Goal: Task Accomplishment & Management: Manage account settings

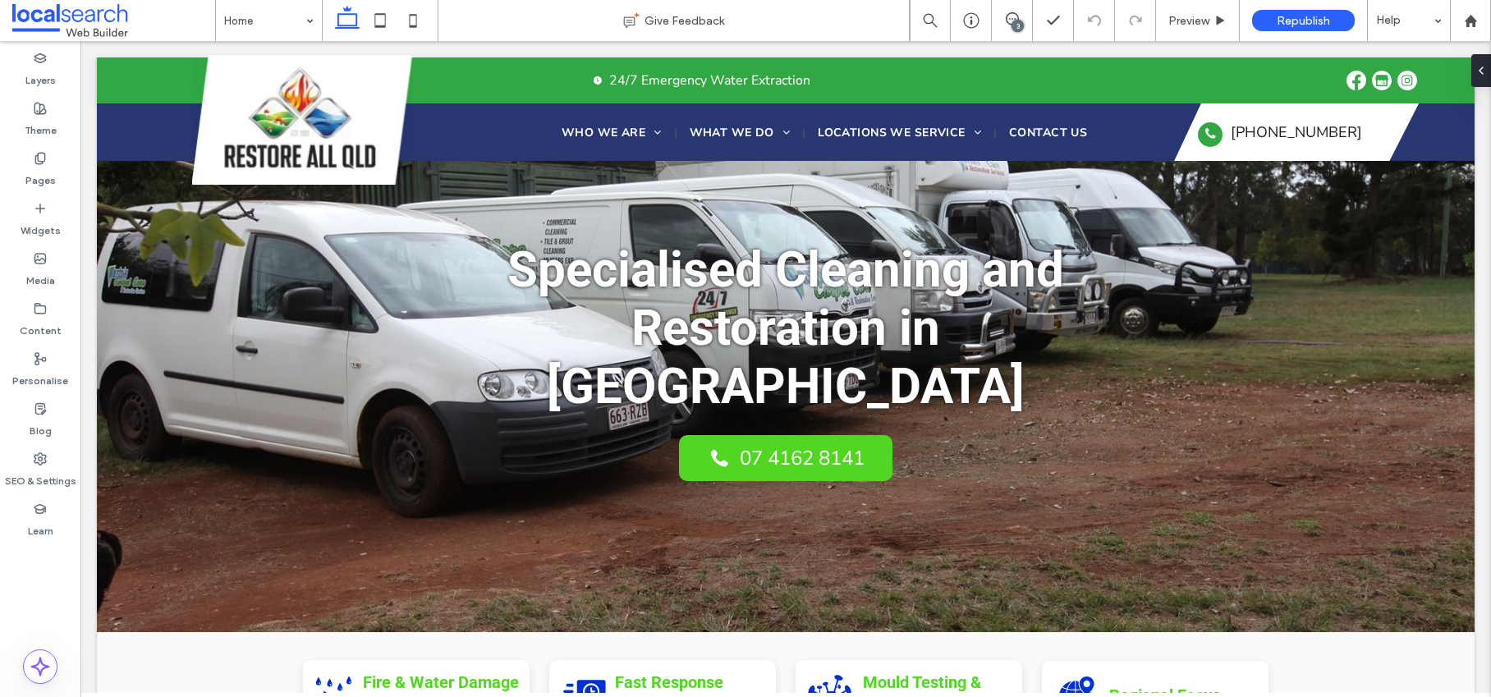
click at [1015, 21] on div "3" at bounding box center [1017, 26] width 12 height 12
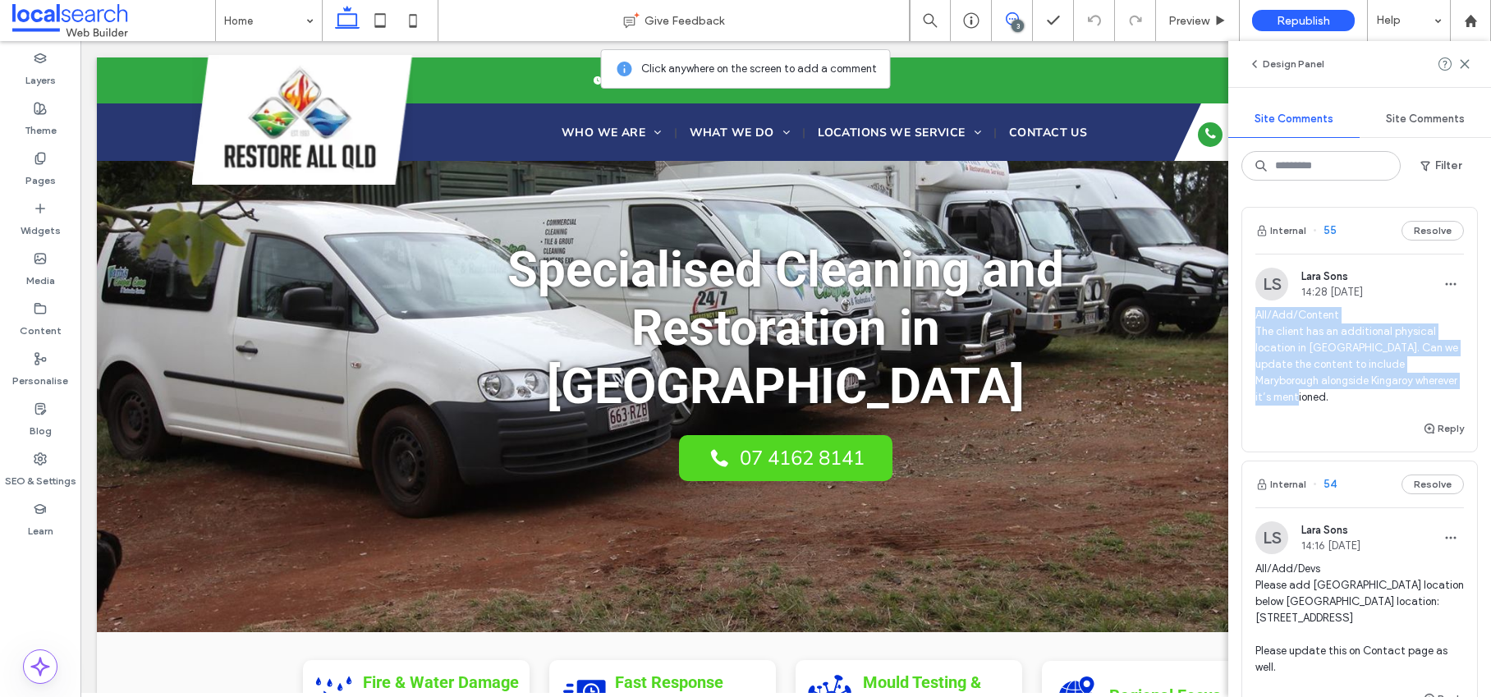
drag, startPoint x: 1257, startPoint y: 315, endPoint x: 1333, endPoint y: 393, distance: 109.1
click at [1333, 393] on span "All/Add/Content The client has an additional physical location in Maryborough. …" at bounding box center [1359, 356] width 208 height 98
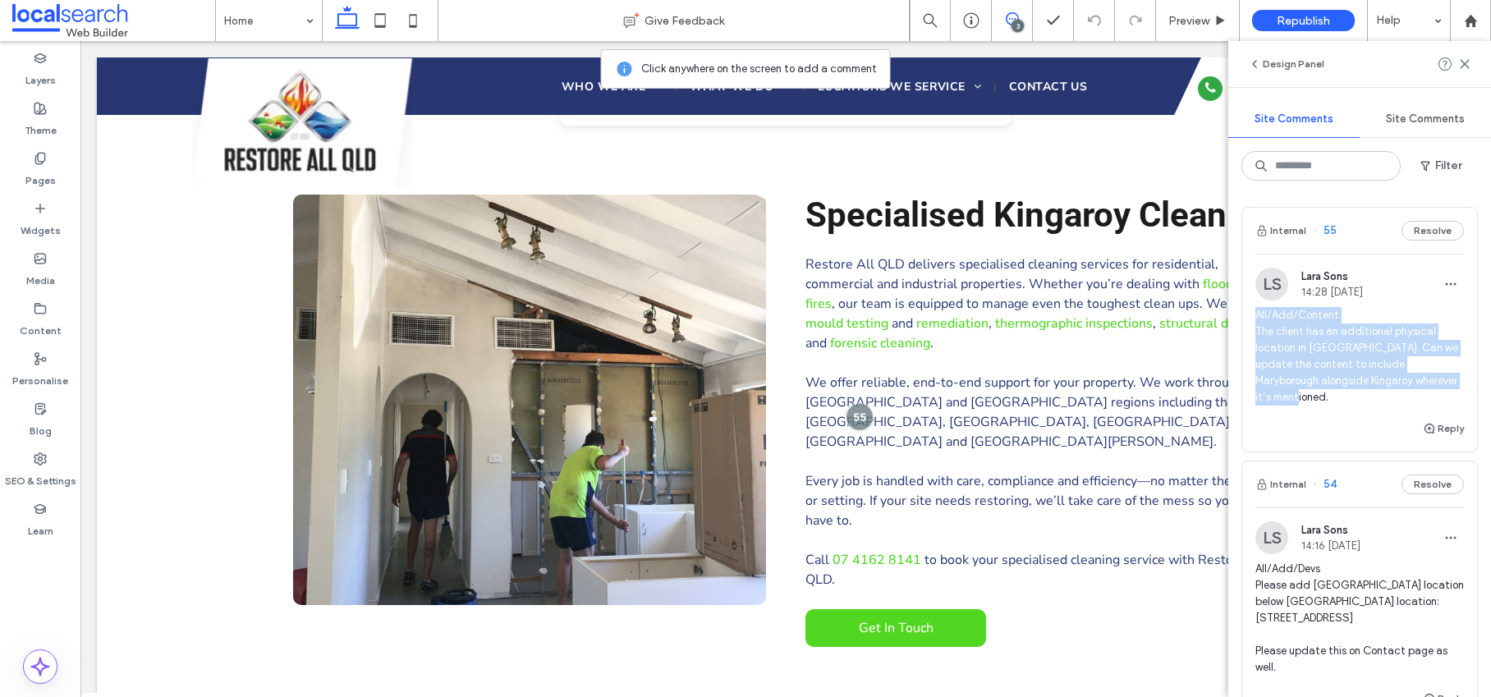
scroll to position [846, 0]
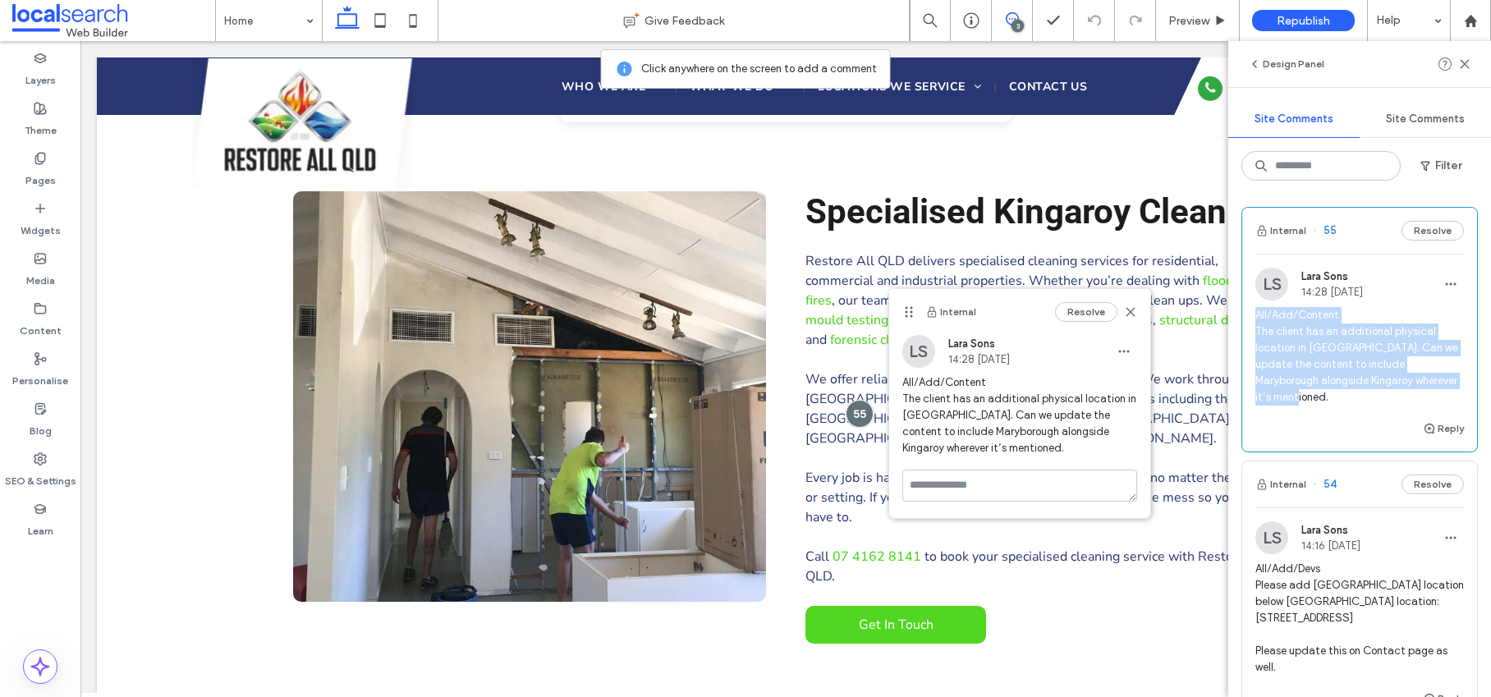
copy span "All/Add/Content The client has an additional physical location in Maryborough. …"
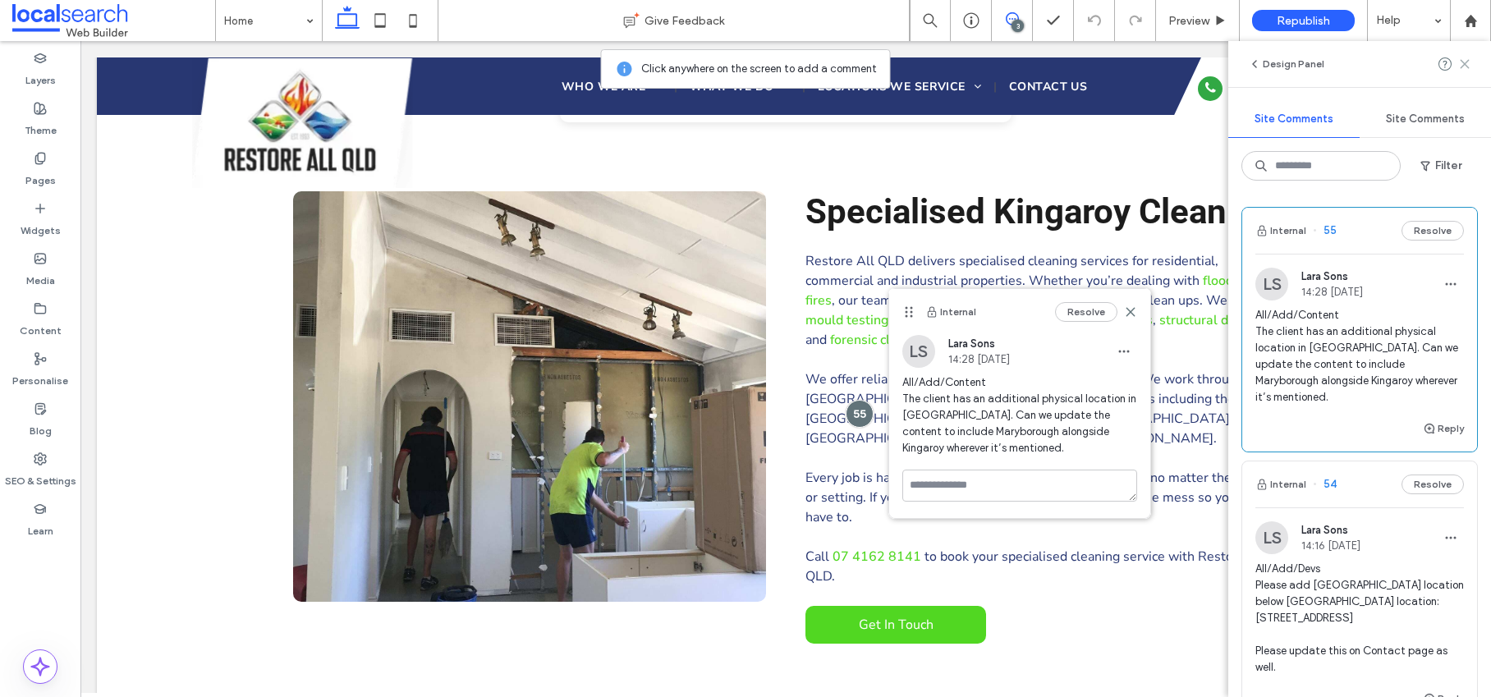
click at [1464, 63] on use at bounding box center [1463, 63] width 7 height 7
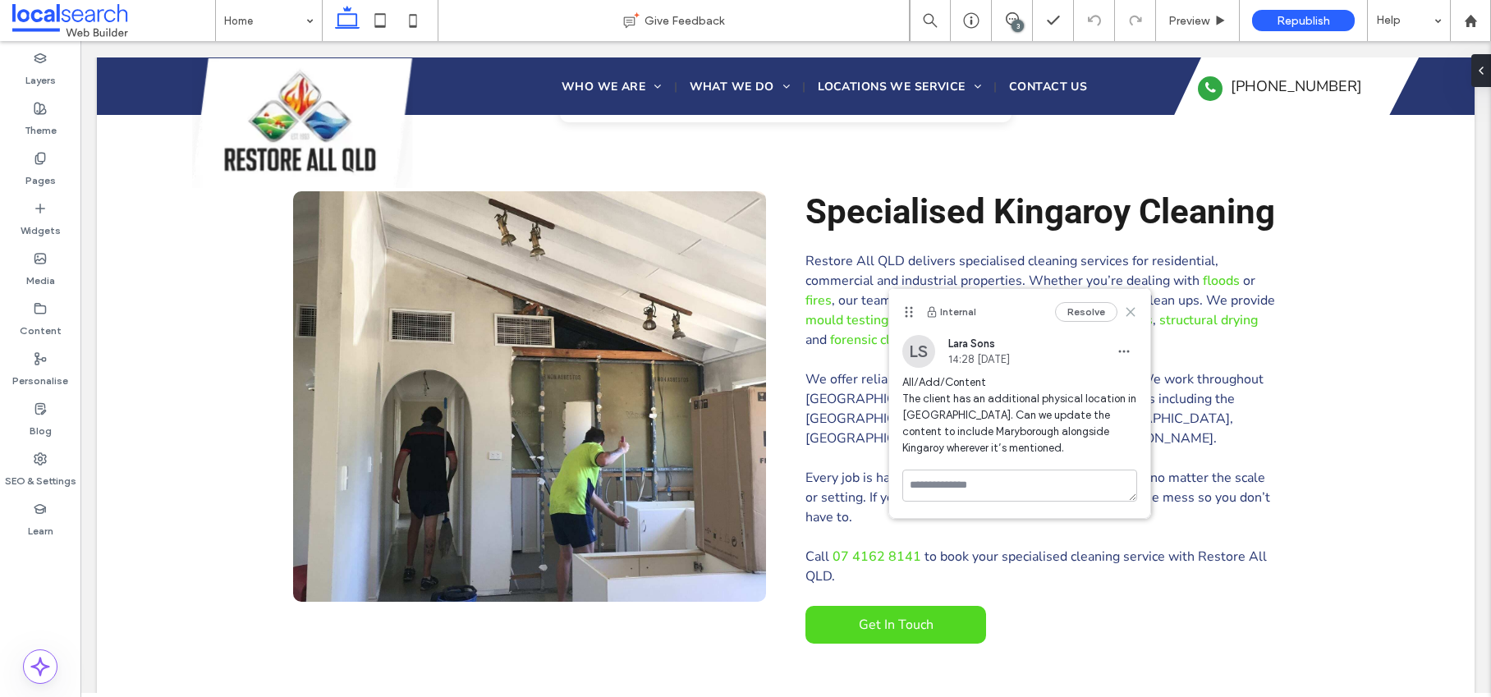
click at [1134, 311] on icon at bounding box center [1130, 311] width 13 height 13
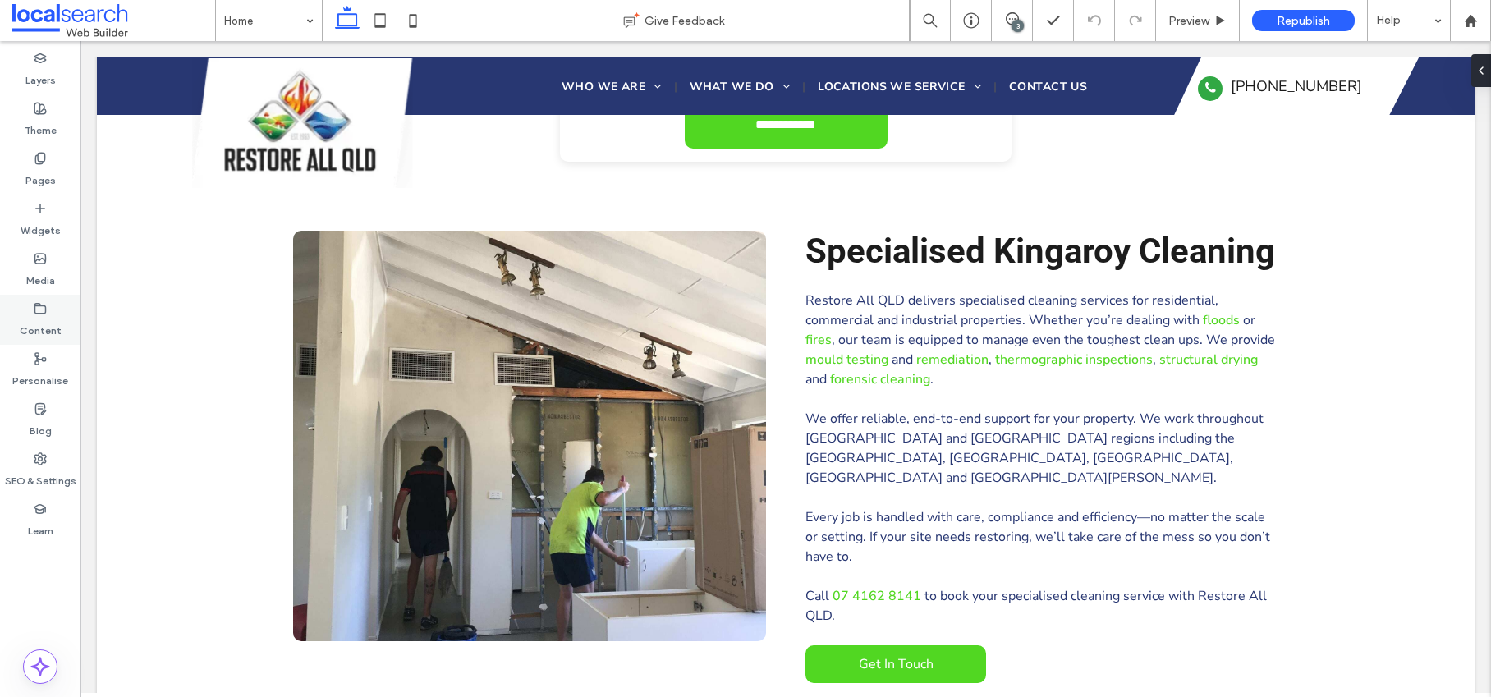
scroll to position [808, 0]
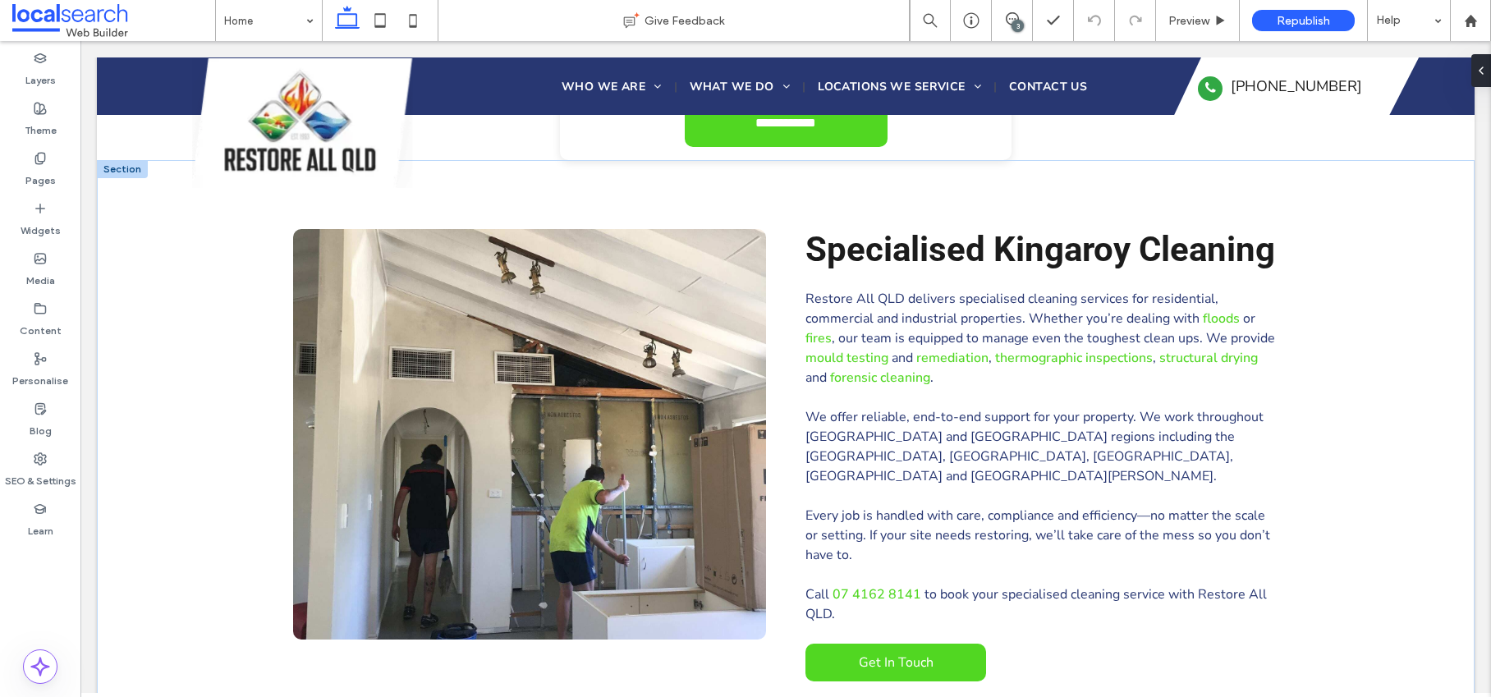
click at [990, 320] on span "Restore All QLD delivers specialised cleaning services for residential, commerc…" at bounding box center [1011, 309] width 413 height 38
click at [990, 320] on div "Restore All QLD delivers specialised cleaning services for residential, commerc…" at bounding box center [1041, 456] width 473 height 335
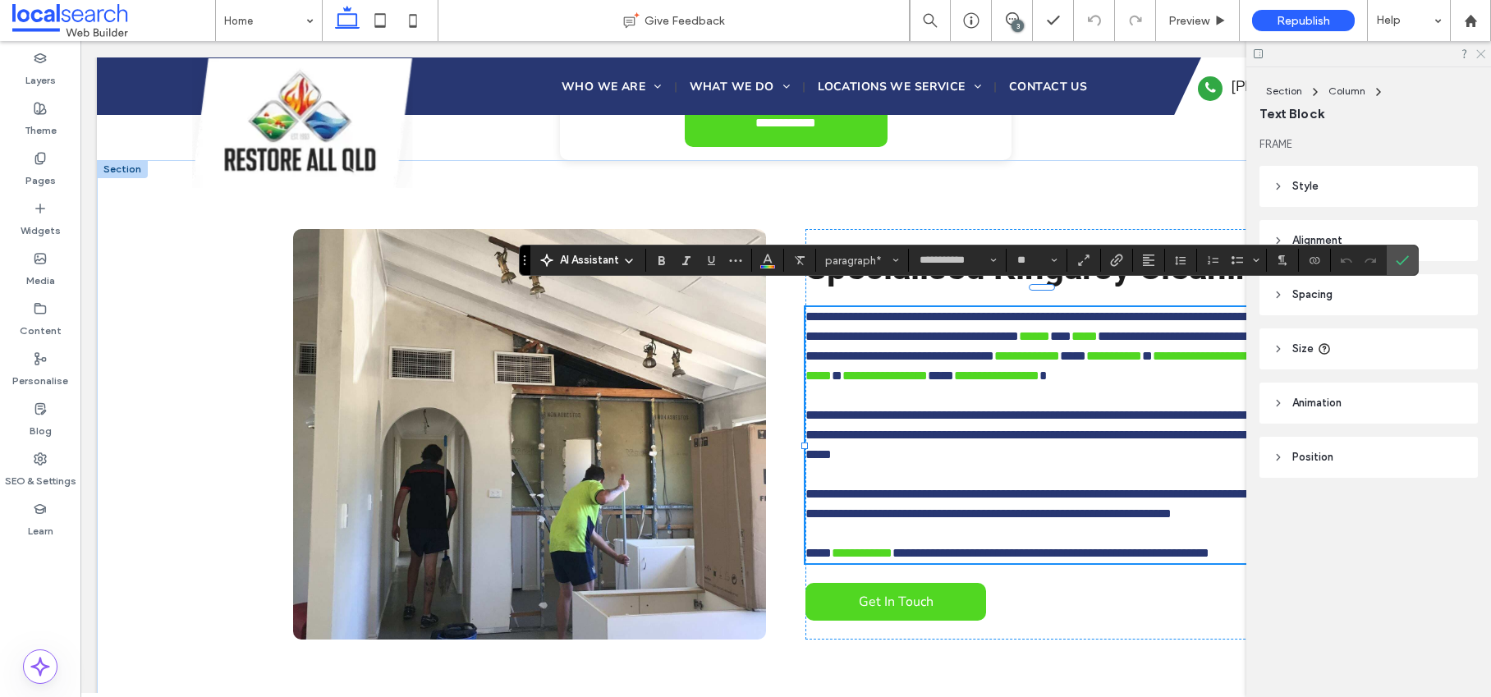
click at [1479, 53] on icon at bounding box center [1479, 53] width 11 height 11
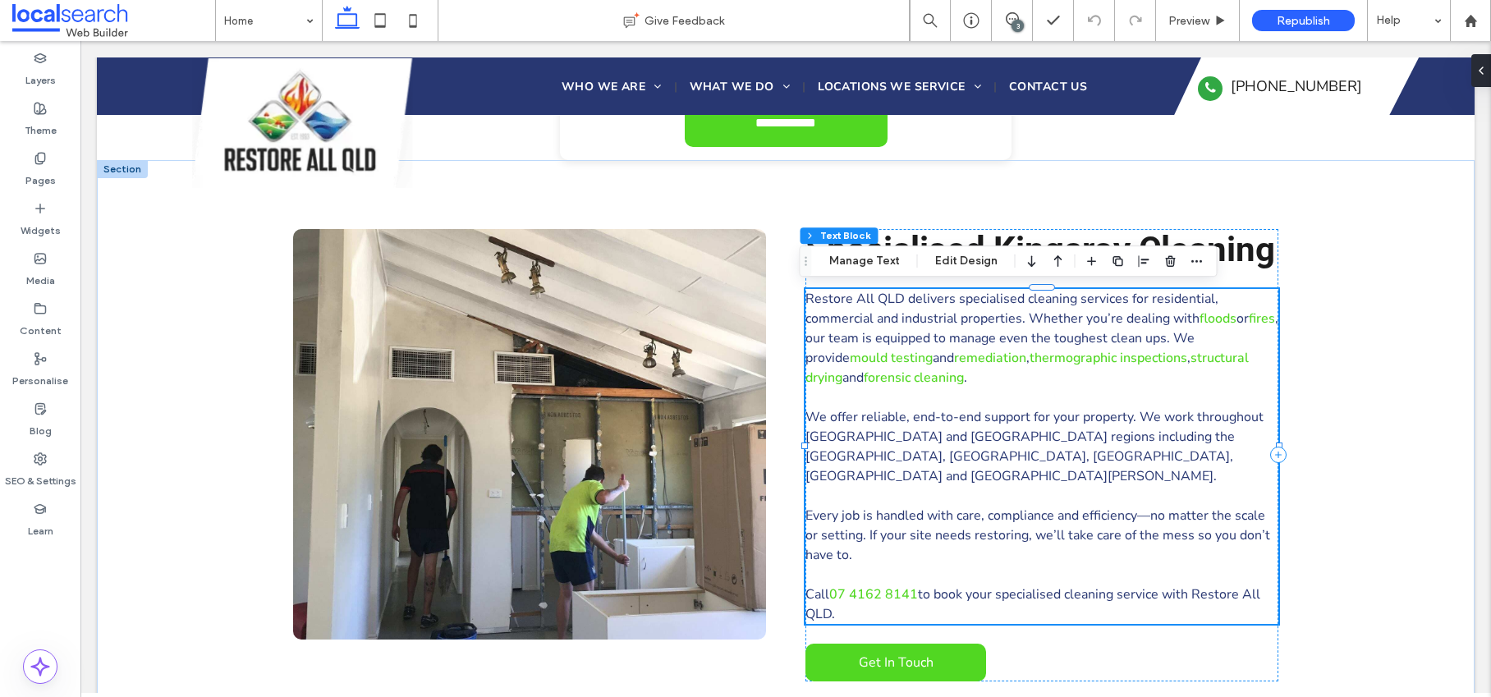
click at [911, 317] on span "Restore All QLD delivers specialised cleaning services for residential, commerc…" at bounding box center [1011, 309] width 413 height 38
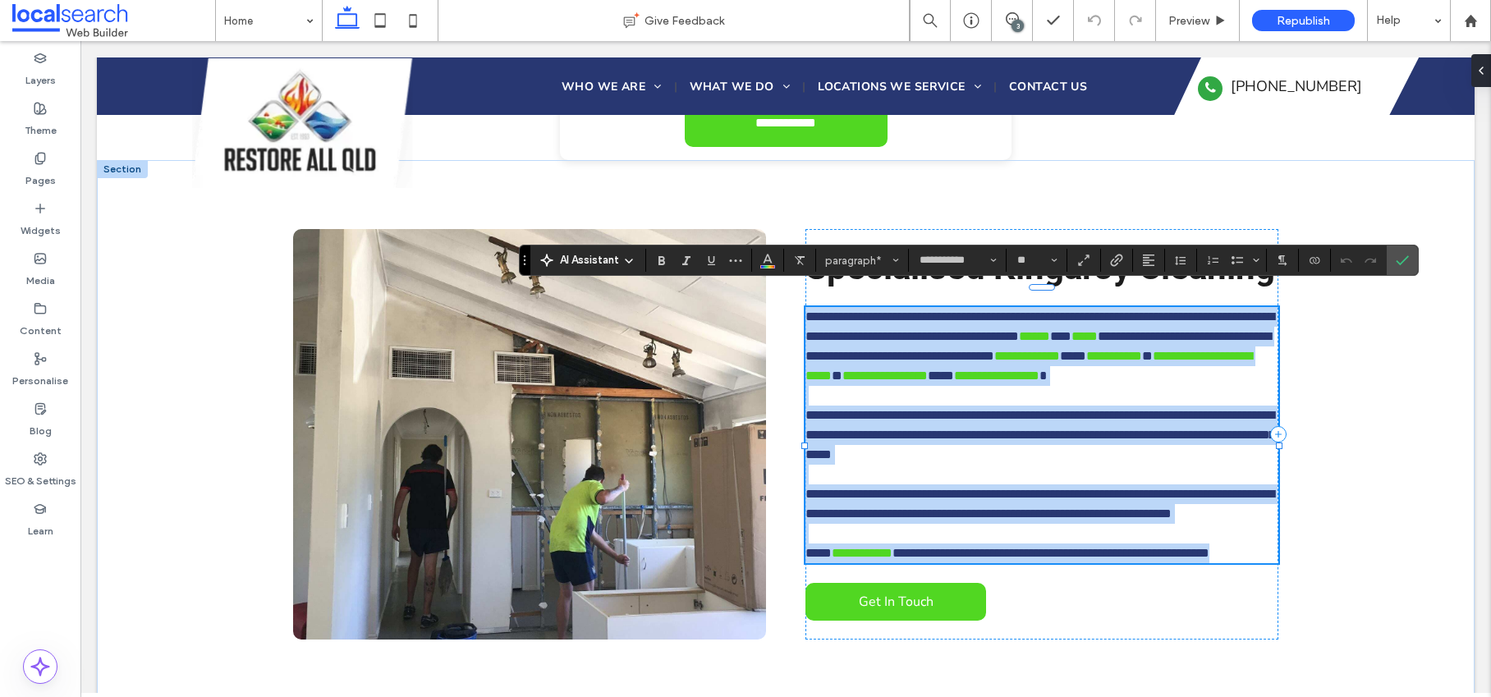
click at [1138, 430] on span "**********" at bounding box center [1040, 435] width 470 height 52
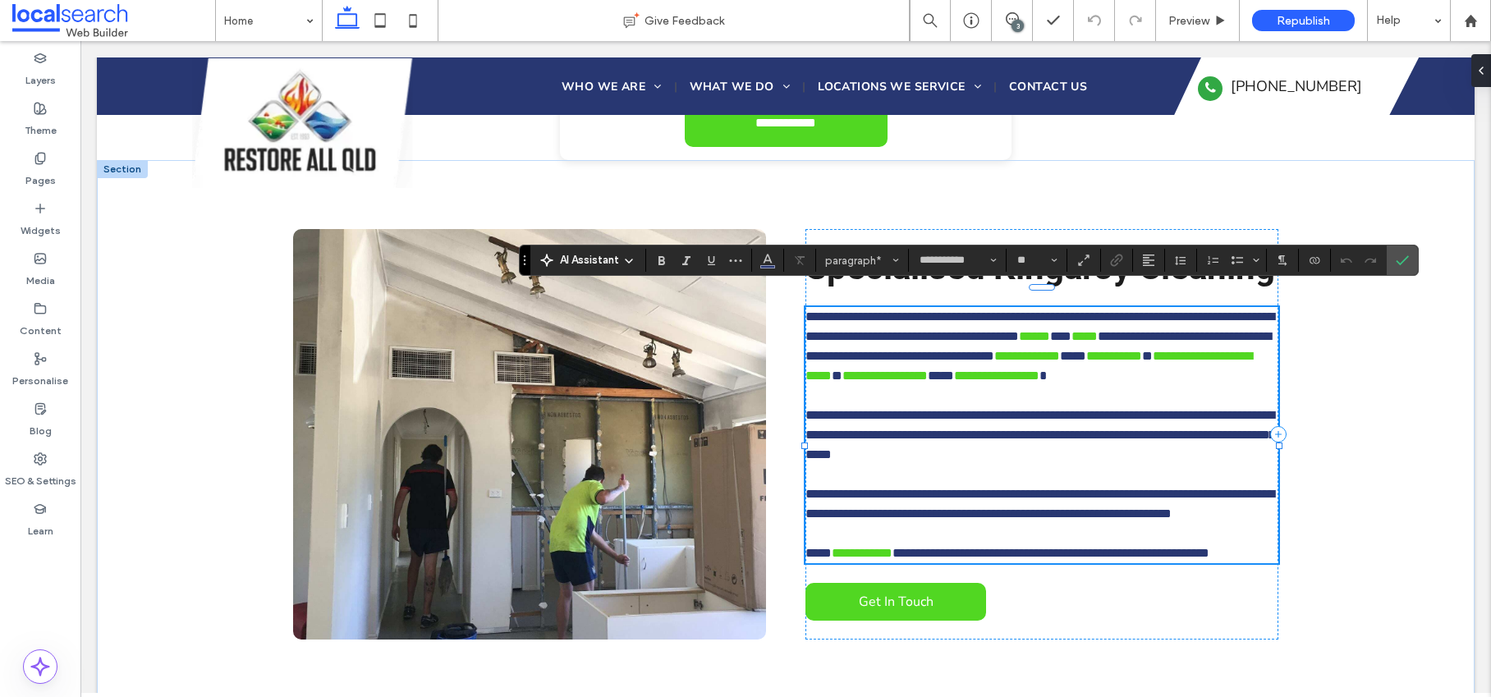
click at [847, 435] on span "**********" at bounding box center [1040, 435] width 470 height 52
click at [850, 435] on span "**********" at bounding box center [1040, 435] width 470 height 52
click at [32, 459] on div "SEO & Settings" at bounding box center [40, 470] width 80 height 50
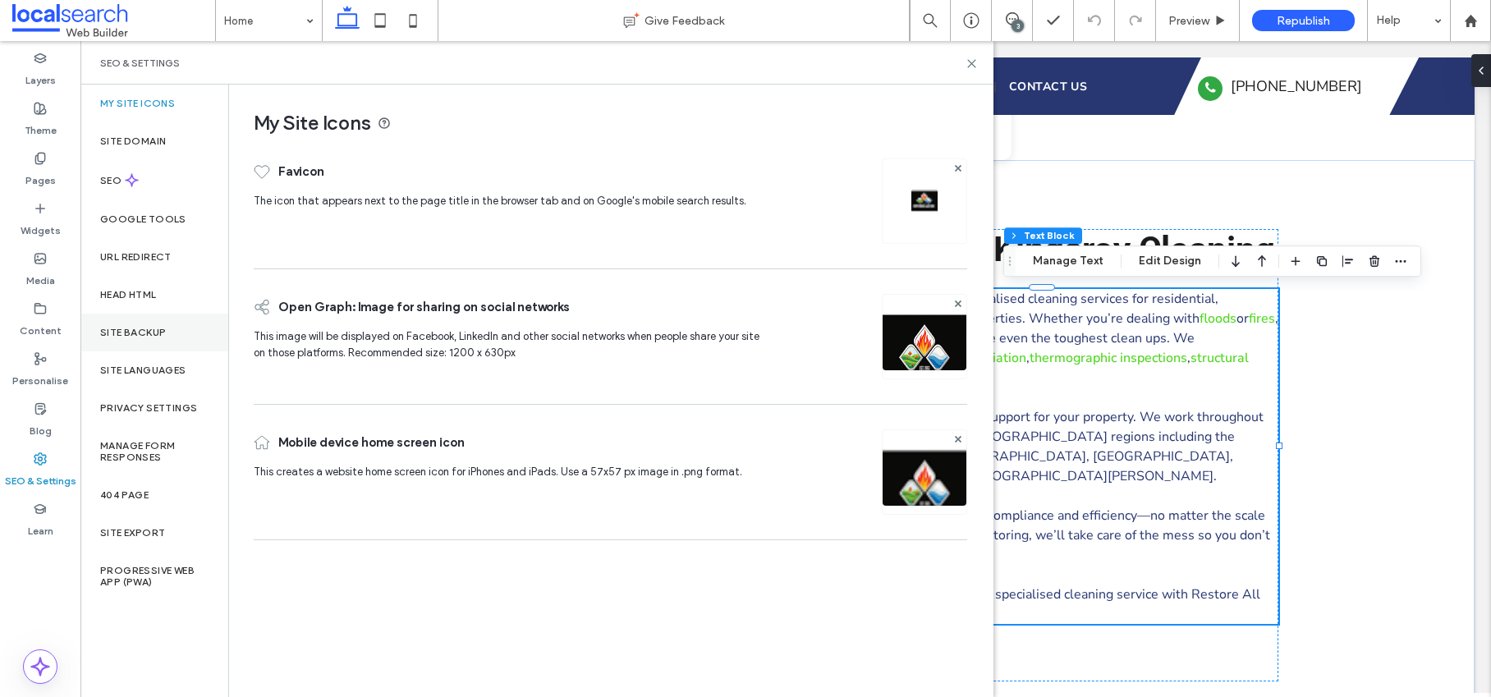
click at [155, 318] on div "Site backup" at bounding box center [154, 333] width 148 height 38
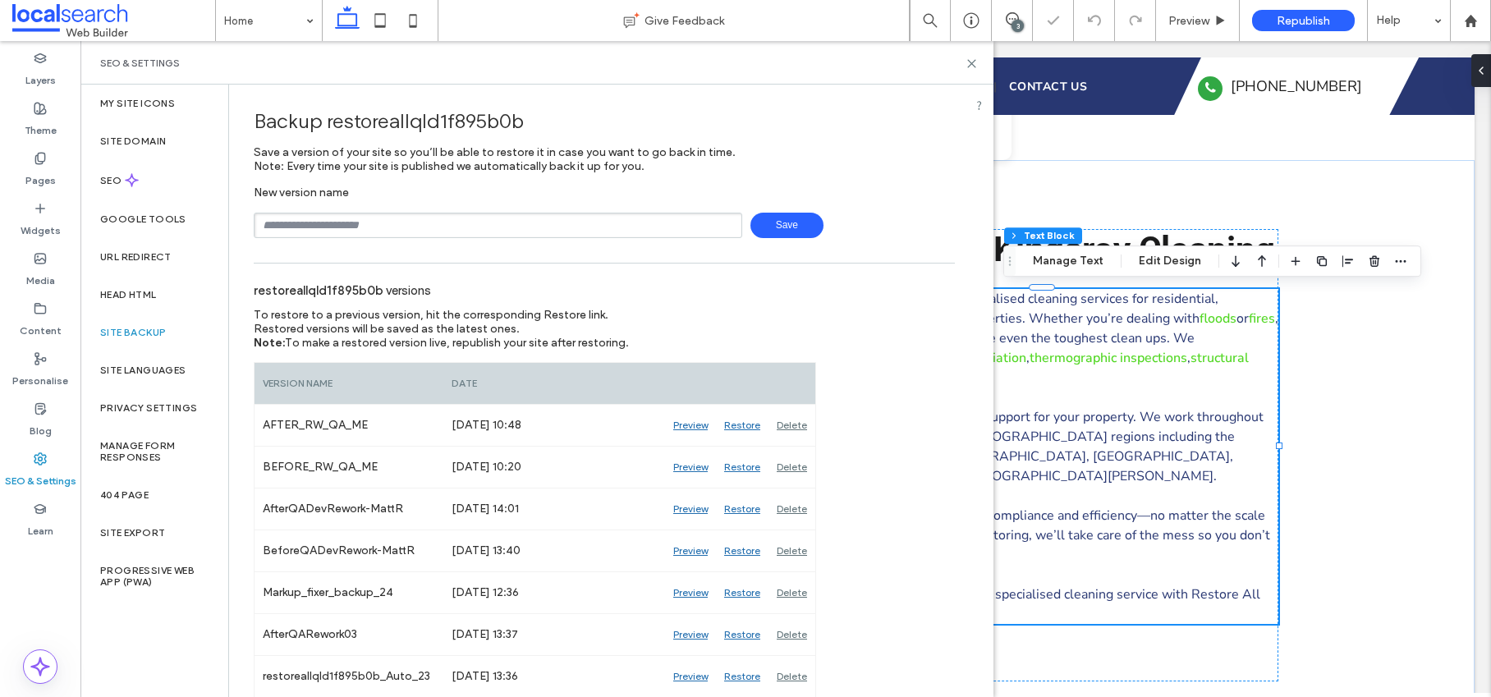
click at [383, 231] on input "text" at bounding box center [498, 225] width 488 height 25
type input "**********"
click at [765, 230] on span "Save" at bounding box center [786, 225] width 73 height 25
click at [975, 62] on icon at bounding box center [971, 63] width 12 height 12
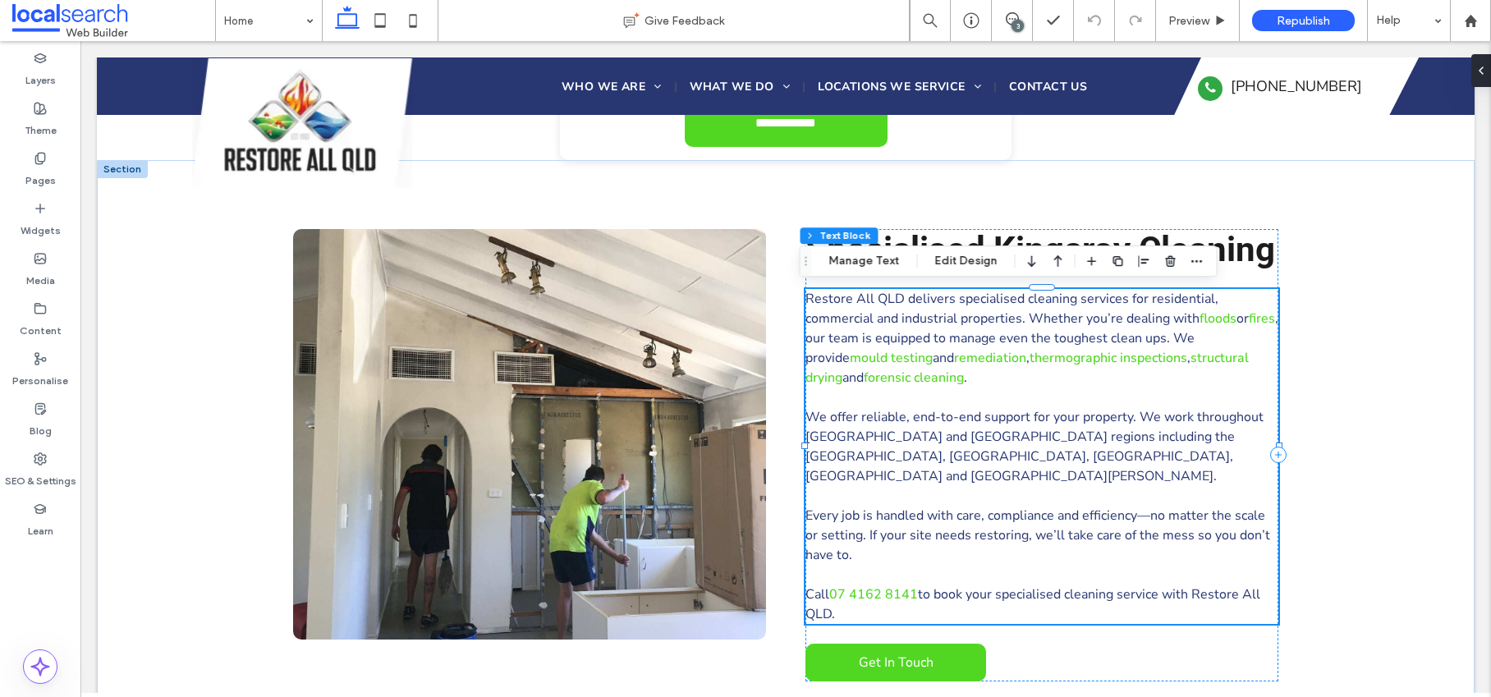
click at [869, 423] on span "We offer reliable, end-to-end support for your property. We work throughout Kin…" at bounding box center [1034, 446] width 458 height 77
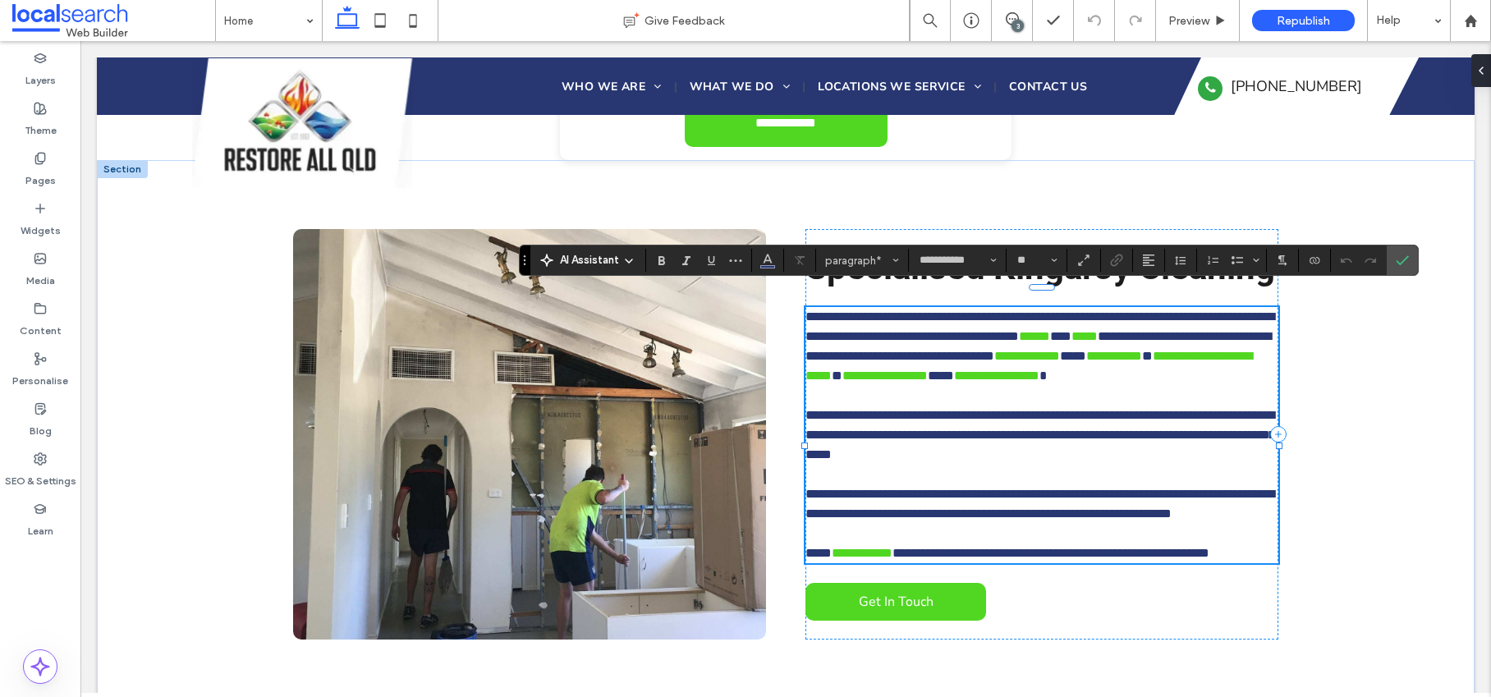
click at [1004, 422] on span "**********" at bounding box center [1040, 435] width 470 height 52
click at [850, 436] on span "**********" at bounding box center [1040, 435] width 470 height 52
click at [1032, 437] on span "**********" at bounding box center [1040, 435] width 470 height 52
click at [1395, 263] on icon "Confirm" at bounding box center [1401, 260] width 13 height 13
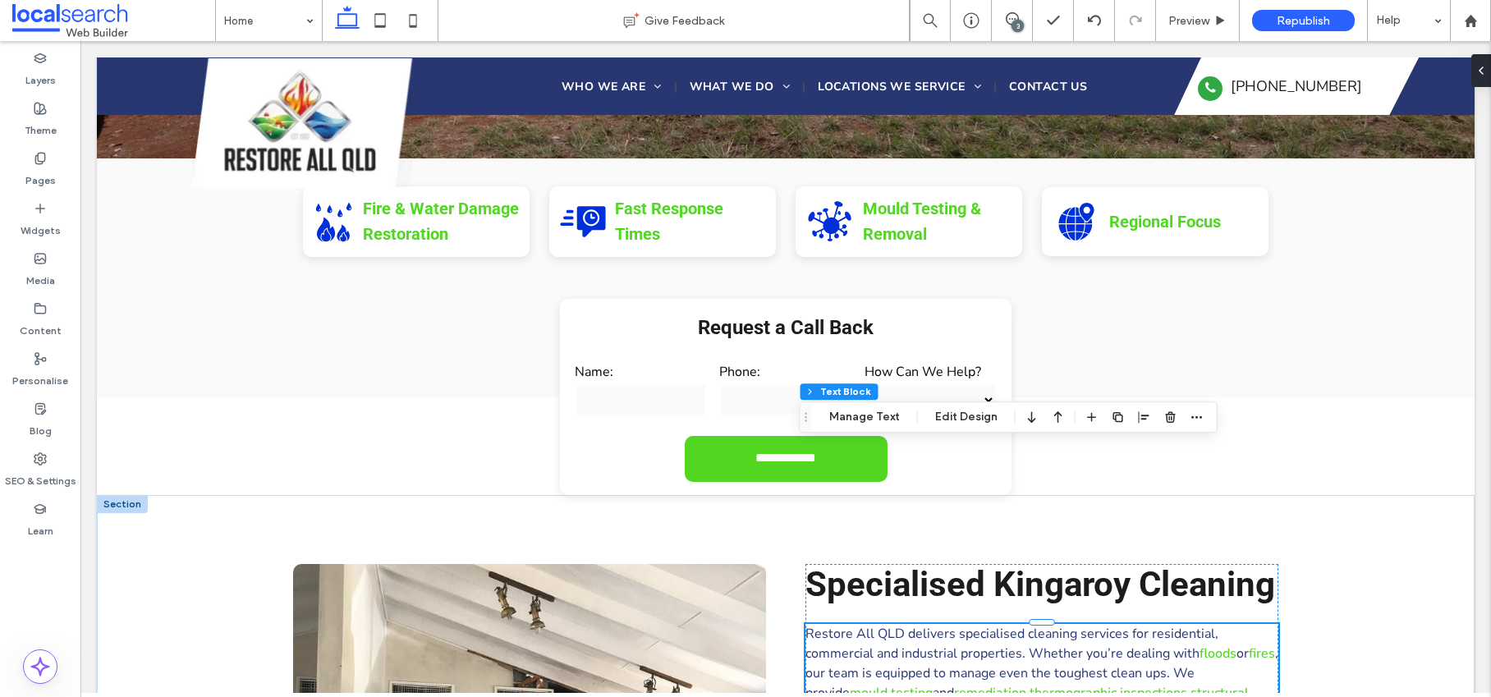
scroll to position [653, 0]
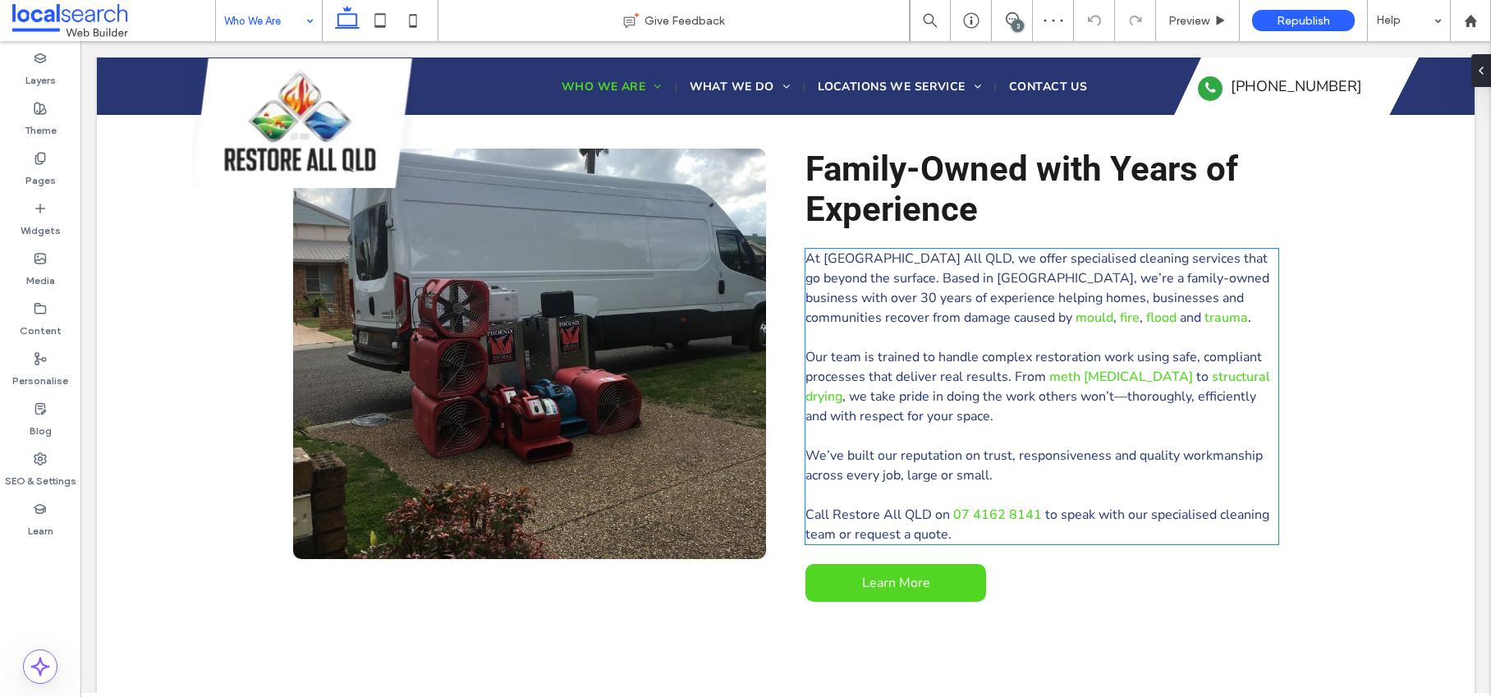
click at [972, 282] on span "At Restore All QLD, we offer specialised cleaning services that go beyond the s…" at bounding box center [1037, 288] width 464 height 77
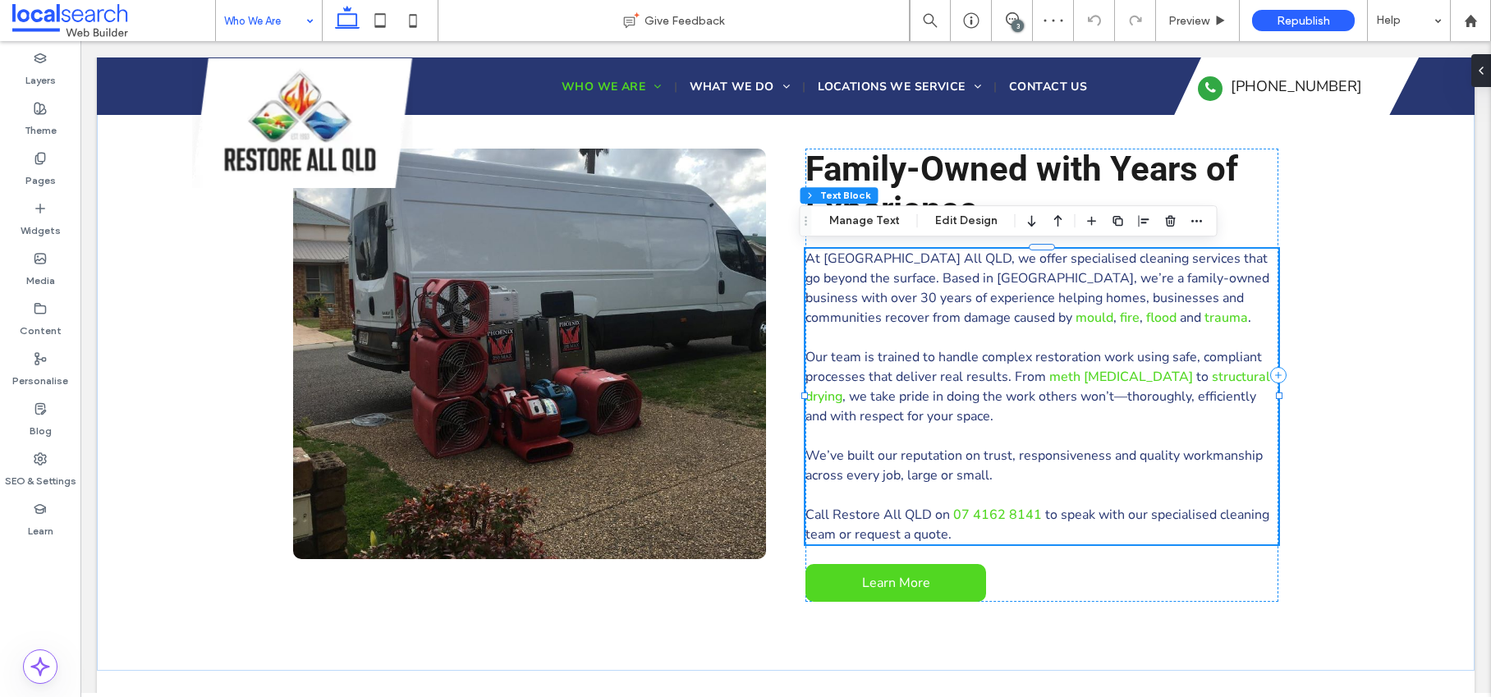
click at [972, 282] on span "At Restore All QLD, we offer specialised cleaning services that go beyond the s…" at bounding box center [1037, 288] width 464 height 77
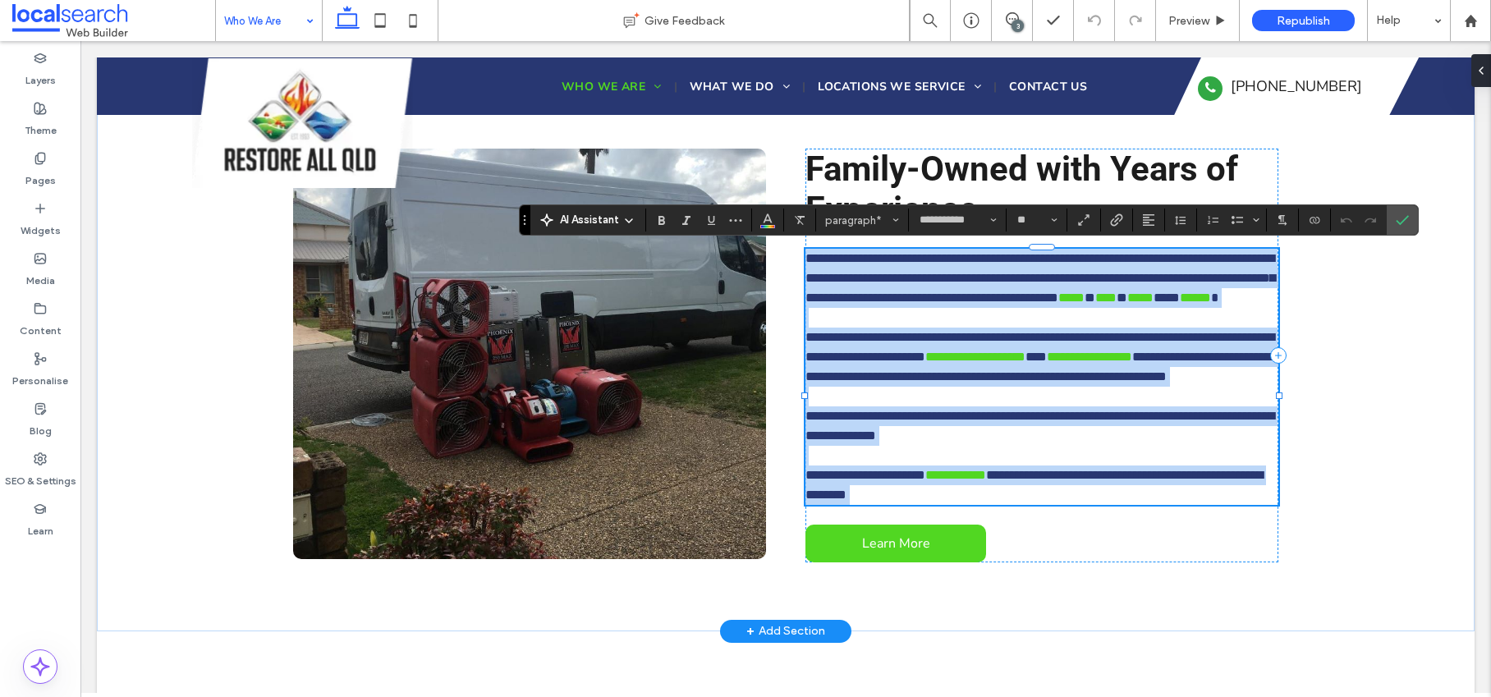
click at [976, 275] on span "**********" at bounding box center [1040, 278] width 470 height 52
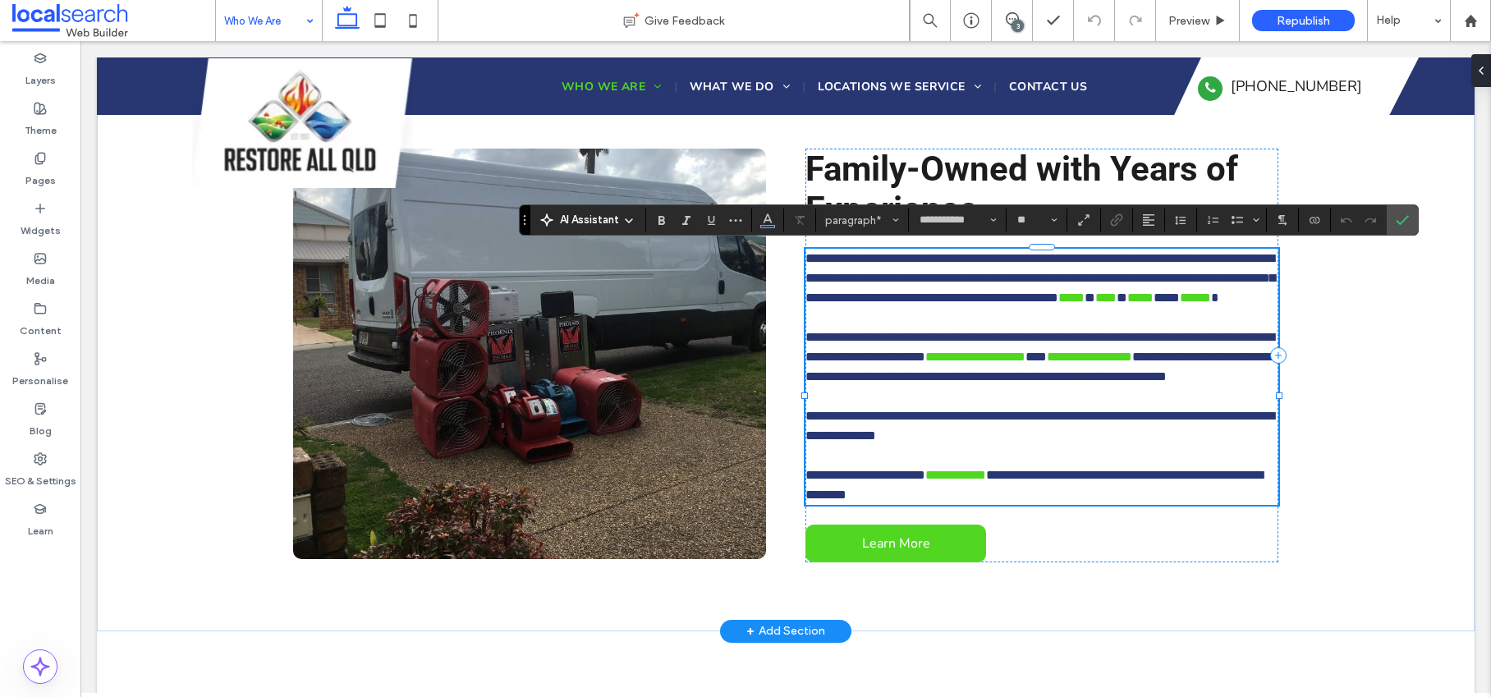
click at [954, 278] on span "**********" at bounding box center [1040, 278] width 470 height 52
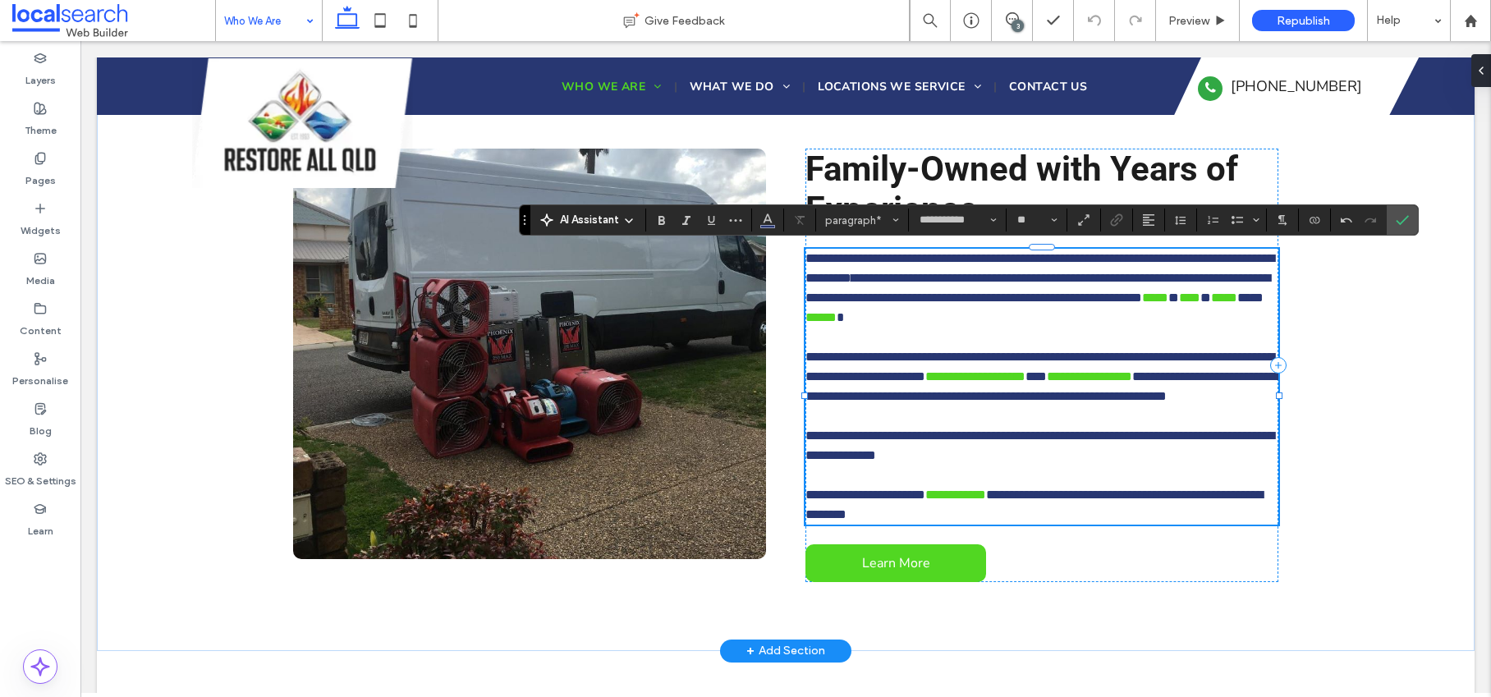
click at [925, 277] on strong "**********" at bounding box center [888, 278] width 74 height 12
click at [1065, 277] on span "**********" at bounding box center [1040, 288] width 470 height 32
click at [1402, 220] on use "Confirm" at bounding box center [1401, 220] width 13 height 10
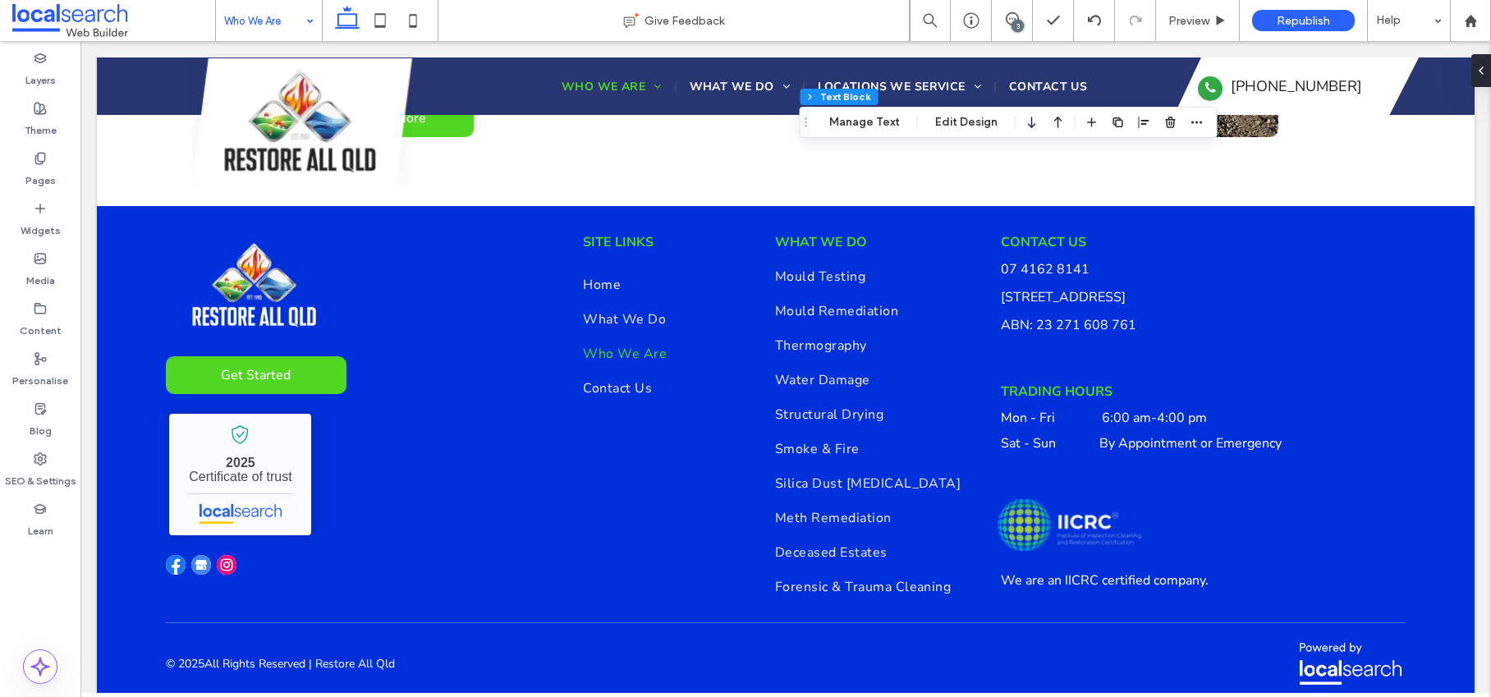
scroll to position [1232, 0]
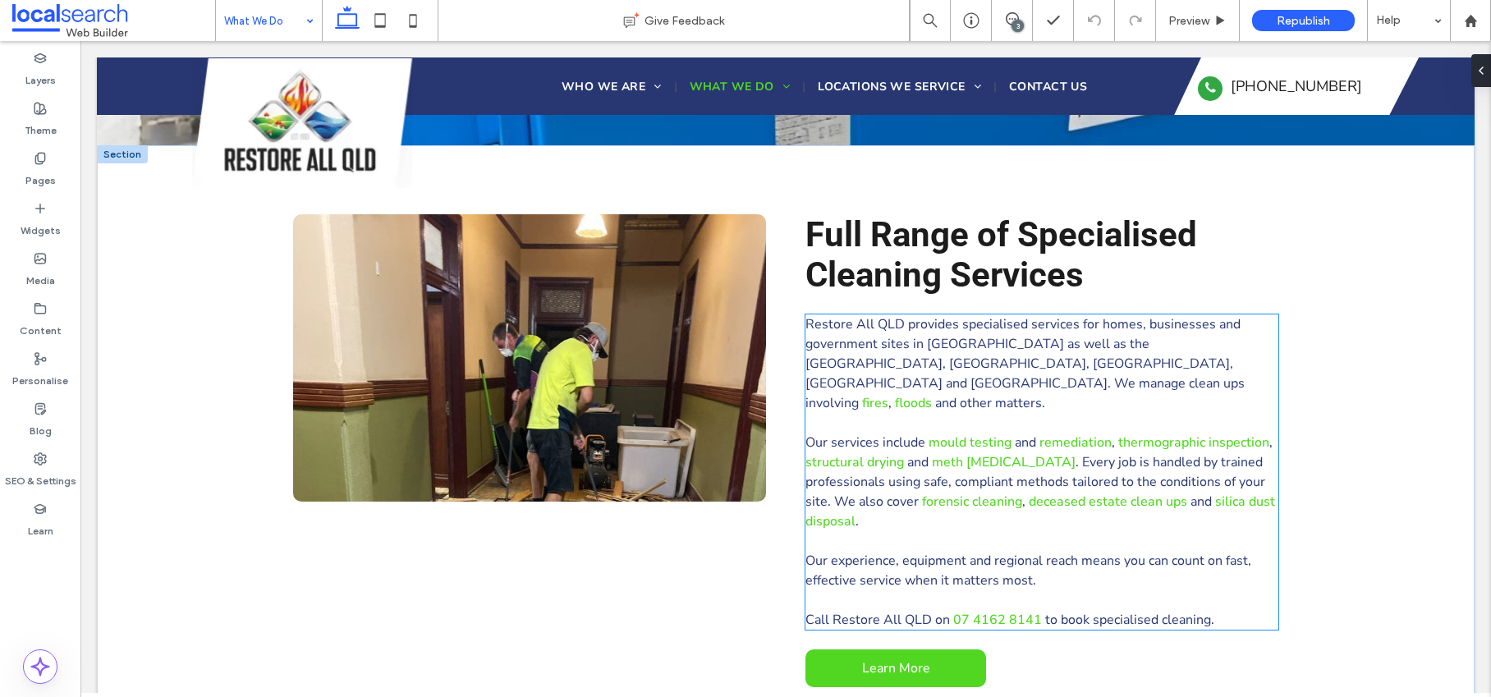
click at [1018, 357] on span "Restore All QLD provides specialised services for homes, businesses and governm…" at bounding box center [1024, 363] width 439 height 97
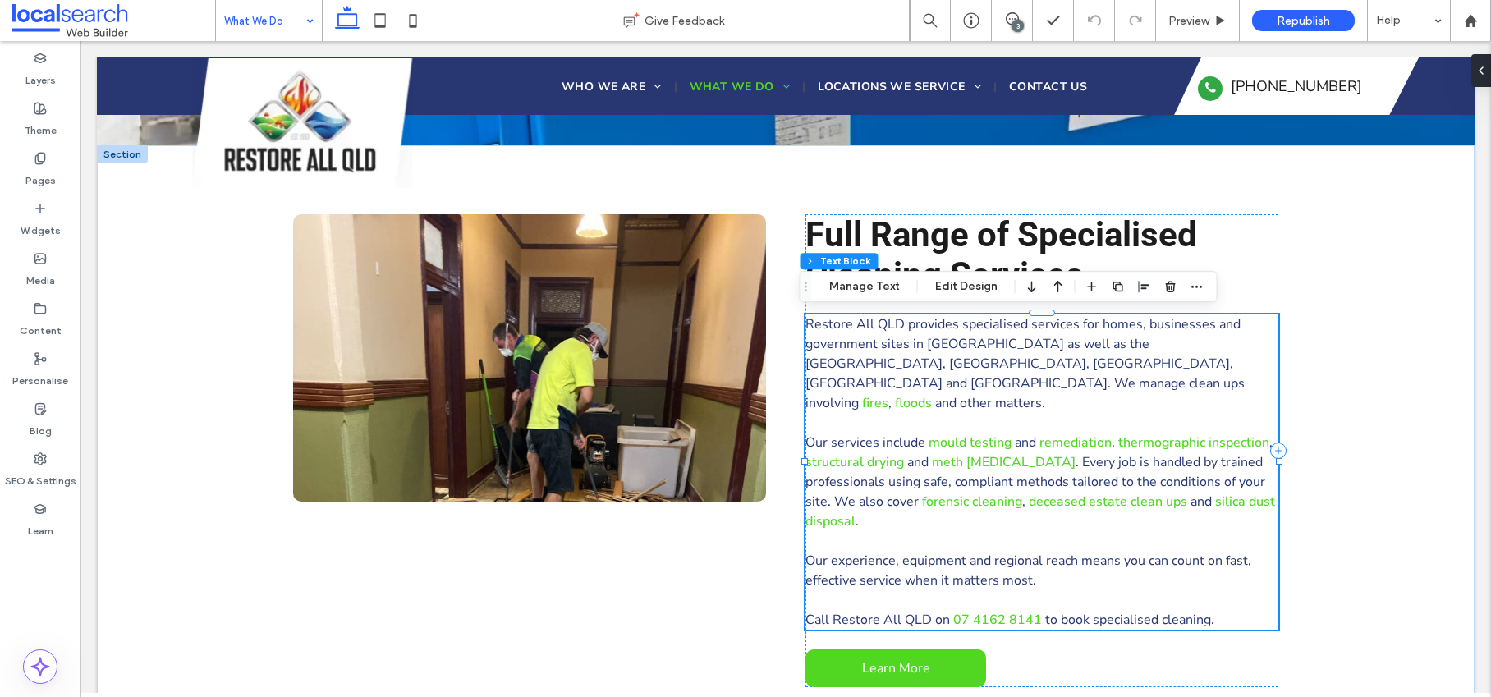
click at [1018, 357] on span "Restore All QLD provides specialised services for homes, businesses and governm…" at bounding box center [1024, 363] width 439 height 97
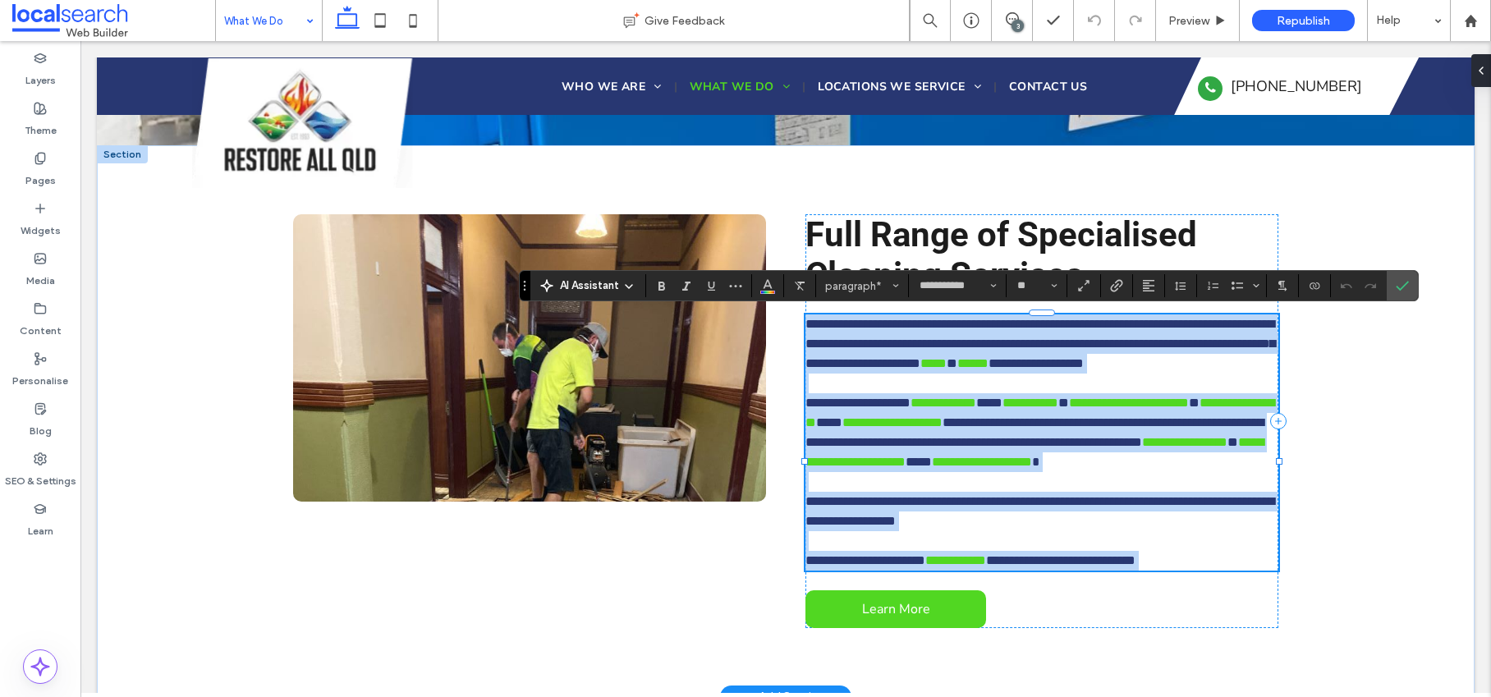
click at [879, 350] on span "**********" at bounding box center [1040, 344] width 470 height 52
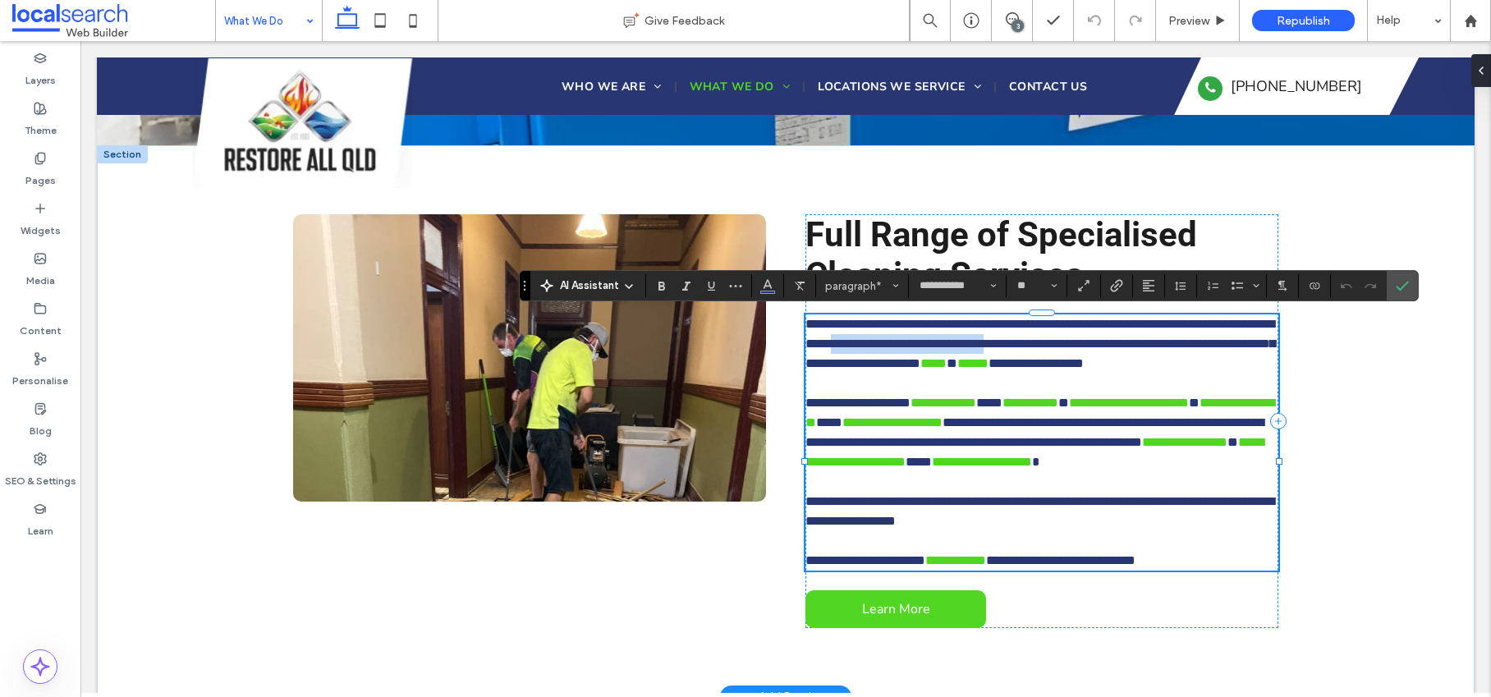
drag, startPoint x: 970, startPoint y: 341, endPoint x: 1152, endPoint y: 345, distance: 182.3
click at [1152, 345] on span "**********" at bounding box center [1040, 344] width 470 height 52
click at [891, 344] on strong "**********" at bounding box center [860, 343] width 59 height 12
click at [1395, 287] on icon "Confirm" at bounding box center [1401, 285] width 13 height 13
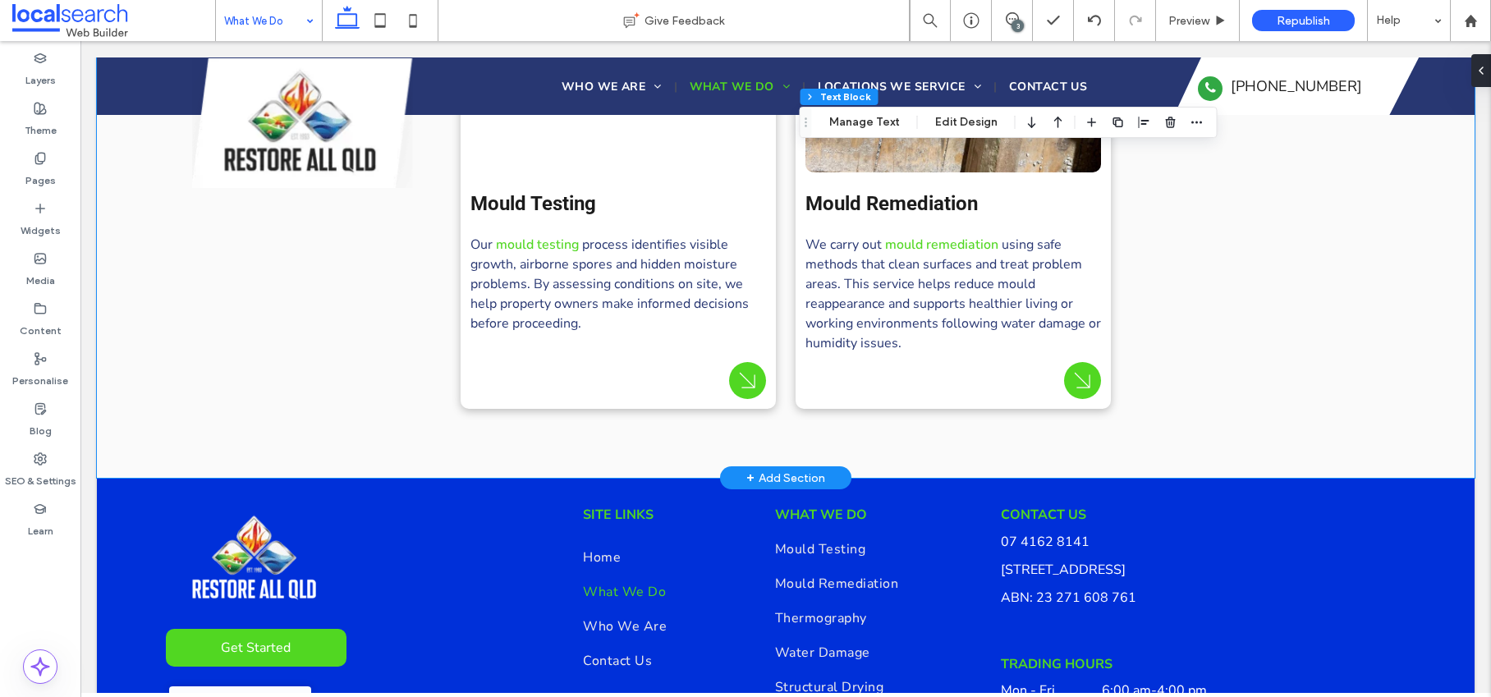
scroll to position [2517, 0]
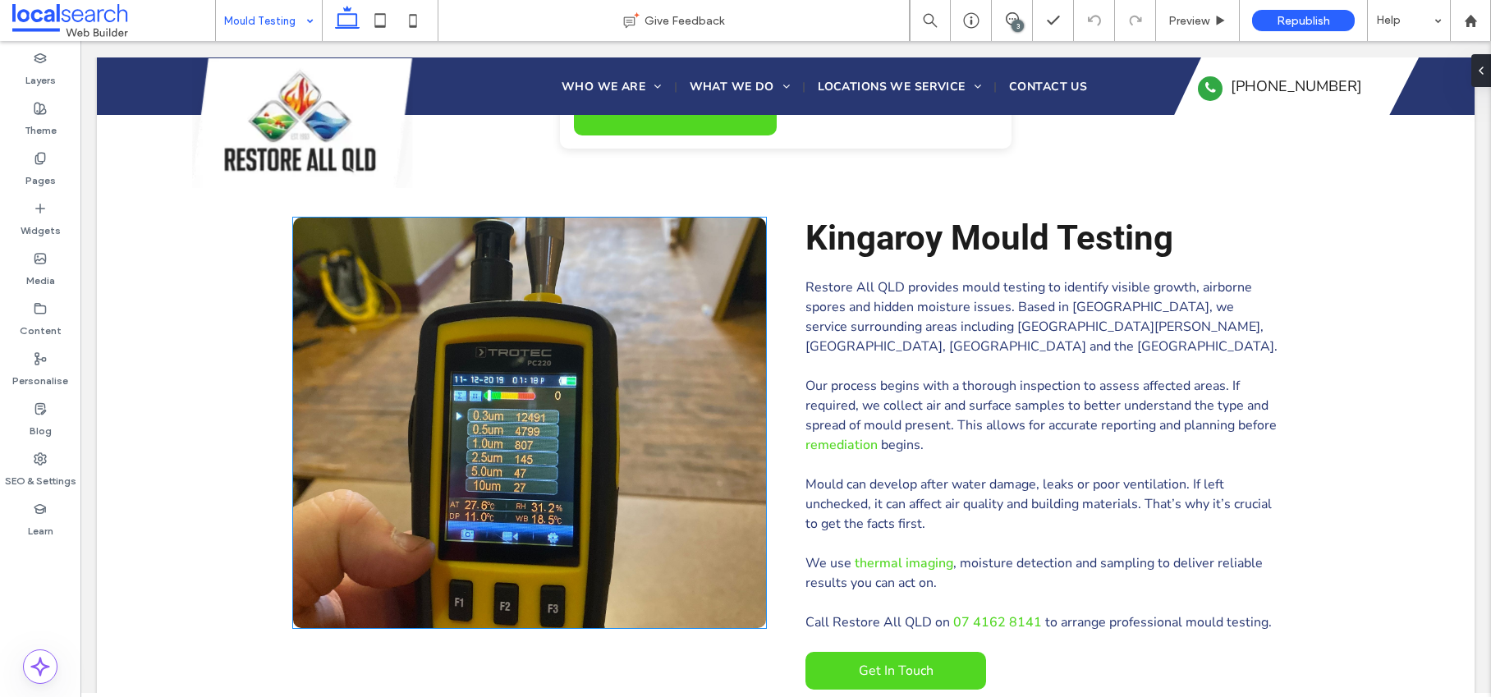
scroll to position [843, 0]
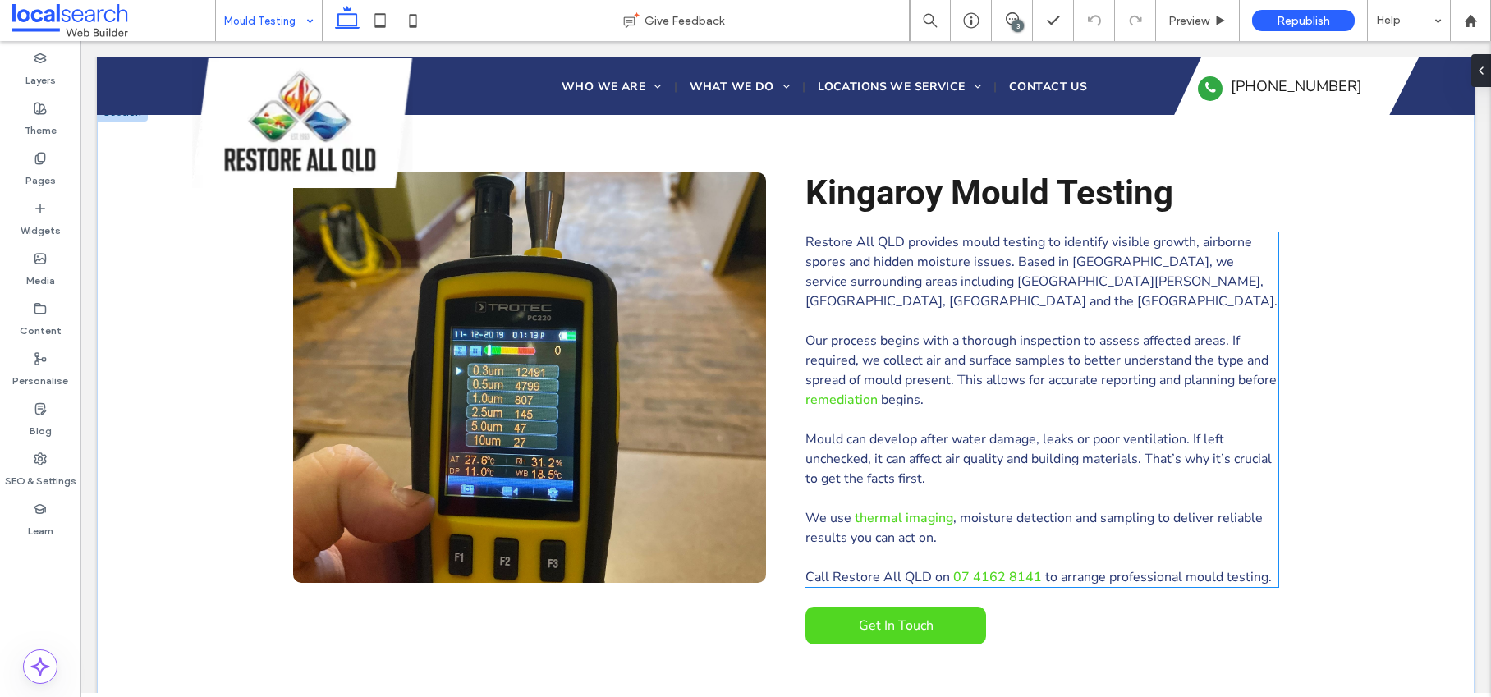
click at [964, 273] on span "Restore All QLD provides mould testing to identify visible growth, airborne spo…" at bounding box center [1041, 271] width 472 height 77
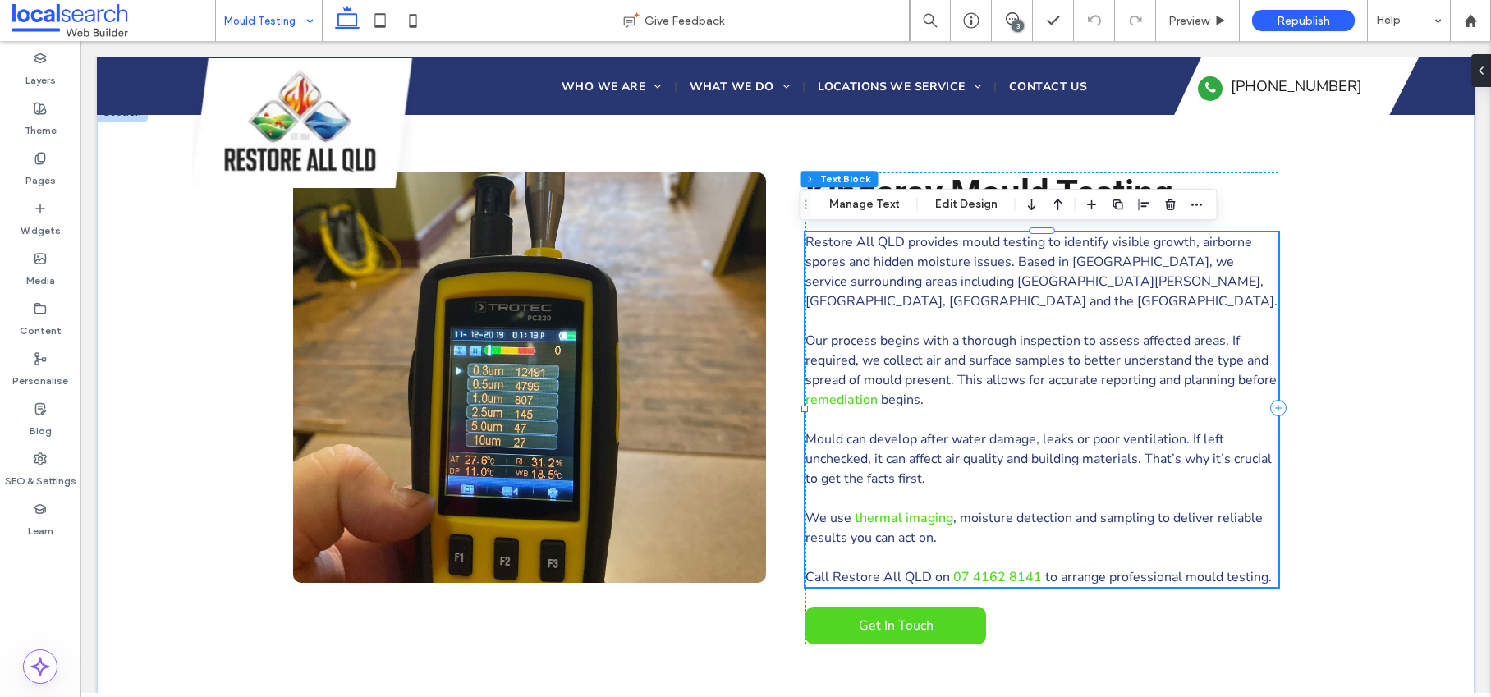
click at [964, 273] on span "Restore All QLD provides mould testing to identify visible growth, airborne spo…" at bounding box center [1041, 271] width 472 height 77
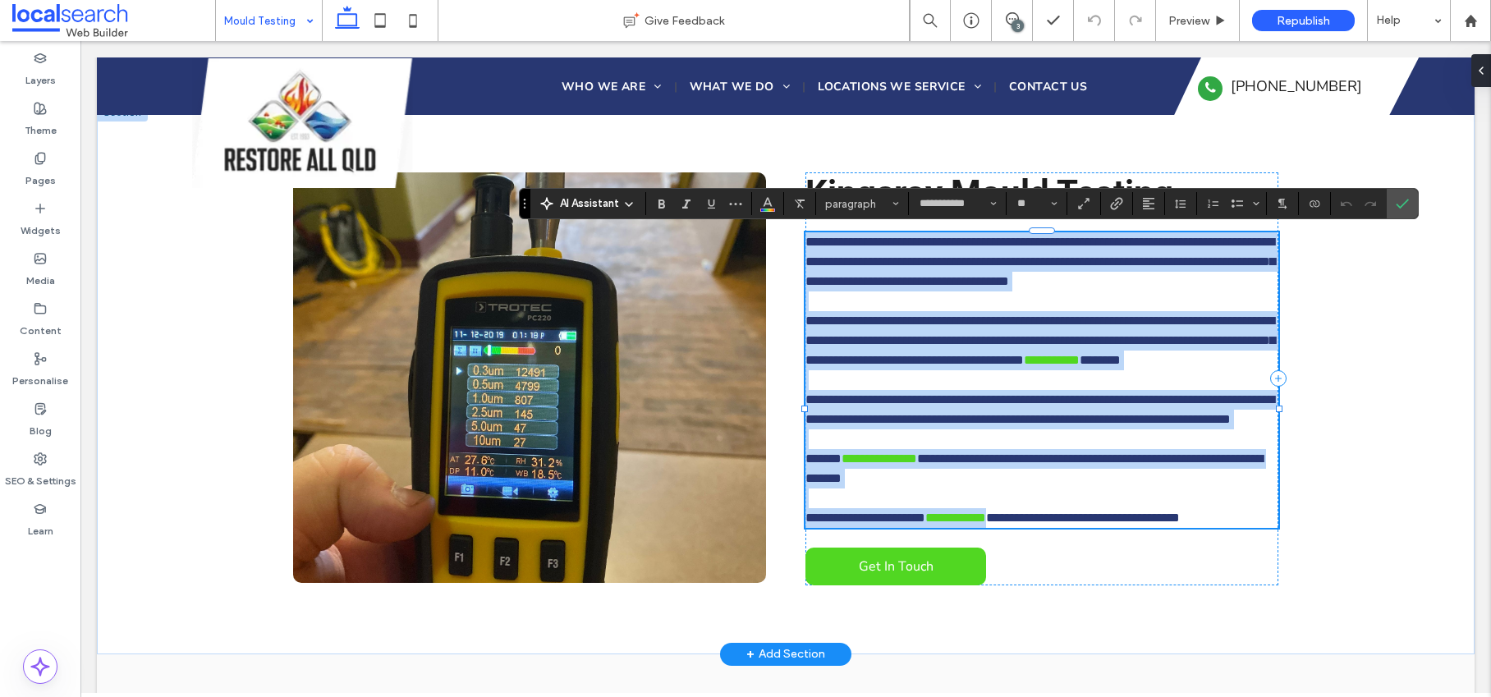
click at [1102, 268] on span "**********" at bounding box center [1040, 262] width 470 height 52
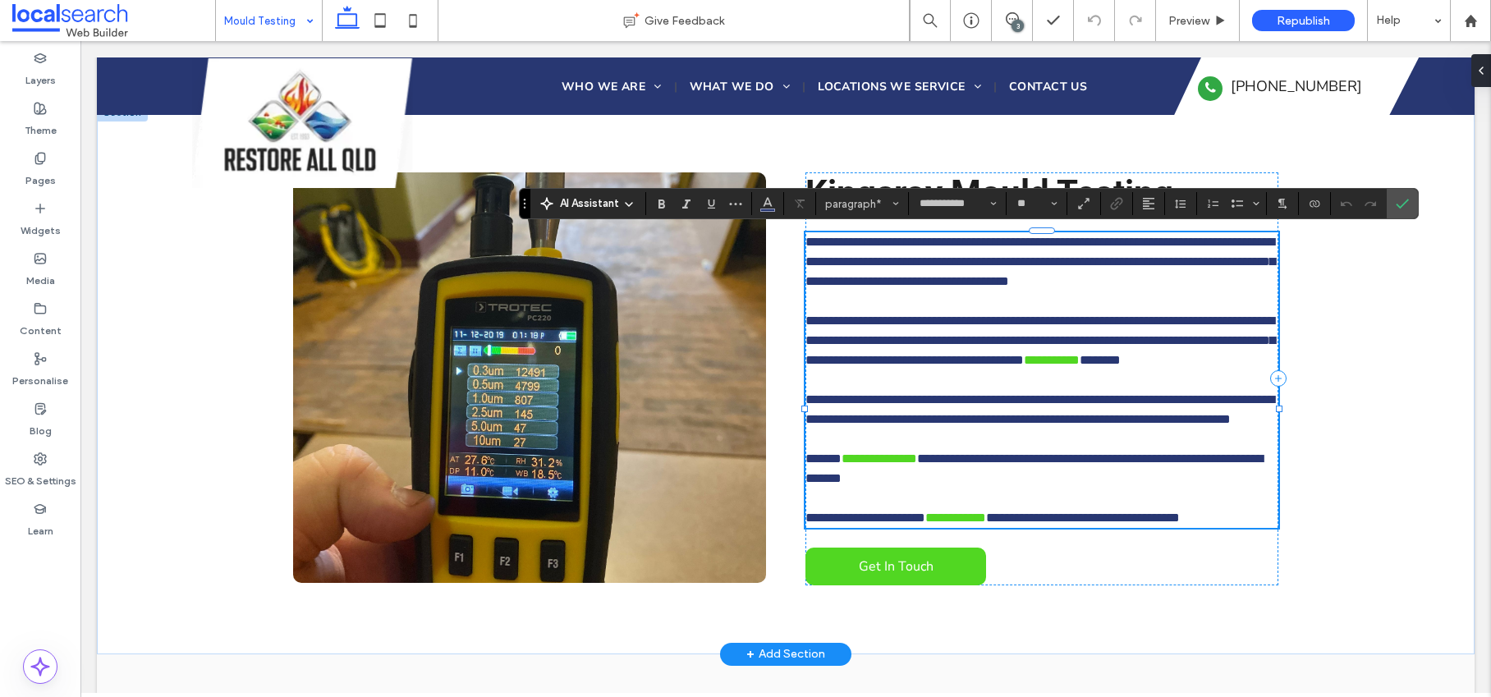
click at [1114, 265] on span "**********" at bounding box center [1040, 262] width 470 height 52
click at [1230, 264] on span "**********" at bounding box center [1038, 271] width 467 height 32
drag, startPoint x: 1117, startPoint y: 263, endPoint x: 1230, endPoint y: 262, distance: 112.5
click at [1230, 262] on p "**********" at bounding box center [1041, 261] width 473 height 59
click at [667, 202] on icon "Bold" at bounding box center [661, 203] width 13 height 13
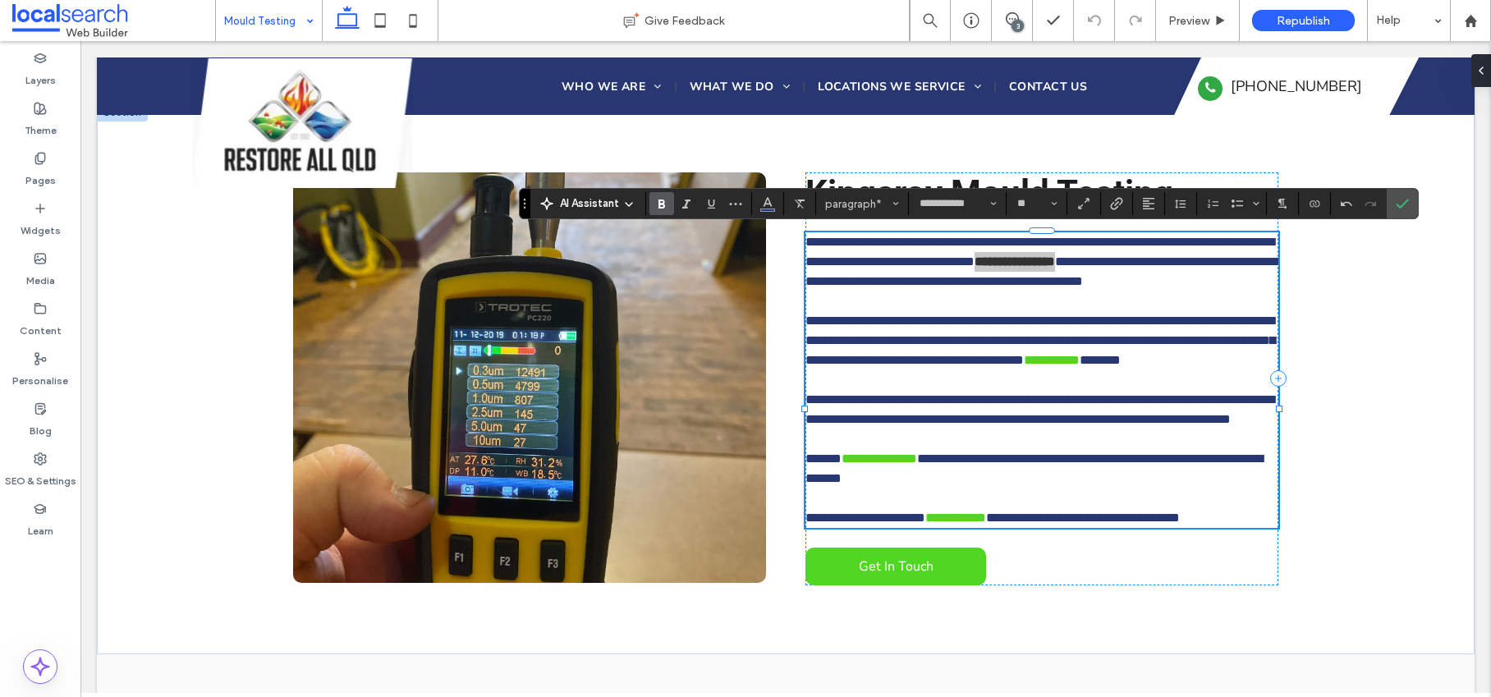
click at [668, 203] on label "Bold" at bounding box center [661, 203] width 25 height 23
click at [1404, 208] on icon "Confirm" at bounding box center [1401, 203] width 13 height 13
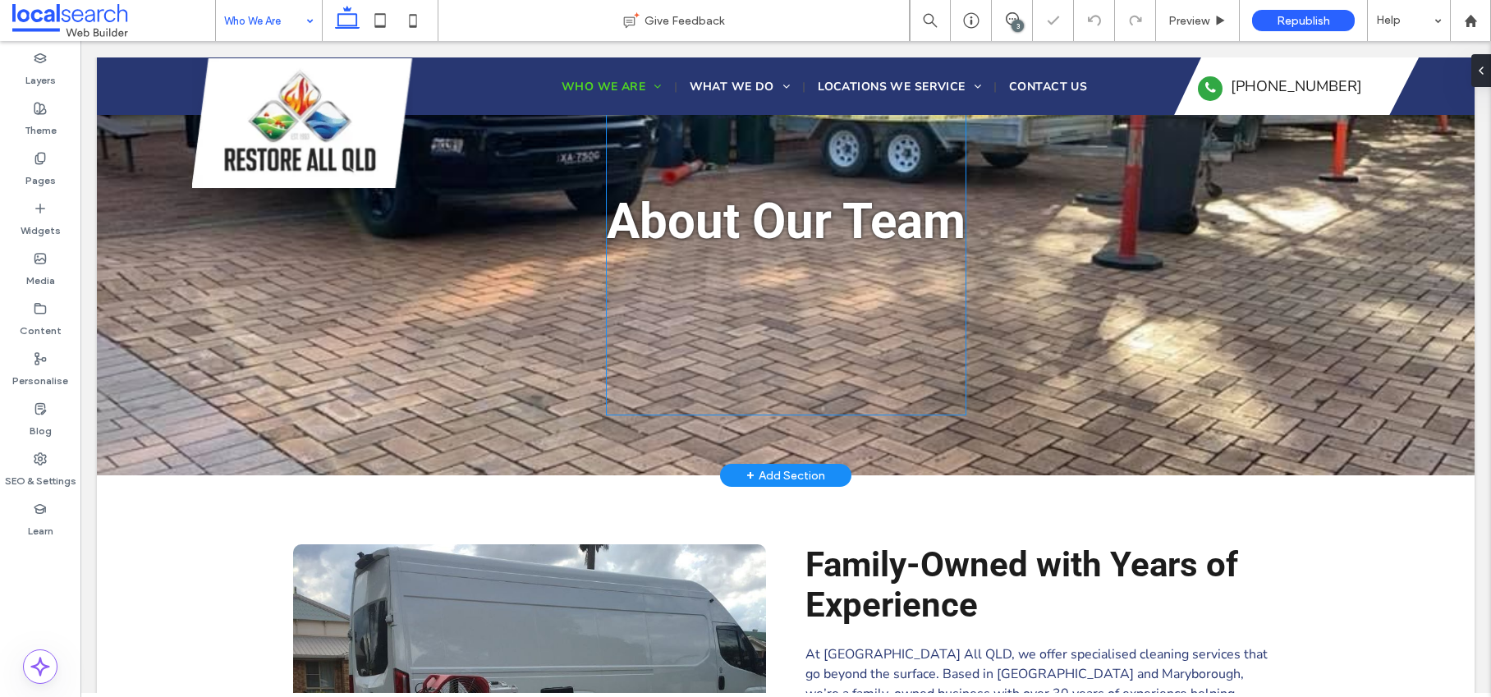
scroll to position [333, 0]
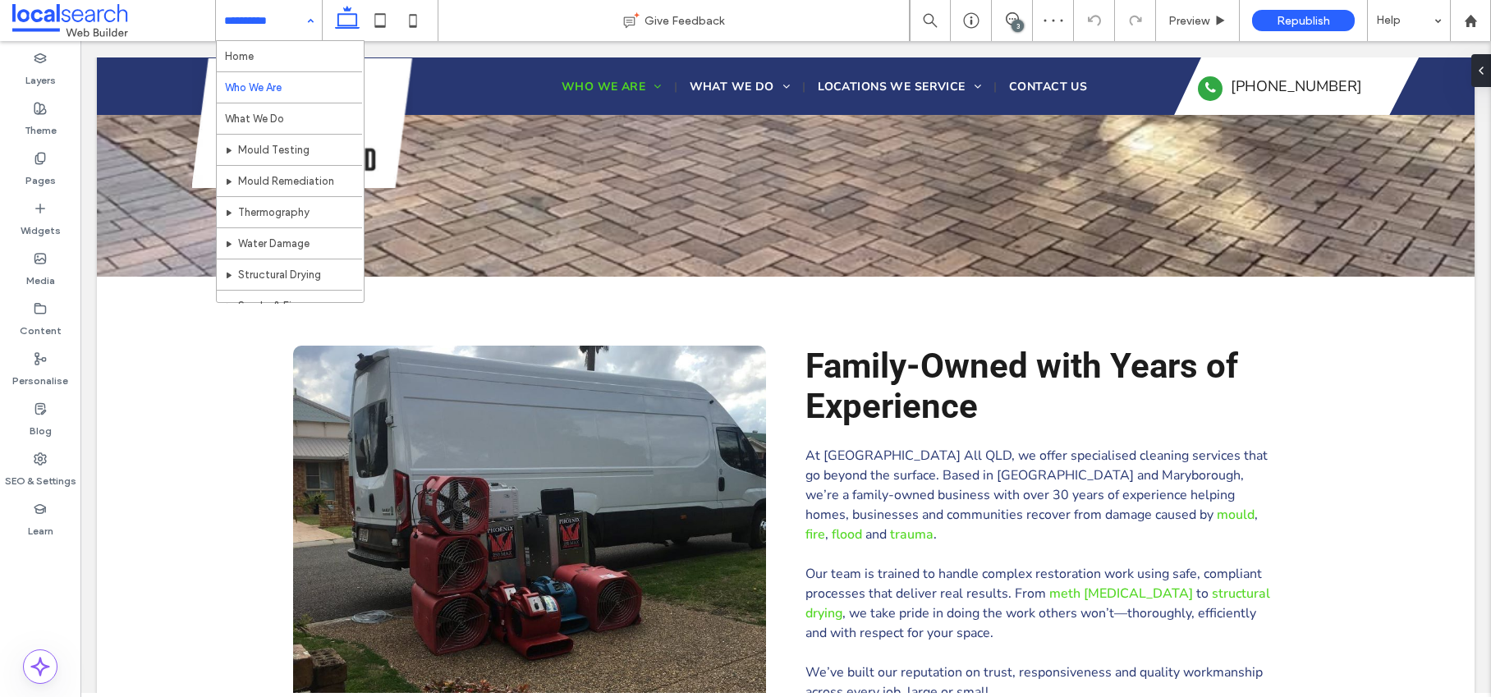
click at [251, 11] on input at bounding box center [264, 20] width 81 height 41
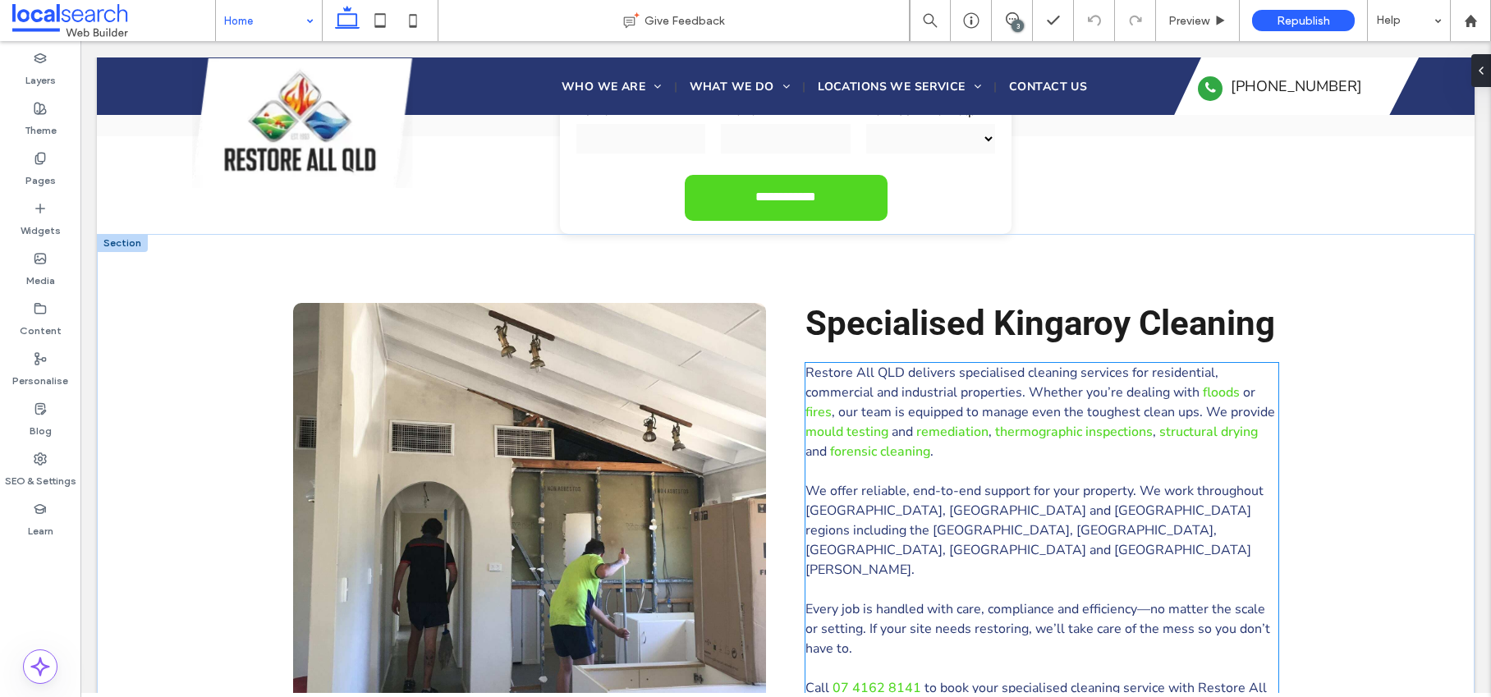
scroll to position [743, 0]
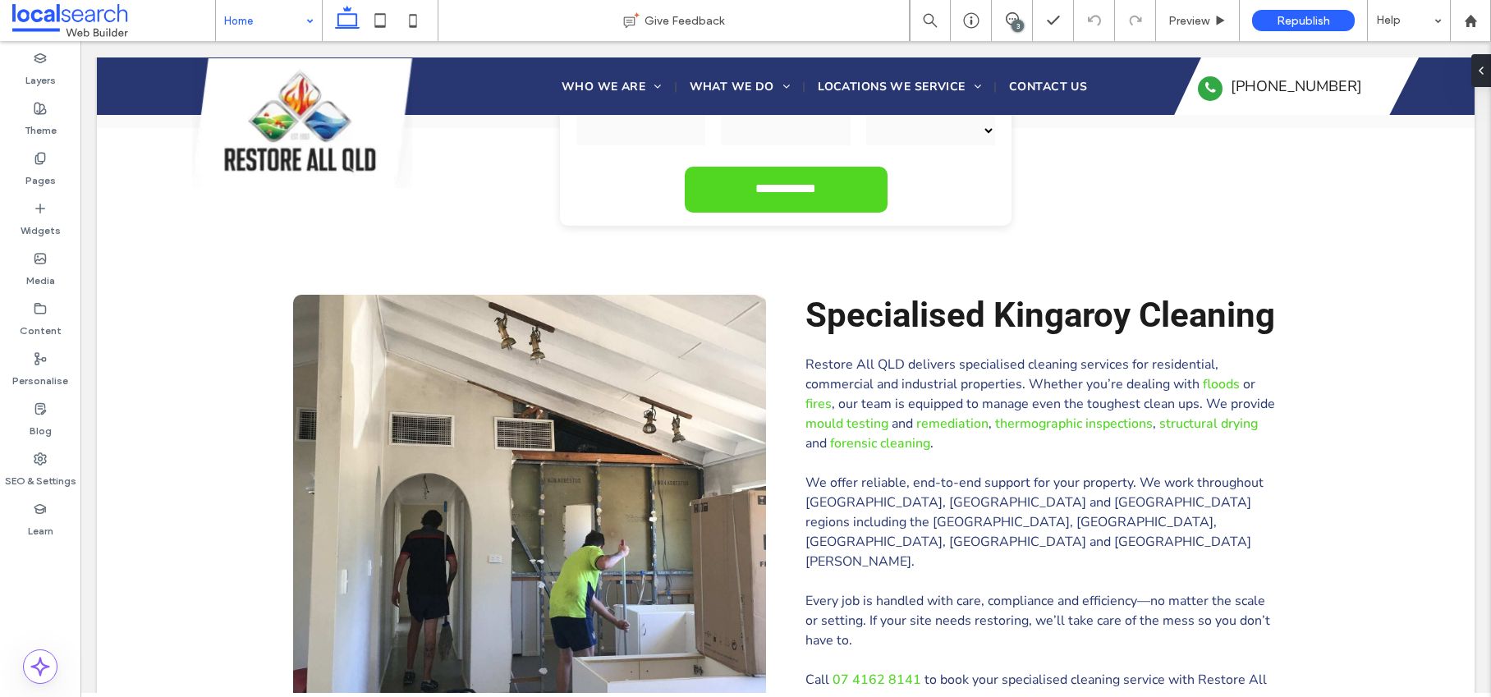
click at [269, 17] on input at bounding box center [264, 20] width 81 height 41
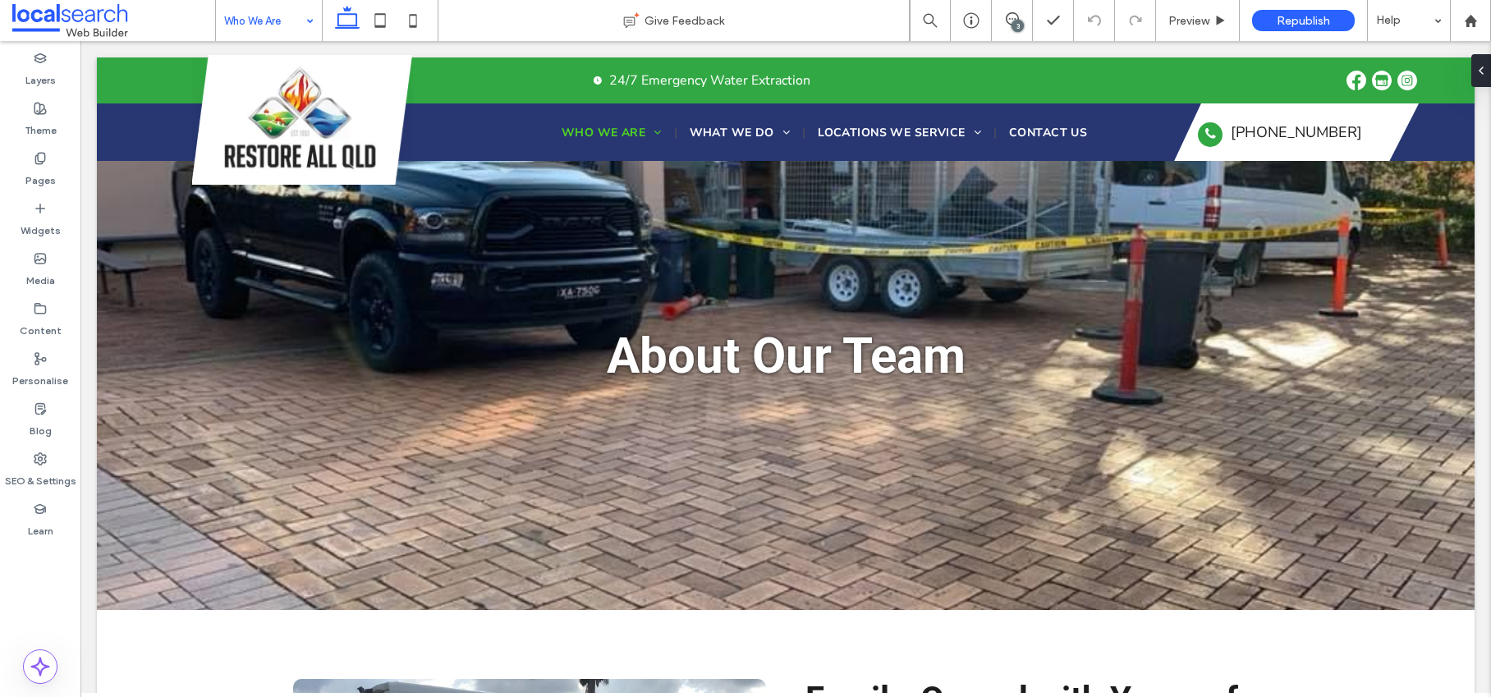
scroll to position [0, 0]
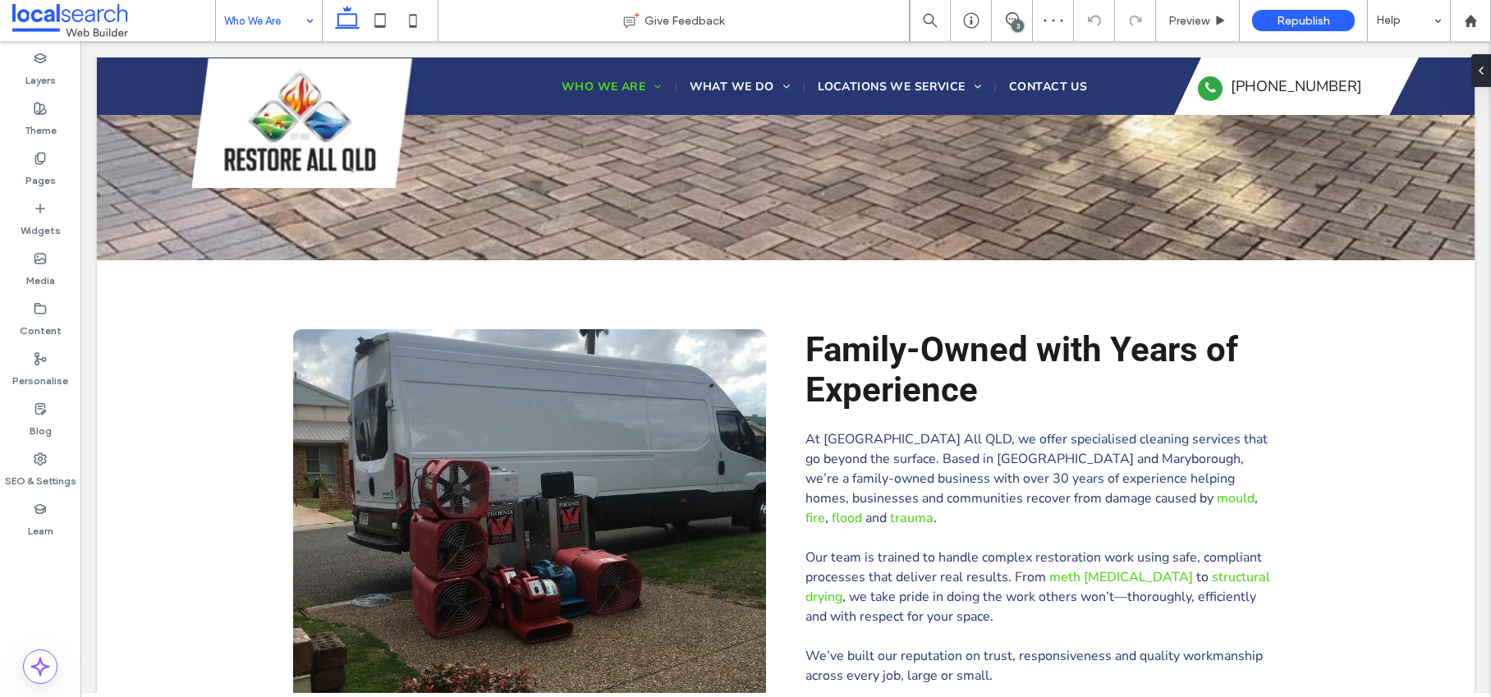
click at [272, 18] on input at bounding box center [264, 20] width 81 height 41
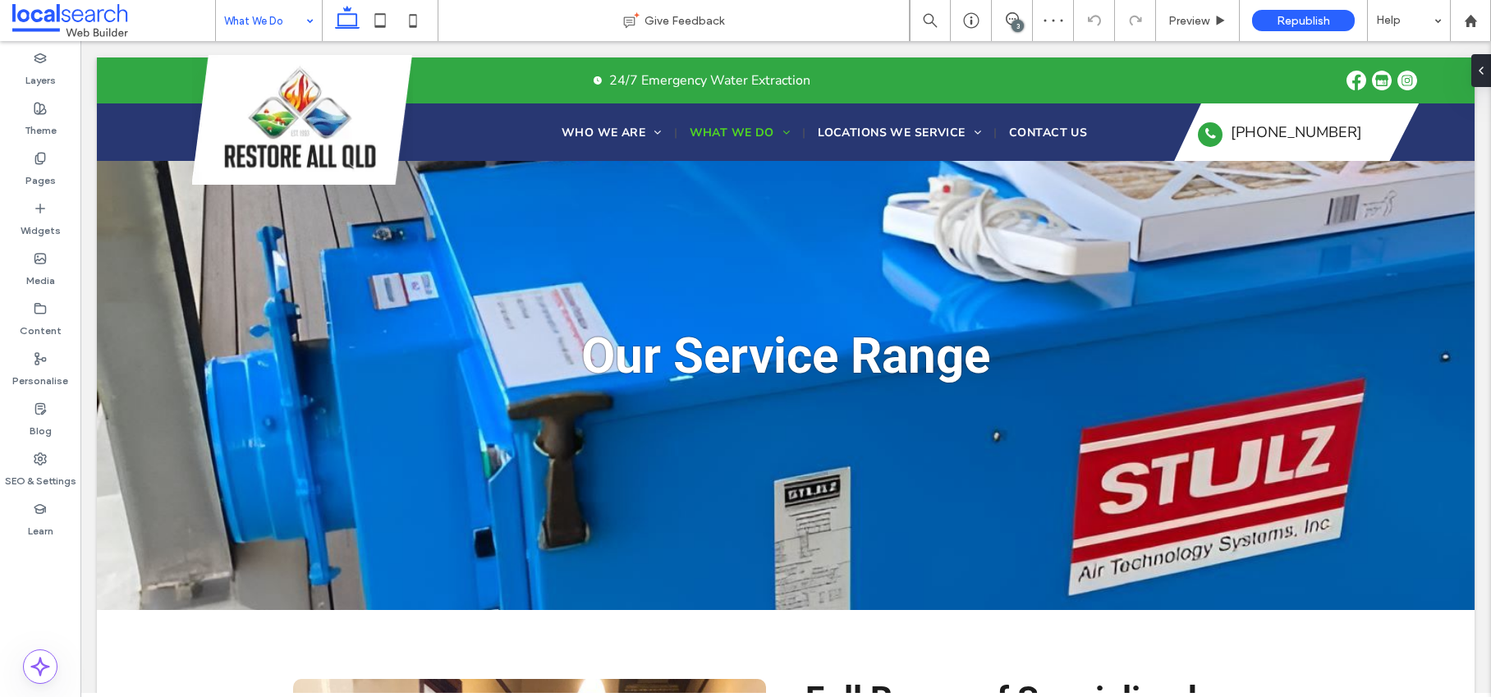
scroll to position [0, 0]
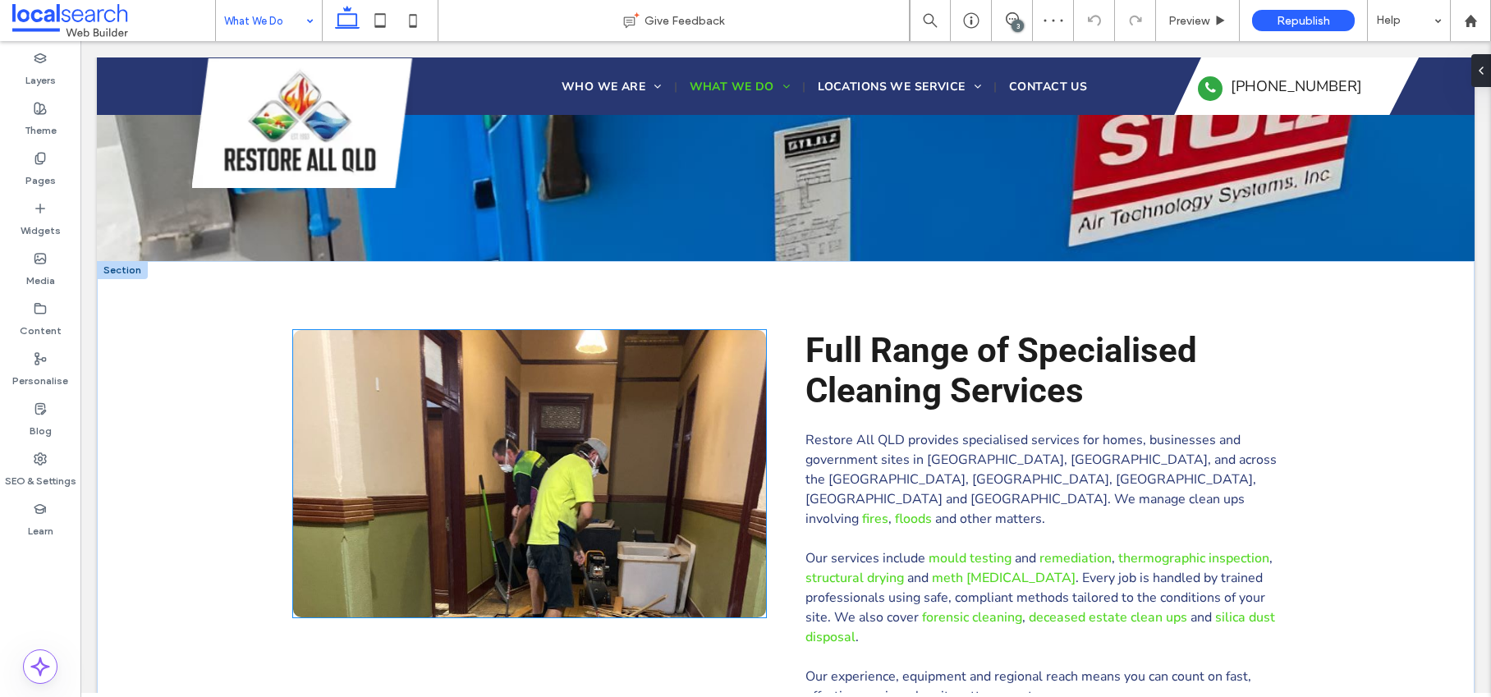
scroll to position [352, 0]
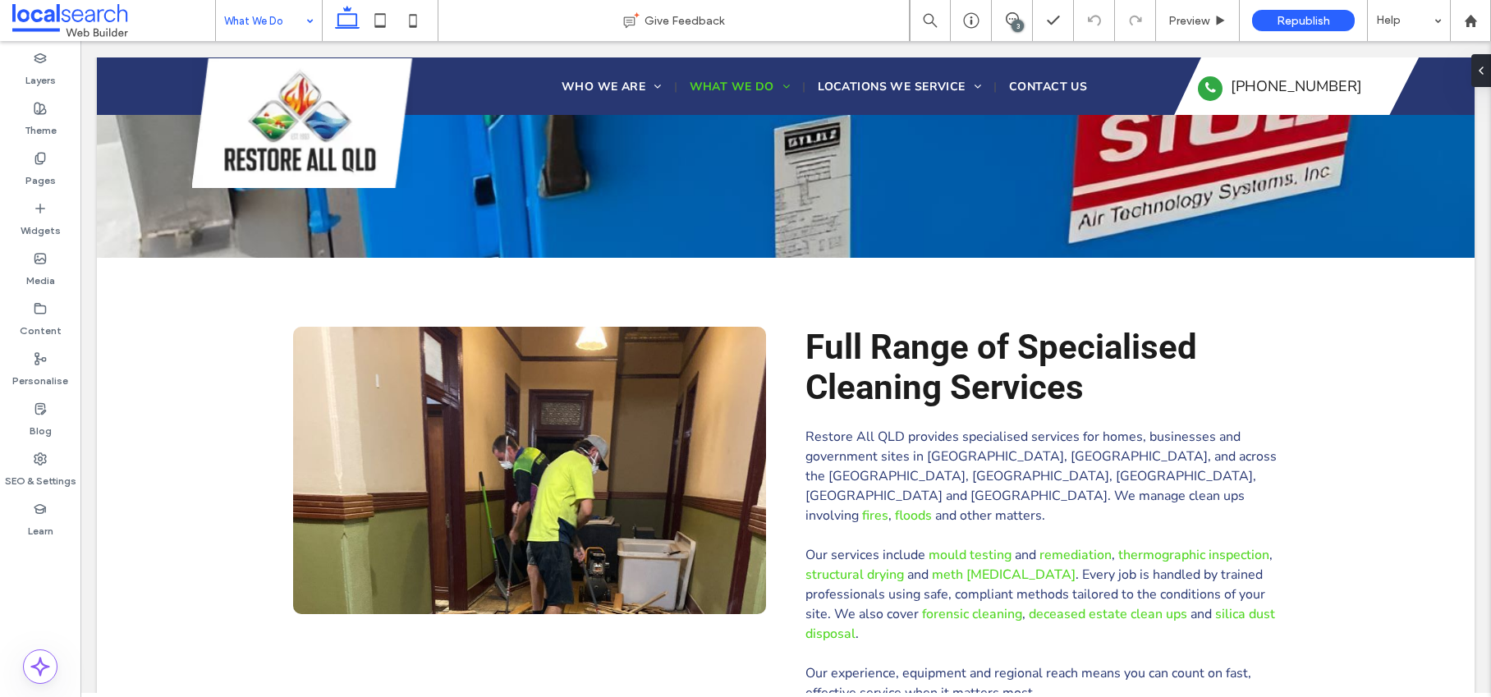
click at [269, 19] on input at bounding box center [264, 20] width 81 height 41
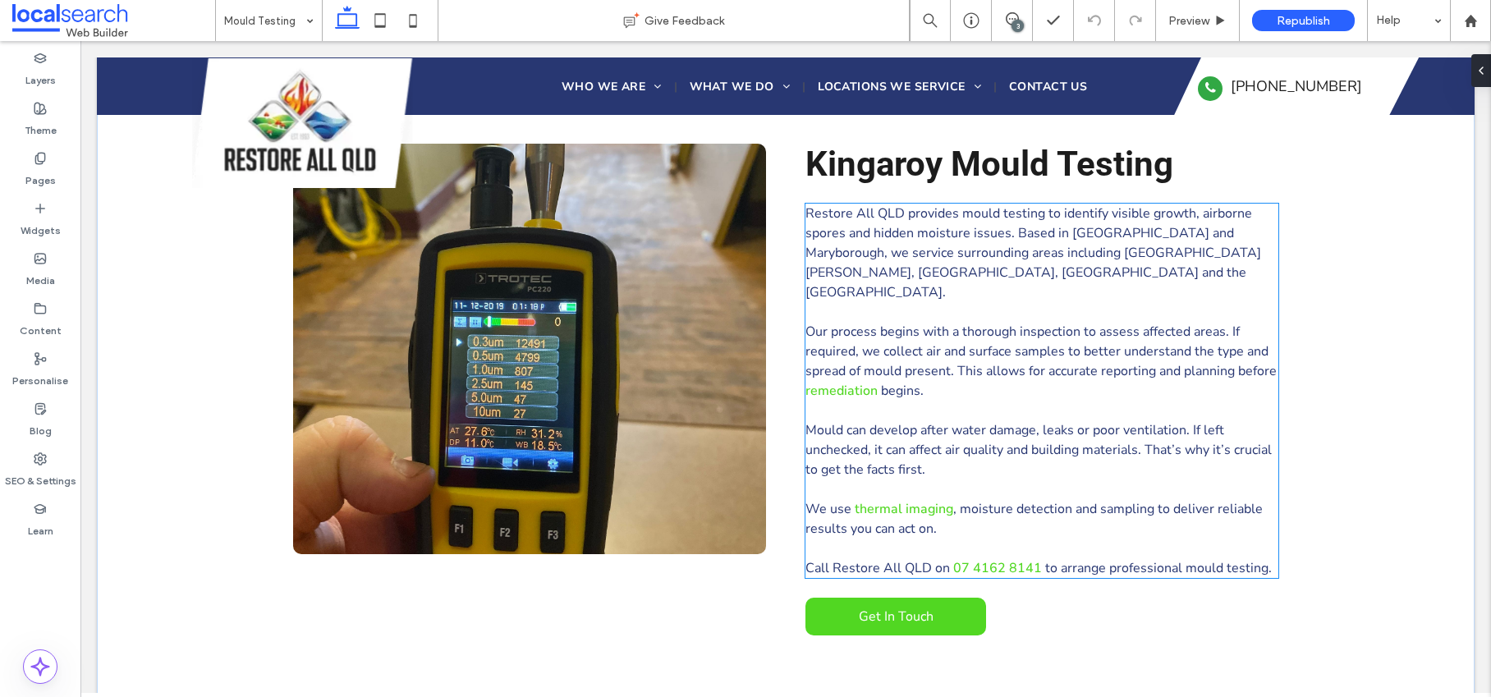
scroll to position [871, 0]
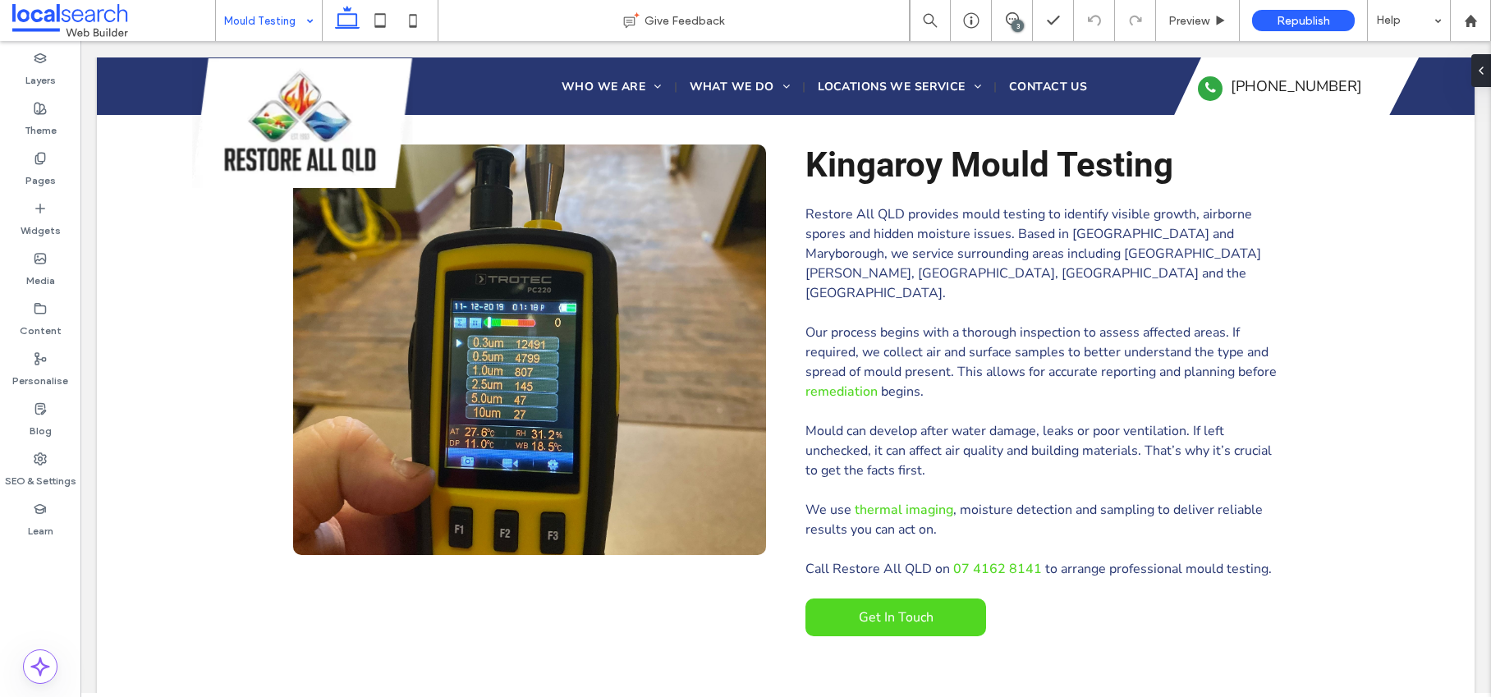
click at [278, 12] on input at bounding box center [264, 20] width 81 height 41
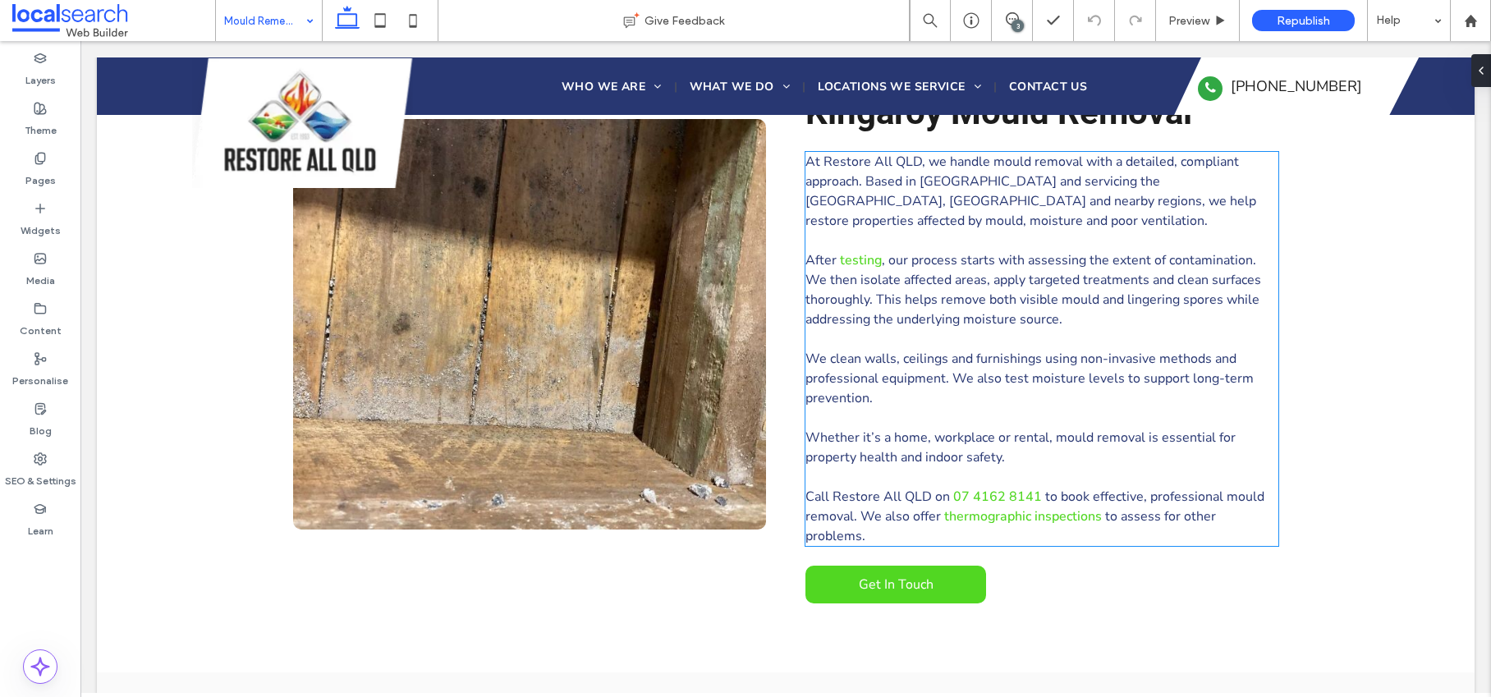
scroll to position [909, 0]
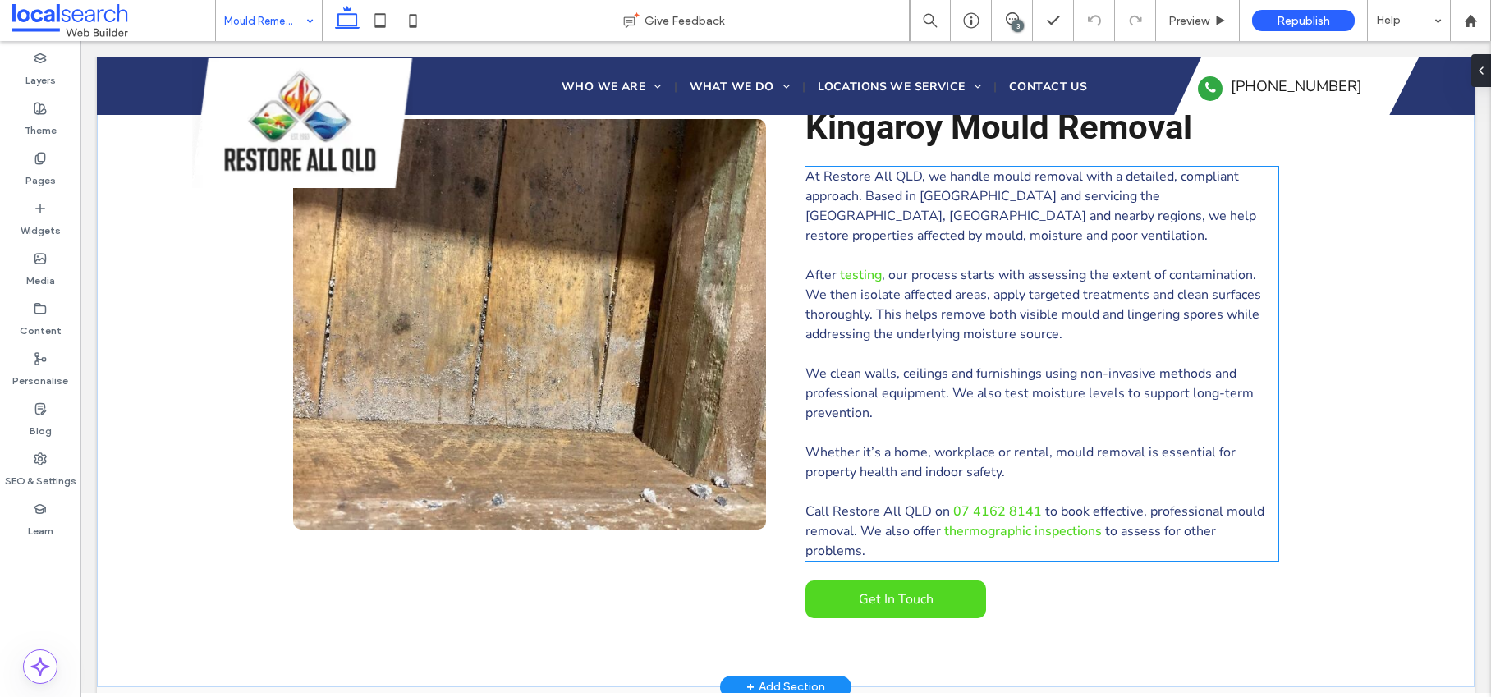
click at [970, 212] on span "At Restore All QLD, we handle mould removal with a detailed, compliant approach…" at bounding box center [1030, 205] width 451 height 77
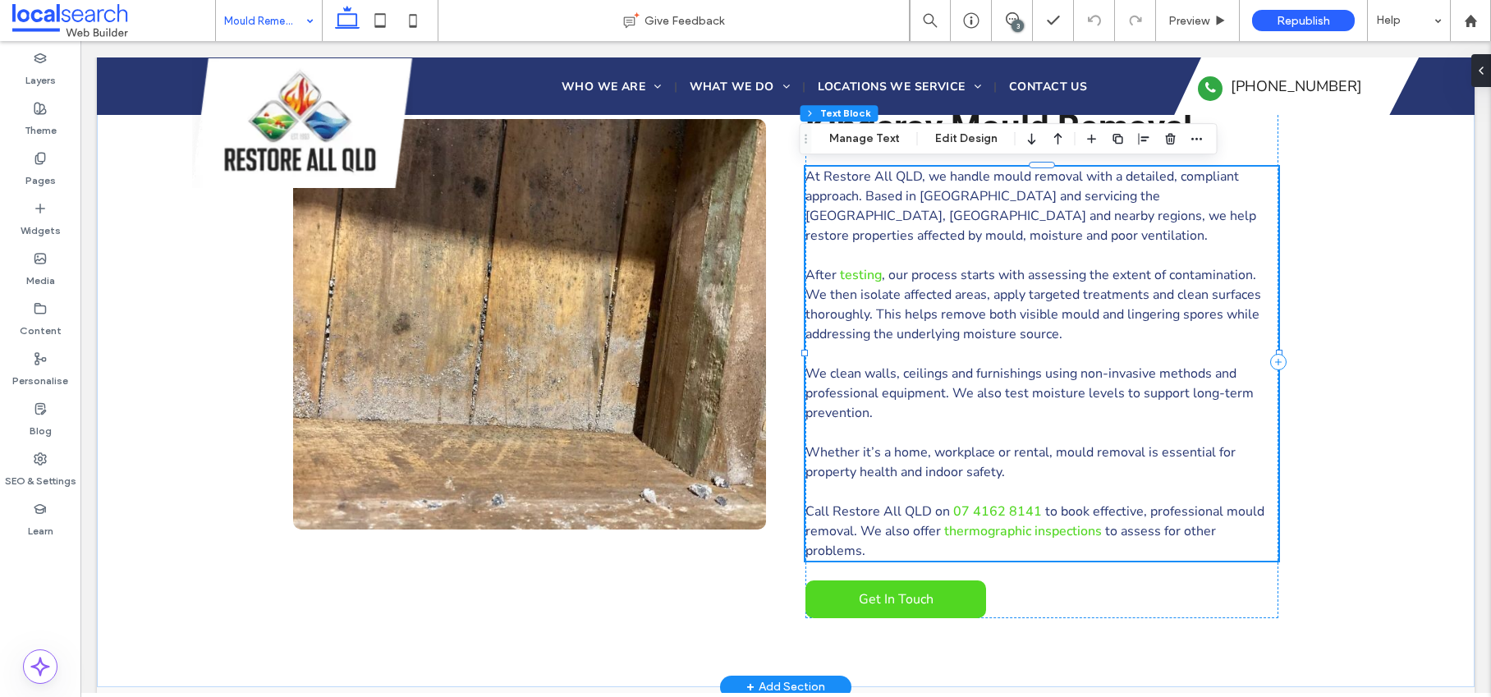
click at [969, 202] on span "At Restore All QLD, we handle mould removal with a detailed, compliant approach…" at bounding box center [1030, 205] width 451 height 77
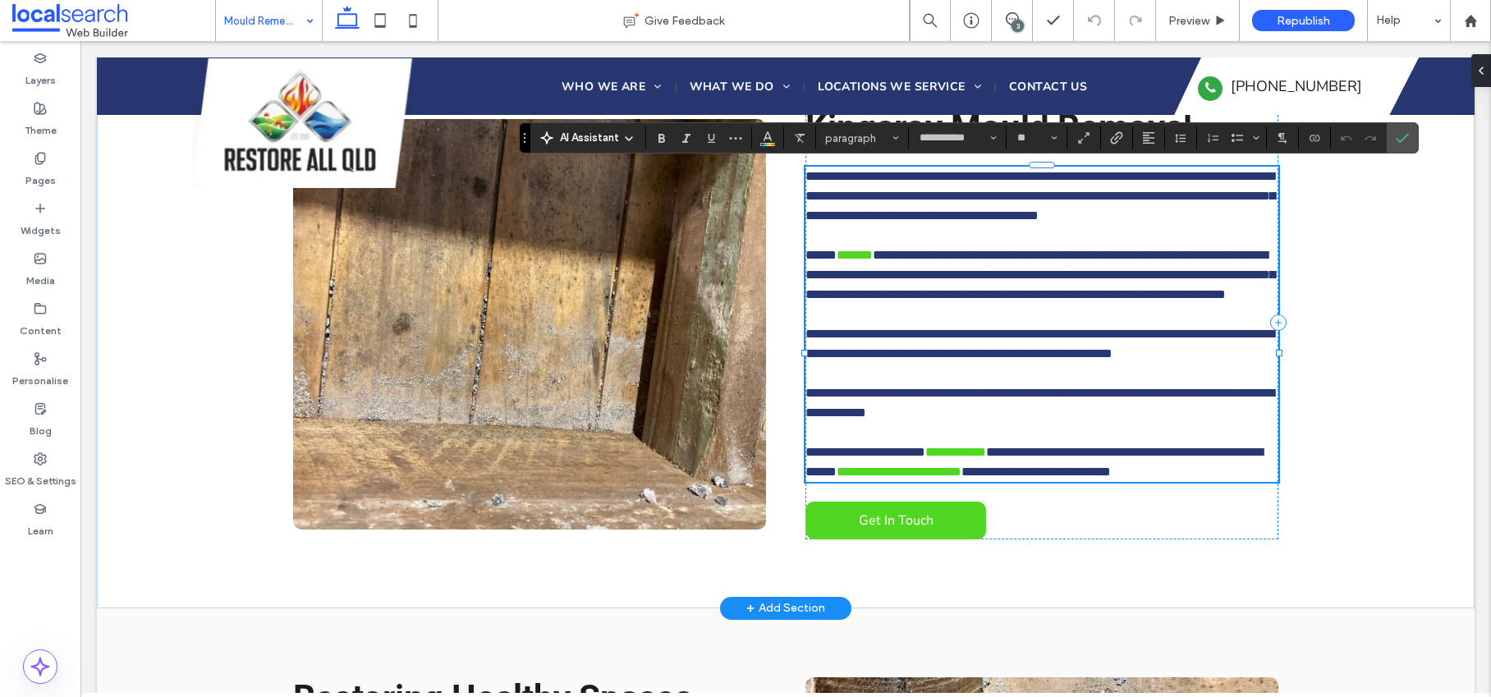
click at [969, 202] on span "**********" at bounding box center [1040, 196] width 470 height 52
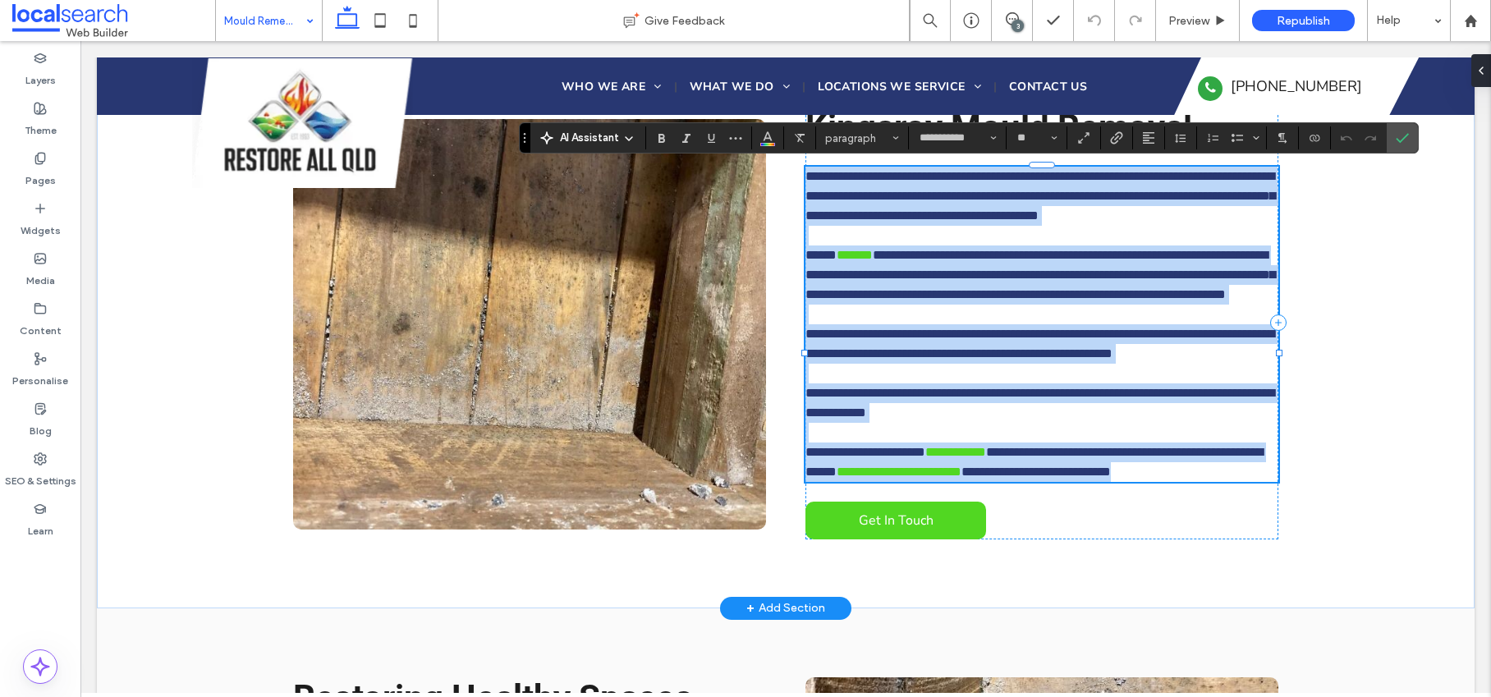
drag, startPoint x: 801, startPoint y: 176, endPoint x: 1266, endPoint y: 528, distance: 582.5
click at [1266, 482] on div "**********" at bounding box center [1041, 324] width 473 height 315
copy div "**********"
click at [886, 199] on span "**********" at bounding box center [1040, 196] width 470 height 52
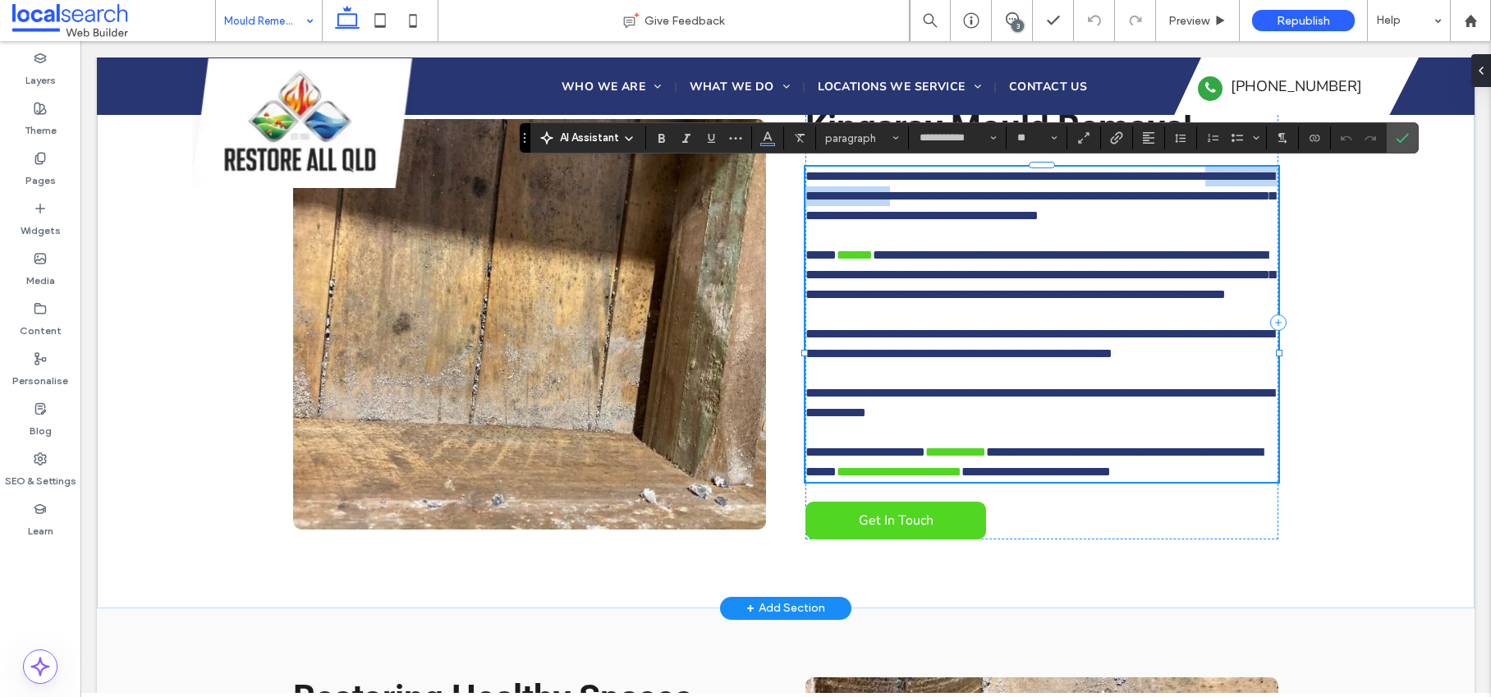
drag, startPoint x: 861, startPoint y: 195, endPoint x: 1045, endPoint y: 202, distance: 184.0
click at [1045, 202] on span "**********" at bounding box center [1040, 196] width 470 height 52
paste div
drag, startPoint x: 885, startPoint y: 195, endPoint x: 1086, endPoint y: 195, distance: 201.1
click at [1086, 195] on p "**********" at bounding box center [1041, 196] width 473 height 59
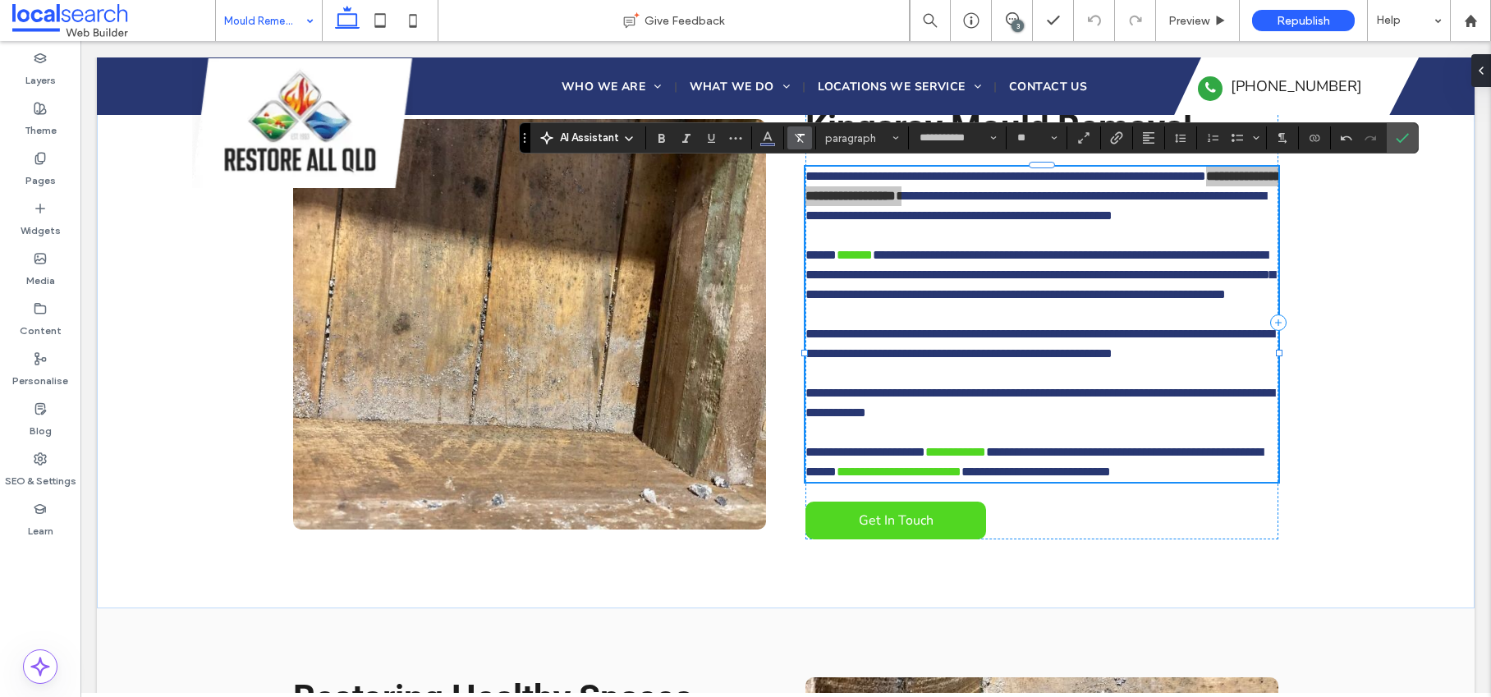
click at [807, 138] on label "Clear format" at bounding box center [799, 137] width 25 height 23
click at [1394, 142] on label "Confirm" at bounding box center [1402, 138] width 25 height 30
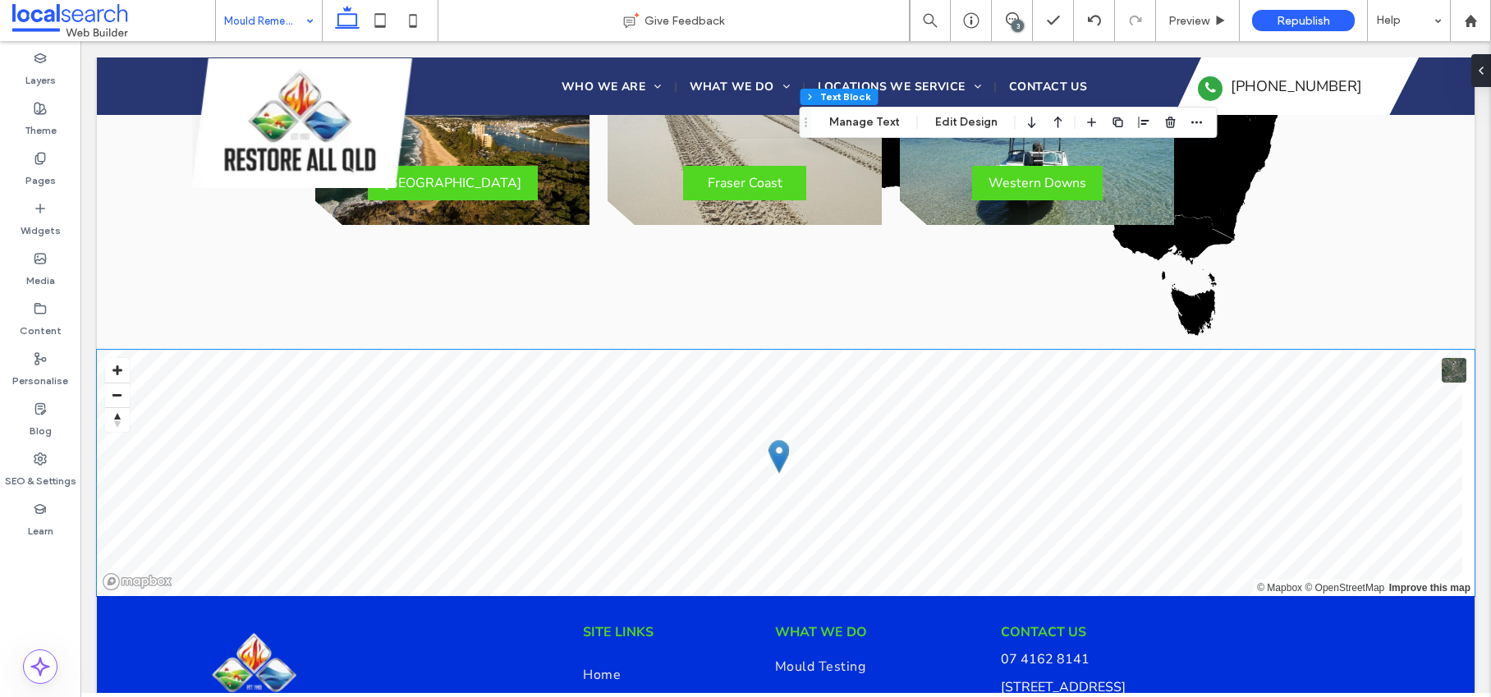
scroll to position [3422, 0]
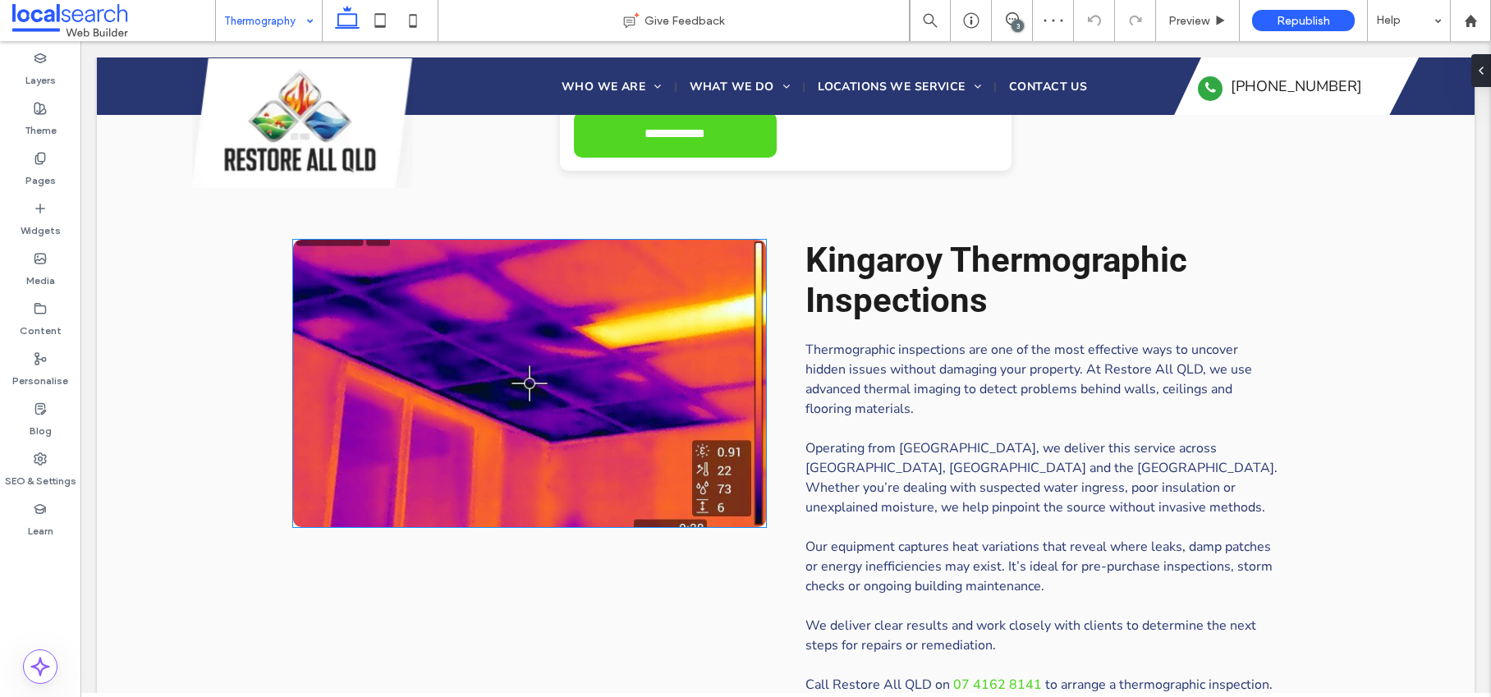
scroll to position [776, 0]
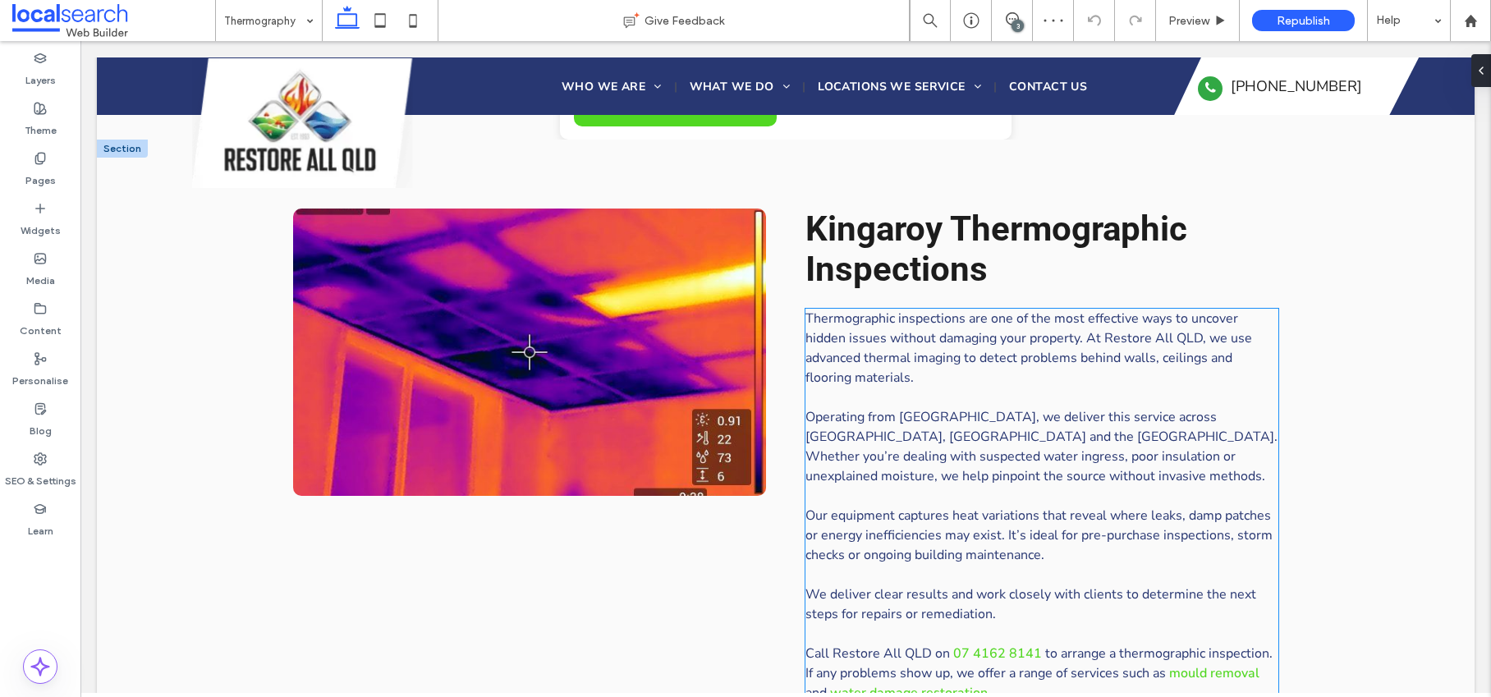
scroll to position [841, 0]
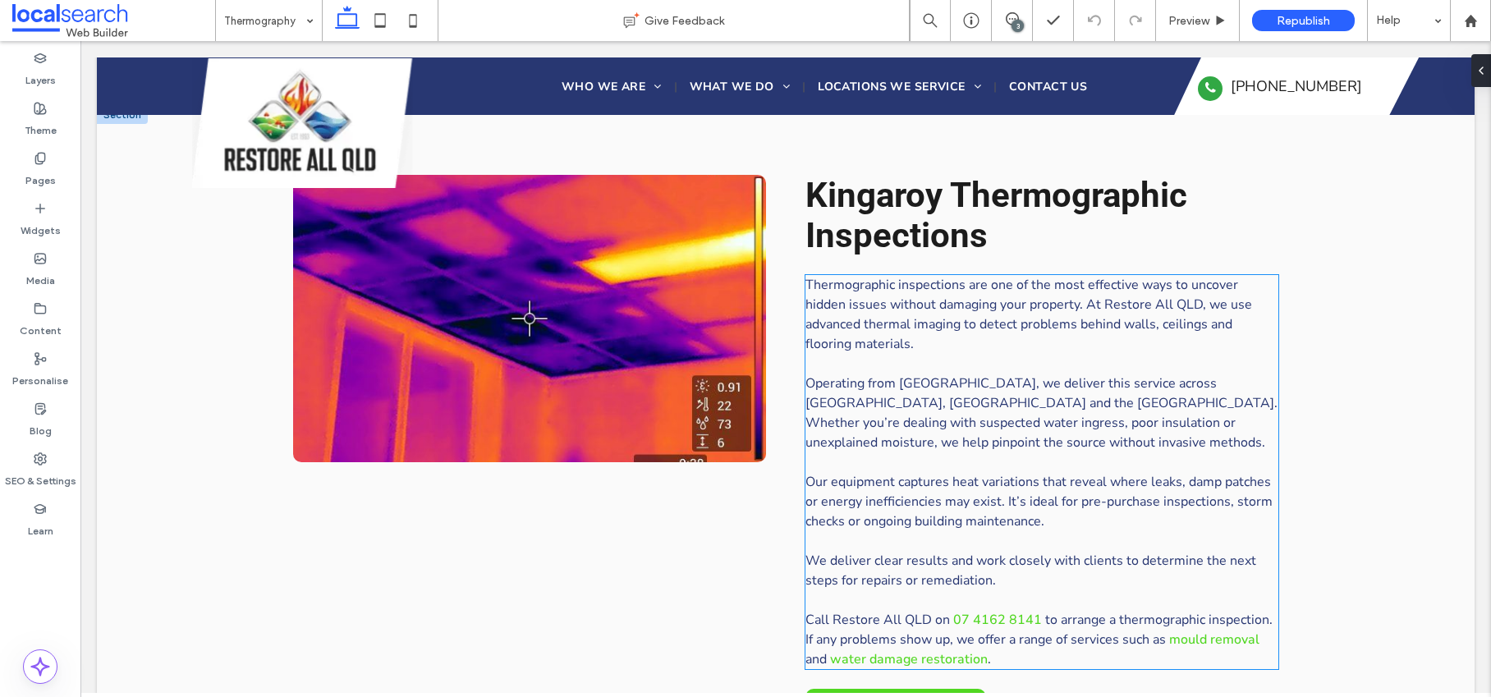
click at [944, 335] on p "Thermographic inspections are one of the most effective ways to uncover hidden …" at bounding box center [1041, 314] width 473 height 79
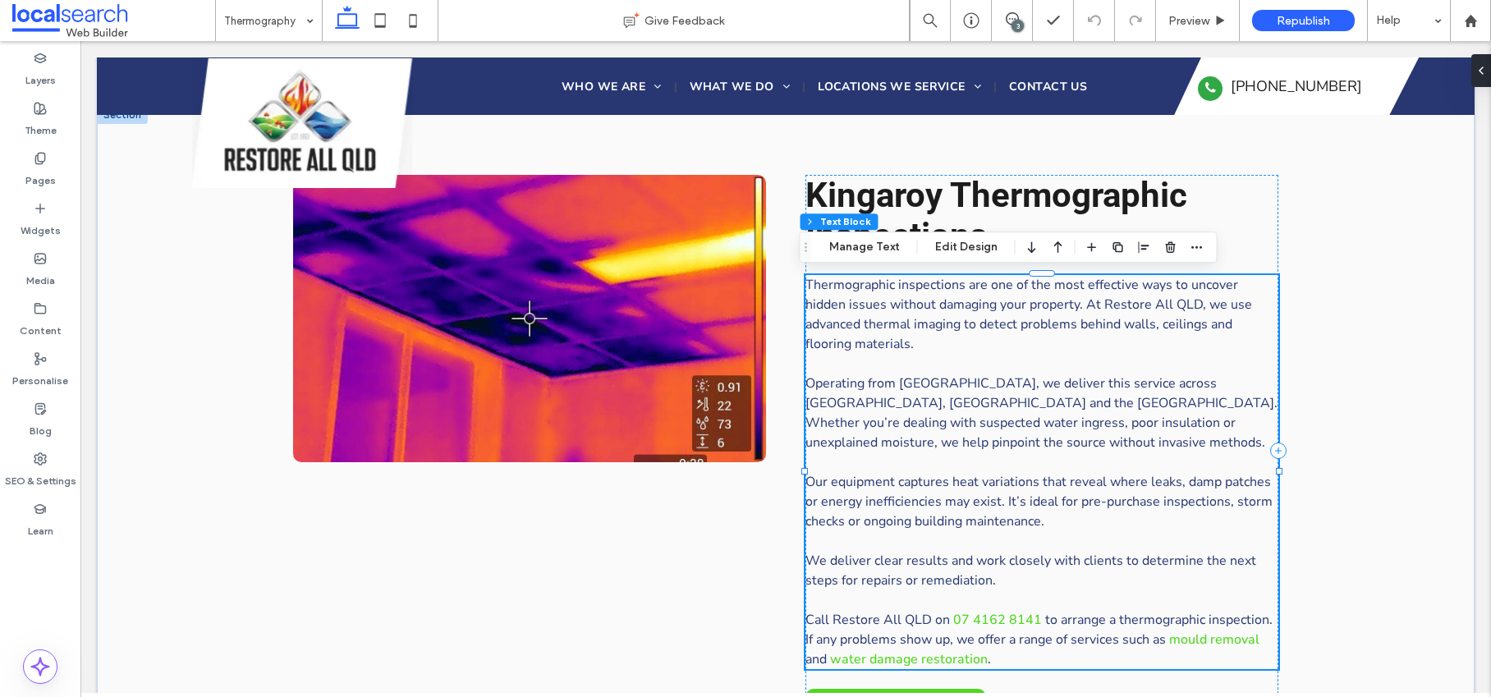
click at [873, 317] on span "Thermographic inspections are one of the most effective ways to uncover hidden …" at bounding box center [1028, 314] width 447 height 77
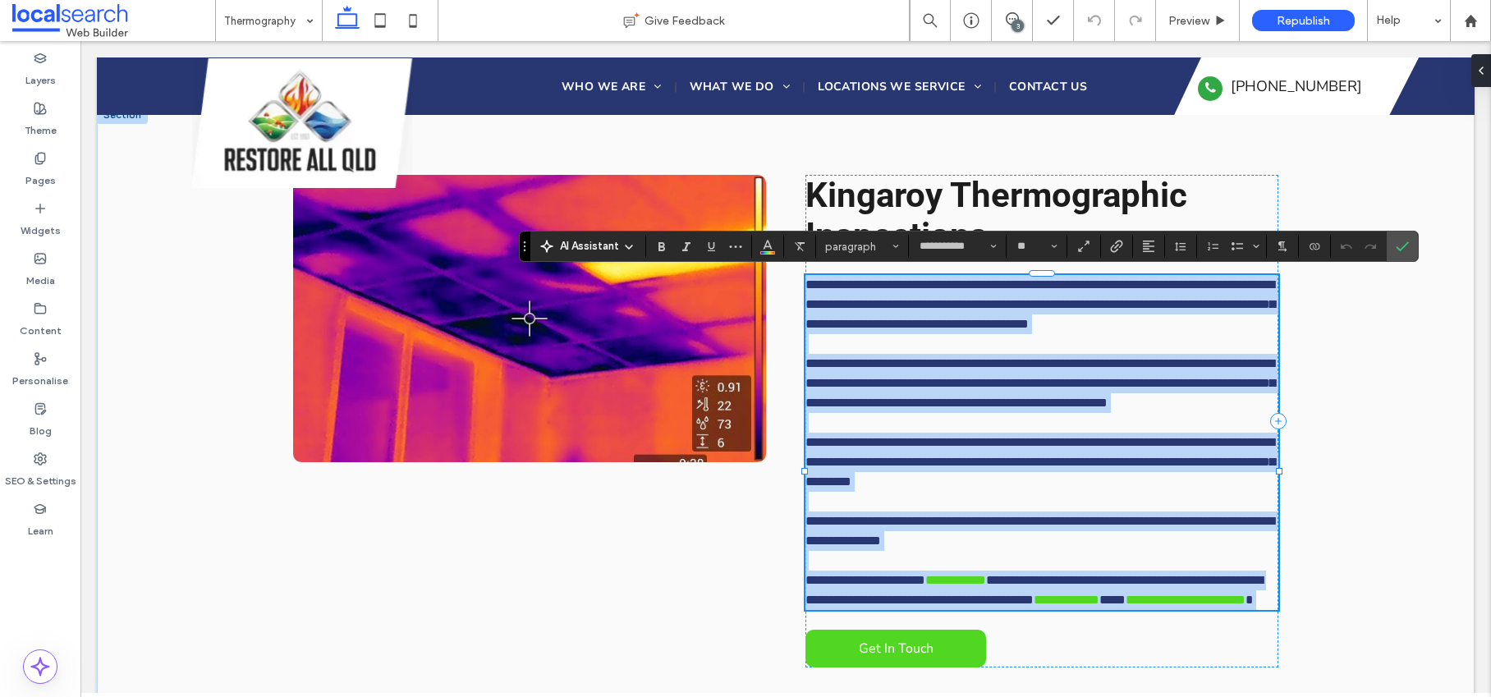
copy div "**********"
click at [940, 387] on span "**********" at bounding box center [1040, 383] width 470 height 52
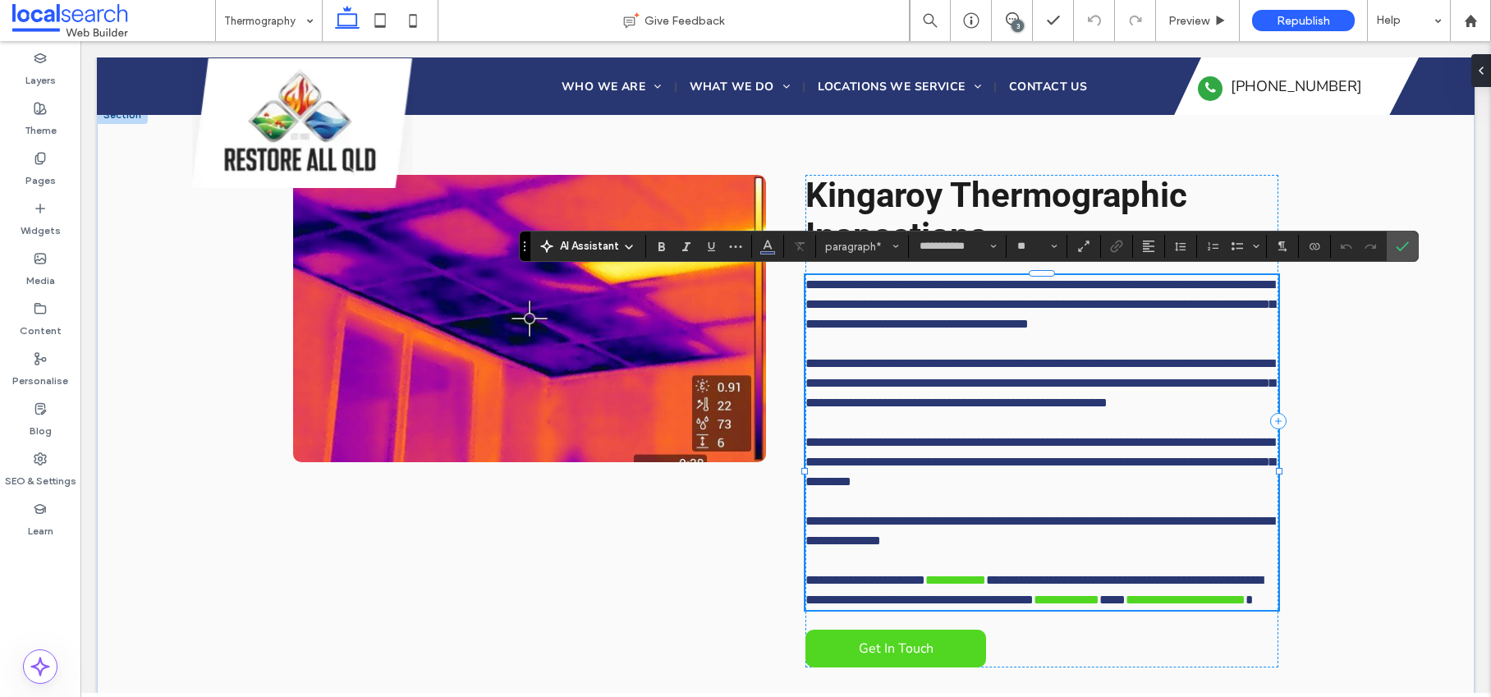
click at [943, 387] on span "**********" at bounding box center [1040, 383] width 470 height 52
click at [1097, 395] on span "**********" at bounding box center [1040, 383] width 470 height 52
click at [1407, 251] on icon "Confirm" at bounding box center [1401, 246] width 13 height 13
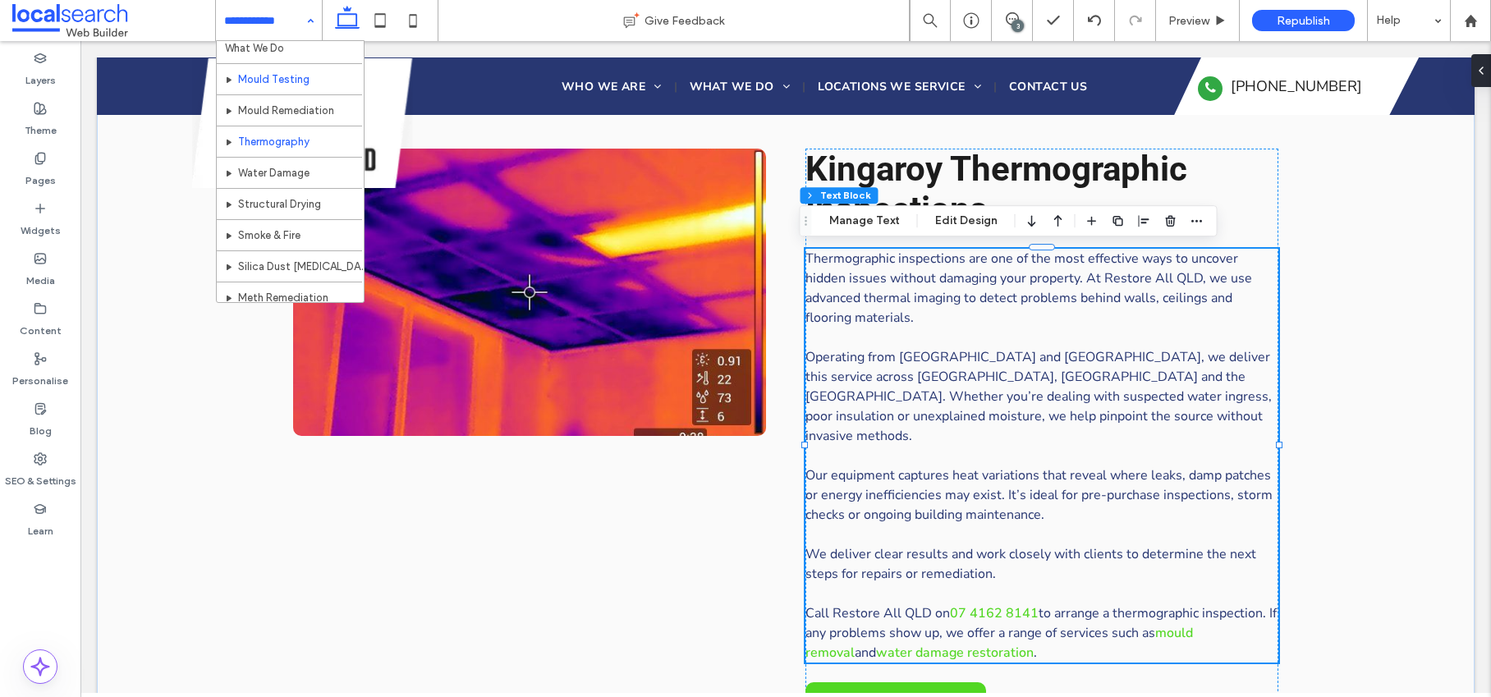
scroll to position [65, 0]
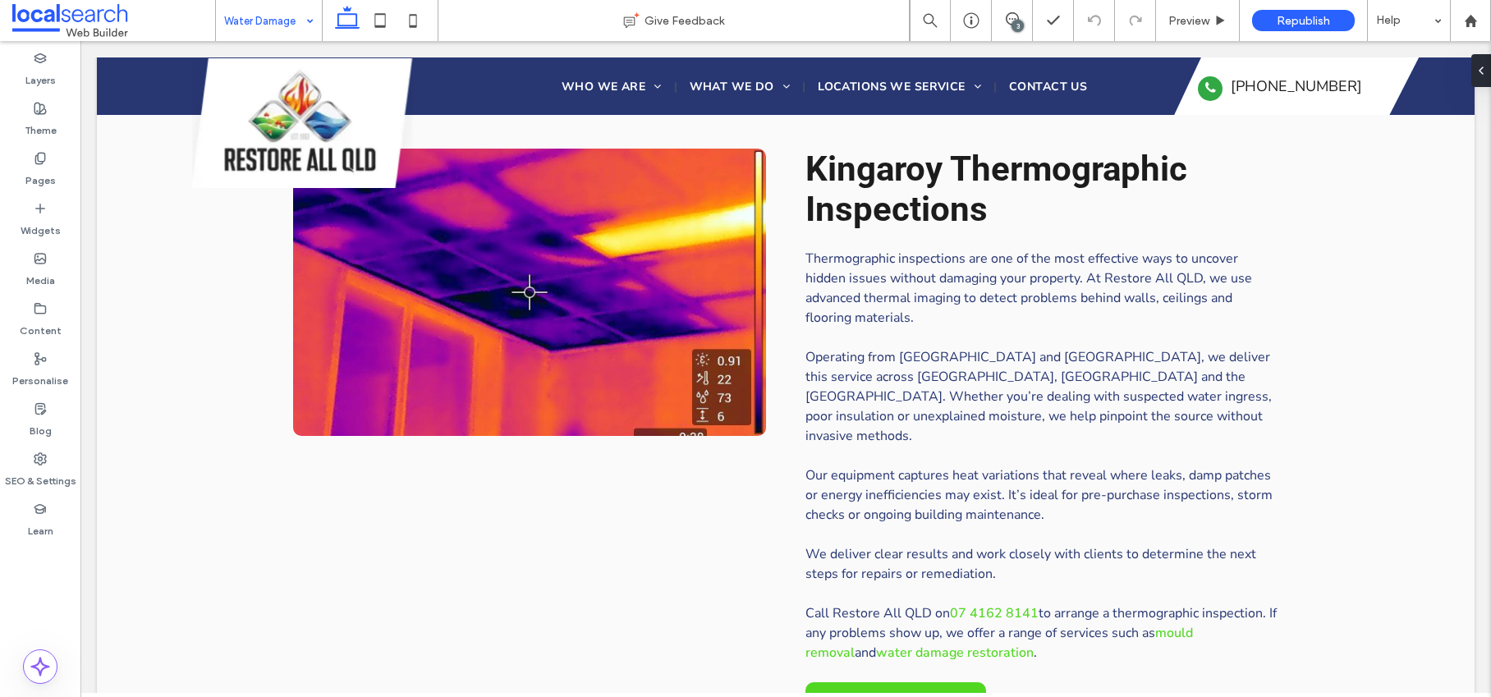
type input "**********"
type input "**"
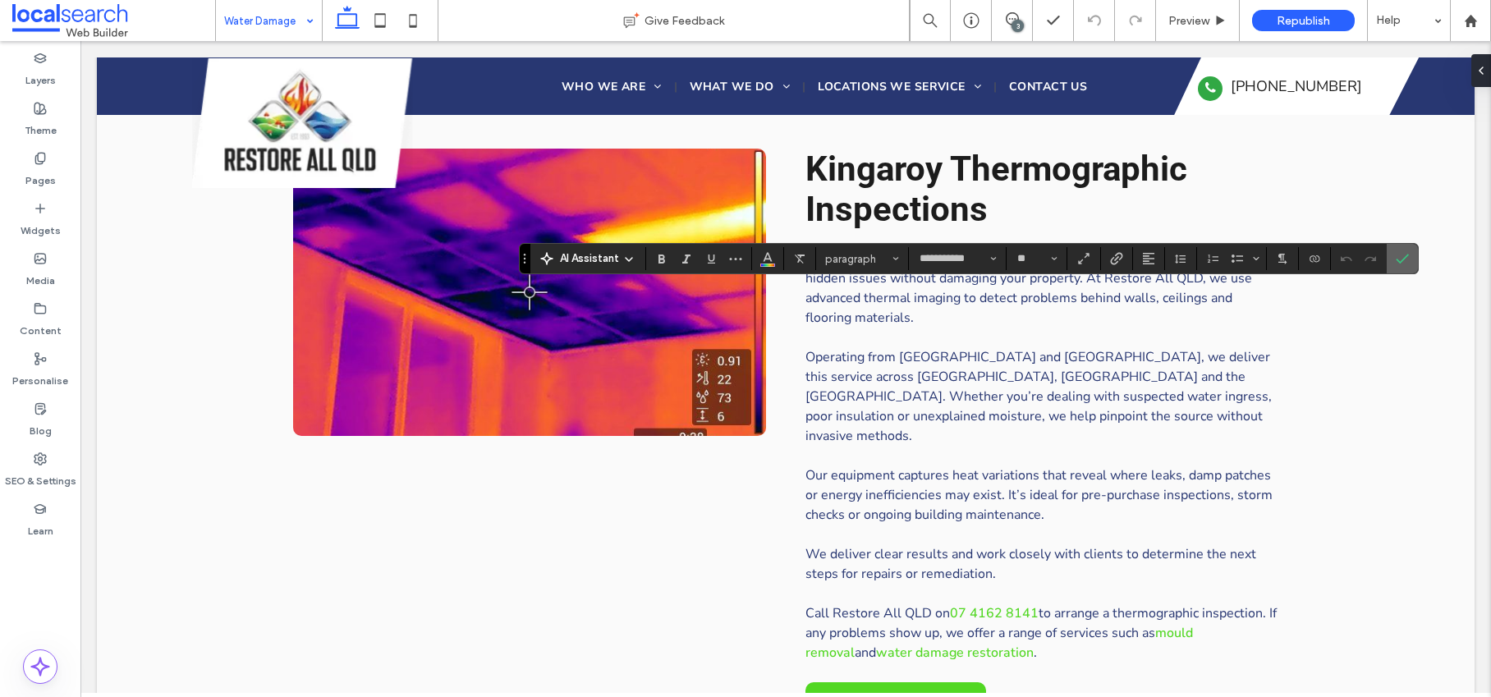
click at [1411, 255] on label "Confirm" at bounding box center [1402, 259] width 25 height 30
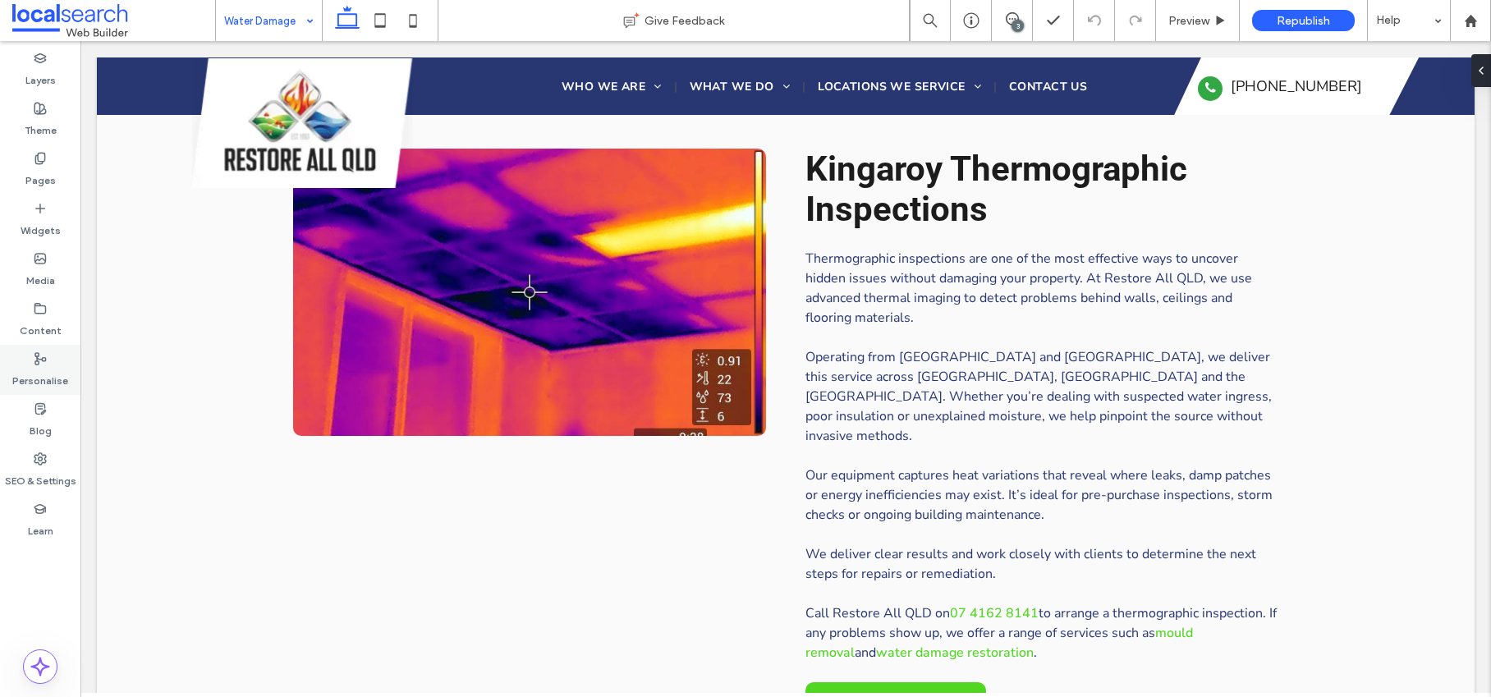
type input "**********"
type input "**"
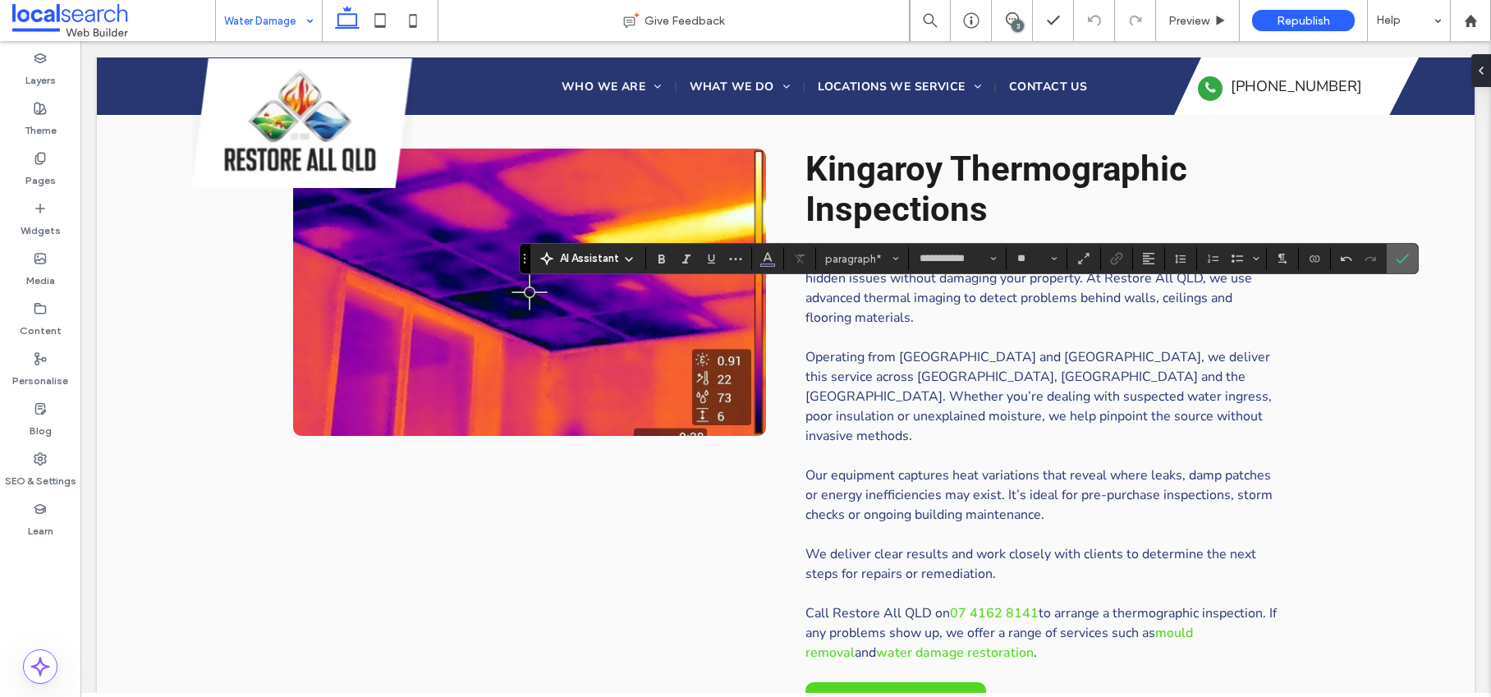
click at [1398, 259] on icon "Confirm" at bounding box center [1401, 258] width 13 height 13
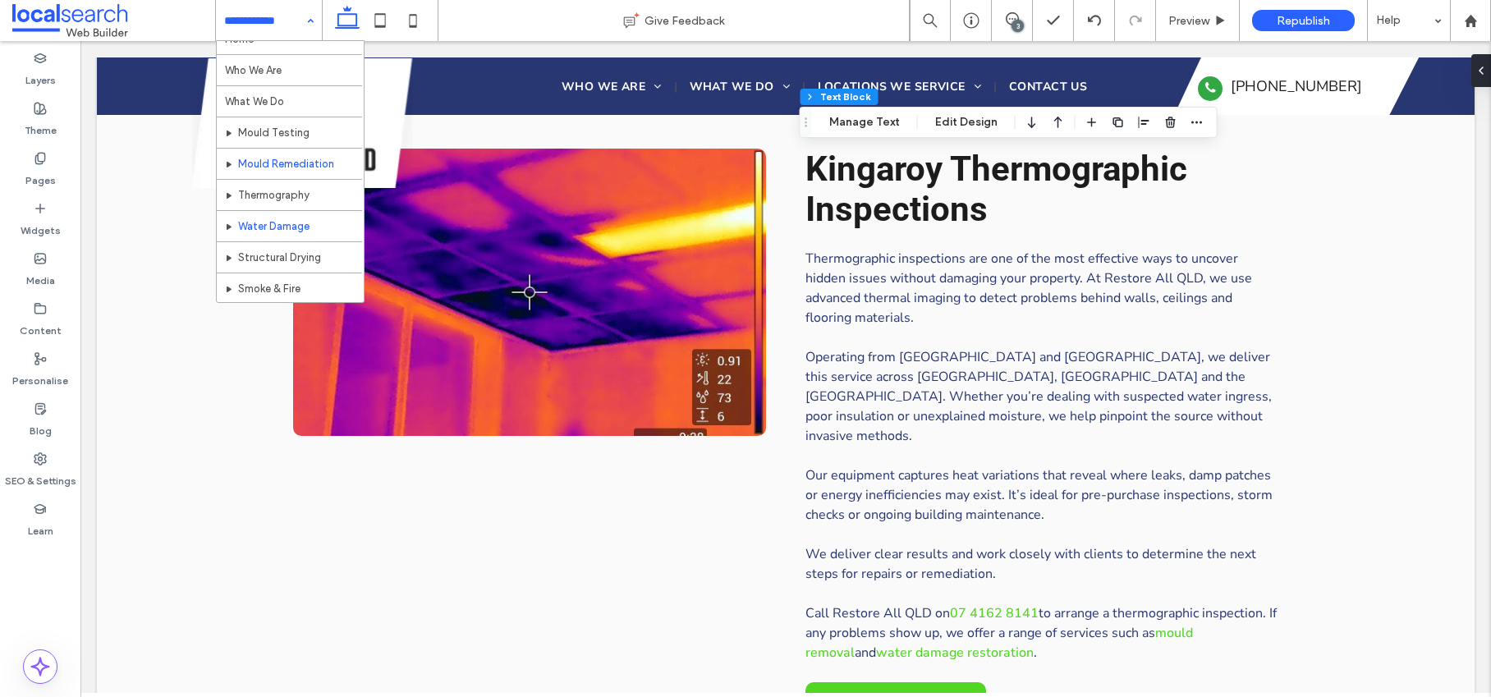
scroll to position [34, 0]
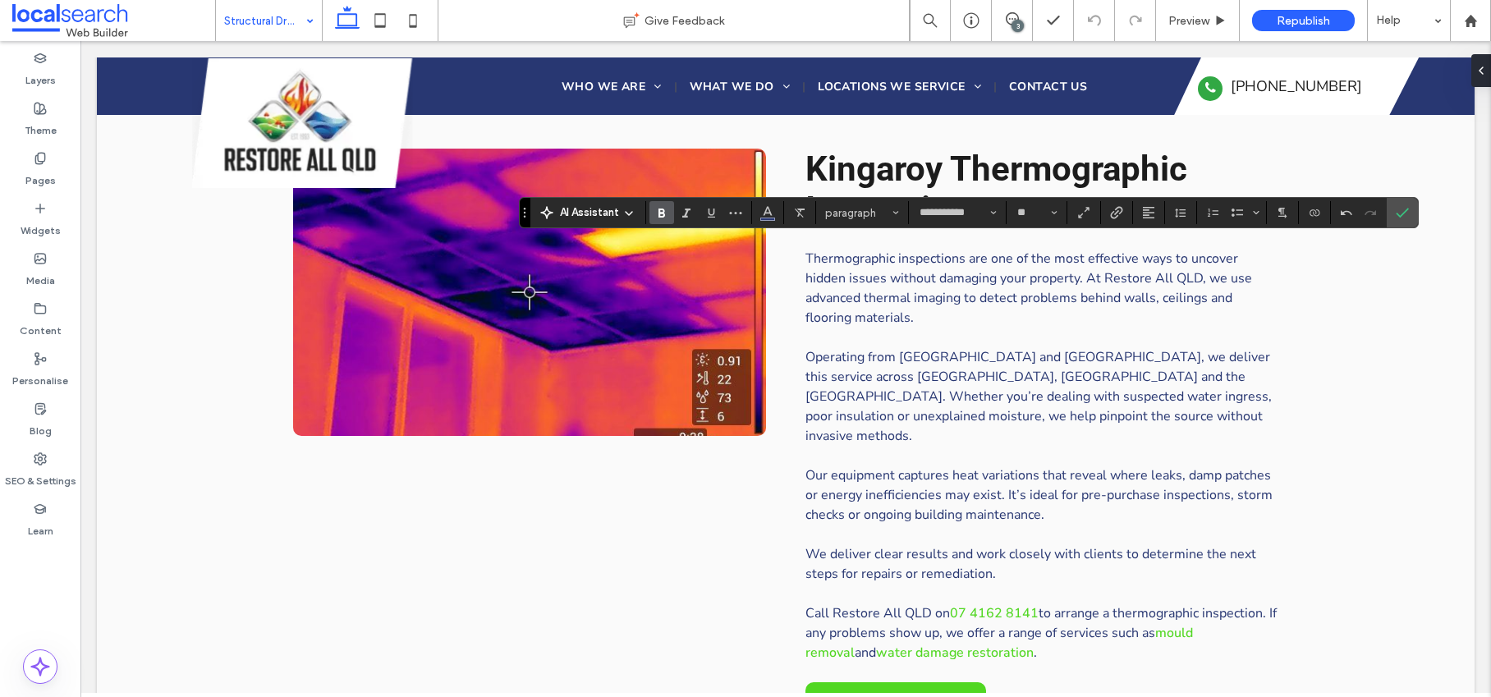
click at [666, 211] on icon "Bold" at bounding box center [661, 212] width 13 height 13
click at [658, 212] on use "Bold" at bounding box center [661, 212] width 7 height 9
click at [1399, 208] on icon "Confirm" at bounding box center [1401, 212] width 13 height 13
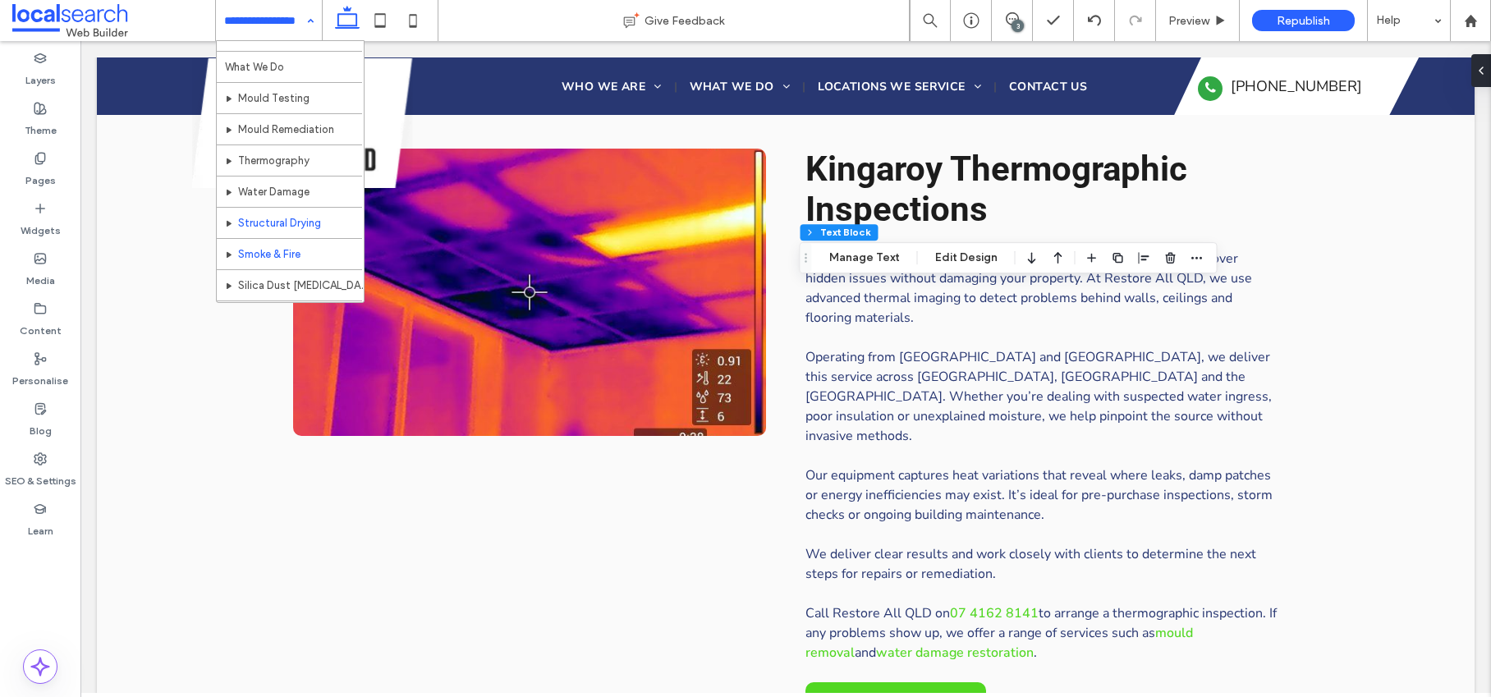
scroll to position [53, 0]
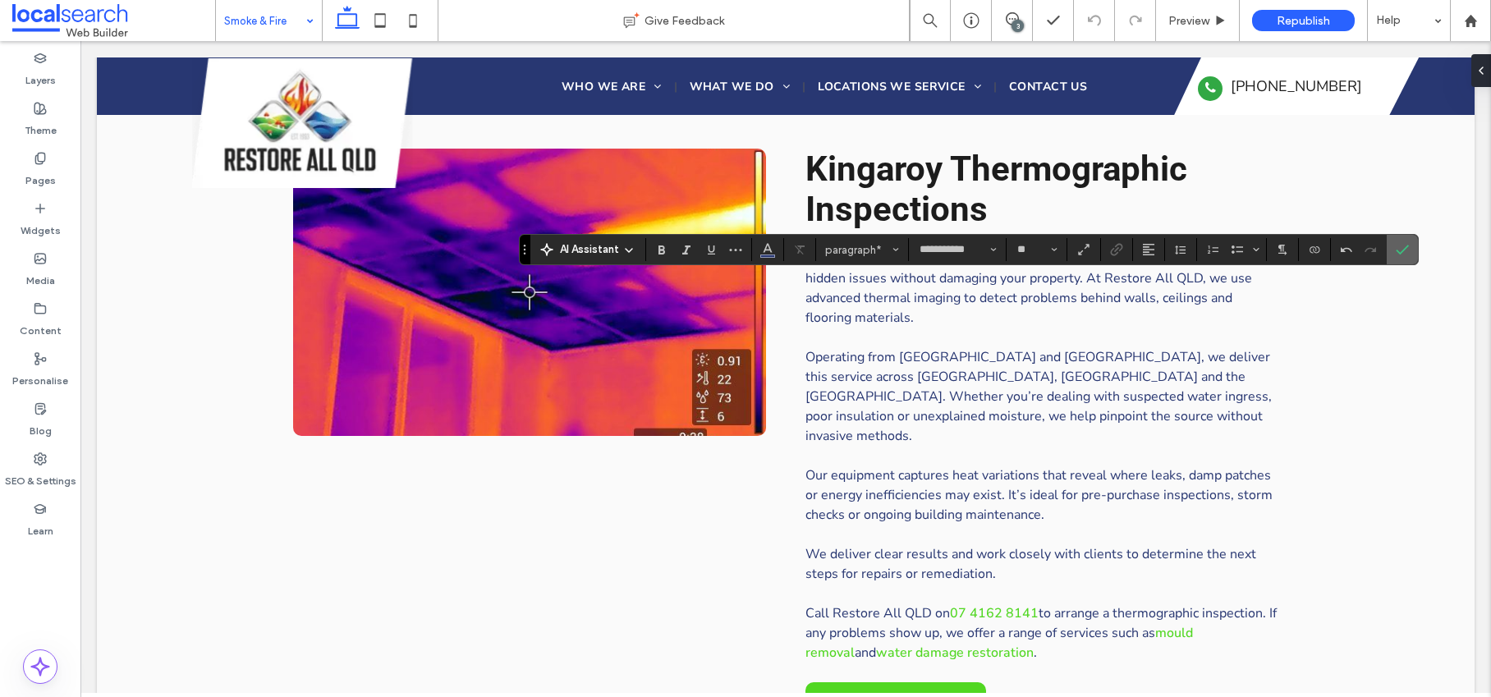
click at [1405, 253] on icon "Confirm" at bounding box center [1401, 249] width 13 height 13
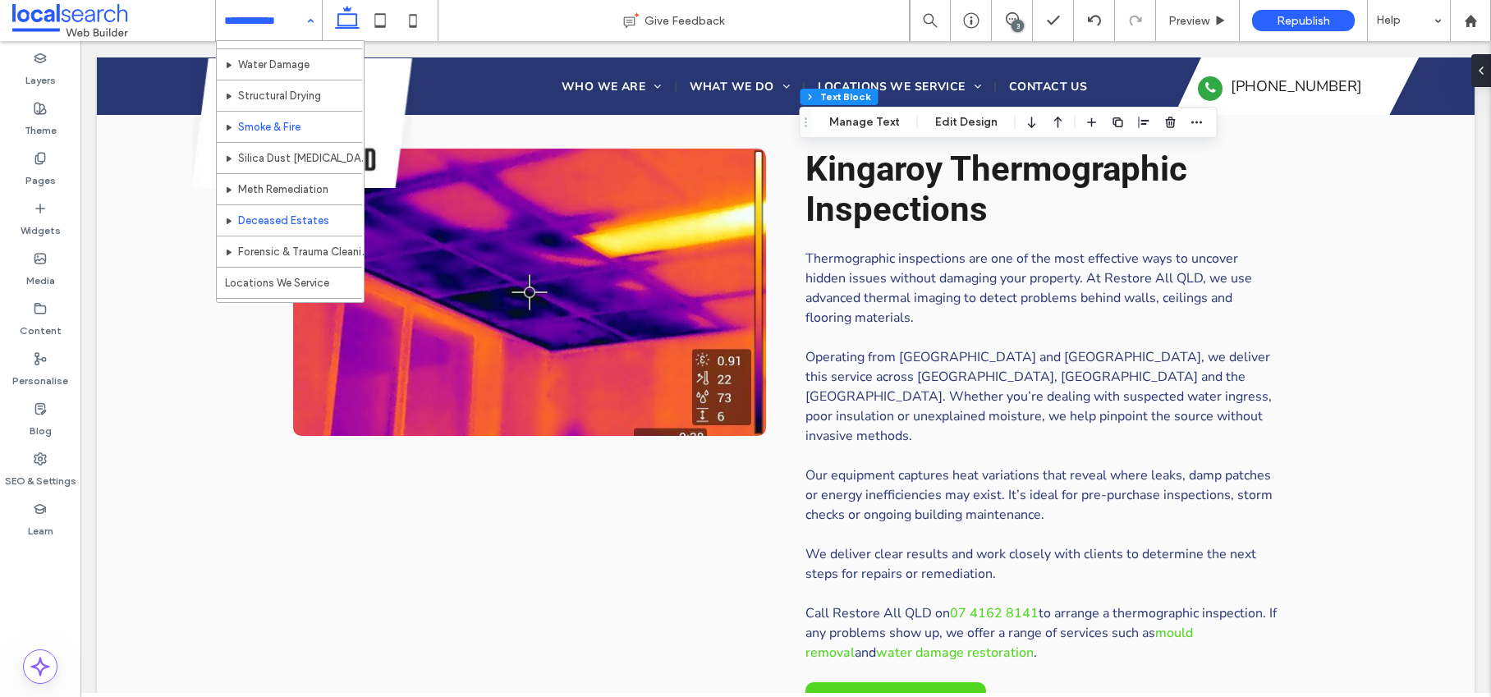
scroll to position [182, 0]
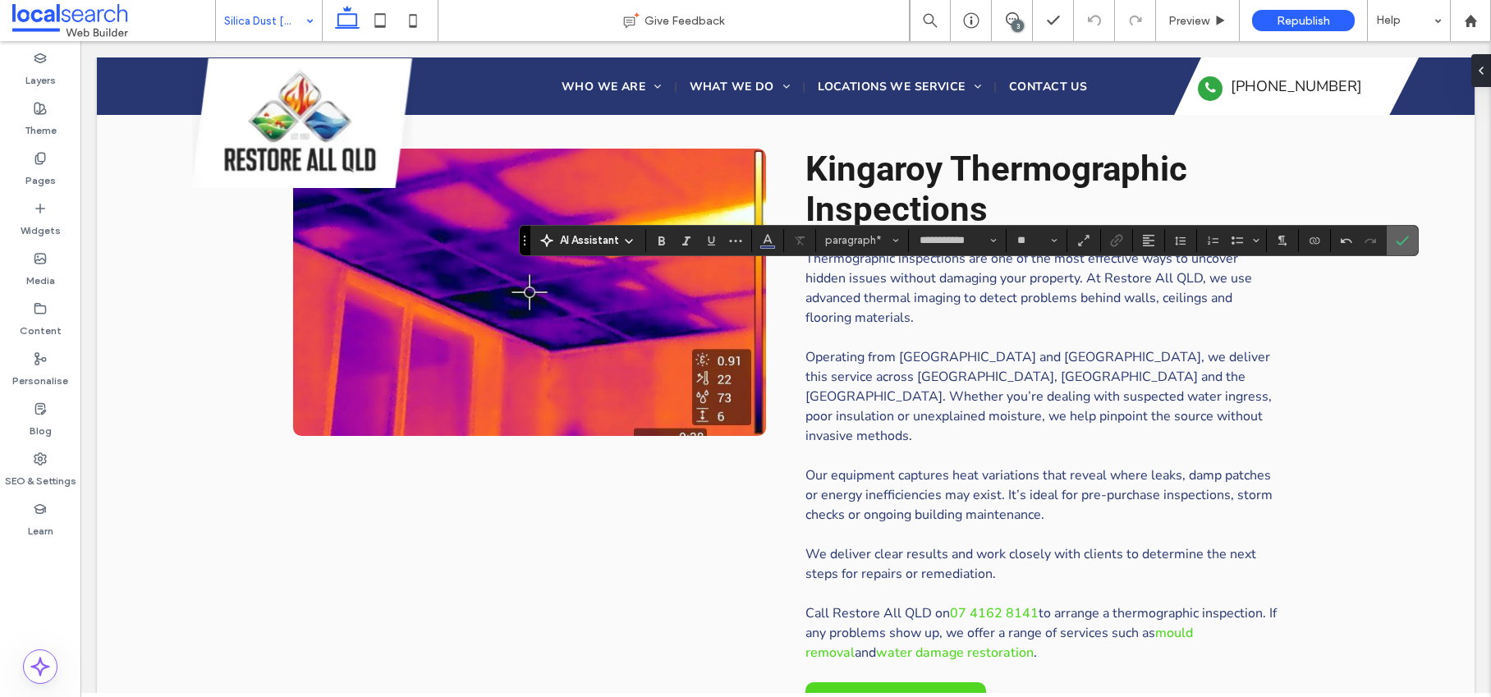
click at [1404, 234] on icon "Confirm" at bounding box center [1401, 240] width 13 height 13
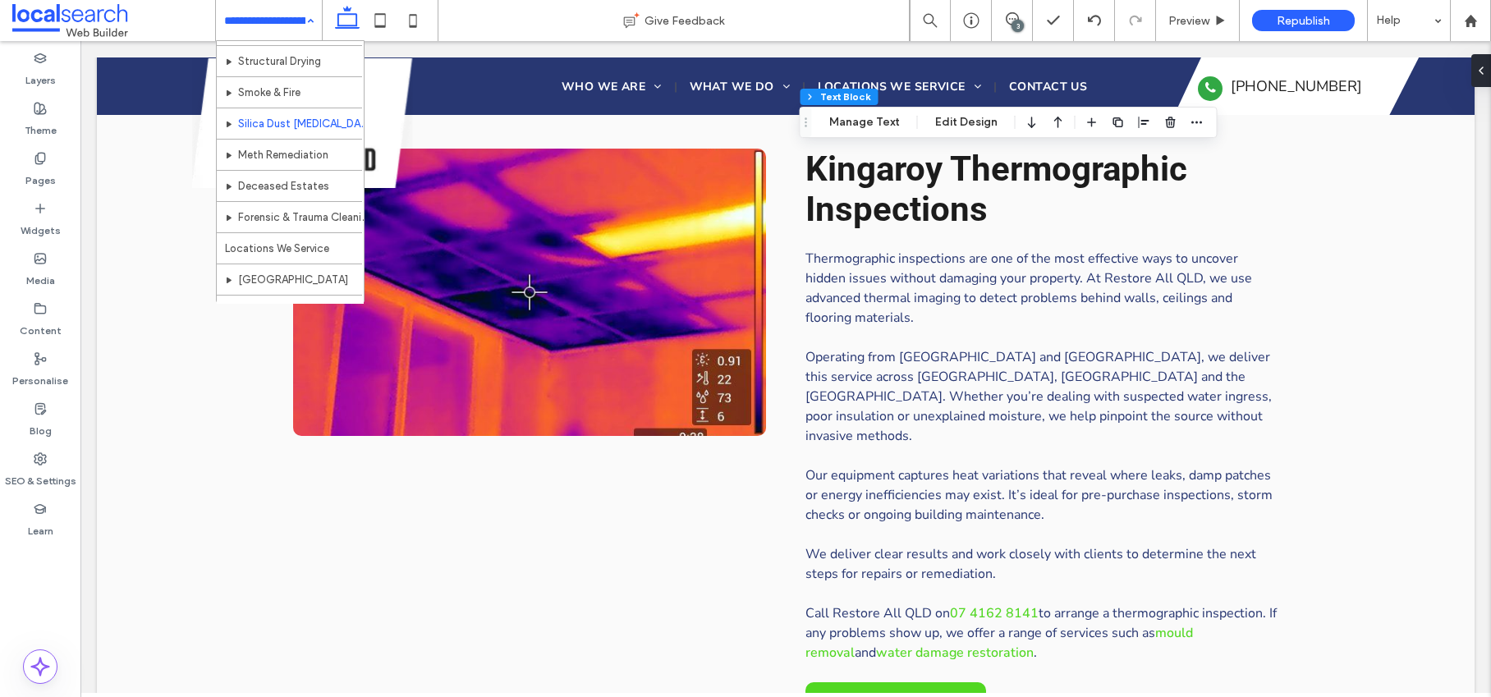
scroll to position [183, 0]
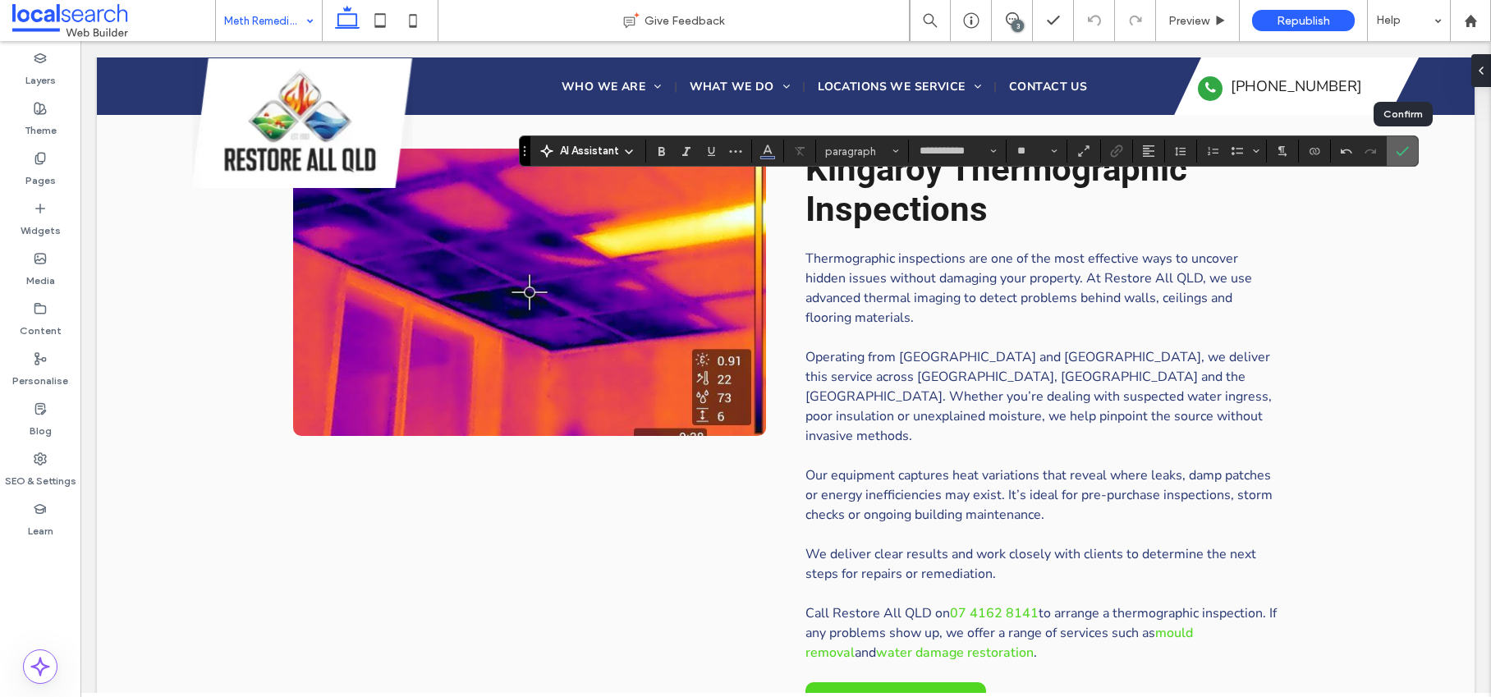
click at [1404, 152] on icon "Confirm" at bounding box center [1401, 150] width 13 height 13
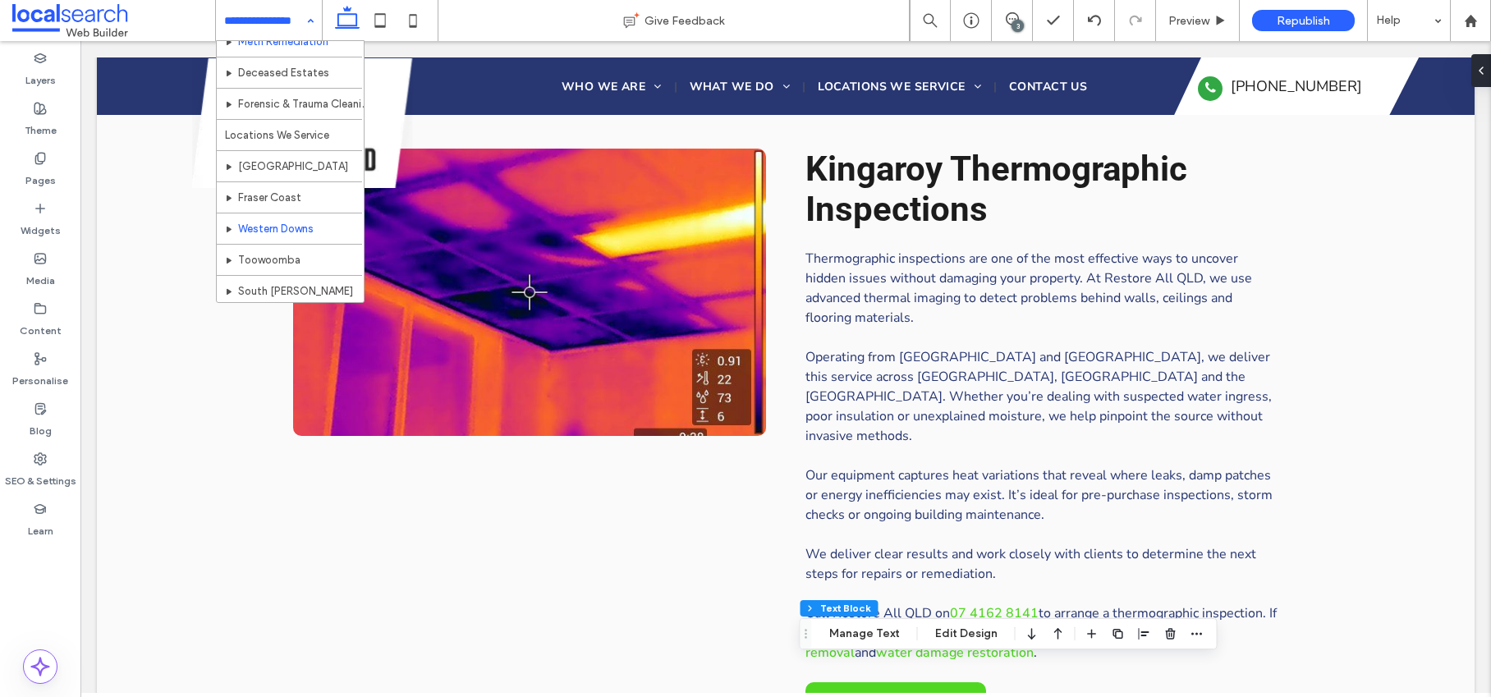
scroll to position [293, 0]
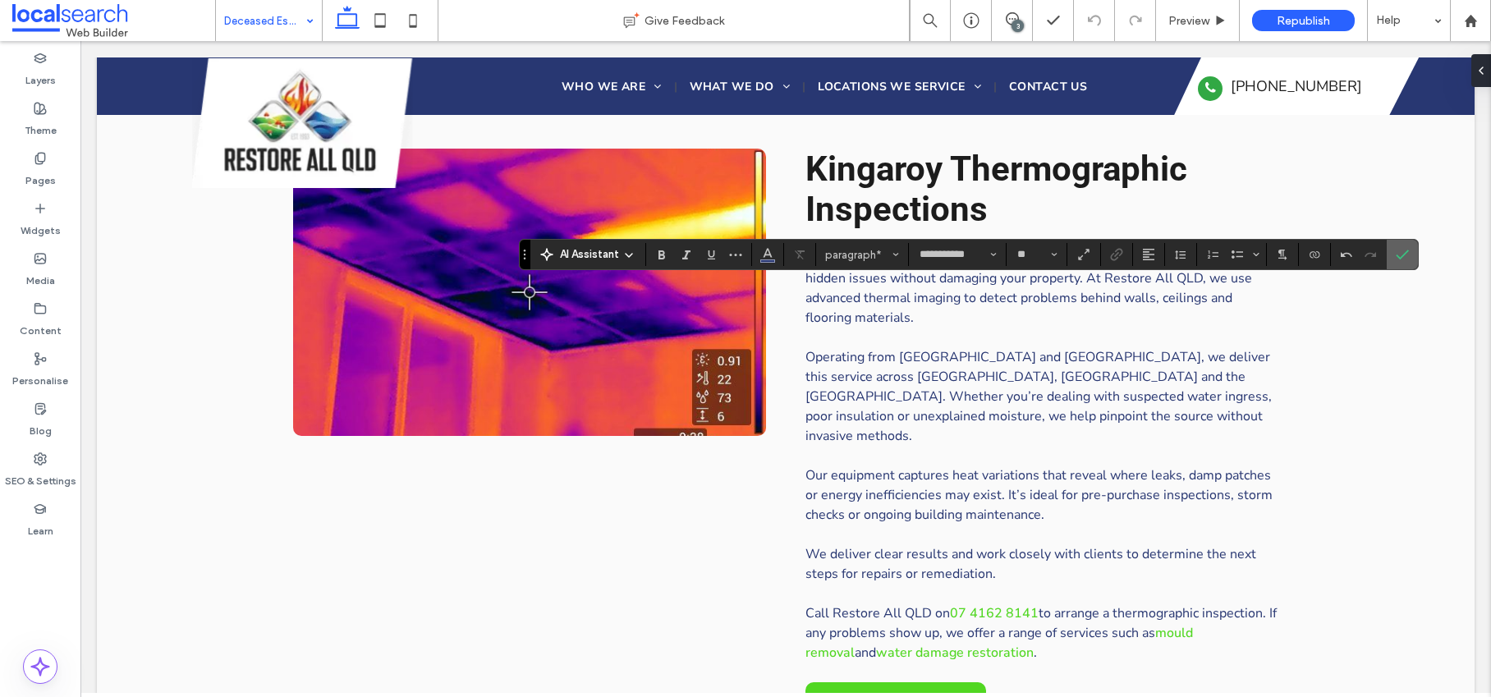
click at [1404, 250] on icon "Confirm" at bounding box center [1401, 254] width 13 height 13
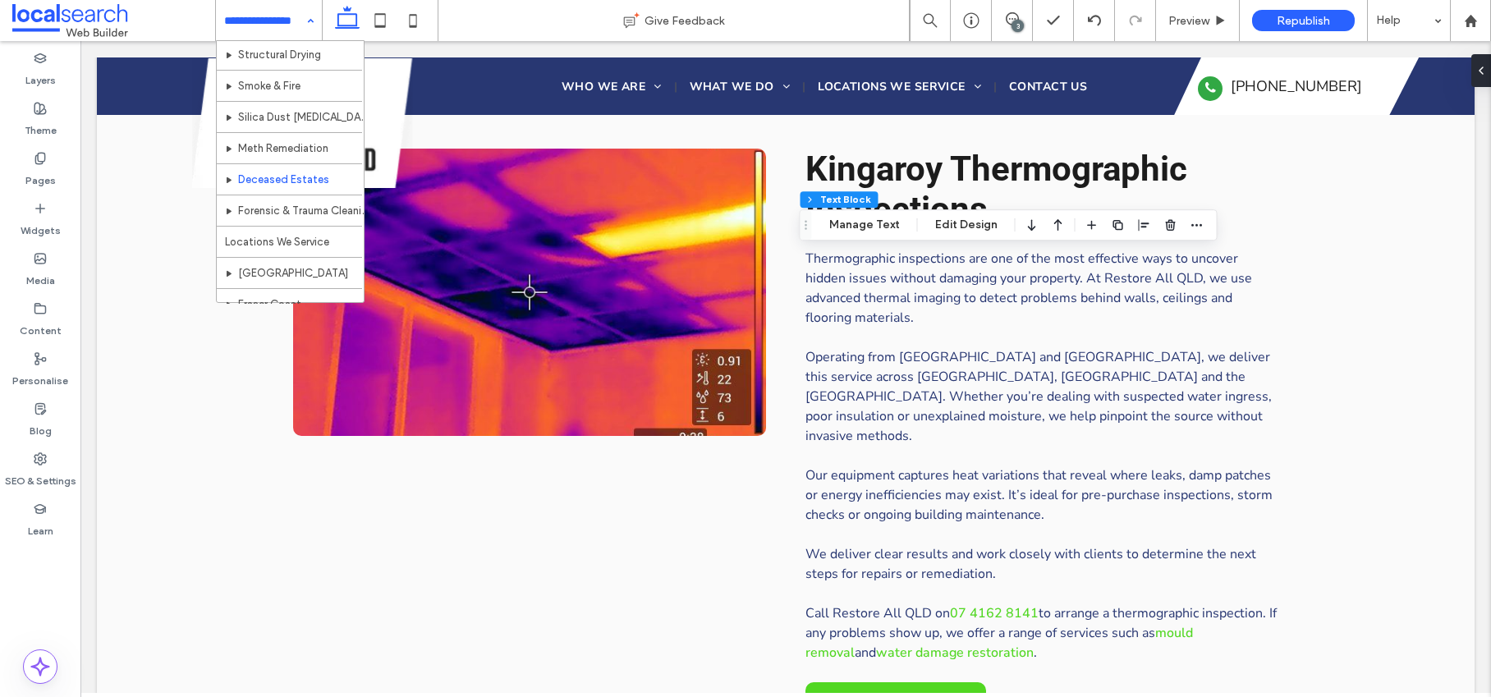
scroll to position [216, 0]
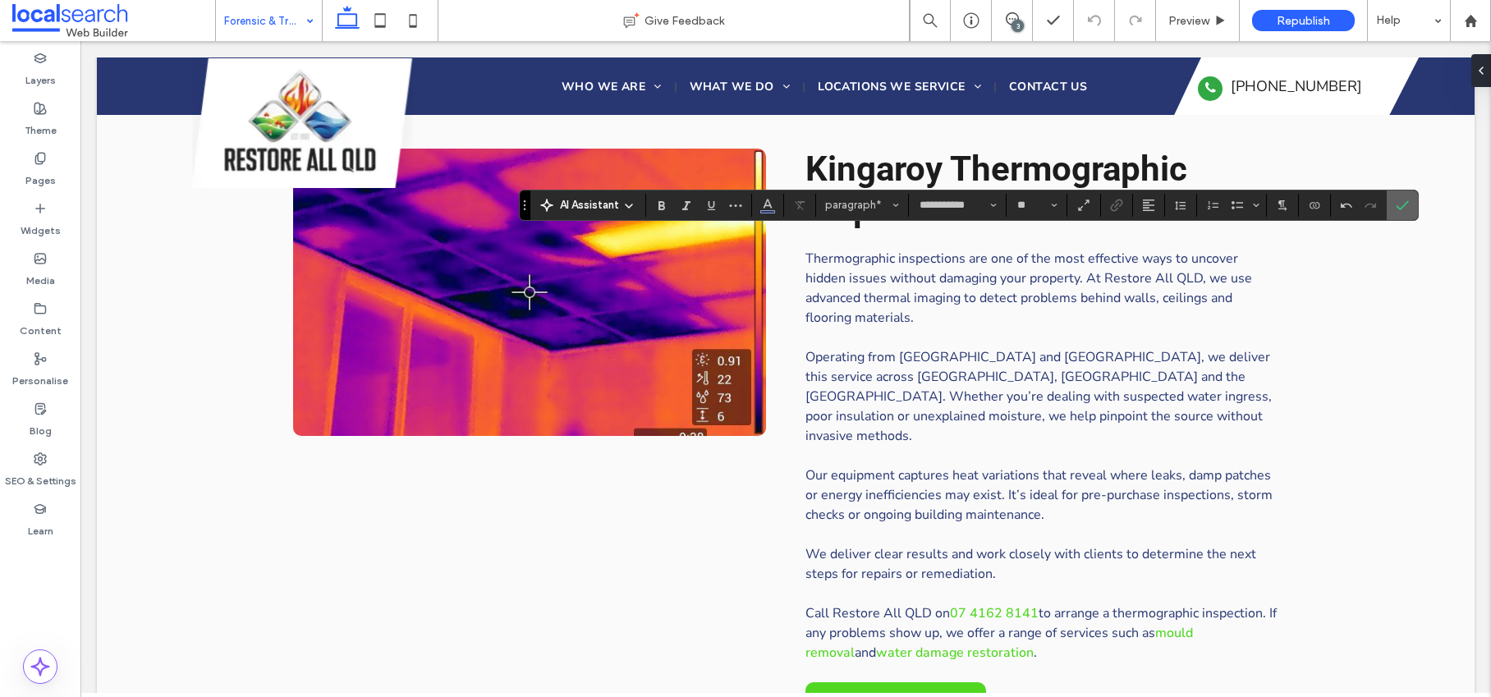
click at [1396, 208] on icon "Confirm" at bounding box center [1401, 205] width 13 height 13
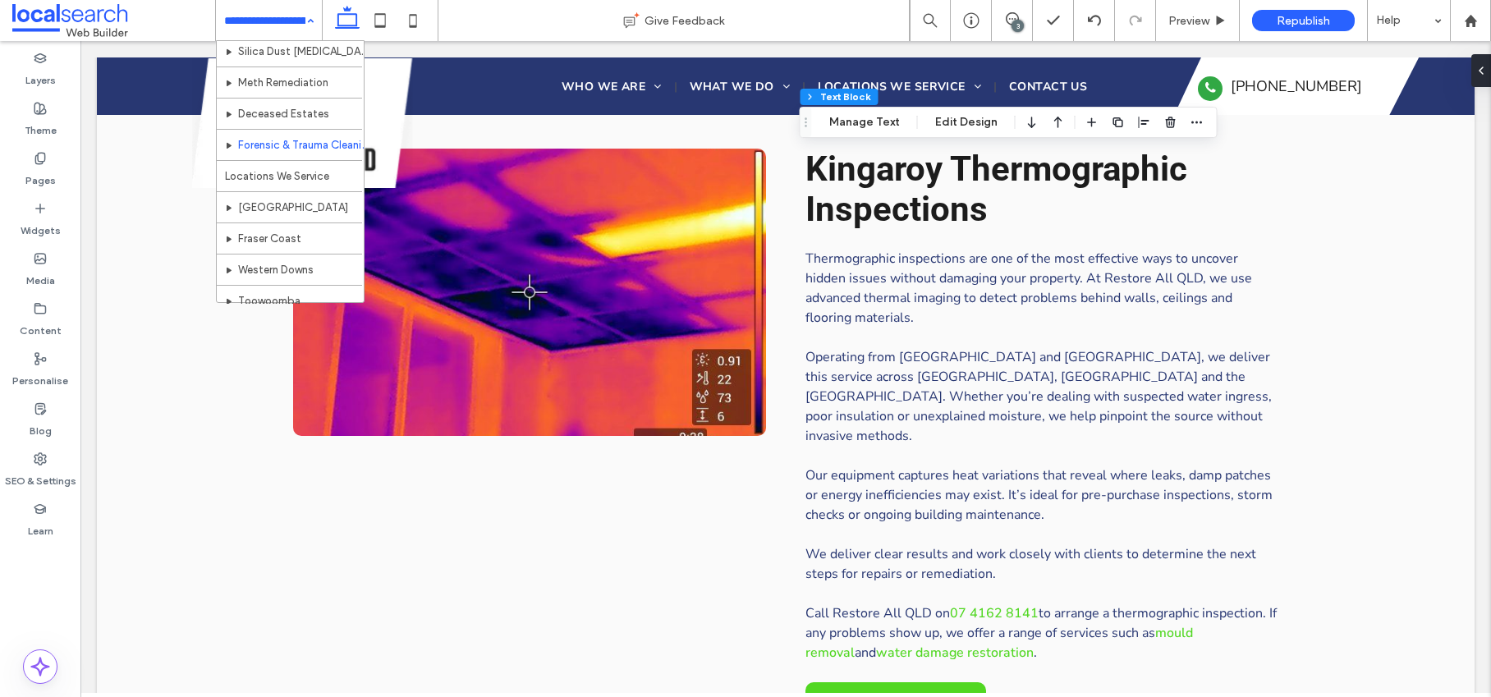
scroll to position [295, 0]
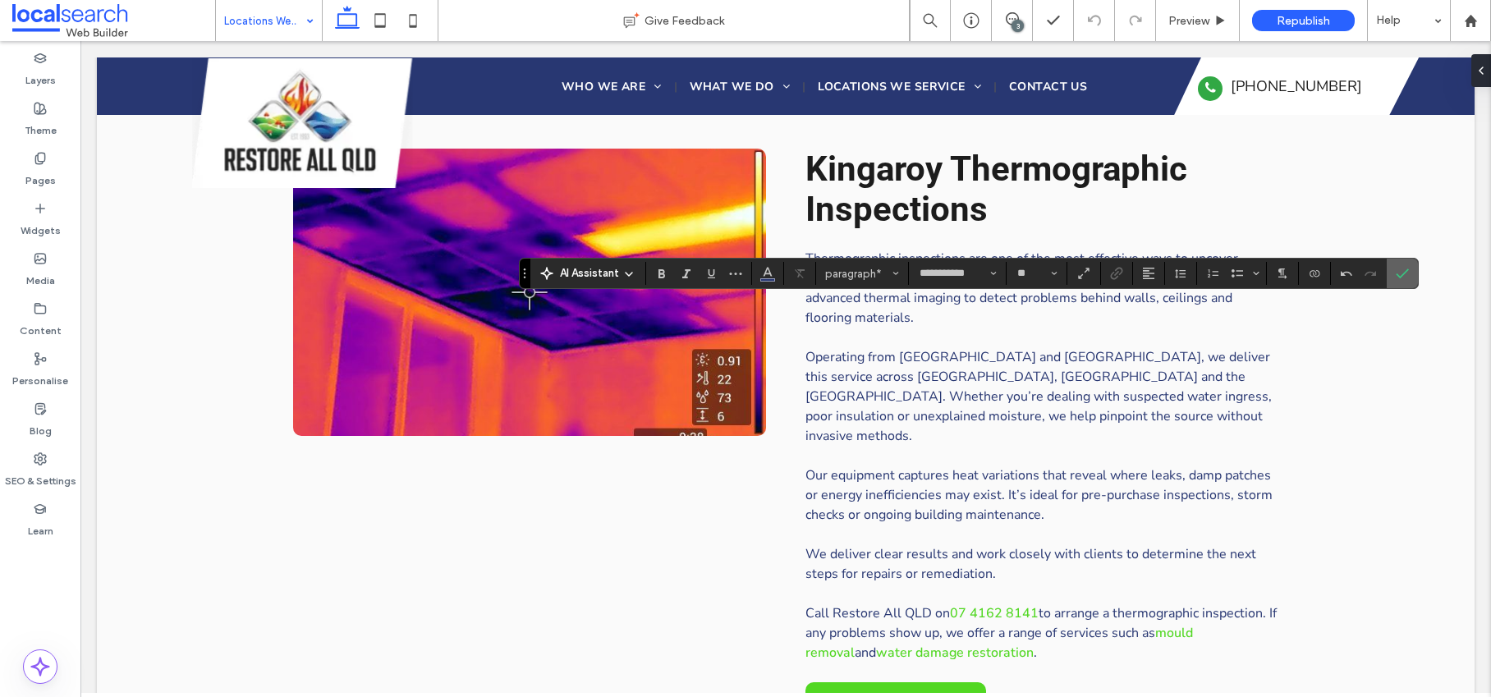
click at [1404, 277] on icon "Confirm" at bounding box center [1401, 273] width 13 height 13
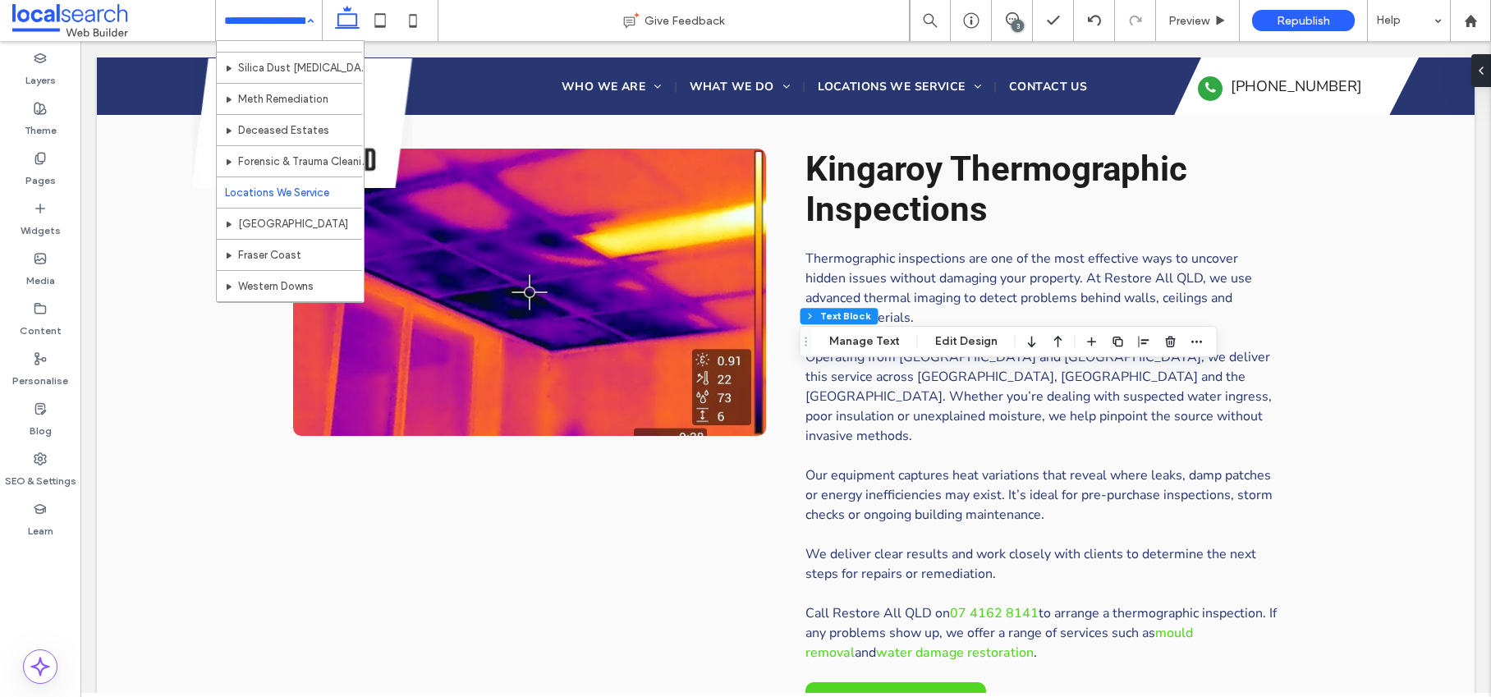
scroll to position [272, 0]
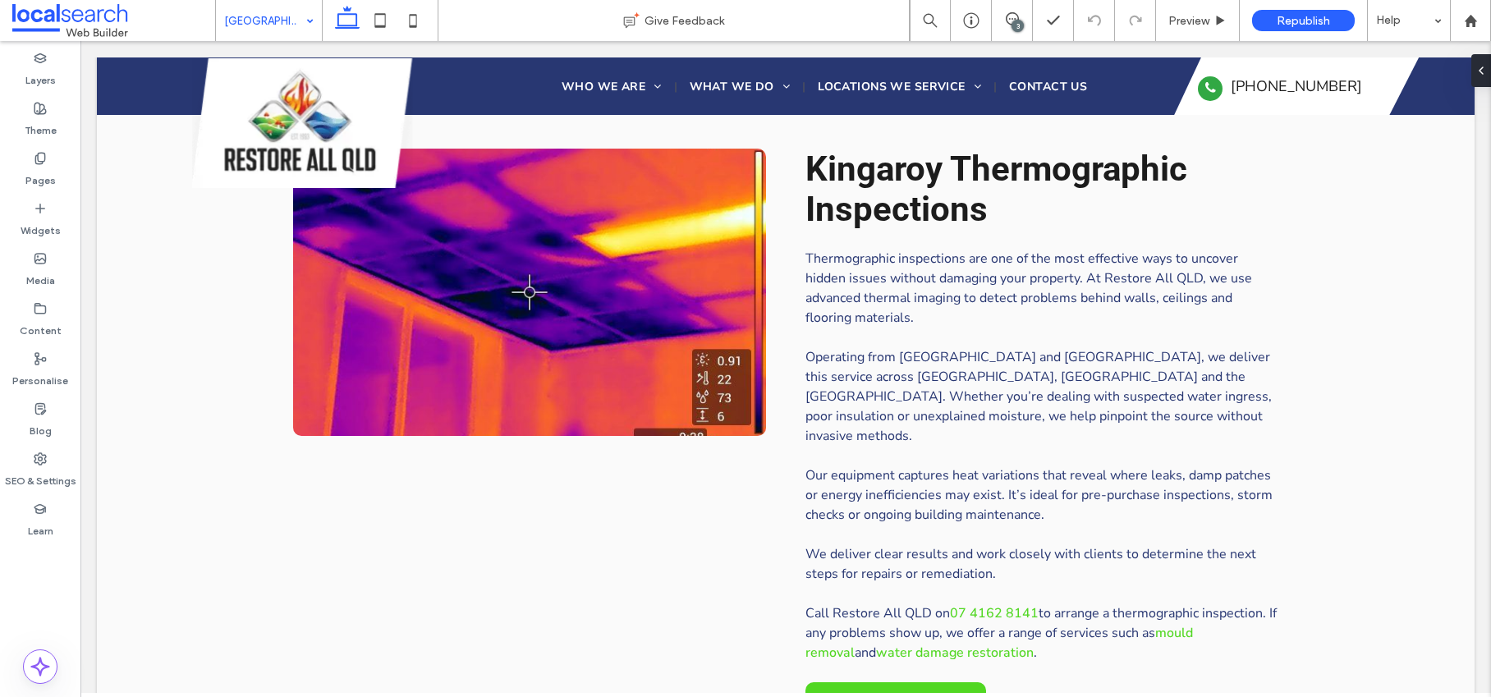
click at [249, 25] on input at bounding box center [264, 20] width 81 height 41
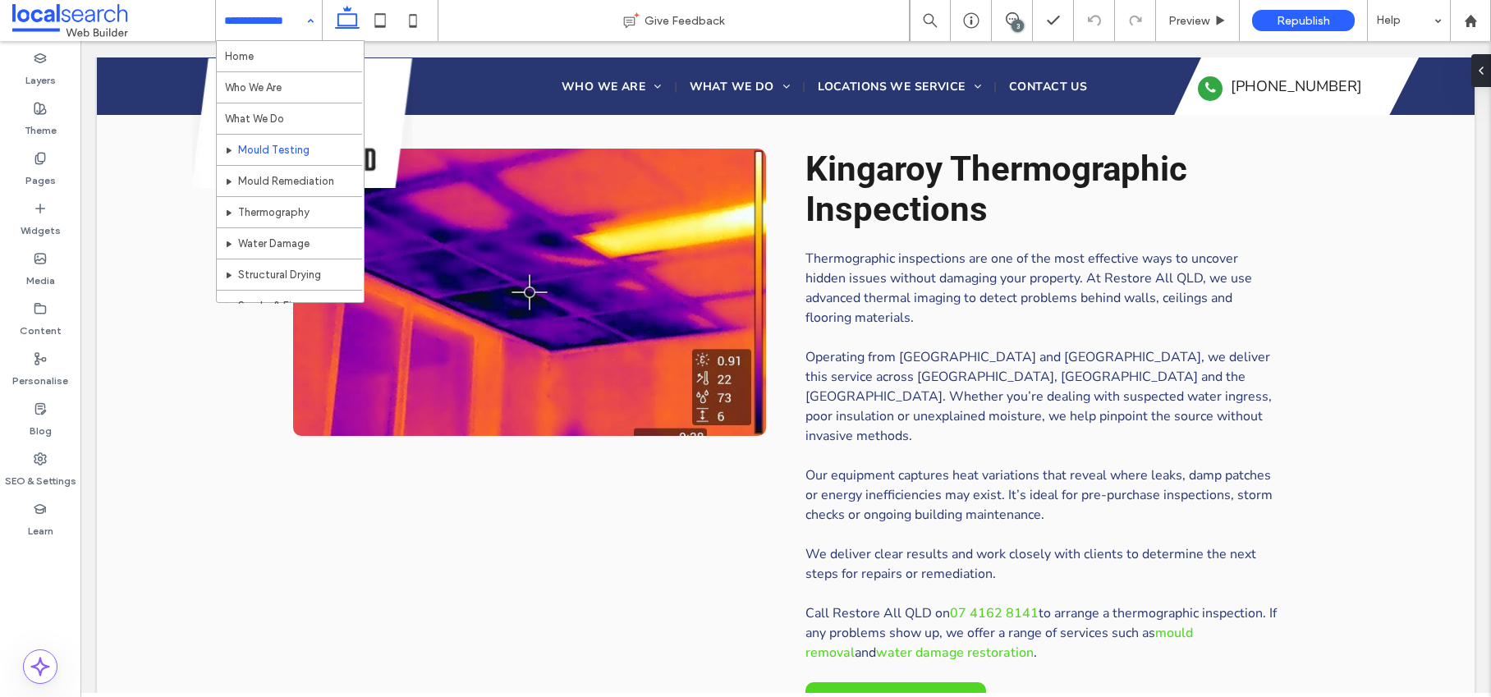
scroll to position [346, 0]
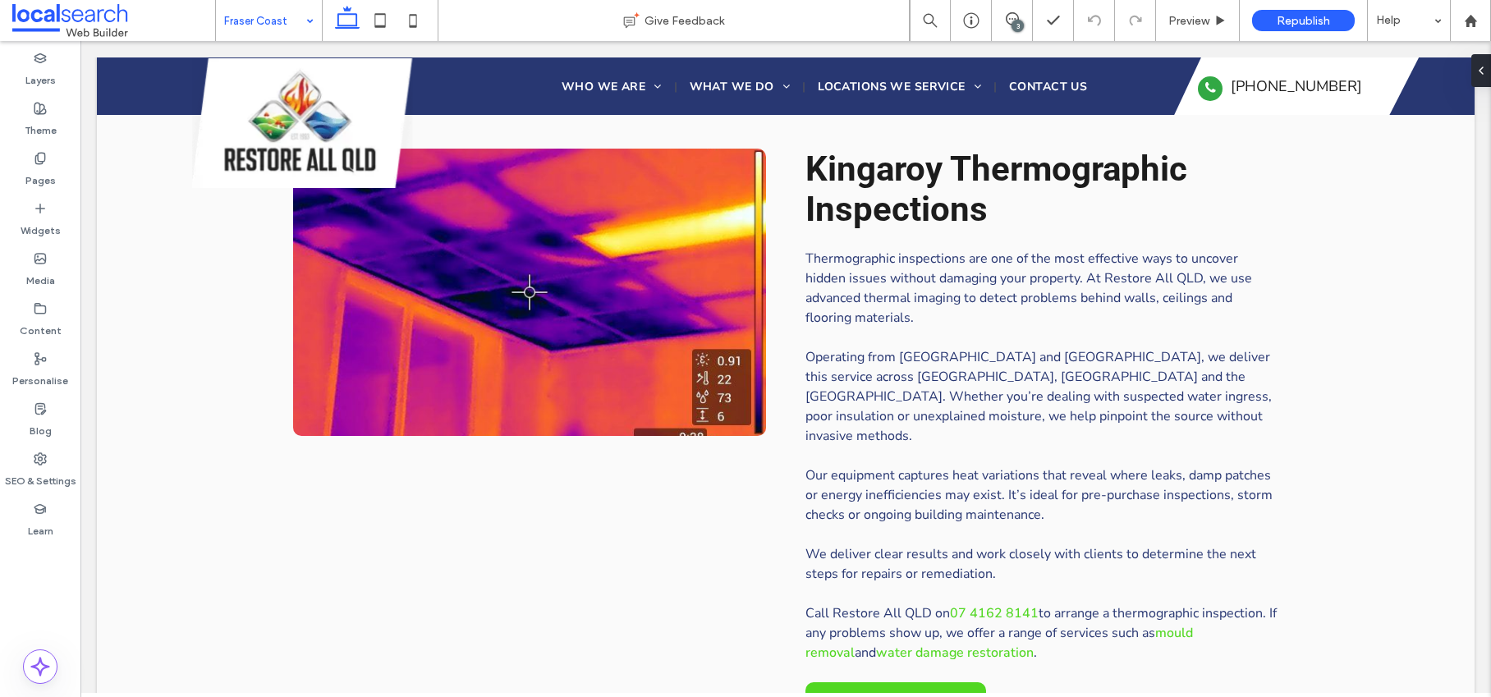
click at [304, 22] on div "Fraser Coast" at bounding box center [269, 20] width 106 height 41
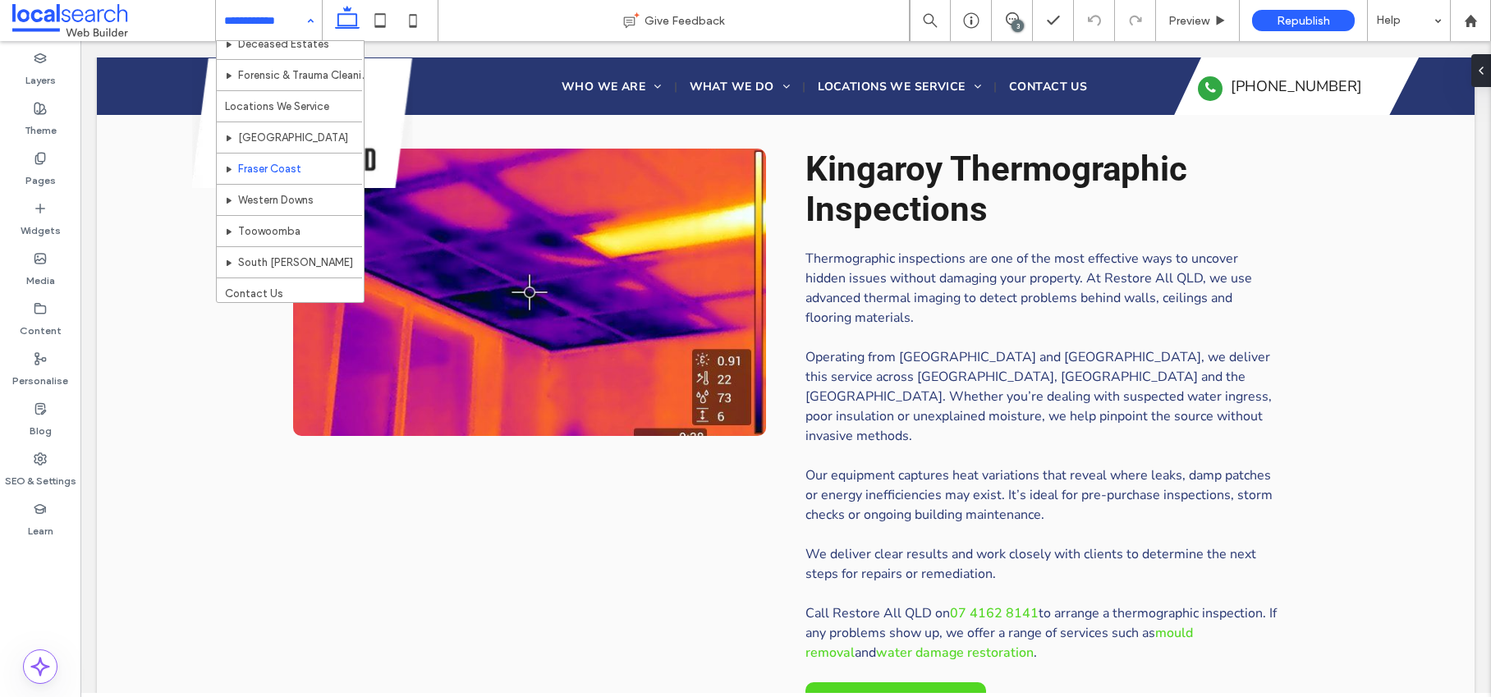
scroll to position [360, 0]
click at [264, 17] on input at bounding box center [264, 20] width 81 height 41
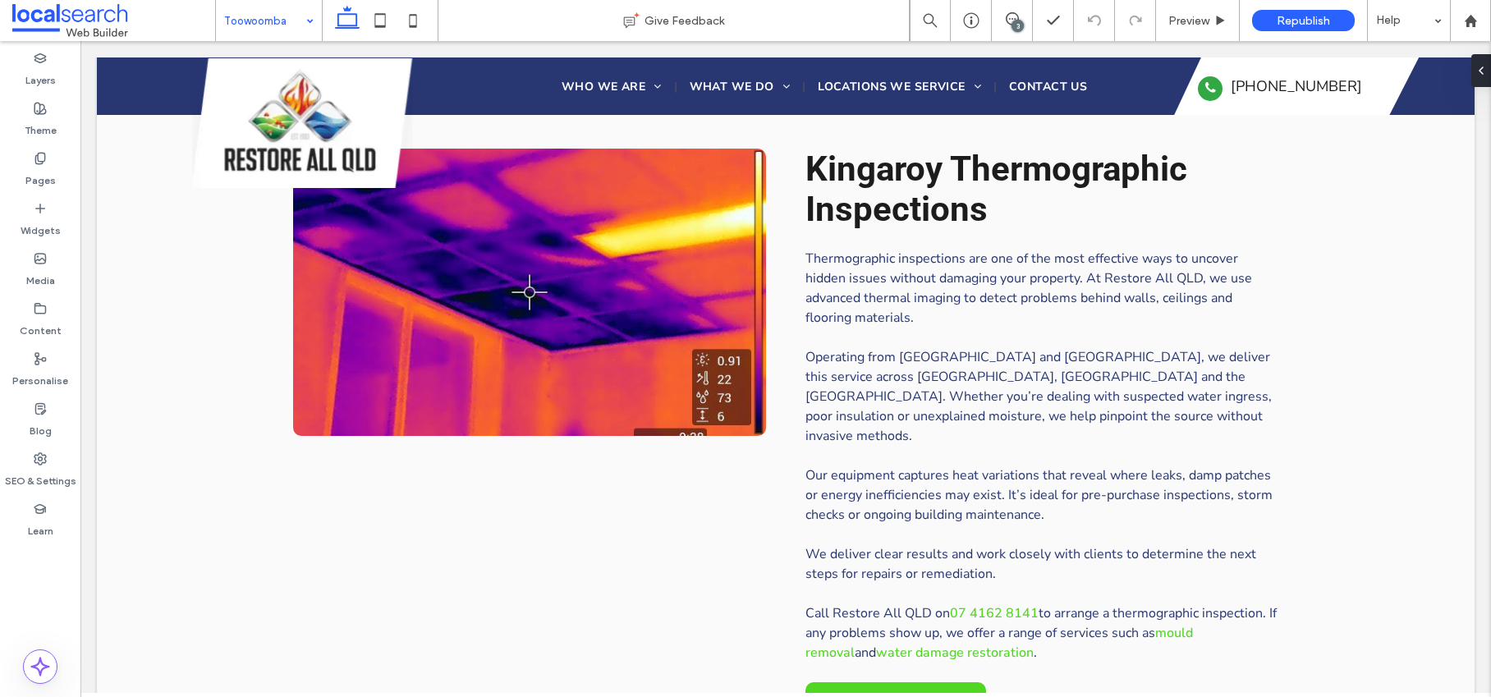
click at [254, 21] on input at bounding box center [264, 20] width 81 height 41
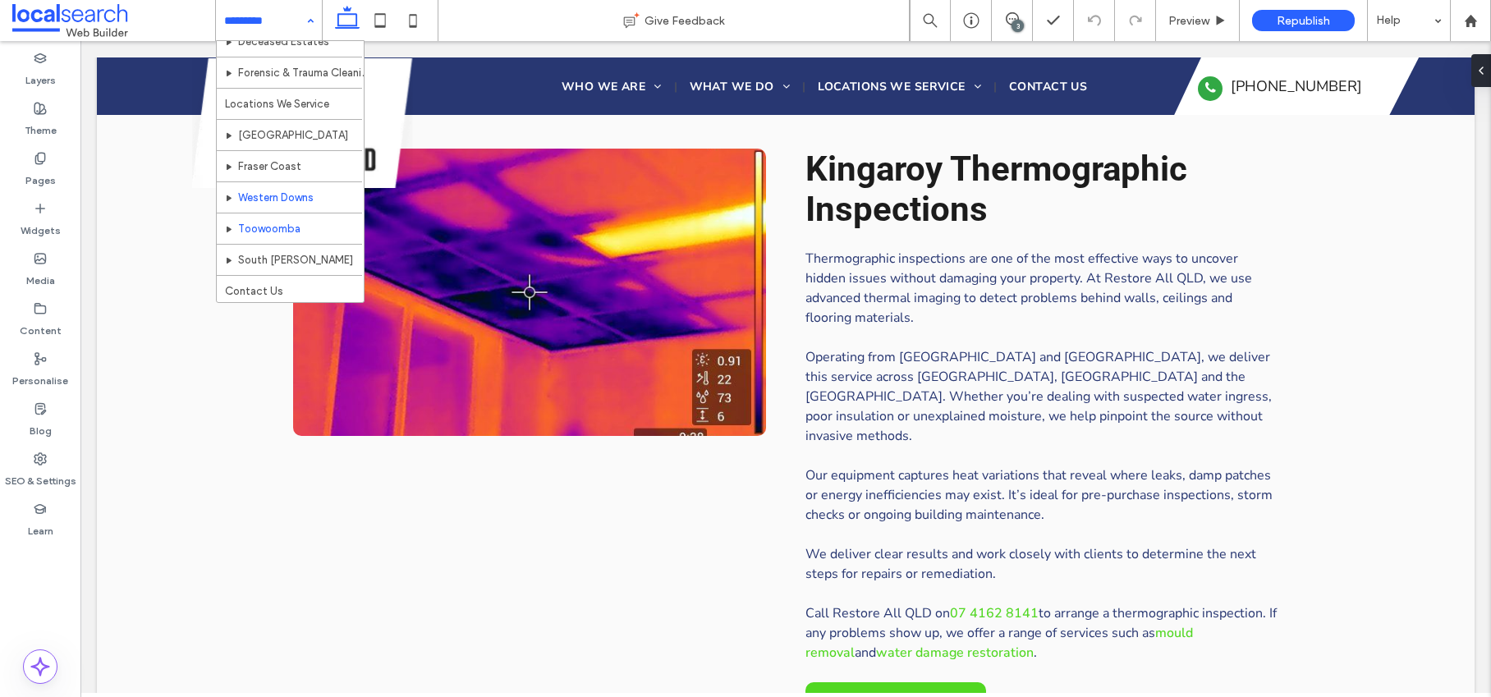
scroll to position [360, 0]
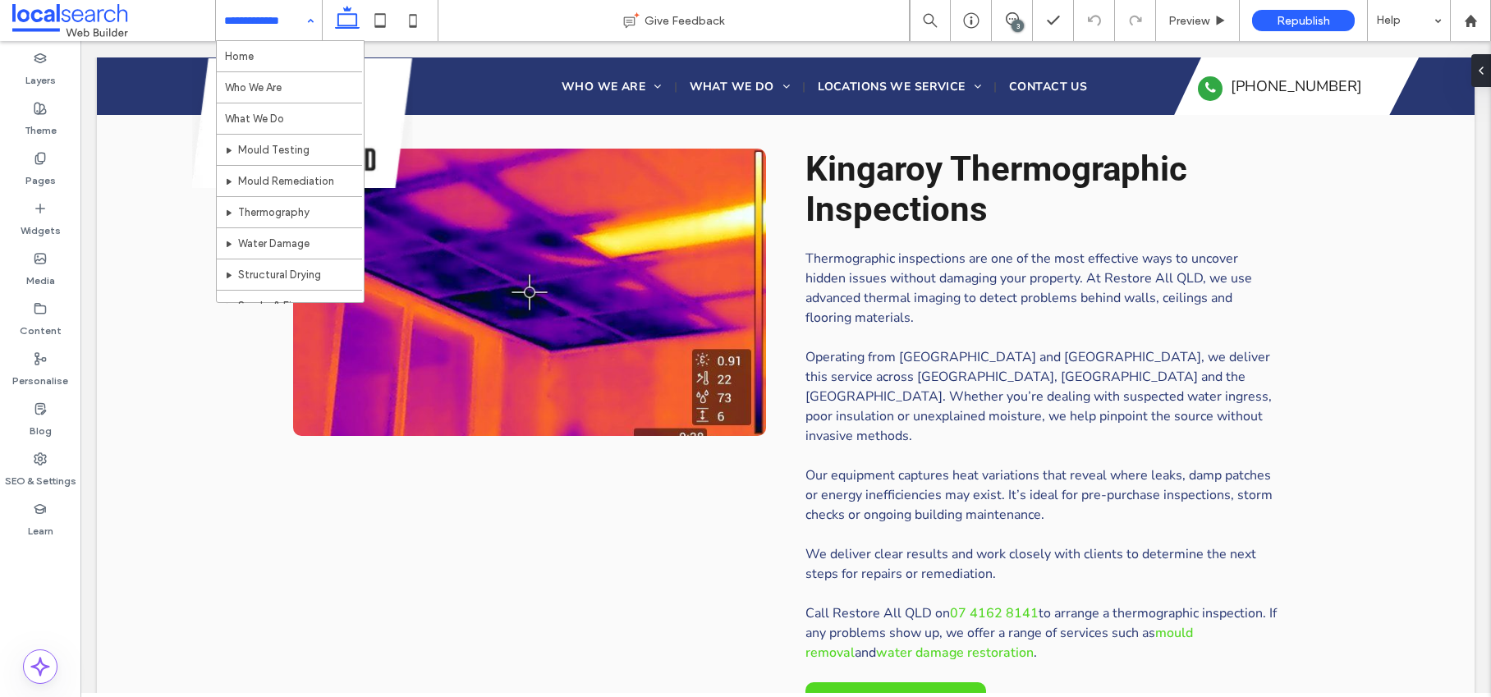
click at [246, 25] on input at bounding box center [264, 20] width 81 height 41
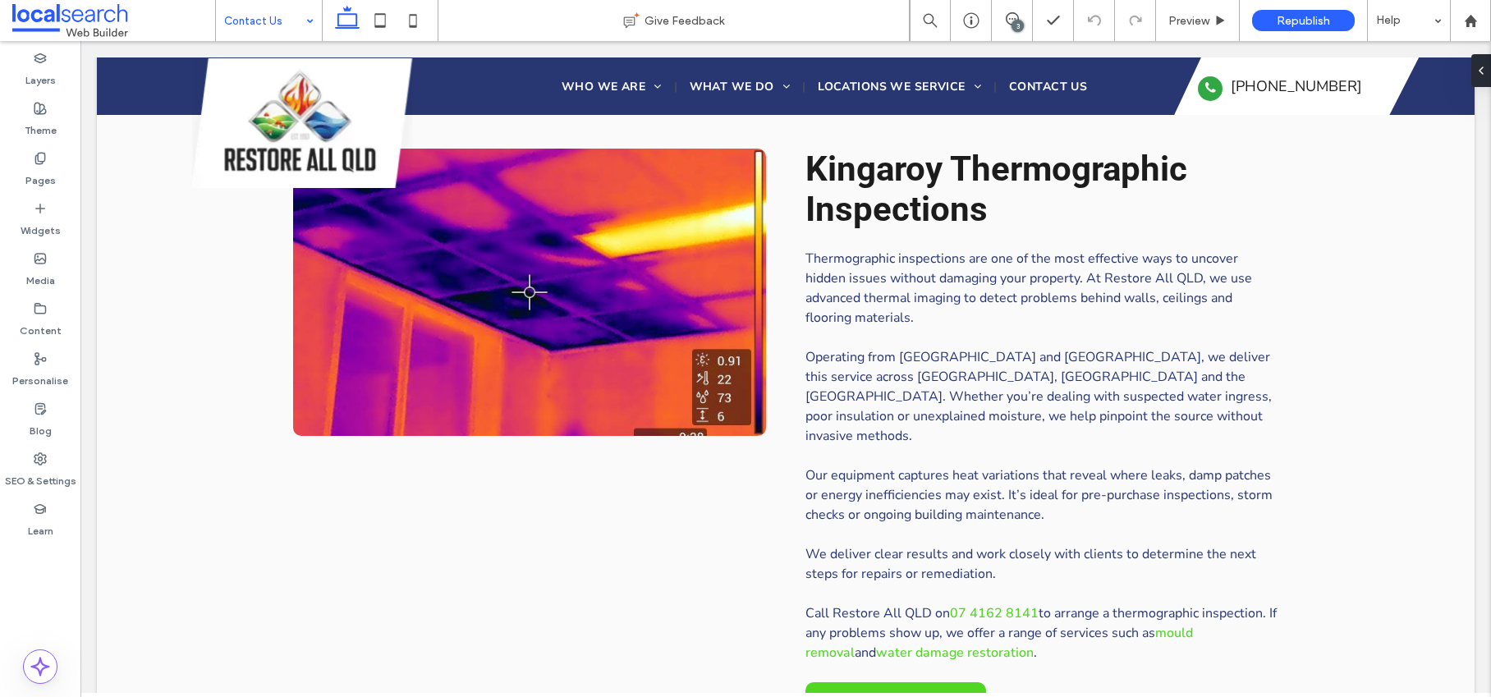
type input "**********"
type input "**"
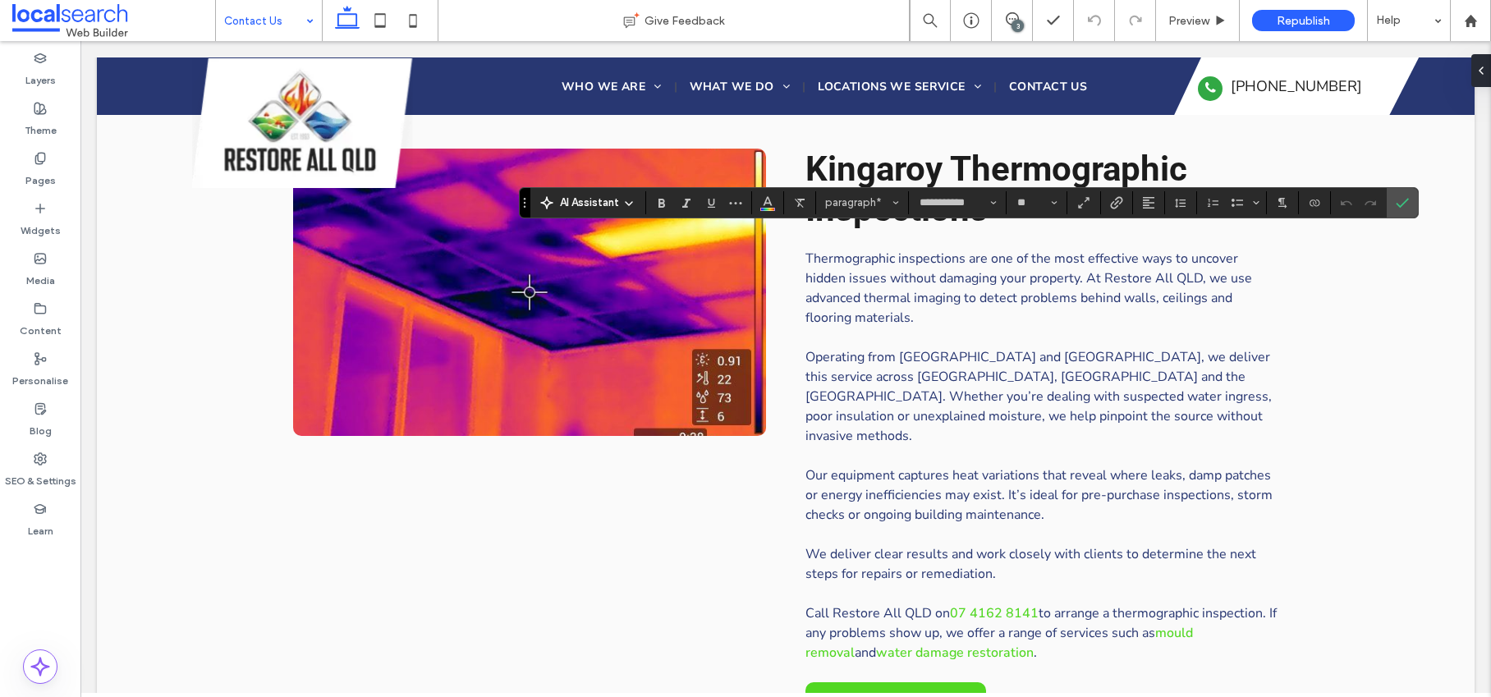
click at [1018, 21] on div "3" at bounding box center [1017, 26] width 12 height 12
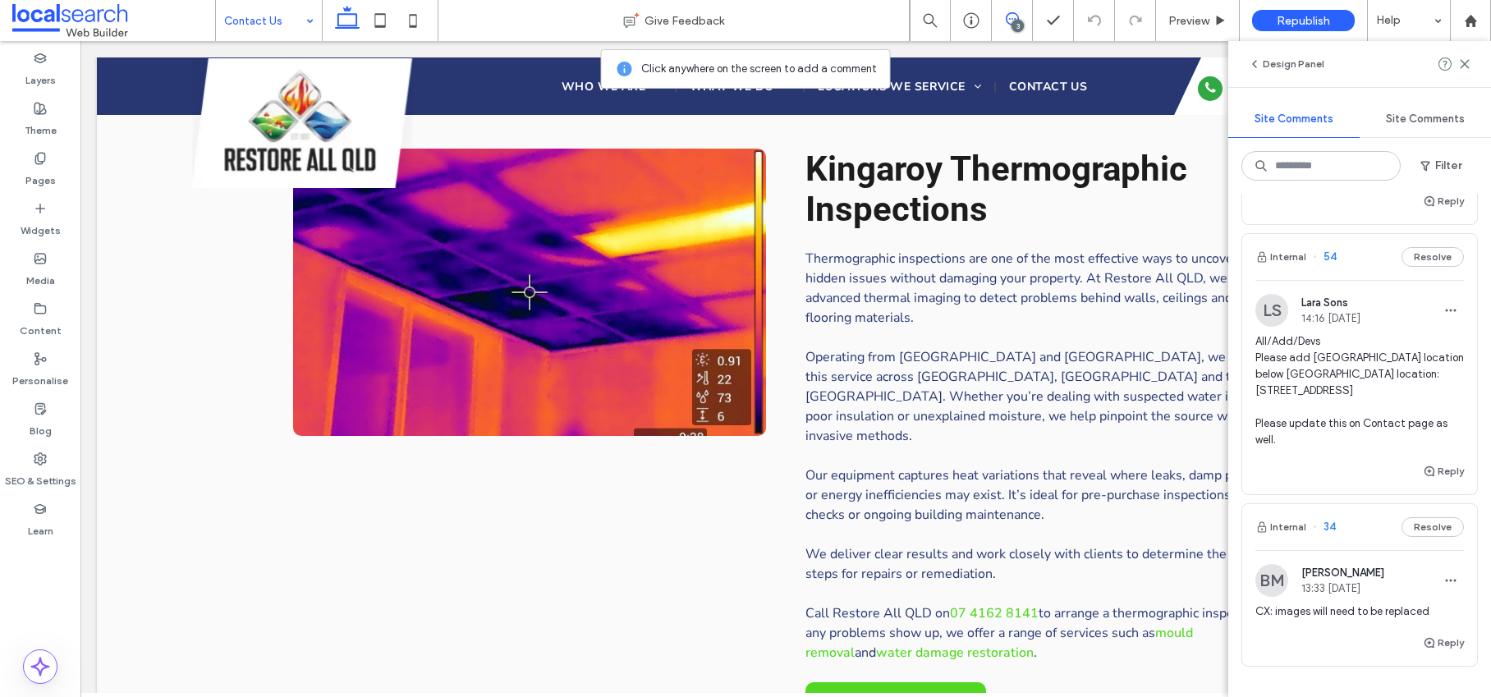
scroll to position [246, 0]
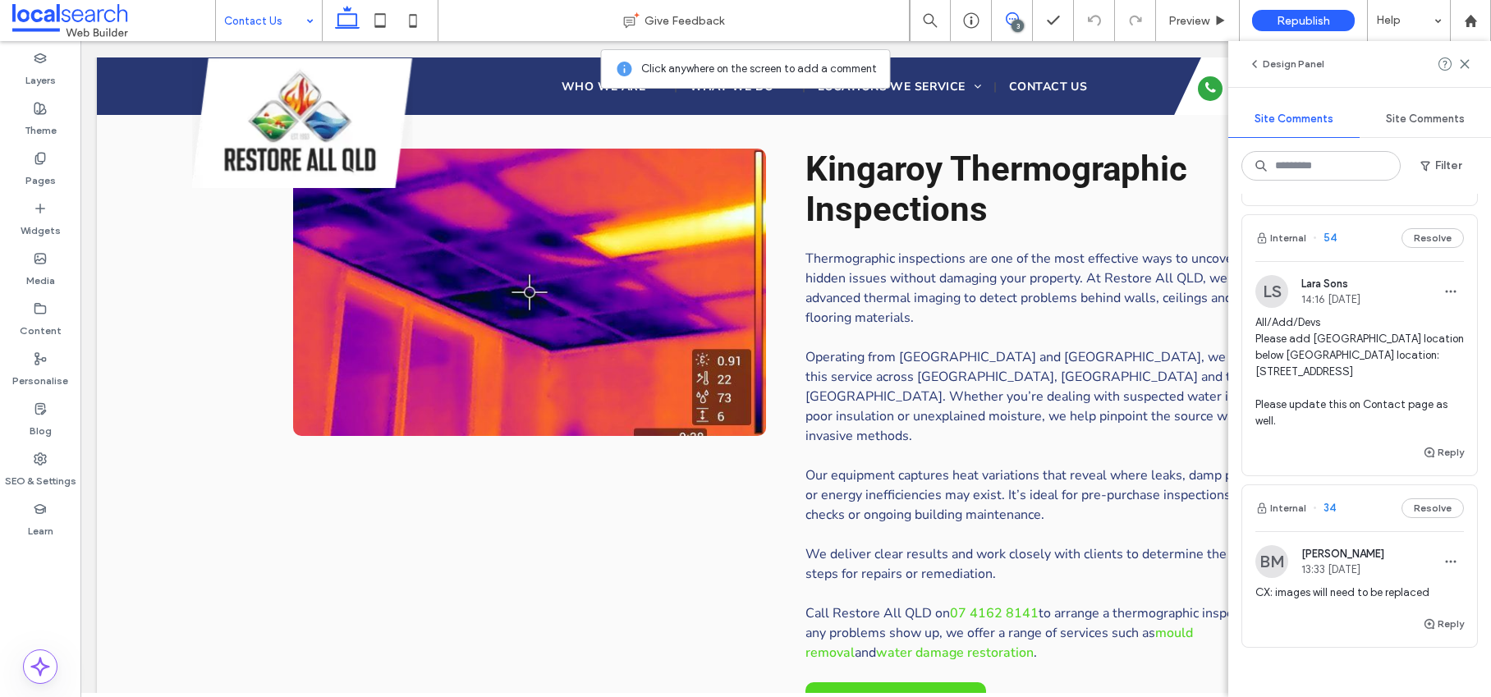
click at [1379, 364] on span "All/Add/Devs Please add Maryborough location below Kingaroy location: 8 Sydney …" at bounding box center [1359, 371] width 208 height 115
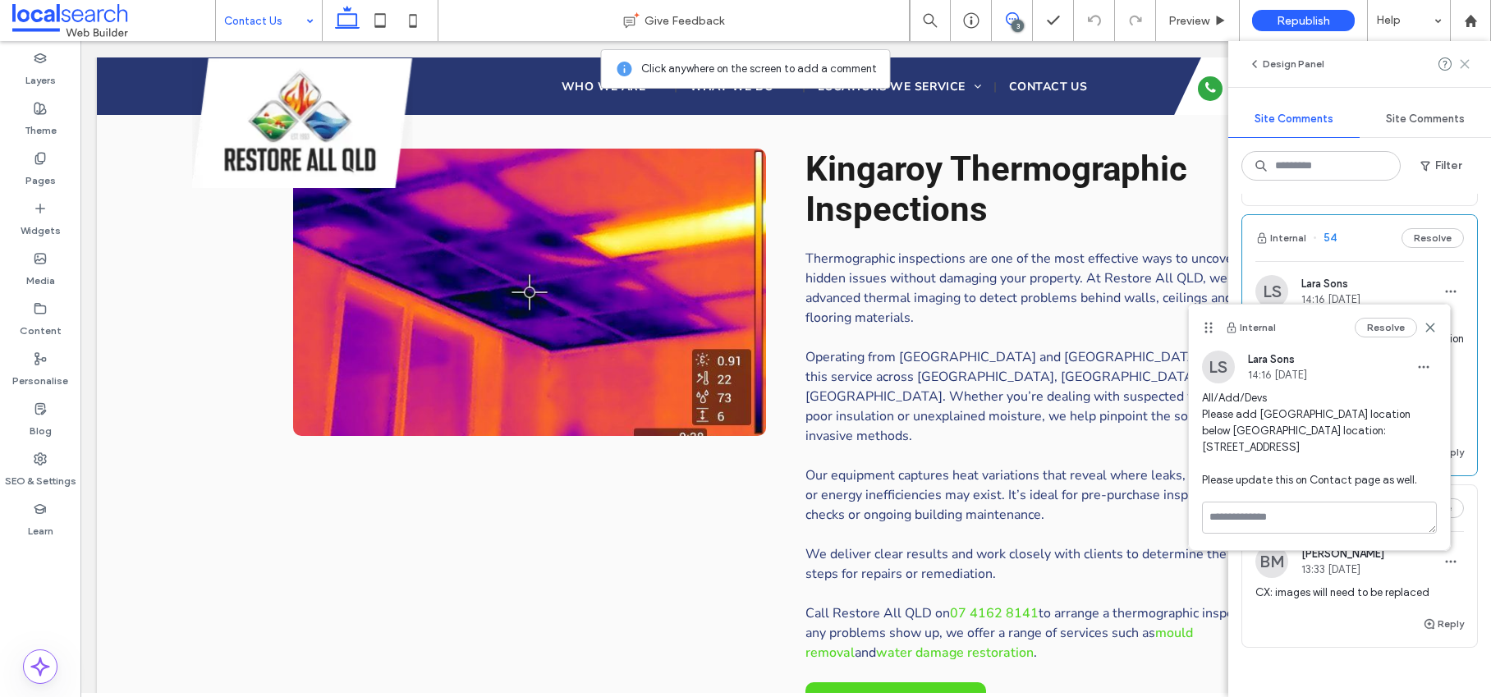
click at [1464, 66] on icon at bounding box center [1464, 63] width 13 height 13
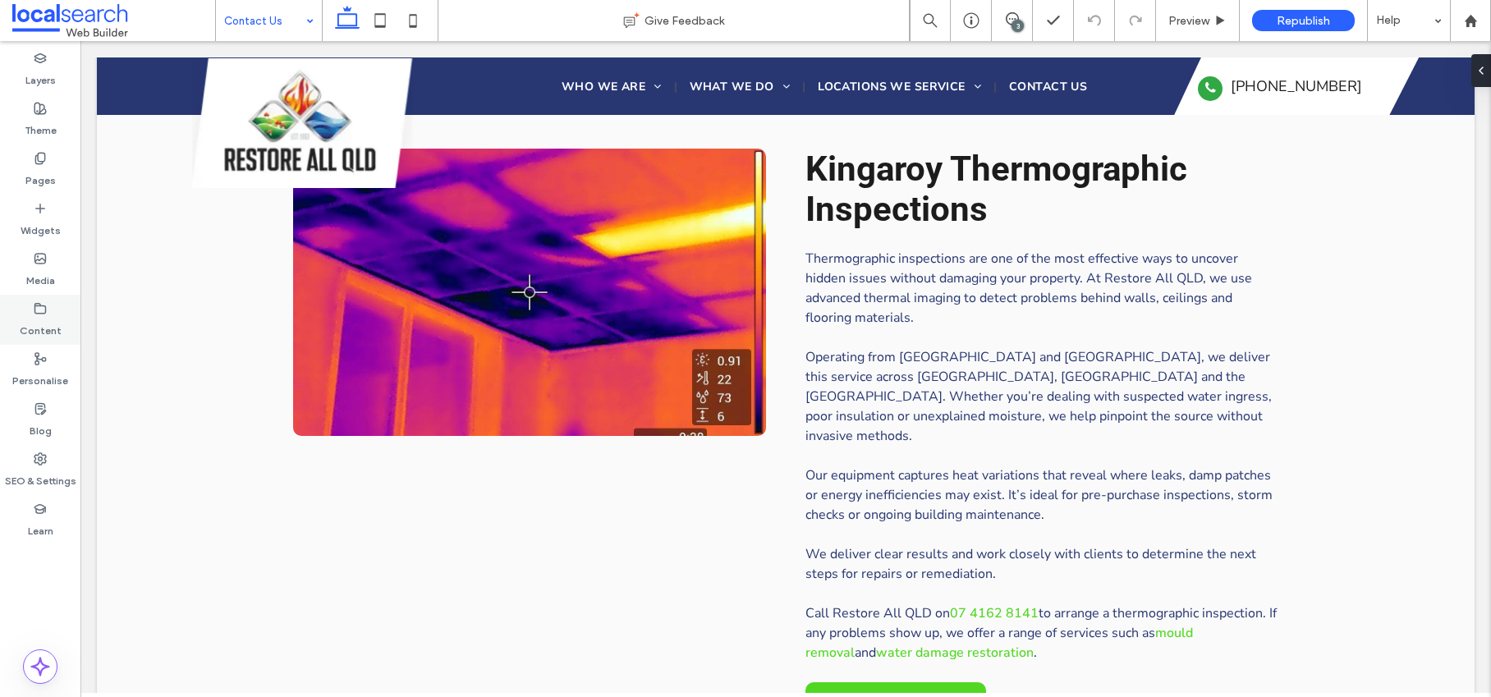
type input "**********"
type input "**"
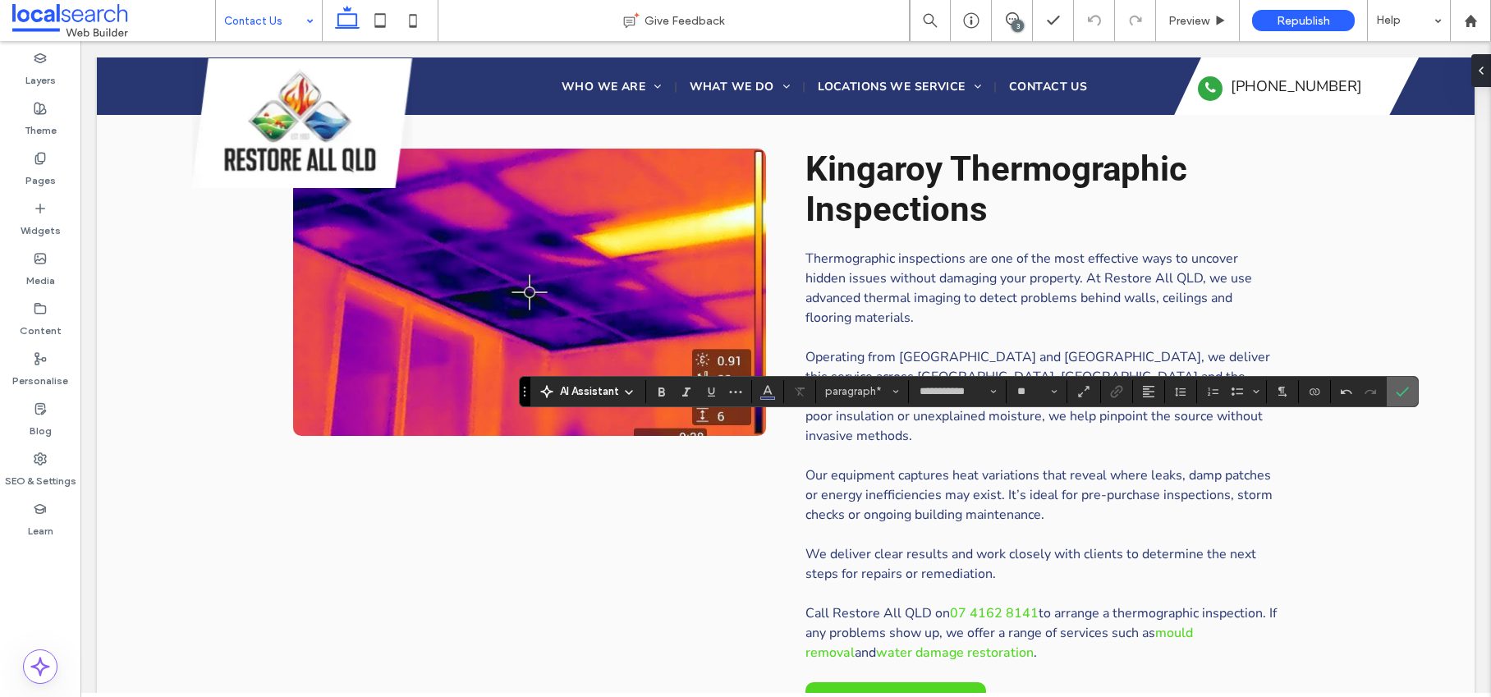
click at [1397, 392] on icon "Confirm" at bounding box center [1401, 391] width 13 height 13
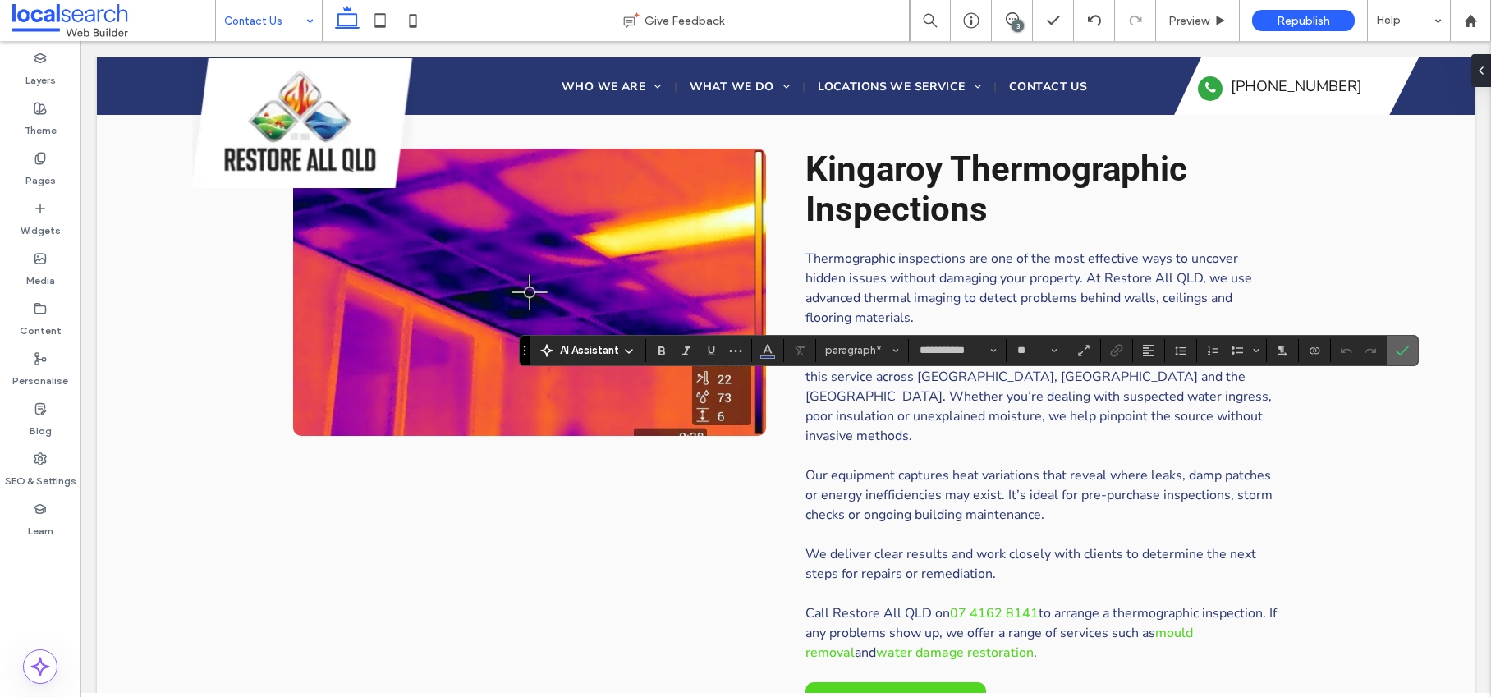
click at [1401, 349] on icon "Confirm" at bounding box center [1401, 350] width 13 height 13
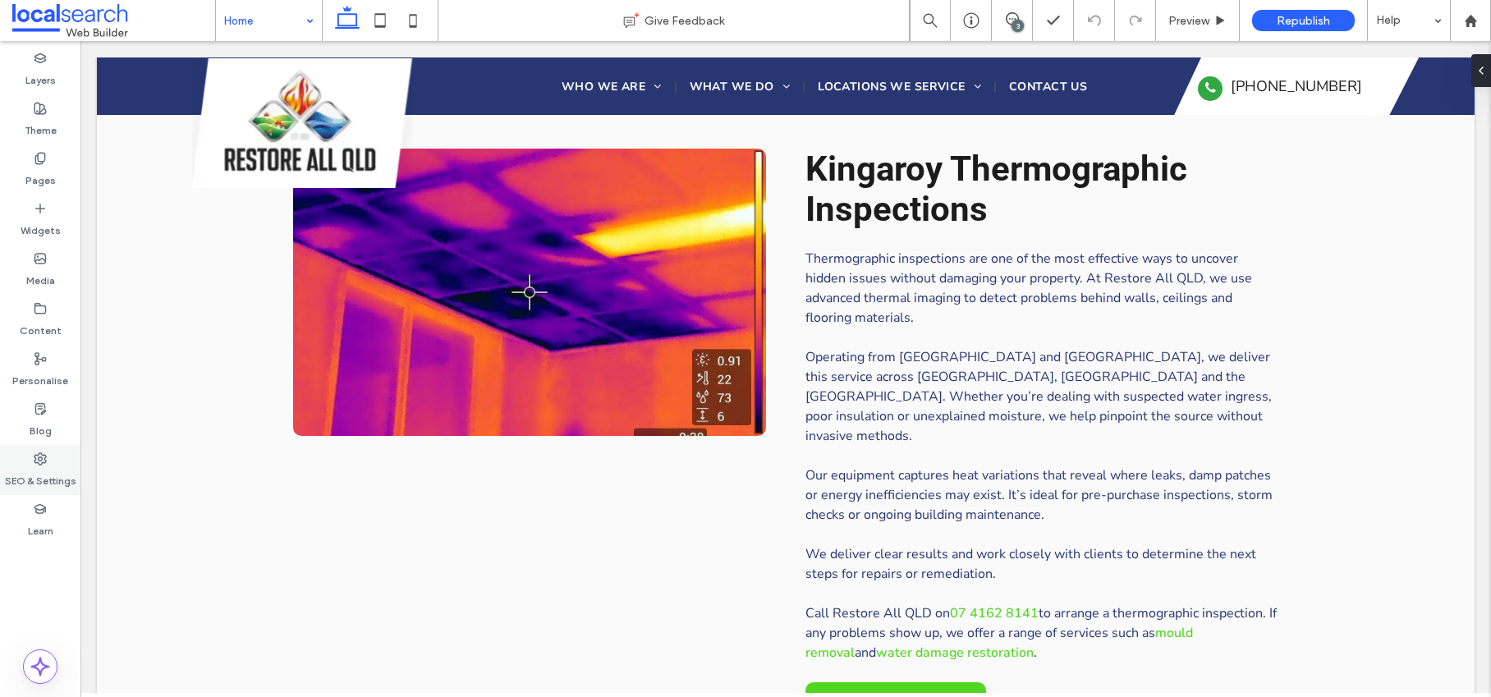
click at [33, 467] on label "SEO & Settings" at bounding box center [40, 476] width 71 height 23
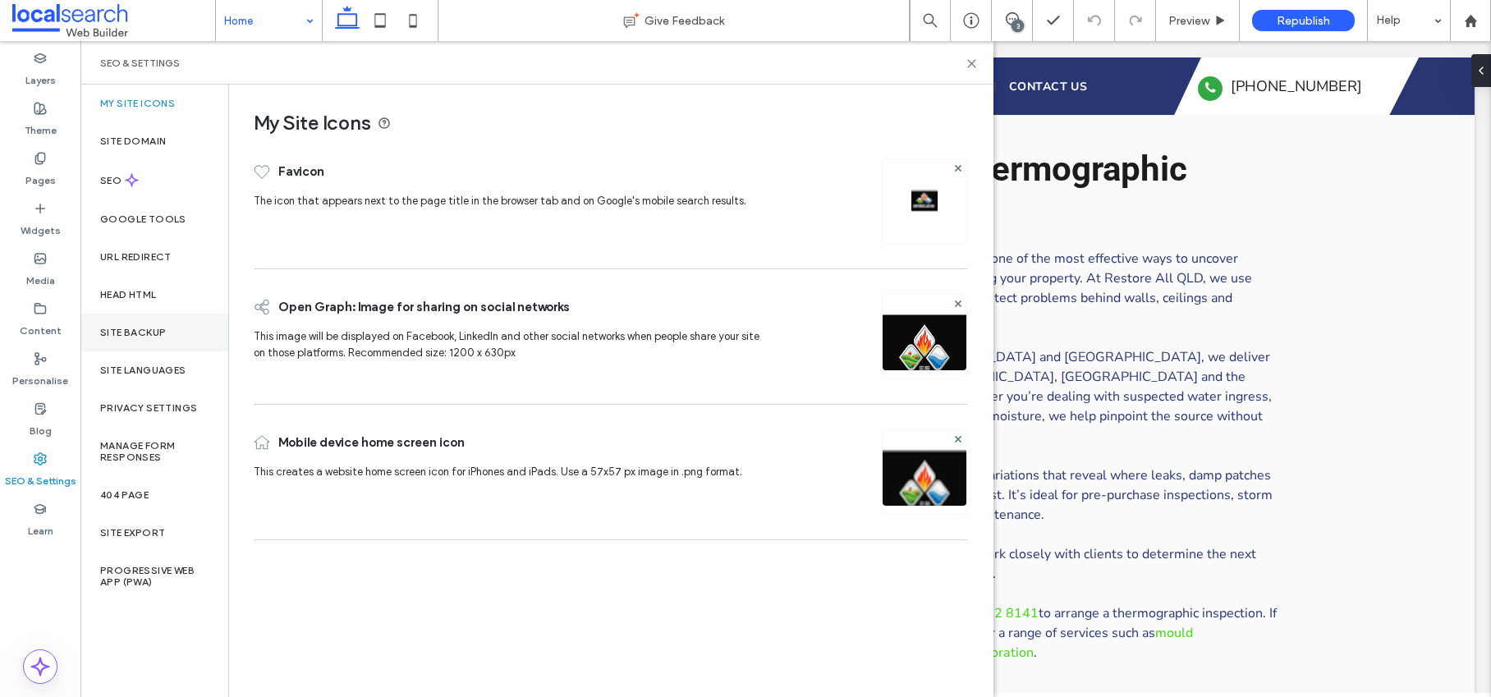
click at [167, 336] on div "Site backup" at bounding box center [154, 333] width 148 height 38
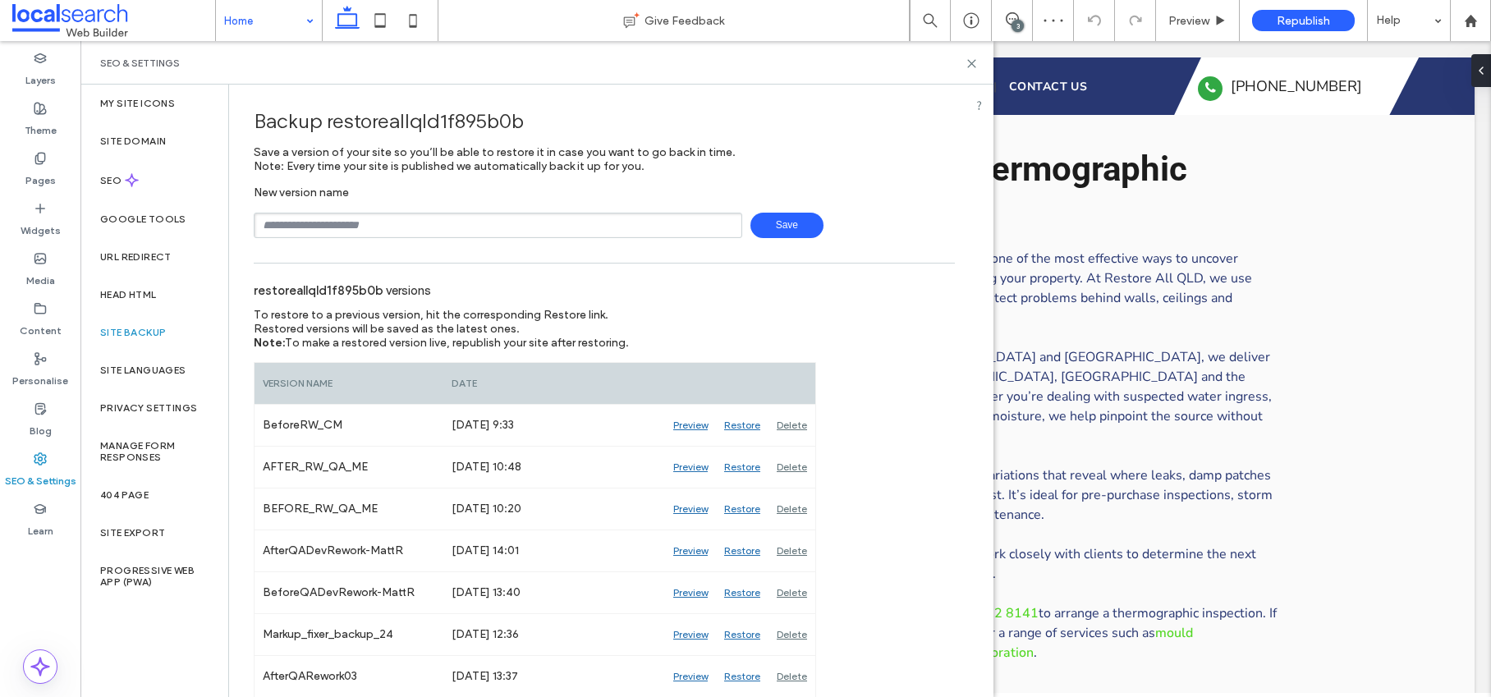
click at [602, 224] on input "text" at bounding box center [498, 225] width 488 height 25
type input "**********"
click at [754, 221] on span "Save" at bounding box center [786, 225] width 73 height 25
click at [972, 63] on use at bounding box center [971, 63] width 7 height 7
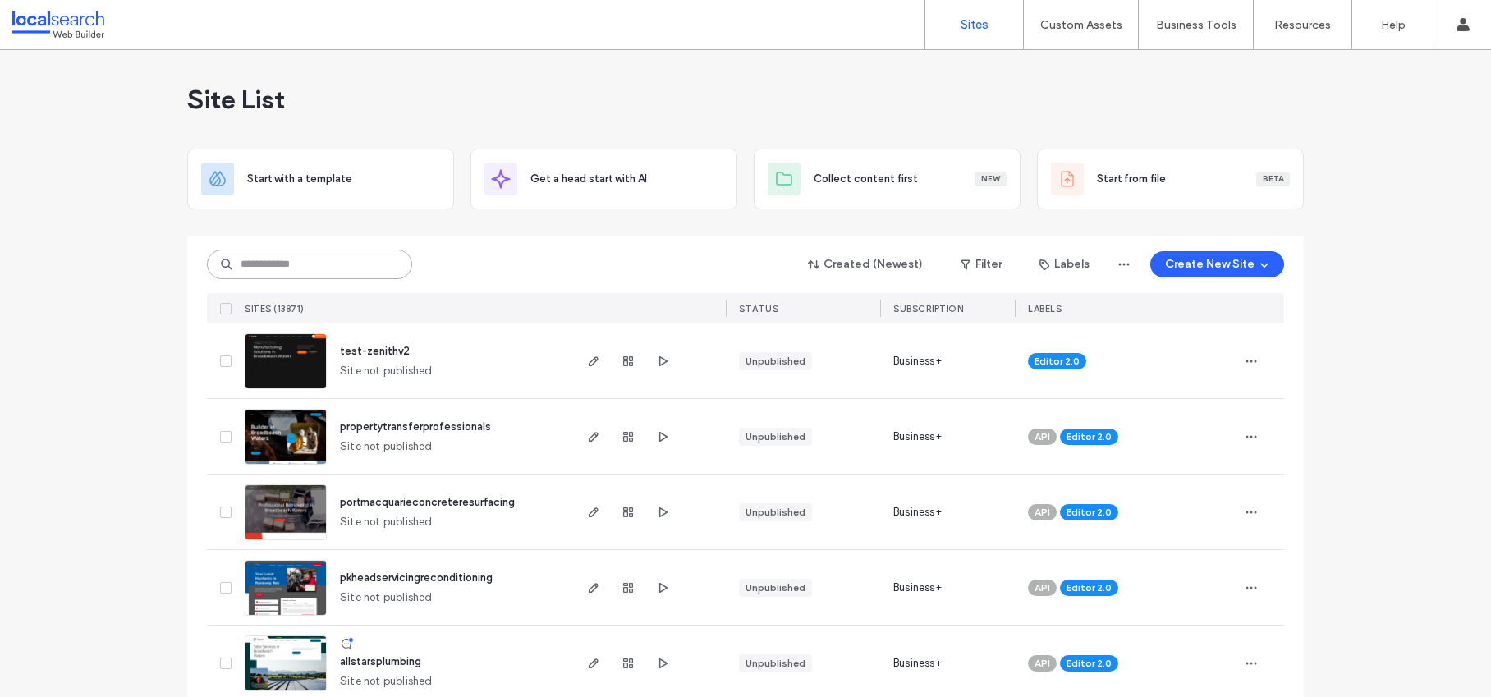
click at [310, 268] on input at bounding box center [309, 265] width 205 height 30
paste input "********"
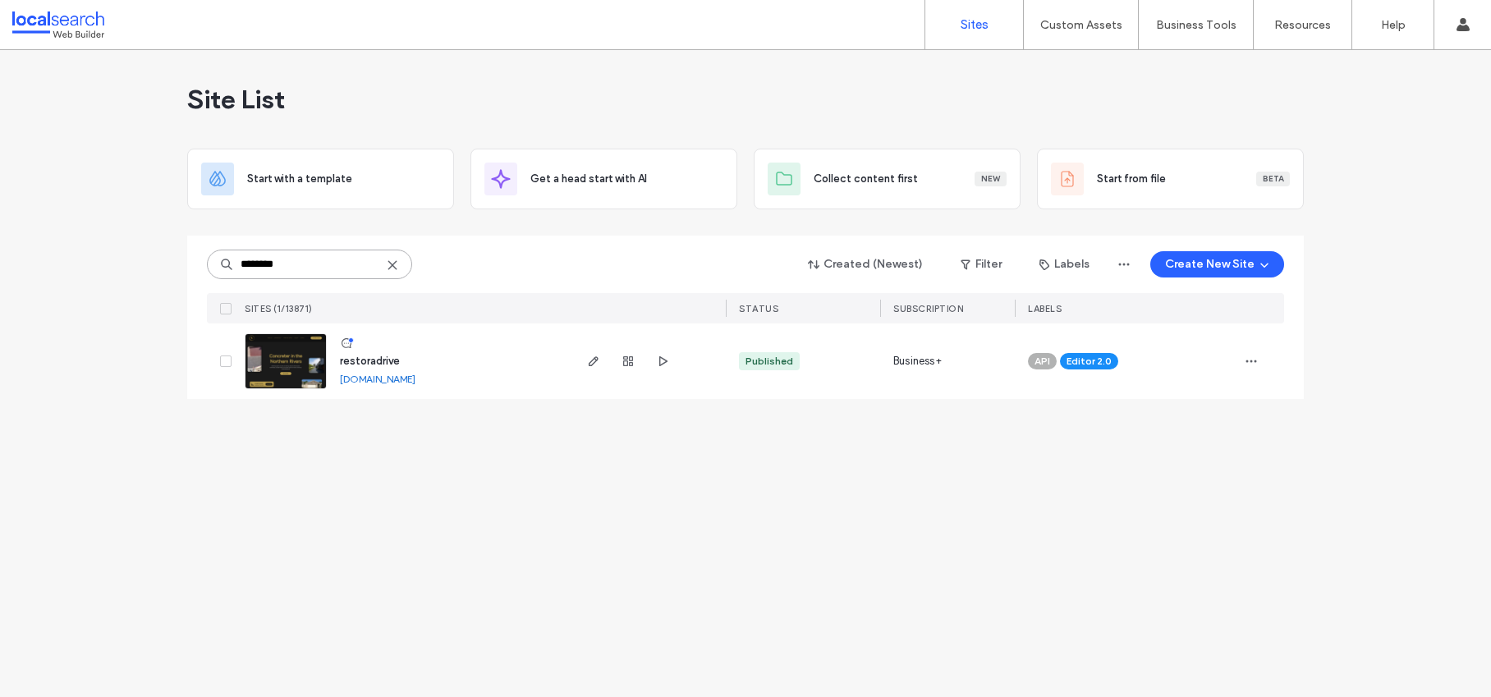
type input "********"
click at [376, 359] on span "restoradrive" at bounding box center [370, 361] width 60 height 12
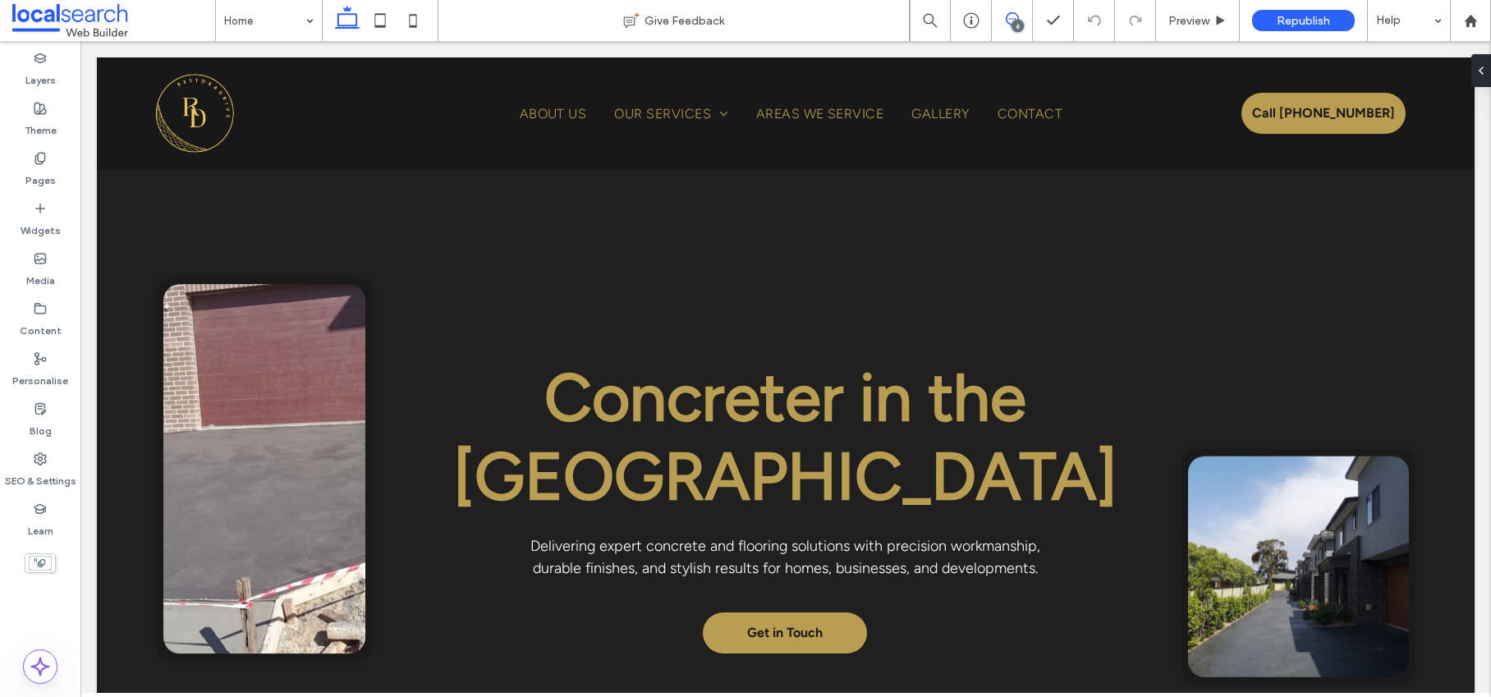
click at [1011, 12] on use at bounding box center [1011, 18] width 13 height 13
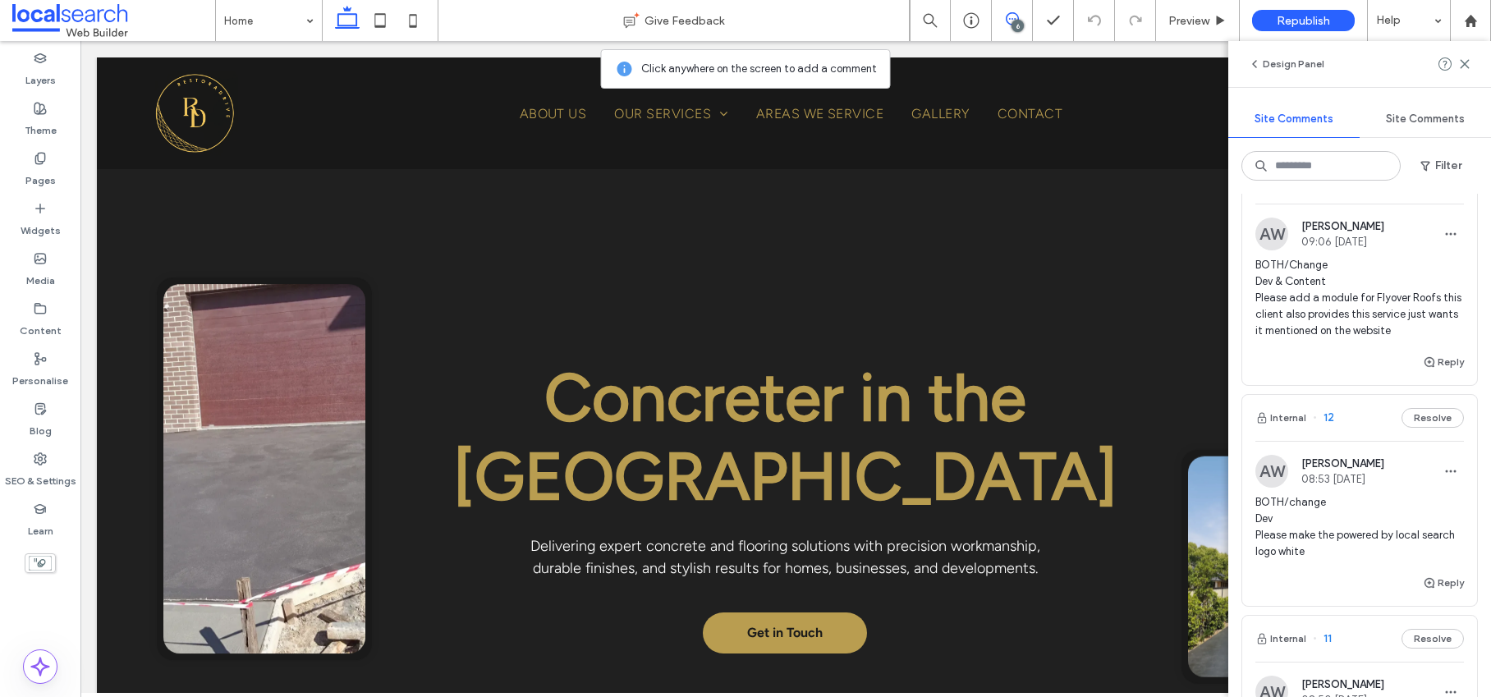
scroll to position [561, 0]
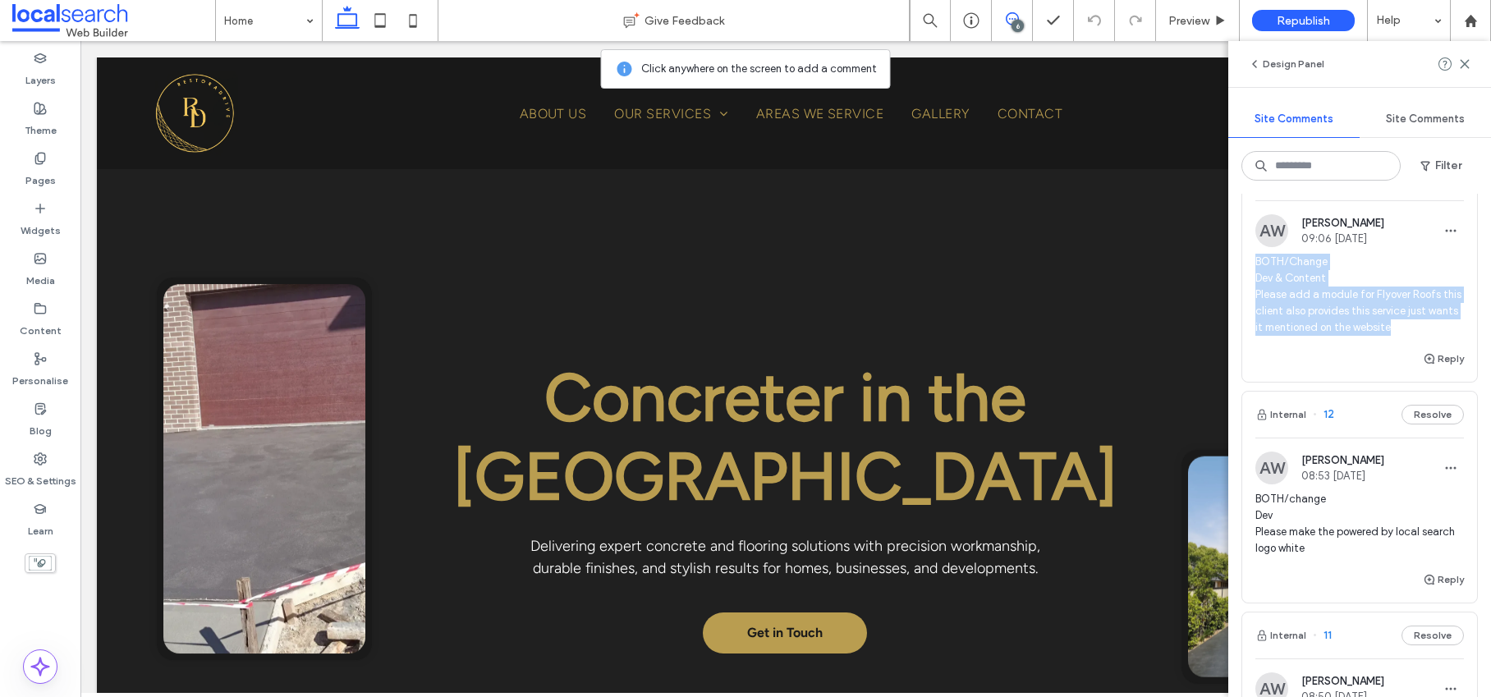
drag, startPoint x: 1256, startPoint y: 358, endPoint x: 1426, endPoint y: 421, distance: 181.3
click at [1426, 336] on span "BOTH/Change Dev & Content Please add a module for Flyover Roofs this client als…" at bounding box center [1359, 295] width 208 height 82
copy span "BOTH/Change Dev & Content Please add a module for Flyover Roofs this client als…"
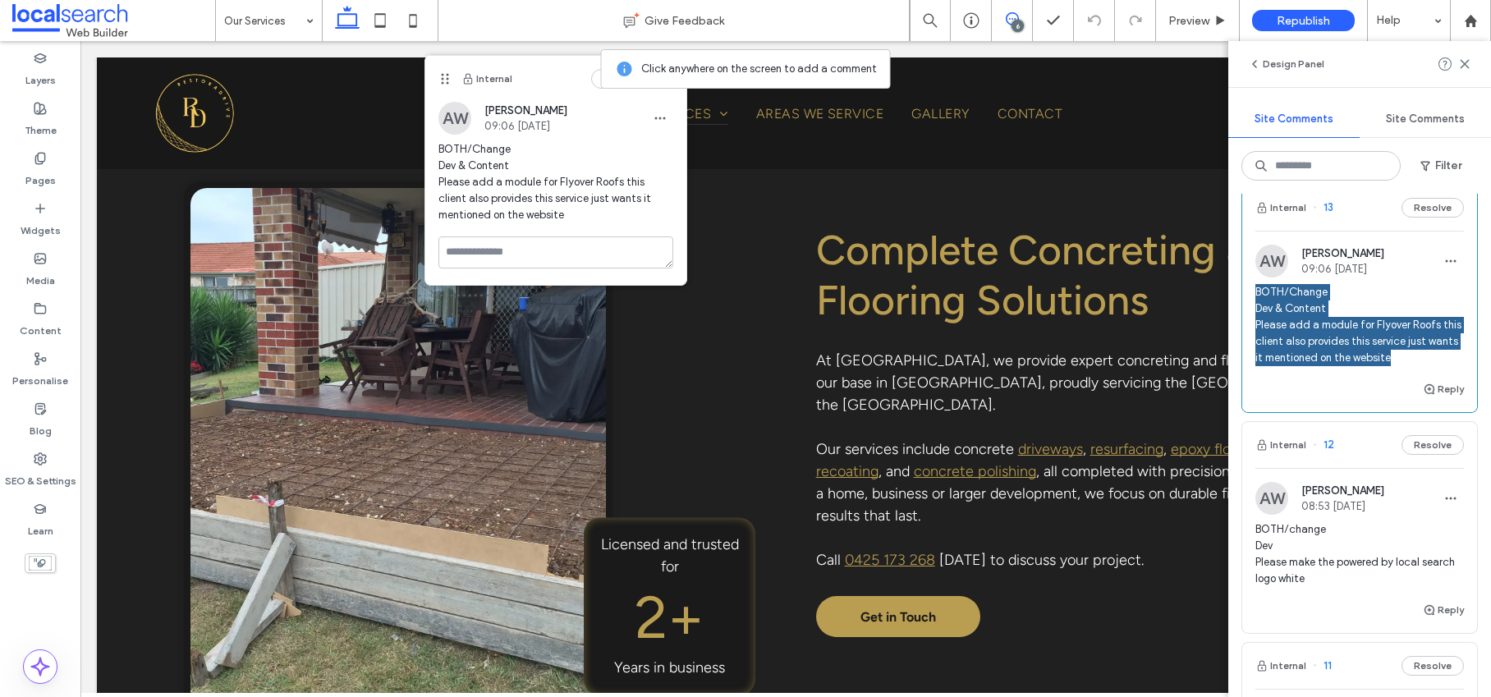
scroll to position [529, 0]
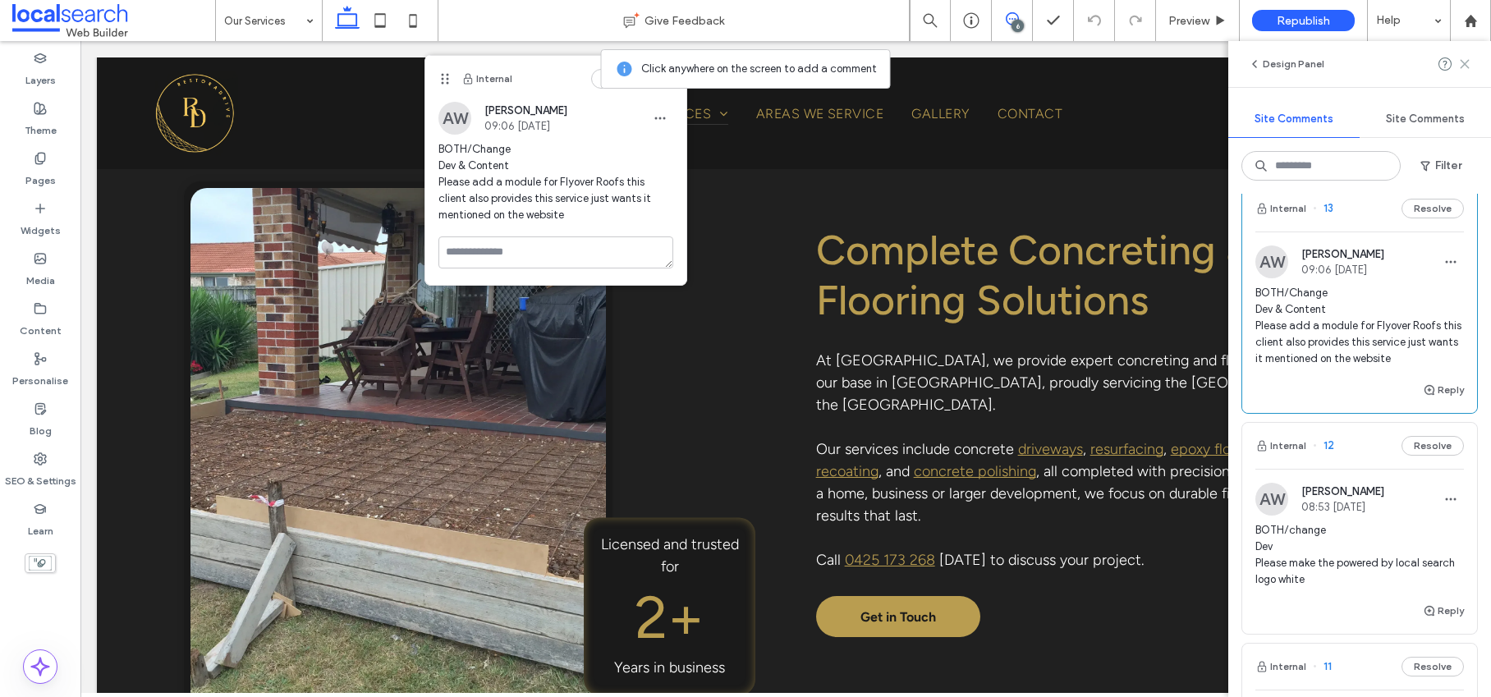
click at [1462, 61] on icon at bounding box center [1464, 63] width 13 height 13
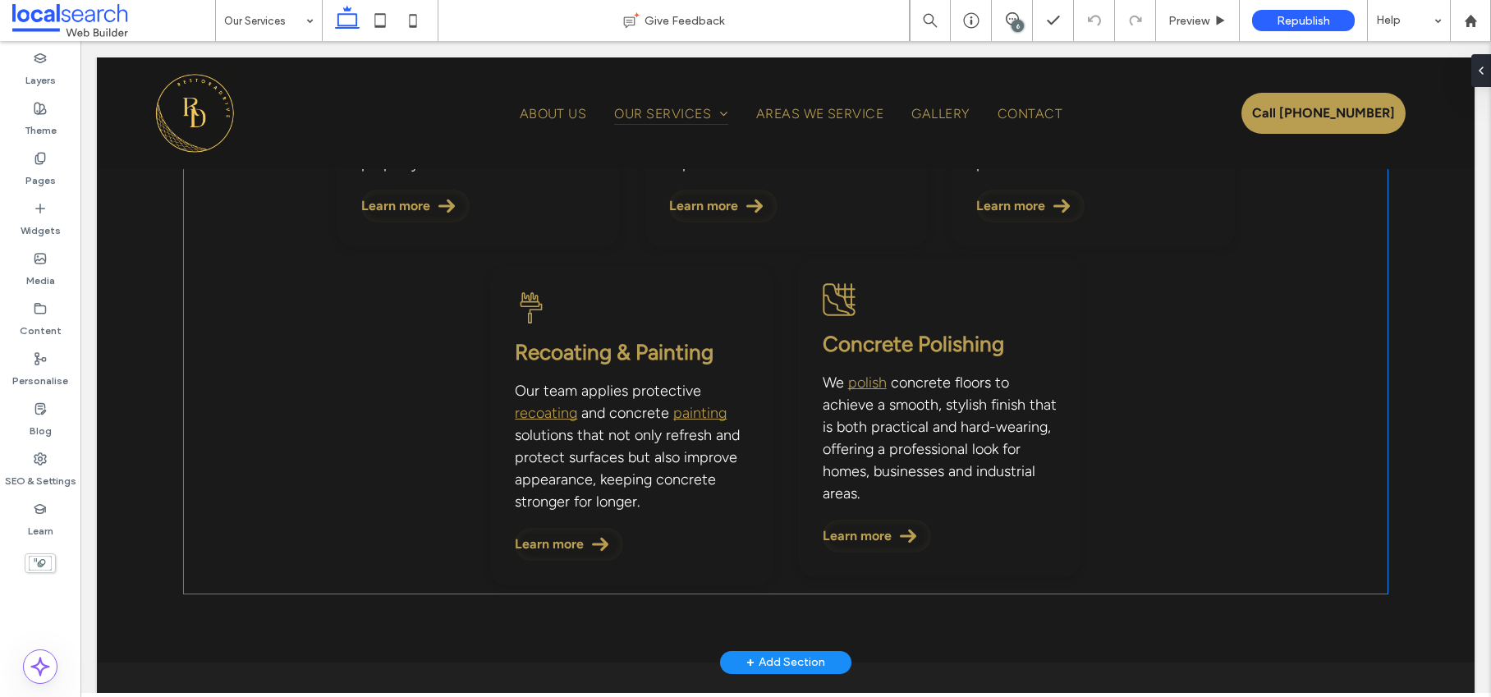
scroll to position [504, 0]
click at [900, 404] on span "concrete floors to achieve a smooth, stylish finish that is both practical and …" at bounding box center [939, 440] width 234 height 129
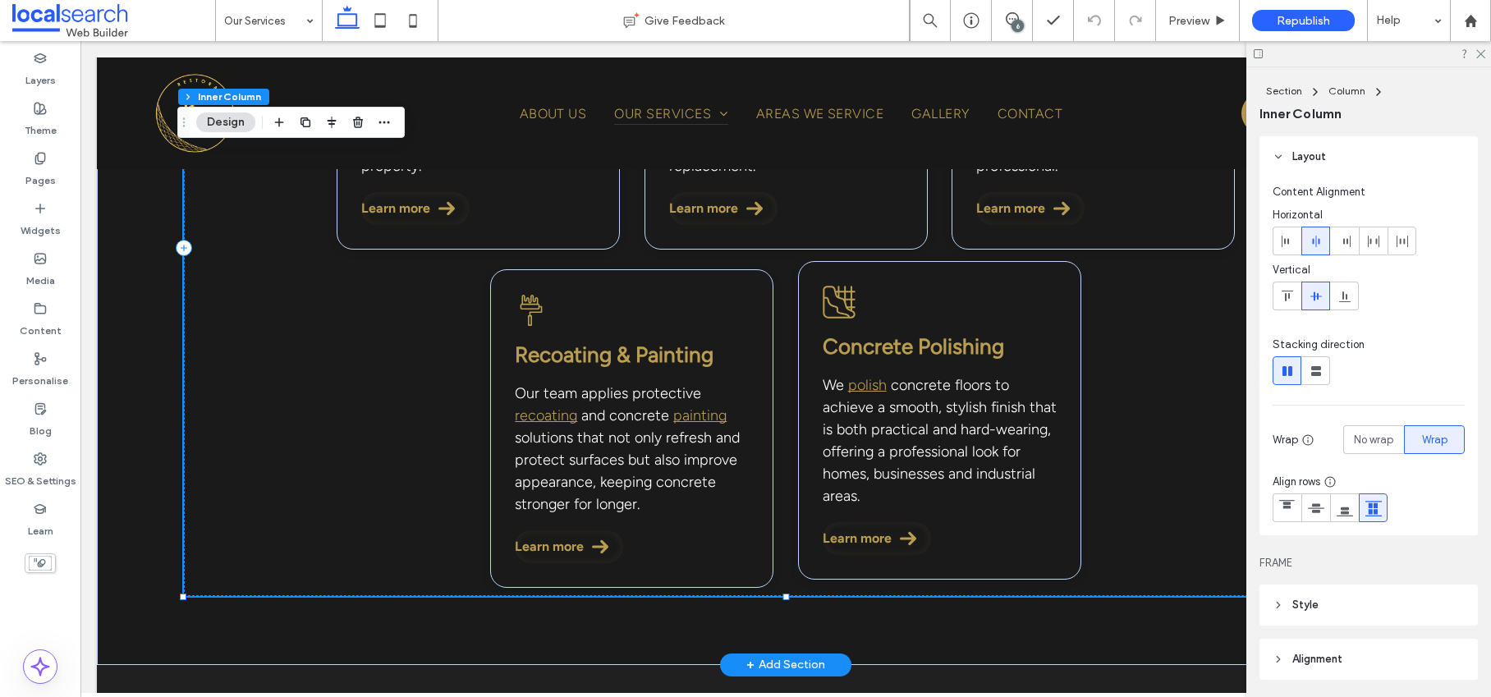
click at [900, 404] on span "concrete floors to achieve a smooth, stylish finish that is both practical and …" at bounding box center [939, 440] width 234 height 129
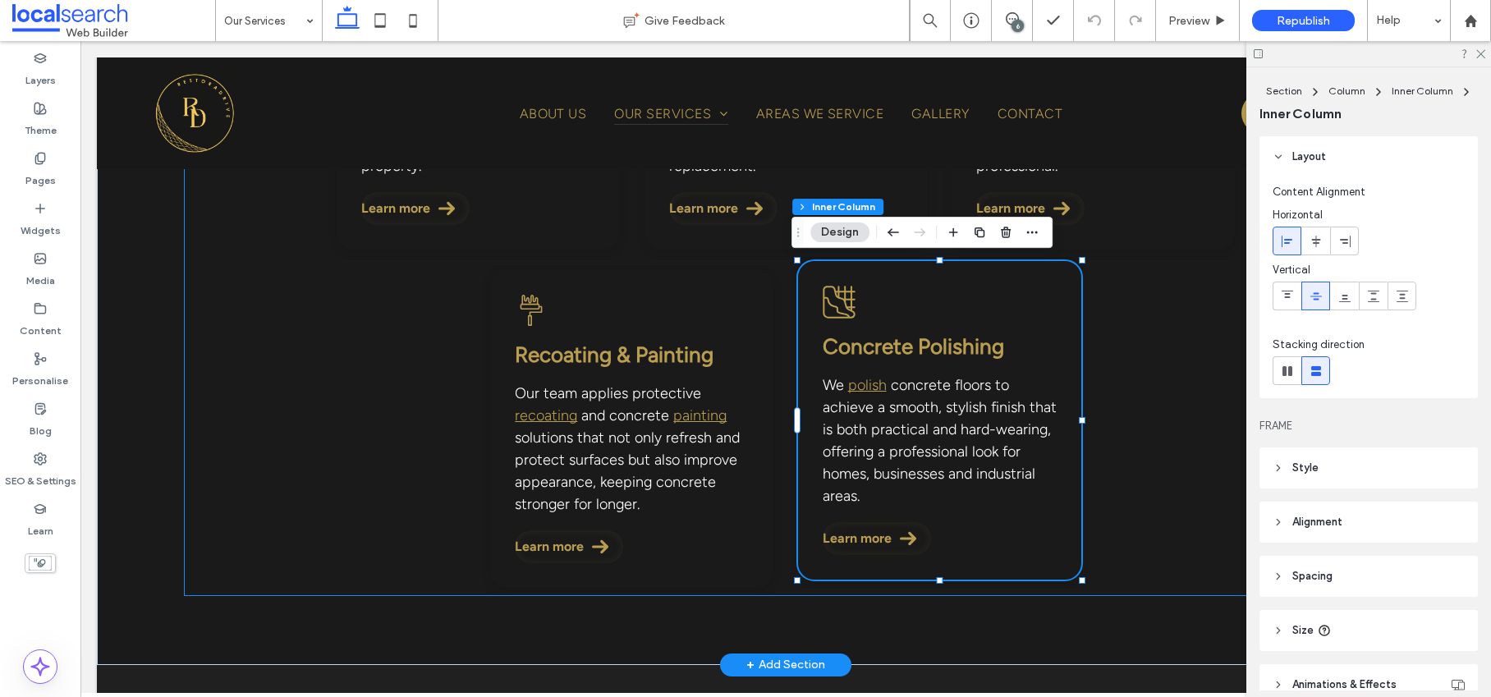
click at [900, 404] on span "concrete floors to achieve a smooth, stylish finish that is both practical and …" at bounding box center [939, 440] width 234 height 129
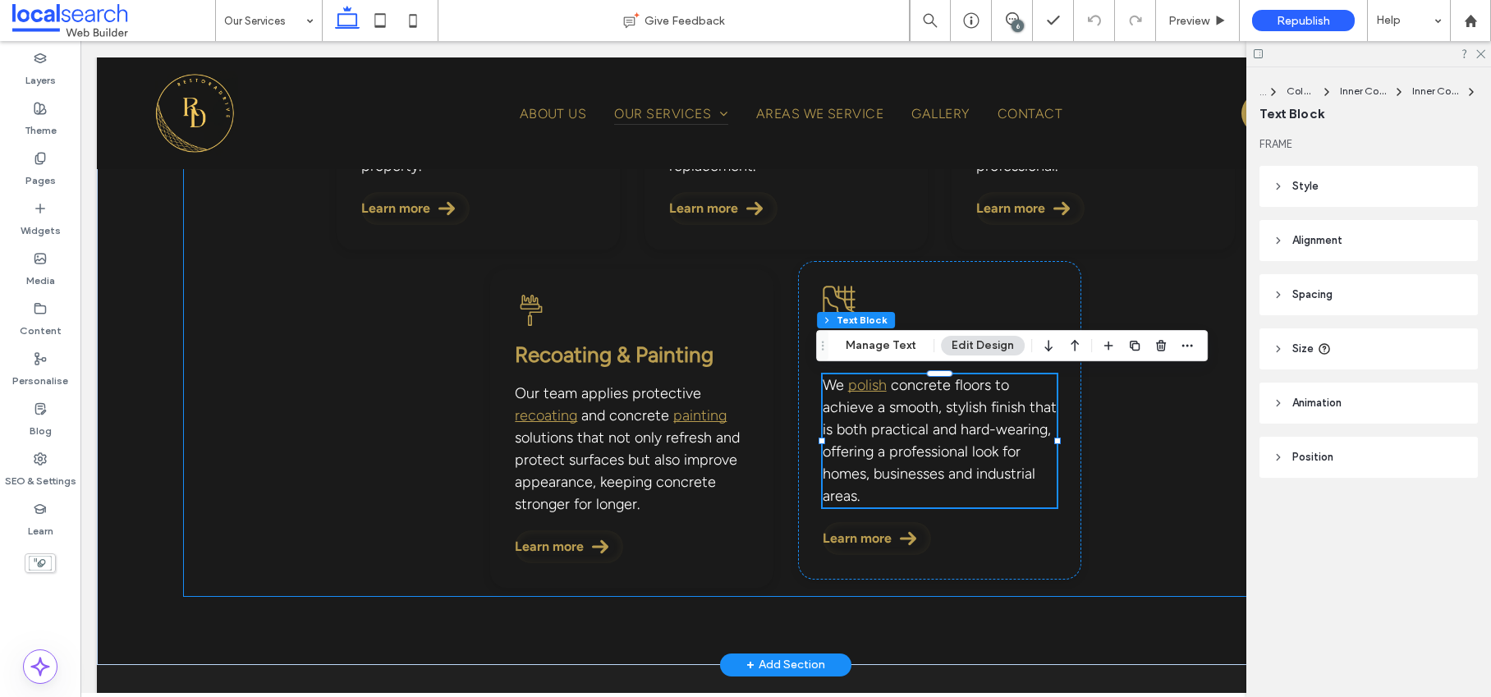
click at [900, 404] on span "concrete floors to achieve a smooth, stylish finish that is both practical and …" at bounding box center [939, 440] width 234 height 129
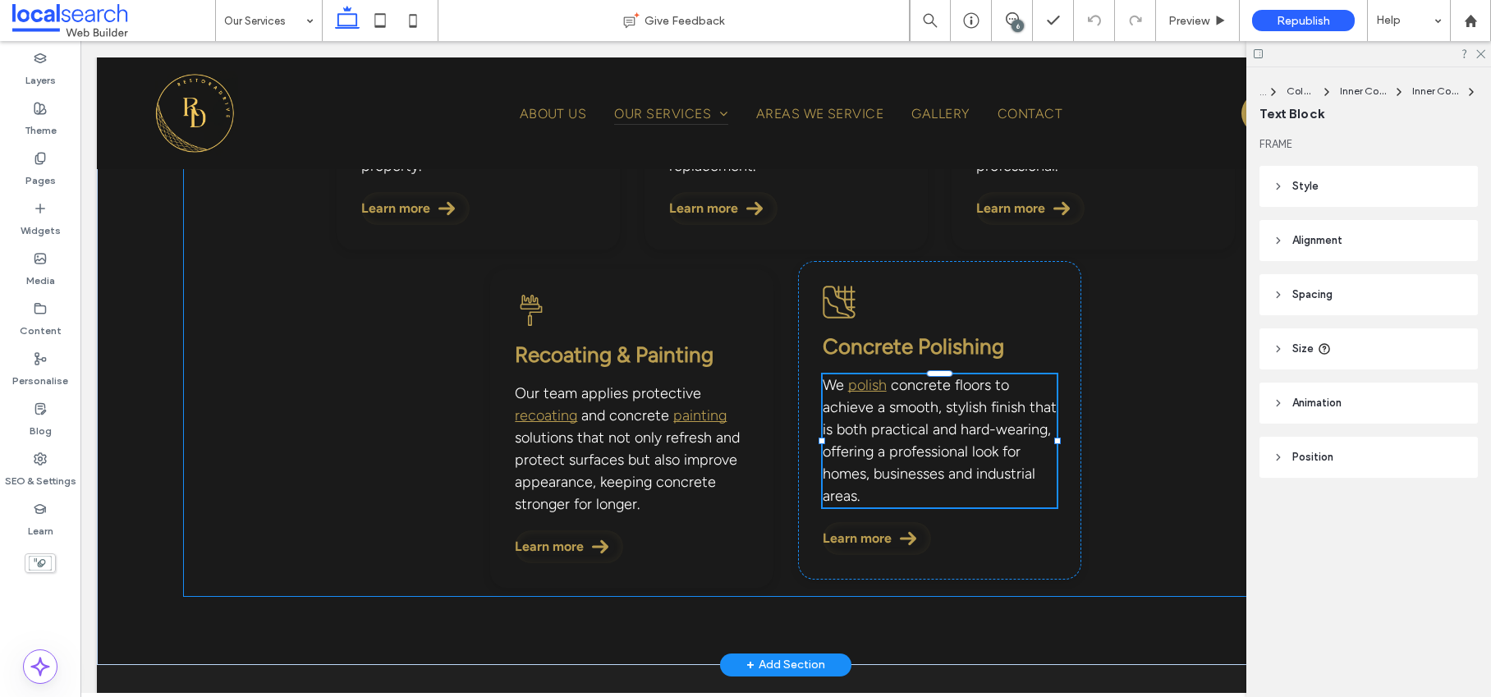
type input "**********"
type input "**"
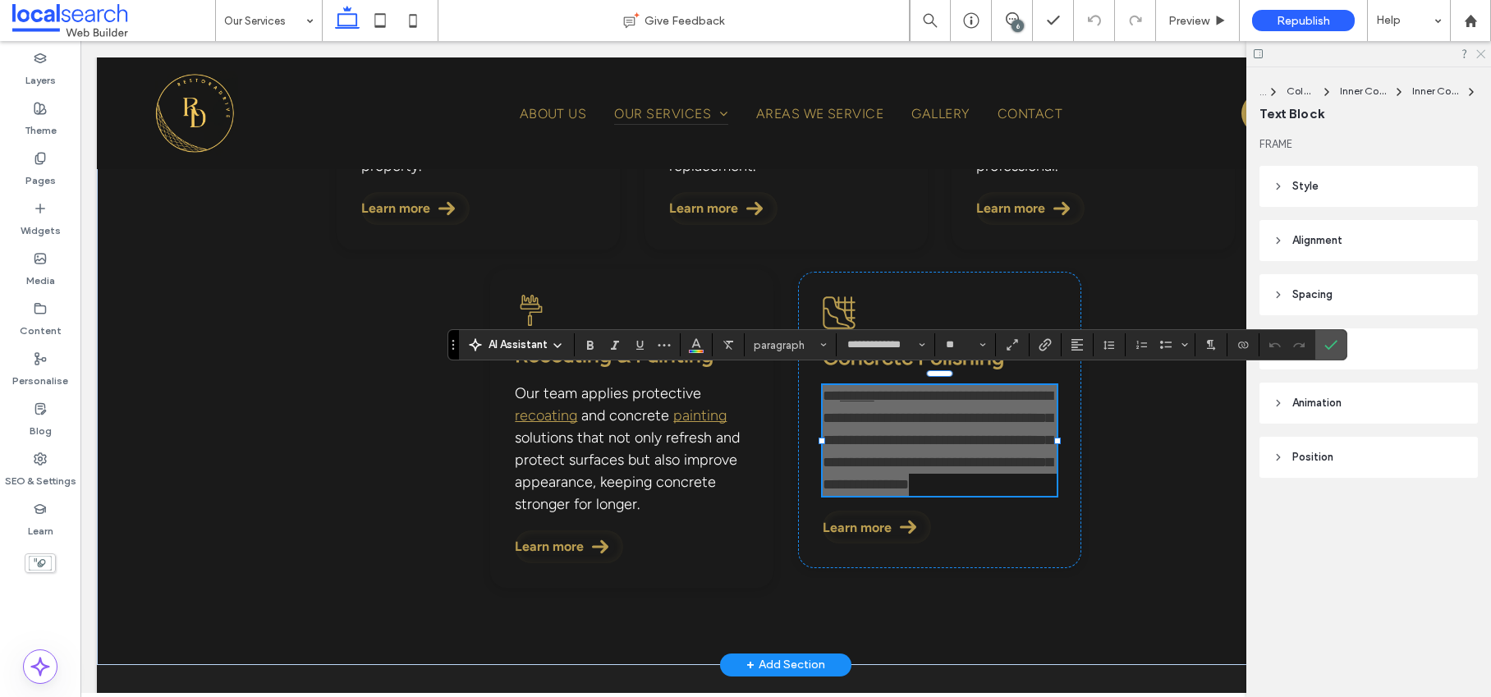
click at [1481, 54] on use at bounding box center [1480, 54] width 9 height 9
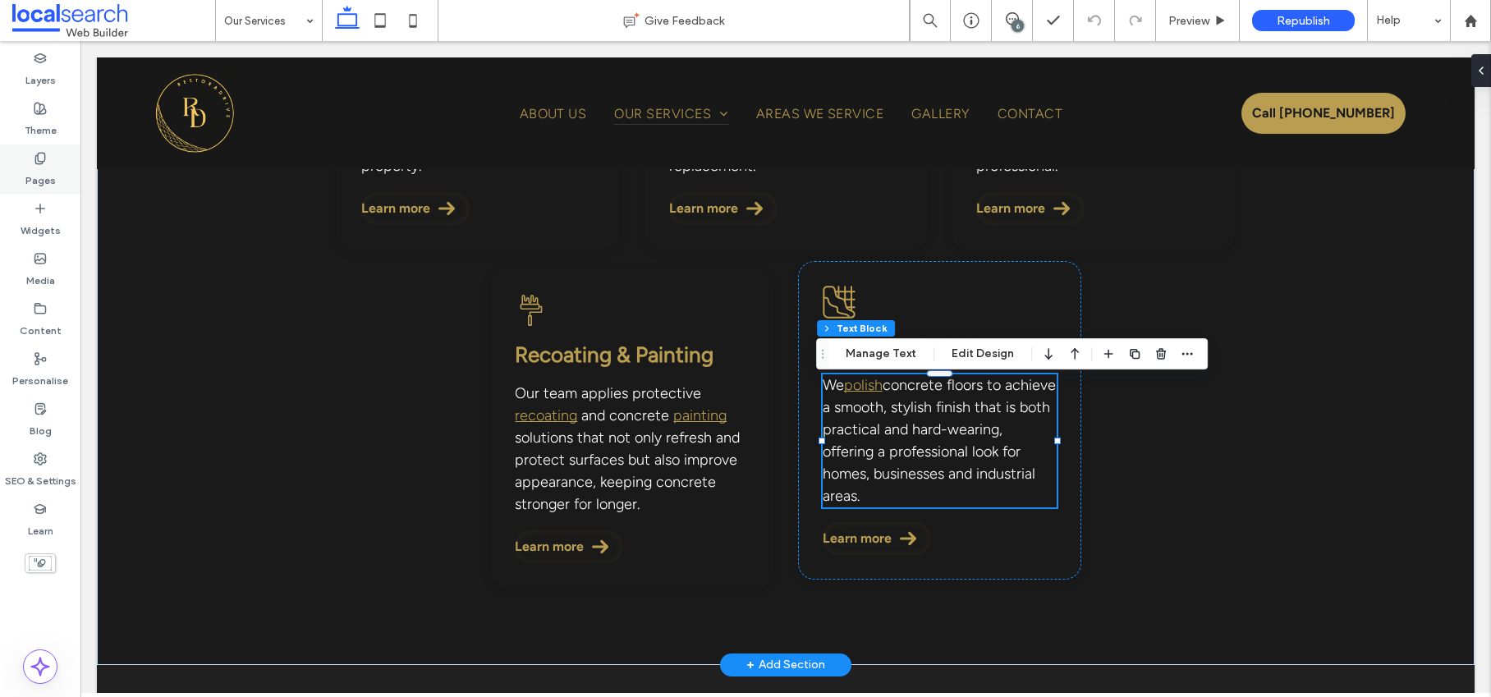
click at [46, 167] on label "Pages" at bounding box center [40, 176] width 30 height 23
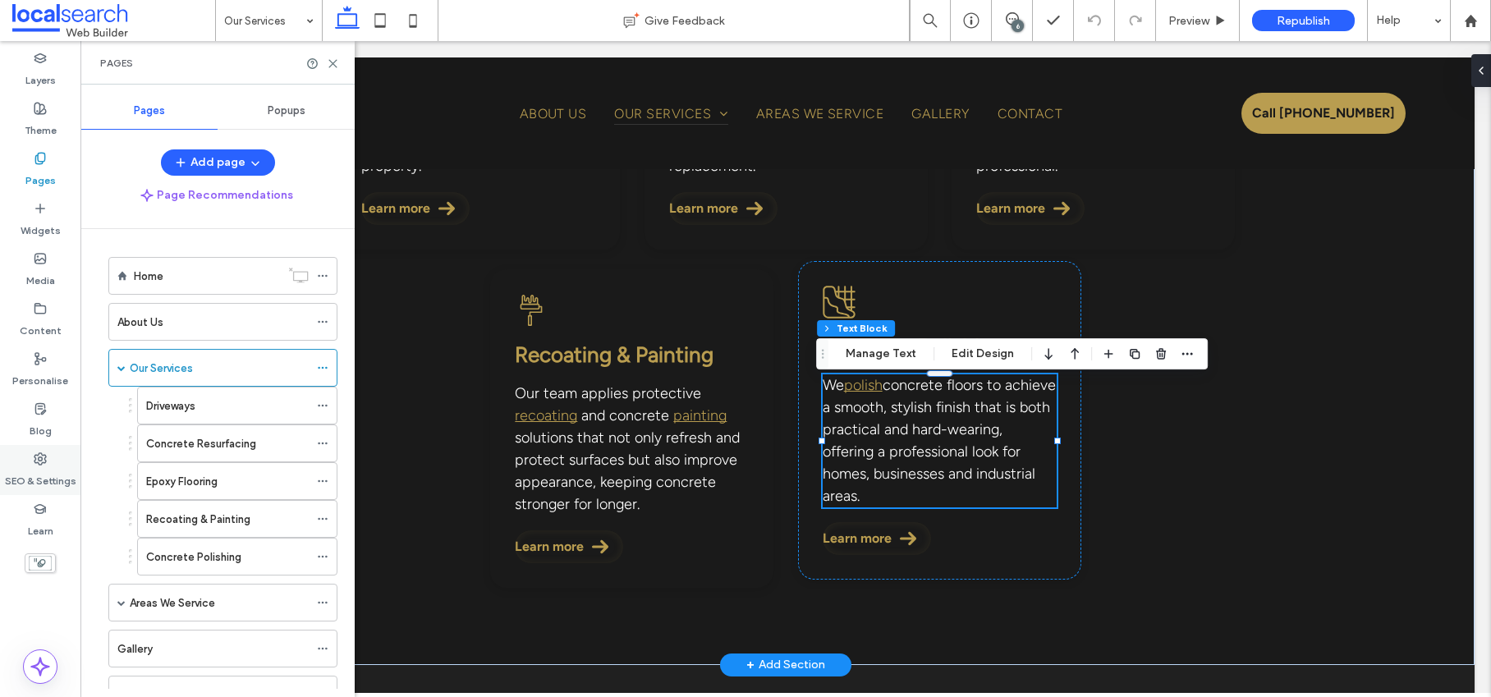
click at [47, 463] on div "SEO & Settings" at bounding box center [40, 470] width 80 height 50
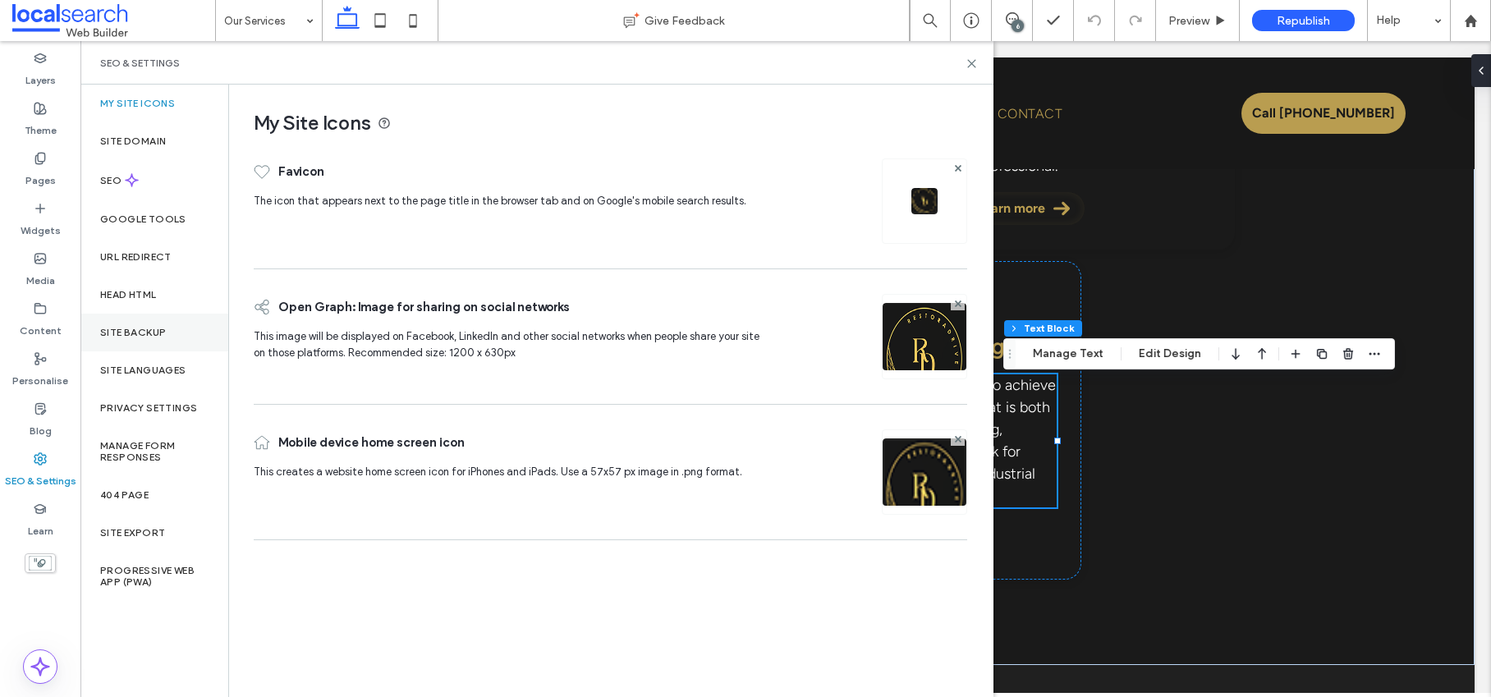
click at [127, 338] on div "Site backup" at bounding box center [154, 333] width 148 height 38
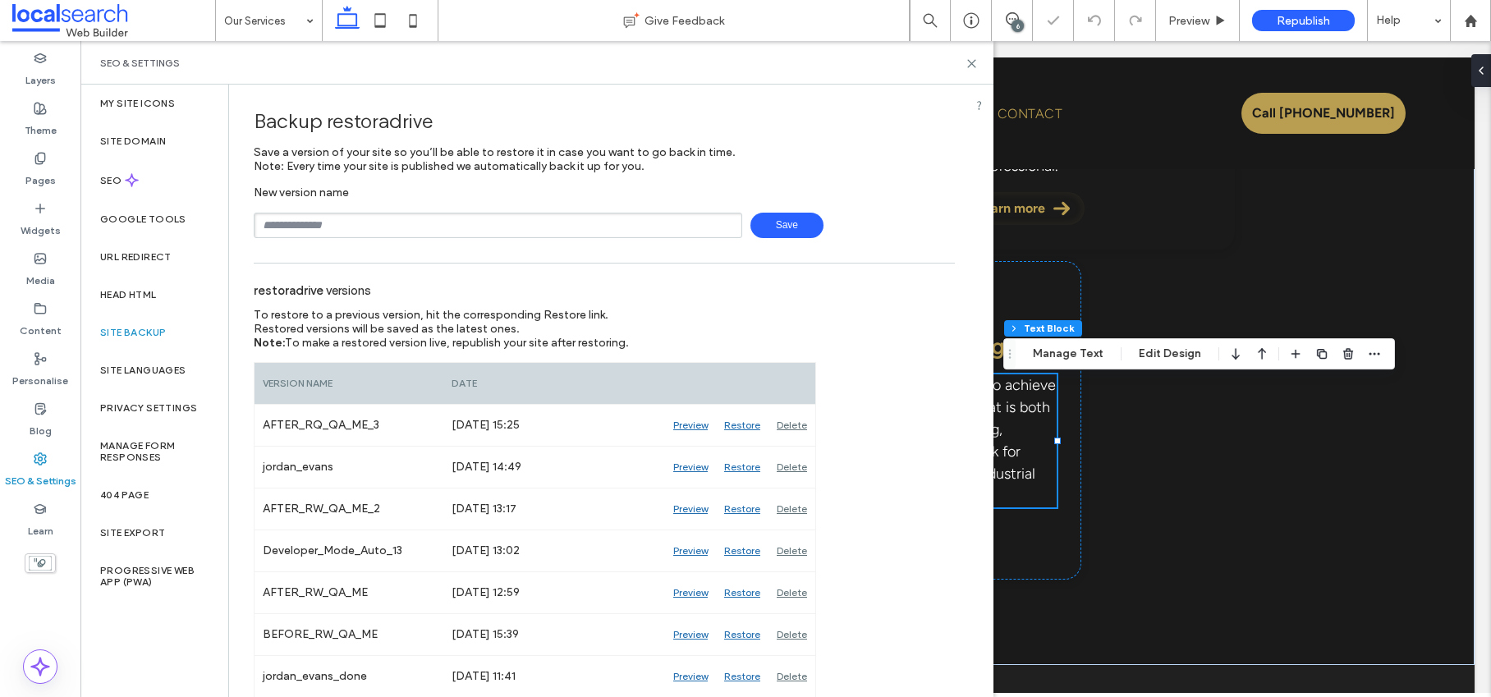
click at [350, 226] on input "text" at bounding box center [498, 225] width 488 height 25
type input "**********"
click at [784, 229] on span "Save" at bounding box center [786, 225] width 73 height 25
click at [970, 64] on icon at bounding box center [971, 63] width 12 height 12
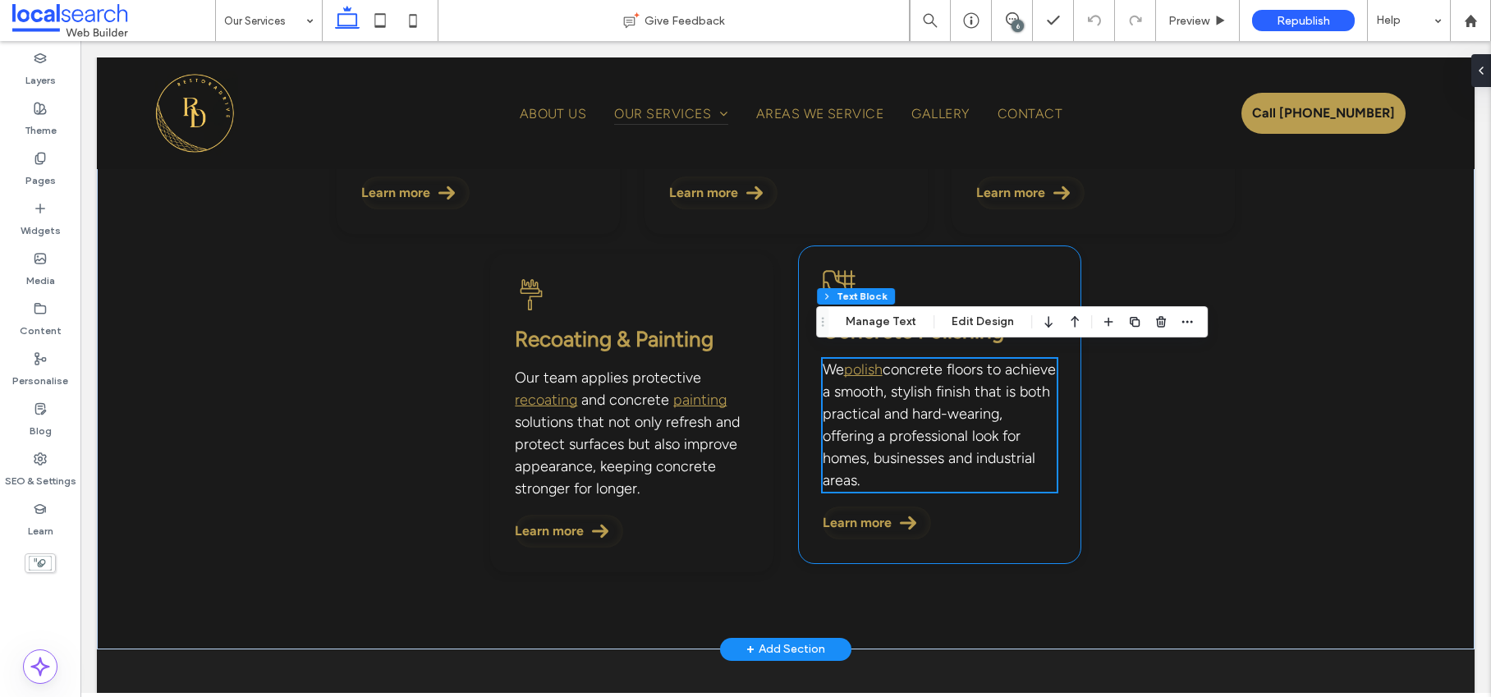
scroll to position [500, 0]
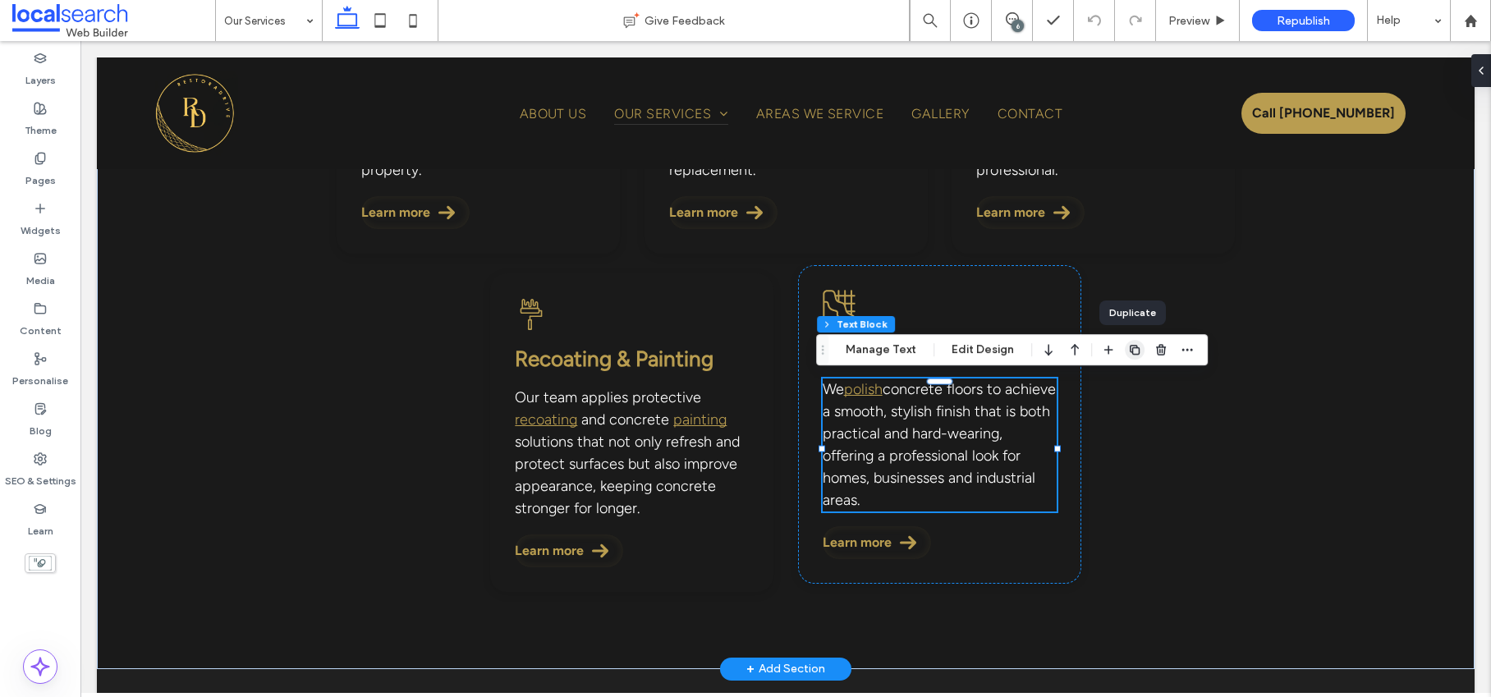
click at [1130, 348] on icon "button" at bounding box center [1134, 349] width 13 height 13
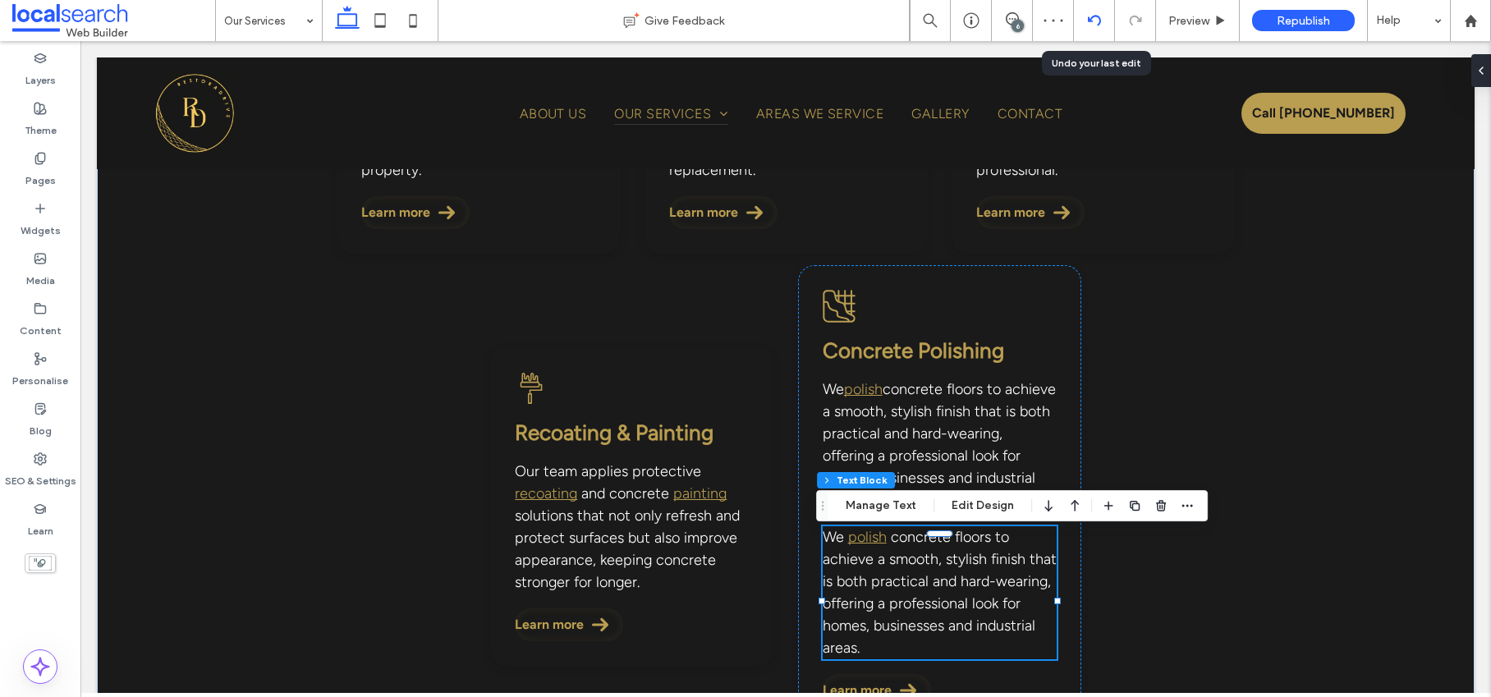
click at [1093, 21] on icon at bounding box center [1094, 20] width 13 height 13
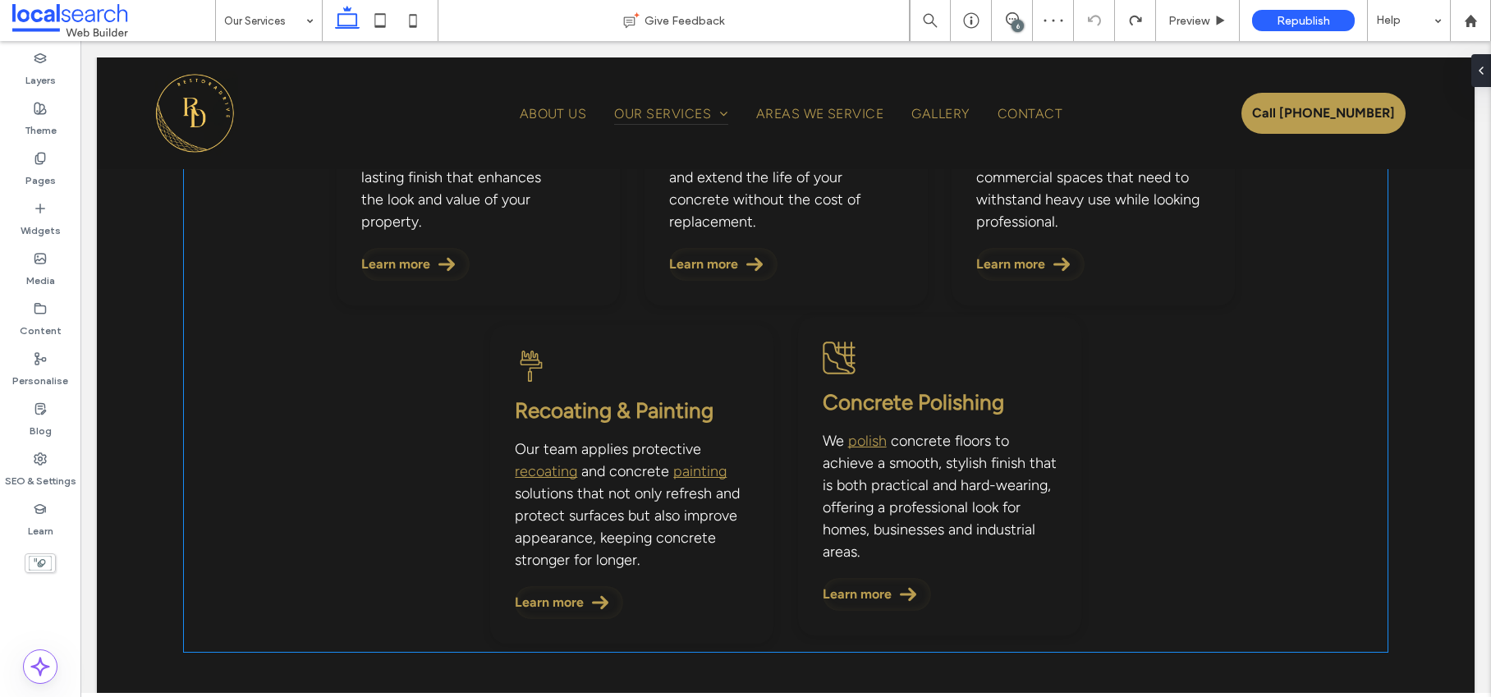
scroll to position [431, 0]
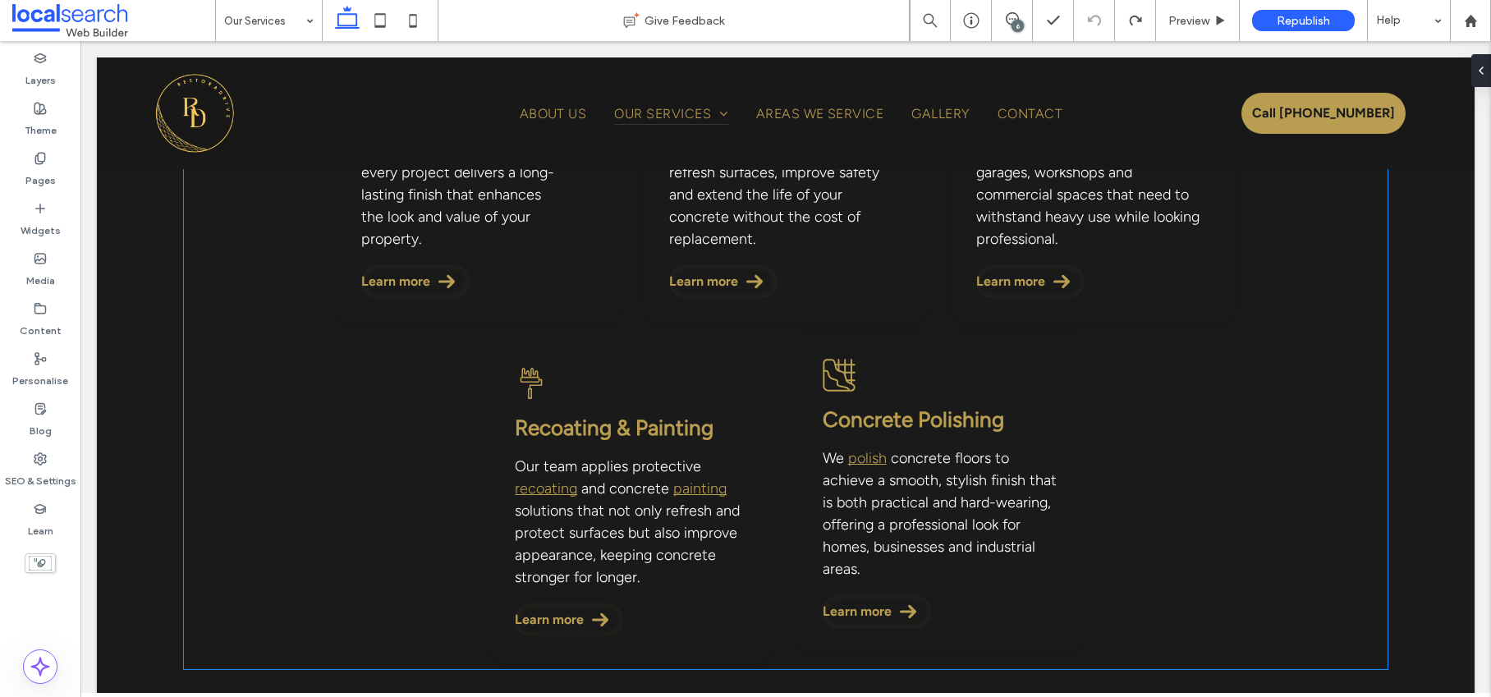
click at [932, 380] on div "Concrete Polish Icon Concrete Polishing We polish concrete floors to achieve a …" at bounding box center [939, 493] width 283 height 318
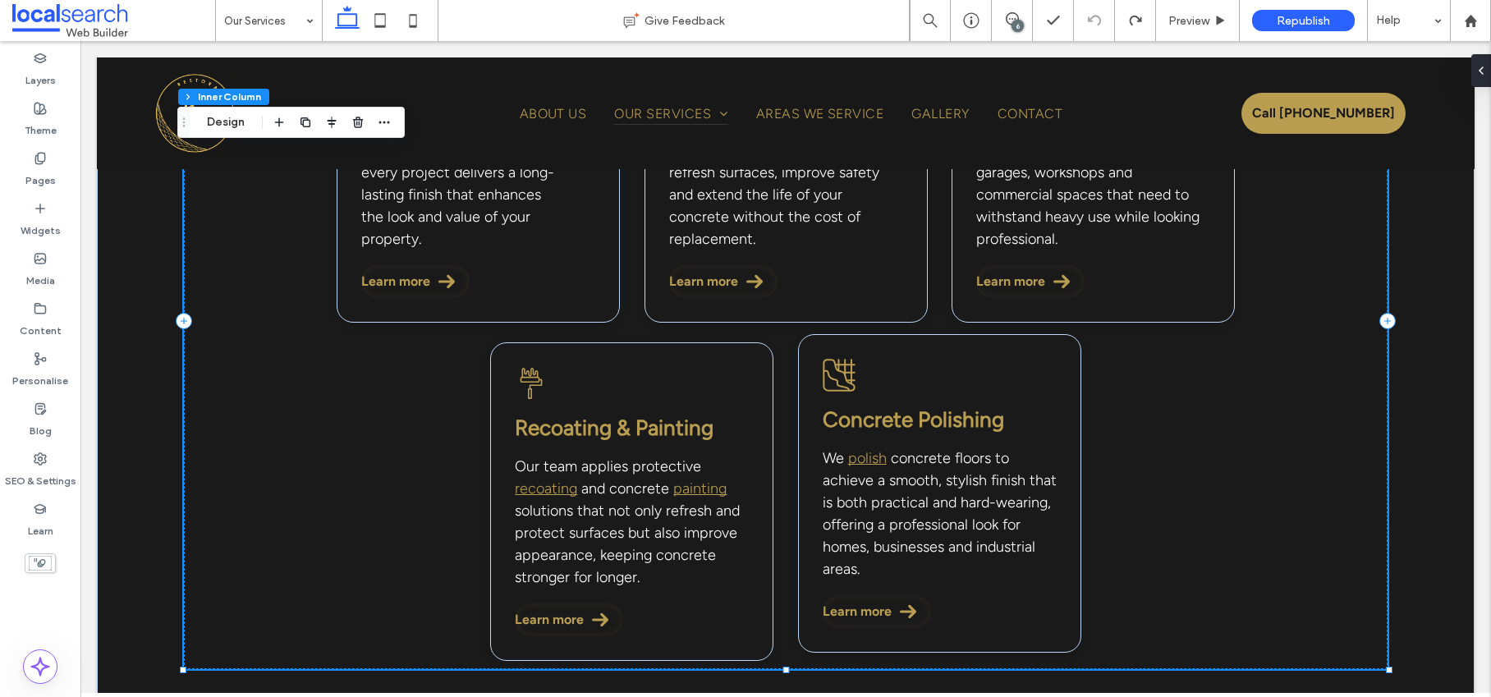
click at [923, 374] on div "Concrete Polish Icon Concrete Polishing We polish concrete floors to achieve a …" at bounding box center [939, 493] width 283 height 318
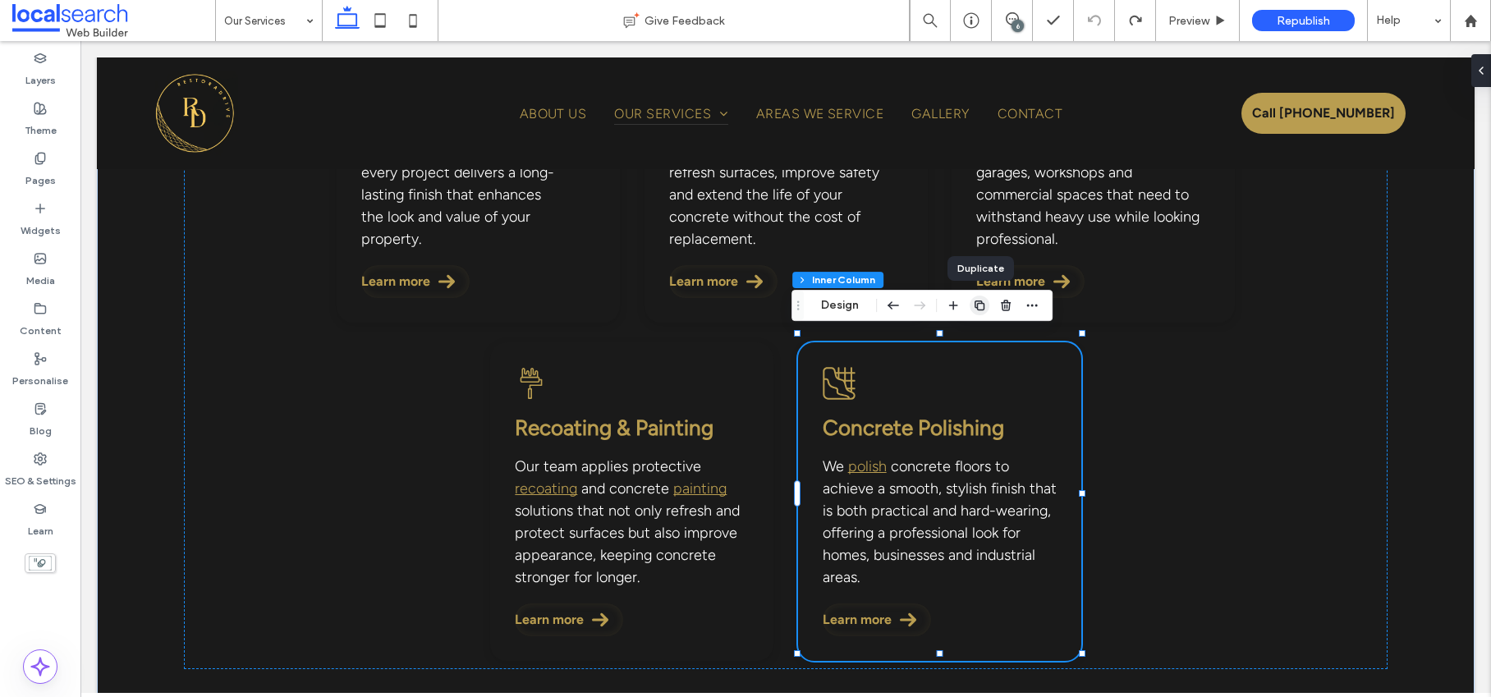
click at [980, 302] on icon "button" at bounding box center [979, 305] width 13 height 13
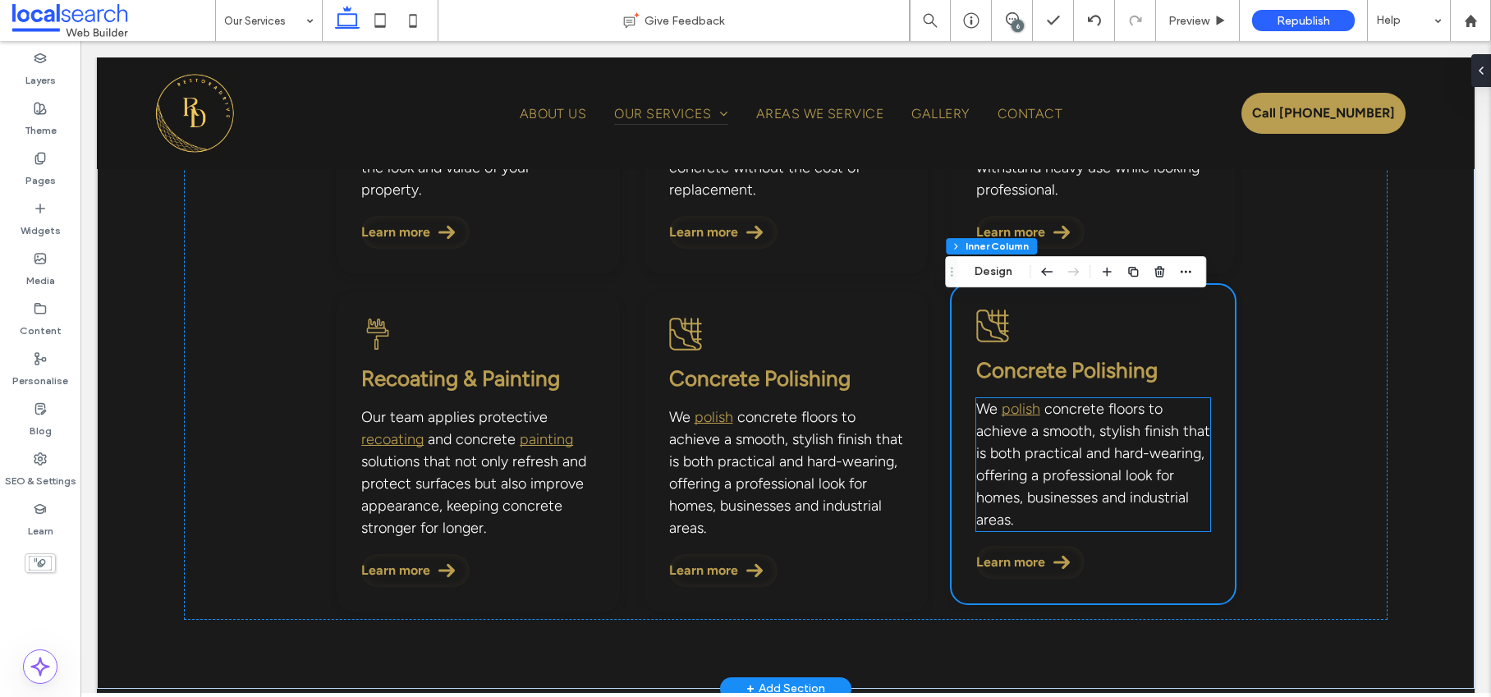
scroll to position [481, 0]
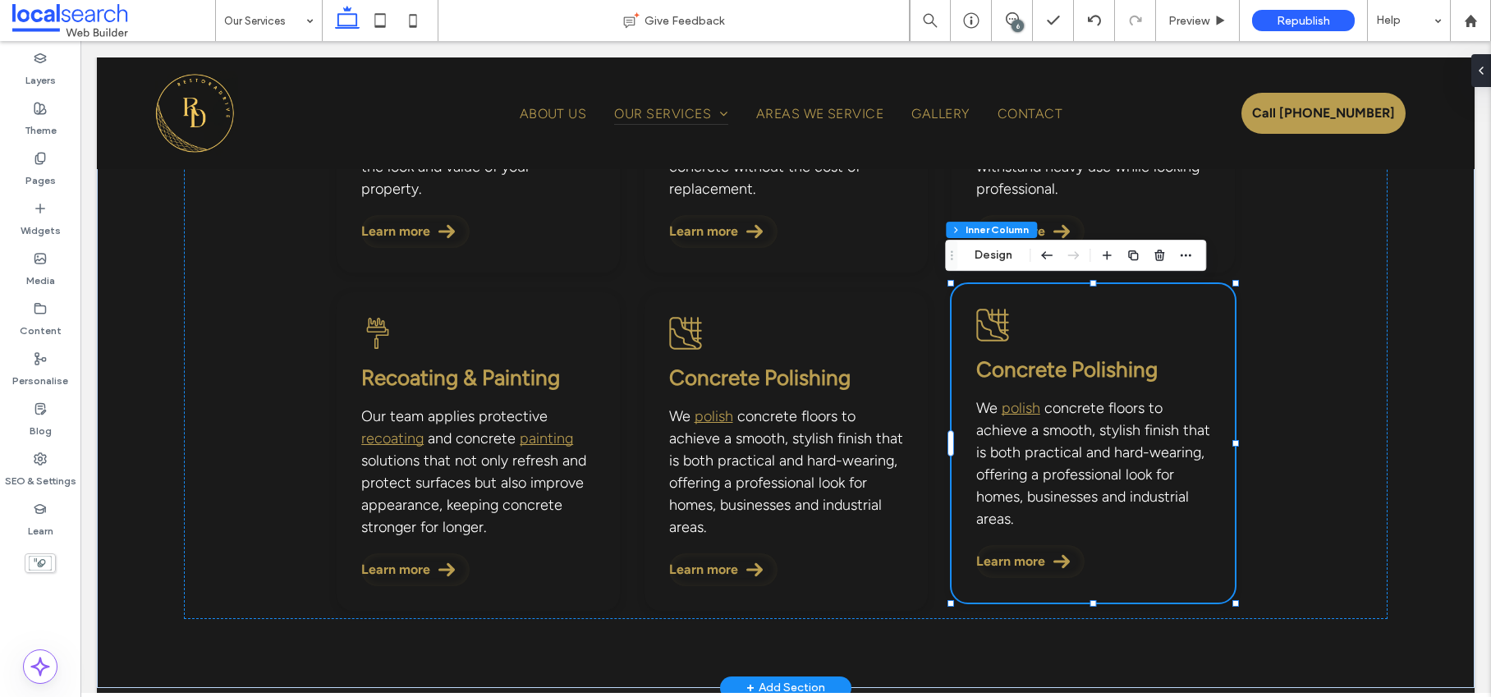
click at [1084, 455] on span "concrete floors to achieve a smooth, stylish finish that is both practical and …" at bounding box center [1093, 463] width 234 height 129
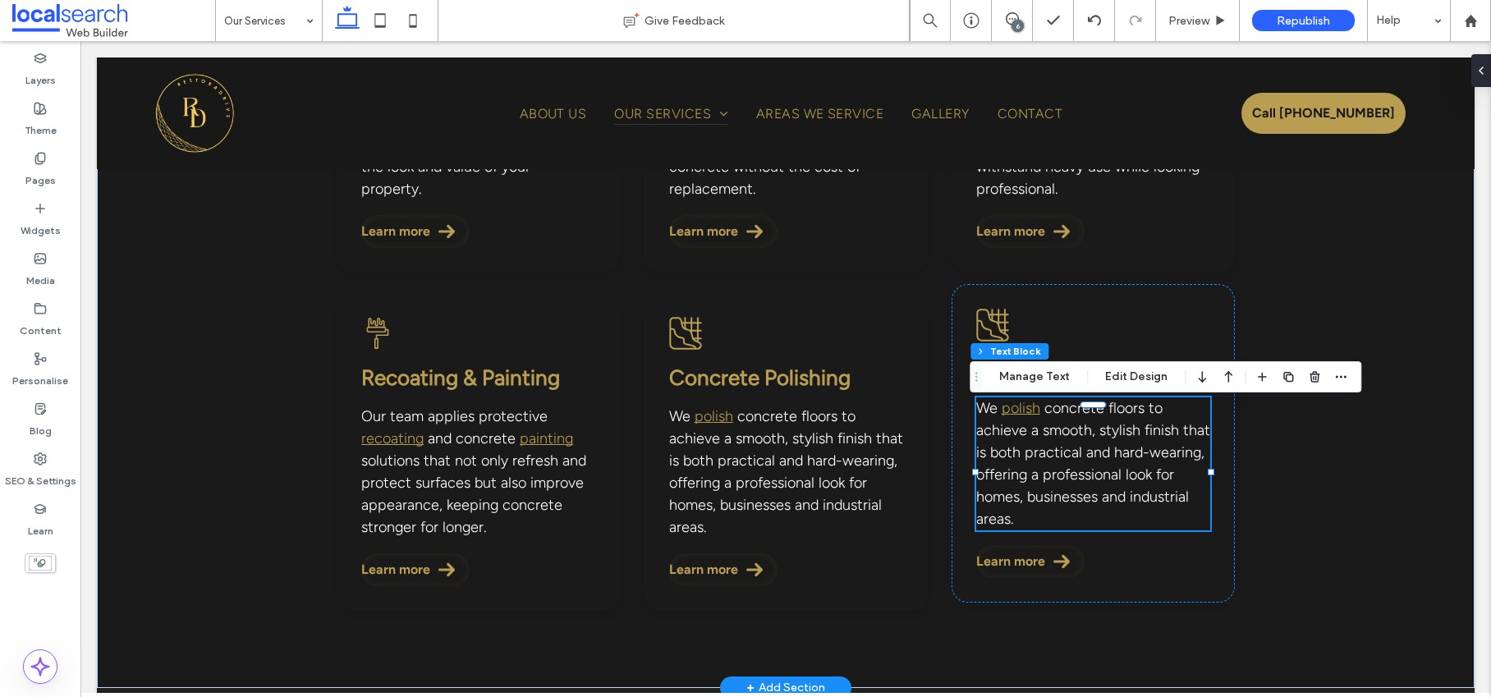
click at [1084, 455] on span "concrete floors to achieve a smooth, stylish finish that is both practical and …" at bounding box center [1093, 463] width 234 height 129
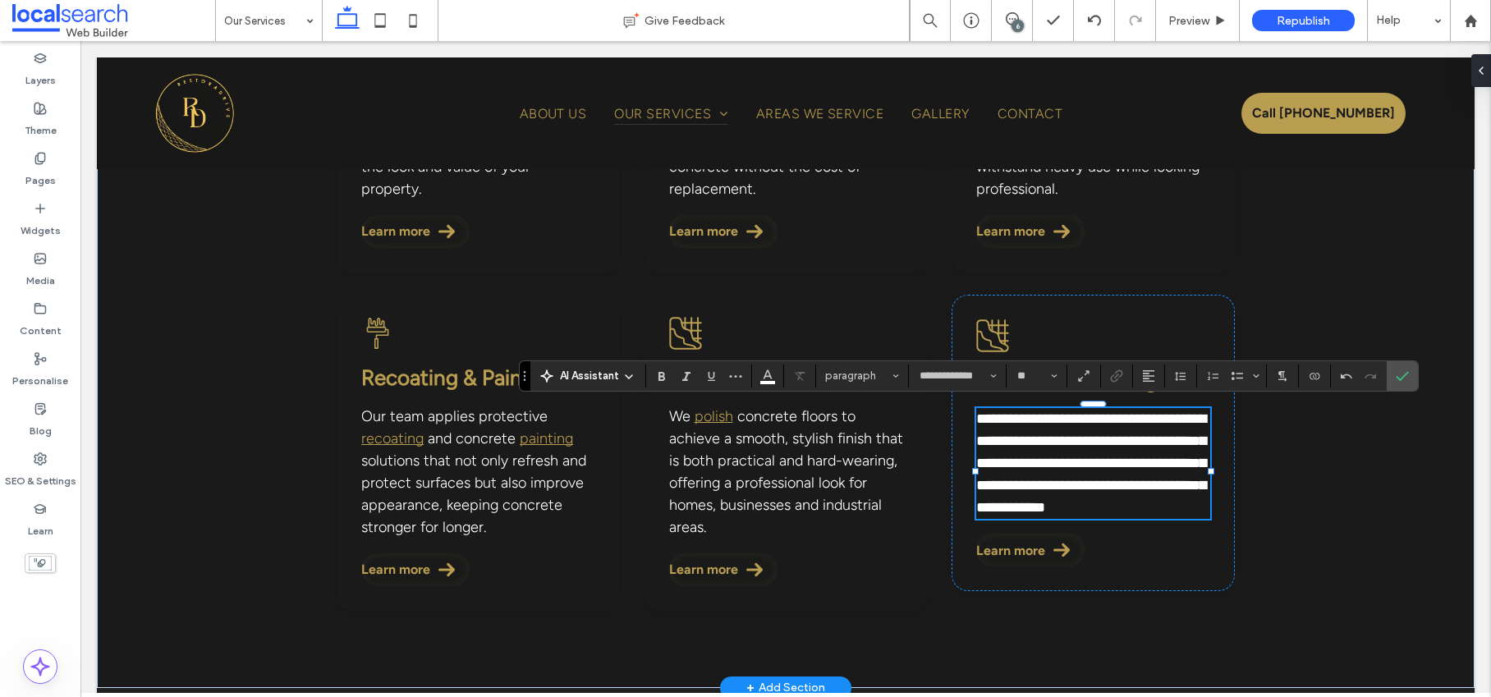
click at [1120, 422] on span "**********" at bounding box center [1091, 462] width 230 height 103
drag, startPoint x: 1095, startPoint y: 410, endPoint x: 1177, endPoint y: 410, distance: 82.1
click at [1177, 411] on span "**********" at bounding box center [1091, 462] width 230 height 103
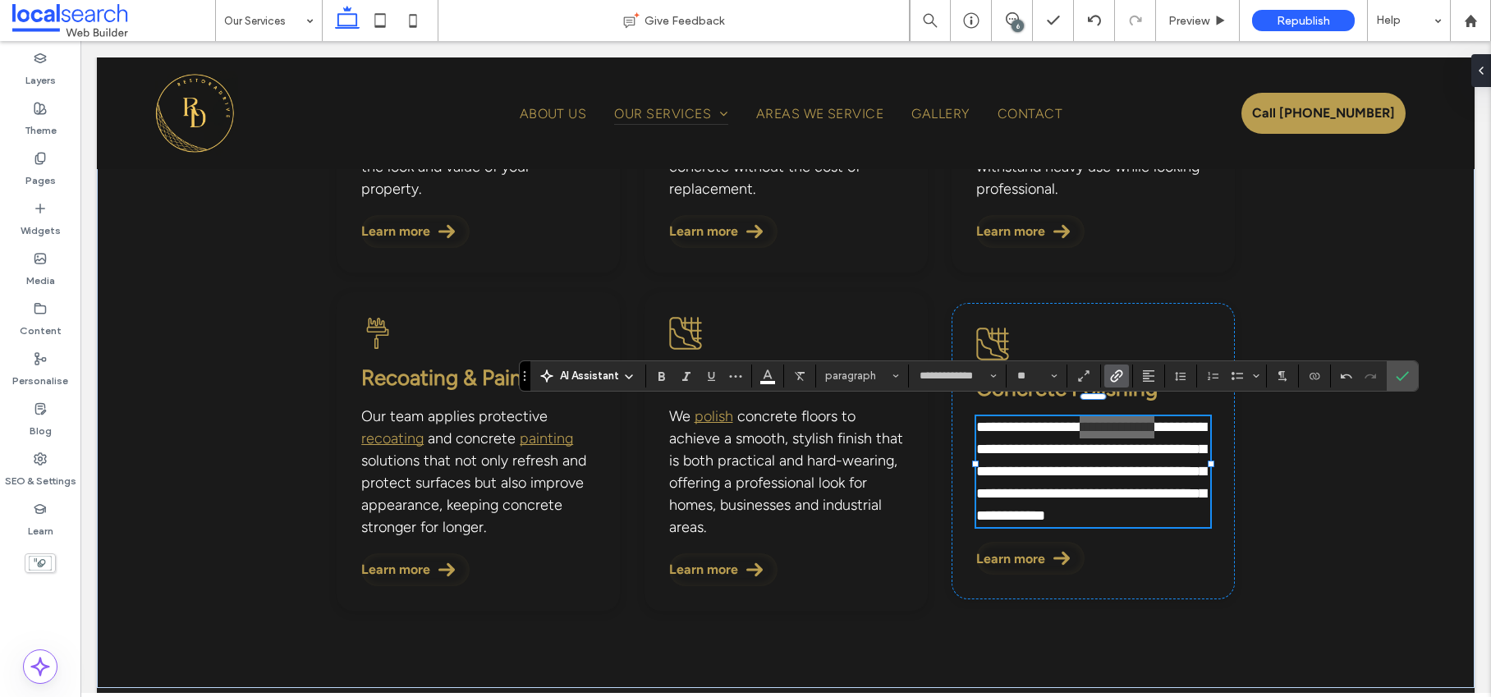
click at [1125, 374] on label "Link" at bounding box center [1116, 375] width 25 height 23
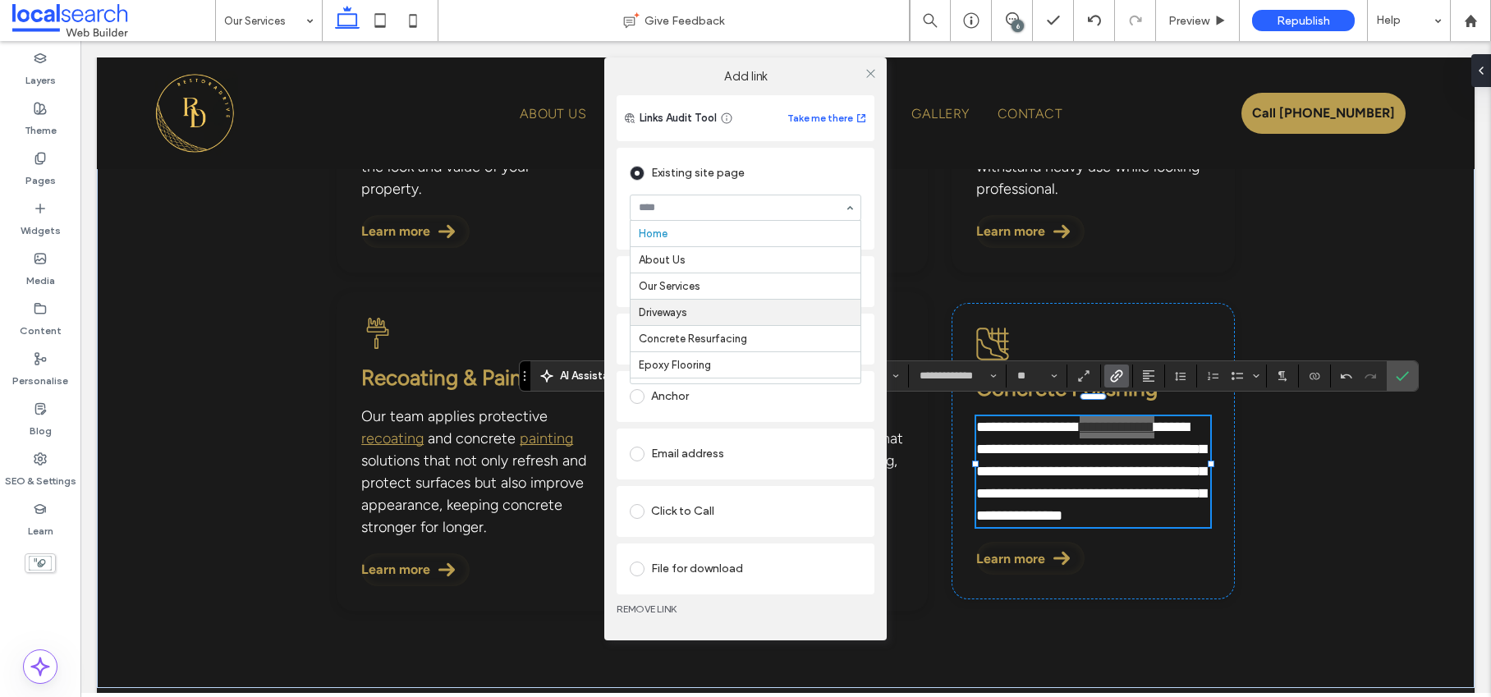
scroll to position [283, 0]
click at [870, 74] on use at bounding box center [870, 74] width 8 height 8
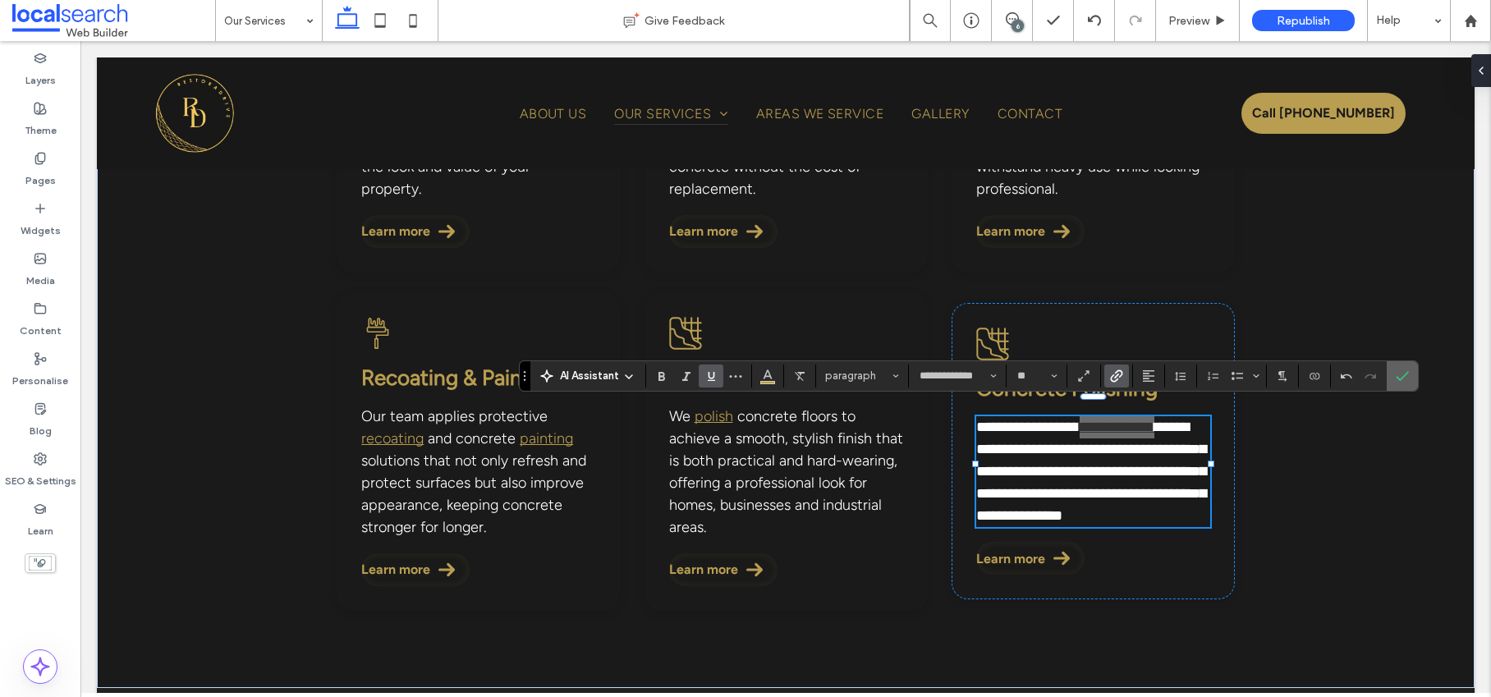
click at [1401, 378] on use "Confirm" at bounding box center [1401, 376] width 13 height 10
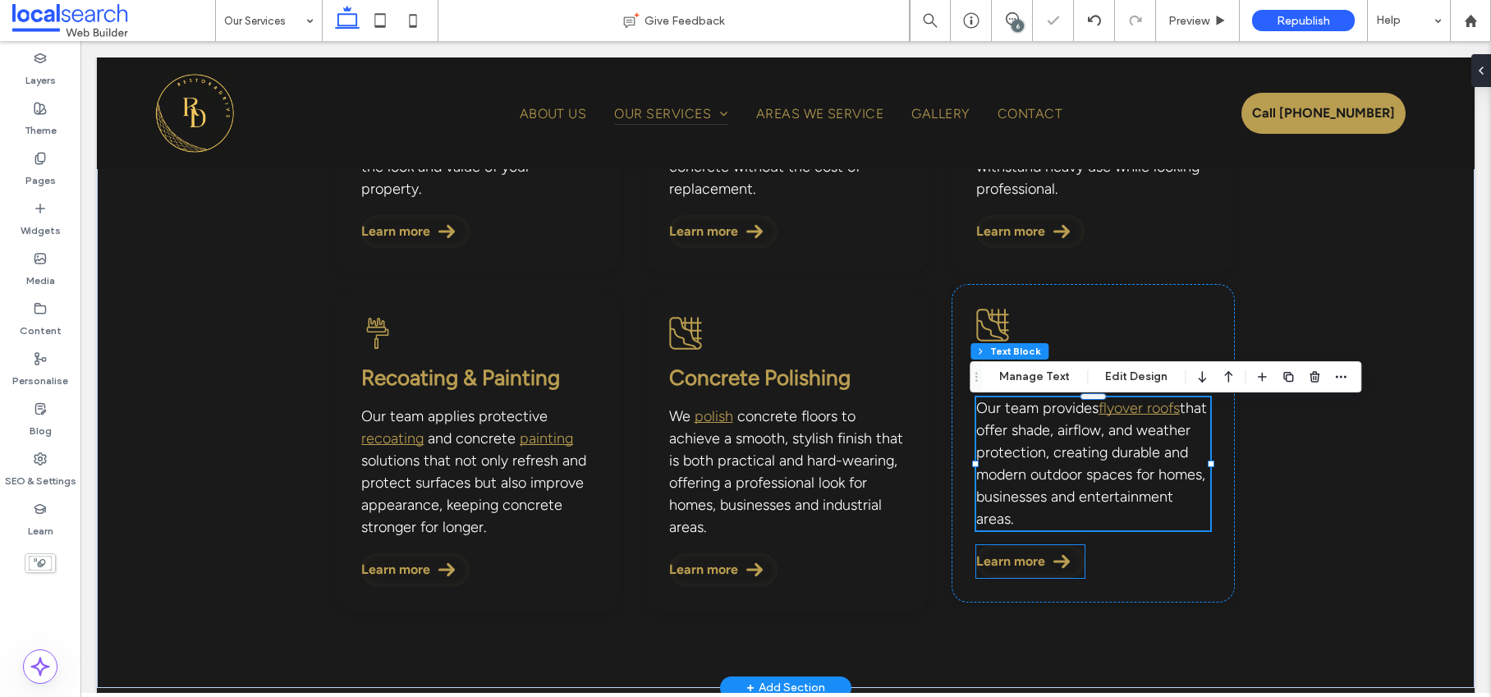
click at [1021, 567] on span "Learn more" at bounding box center [1010, 561] width 69 height 16
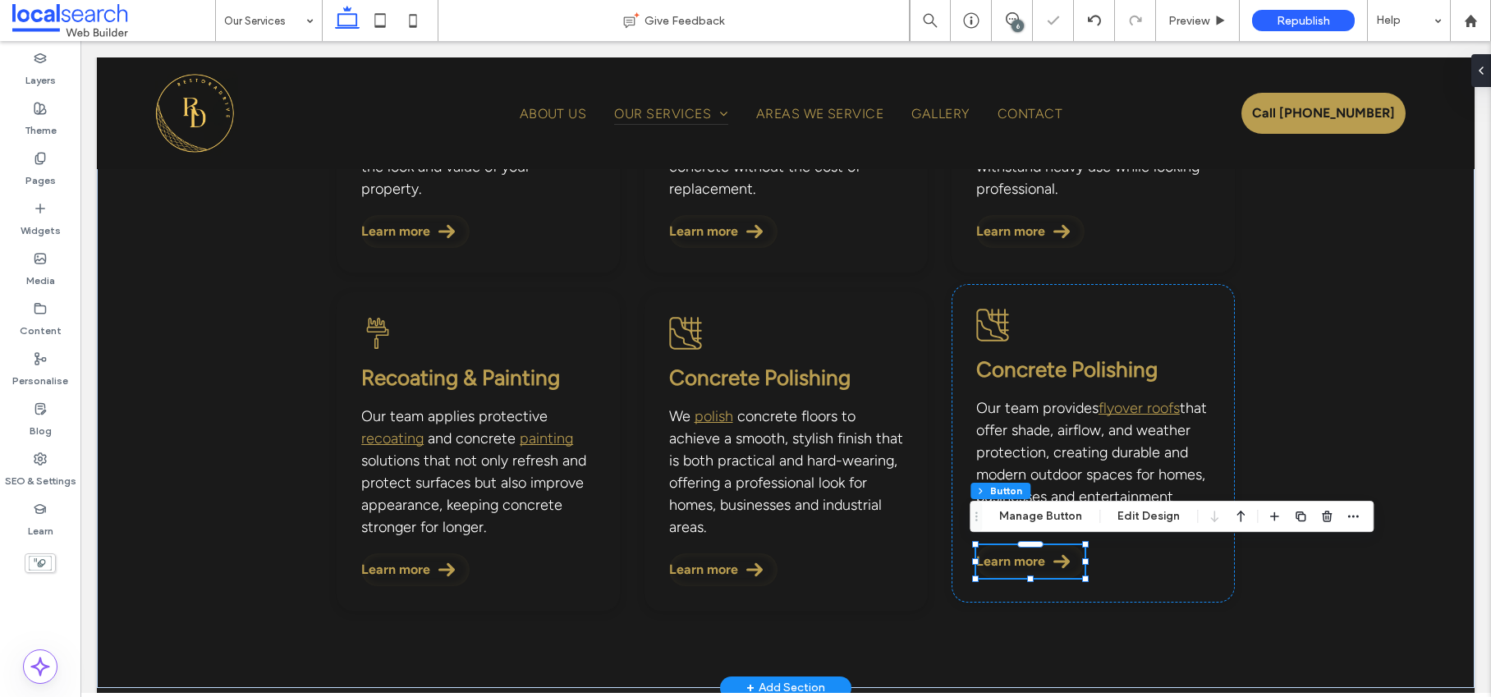
click at [1021, 567] on span "Learn more" at bounding box center [1010, 561] width 69 height 16
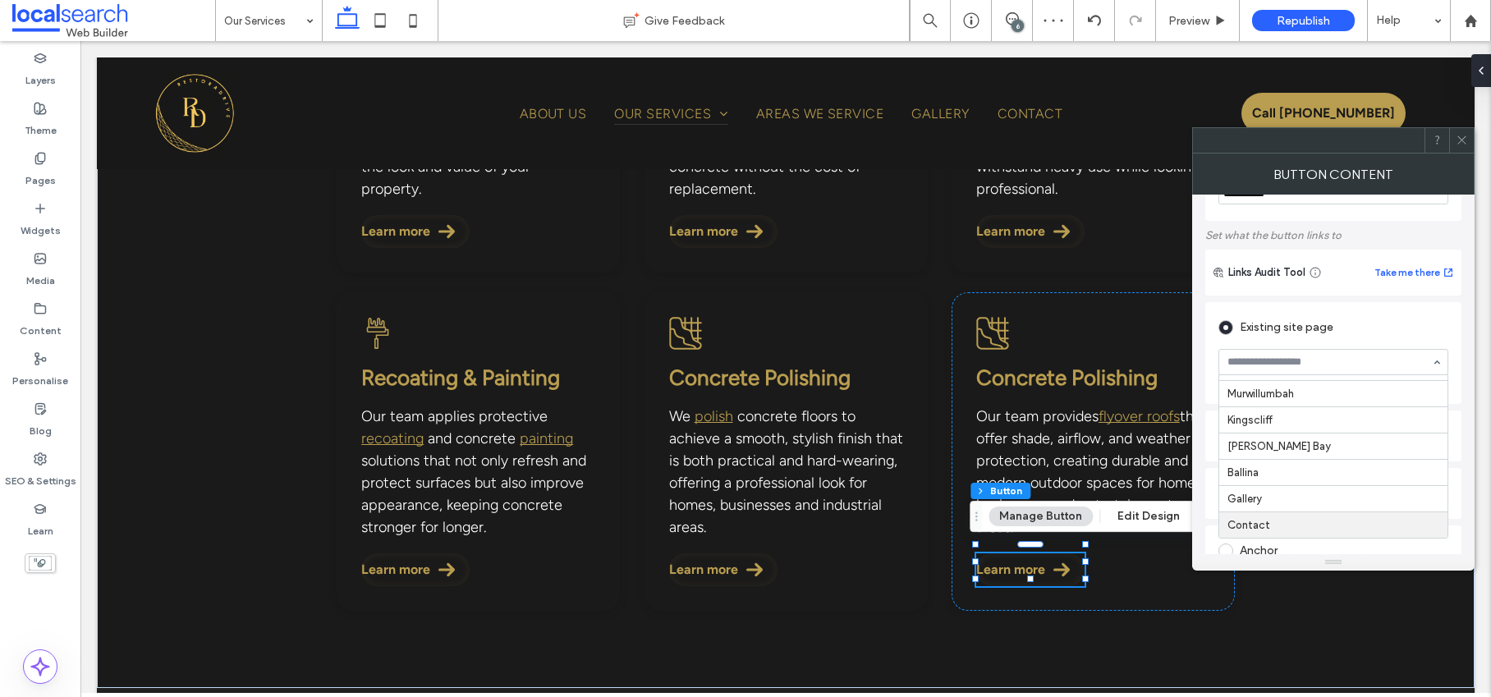
scroll to position [153, 0]
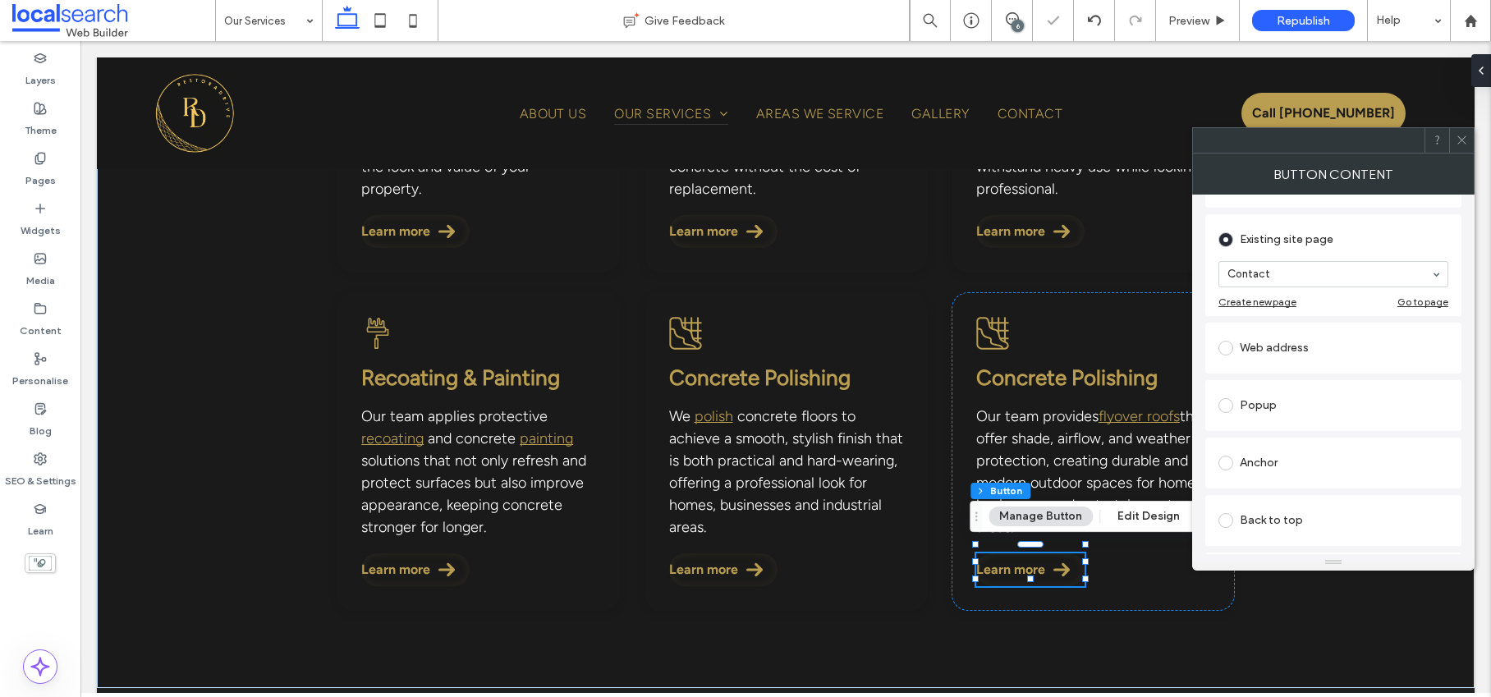
click at [1459, 140] on icon at bounding box center [1461, 140] width 12 height 12
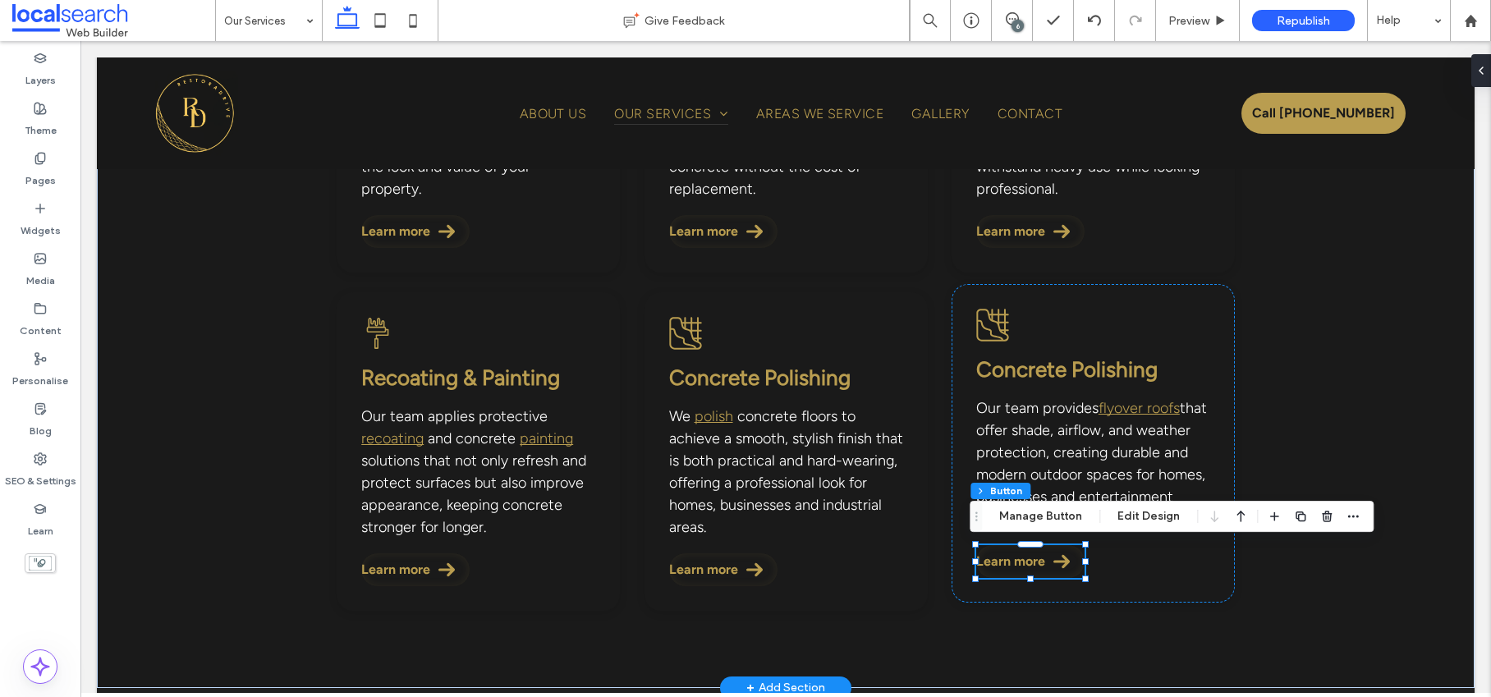
click at [1065, 378] on span "Concrete Polishing" at bounding box center [1066, 369] width 181 height 26
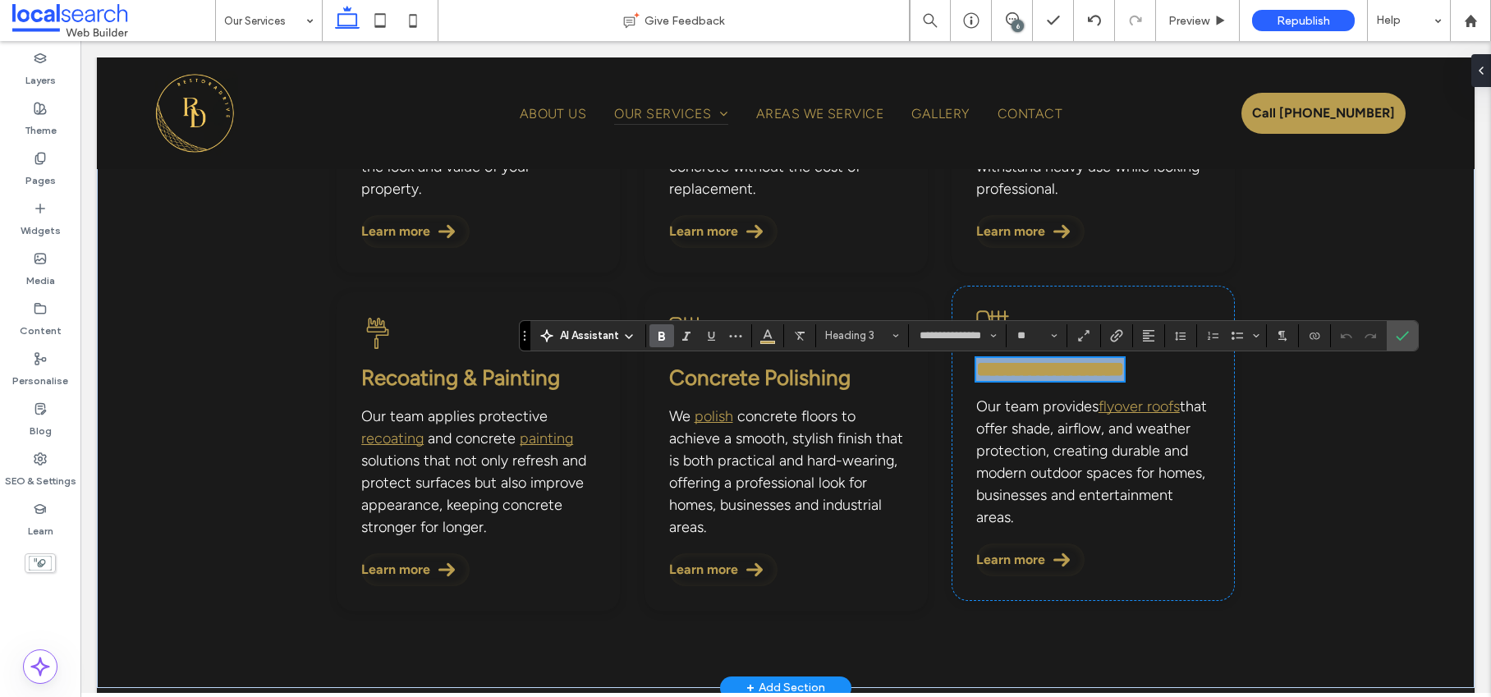
scroll to position [480, 0]
type input "**********"
type input "**"
type input "**********"
type input "**"
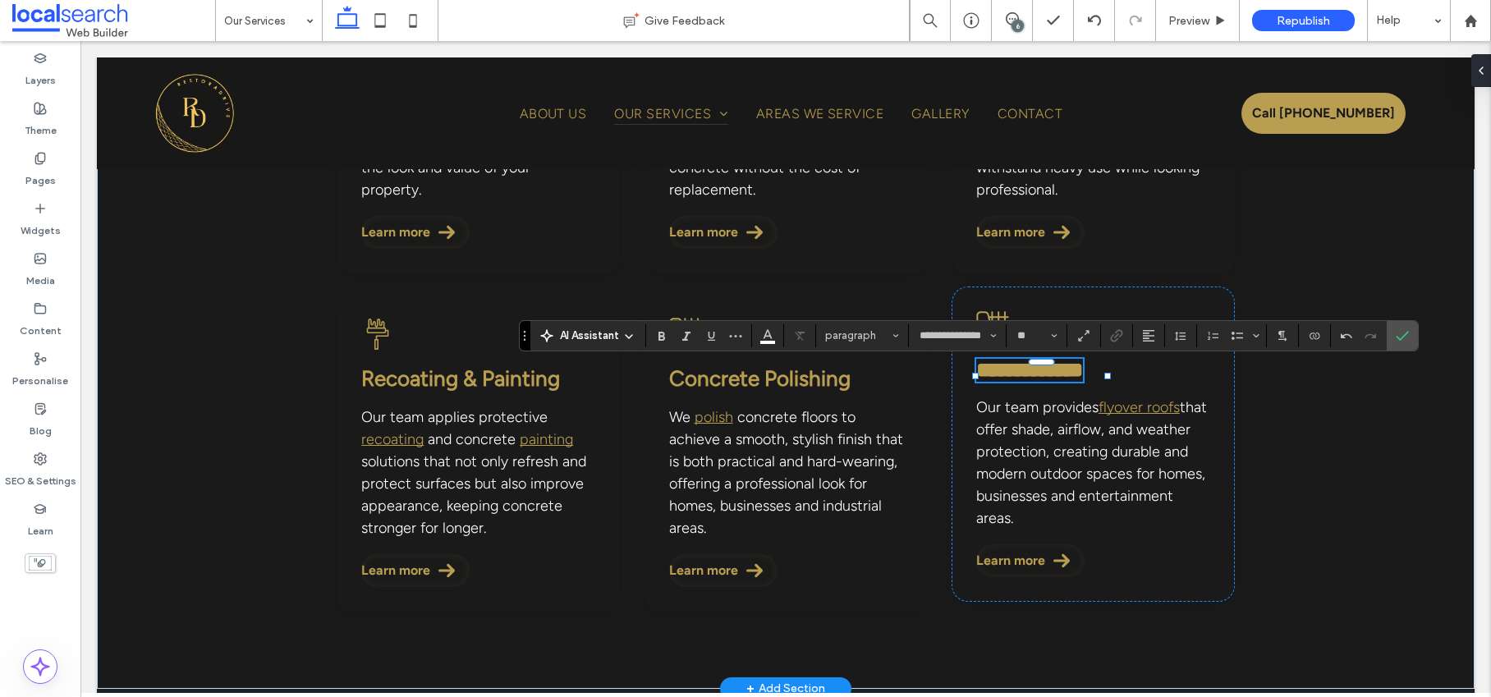
click at [1082, 371] on span "**********" at bounding box center [1029, 370] width 107 height 21
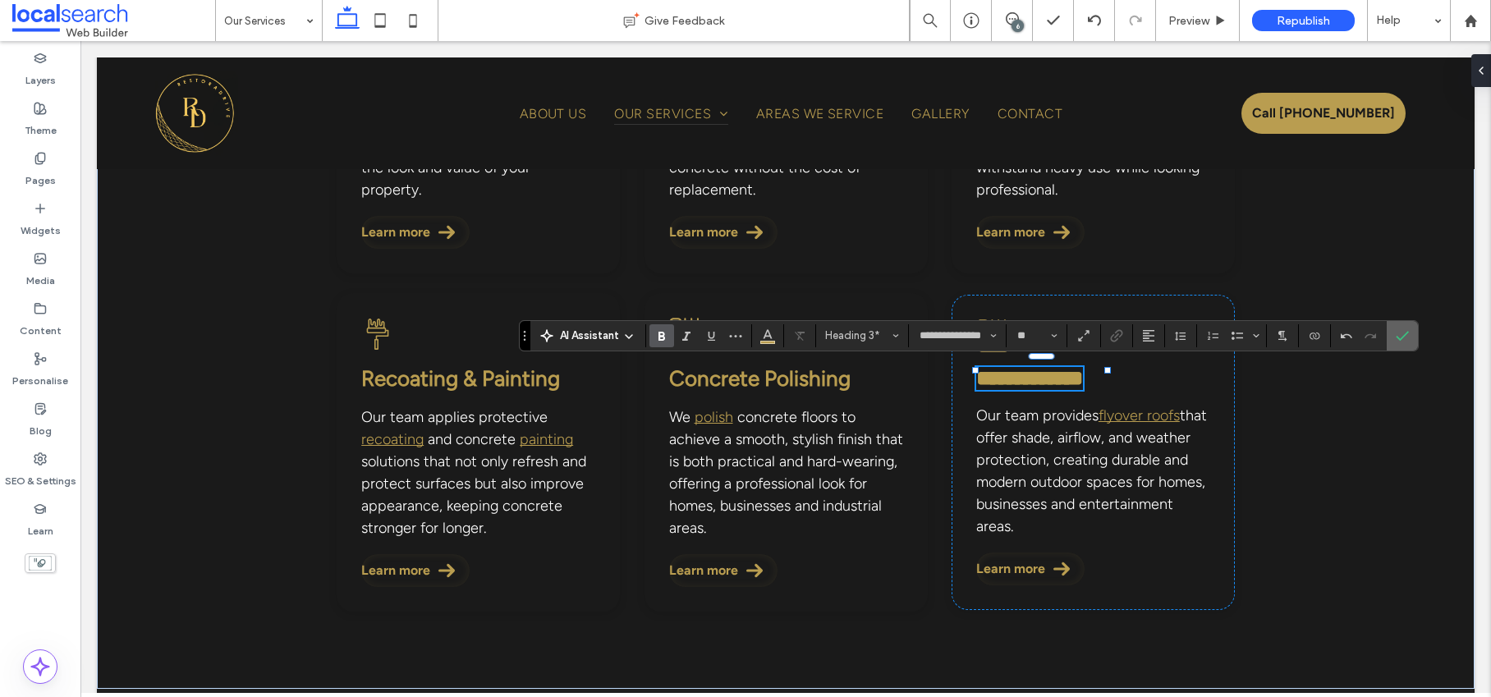
click at [1399, 337] on icon "Confirm" at bounding box center [1401, 335] width 13 height 13
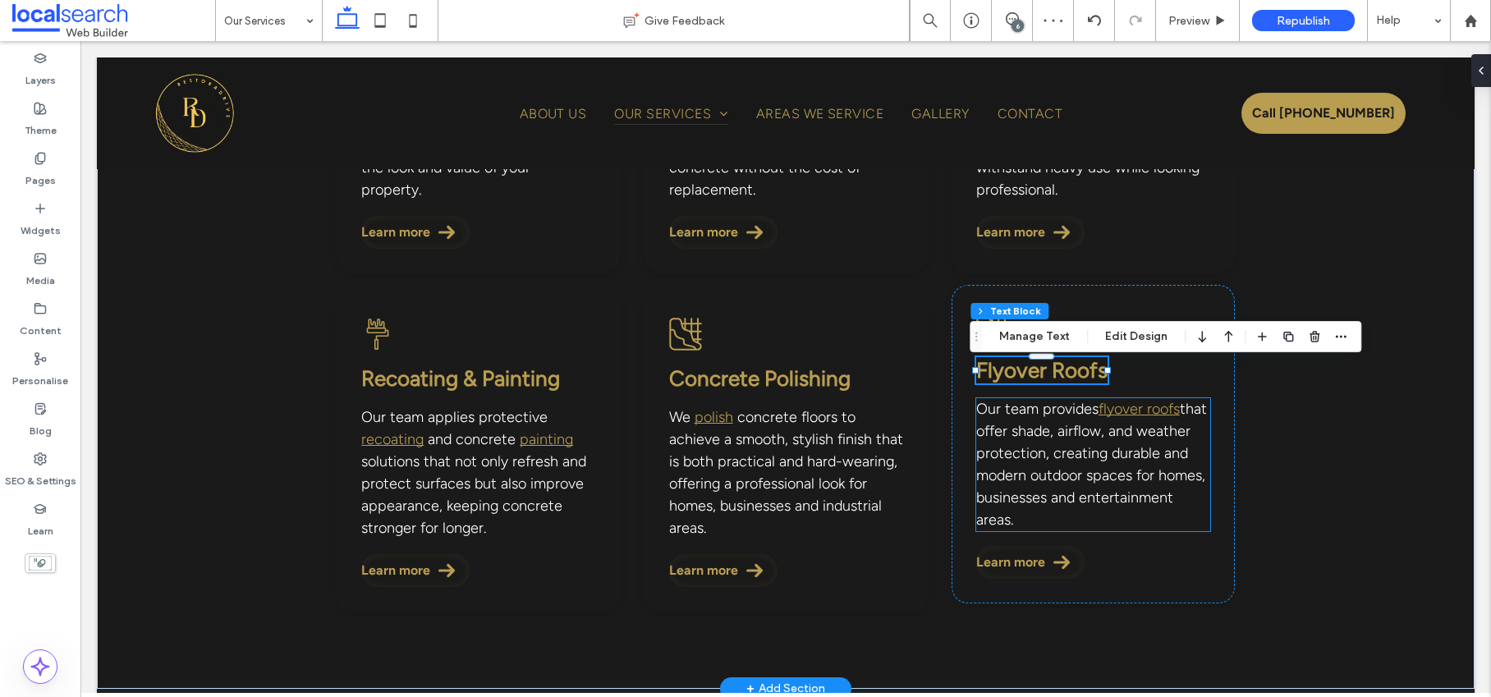
click at [1088, 468] on span "that offer shade, airflow, and weather protection, creating durable and modern …" at bounding box center [1091, 464] width 231 height 129
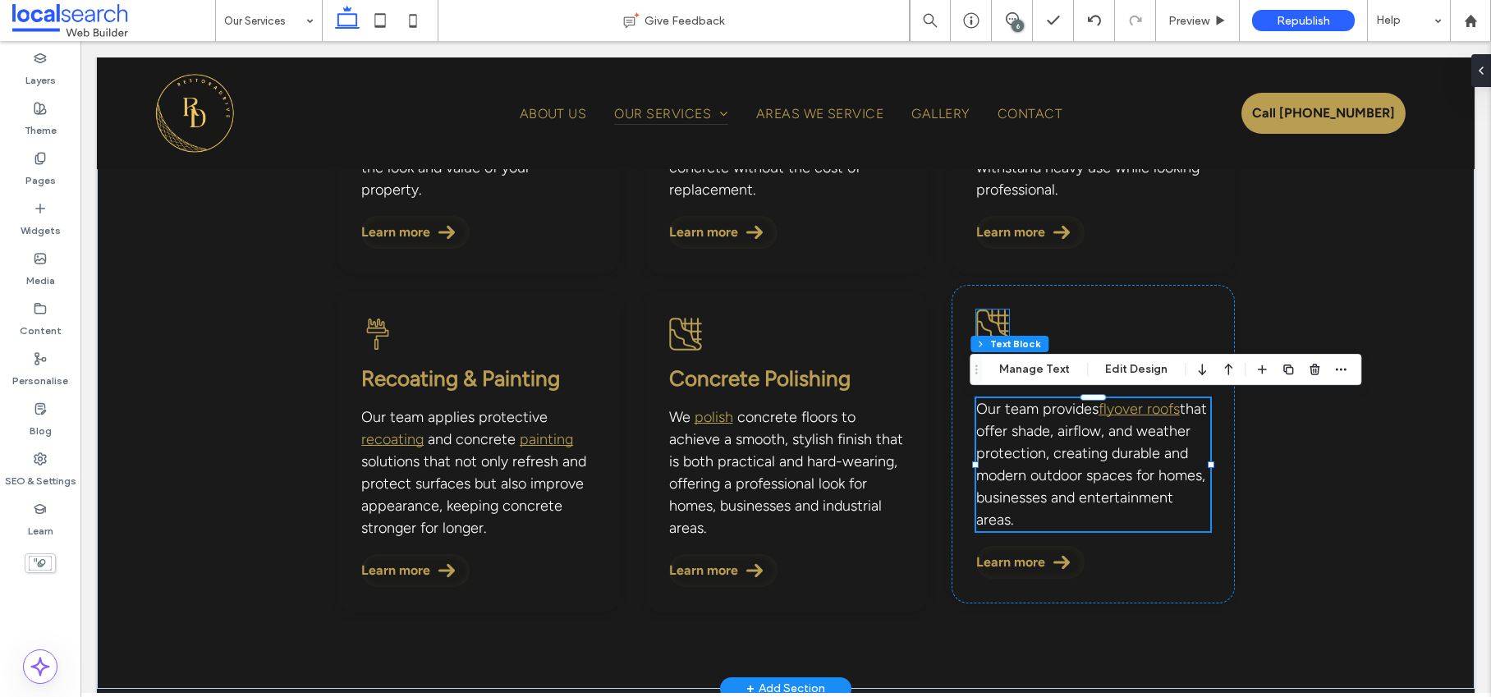
click at [989, 321] on icon at bounding box center [992, 325] width 32 height 32
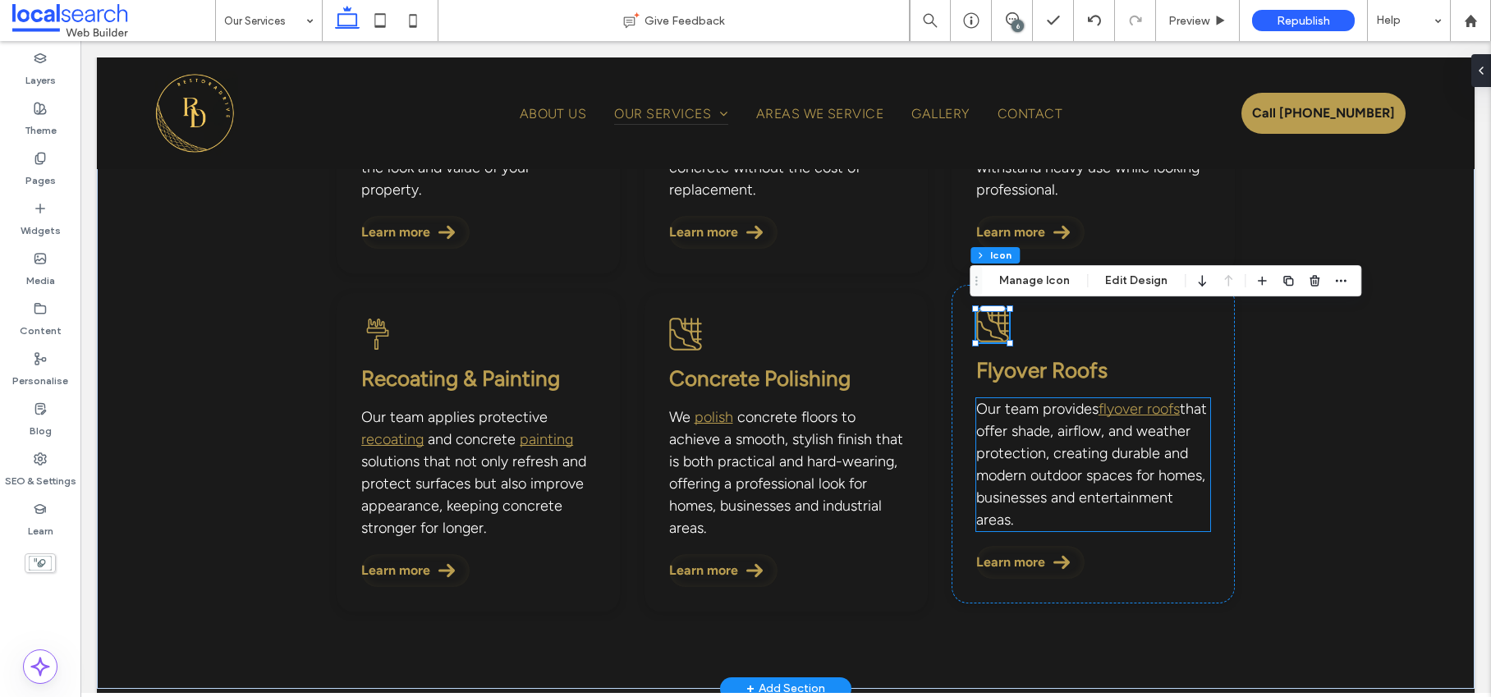
click at [1077, 457] on span "that offer shade, airflow, and weather protection, creating durable and modern …" at bounding box center [1091, 464] width 231 height 129
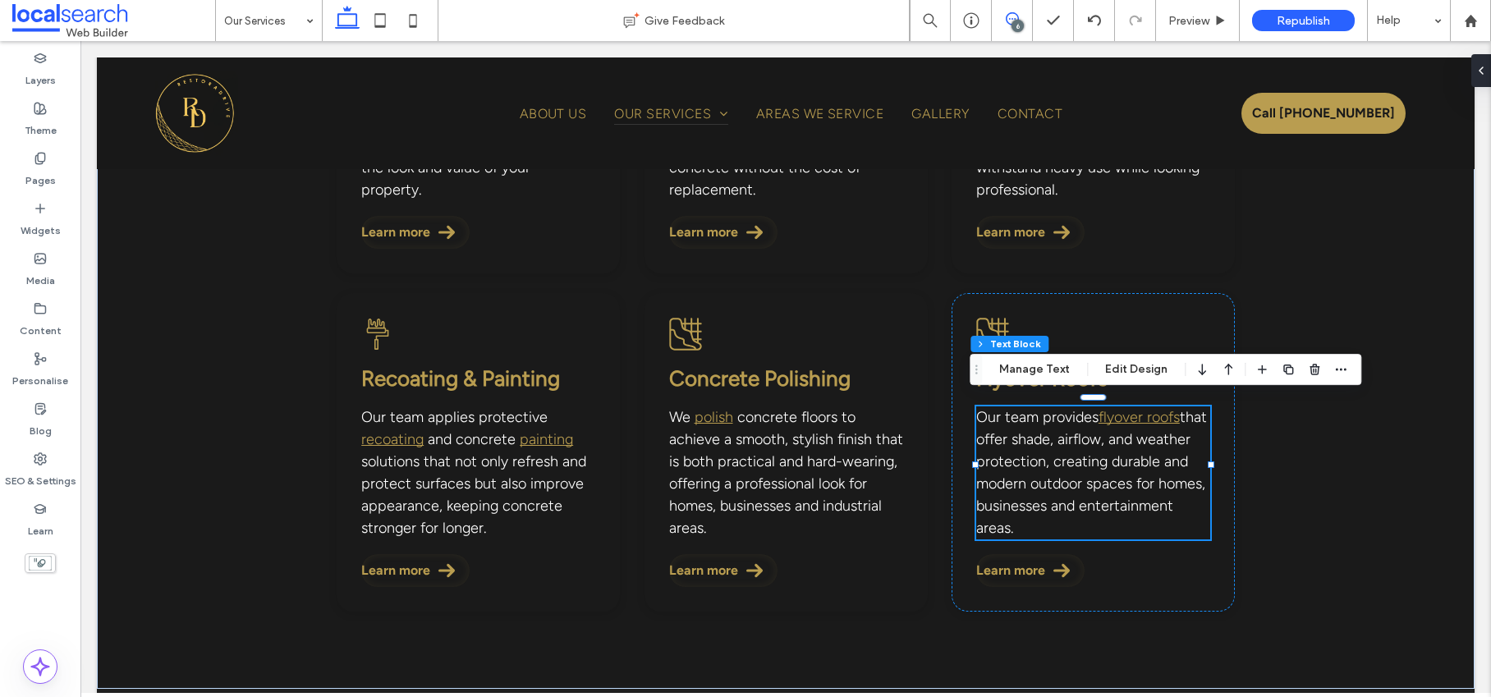
click at [1014, 15] on icon at bounding box center [1011, 18] width 13 height 13
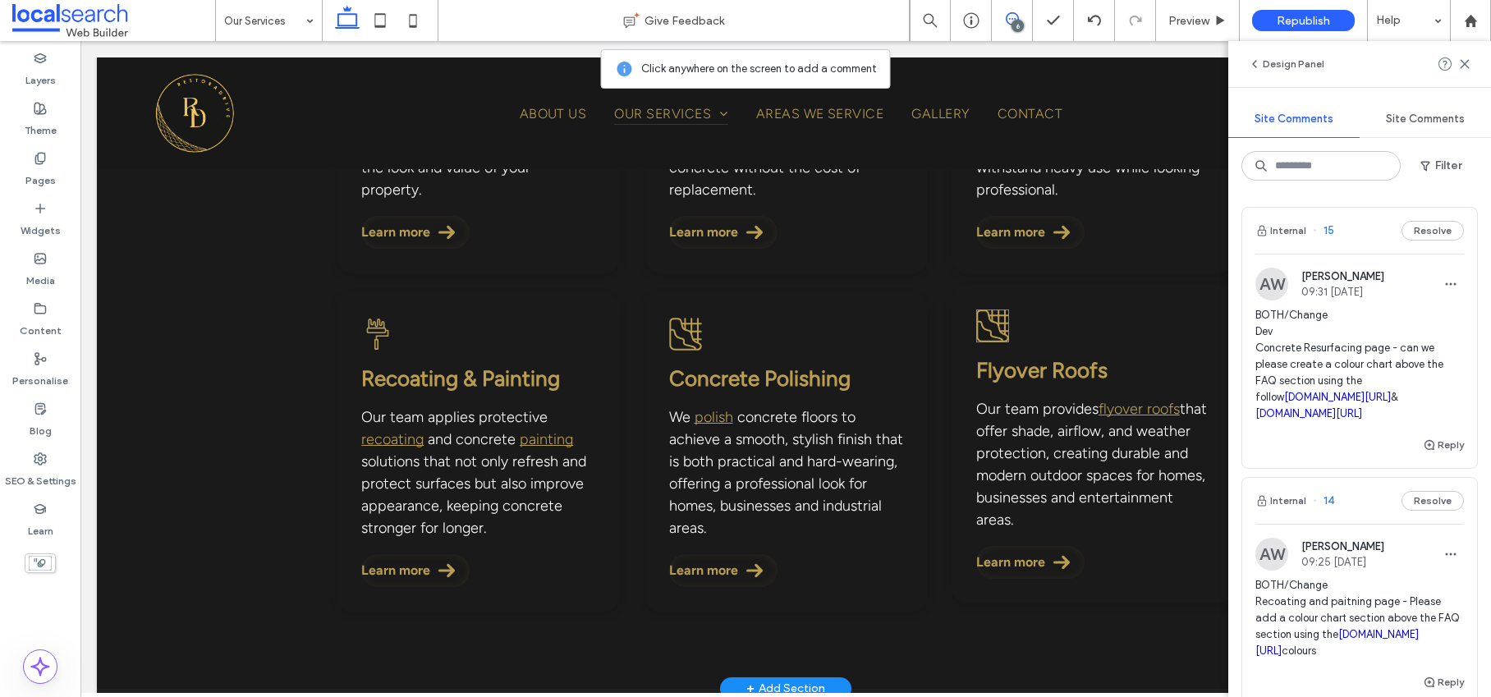
click at [998, 324] on icon at bounding box center [992, 325] width 32 height 32
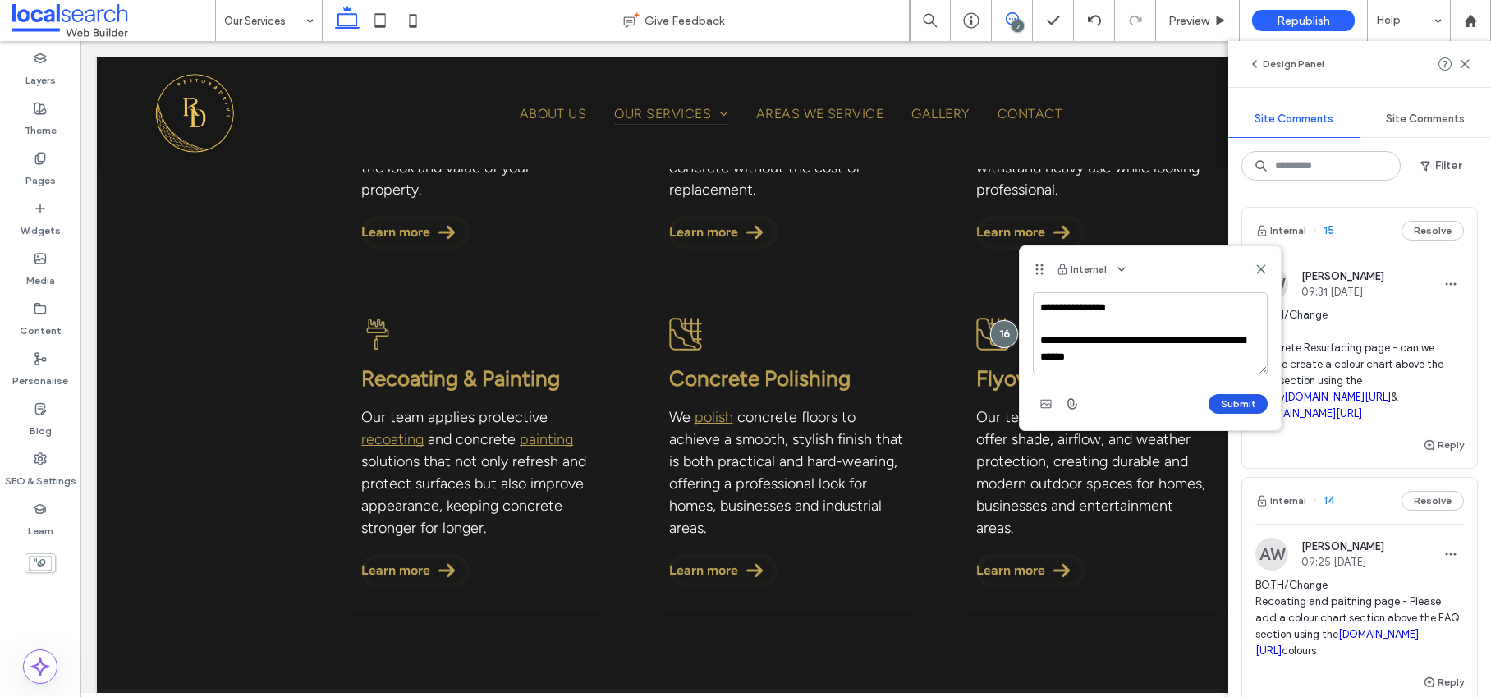
type textarea "**********"
click at [1230, 400] on button "Submit" at bounding box center [1237, 404] width 59 height 20
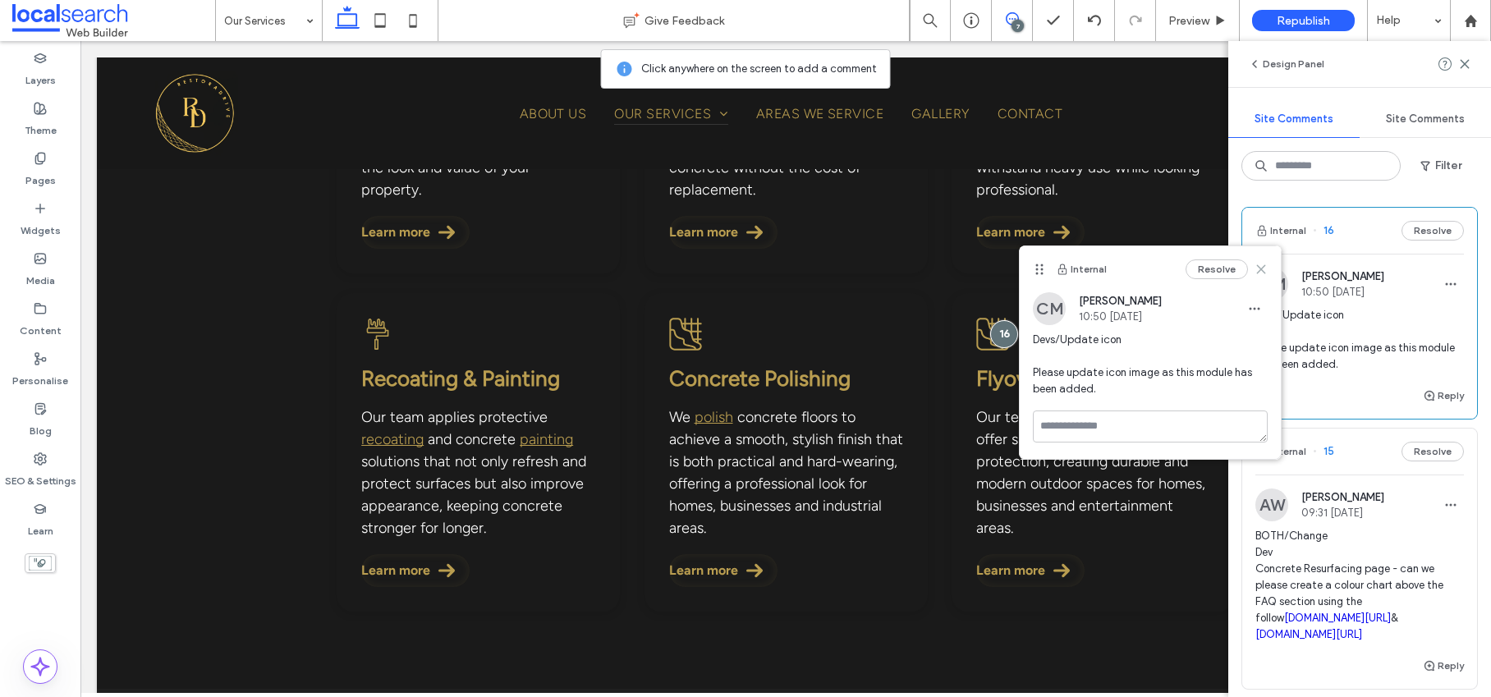
click at [1267, 265] on icon at bounding box center [1260, 269] width 13 height 13
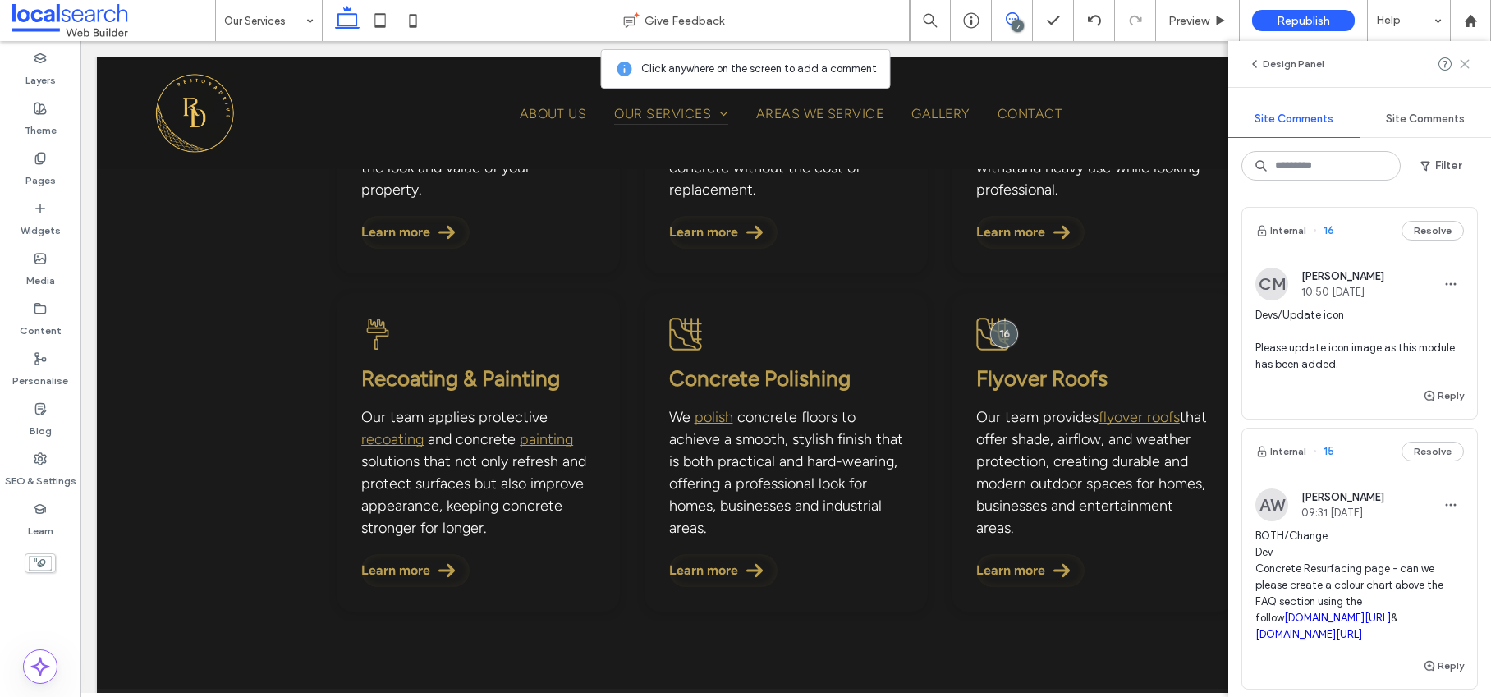
click at [1466, 66] on use at bounding box center [1463, 63] width 7 height 7
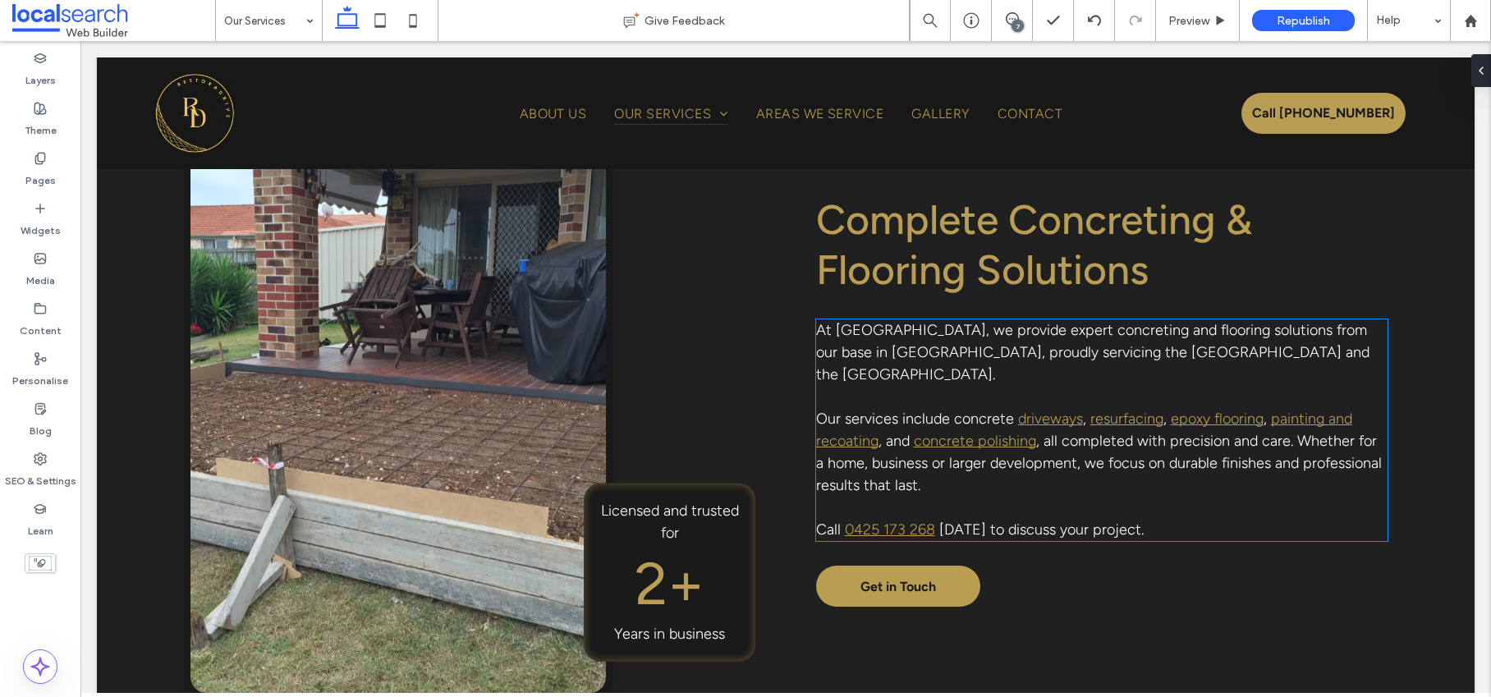
scroll to position [1115, 0]
click at [928, 409] on span "Our services include concrete" at bounding box center [915, 418] width 198 height 18
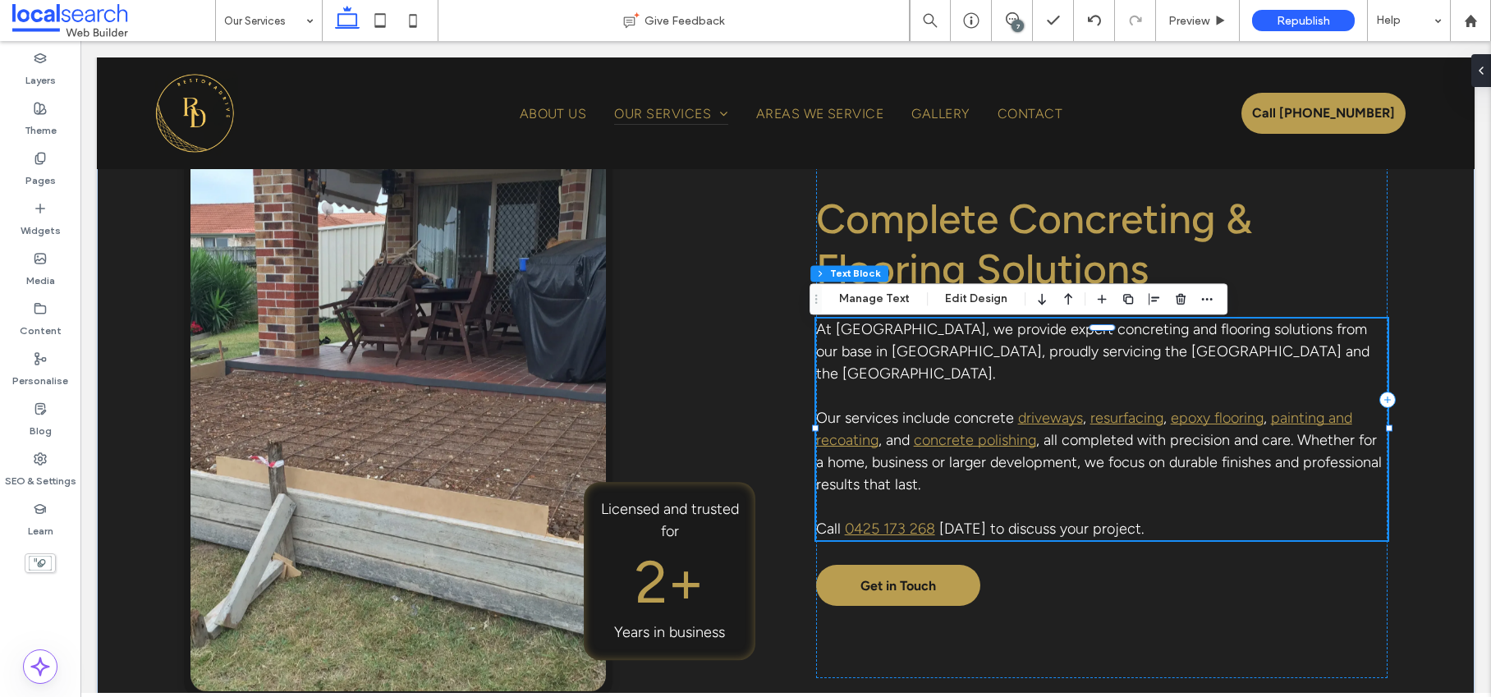
click at [928, 409] on span "Our services include concrete" at bounding box center [915, 418] width 198 height 18
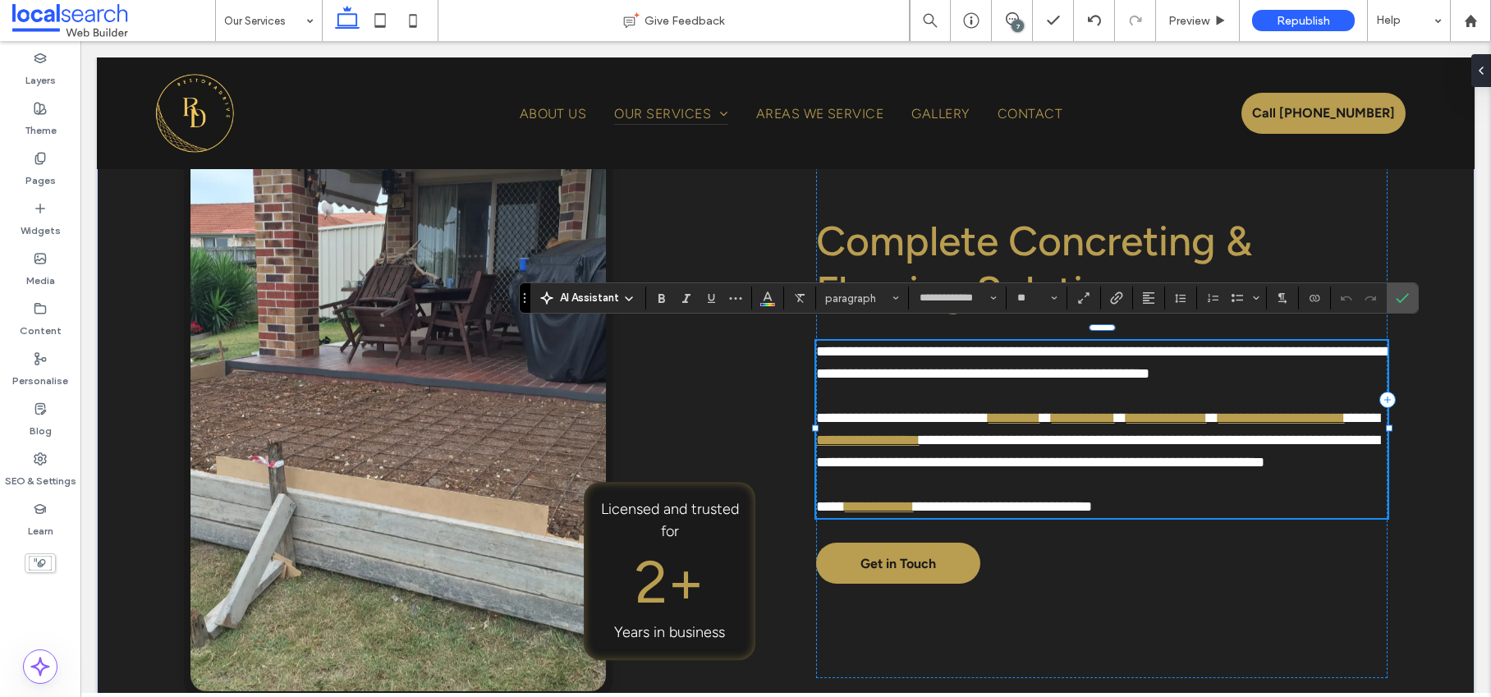
click at [1344, 425] on span "*****" at bounding box center [1361, 417] width 34 height 15
click at [906, 433] on link "**********" at bounding box center [867, 440] width 103 height 15
click at [1005, 433] on span "**********" at bounding box center [1097, 451] width 563 height 37
click at [1120, 433] on span "**********" at bounding box center [1097, 451] width 563 height 37
click at [1397, 300] on use "Confirm" at bounding box center [1401, 299] width 13 height 10
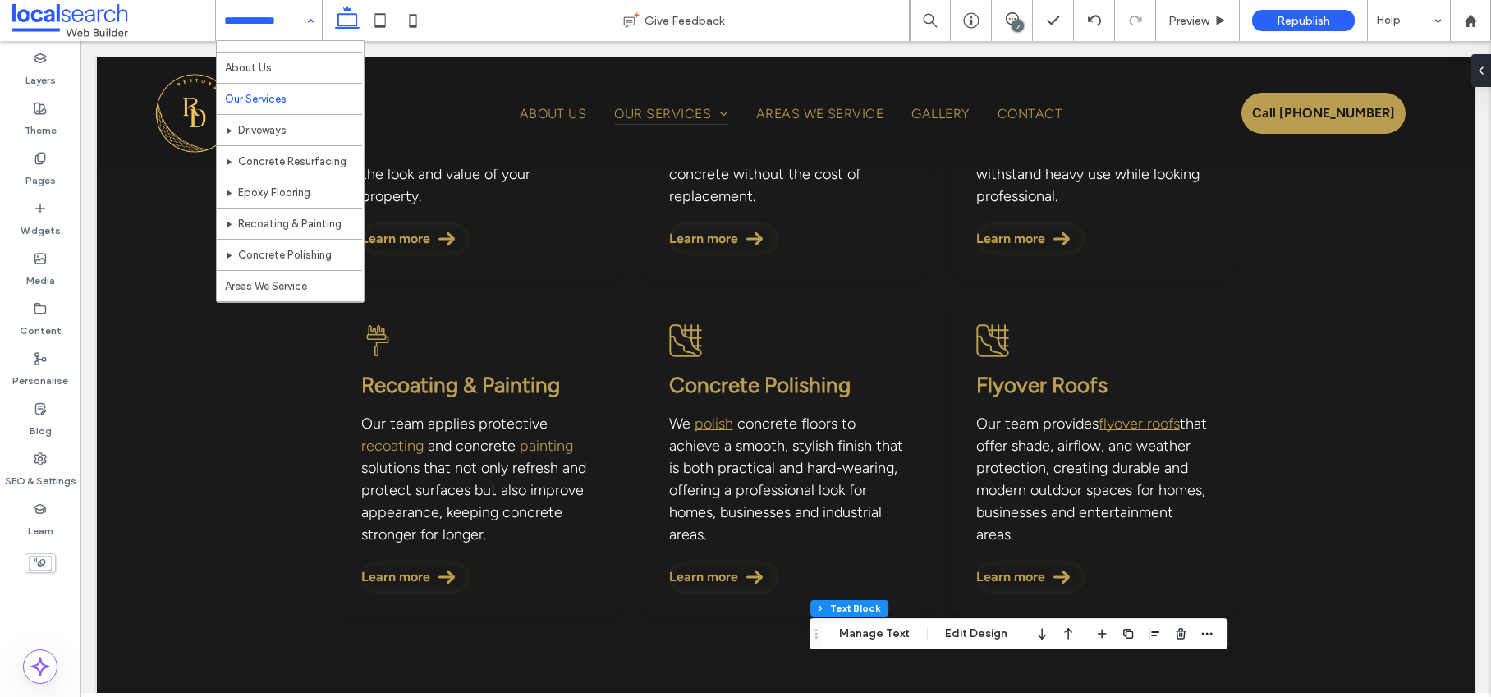
scroll to position [0, 0]
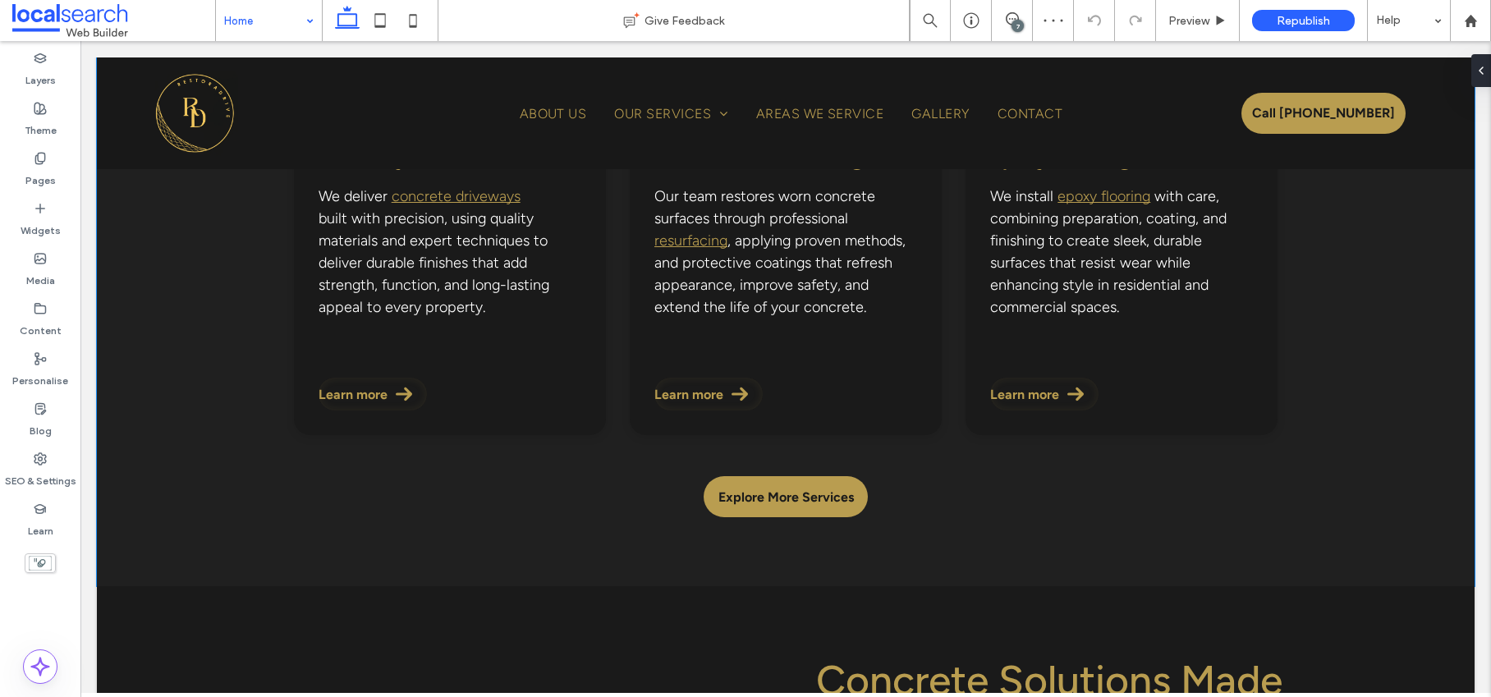
scroll to position [1473, 0]
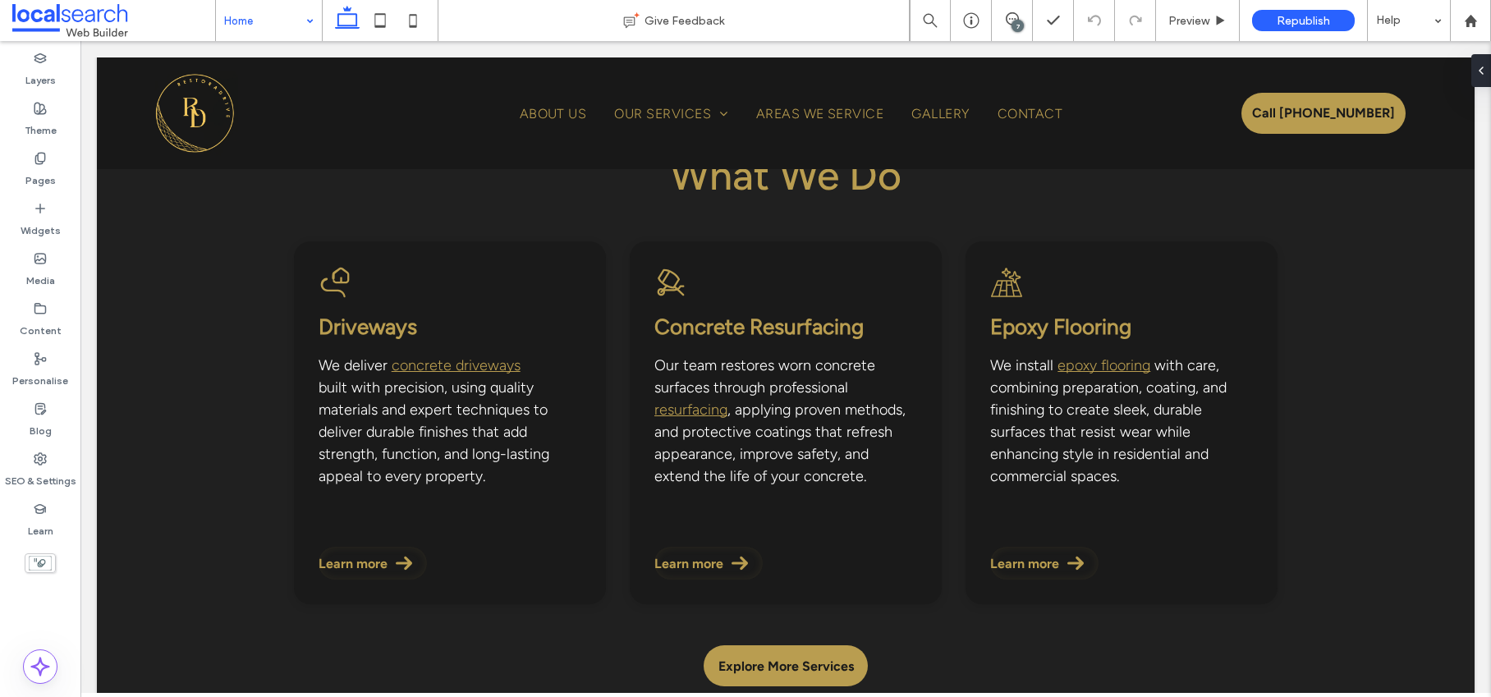
click at [1017, 26] on div "7" at bounding box center [1017, 26] width 12 height 12
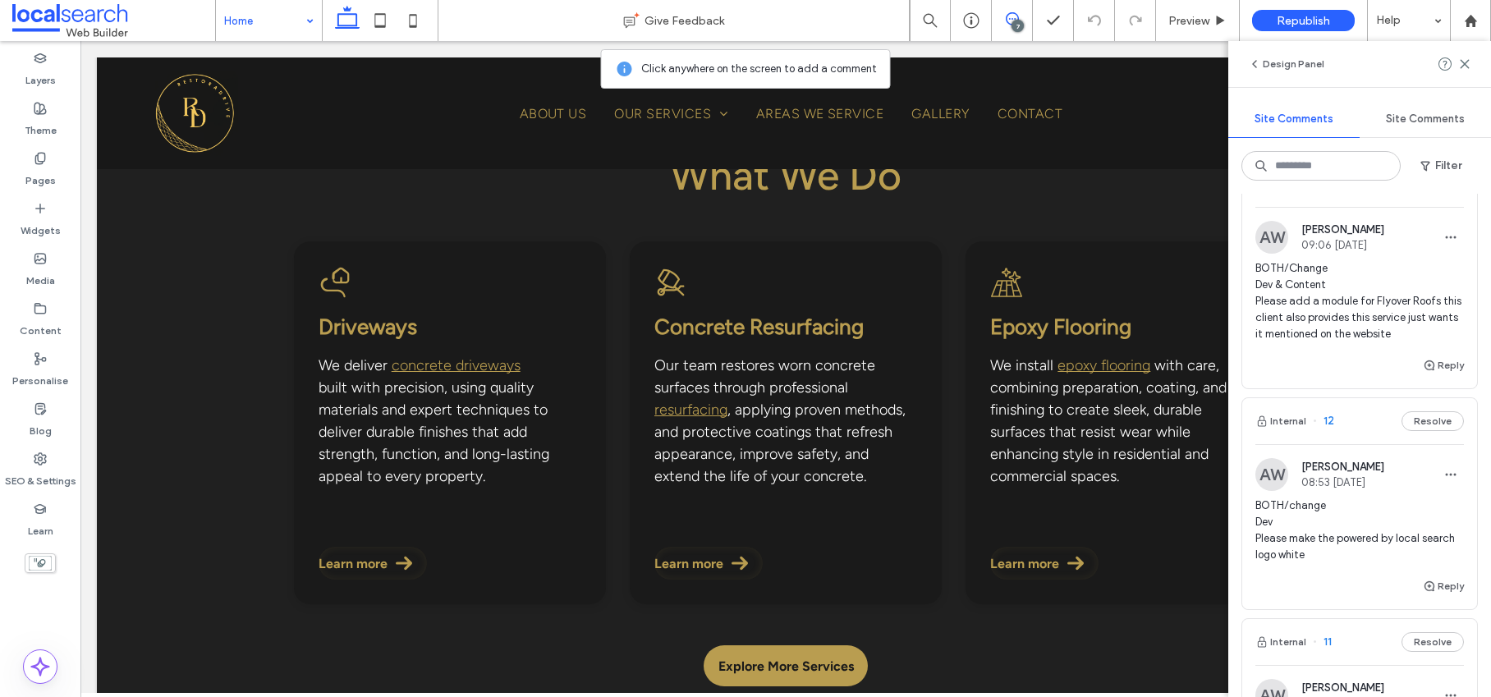
scroll to position [795, 0]
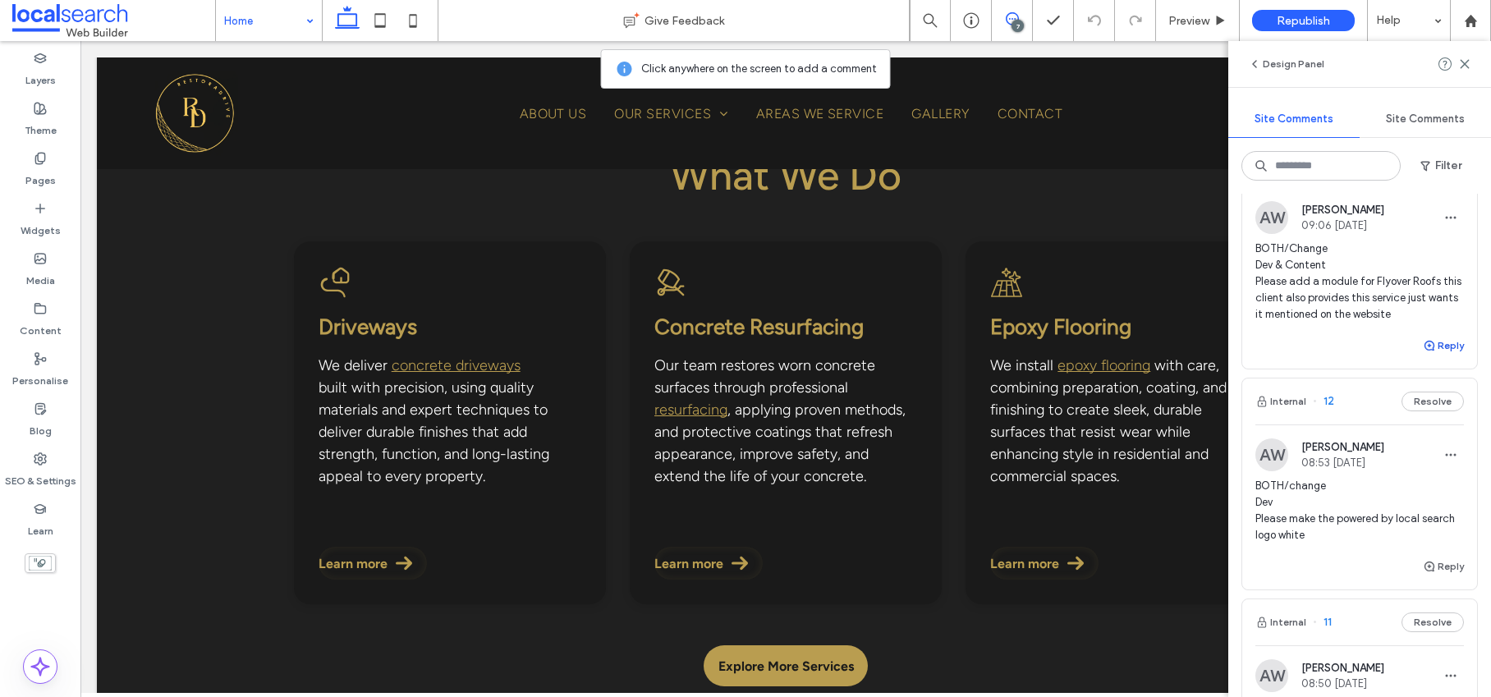
click at [1431, 355] on button "Reply" at bounding box center [1442, 346] width 41 height 20
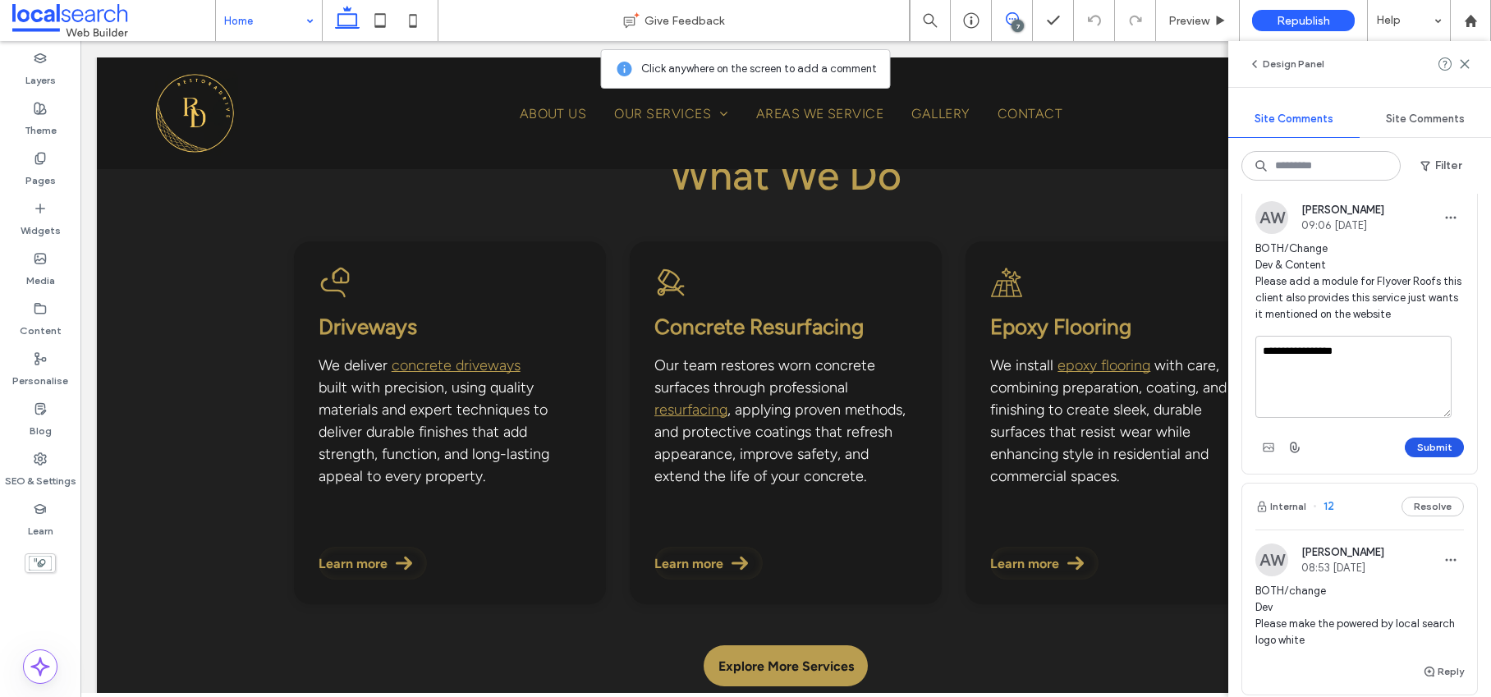
type textarea "**********"
click at [1437, 457] on button "Submit" at bounding box center [1433, 447] width 59 height 20
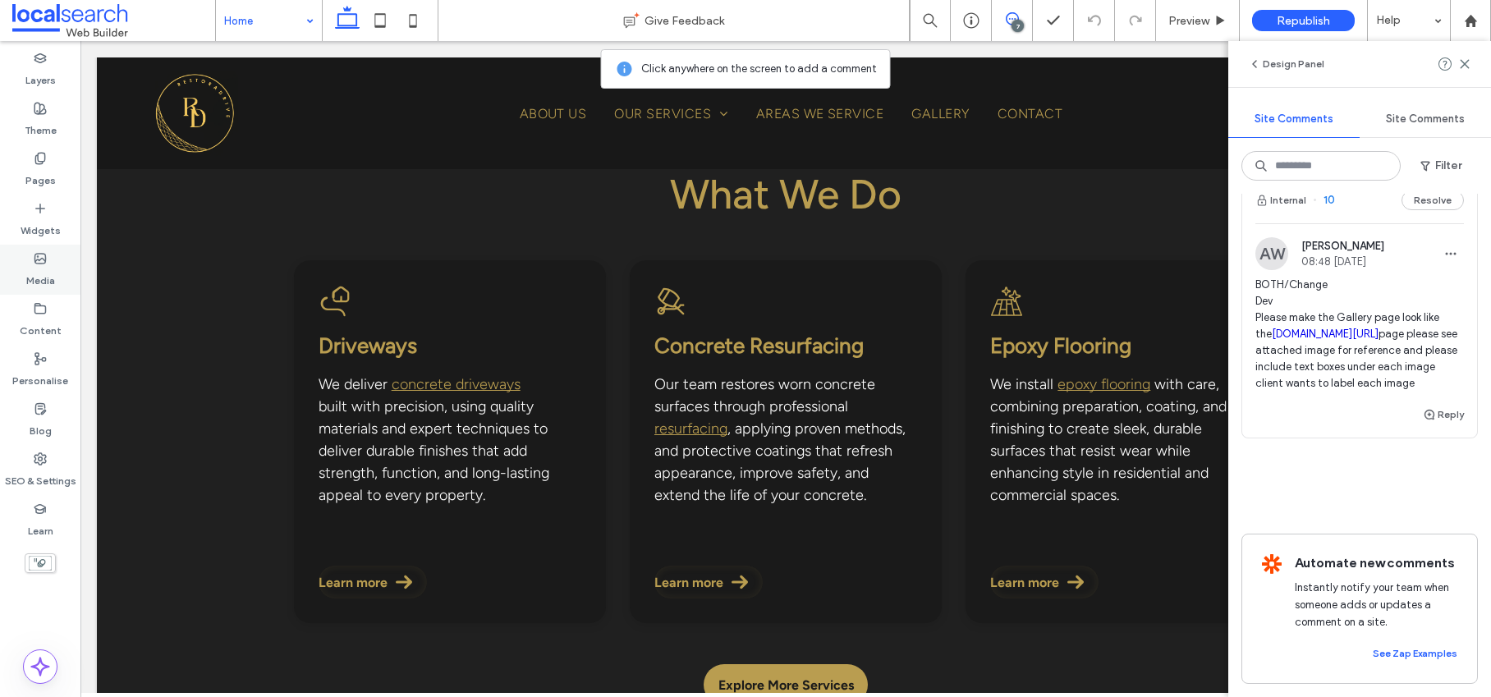
scroll to position [1429, 0]
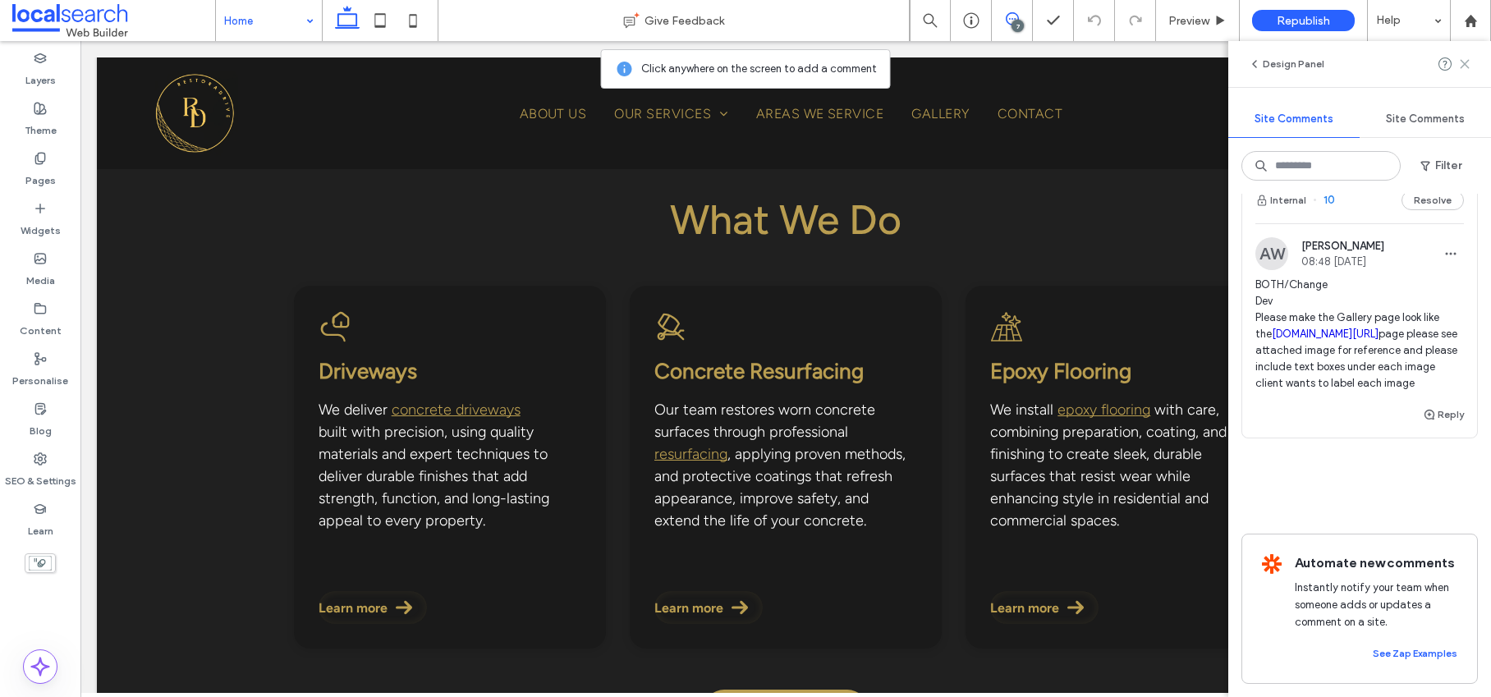
click at [1464, 63] on use at bounding box center [1463, 63] width 7 height 7
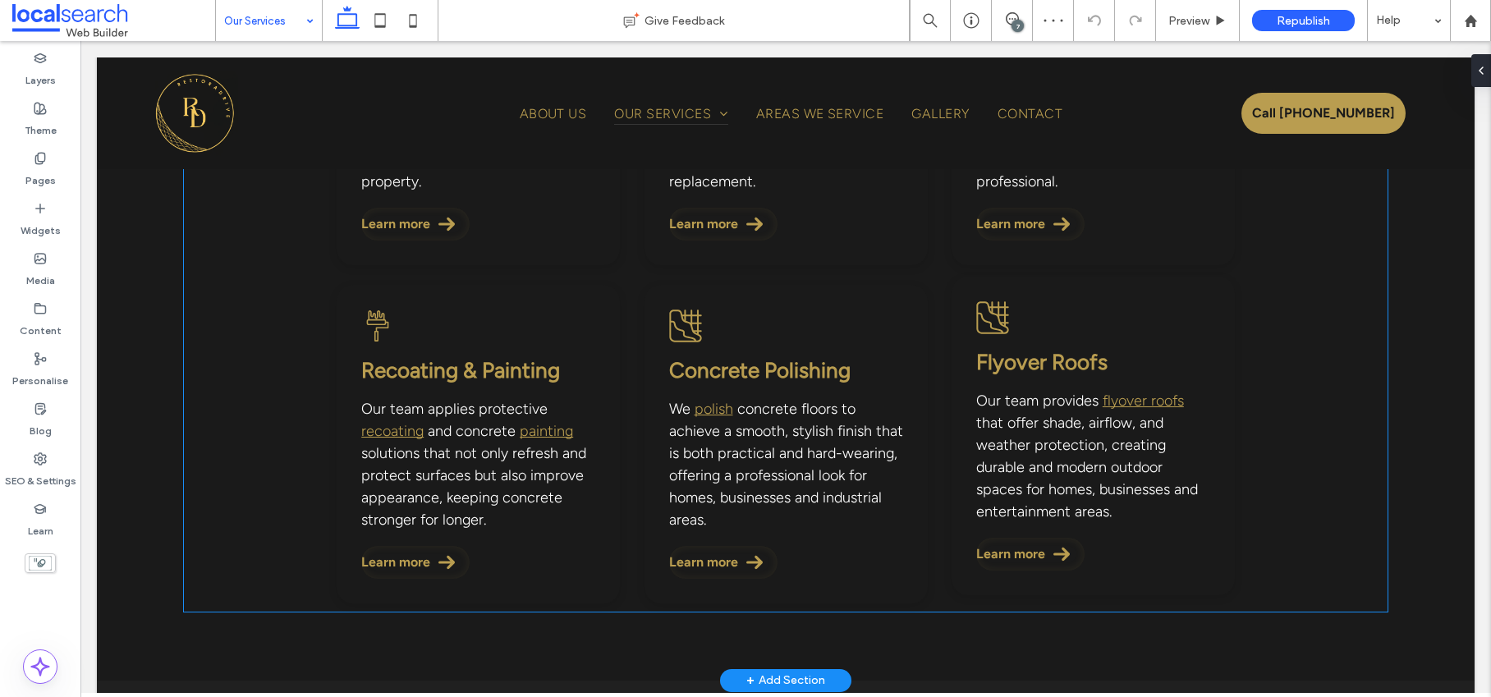
click at [1008, 551] on span "Learn more" at bounding box center [1010, 554] width 69 height 16
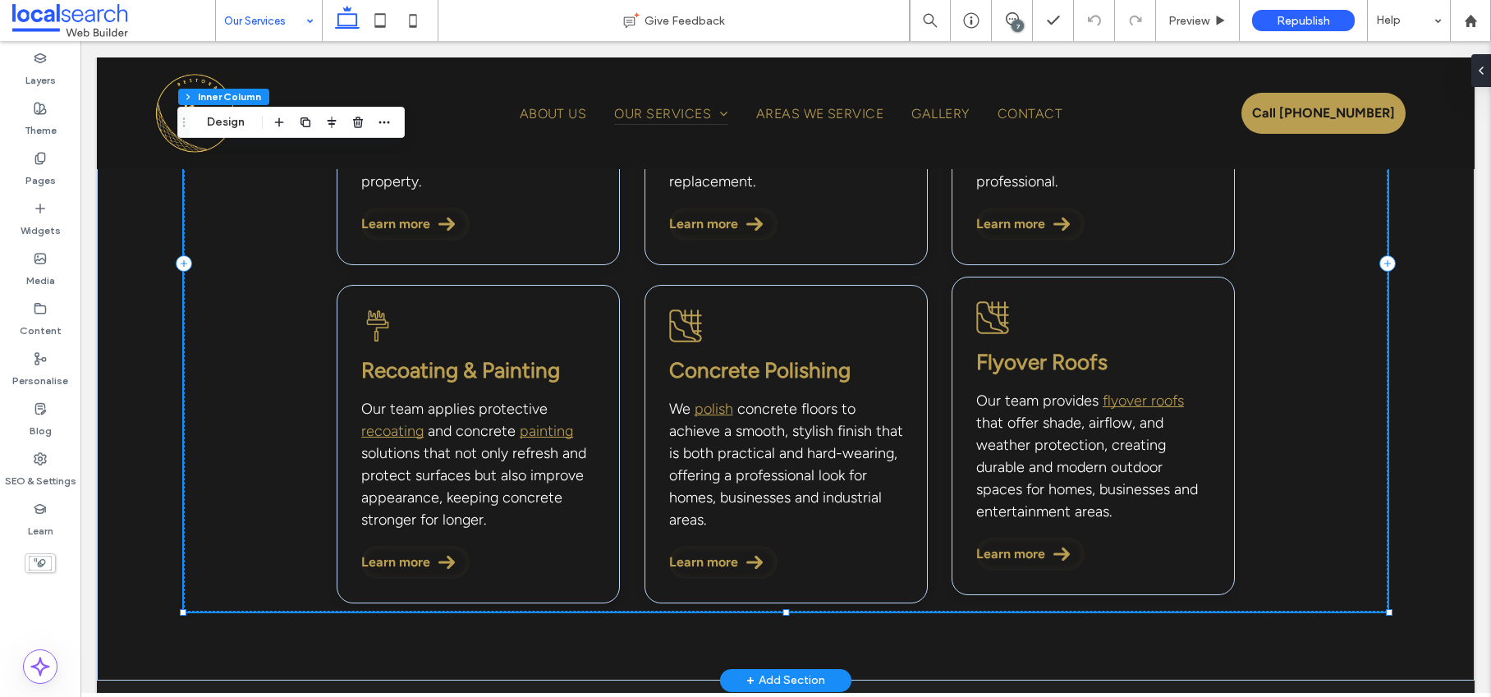
click at [1008, 551] on span "Learn more" at bounding box center [1010, 554] width 69 height 16
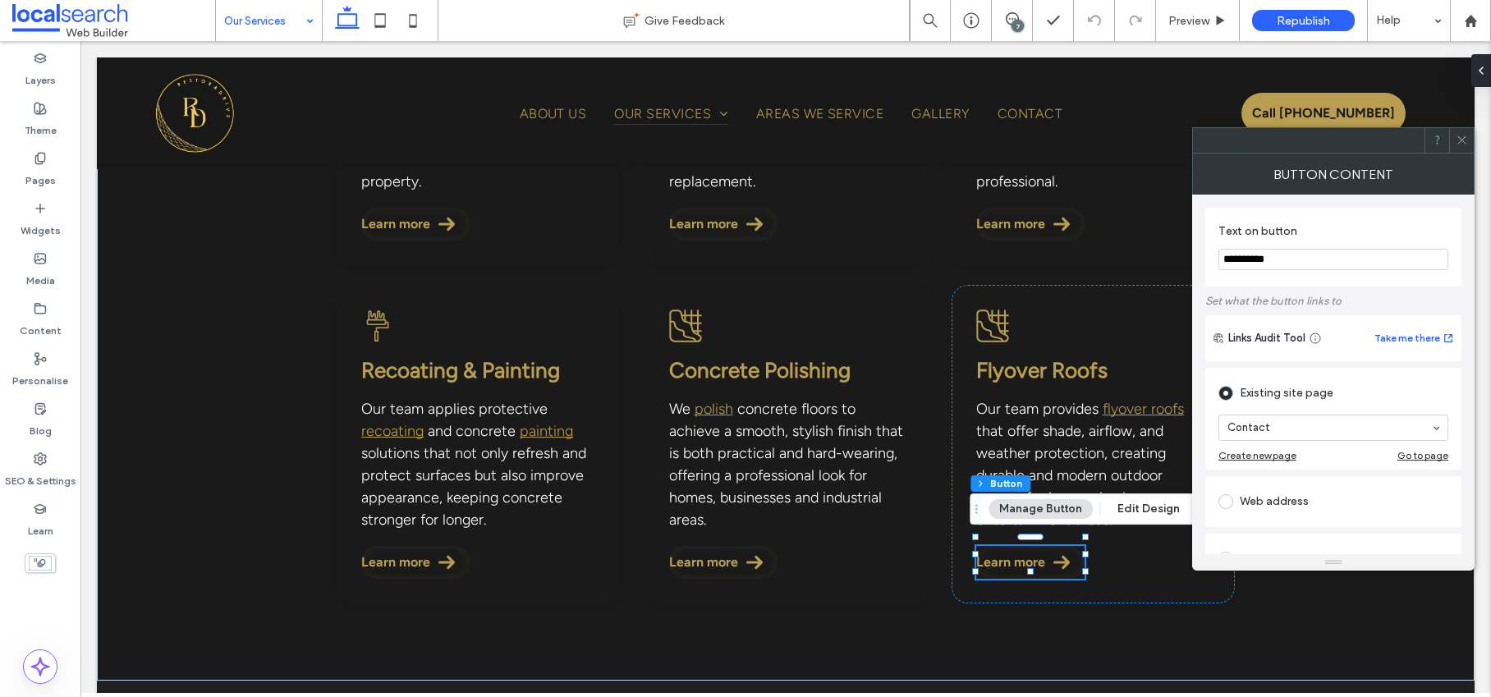
click at [1464, 144] on icon at bounding box center [1461, 140] width 12 height 12
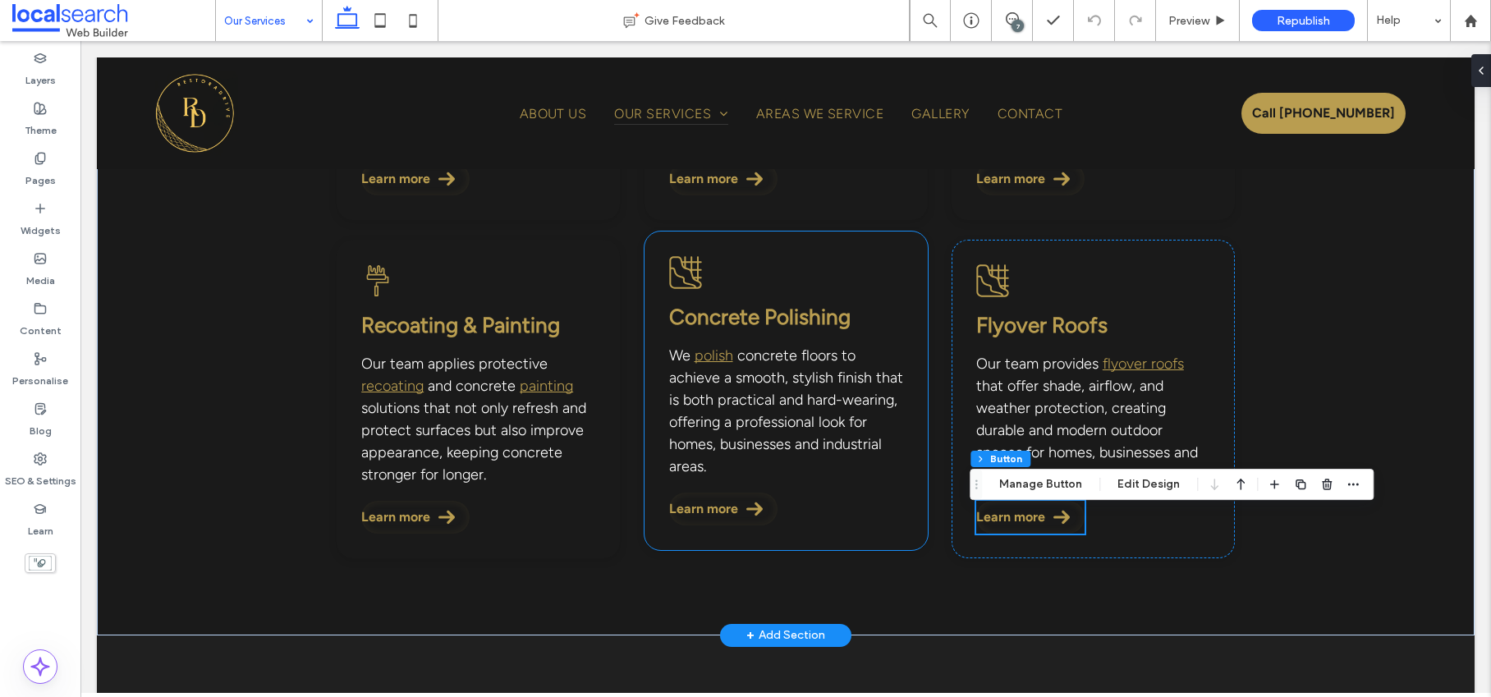
scroll to position [552, 0]
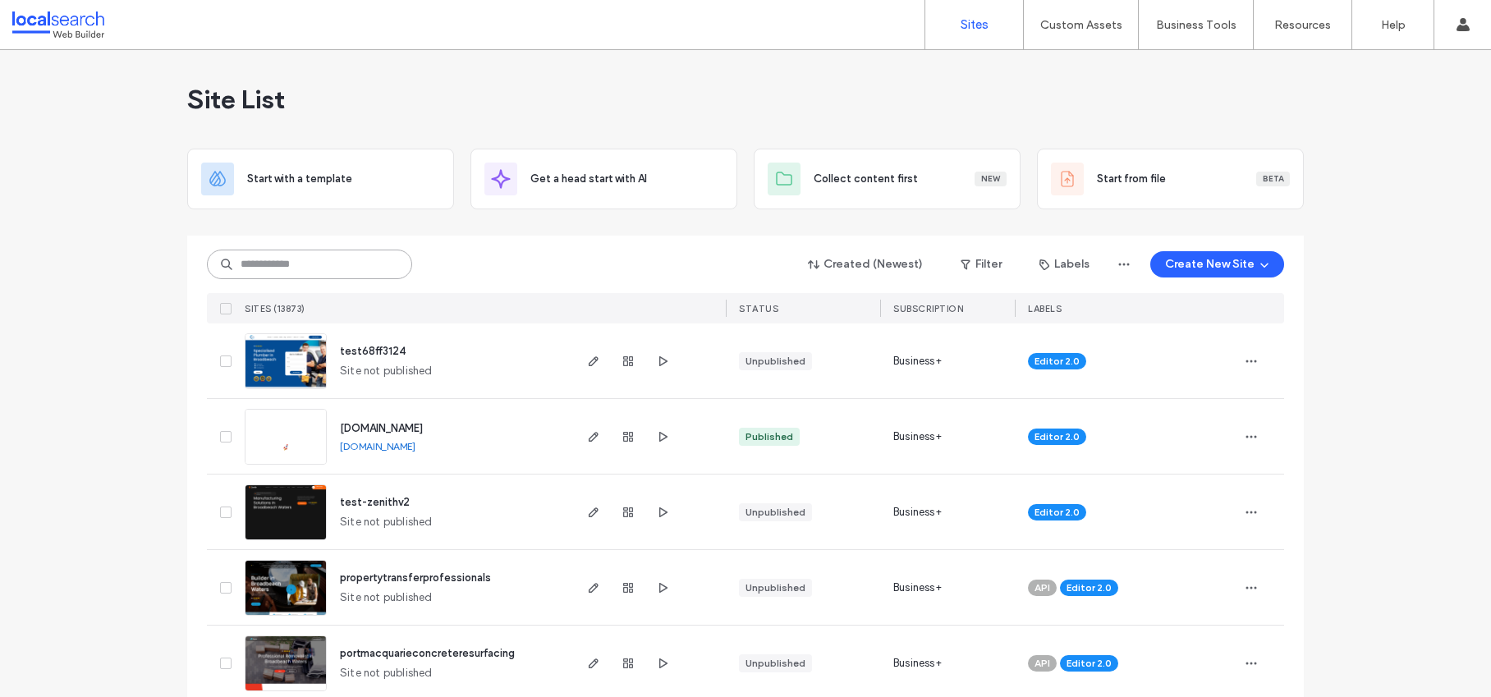
click at [328, 262] on input at bounding box center [309, 265] width 205 height 30
paste input "********"
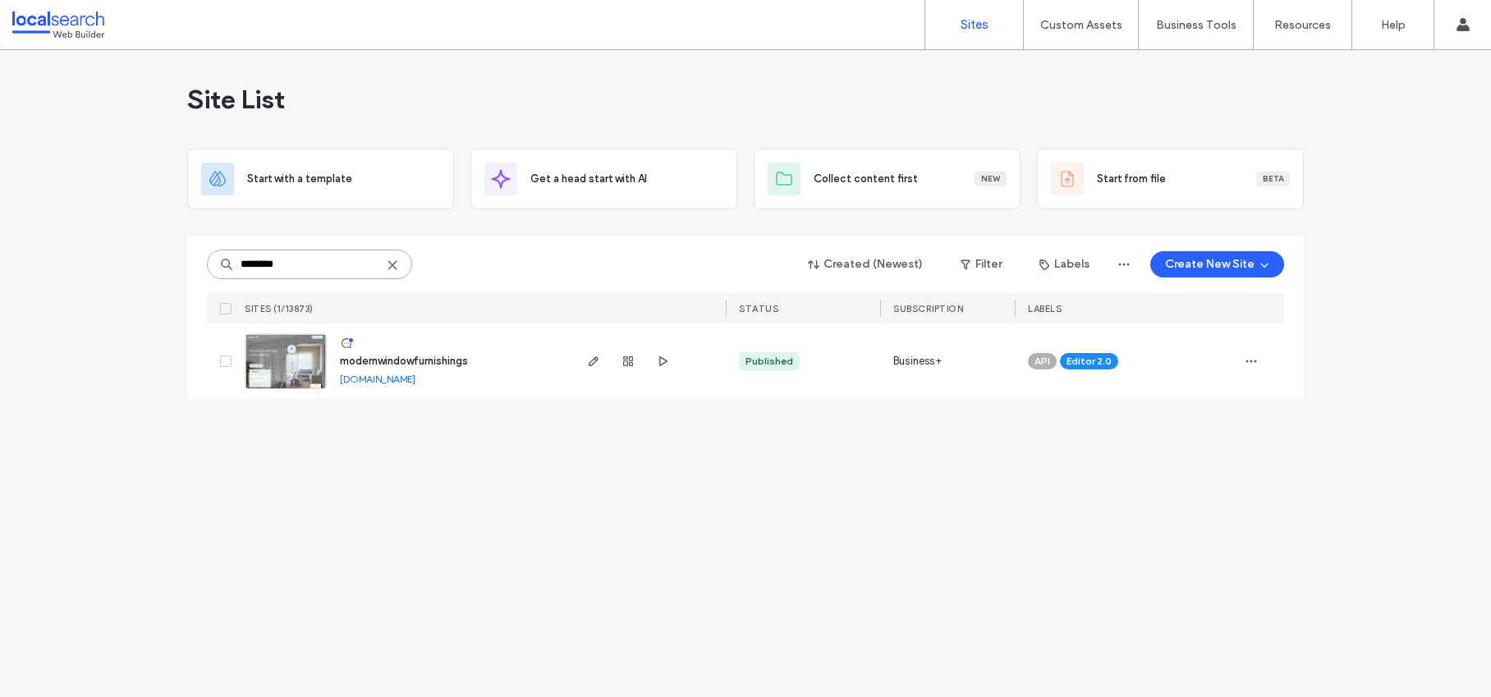
type input "********"
click at [384, 360] on span "modernwindowfurnishings" at bounding box center [404, 361] width 128 height 12
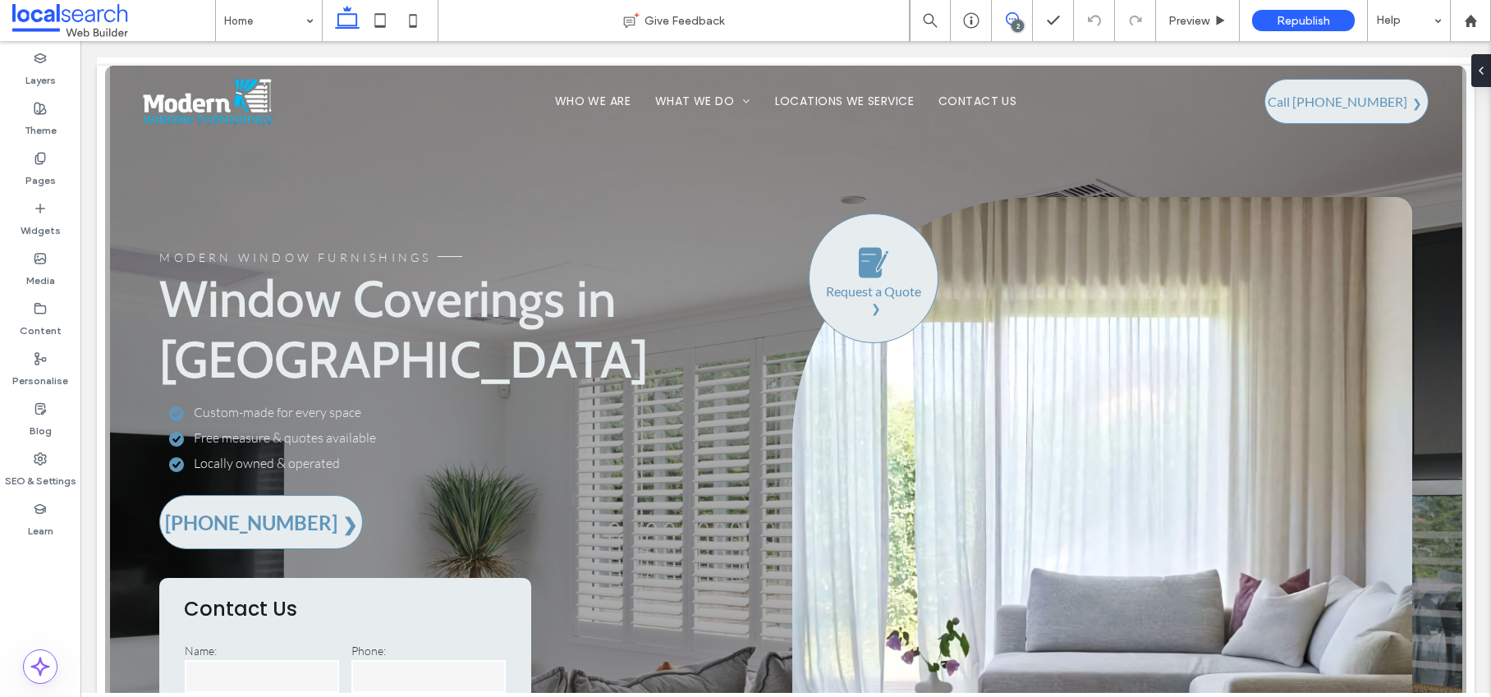
click at [1016, 18] on icon at bounding box center [1011, 18] width 13 height 13
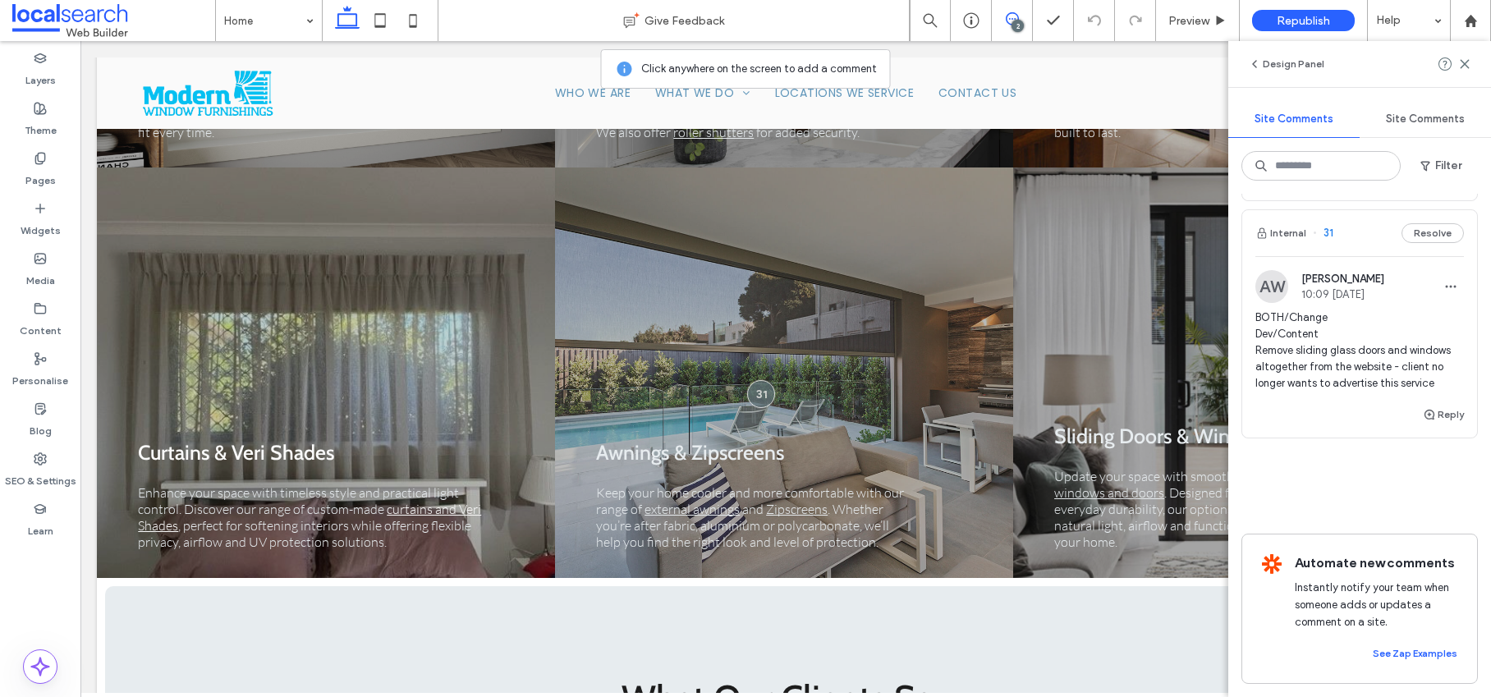
scroll to position [4371, 0]
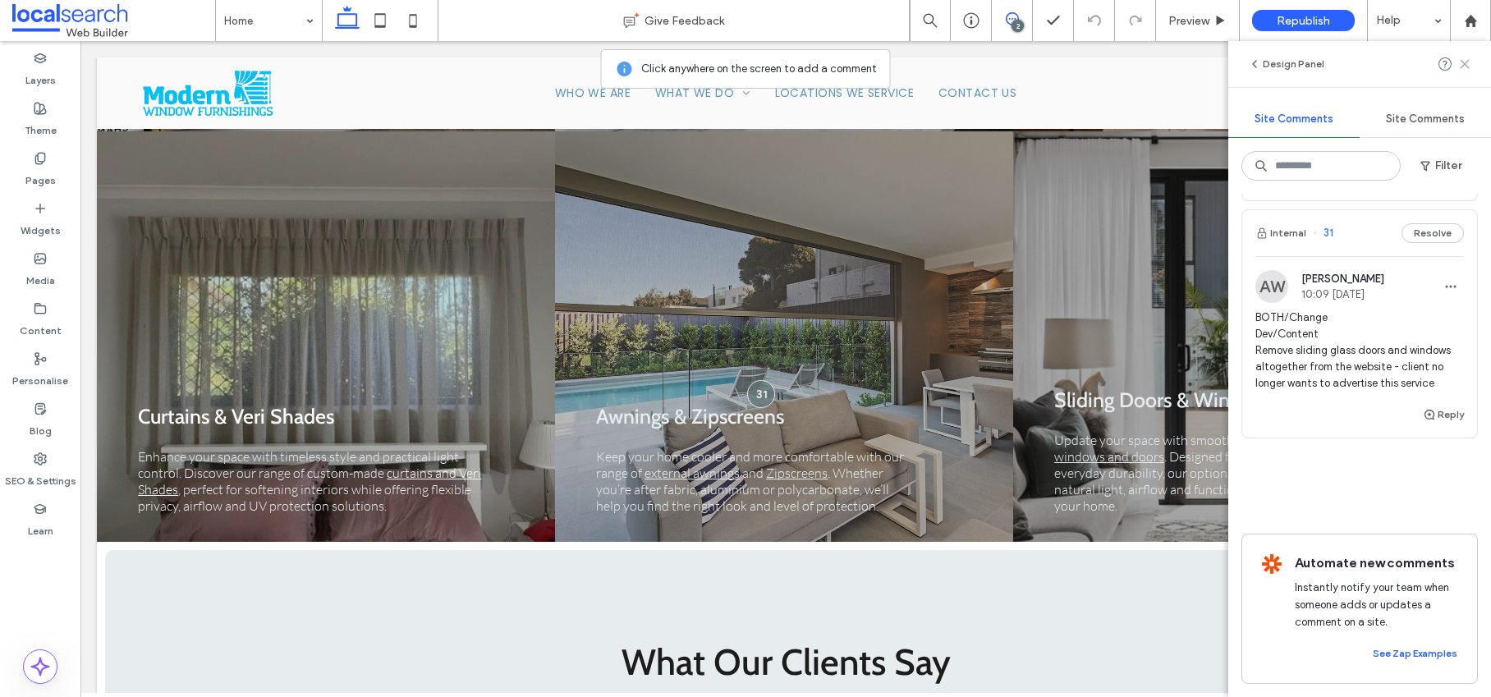
click at [1467, 64] on icon at bounding box center [1464, 63] width 13 height 13
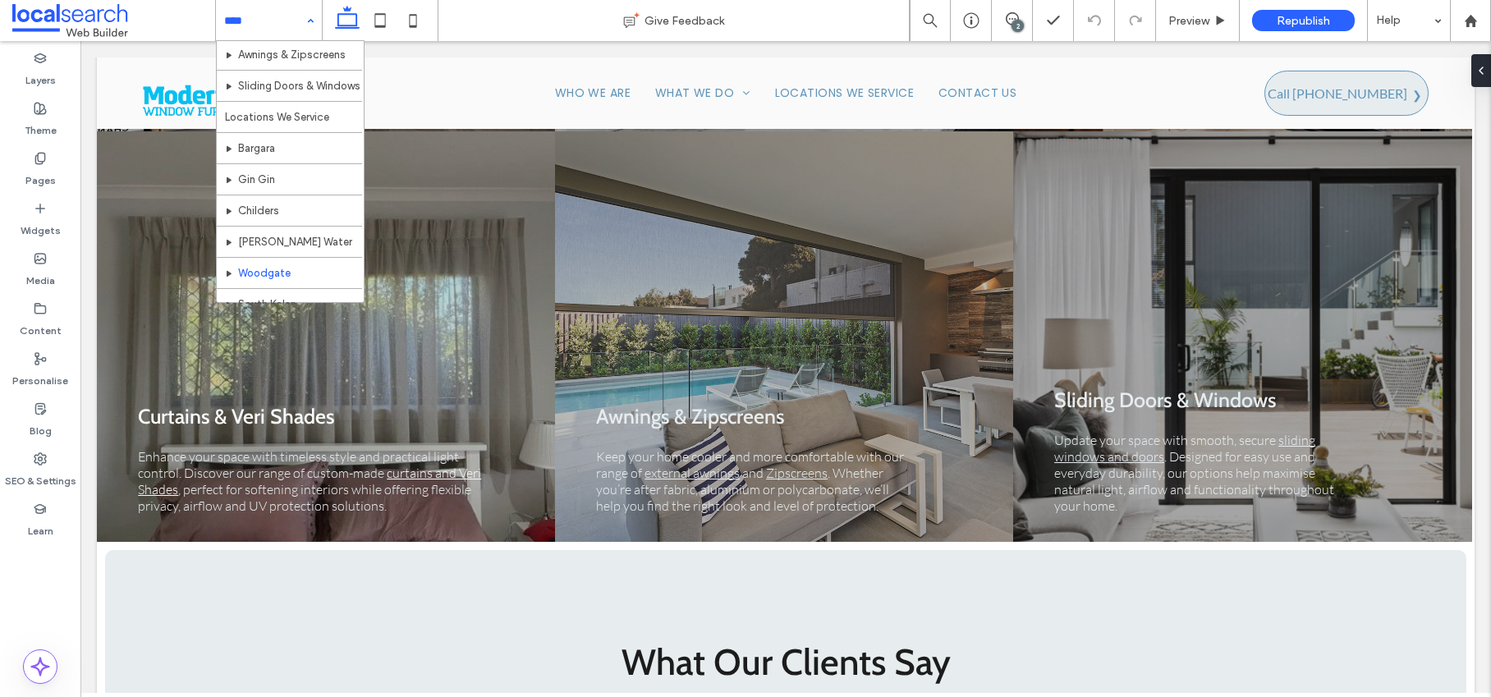
scroll to position [206, 0]
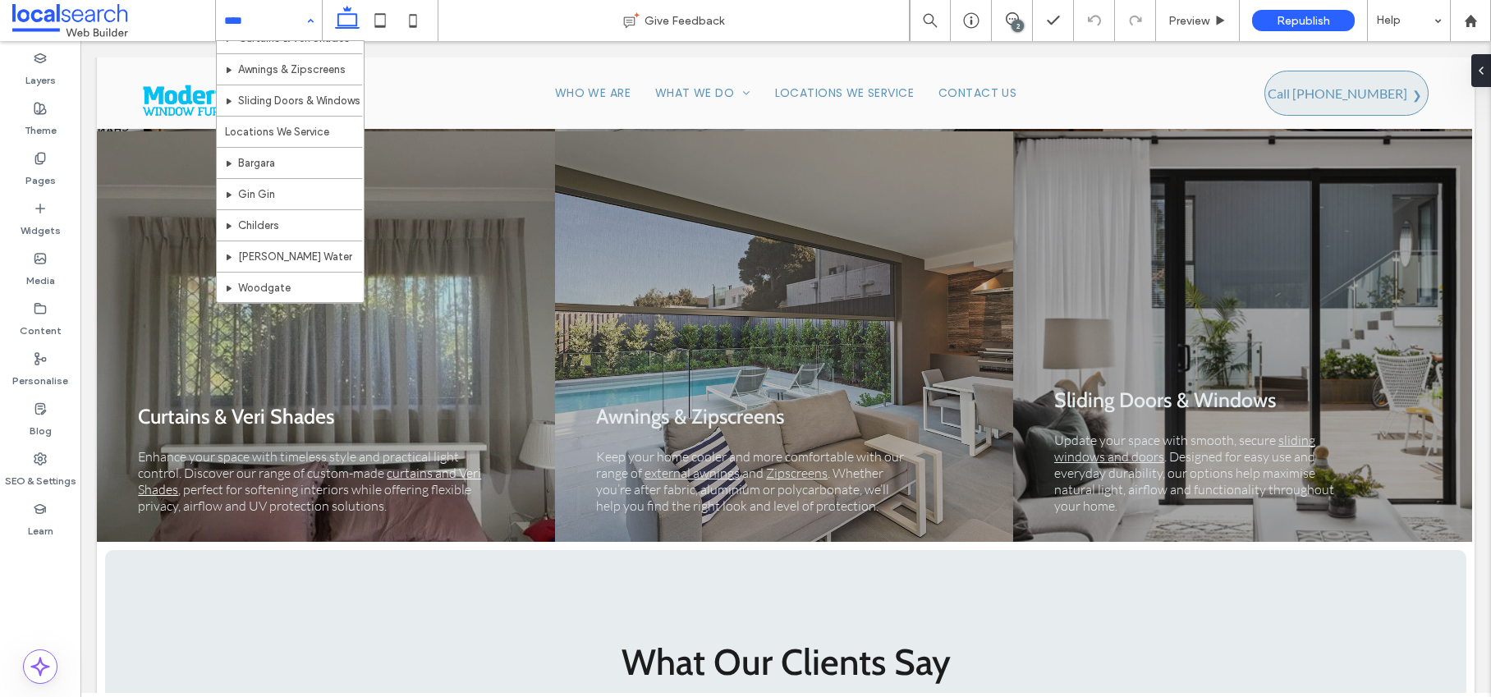
click at [313, 18] on div "Home What We Do Blinds Plantation Shutters Roller Shutters Security Screens & D…" at bounding box center [269, 20] width 106 height 41
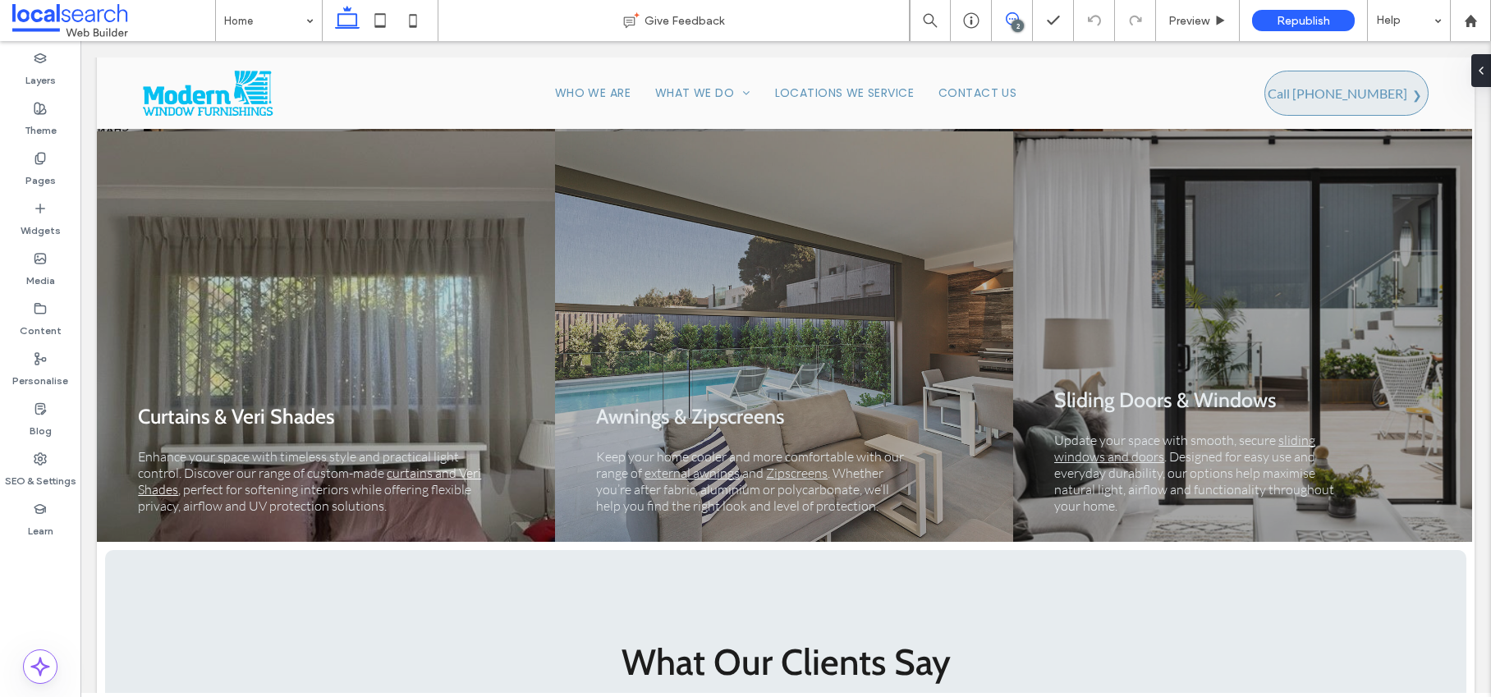
click at [1021, 15] on span at bounding box center [1012, 18] width 40 height 13
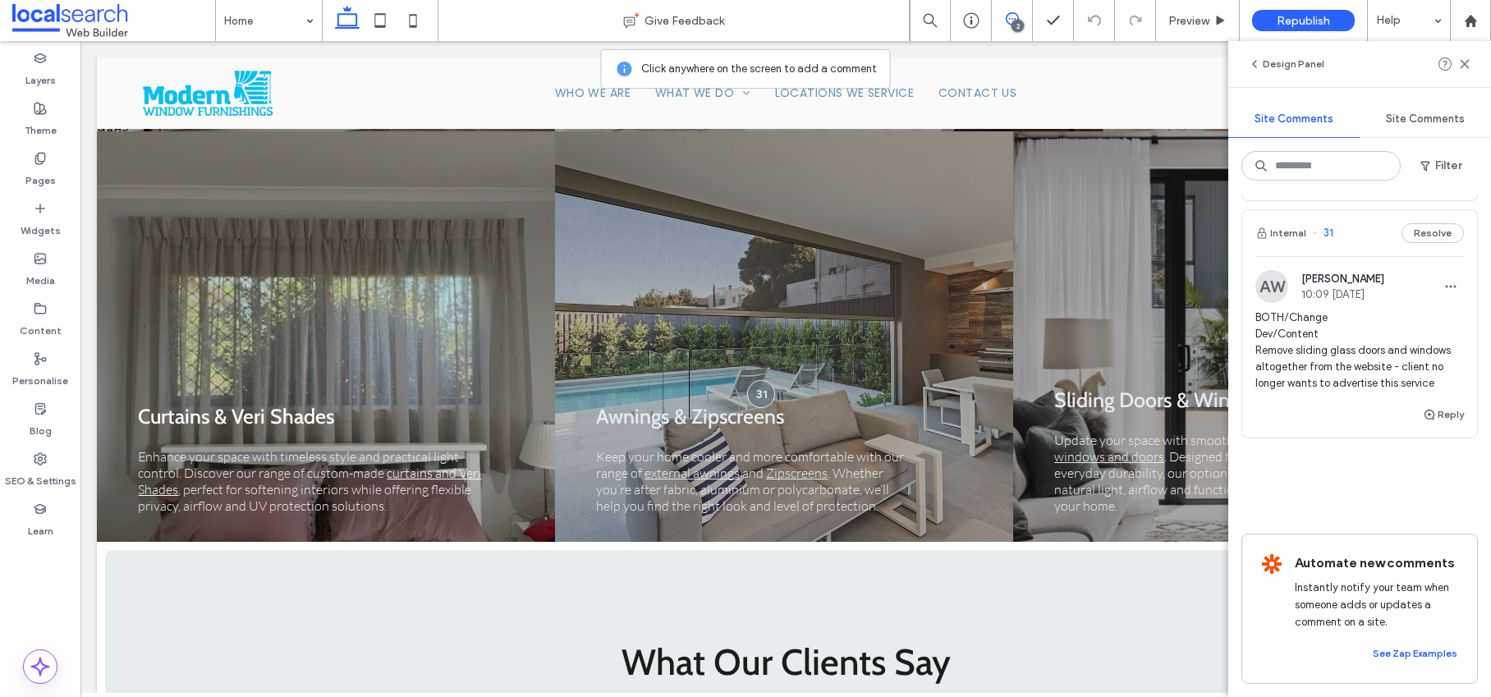
scroll to position [335, 0]
click at [40, 469] on label "SEO & Settings" at bounding box center [40, 476] width 71 height 23
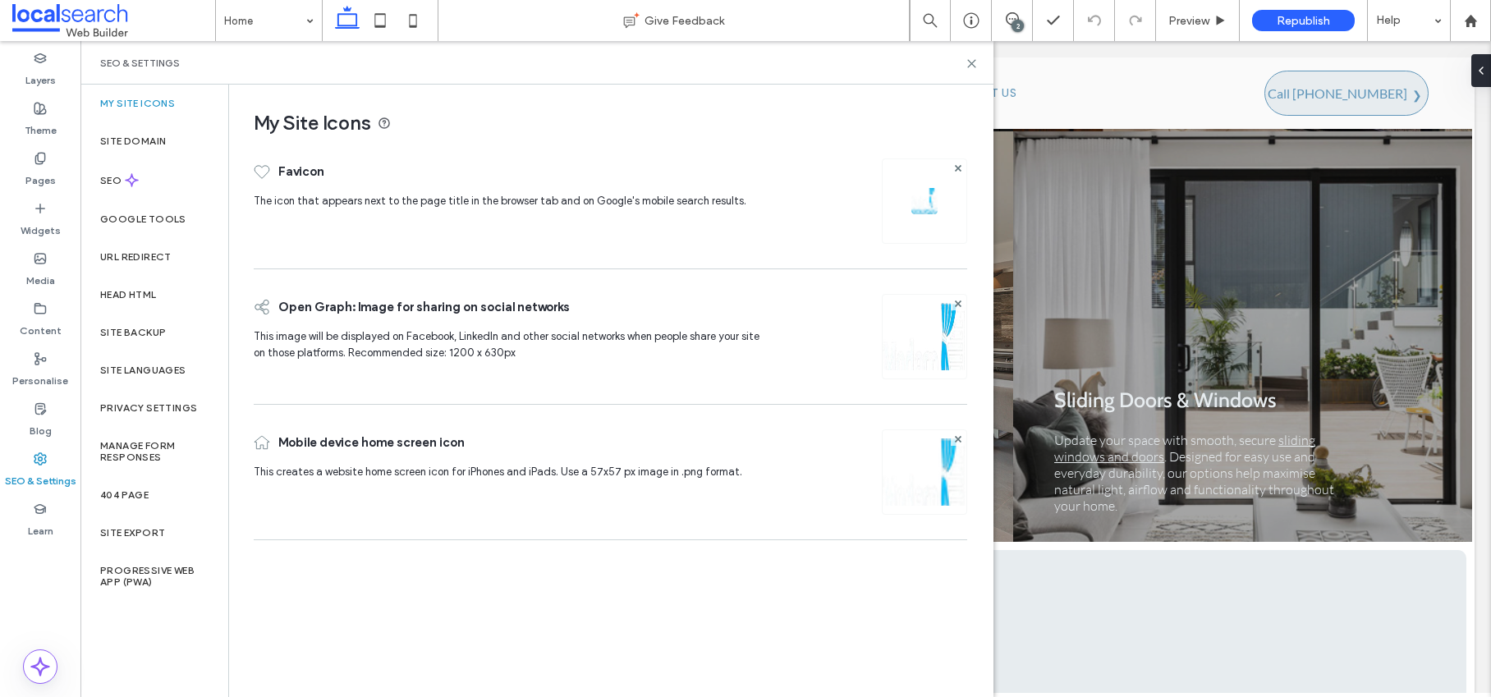
scroll to position [0, 0]
click at [140, 335] on label "Site backup" at bounding box center [133, 332] width 66 height 11
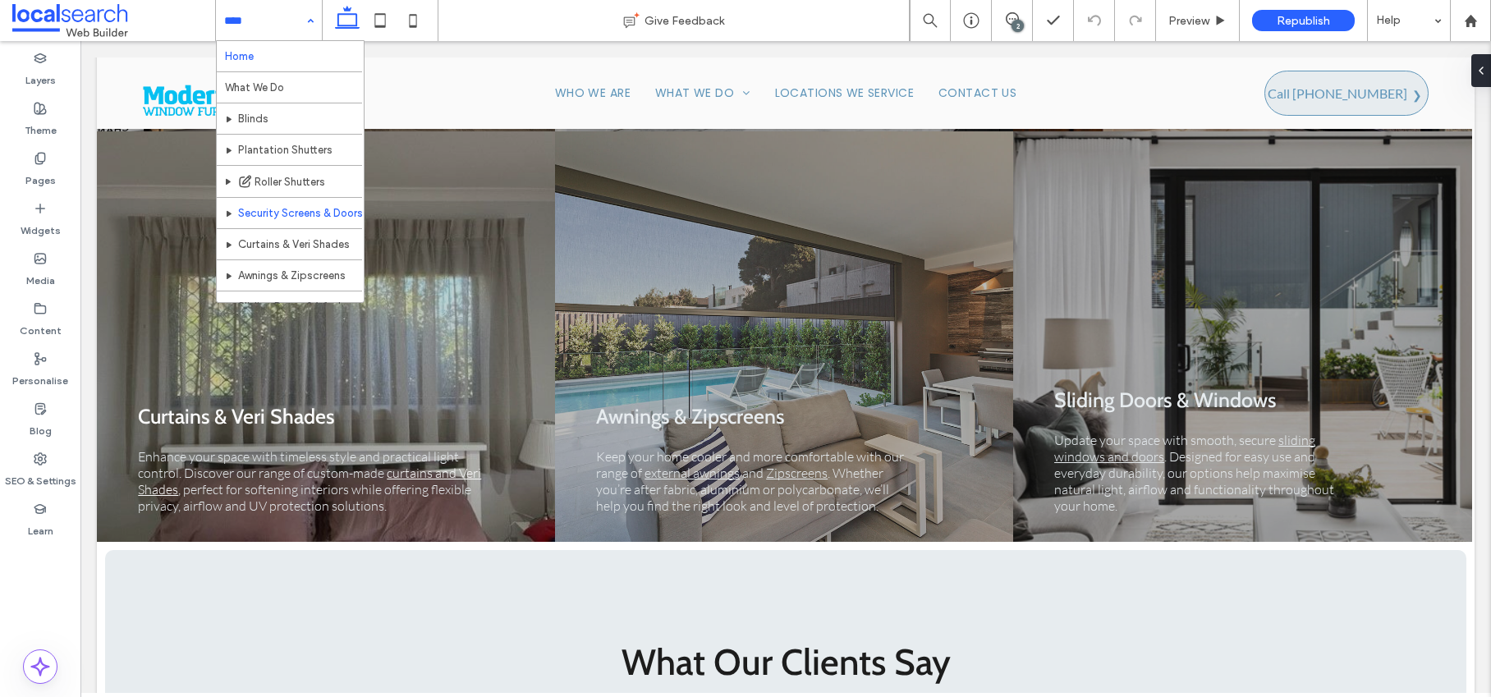
scroll to position [160, 0]
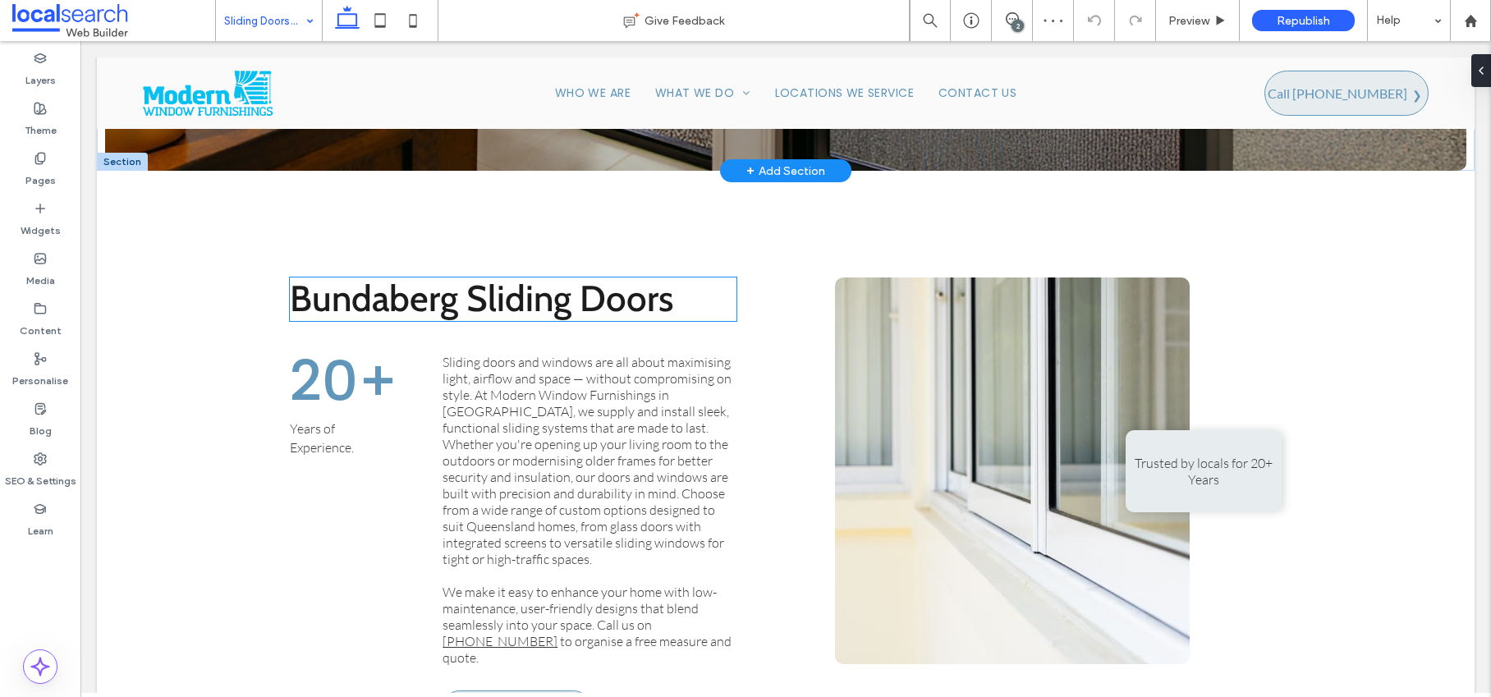
scroll to position [681, 0]
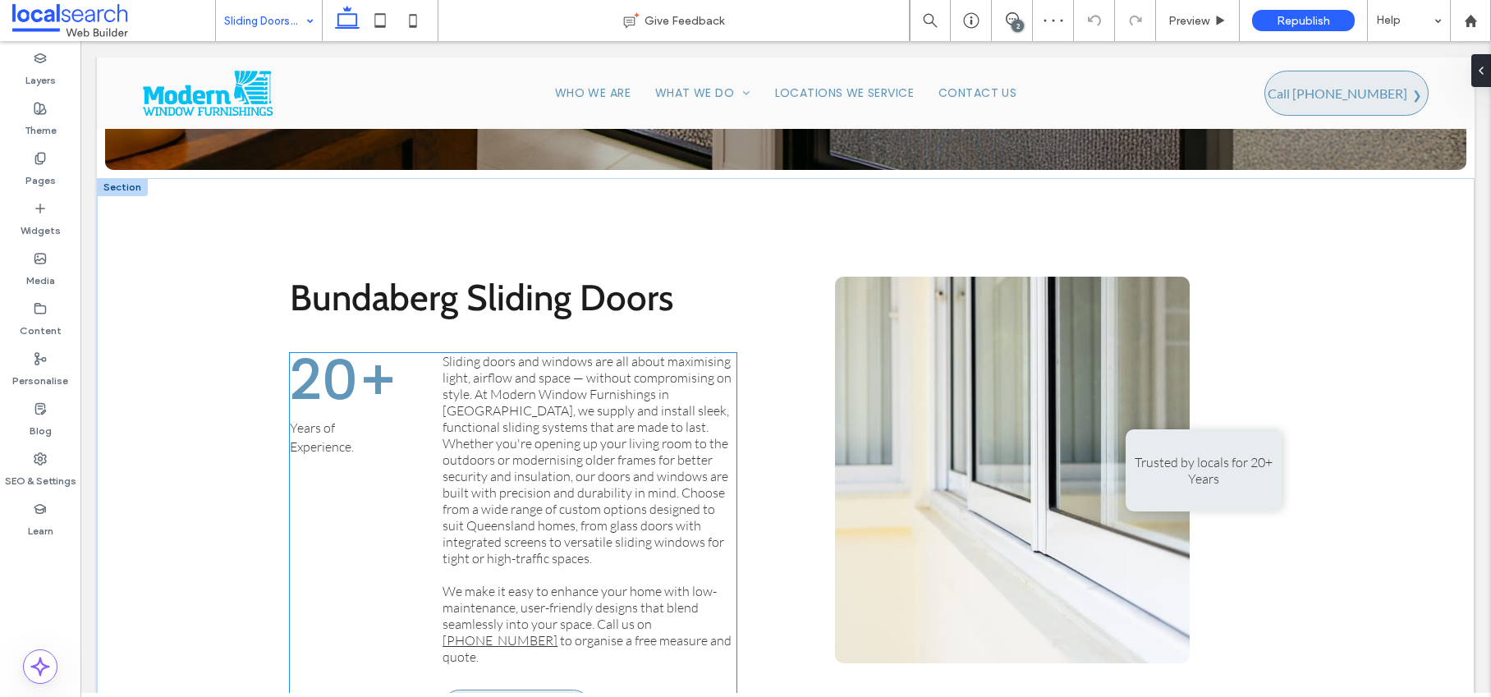
click at [498, 360] on span "Sliding doors and windows are all about maximising light, airflow and space — w…" at bounding box center [586, 459] width 289 height 213
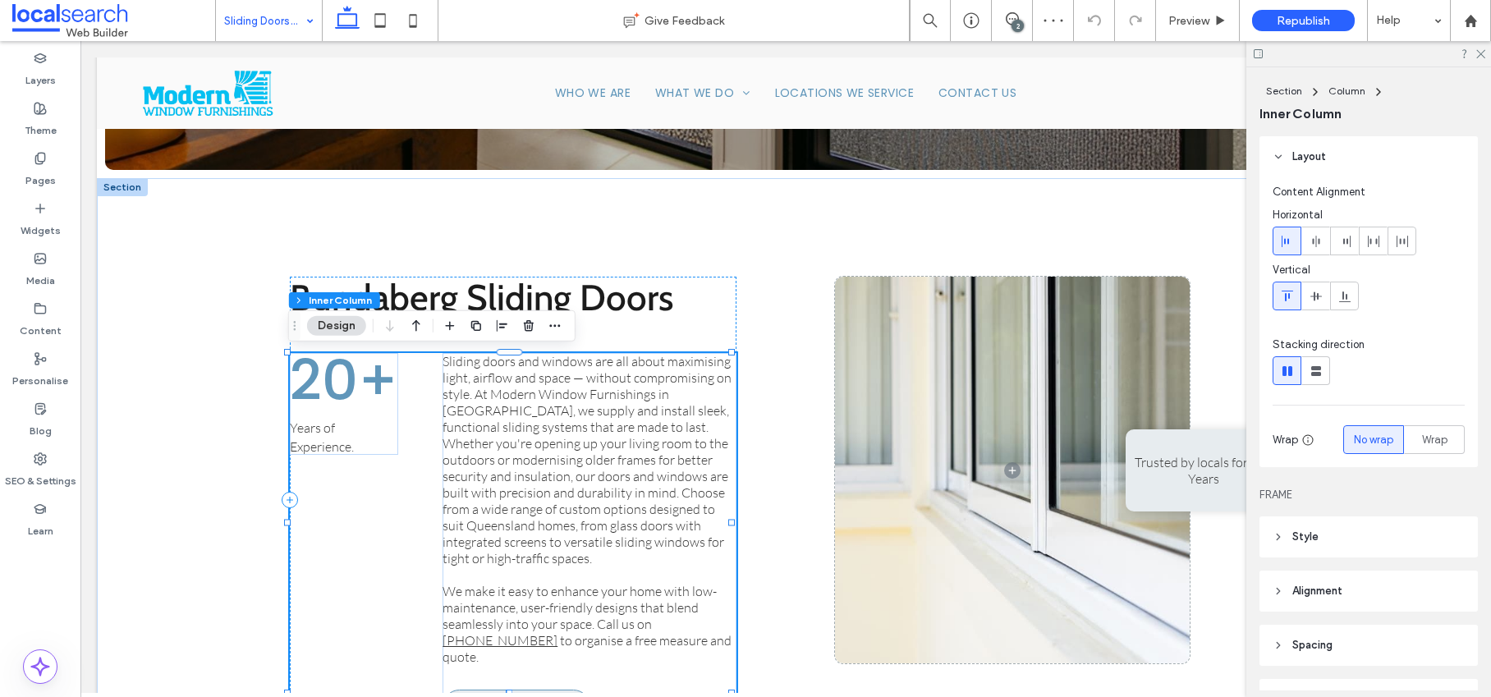
click at [498, 360] on span "Sliding doors and windows are all about maximising light, airflow and space — w…" at bounding box center [586, 459] width 289 height 213
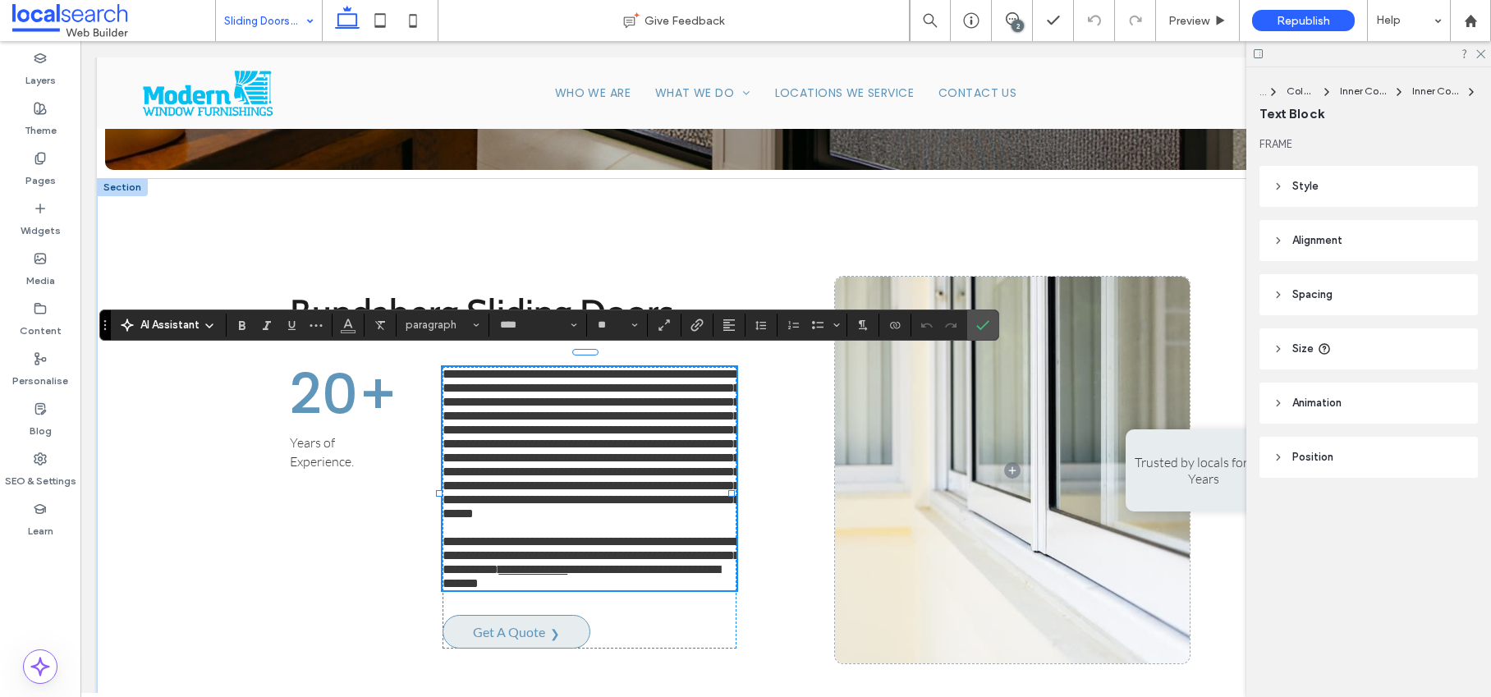
click at [473, 368] on span "**********" at bounding box center [590, 444] width 297 height 152
drag, startPoint x: 442, startPoint y: 364, endPoint x: 586, endPoint y: 361, distance: 144.5
click at [586, 368] on span "**********" at bounding box center [590, 444] width 297 height 152
copy span "**********"
click at [1482, 56] on use at bounding box center [1480, 54] width 9 height 9
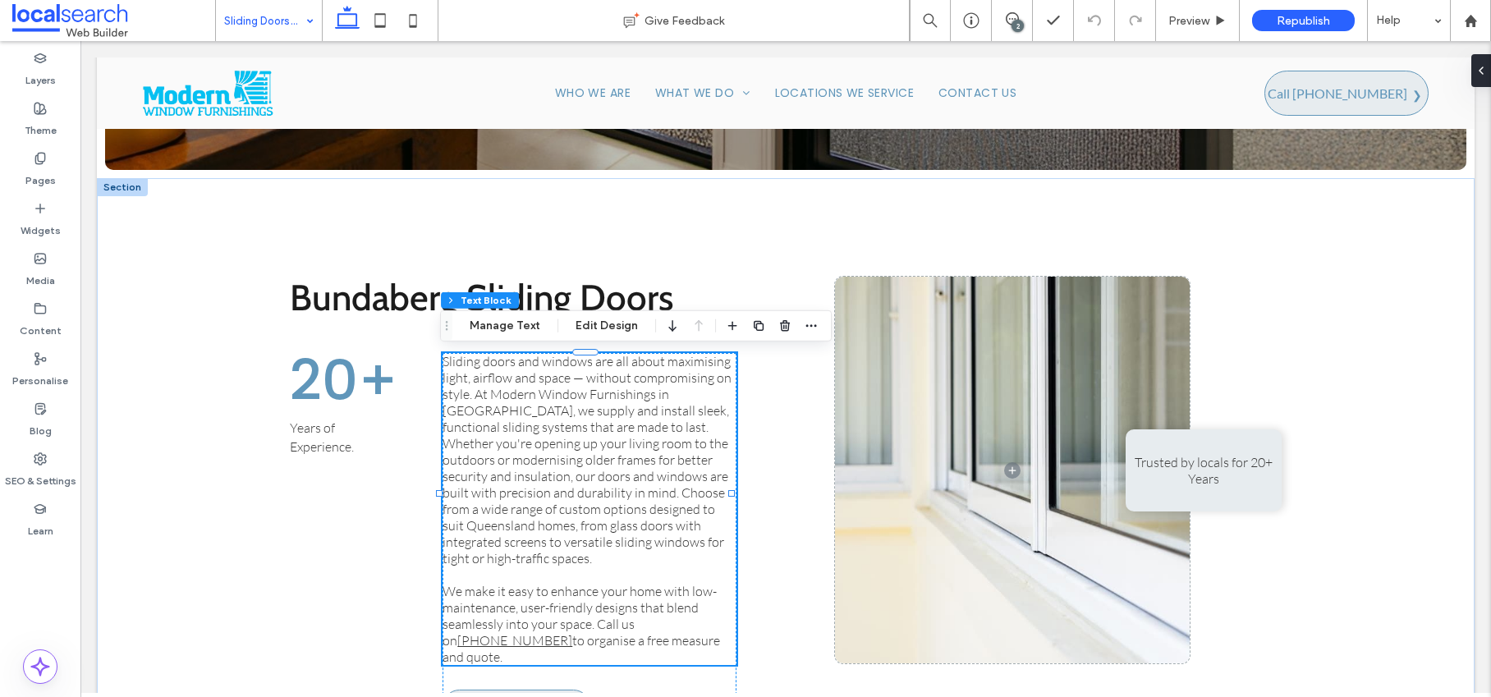
click at [1015, 21] on div "2" at bounding box center [1017, 26] width 12 height 12
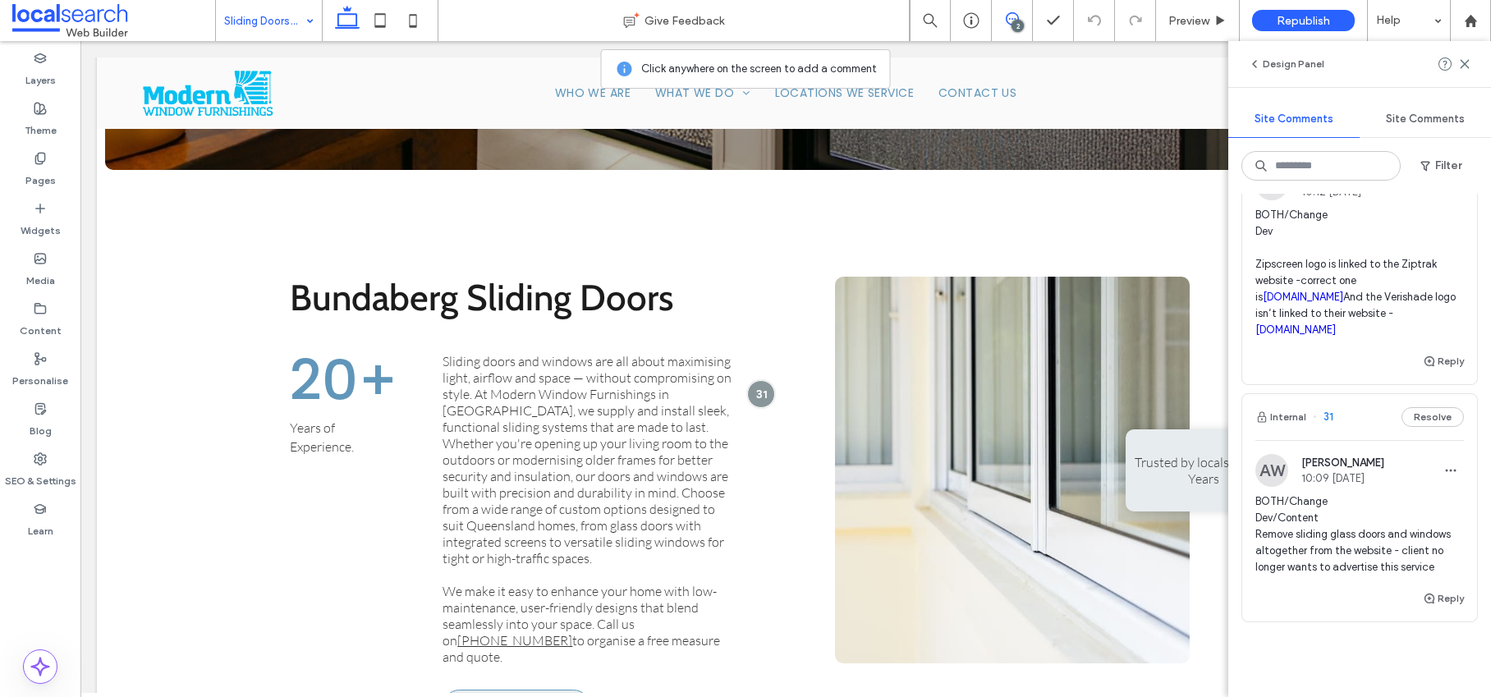
scroll to position [324, 0]
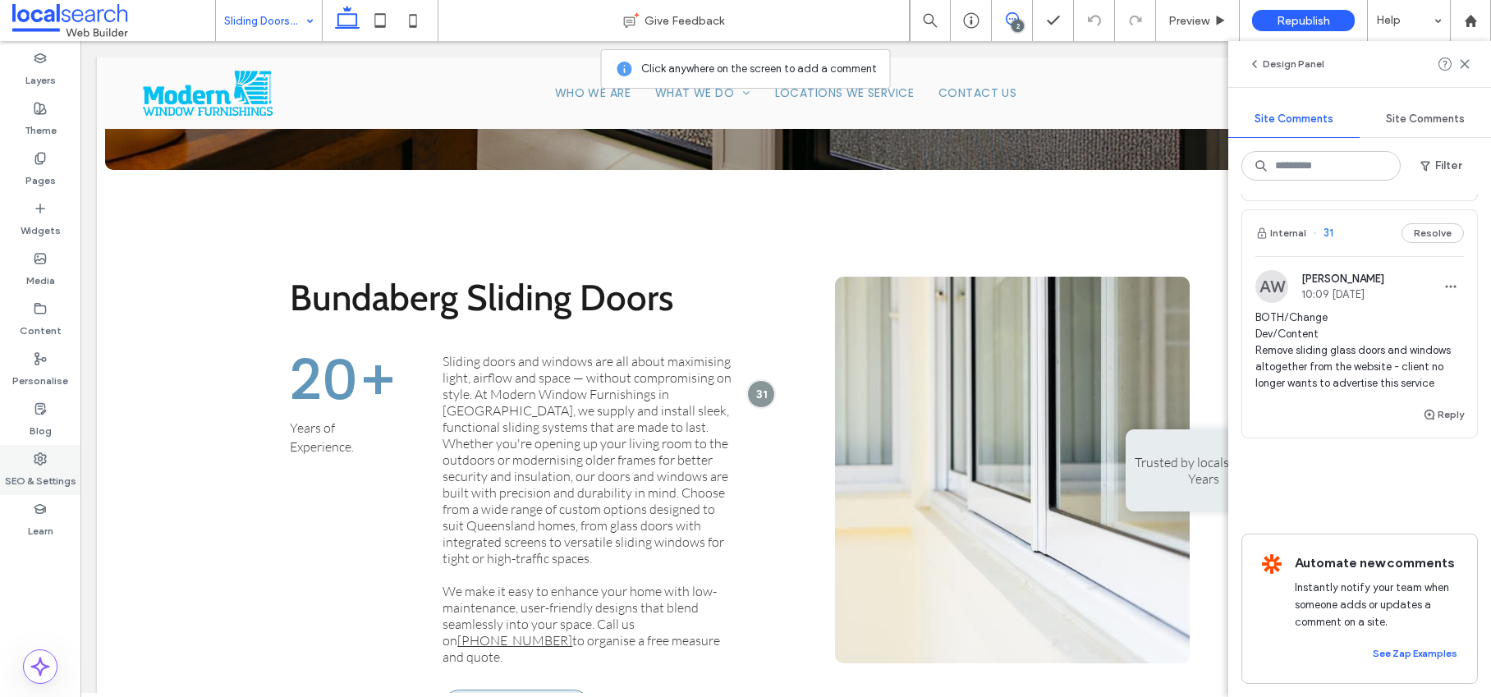
click at [44, 477] on label "SEO & Settings" at bounding box center [40, 476] width 71 height 23
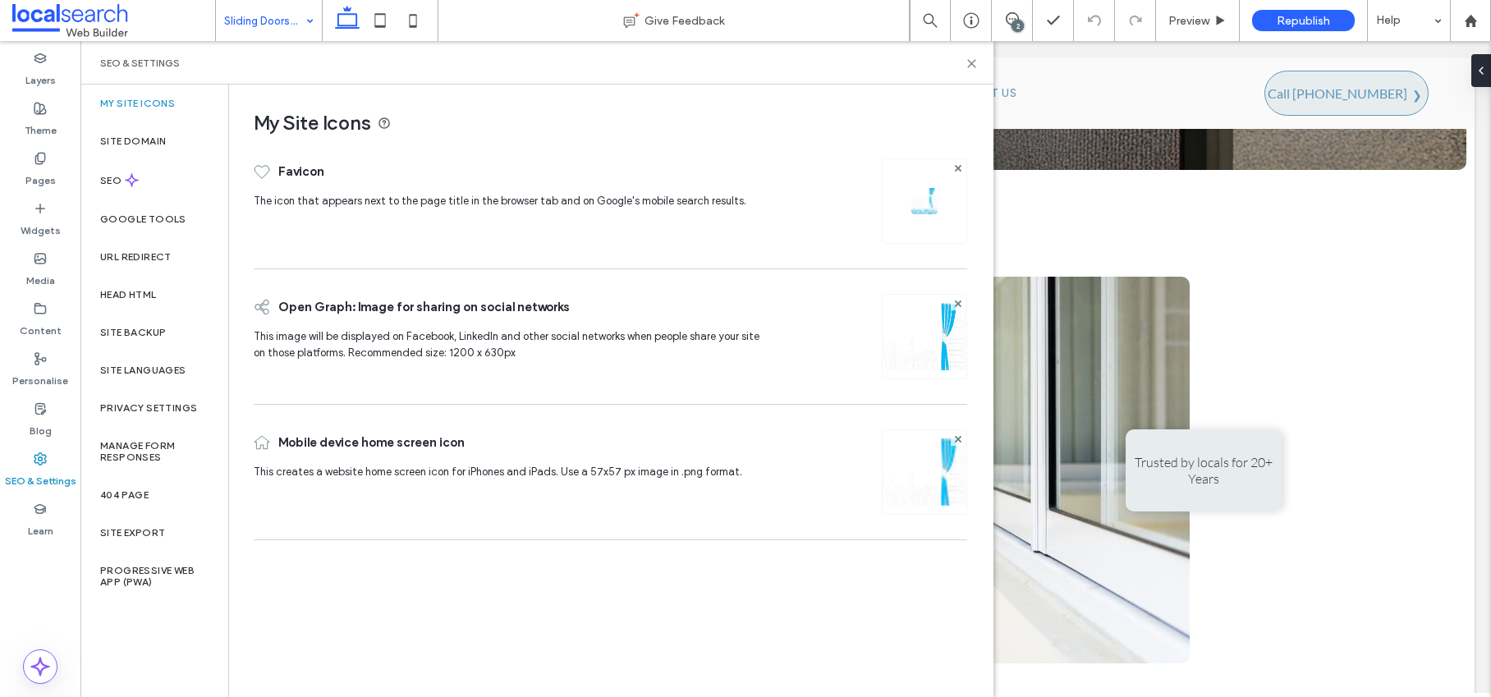
scroll to position [0, 0]
click at [148, 335] on label "Site backup" at bounding box center [133, 332] width 66 height 11
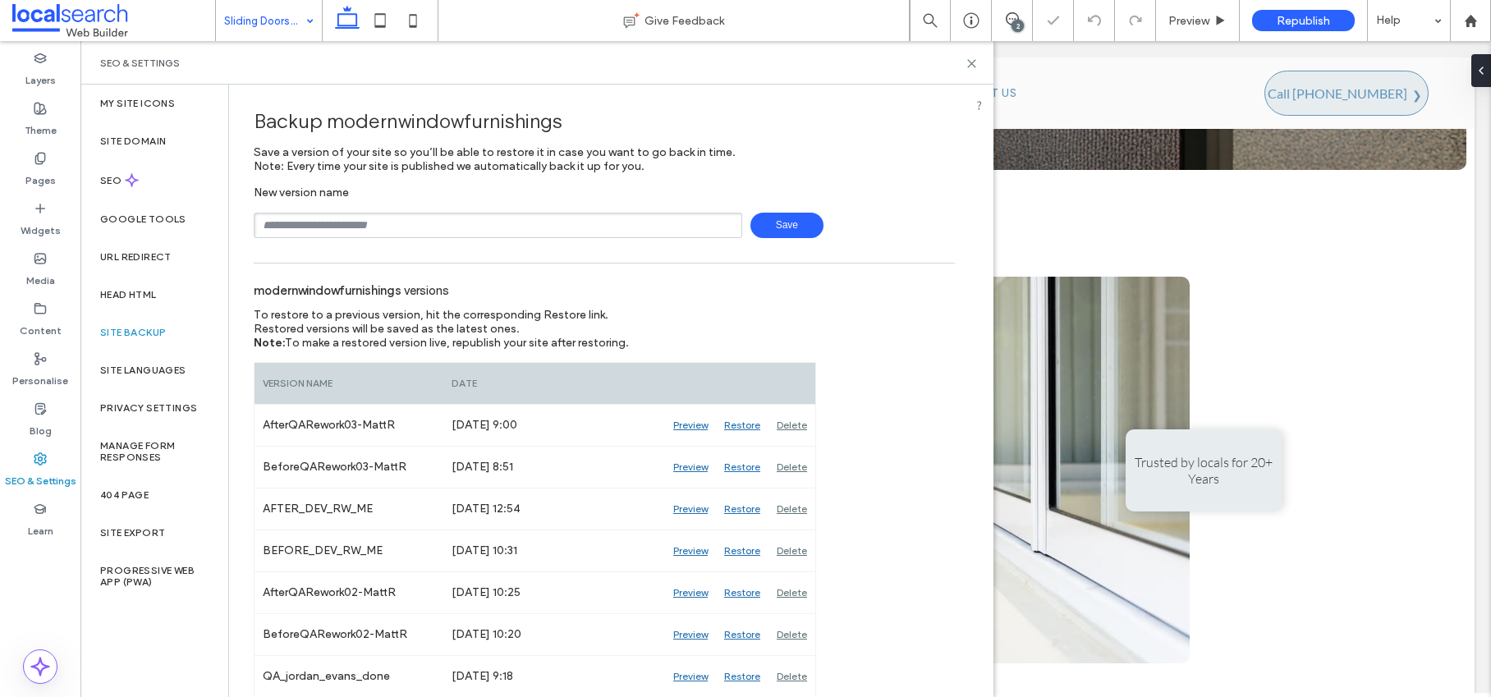
click at [318, 217] on input "text" at bounding box center [498, 225] width 488 height 25
click at [786, 227] on span "Save" at bounding box center [786, 225] width 73 height 25
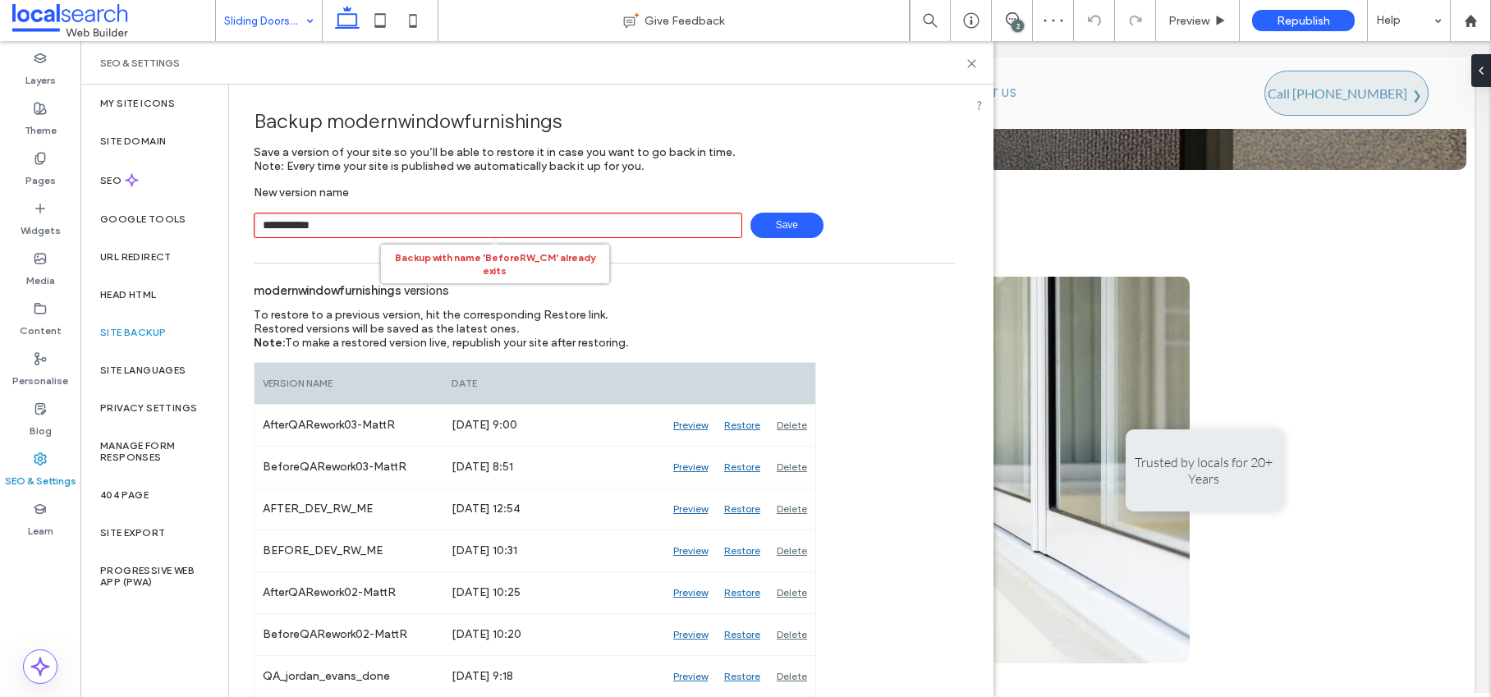
click at [367, 225] on input "**********" at bounding box center [498, 225] width 488 height 25
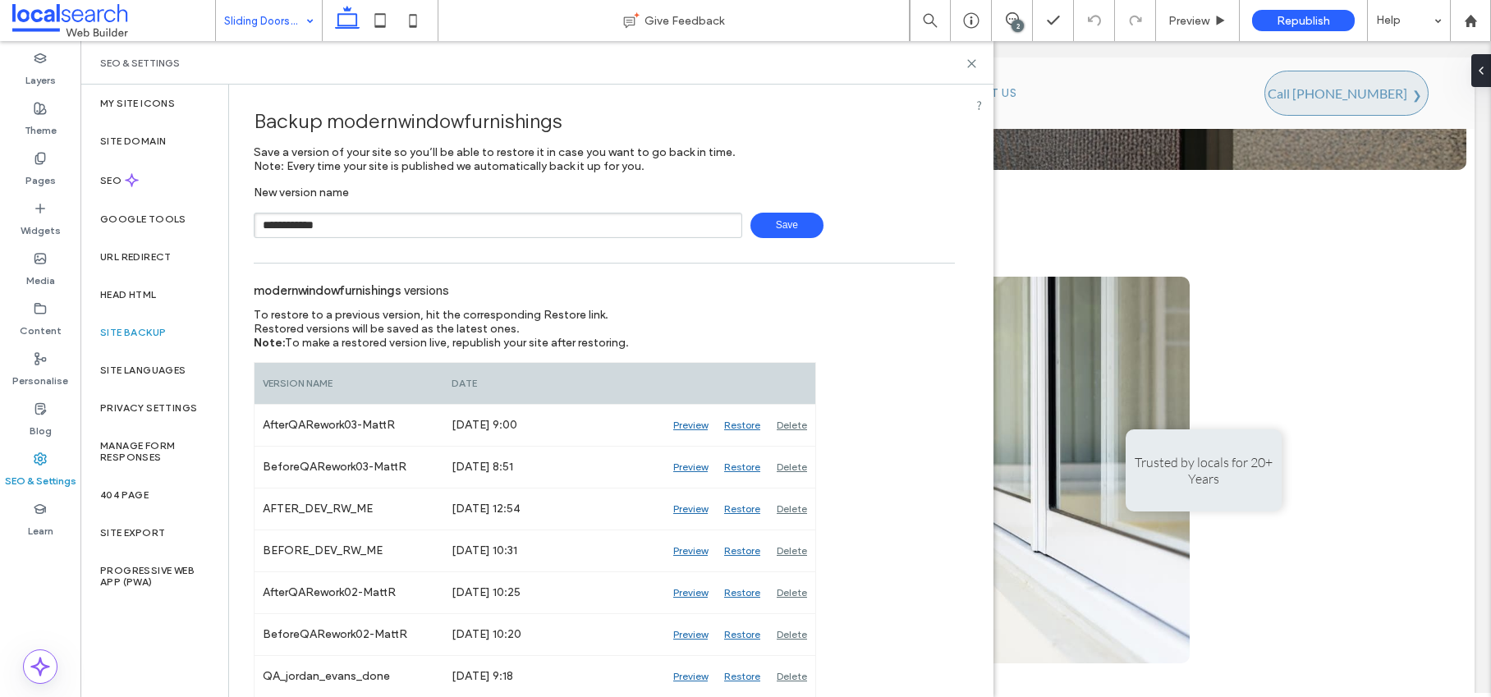
type input "**********"
click at [786, 231] on span "Save" at bounding box center [786, 225] width 73 height 25
click at [970, 63] on use at bounding box center [971, 63] width 7 height 7
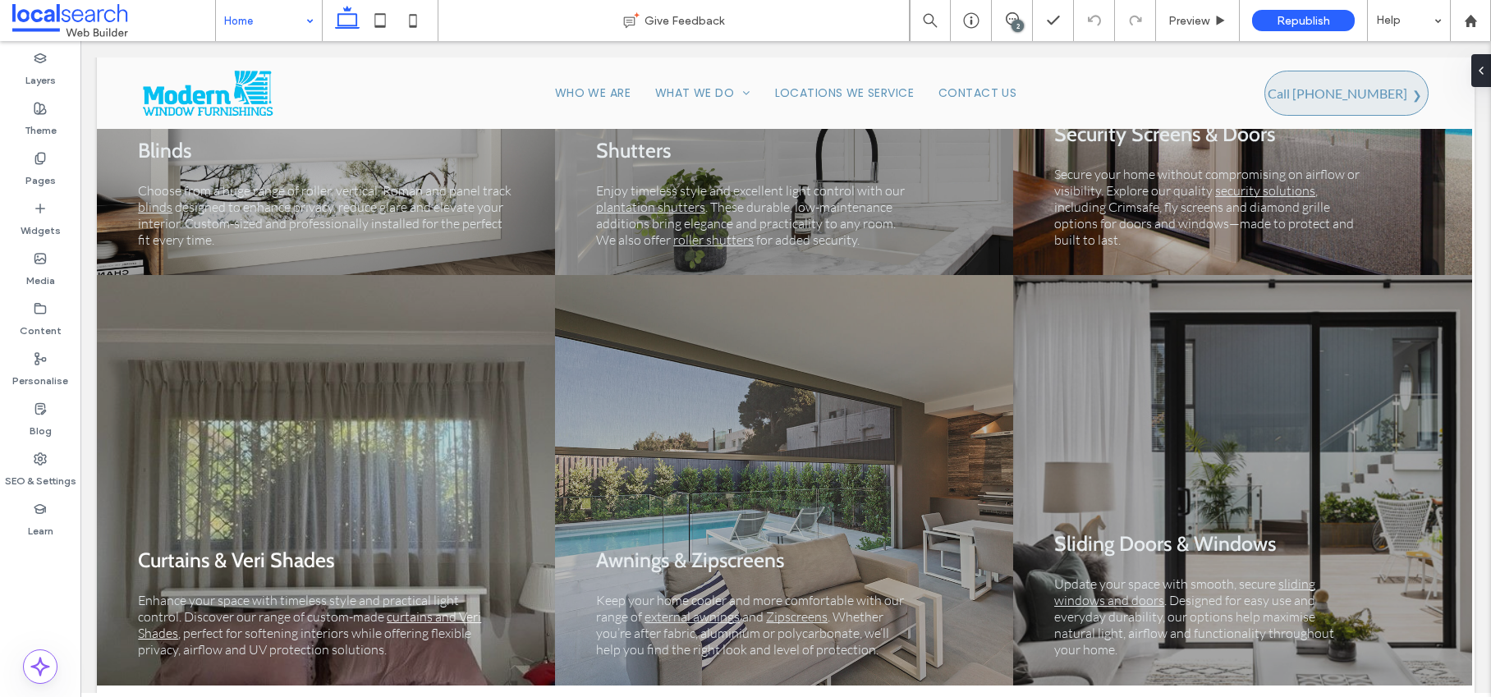
scroll to position [4222, 0]
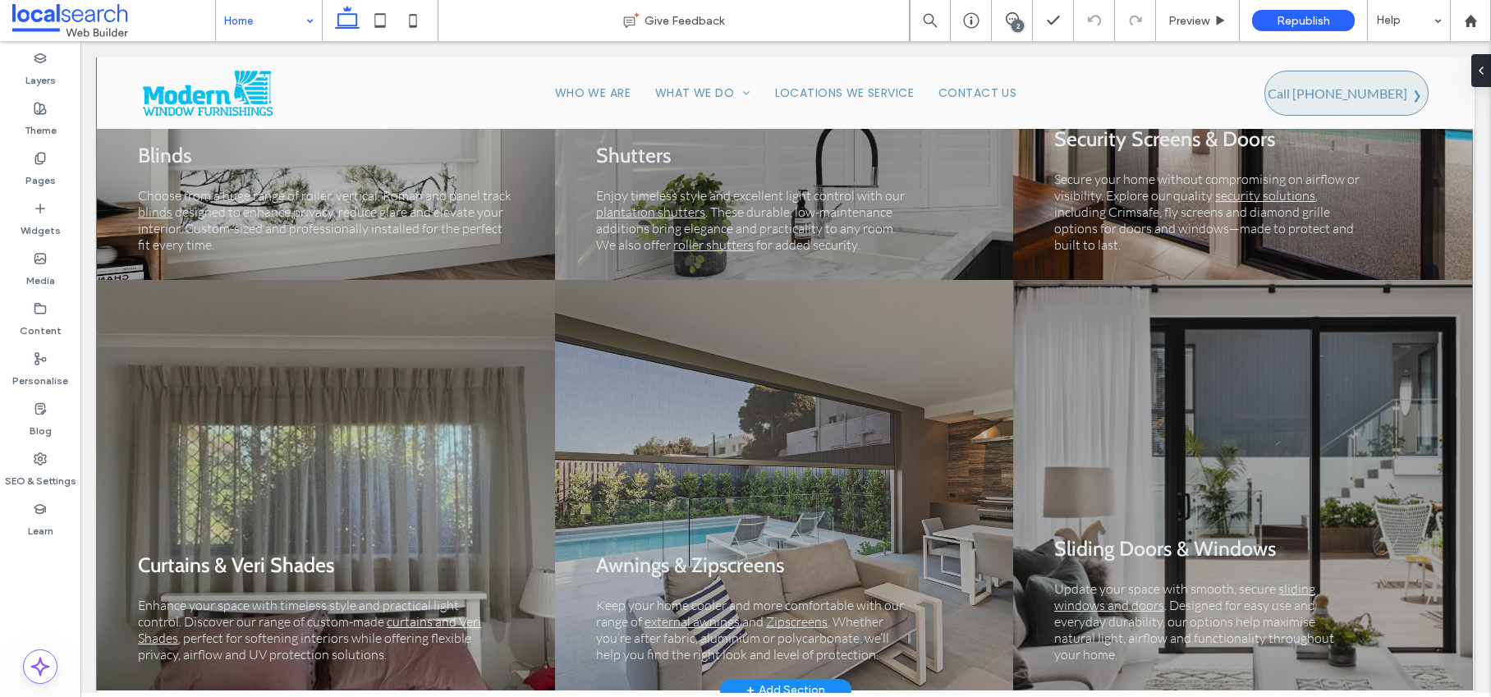
click at [1187, 359] on div "Sliding Doors & Windows Update your space with smooth, secure sliding windows a…" at bounding box center [1243, 485] width 460 height 410
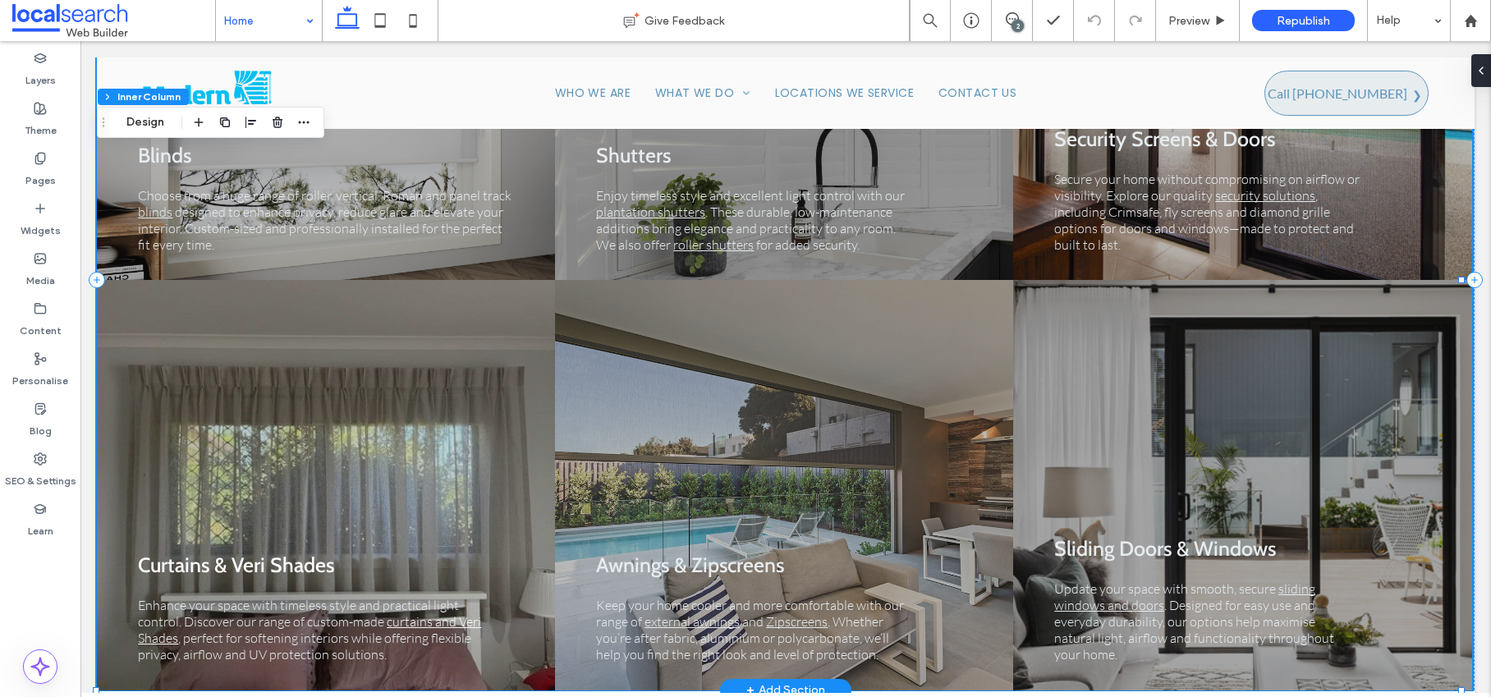
click at [1157, 343] on div "Sliding Doors & Windows Update your space with smooth, secure sliding windows a…" at bounding box center [1243, 485] width 460 height 410
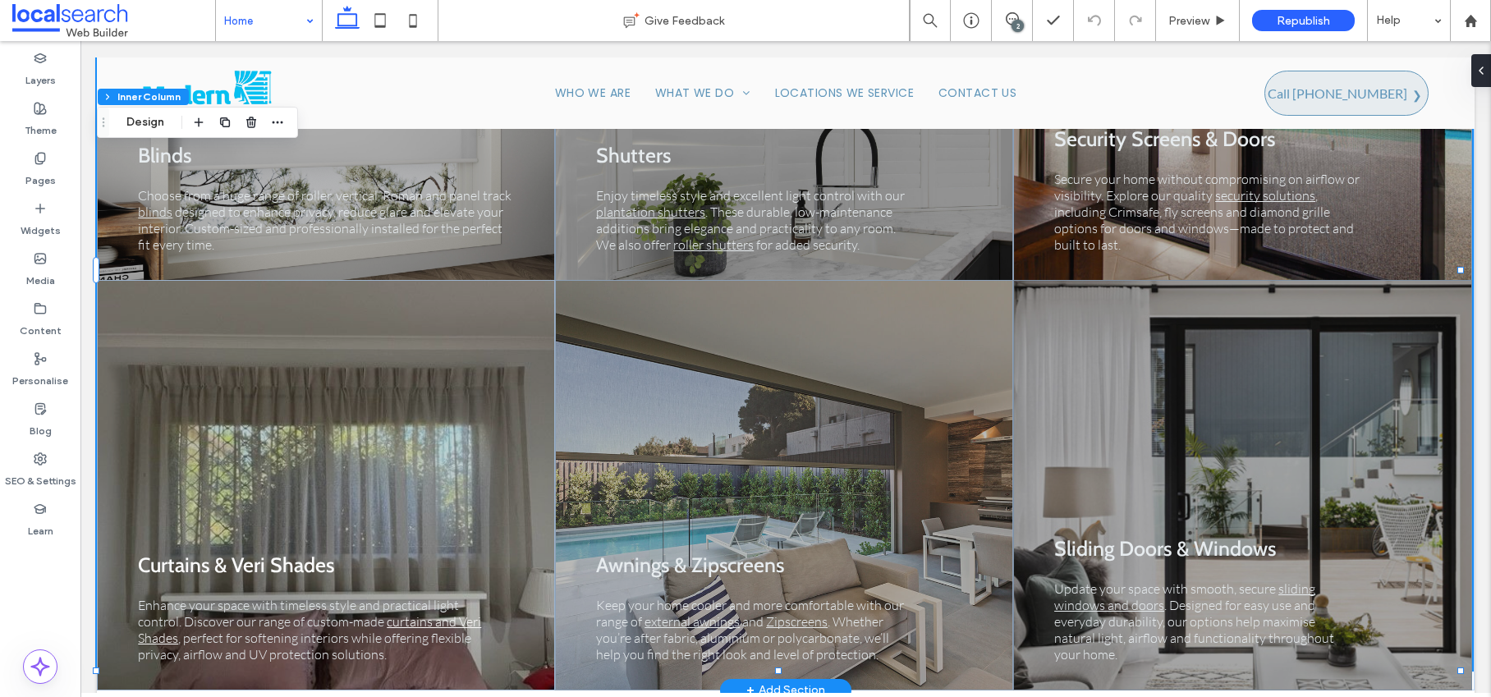
click at [1157, 343] on div "Sliding Doors & Windows Update your space with smooth, secure sliding windows a…" at bounding box center [1243, 485] width 460 height 410
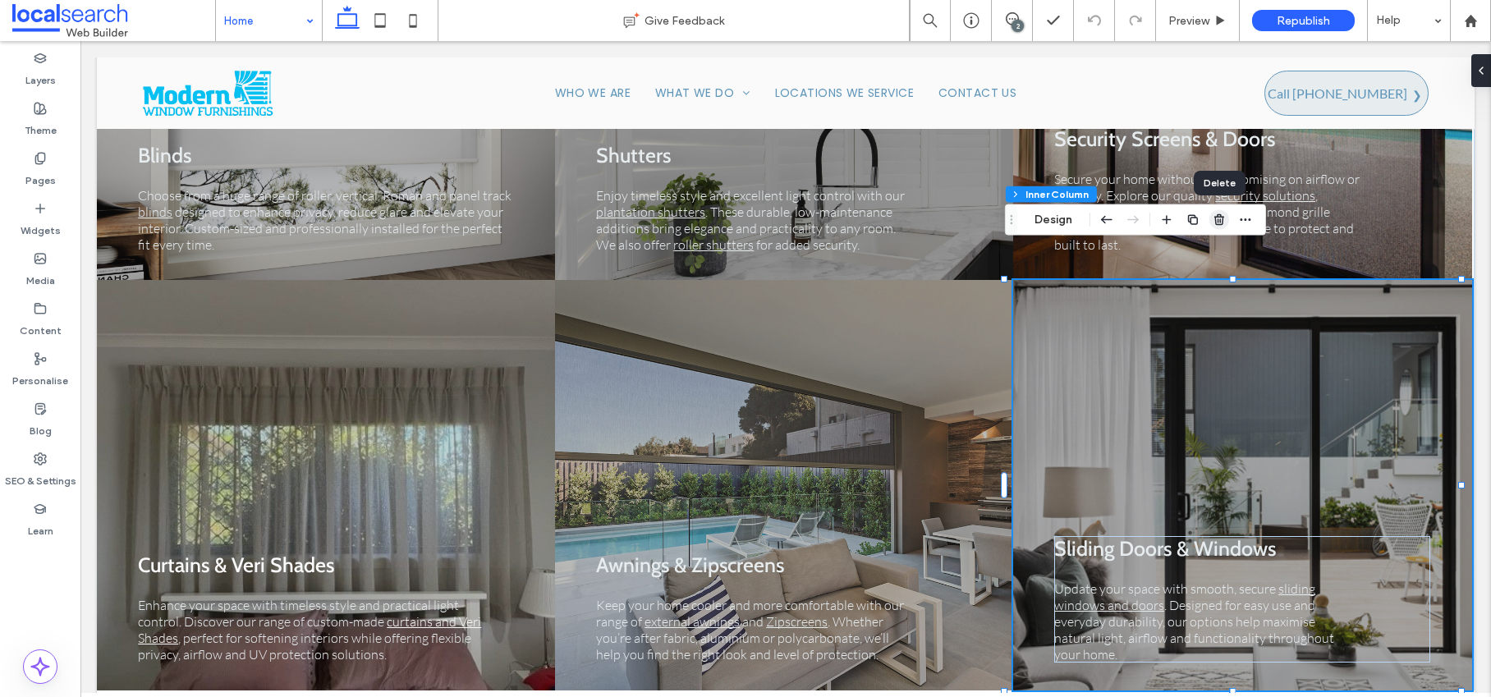
click at [1221, 221] on use "button" at bounding box center [1219, 219] width 10 height 11
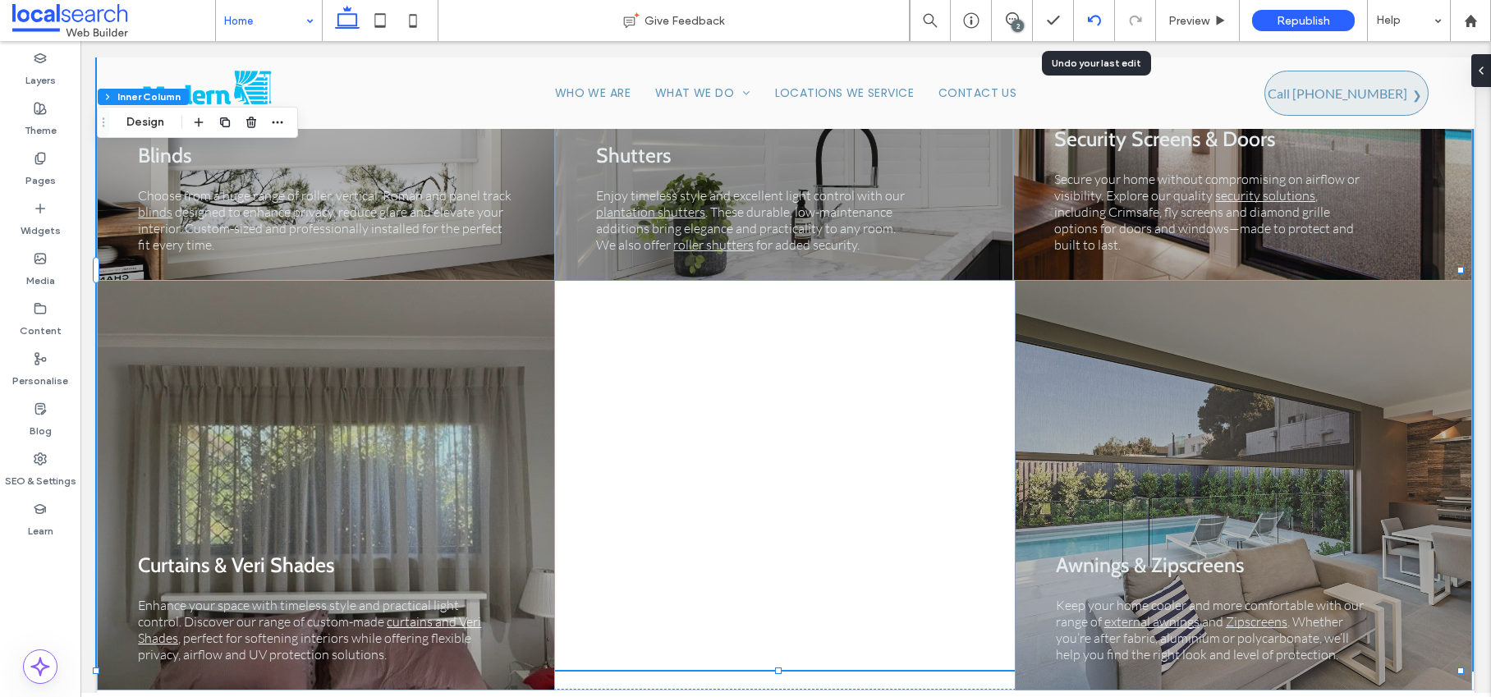
click at [1092, 19] on icon at bounding box center [1094, 20] width 13 height 13
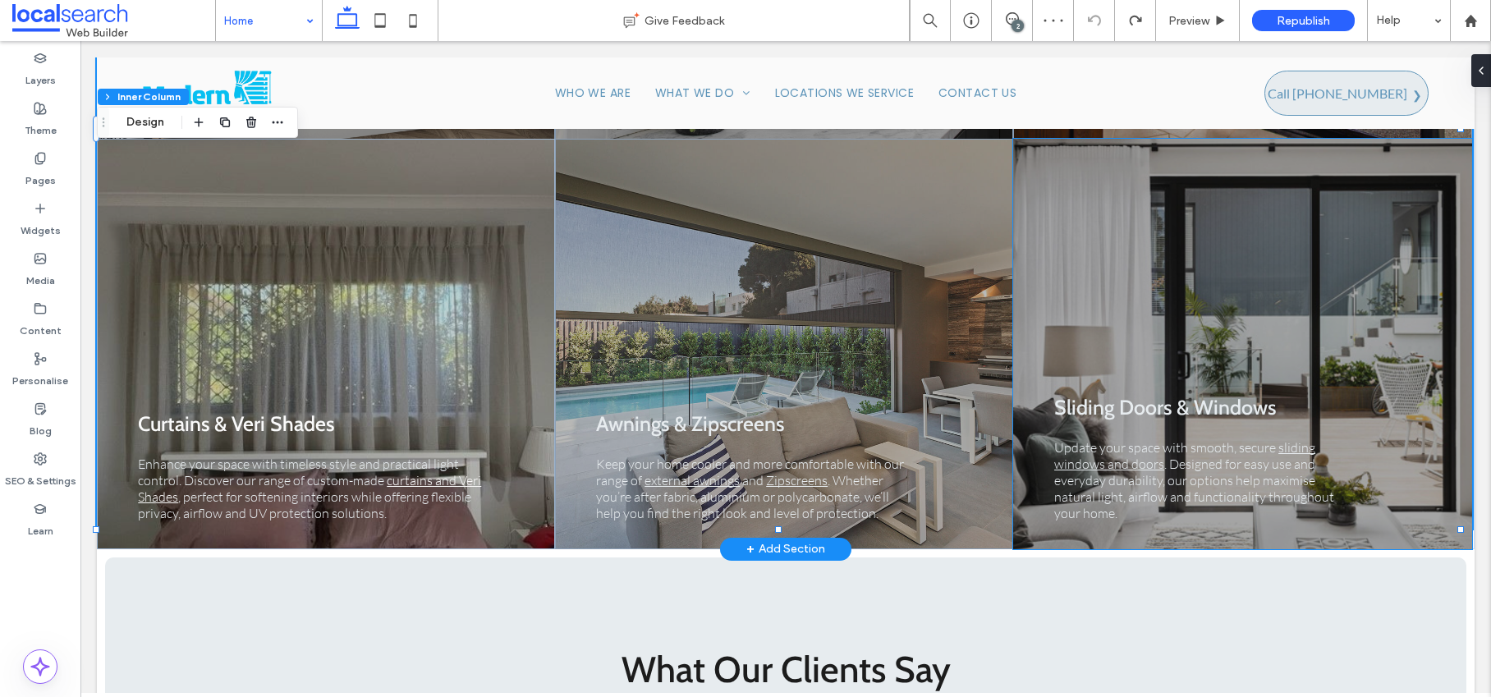
scroll to position [4210, 0]
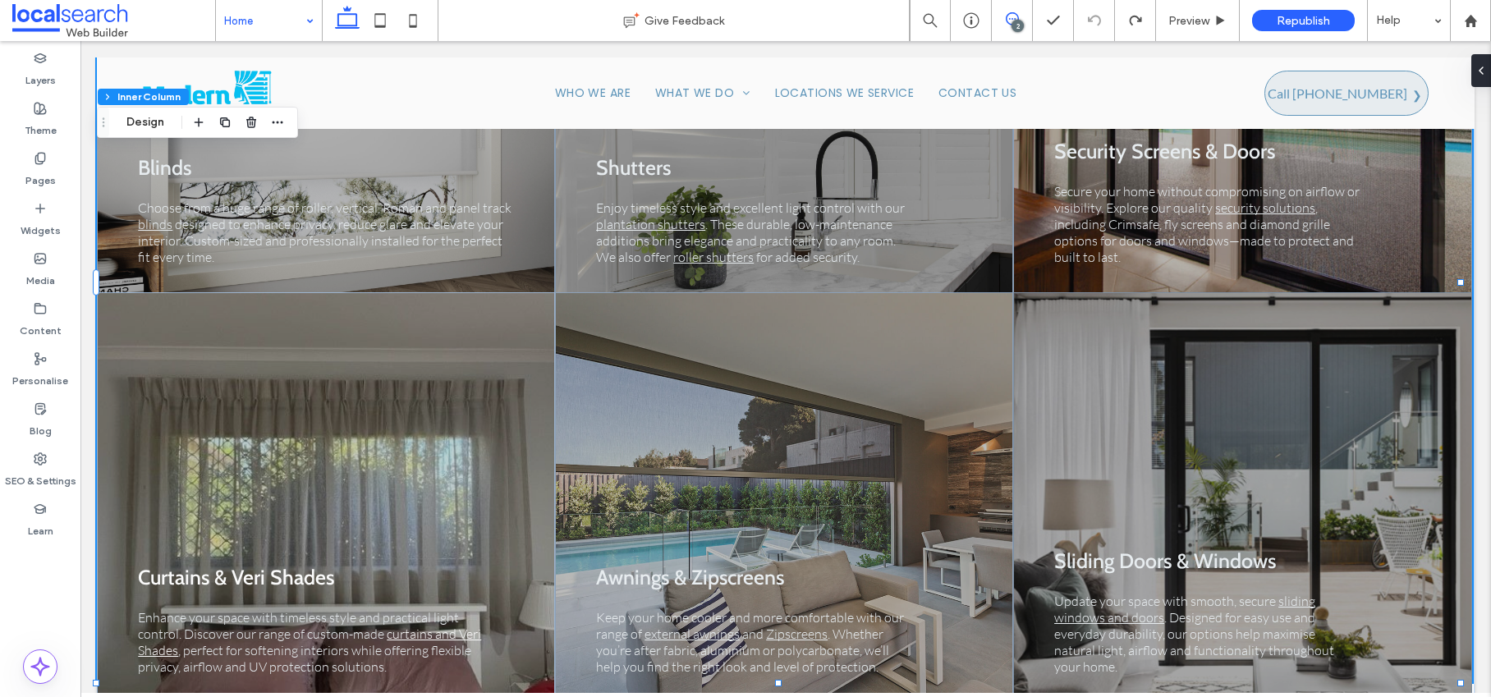
click at [1018, 15] on icon at bounding box center [1011, 18] width 13 height 13
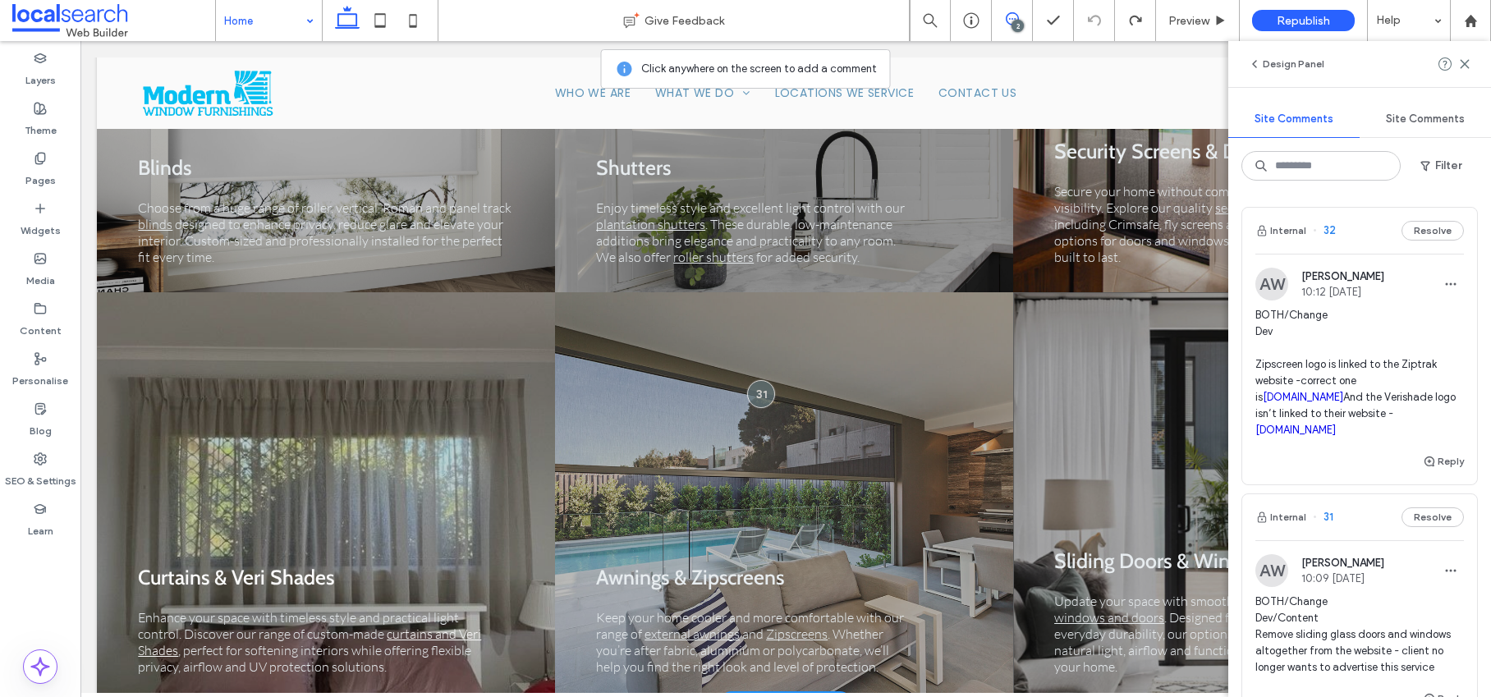
click at [1117, 379] on div "Sliding Doors & Windows Update your space with smooth, secure sliding windows a…" at bounding box center [1243, 497] width 460 height 410
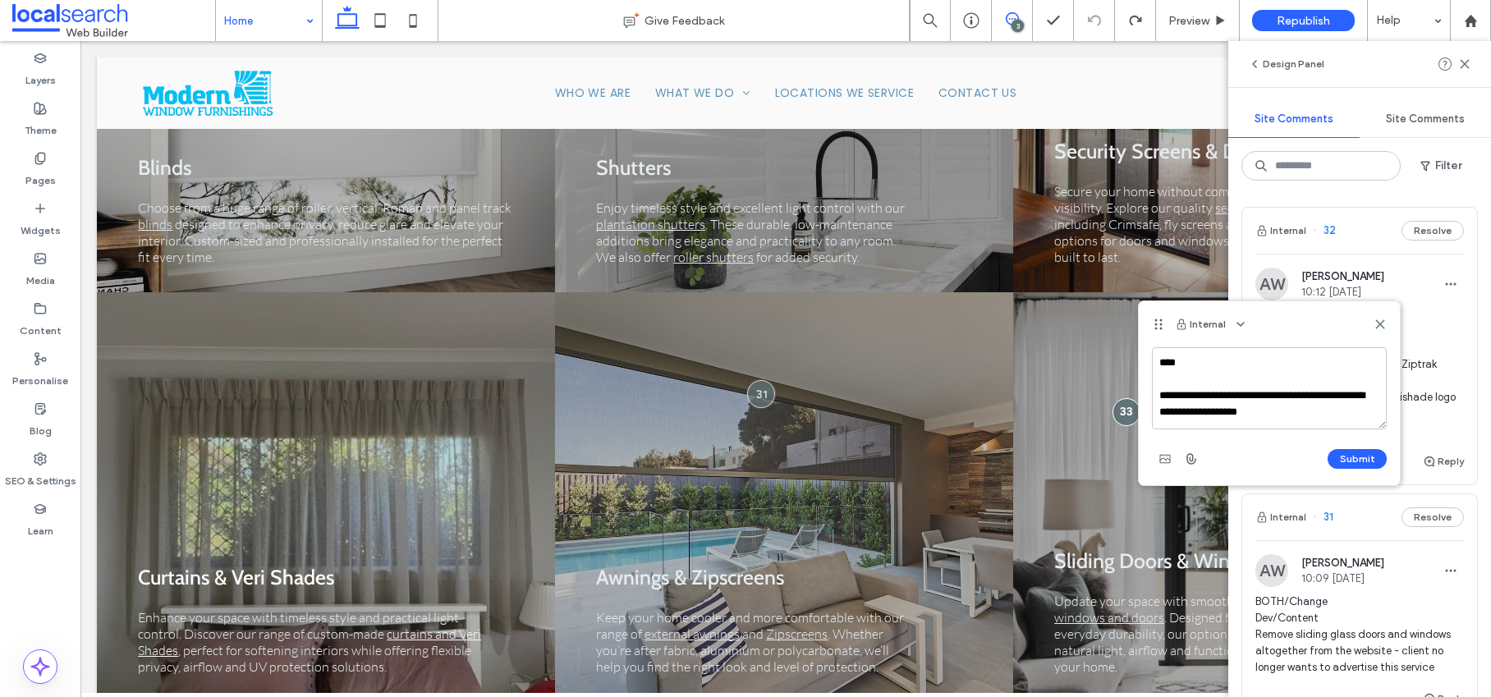
click at [1188, 360] on textarea "**********" at bounding box center [1269, 388] width 235 height 82
type textarea "**********"
click at [1363, 459] on button "Submit" at bounding box center [1356, 459] width 59 height 20
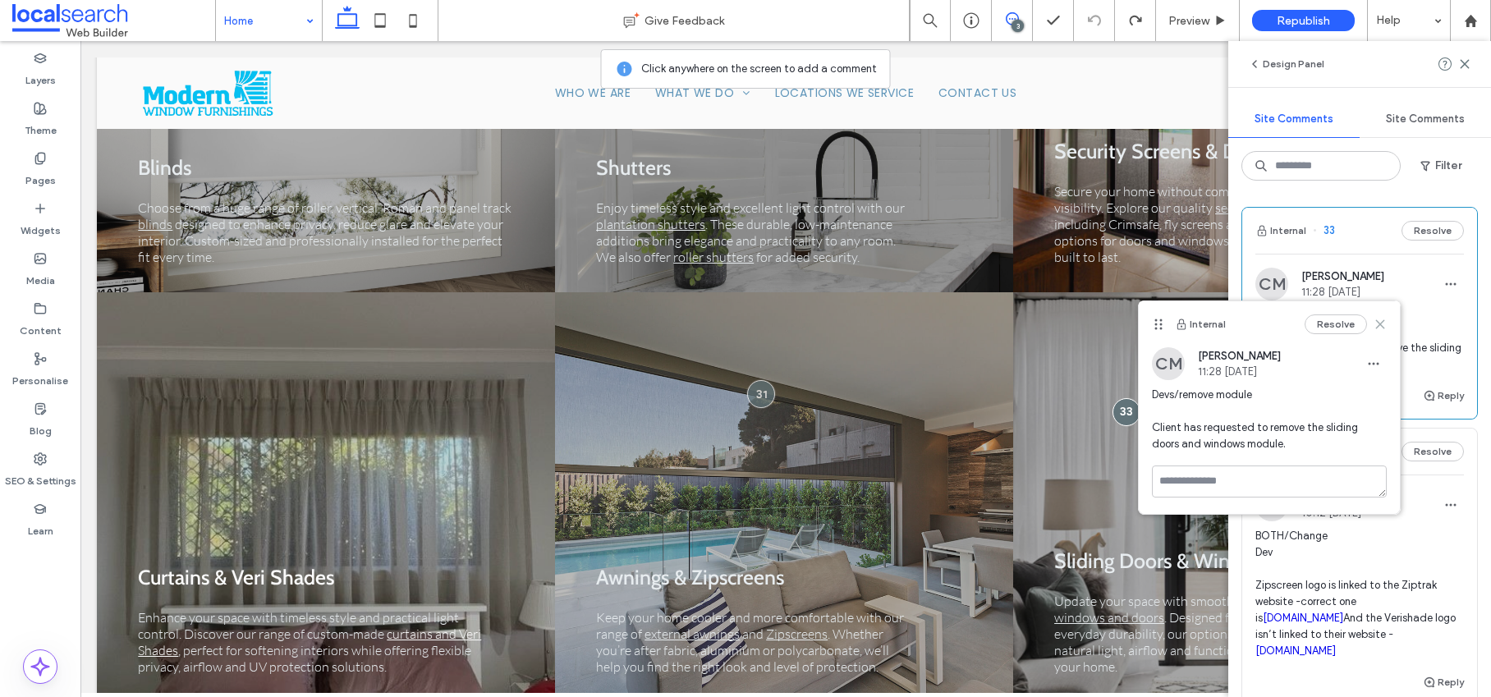
click at [1381, 323] on use at bounding box center [1379, 323] width 7 height 7
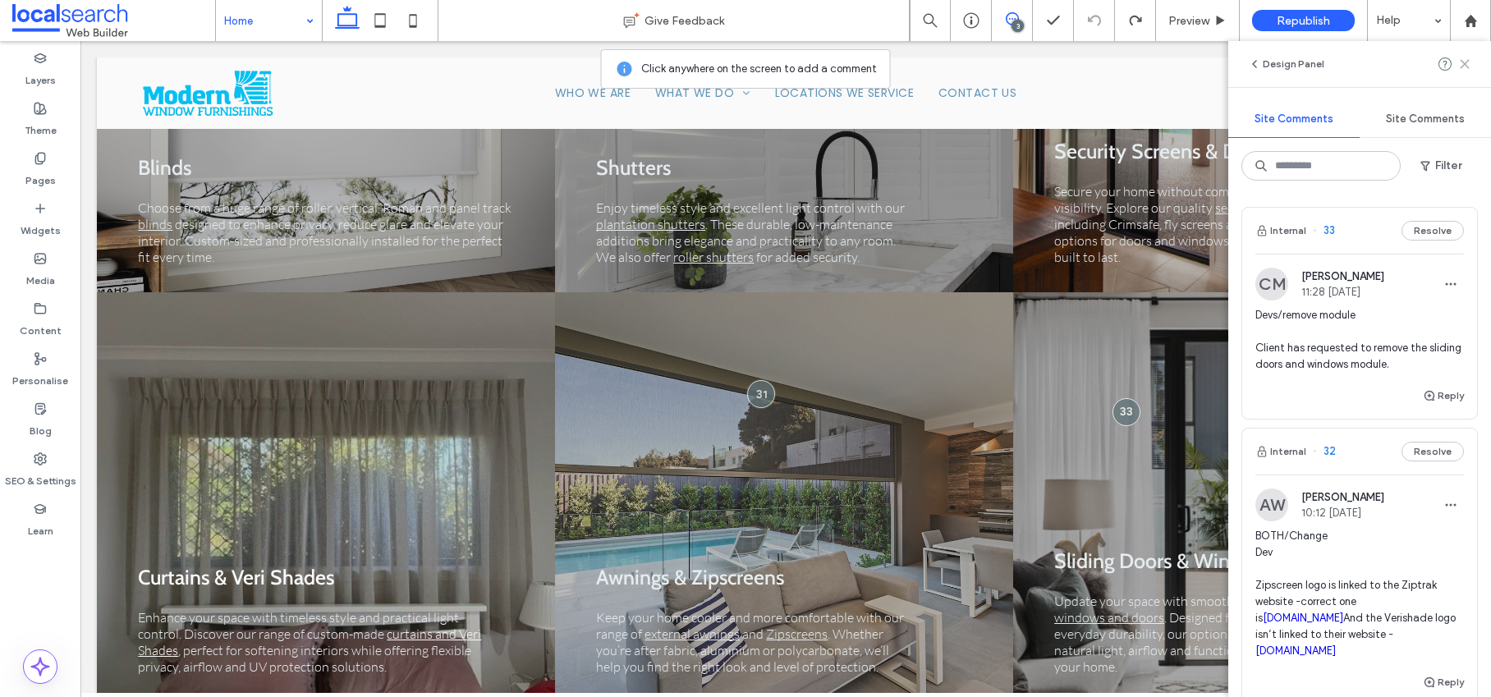
click at [1464, 63] on use at bounding box center [1463, 63] width 7 height 7
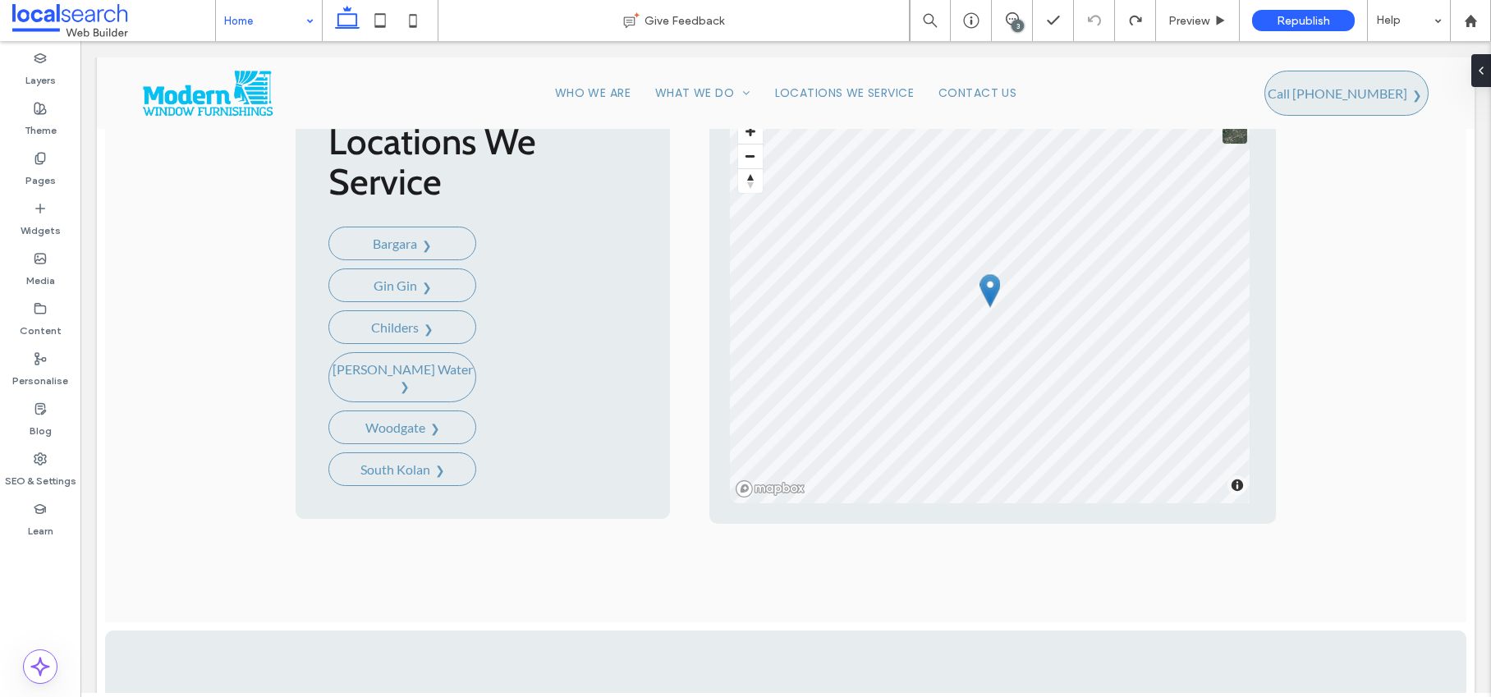
scroll to position [7139, 0]
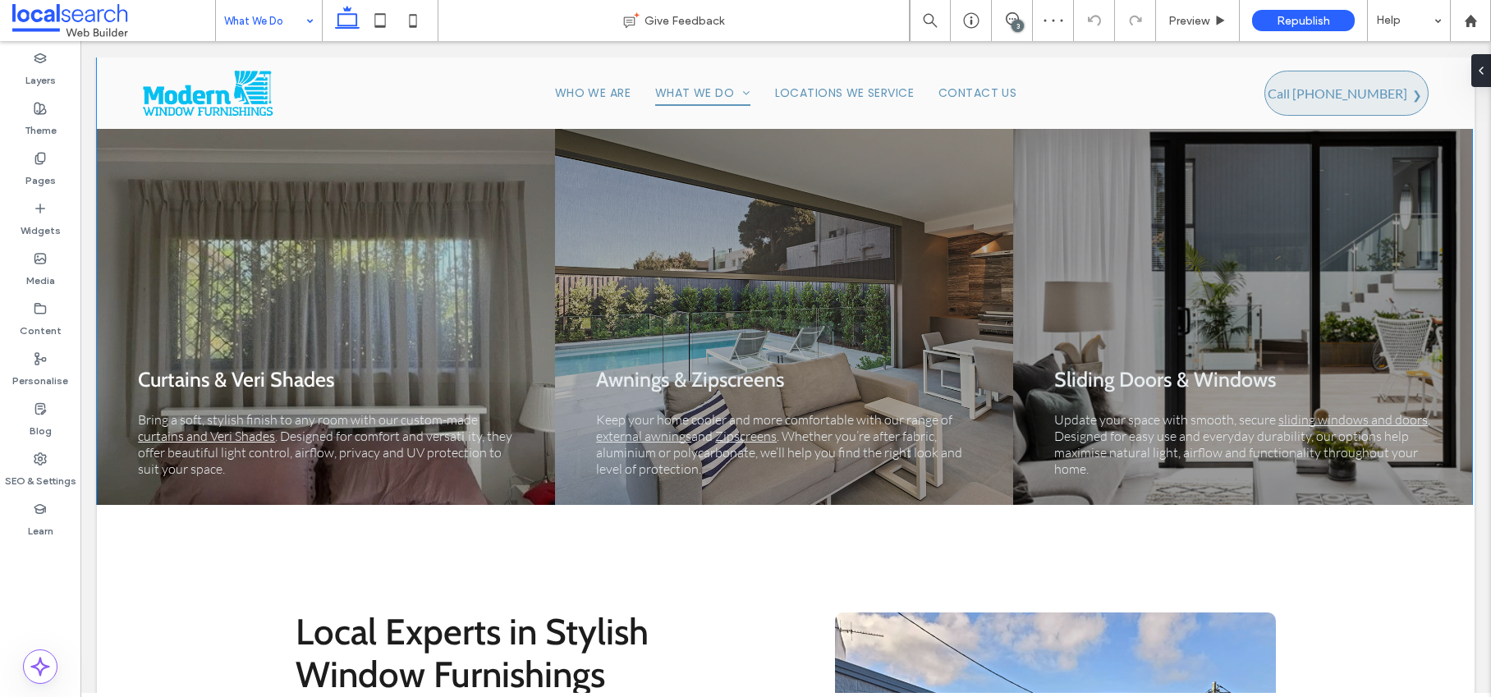
scroll to position [815, 0]
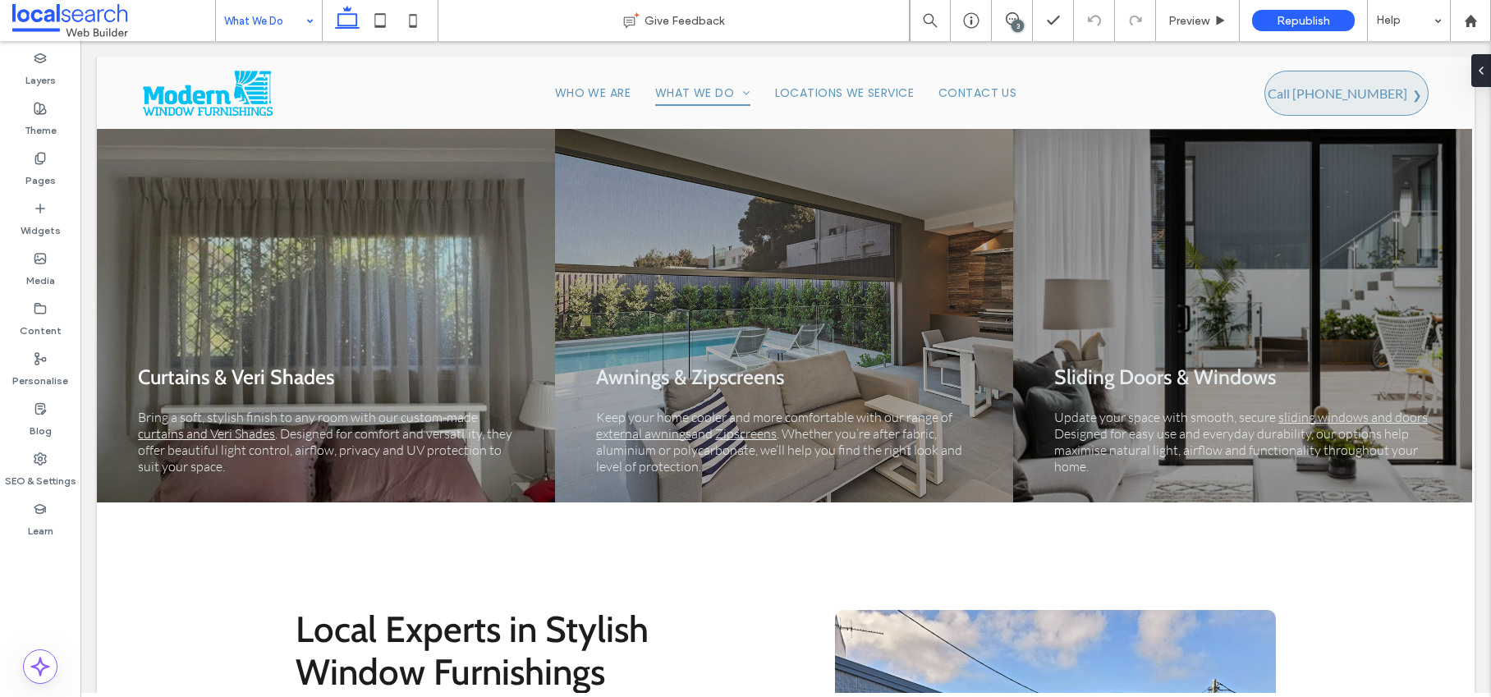
click at [1015, 25] on div "3" at bounding box center [1017, 26] width 12 height 12
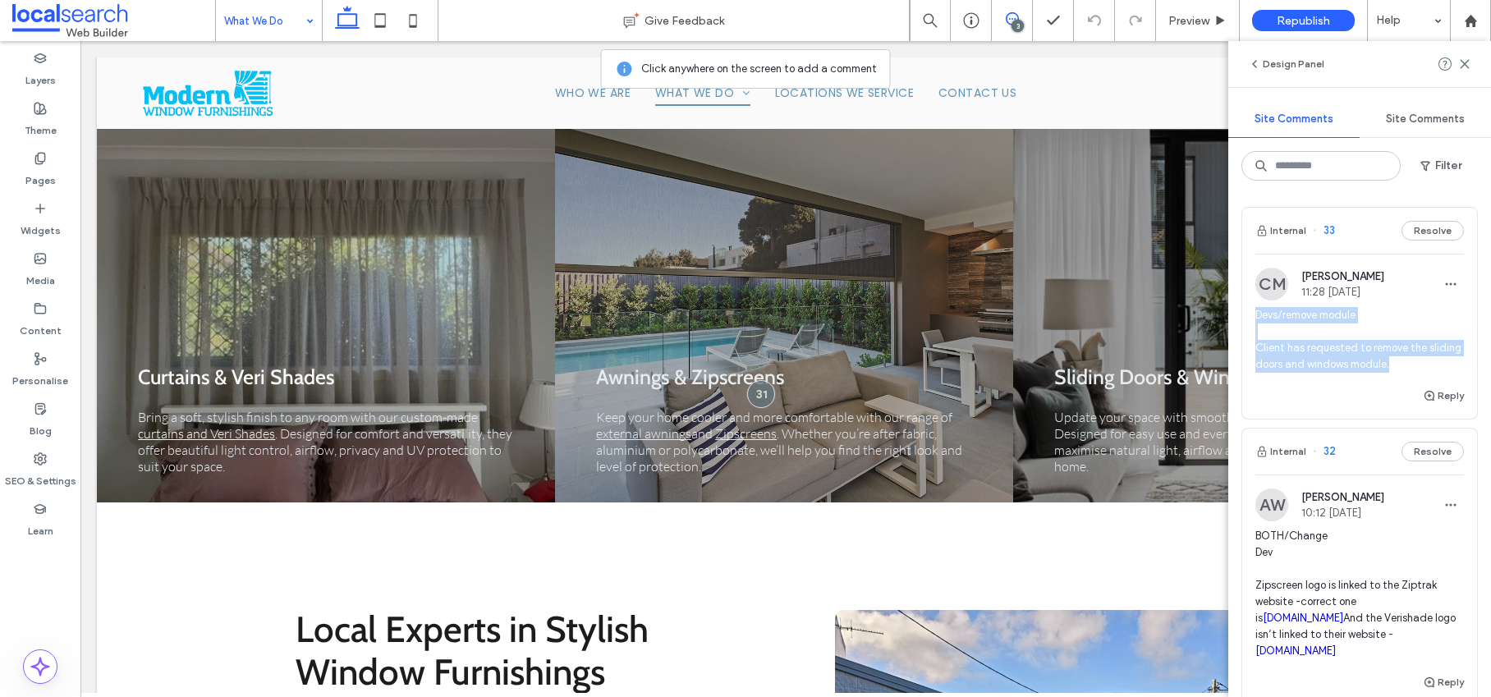
drag, startPoint x: 1254, startPoint y: 315, endPoint x: 1426, endPoint y: 364, distance: 178.5
click at [1426, 364] on span "Devs/remove module Client has requested to remove the sliding doors and windows…" at bounding box center [1359, 340] width 208 height 66
copy span "Devs/remove module Client has requested to remove the sliding doors and windows…"
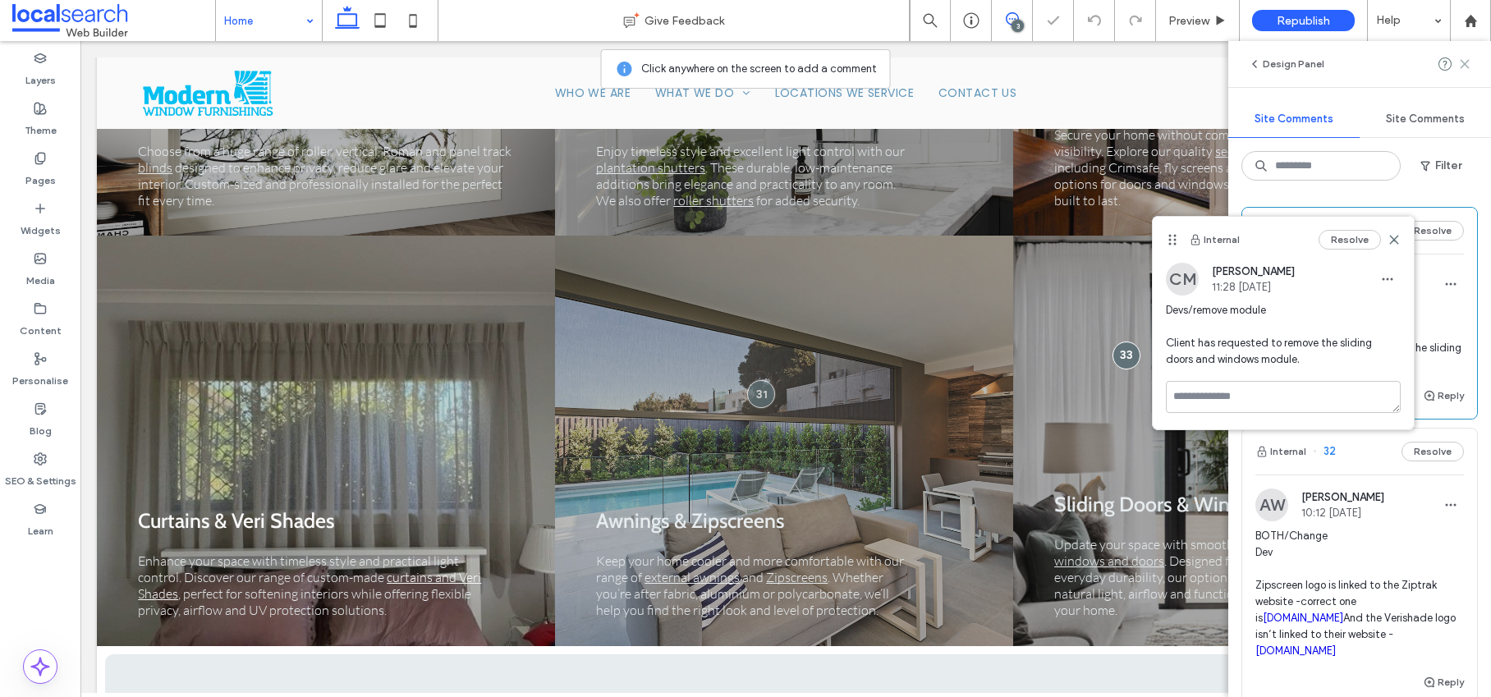
click at [1468, 62] on icon at bounding box center [1464, 63] width 13 height 13
click at [1394, 236] on icon at bounding box center [1393, 239] width 13 height 13
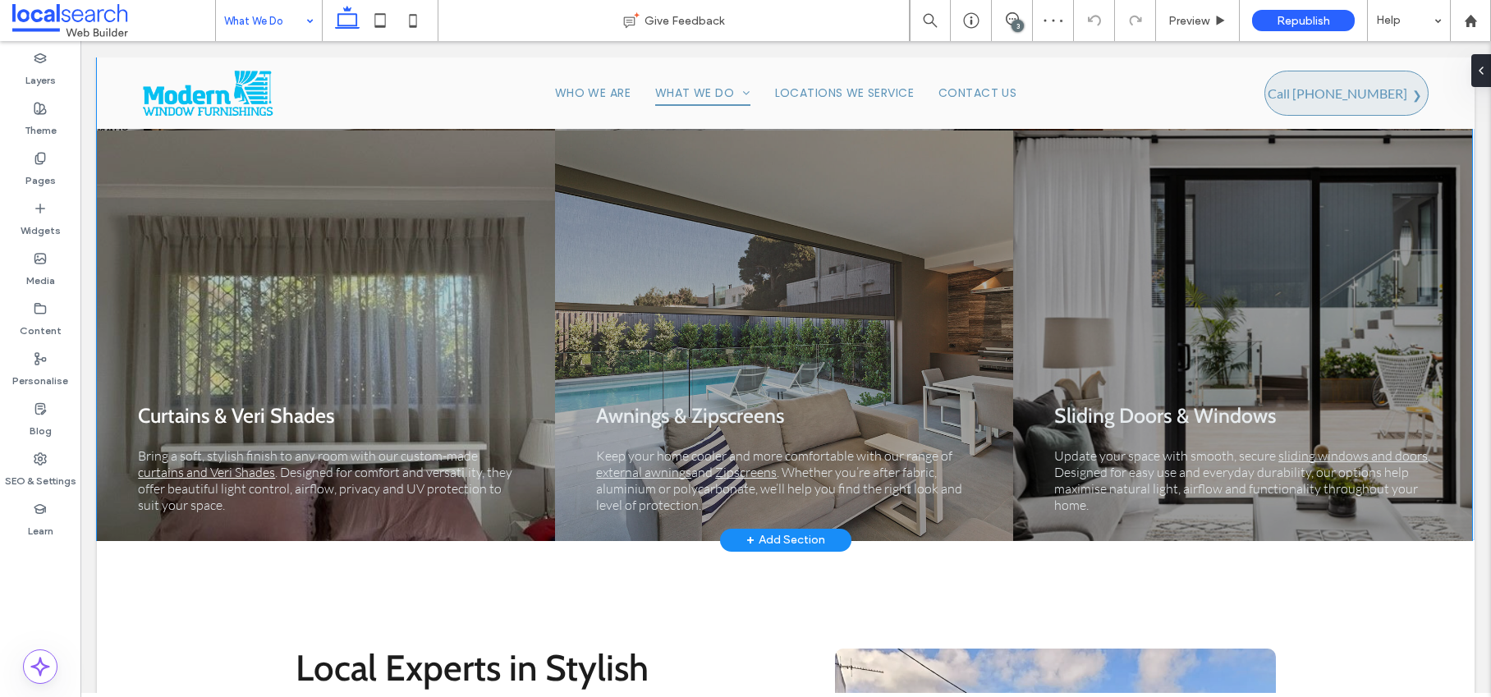
scroll to position [743, 0]
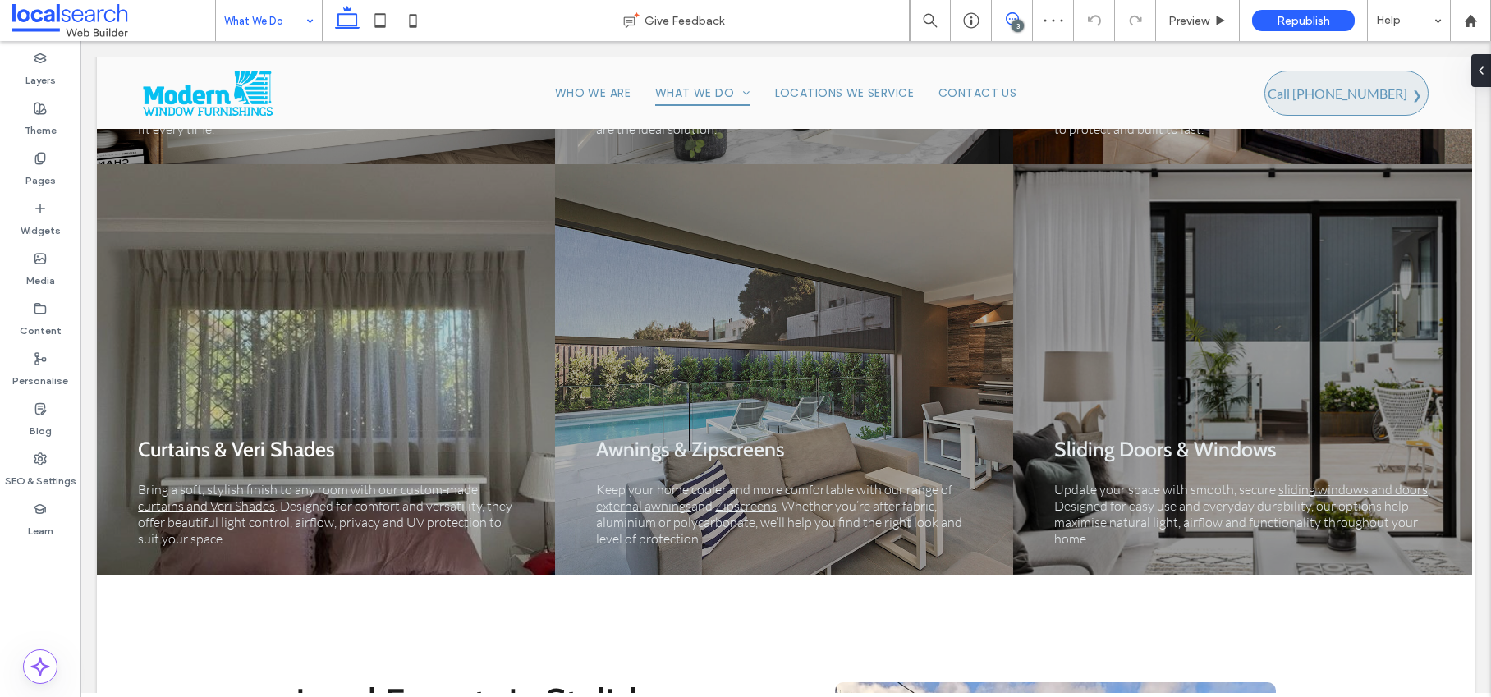
click at [1016, 17] on icon at bounding box center [1011, 18] width 13 height 13
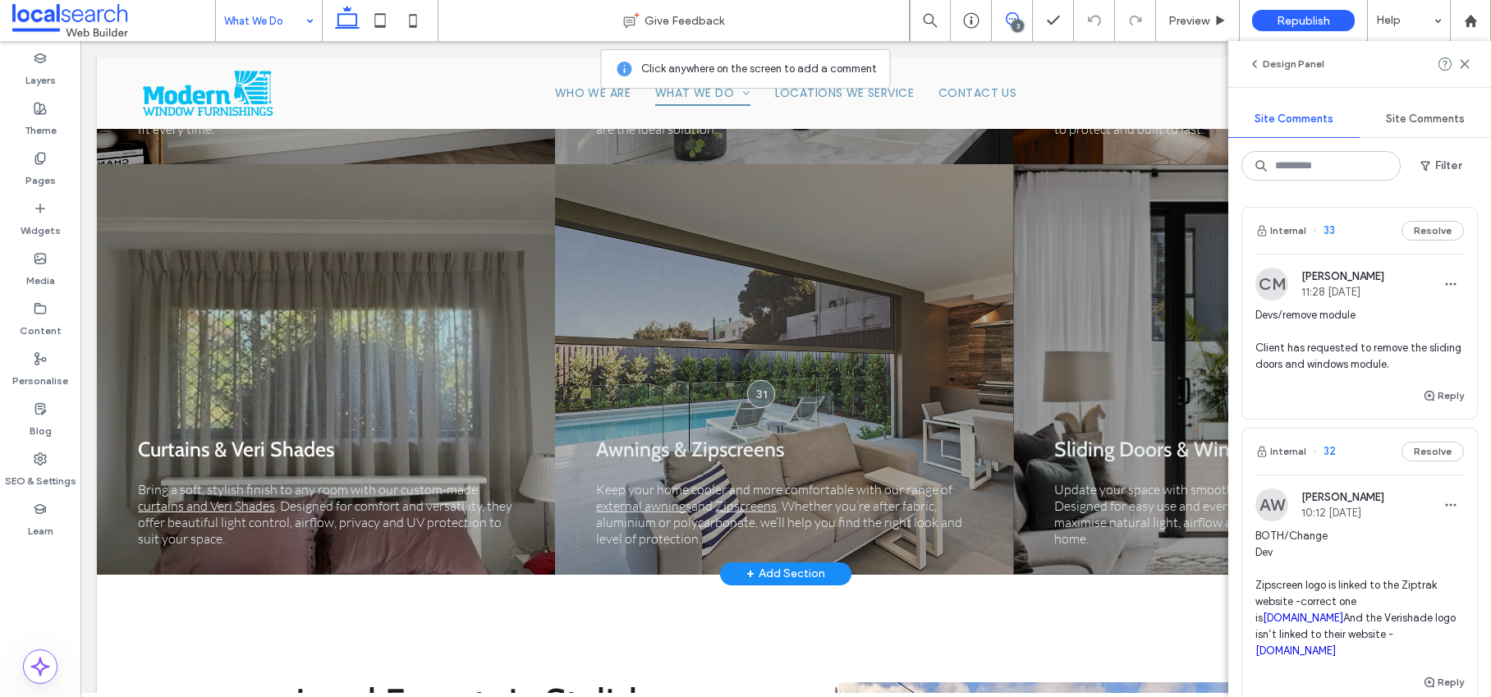
click at [1098, 292] on div "Sliding Doors & Windows Update your space with smooth, secure sliding windows a…" at bounding box center [1243, 369] width 460 height 410
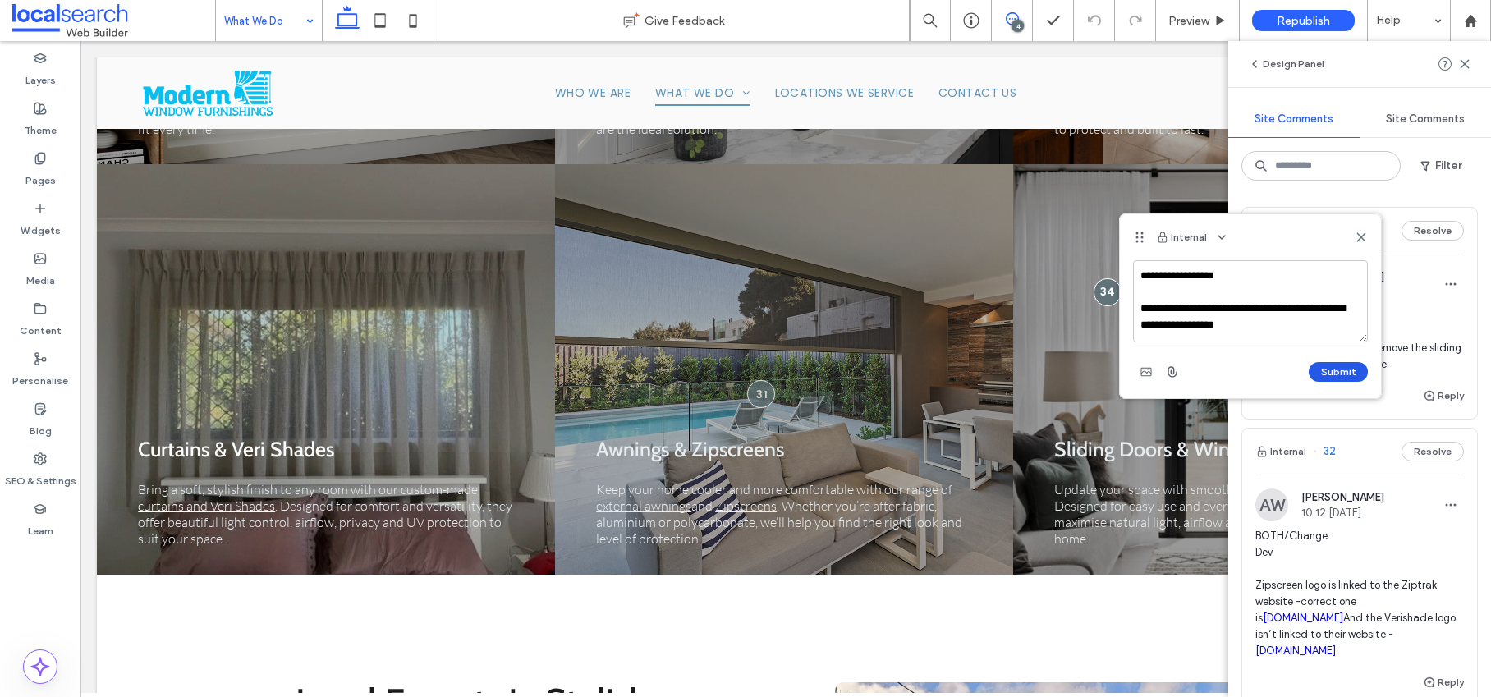
type textarea "**********"
click at [1335, 373] on button "Submit" at bounding box center [1337, 372] width 59 height 20
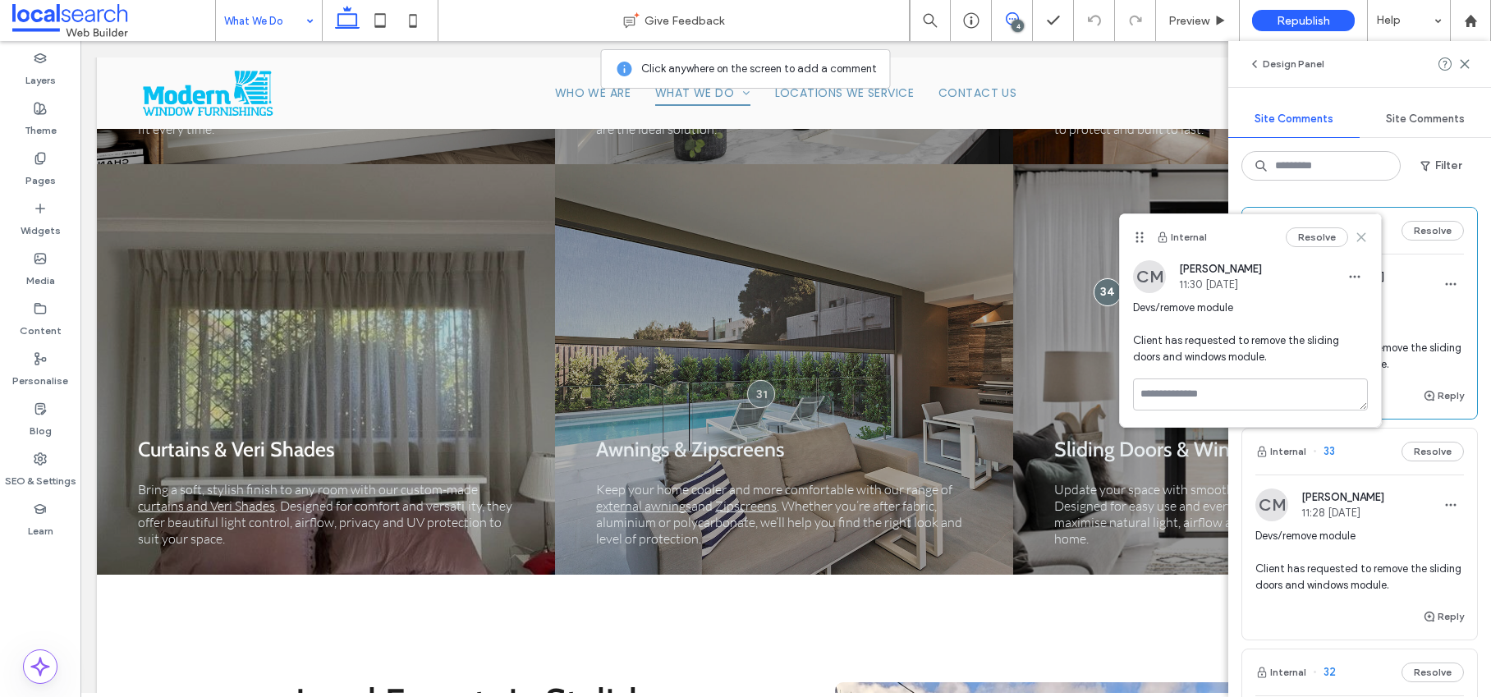
click at [1360, 236] on use at bounding box center [1360, 236] width 7 height 7
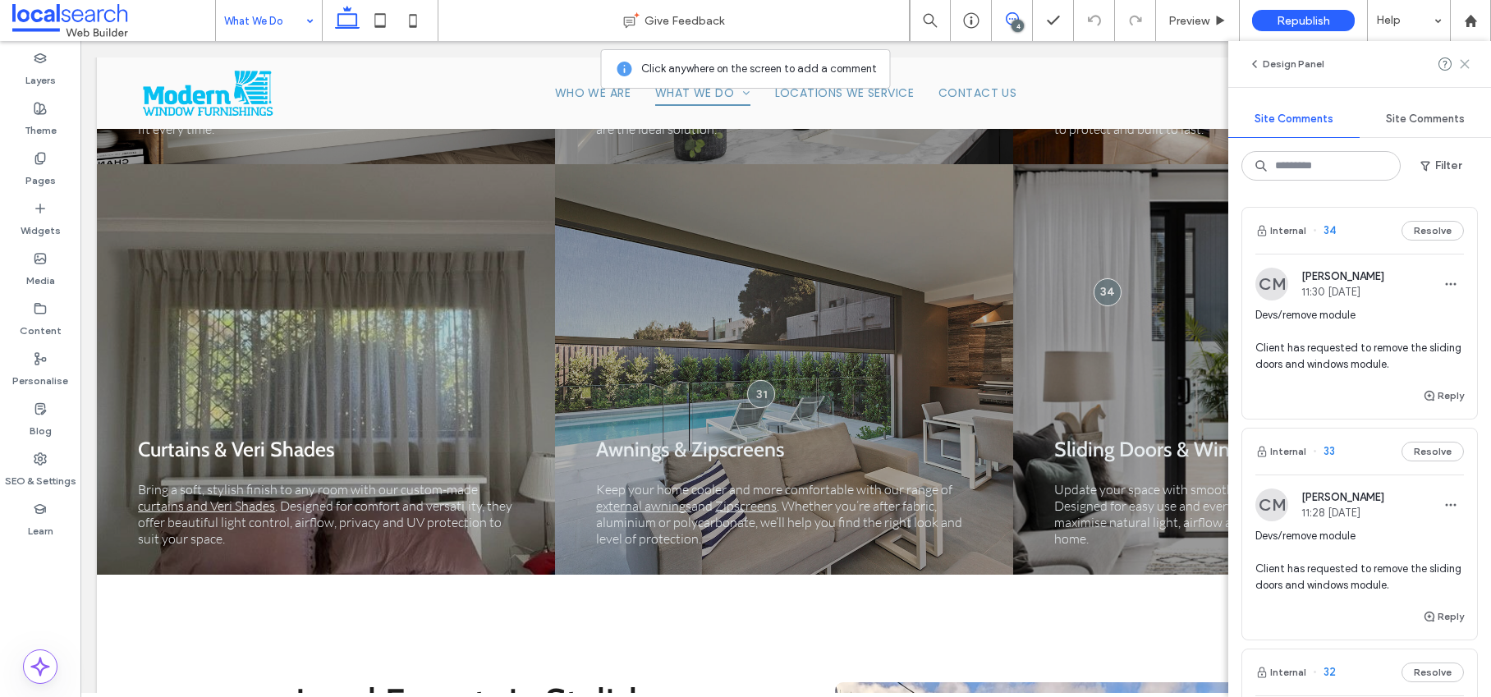
click at [1465, 63] on use at bounding box center [1463, 63] width 7 height 7
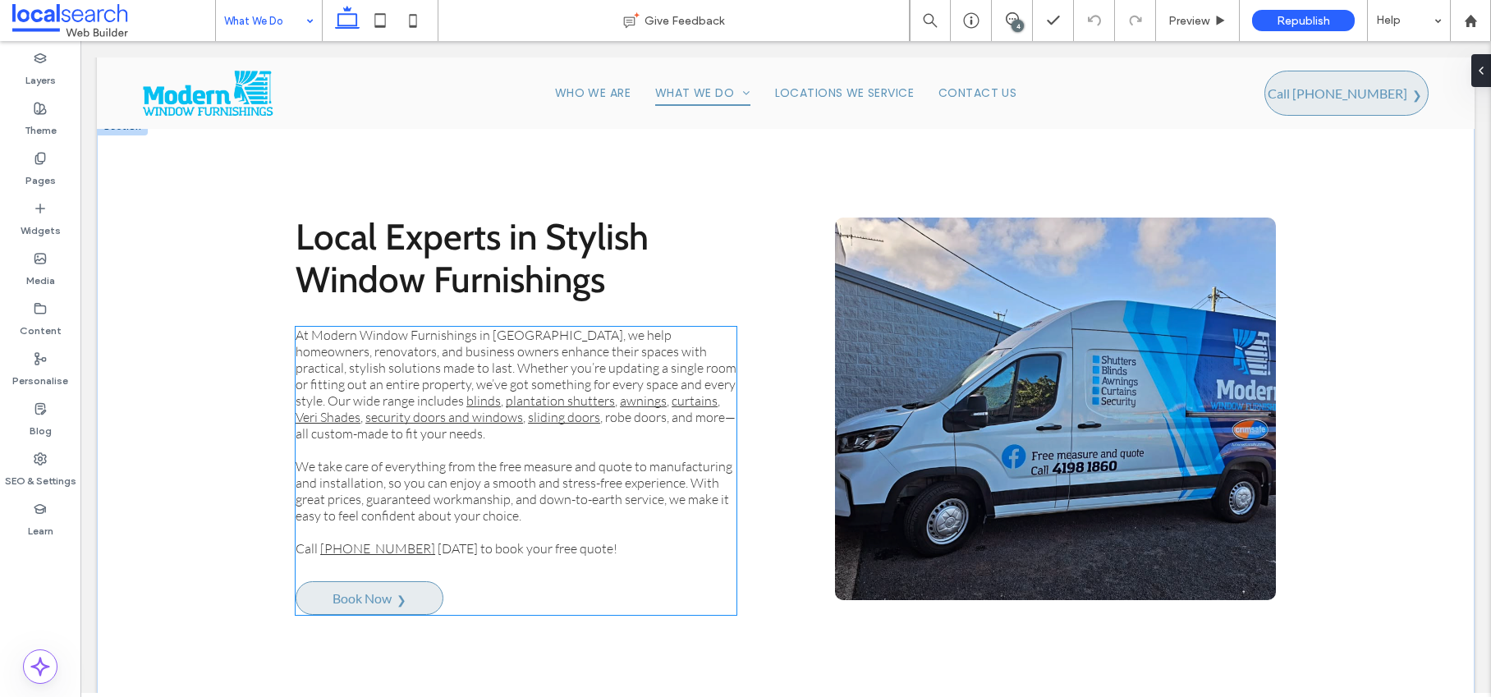
scroll to position [1209, 0]
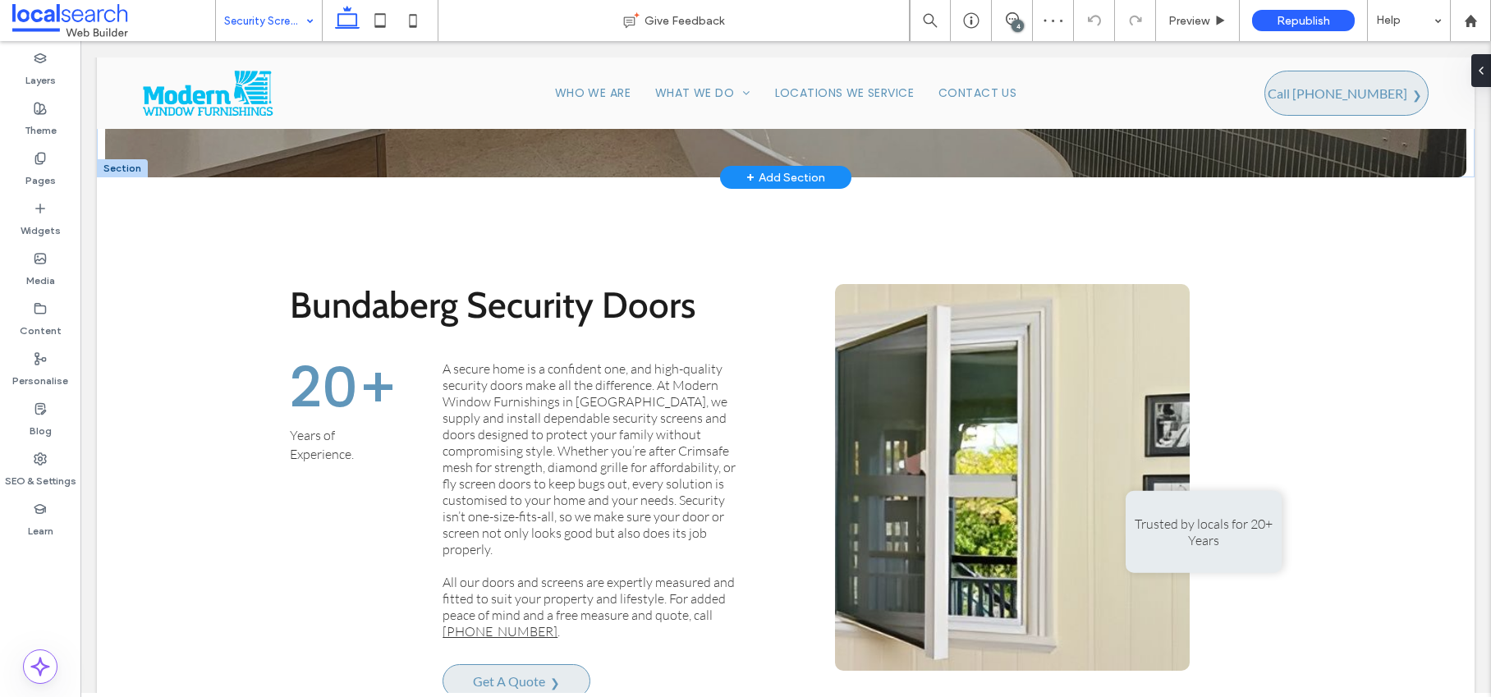
scroll to position [677, 0]
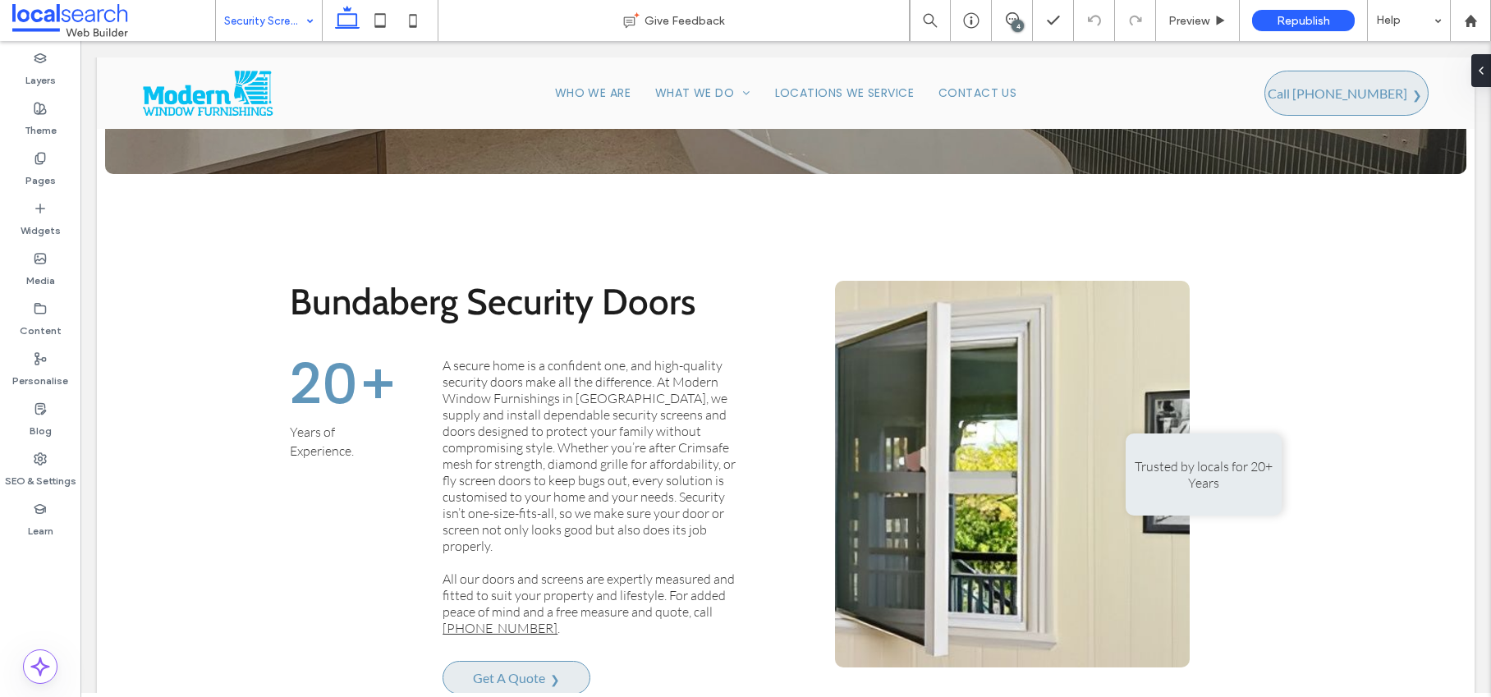
click at [270, 21] on input at bounding box center [264, 20] width 81 height 41
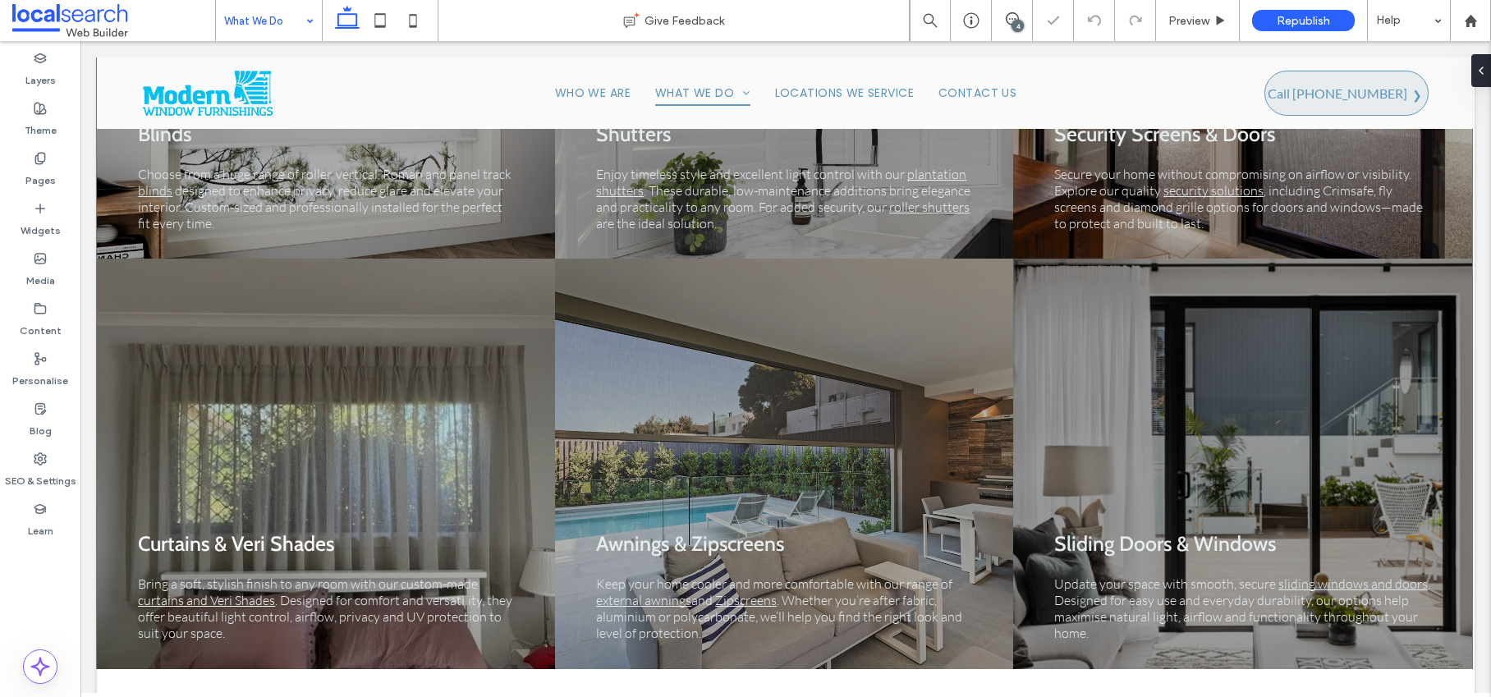
scroll to position [668, 0]
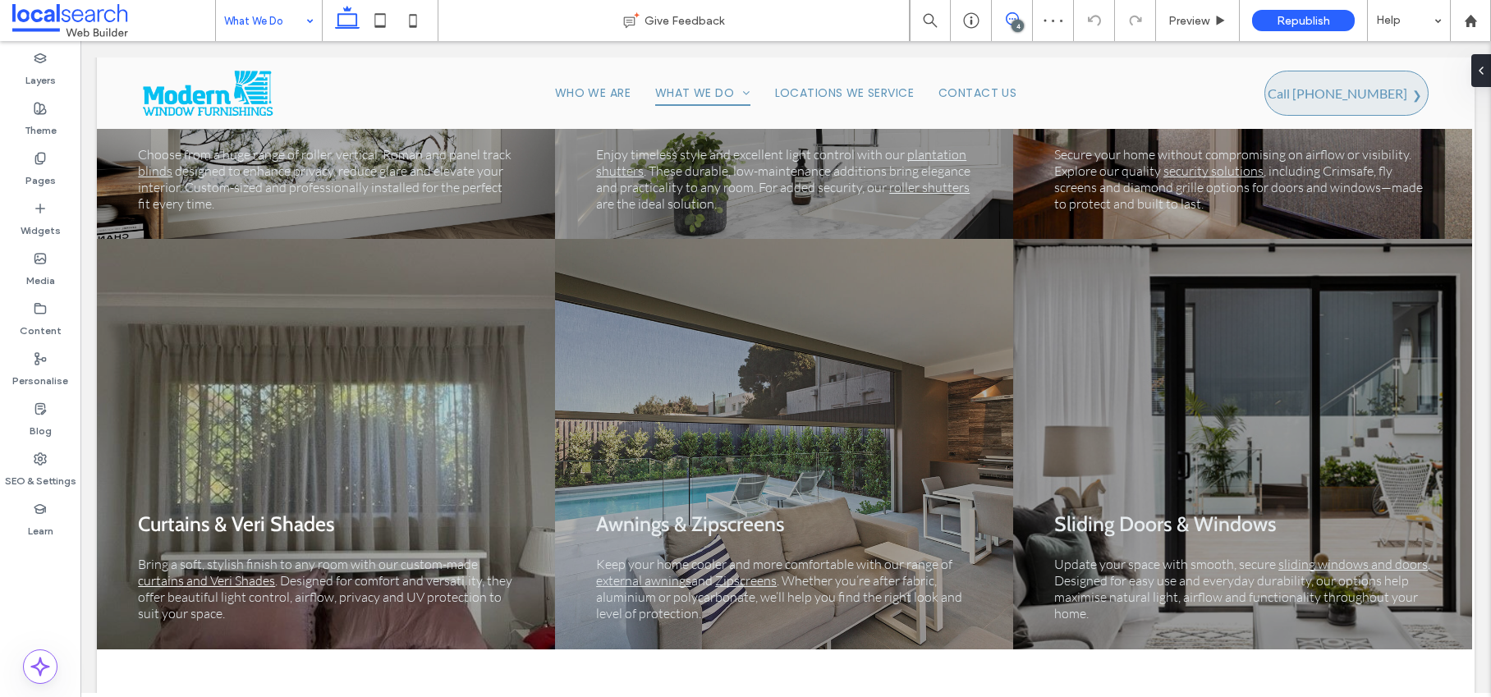
click at [1010, 21] on icon at bounding box center [1011, 18] width 13 height 13
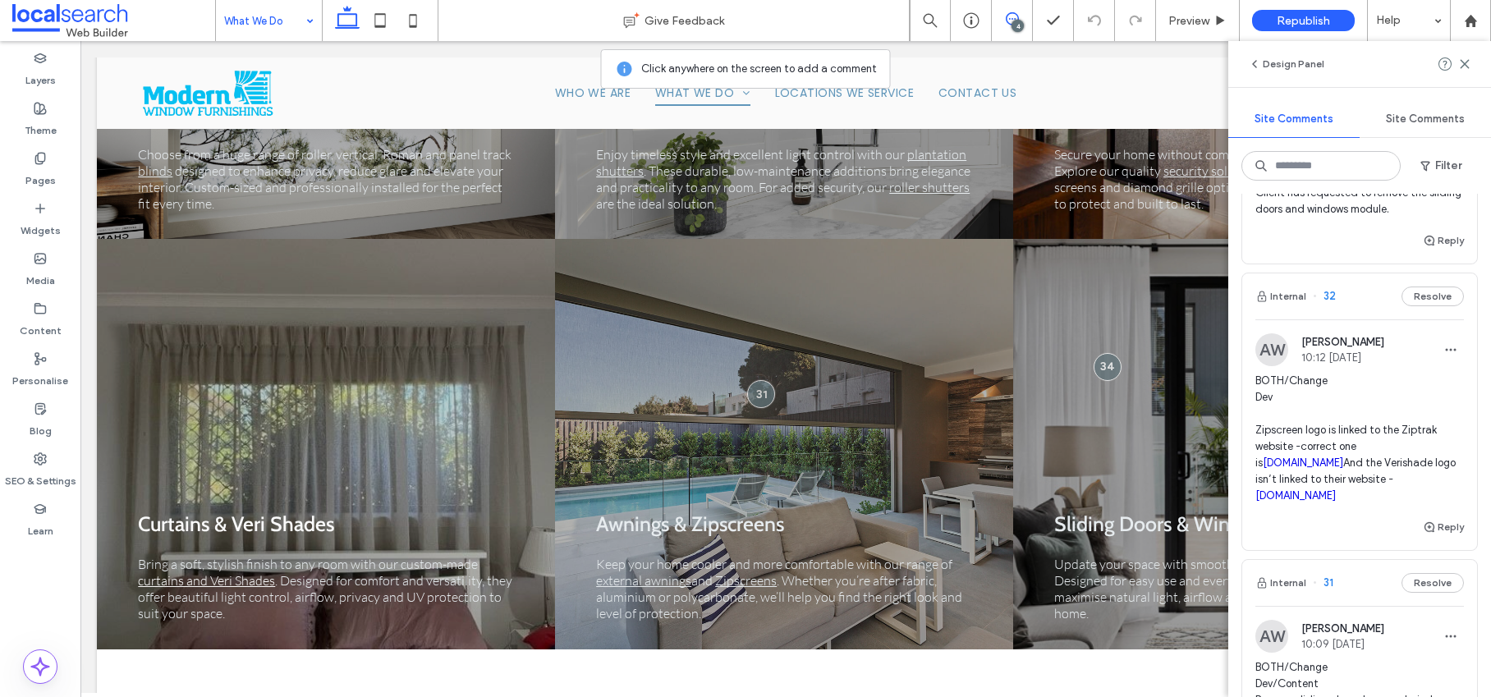
scroll to position [459, 0]
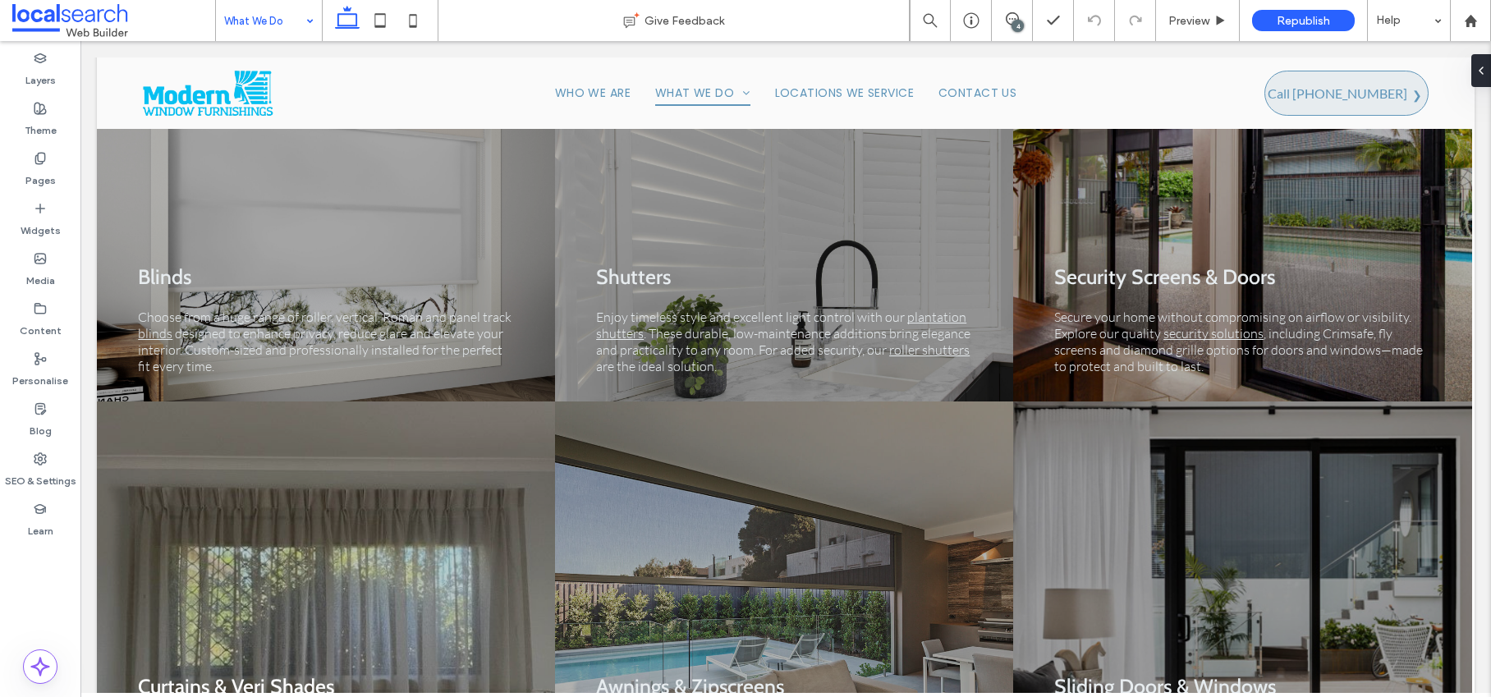
type input "****"
type input "**"
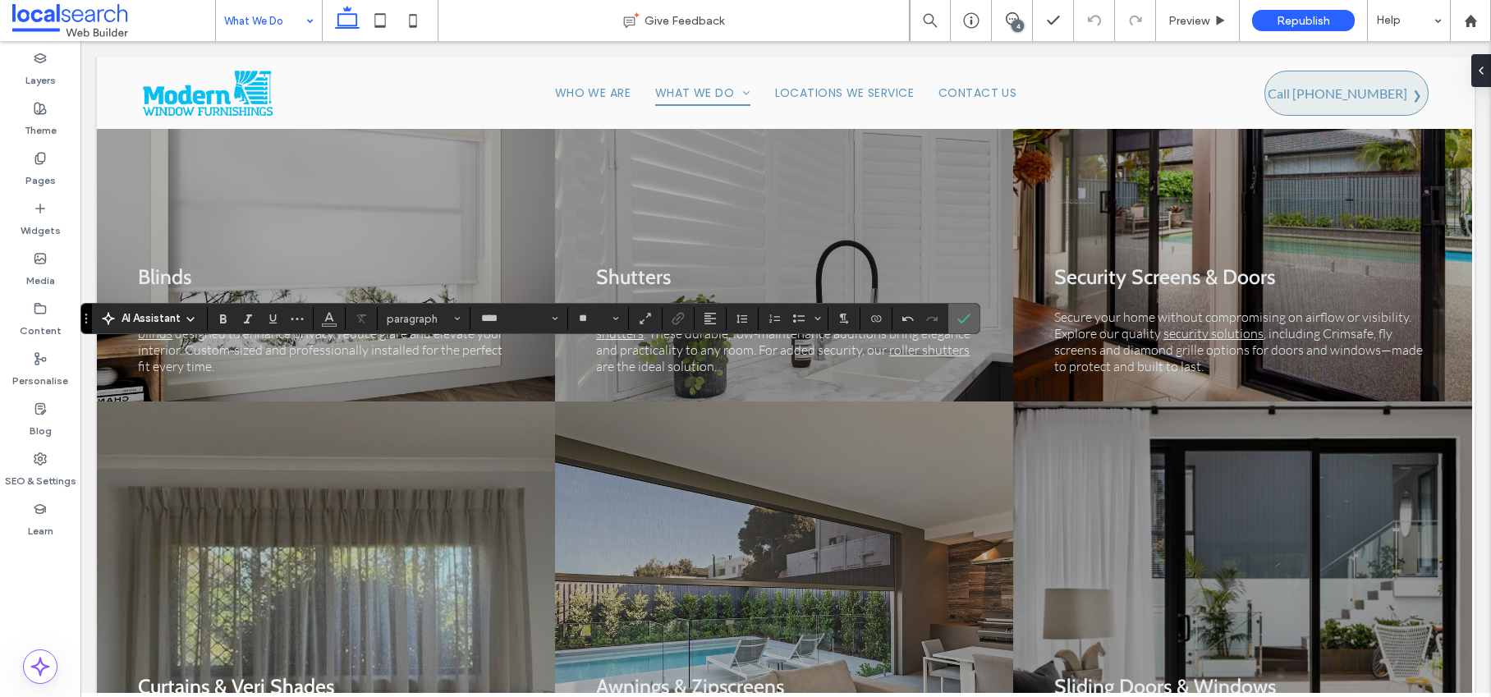
click at [953, 314] on label "Confirm" at bounding box center [963, 319] width 25 height 30
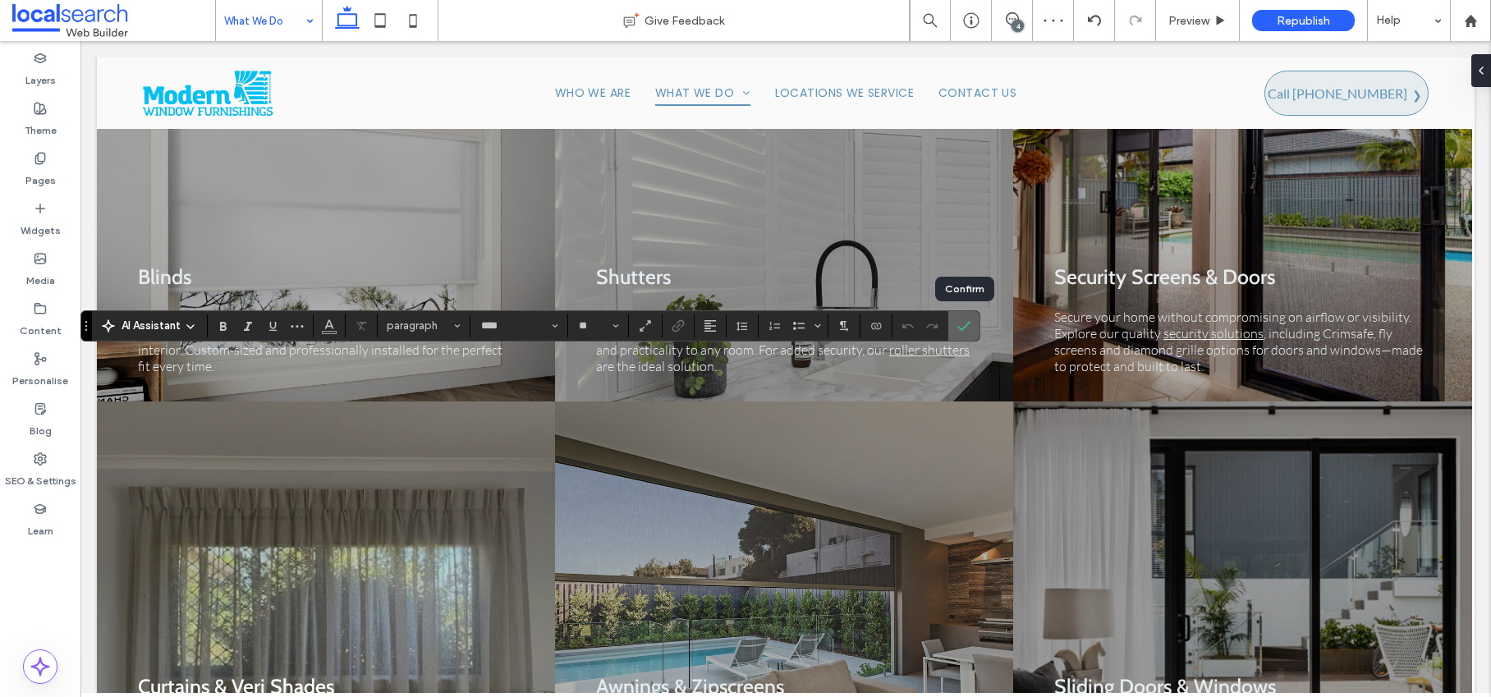
click at [959, 325] on icon "Confirm" at bounding box center [963, 325] width 13 height 13
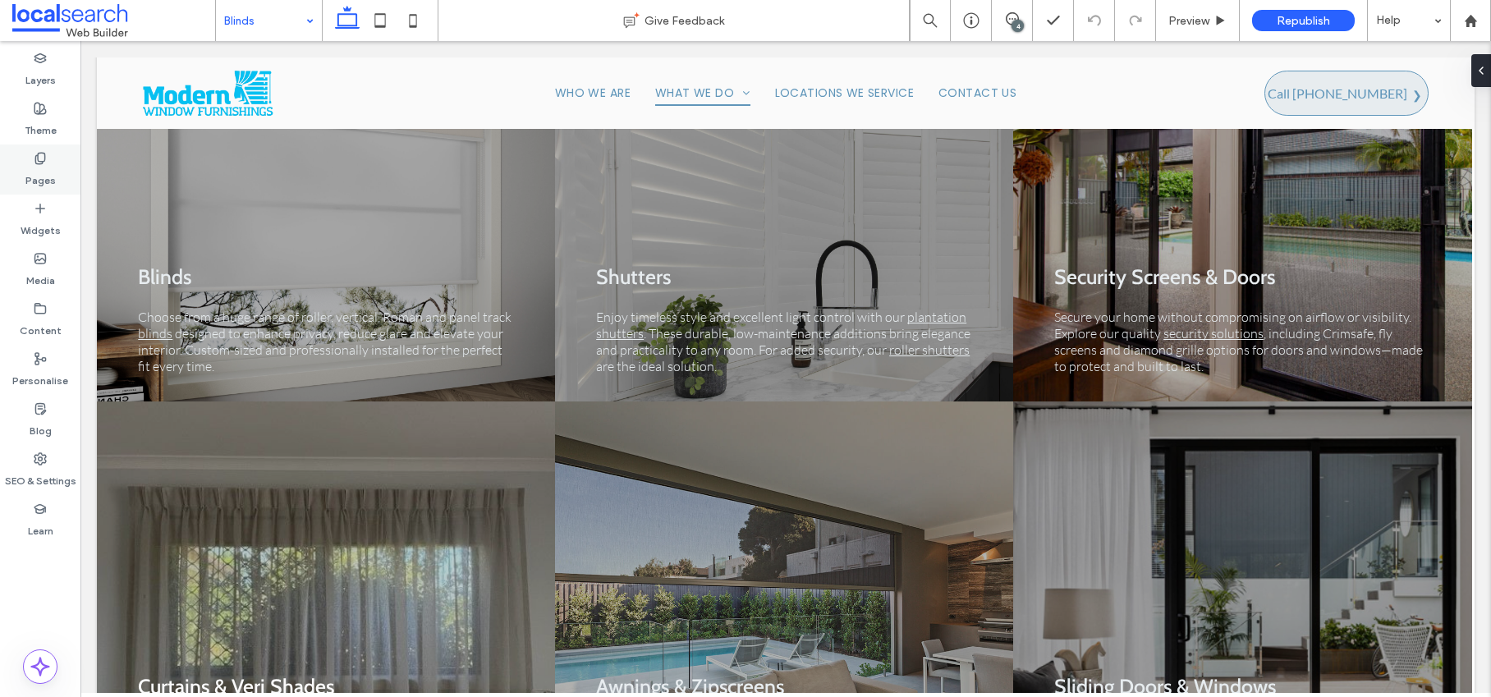
click at [42, 156] on icon at bounding box center [40, 158] width 13 height 13
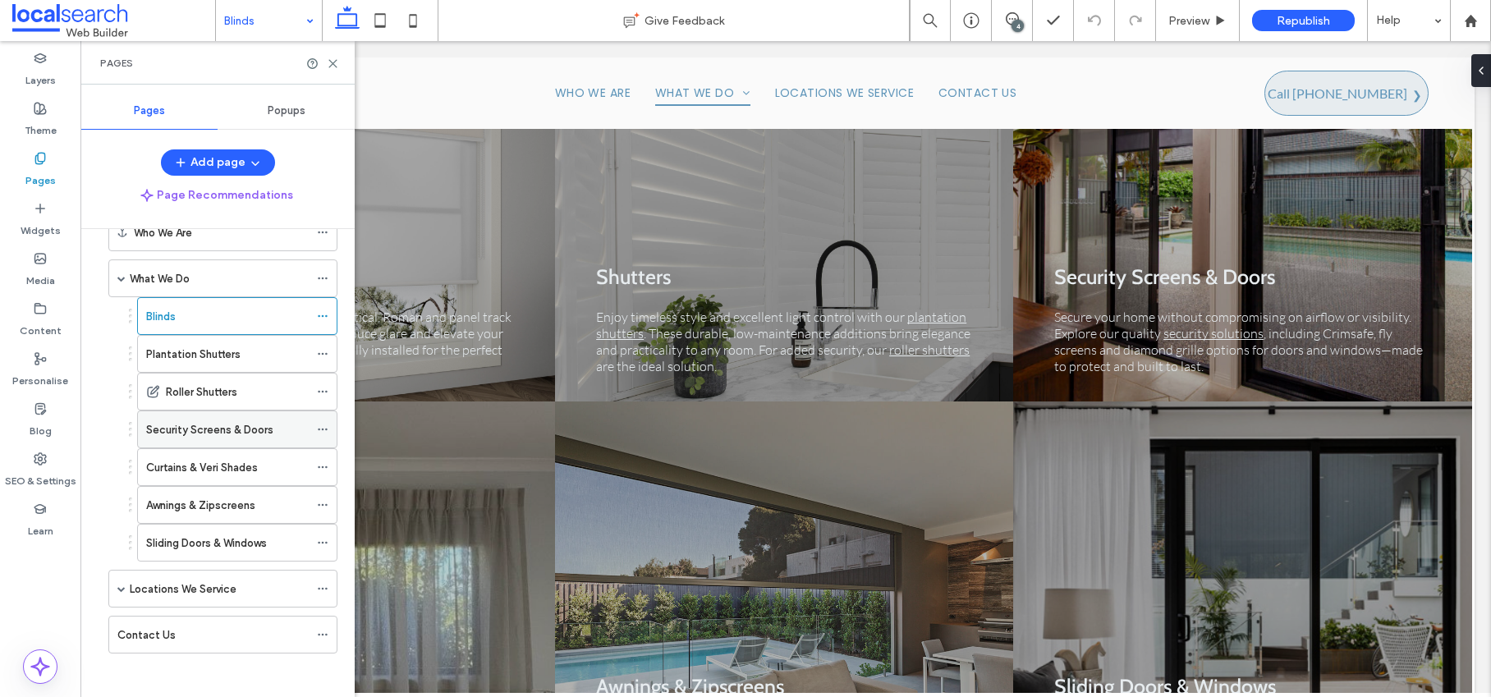
scroll to position [95, 0]
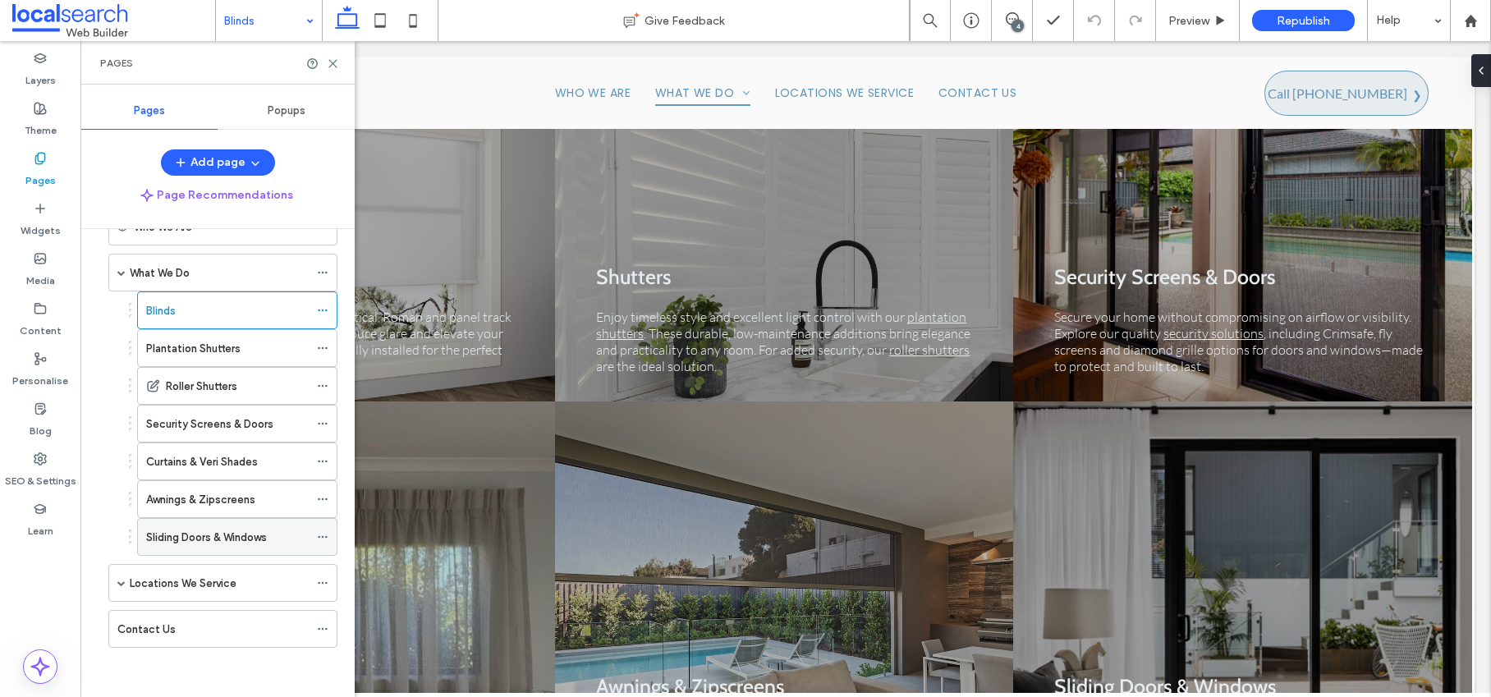
click at [328, 535] on icon at bounding box center [322, 536] width 11 height 11
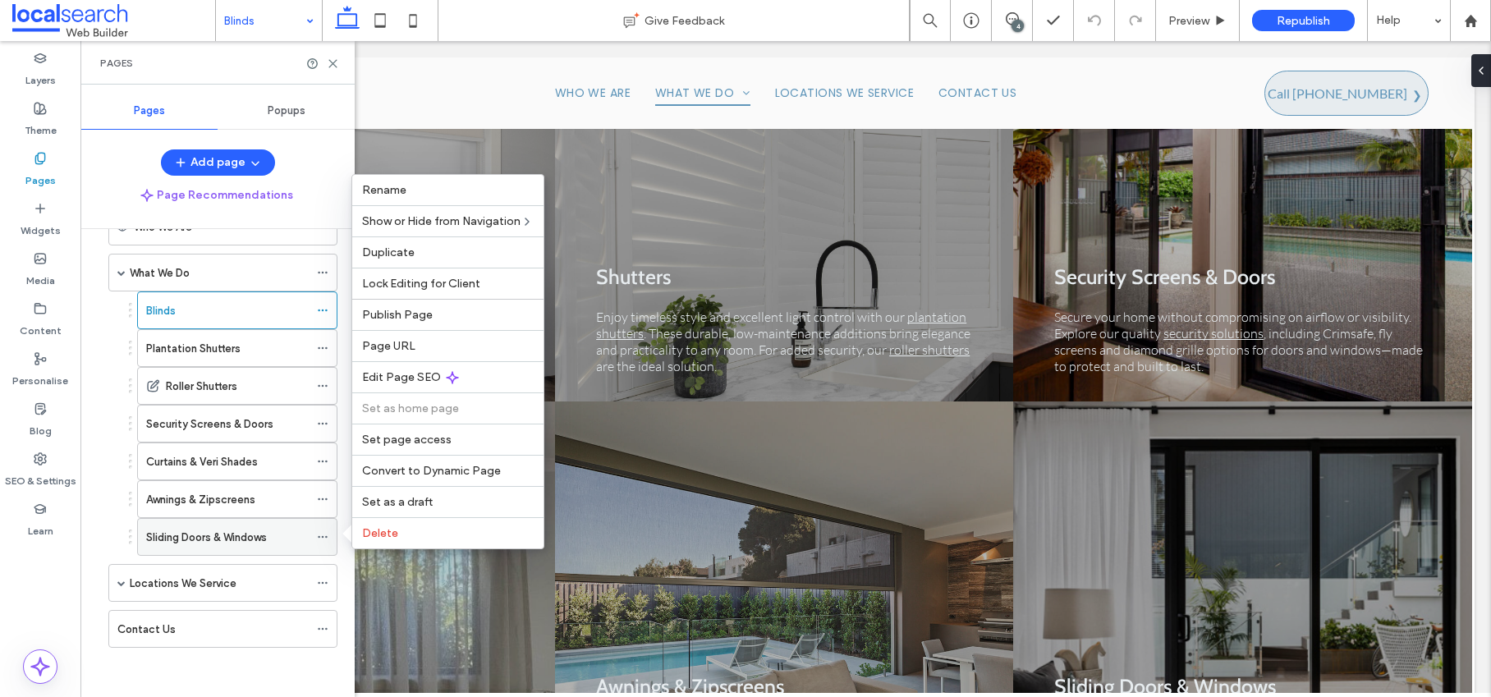
click at [259, 534] on label "Sliding Doors & Windows" at bounding box center [206, 537] width 121 height 29
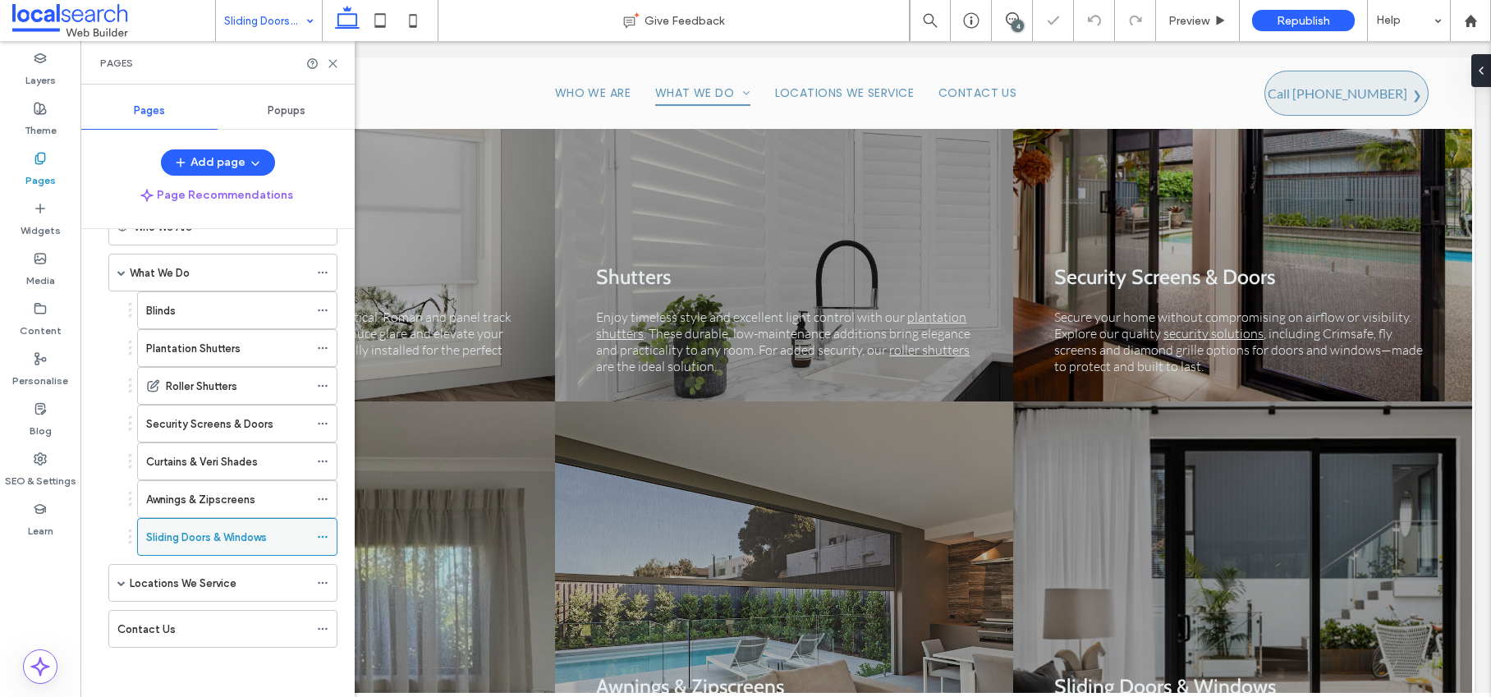
click at [324, 533] on icon at bounding box center [322, 536] width 11 height 11
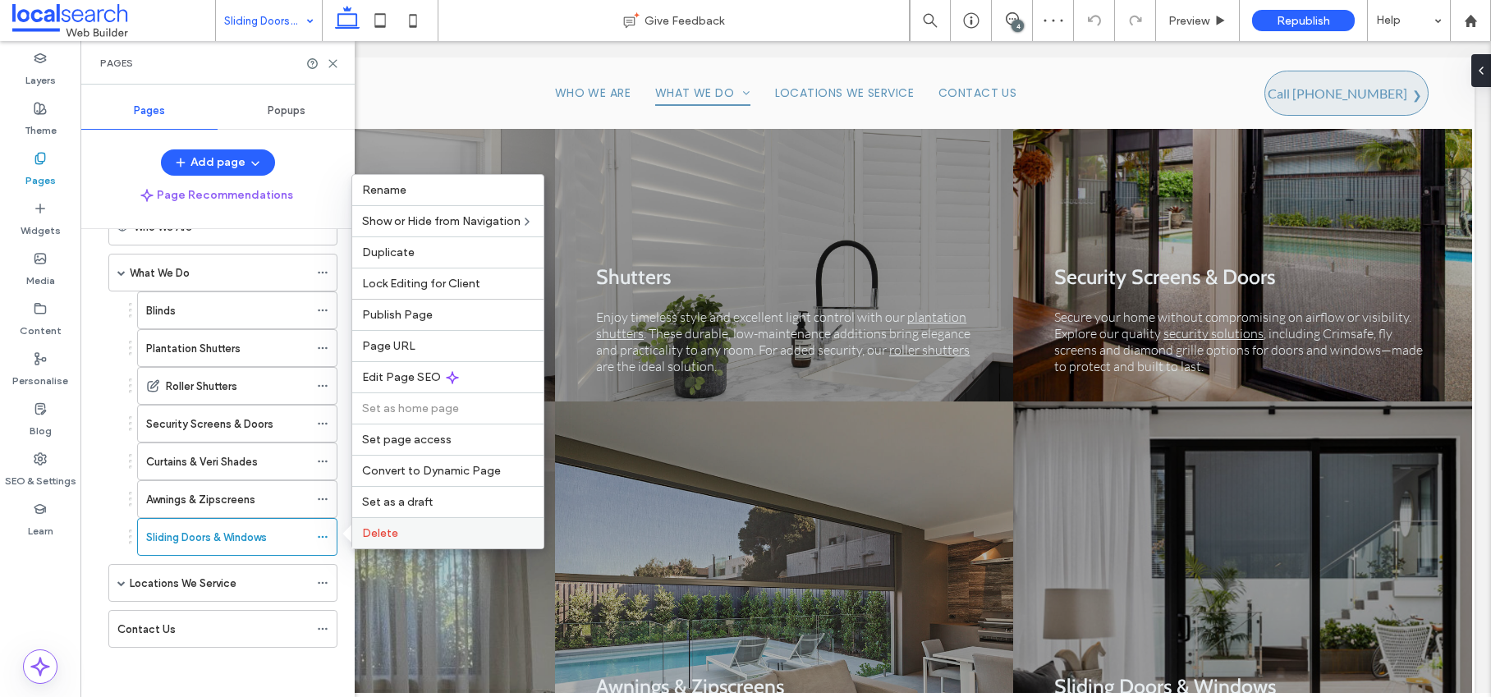
click at [375, 530] on span "Delete" at bounding box center [380, 533] width 36 height 14
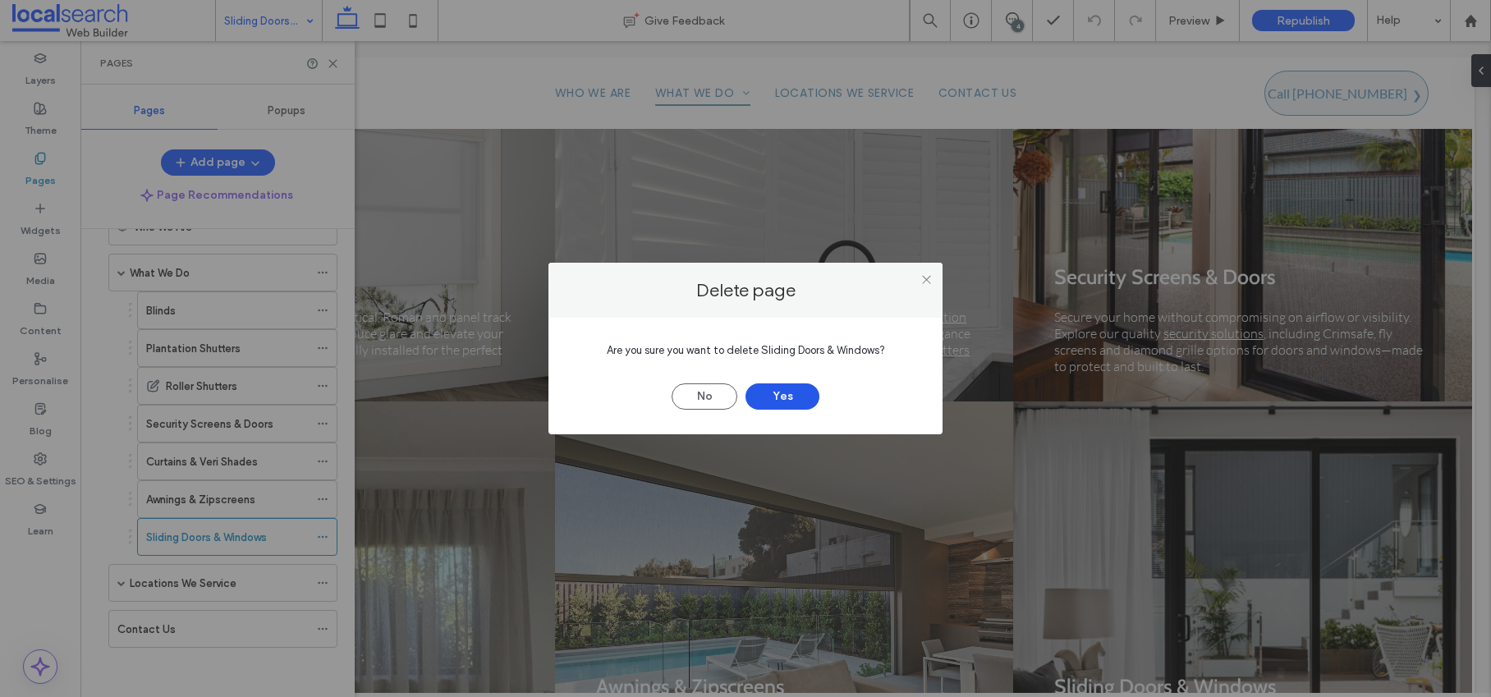
click at [799, 398] on button "Yes" at bounding box center [782, 396] width 74 height 26
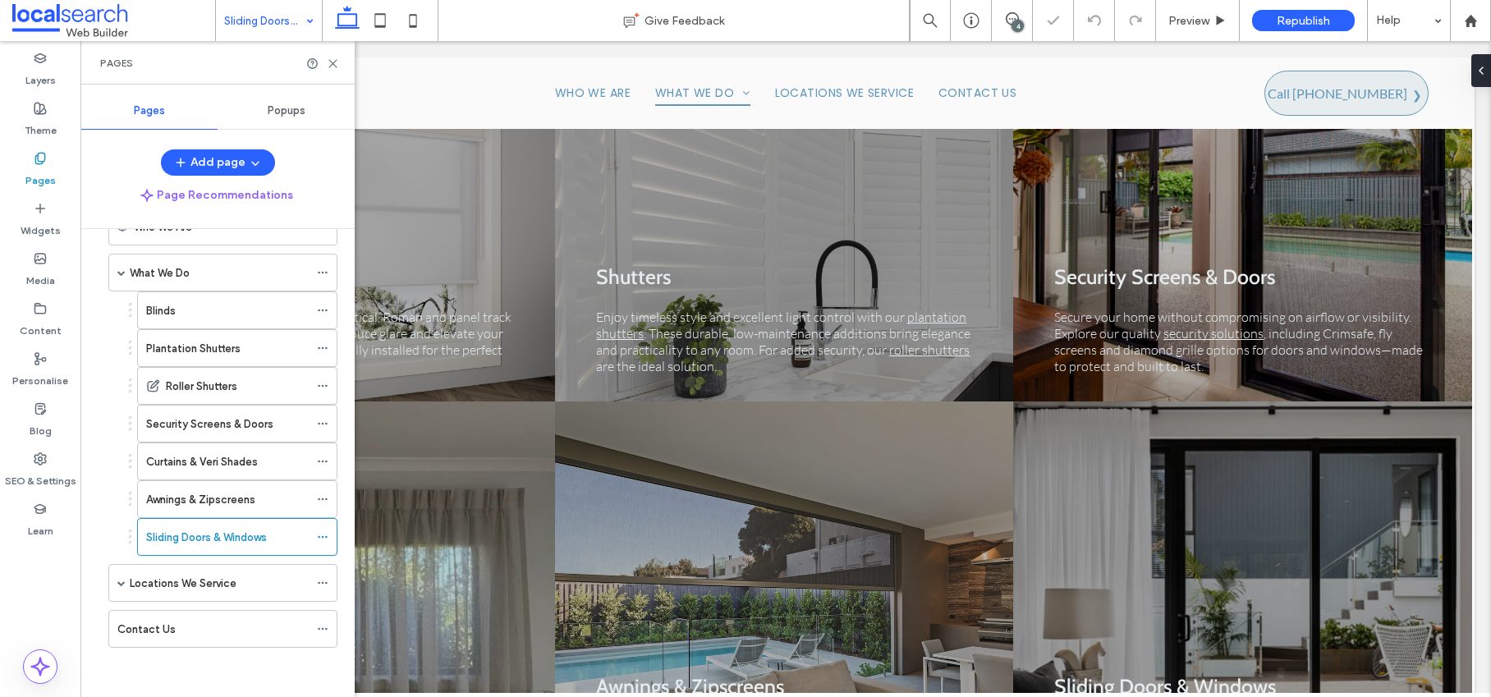
scroll to position [57, 0]
click at [176, 347] on div "Blinds" at bounding box center [227, 348] width 163 height 17
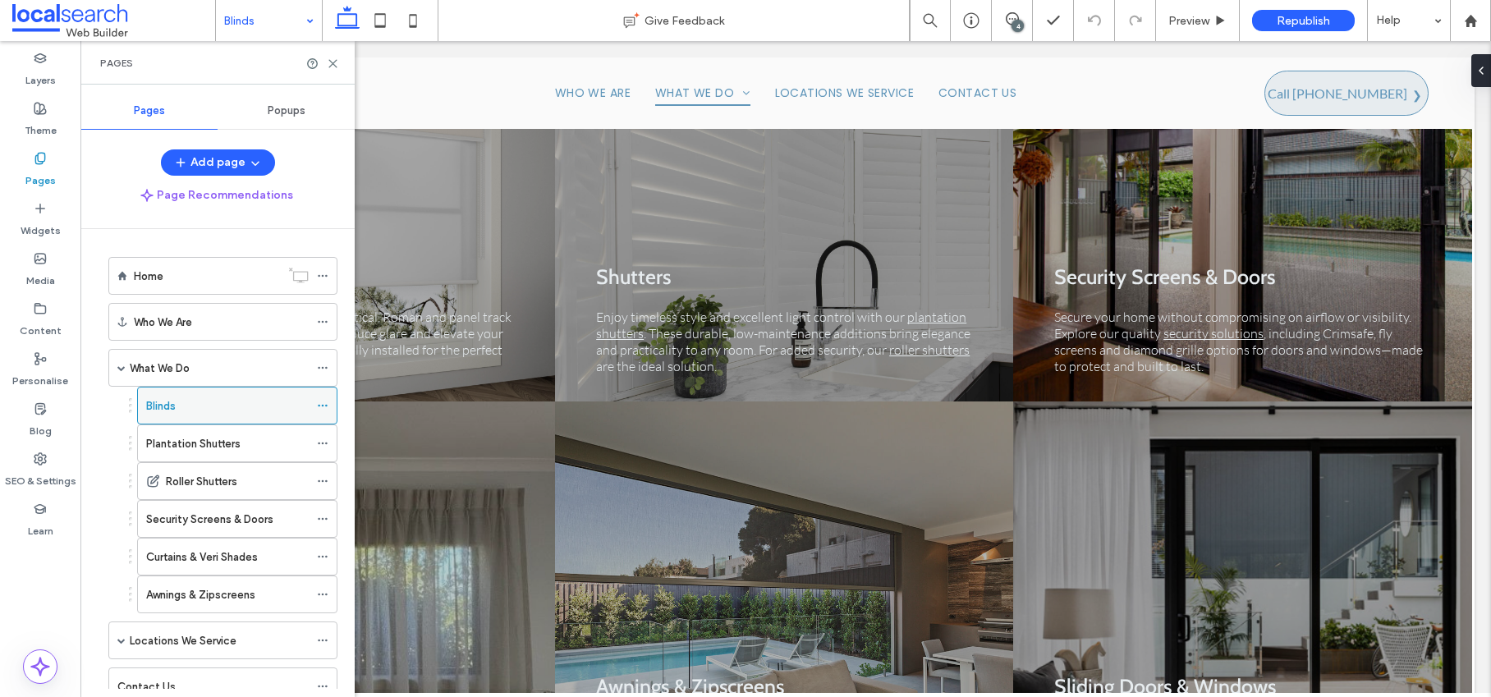
click at [163, 405] on label "Blinds" at bounding box center [161, 406] width 30 height 29
click at [204, 441] on label "Plantation Shutters" at bounding box center [193, 443] width 94 height 29
click at [334, 61] on use at bounding box center [332, 63] width 7 height 7
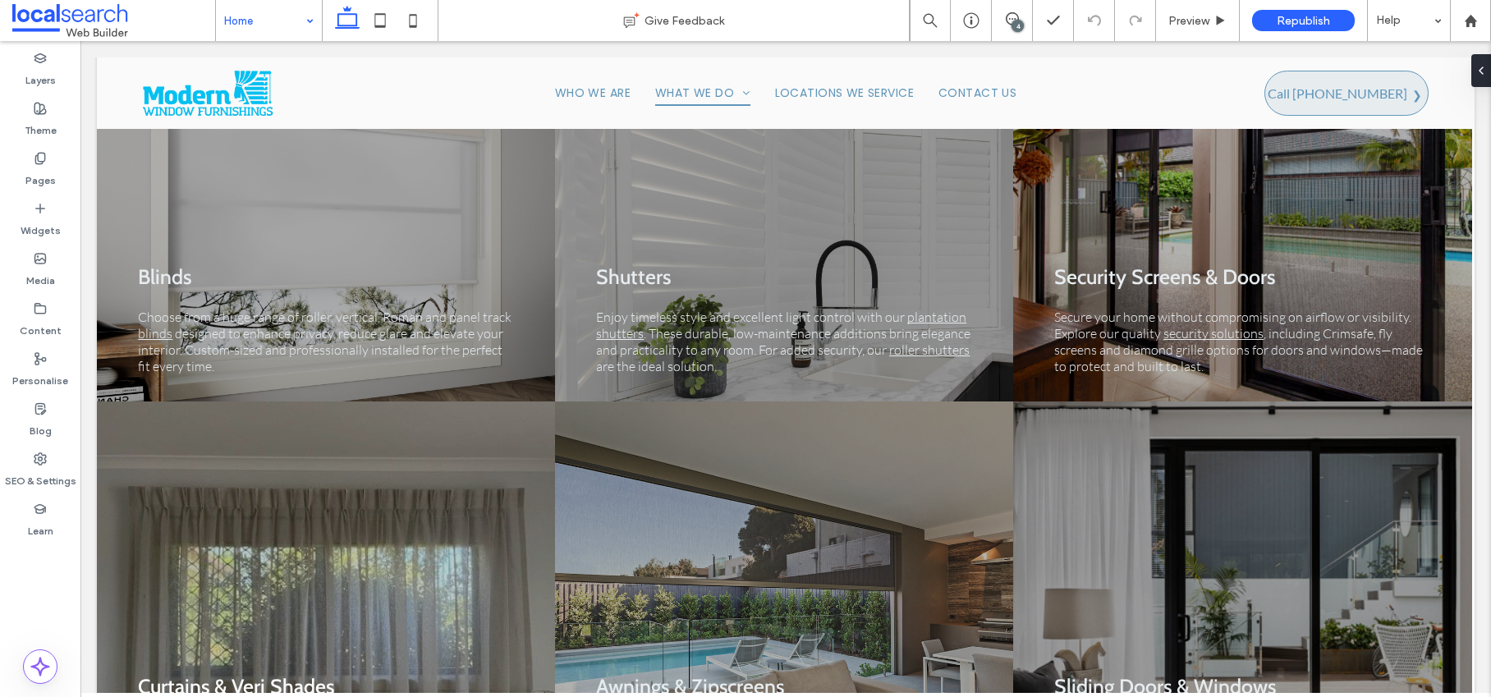
click at [273, 14] on input at bounding box center [264, 20] width 81 height 41
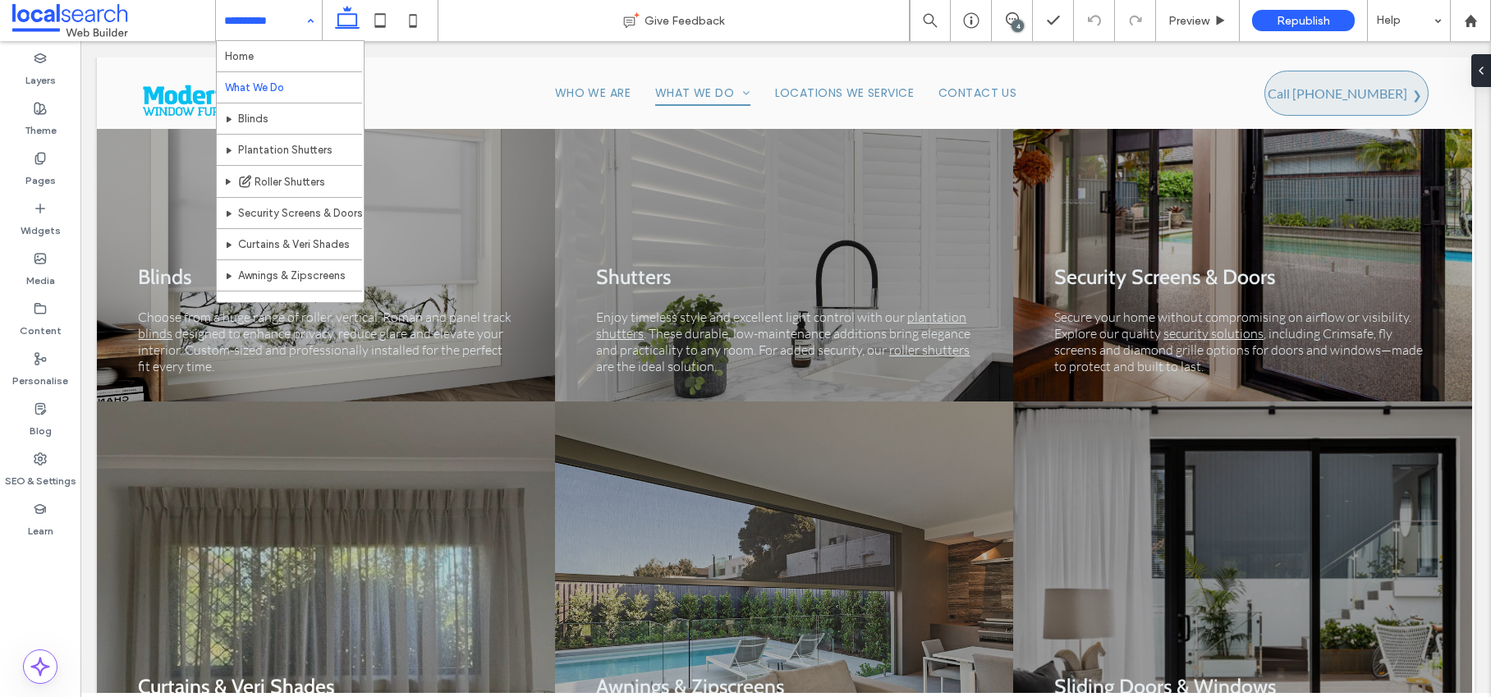
click at [270, 22] on input at bounding box center [264, 20] width 81 height 41
click at [267, 29] on input at bounding box center [264, 20] width 81 height 41
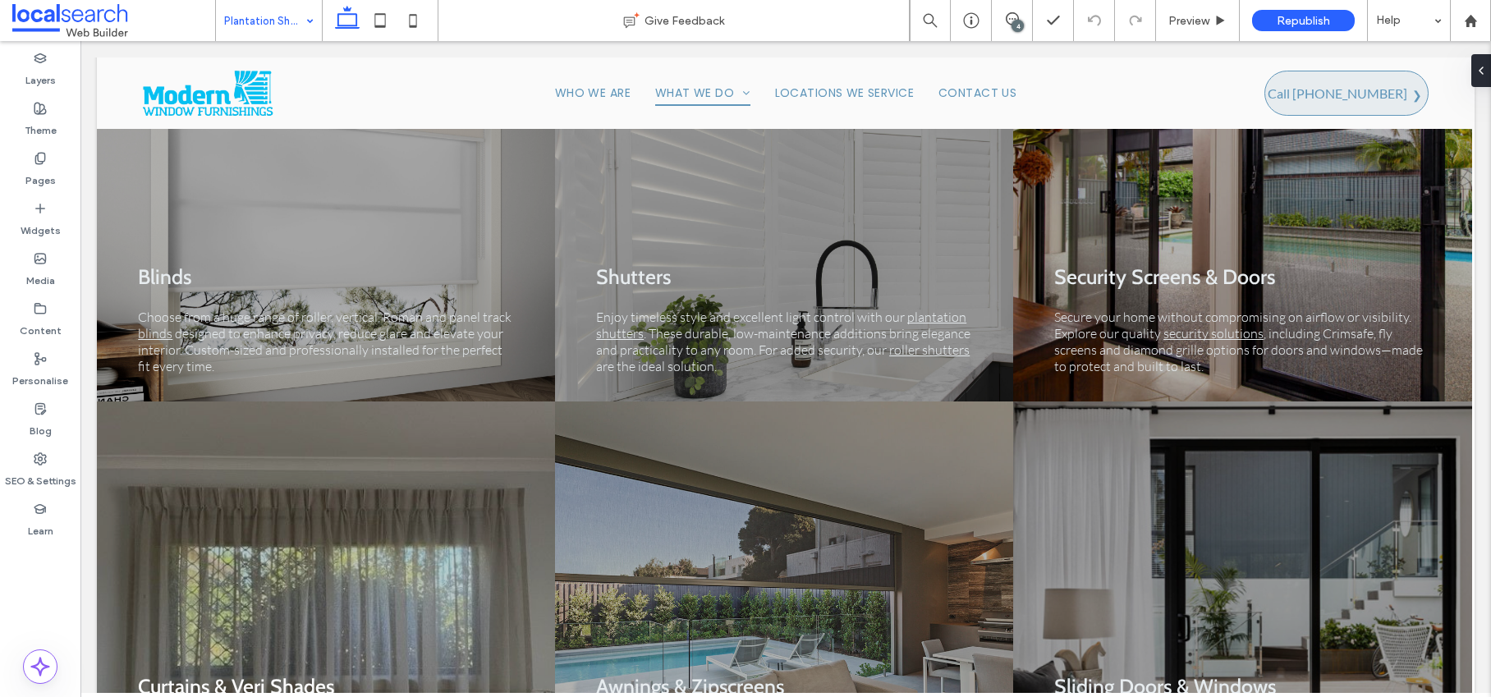
click at [252, 22] on input at bounding box center [264, 20] width 81 height 41
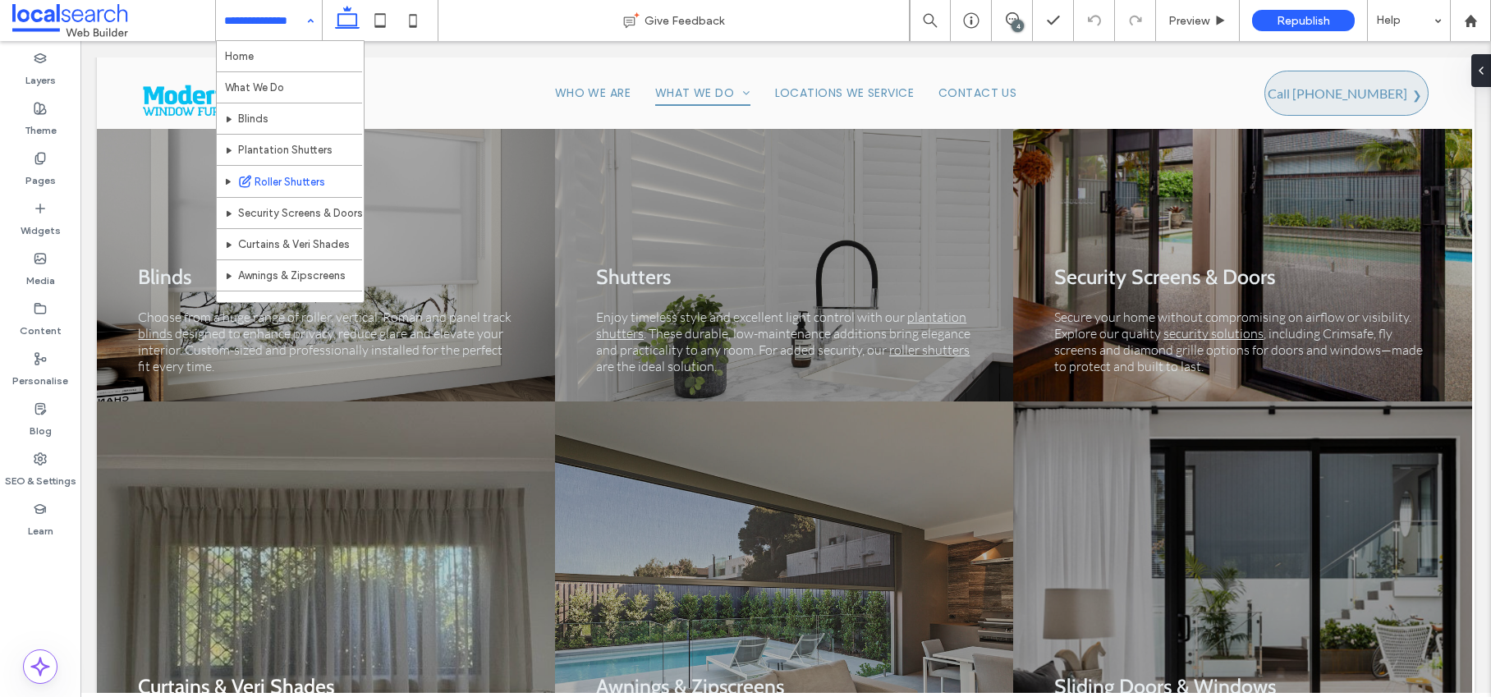
click at [263, 18] on input at bounding box center [264, 20] width 81 height 41
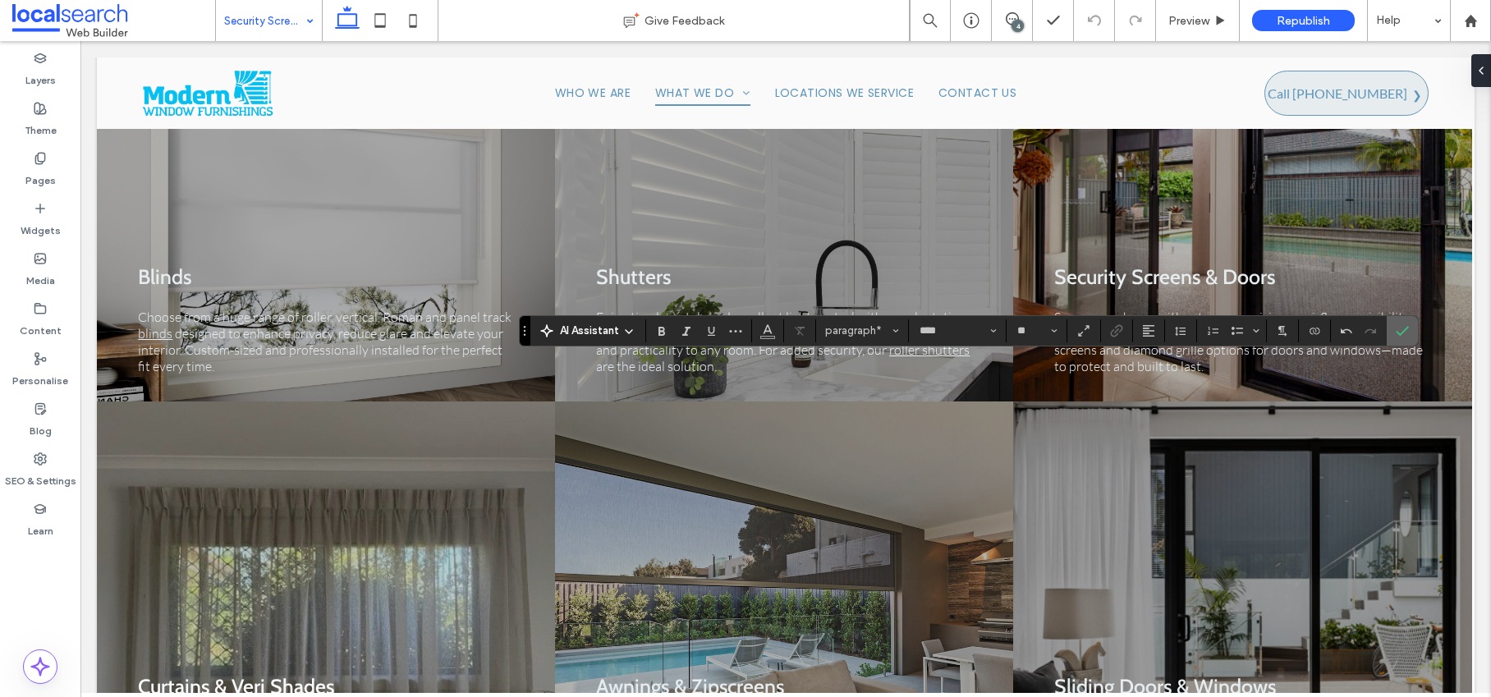
click at [1405, 334] on icon "Confirm" at bounding box center [1401, 330] width 13 height 13
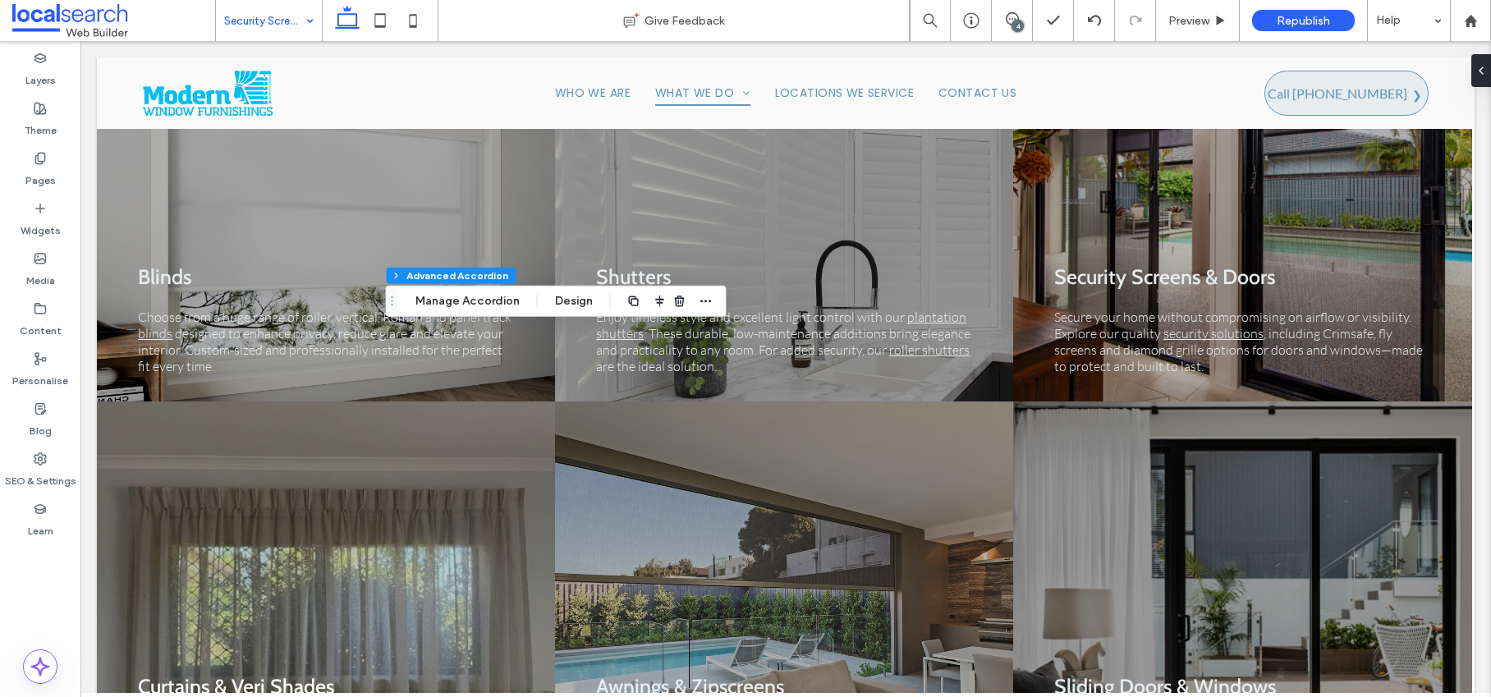
type input "*"
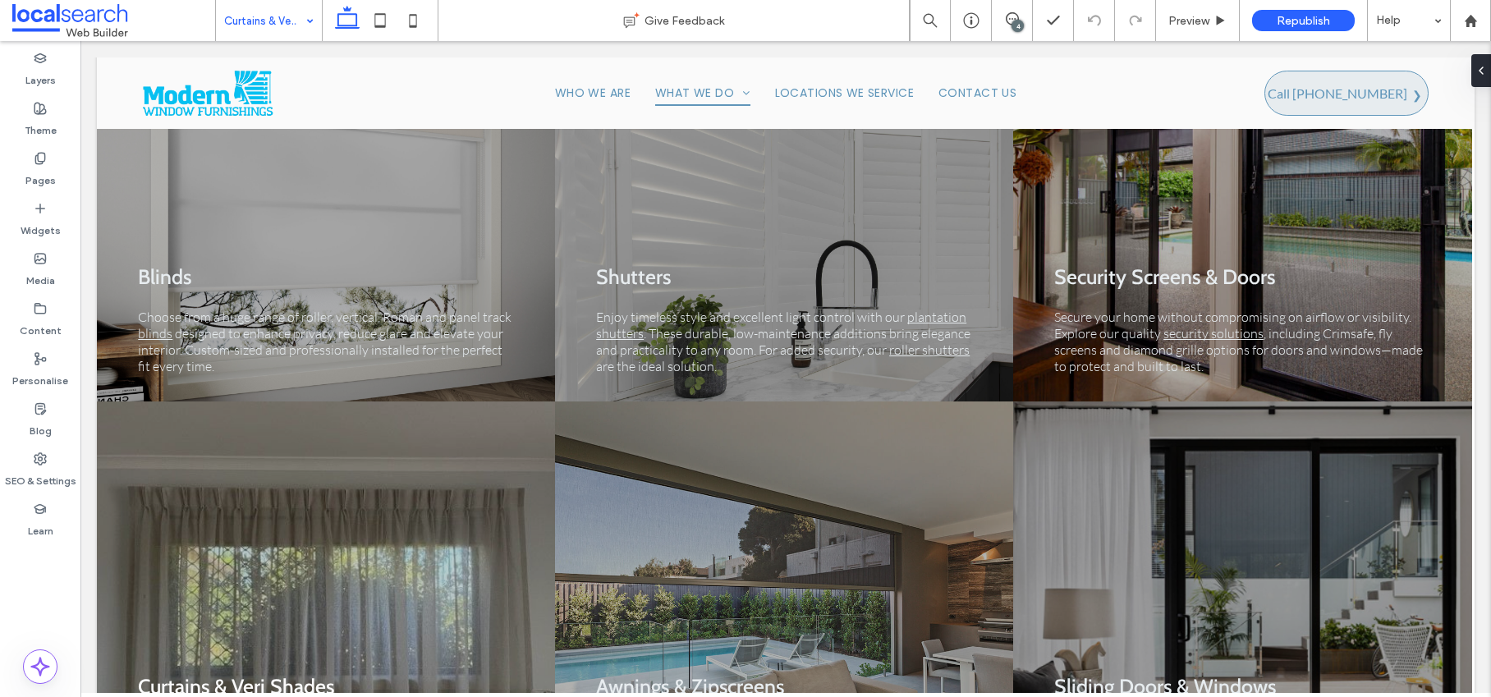
click at [299, 25] on div "Curtains & Veri Shades" at bounding box center [269, 20] width 106 height 41
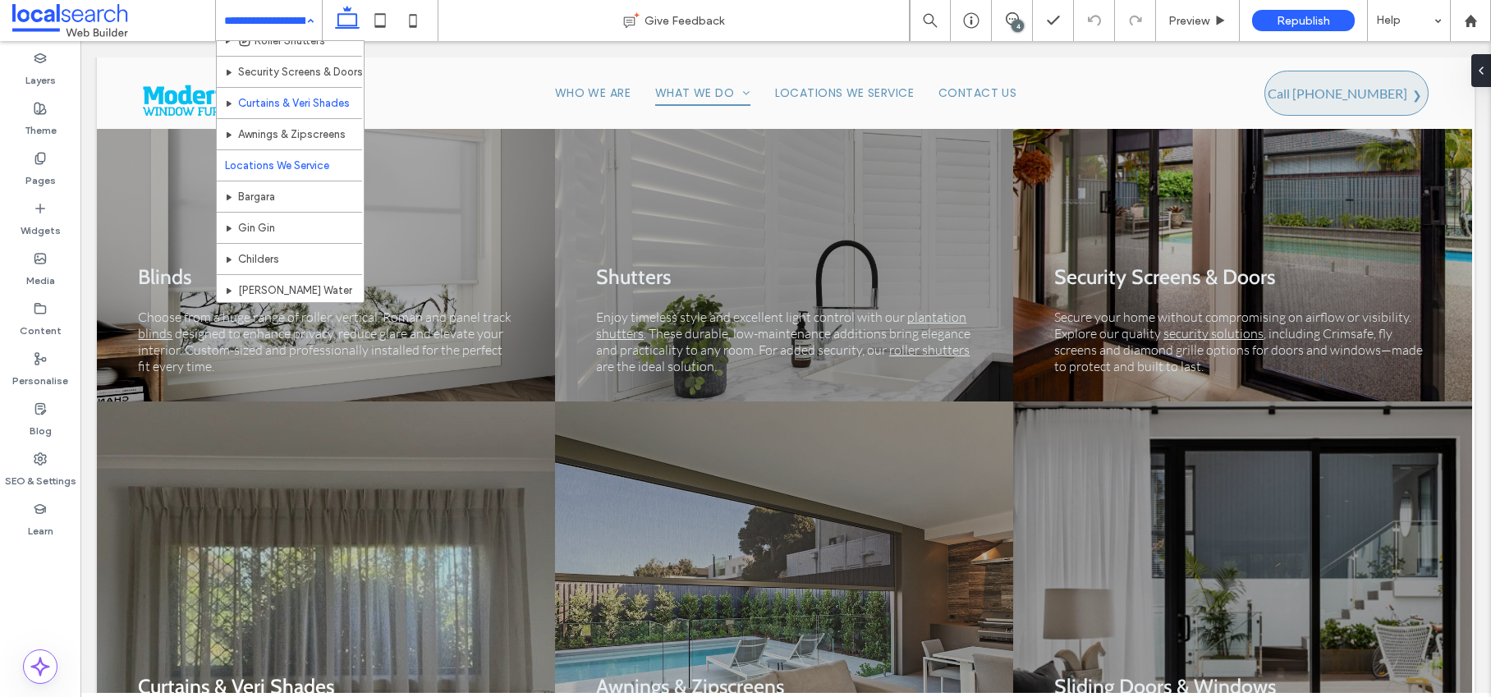
scroll to position [144, 0]
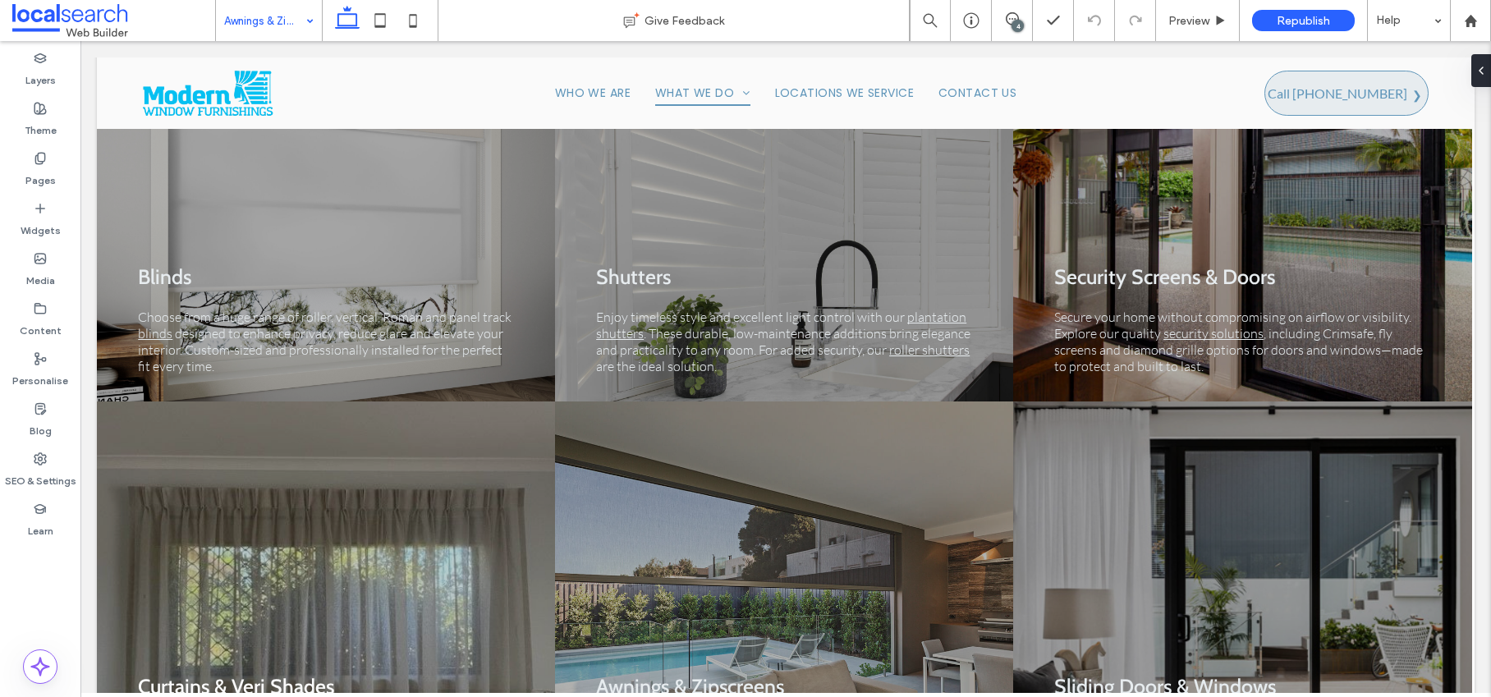
click at [236, 20] on input at bounding box center [264, 20] width 81 height 41
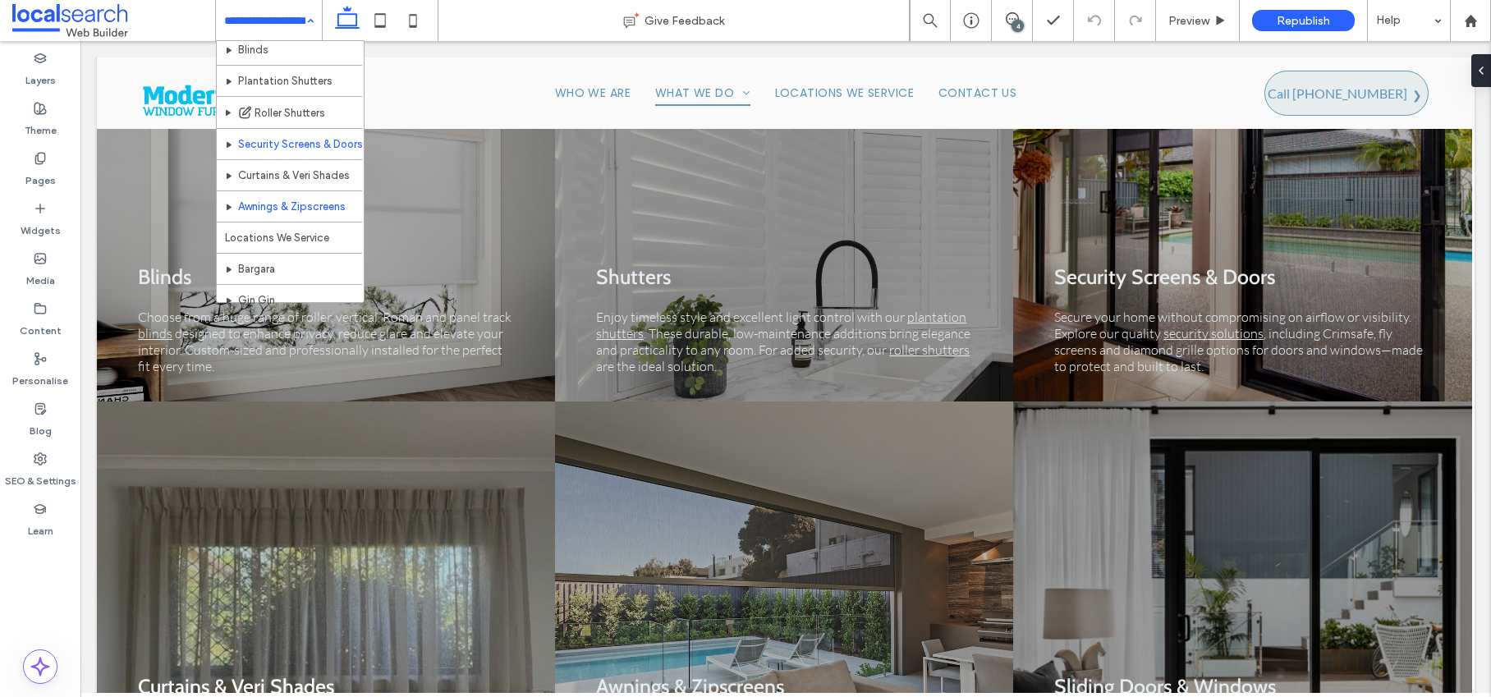
scroll to position [103, 0]
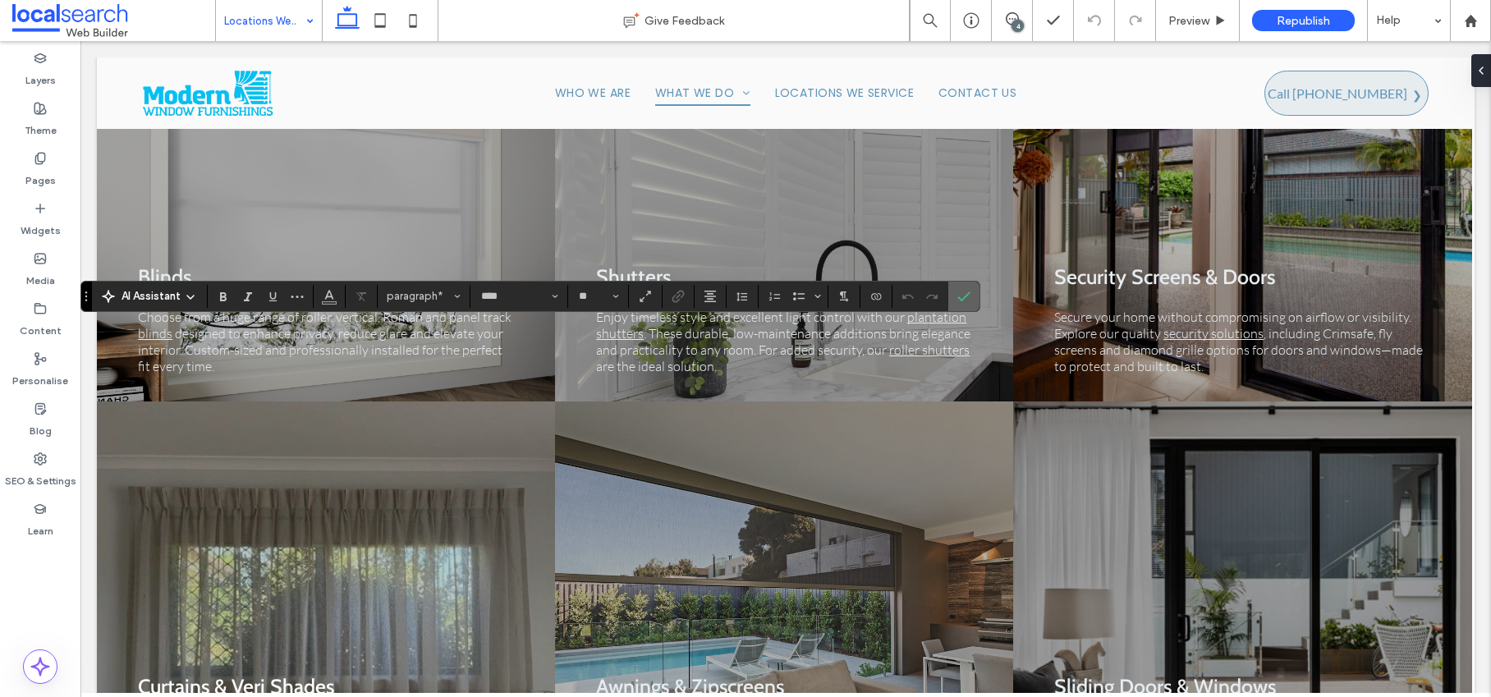
click at [964, 294] on icon "Confirm" at bounding box center [963, 296] width 13 height 13
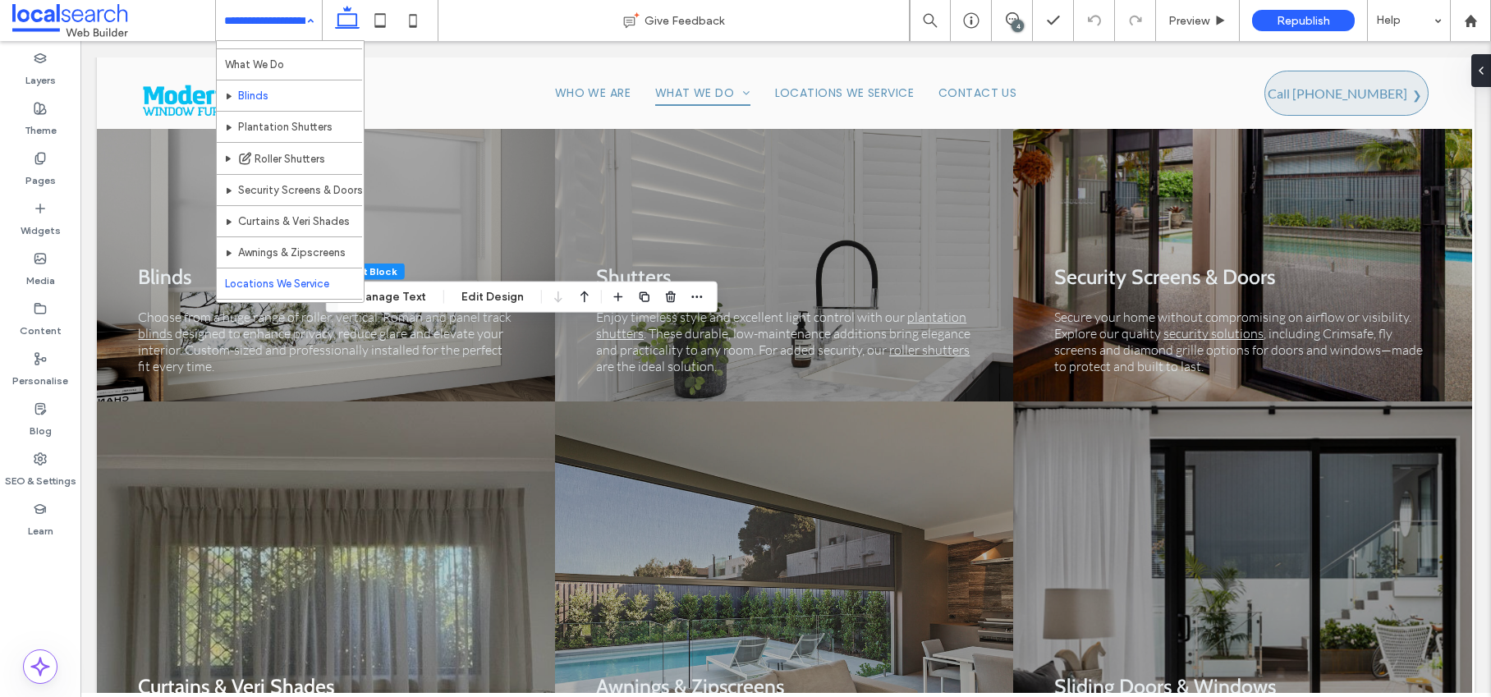
scroll to position [24, 0]
click at [309, 20] on div "Home What We Do Blinds Plantation Shutters Roller Shutters Security Screens & D…" at bounding box center [269, 20] width 106 height 41
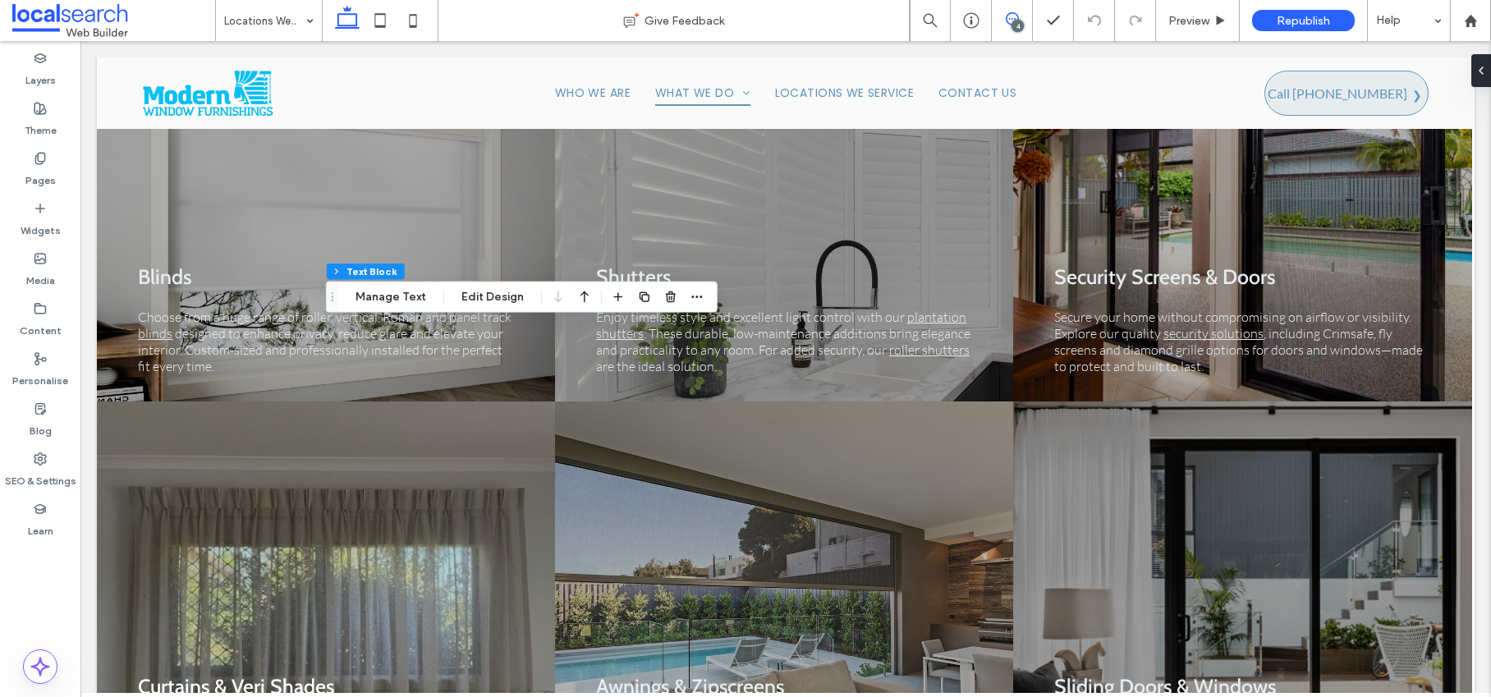
click at [1008, 19] on icon at bounding box center [1011, 18] width 13 height 13
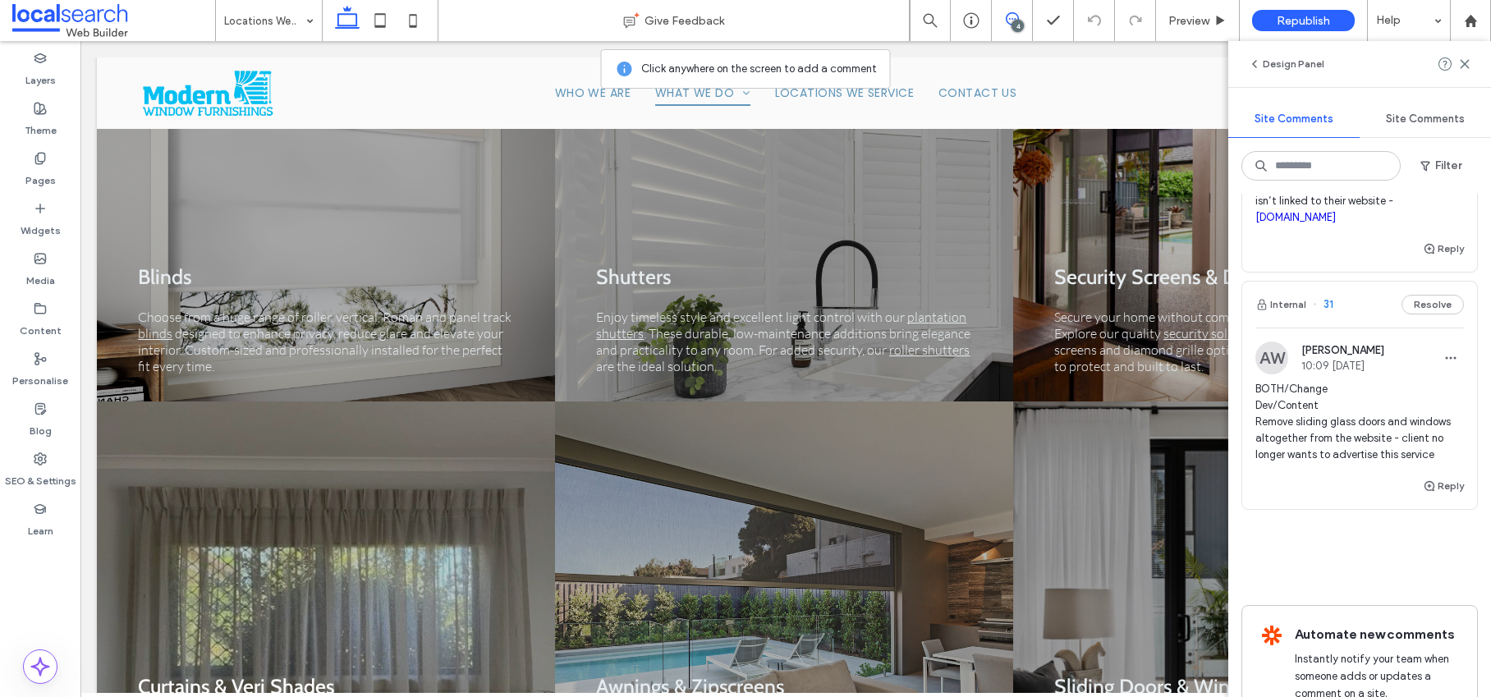
scroll to position [657, 0]
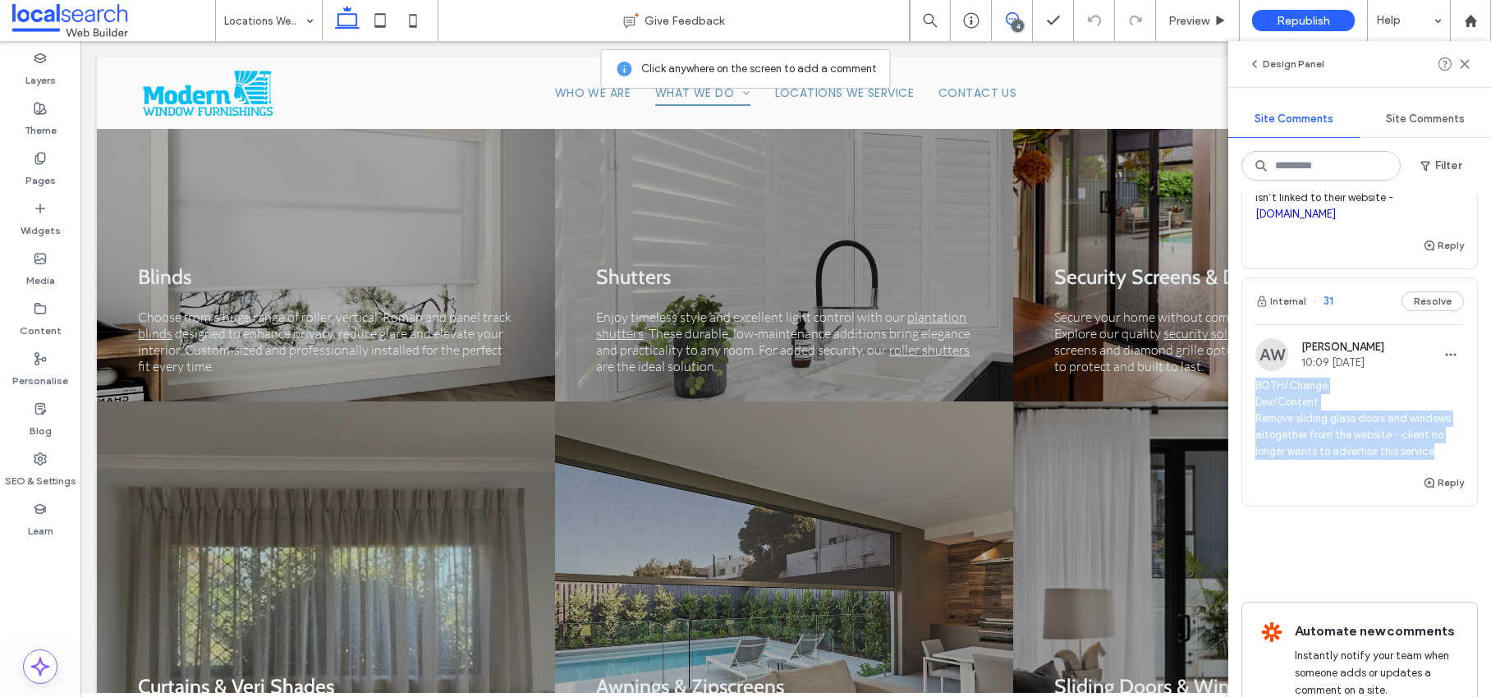
drag, startPoint x: 1255, startPoint y: 402, endPoint x: 1295, endPoint y: 481, distance: 88.5
click at [1295, 460] on span "BOTH/Change Dev/Content Remove sliding glass doors and windows altogether from …" at bounding box center [1359, 419] width 208 height 82
copy span "BOTH/Change Dev/Content Remove sliding glass doors and windows altogether from …"
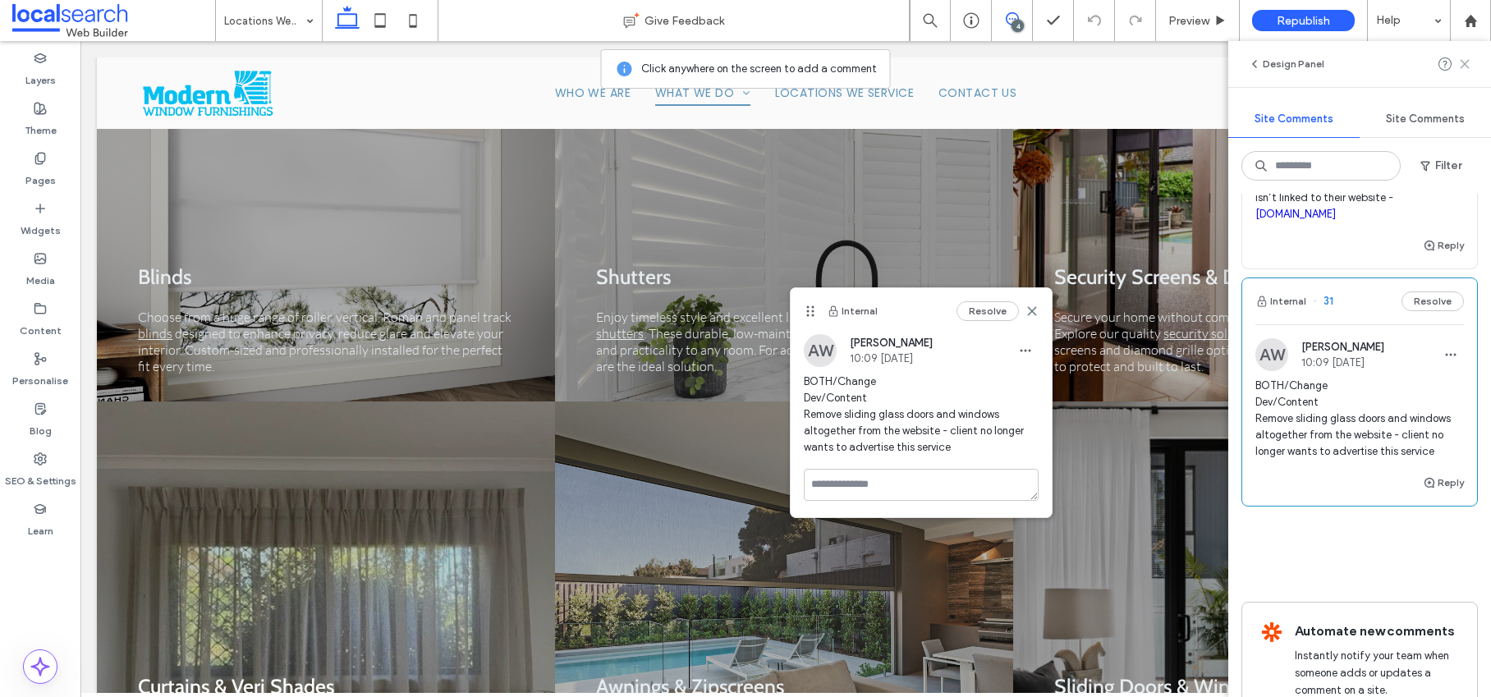
click at [1465, 64] on icon at bounding box center [1464, 63] width 13 height 13
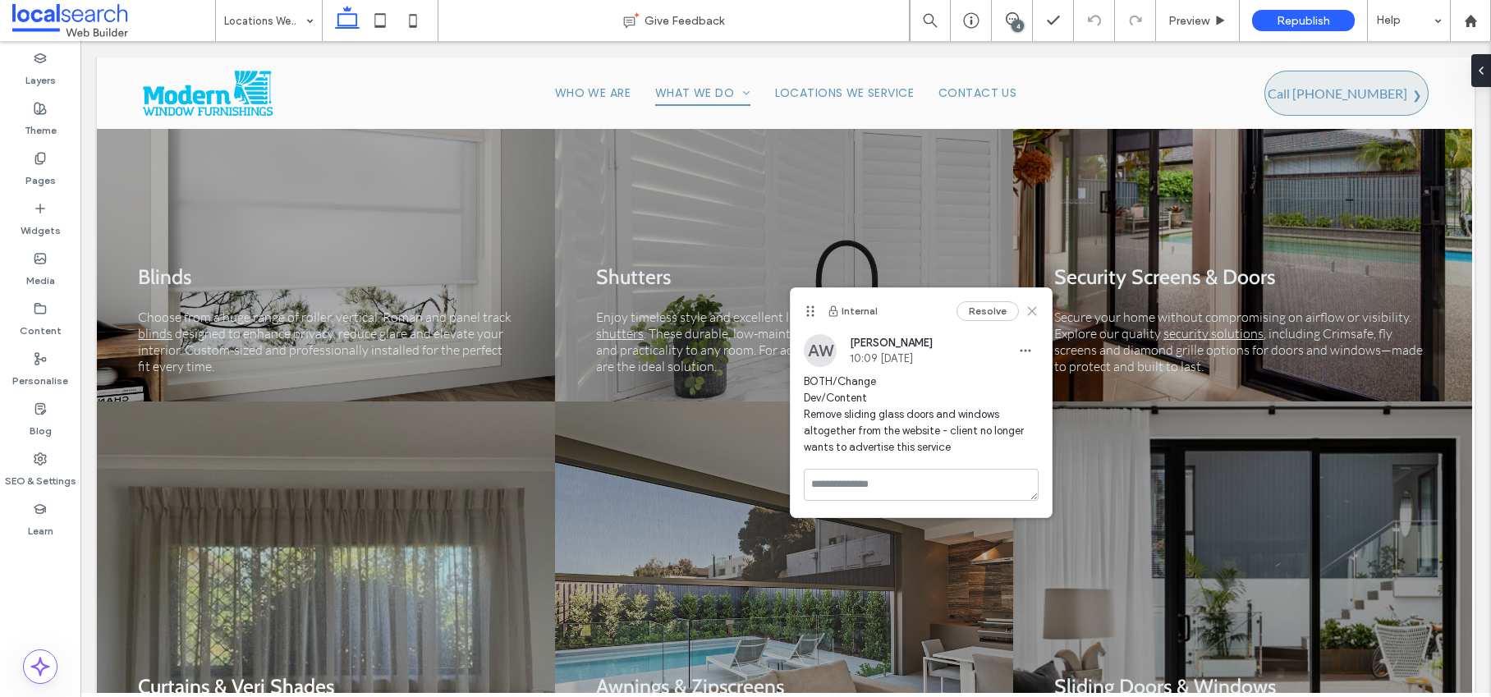
click at [1031, 306] on icon at bounding box center [1031, 311] width 13 height 13
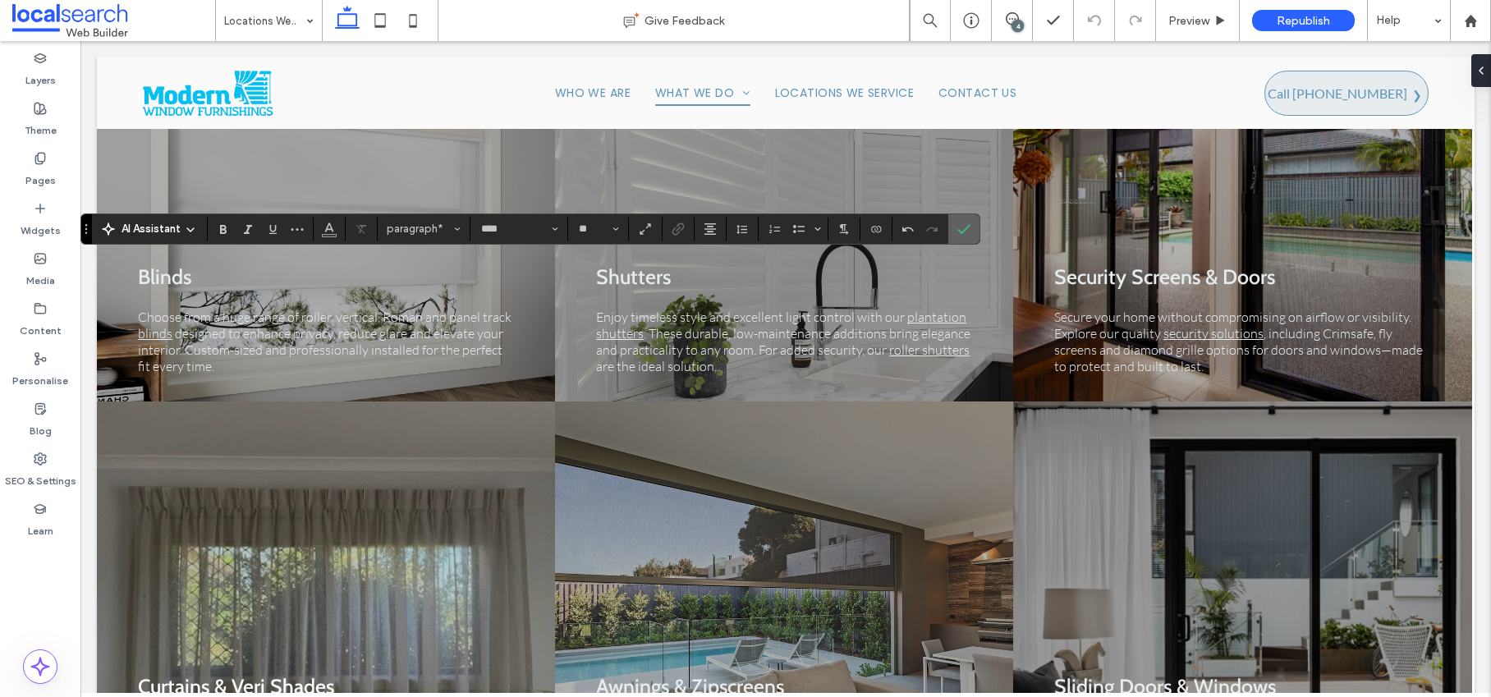
click at [968, 230] on icon "Confirm" at bounding box center [963, 228] width 13 height 13
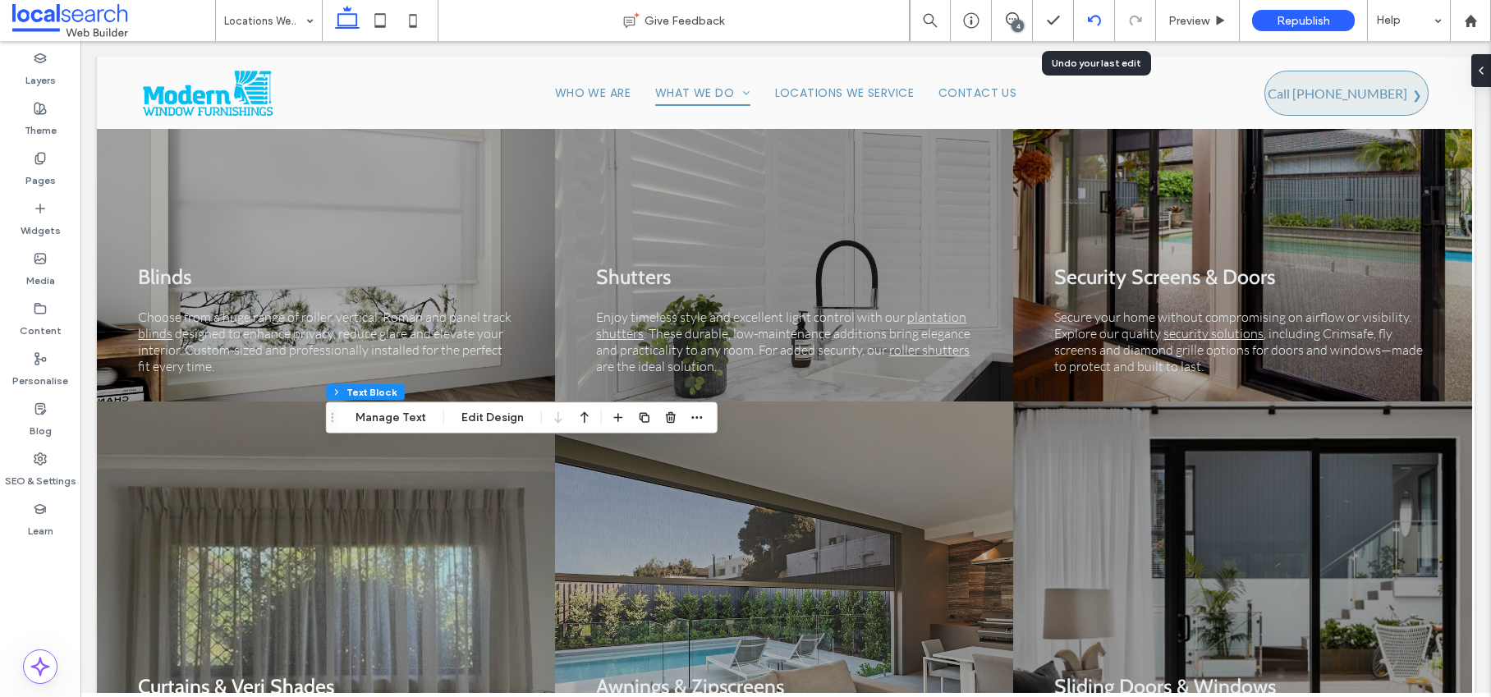
click at [1095, 17] on icon at bounding box center [1094, 20] width 13 height 13
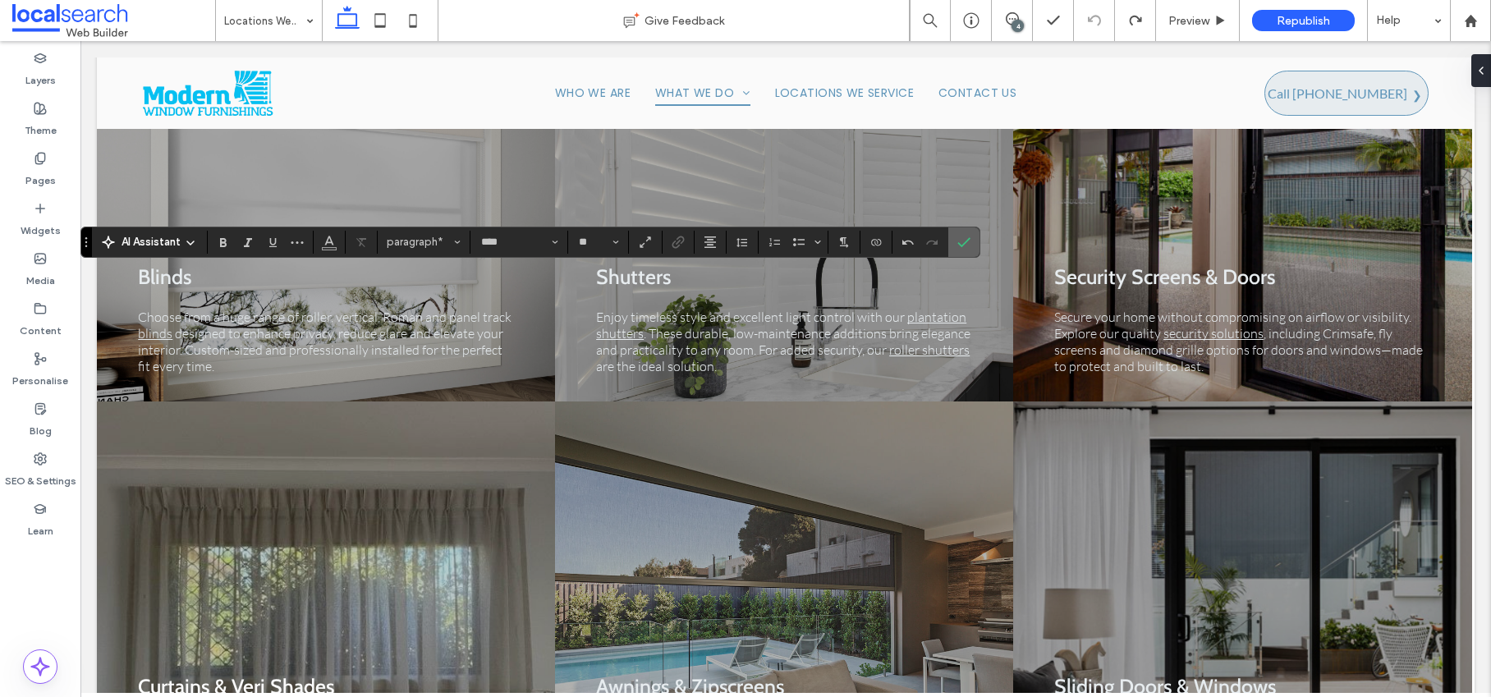
click at [959, 244] on use "Confirm" at bounding box center [964, 242] width 13 height 10
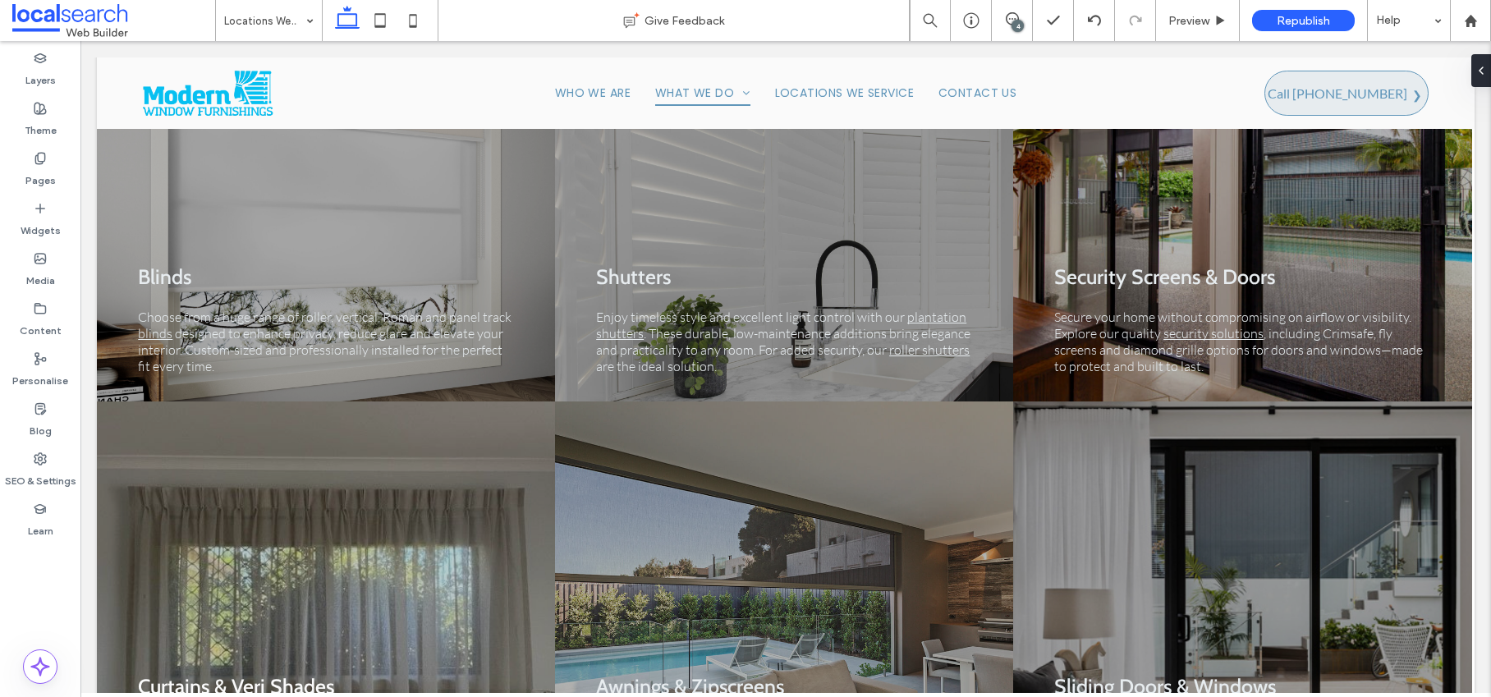
type input "****"
type input "**"
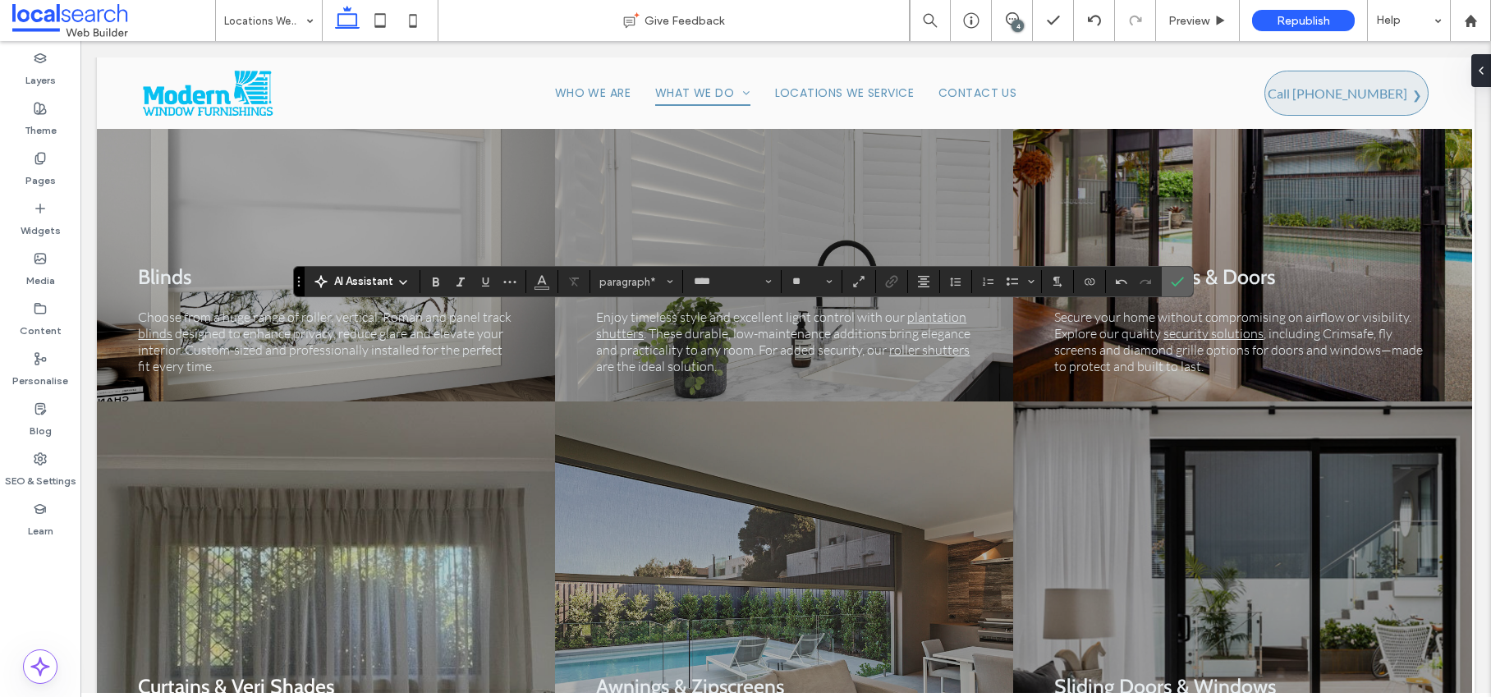
click at [1179, 277] on icon "Confirm" at bounding box center [1176, 281] width 13 height 13
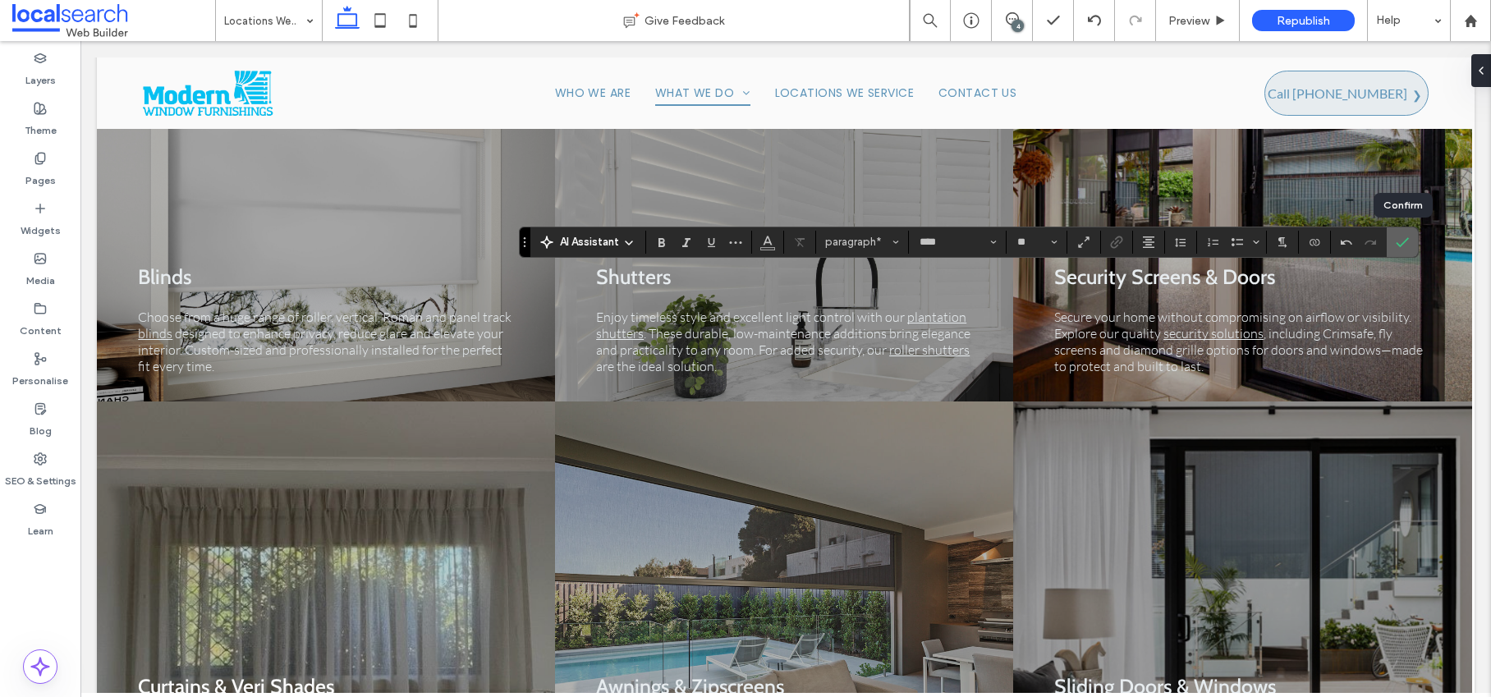
click at [1404, 242] on icon "Confirm" at bounding box center [1401, 242] width 13 height 13
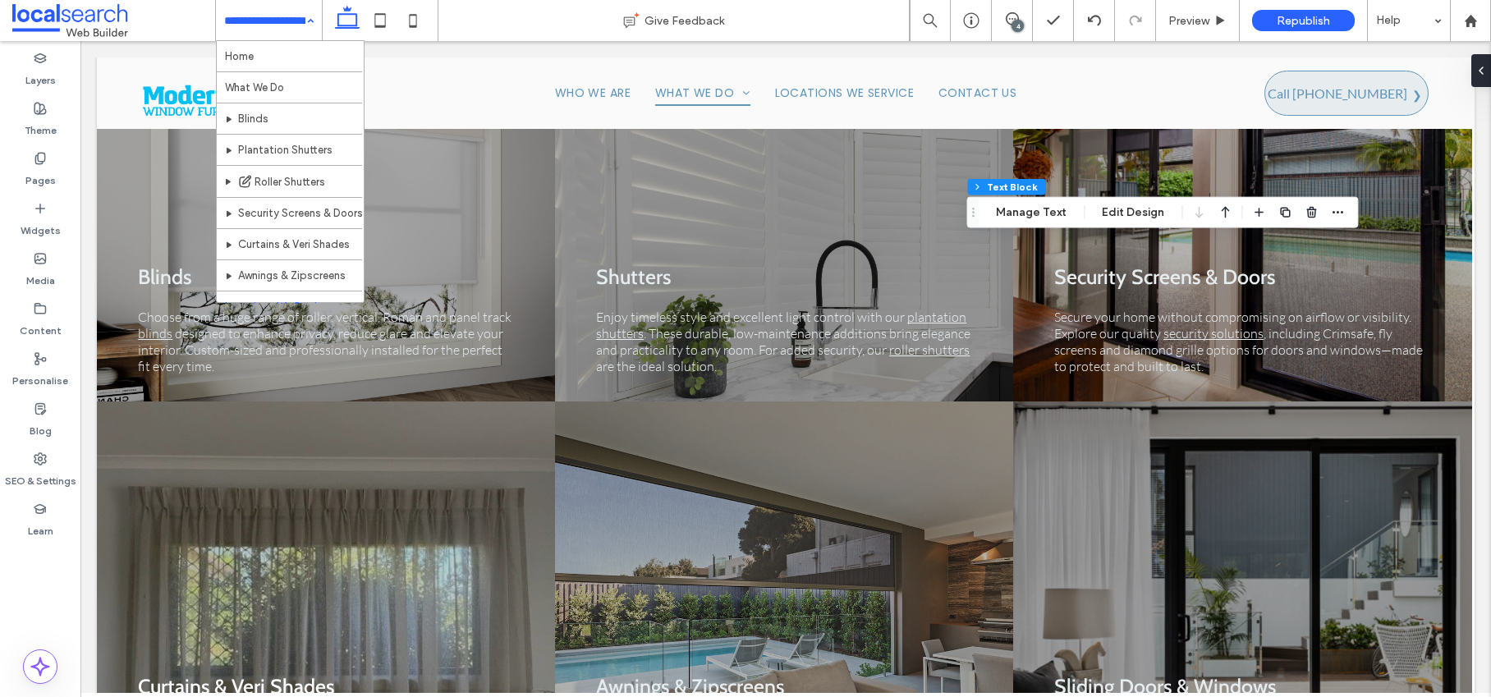
click at [306, 20] on div "Home What We Do Blinds Plantation Shutters Roller Shutters Security Screens & D…" at bounding box center [269, 20] width 106 height 41
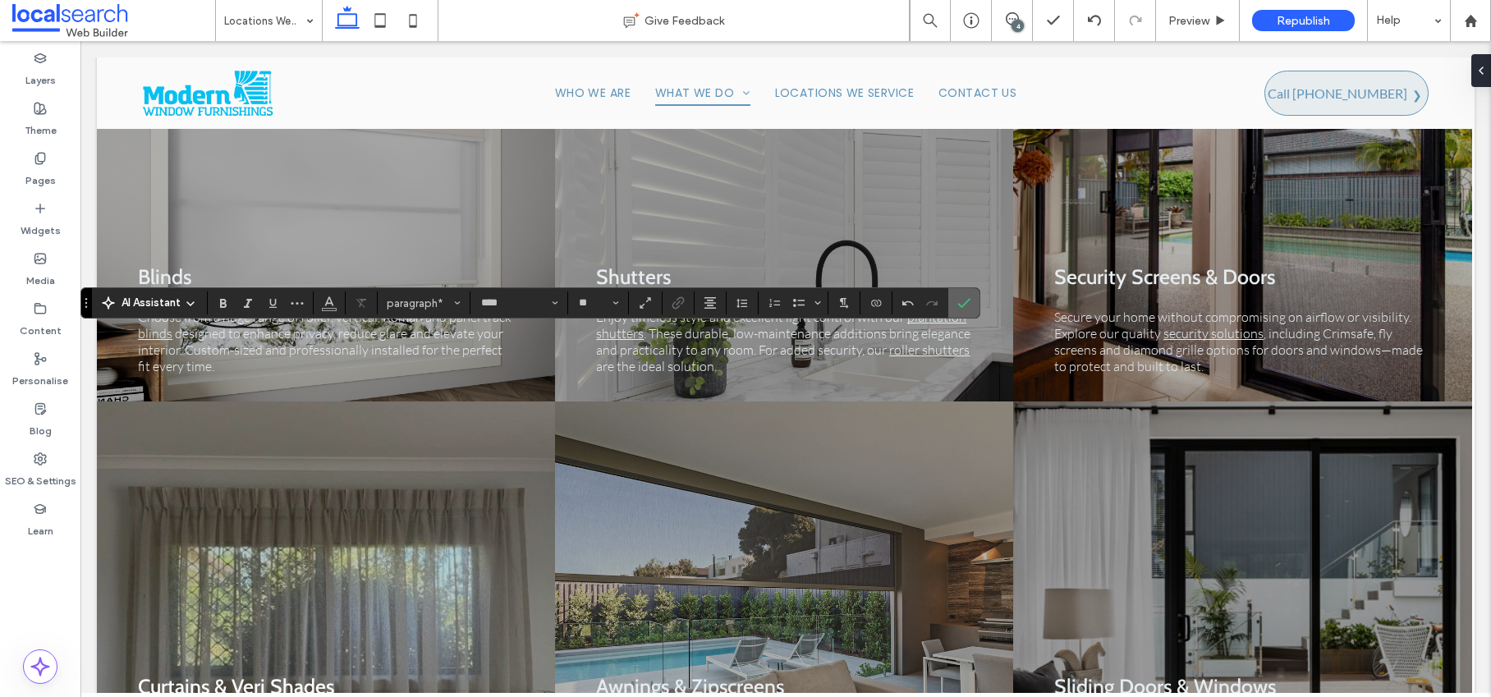
click at [964, 305] on use "Confirm" at bounding box center [964, 304] width 13 height 10
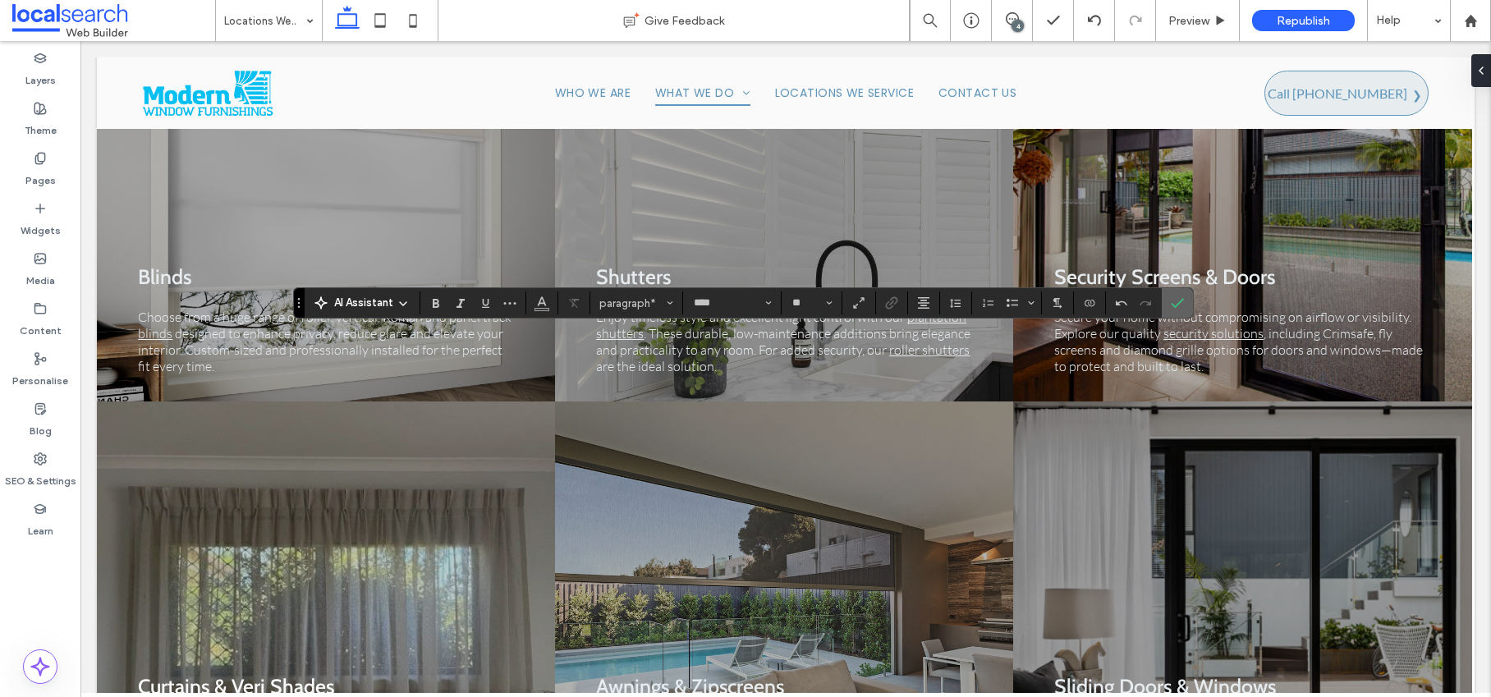
click at [1174, 305] on icon "Confirm" at bounding box center [1176, 302] width 13 height 13
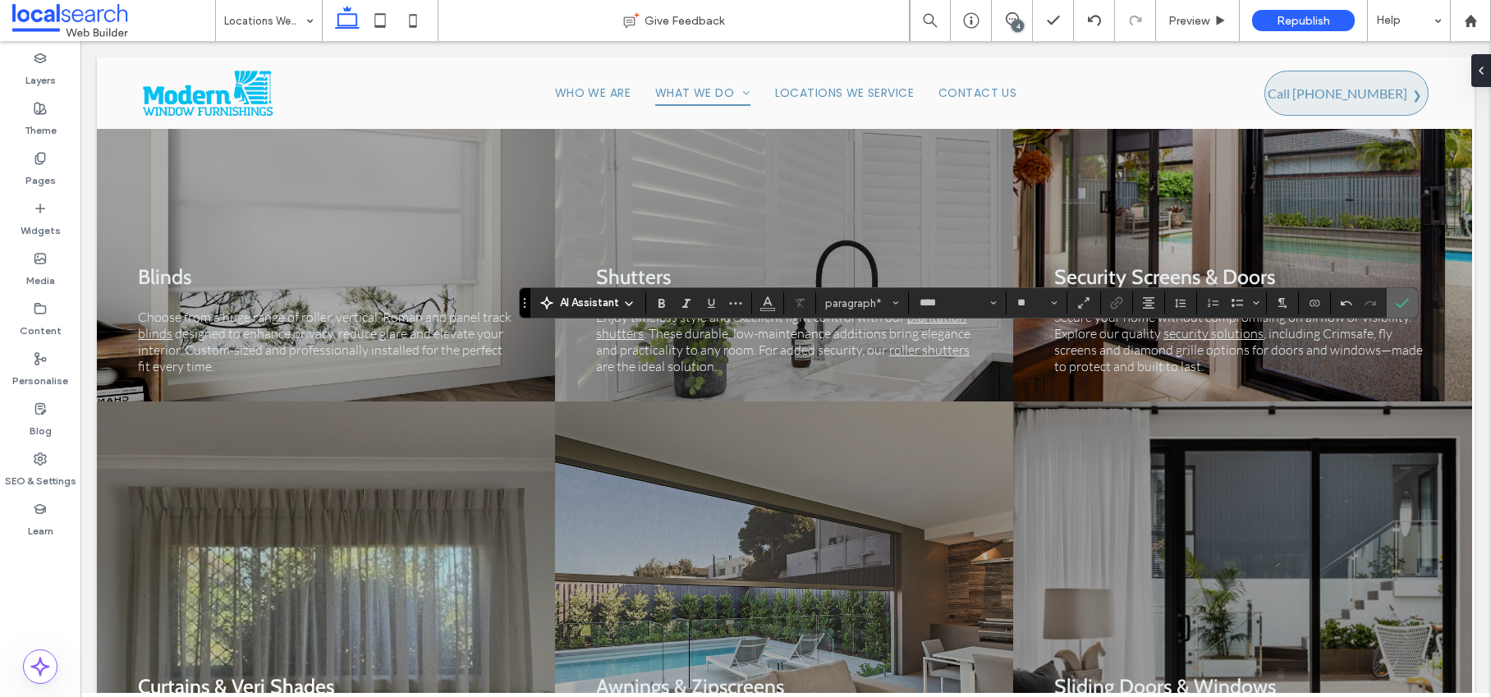
click at [1409, 300] on label "Confirm" at bounding box center [1402, 303] width 25 height 30
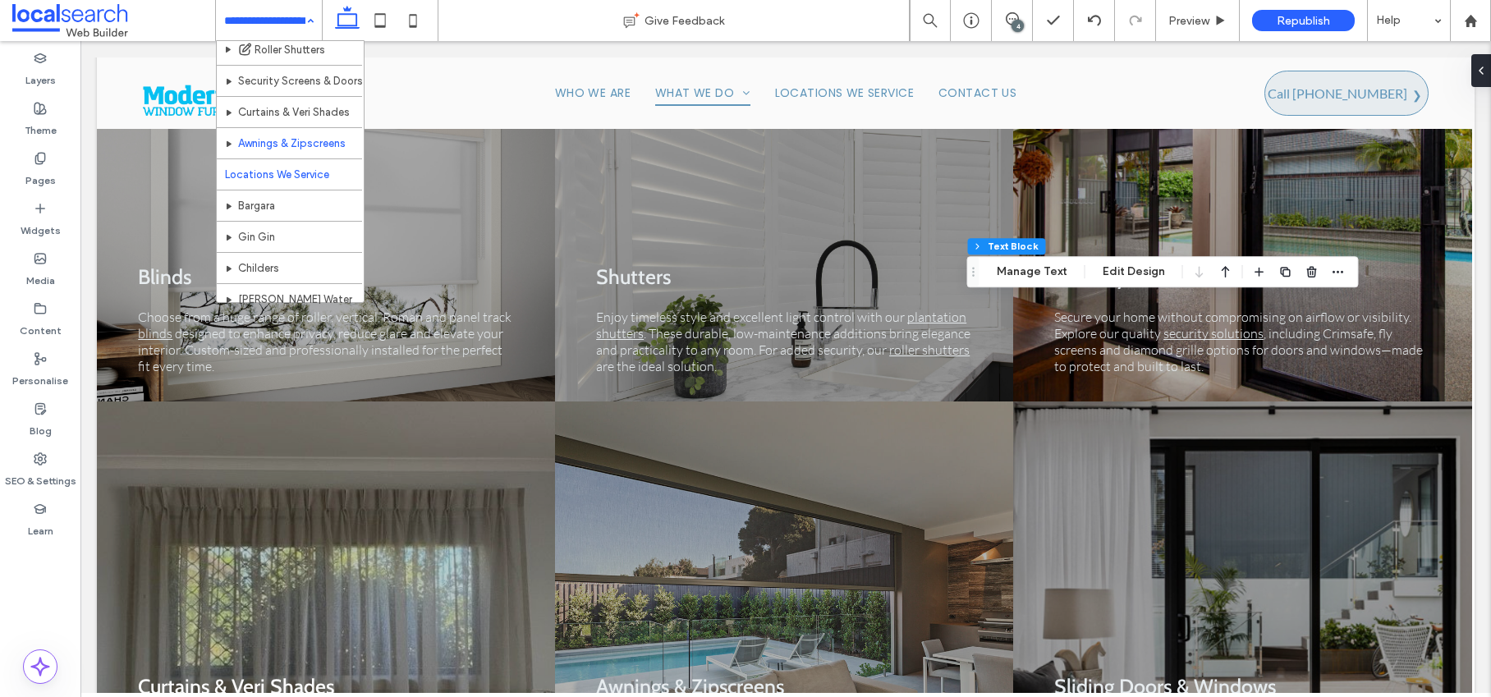
scroll to position [151, 0]
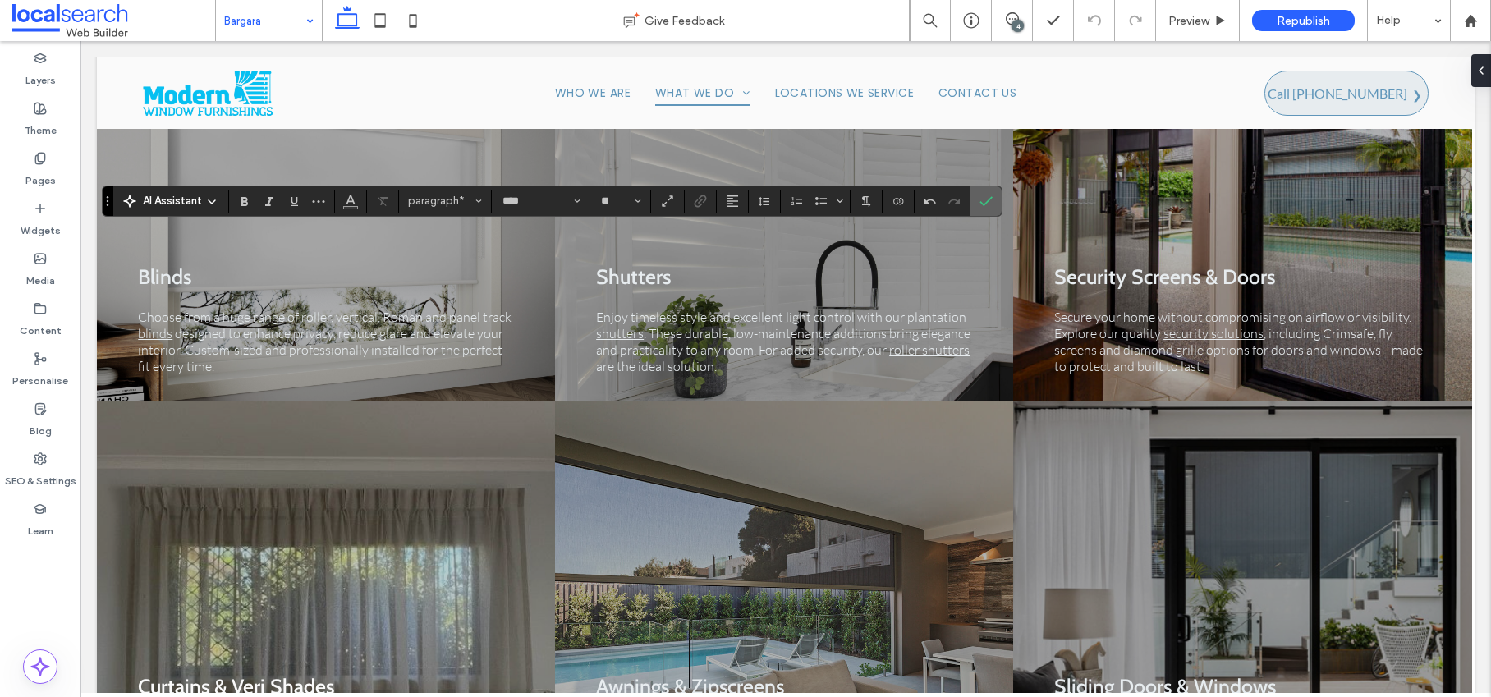
click at [985, 206] on icon "Confirm" at bounding box center [985, 201] width 13 height 13
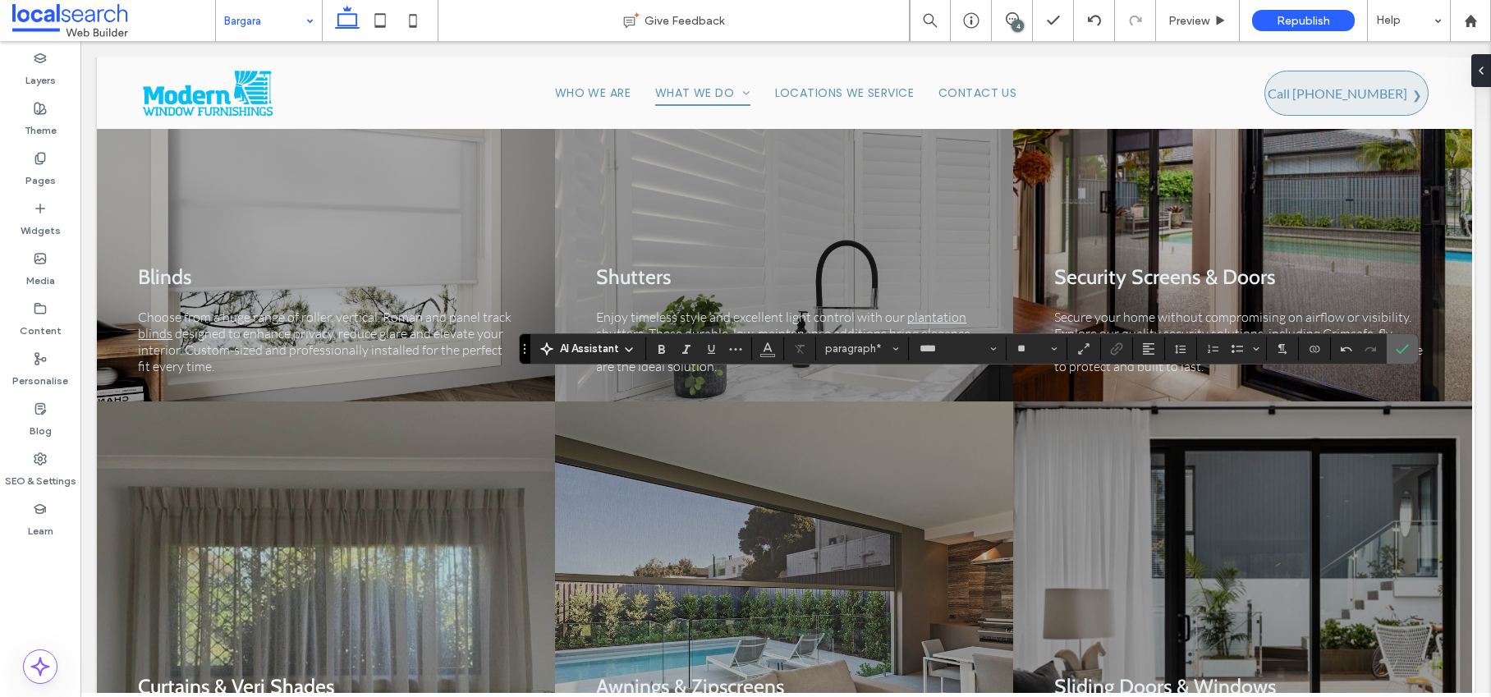
click at [1396, 350] on use "Confirm" at bounding box center [1401, 349] width 13 height 10
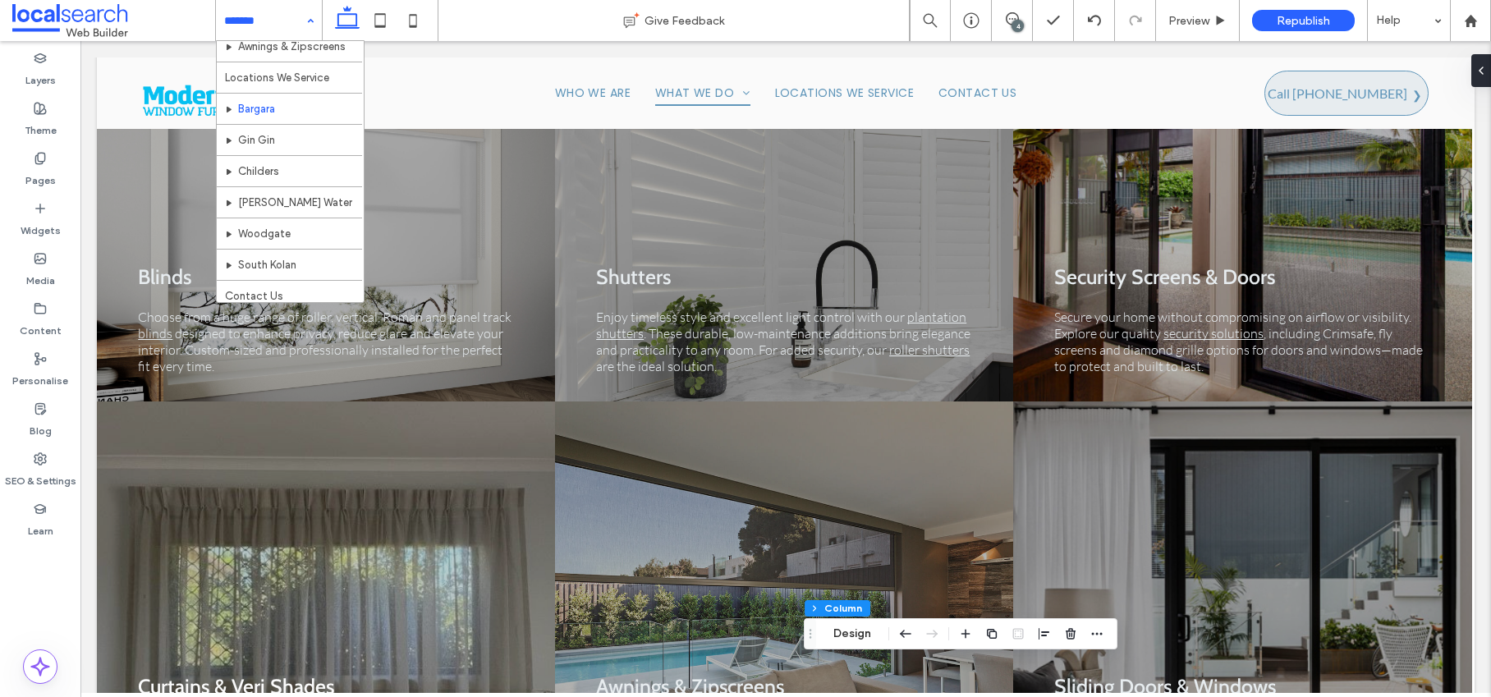
scroll to position [236, 0]
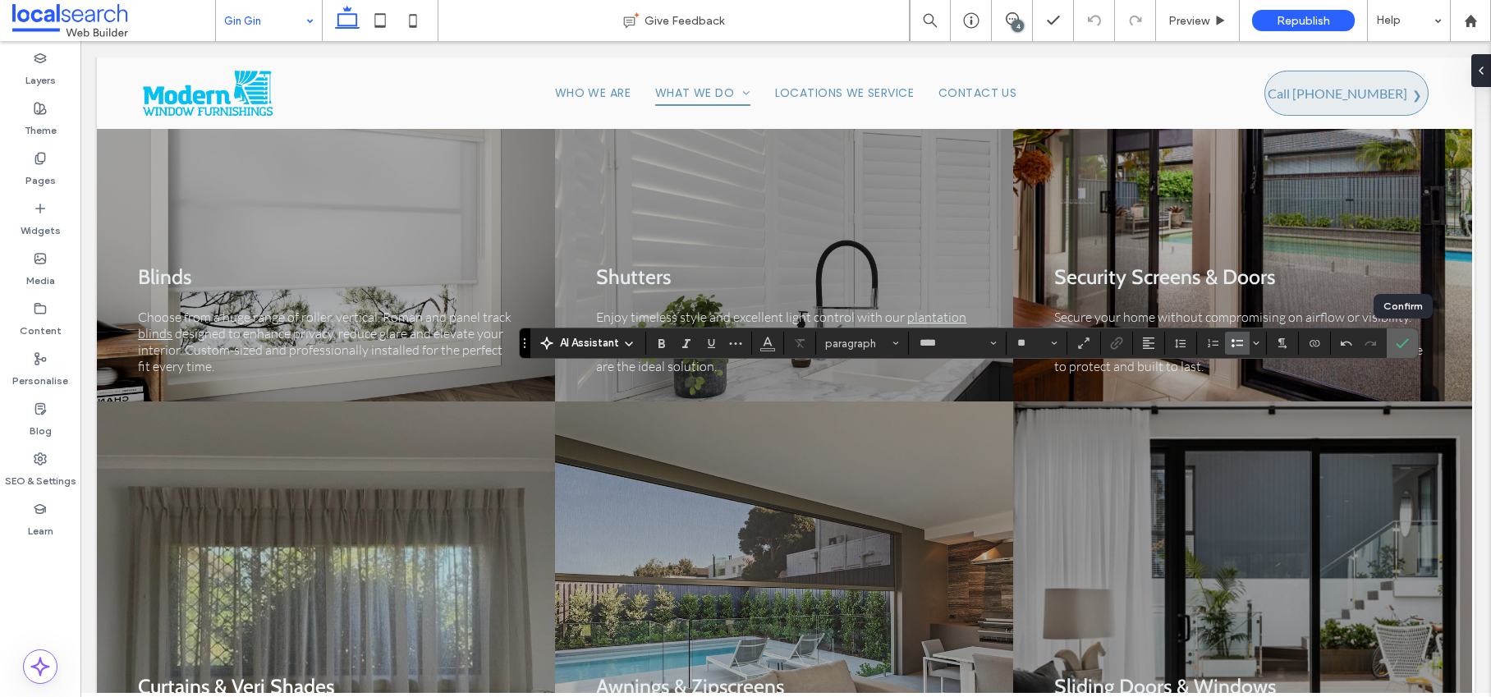
click at [1395, 340] on icon "Confirm" at bounding box center [1401, 343] width 13 height 13
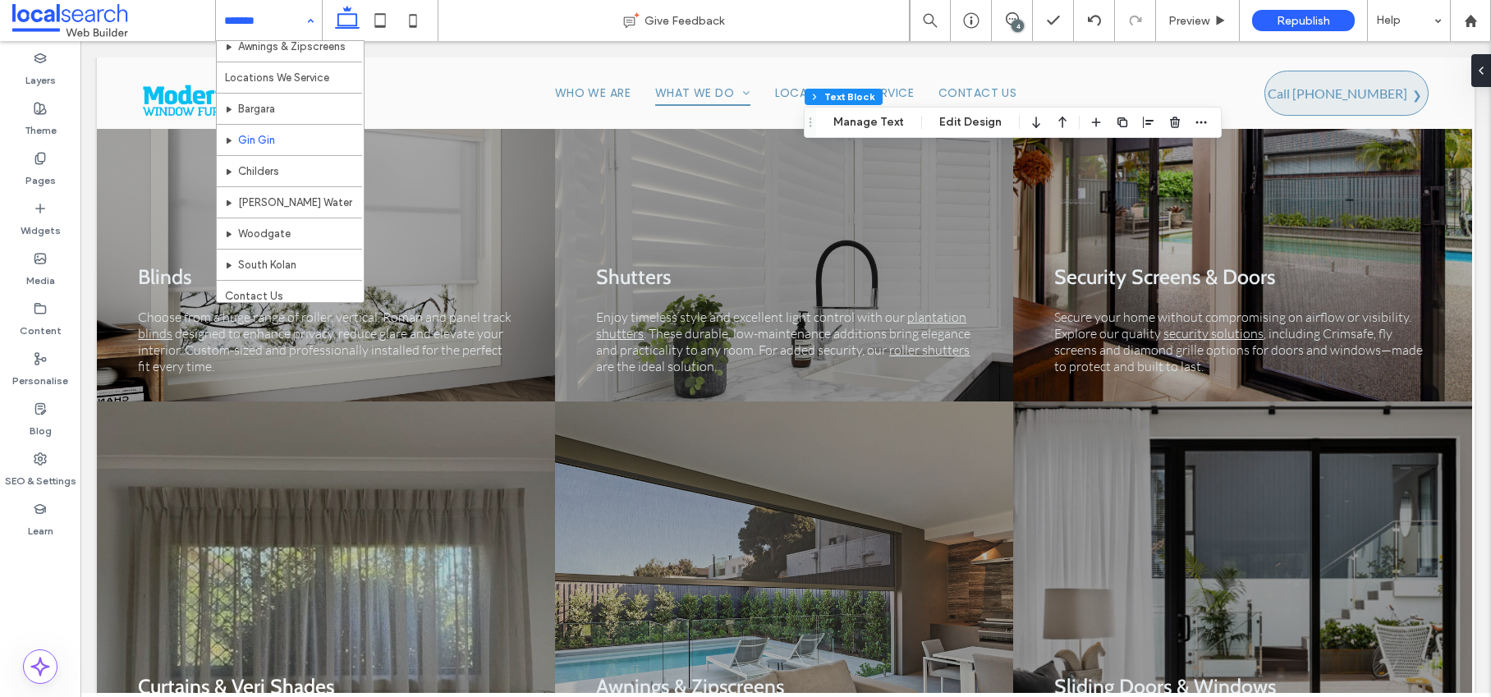
scroll to position [236, 0]
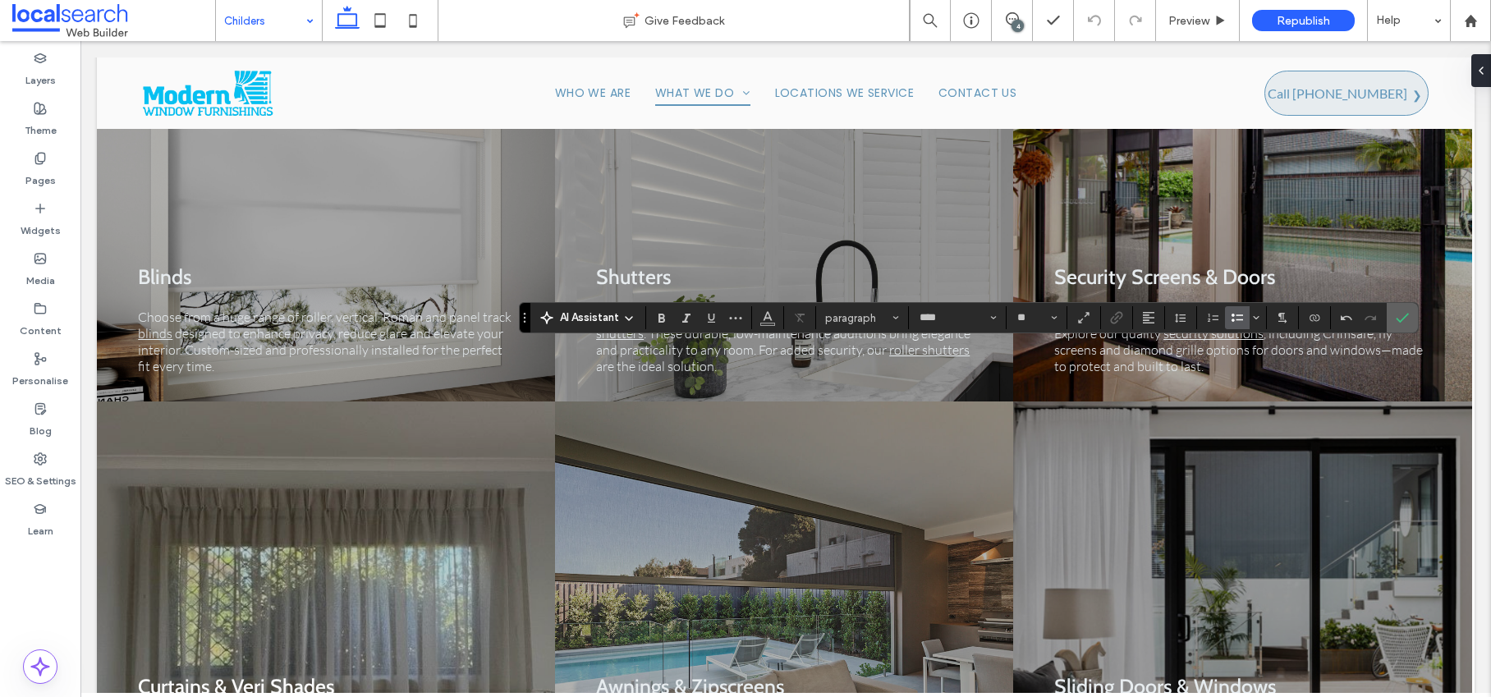
click at [1401, 314] on icon "Confirm" at bounding box center [1401, 317] width 13 height 13
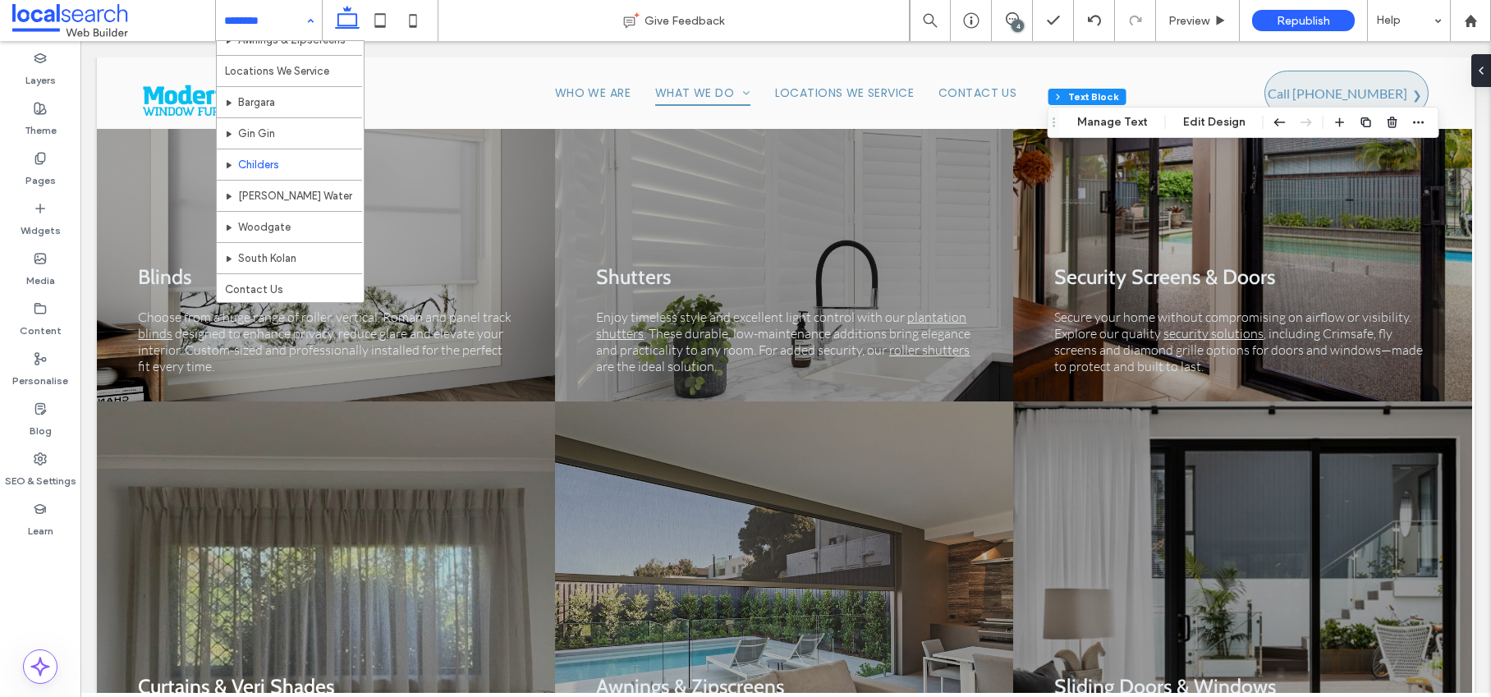
scroll to position [236, 0]
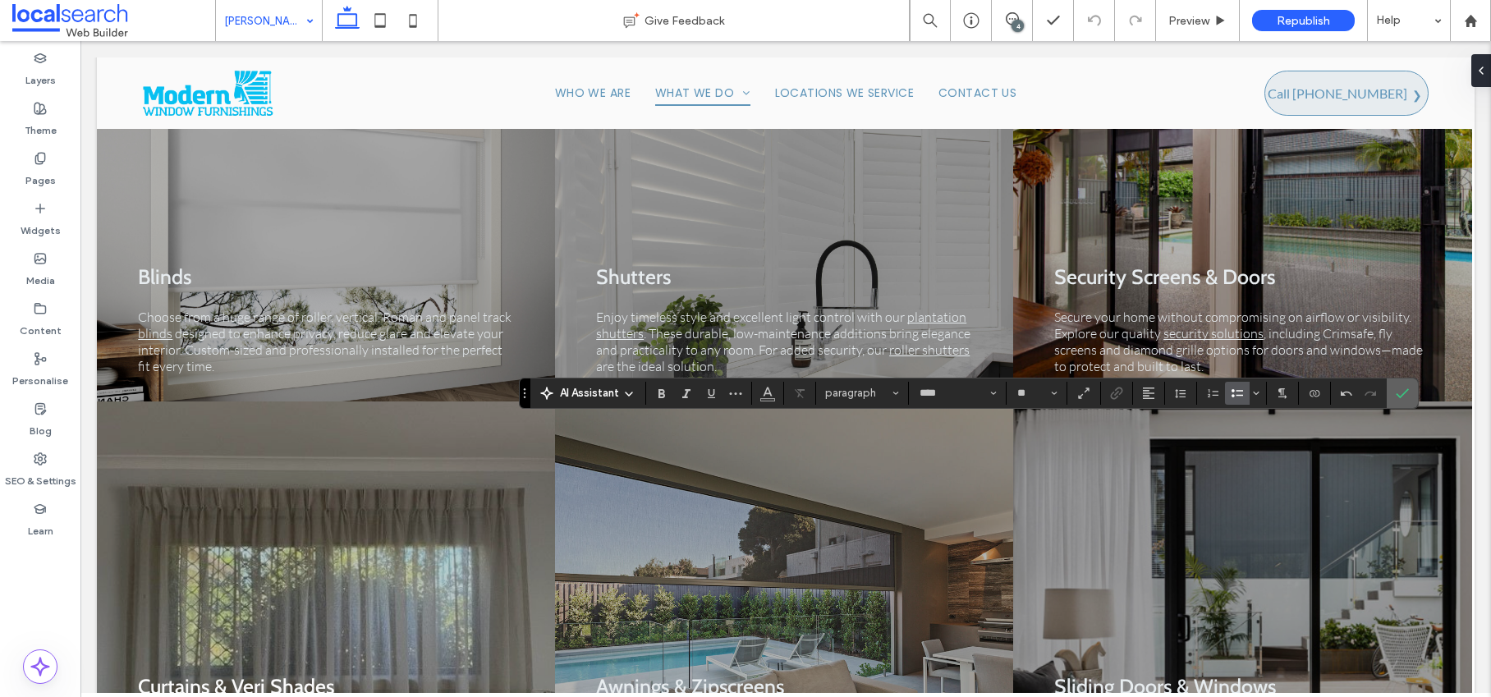
click at [1395, 397] on icon "Confirm" at bounding box center [1401, 393] width 13 height 13
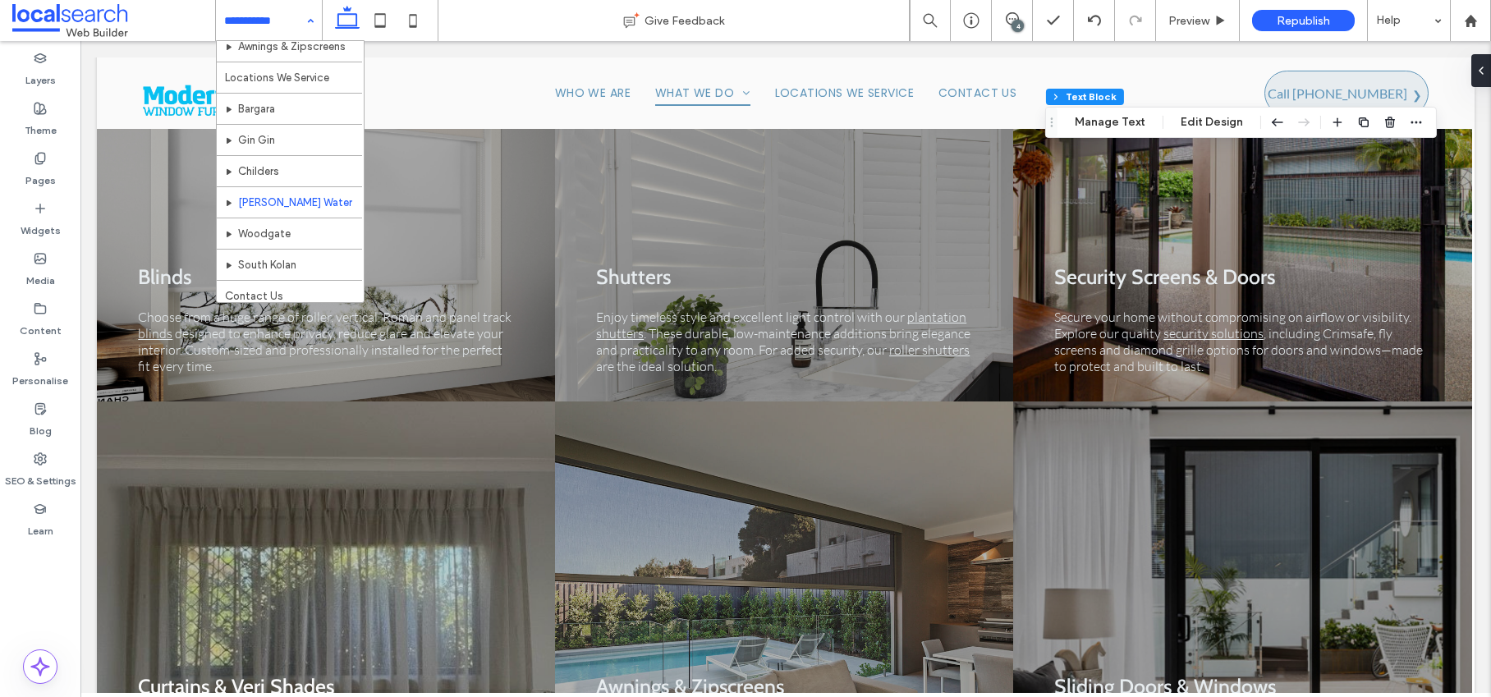
scroll to position [236, 0]
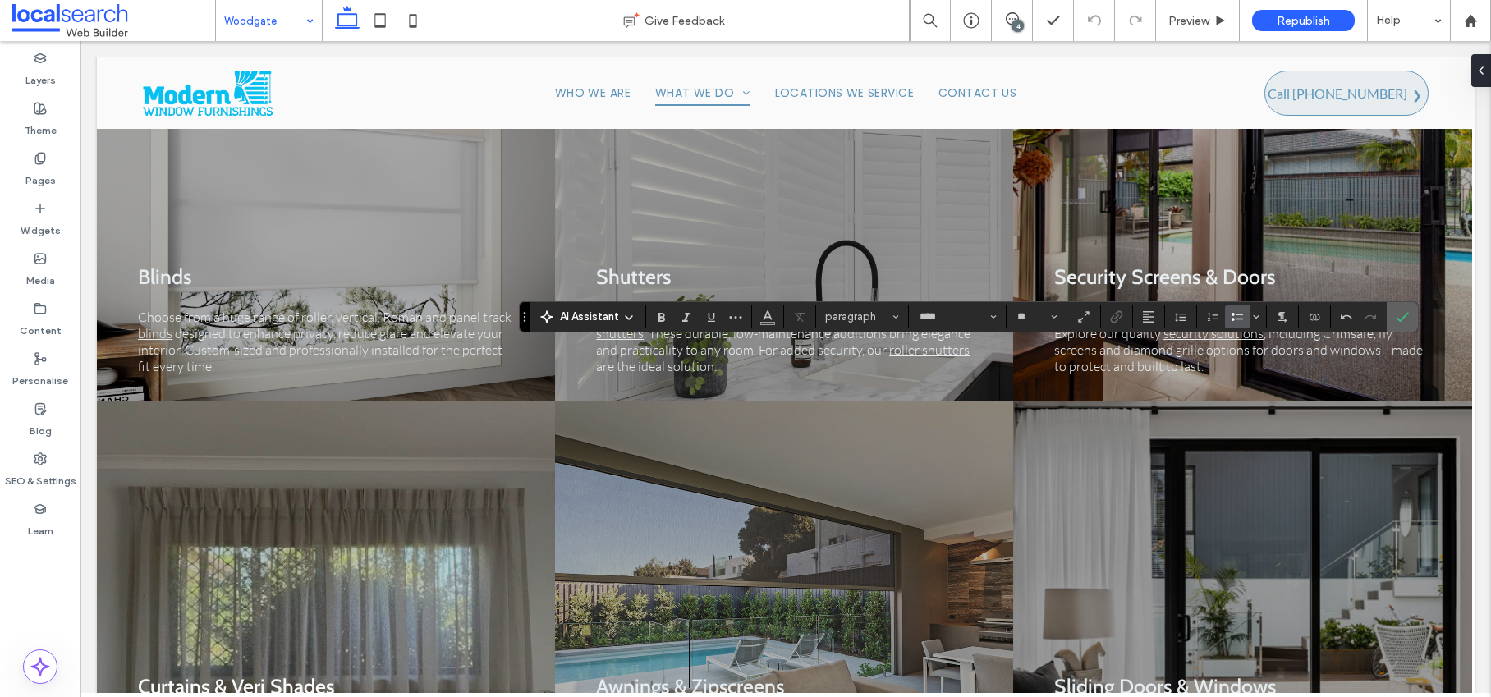
click at [1401, 319] on icon "Confirm" at bounding box center [1401, 316] width 13 height 13
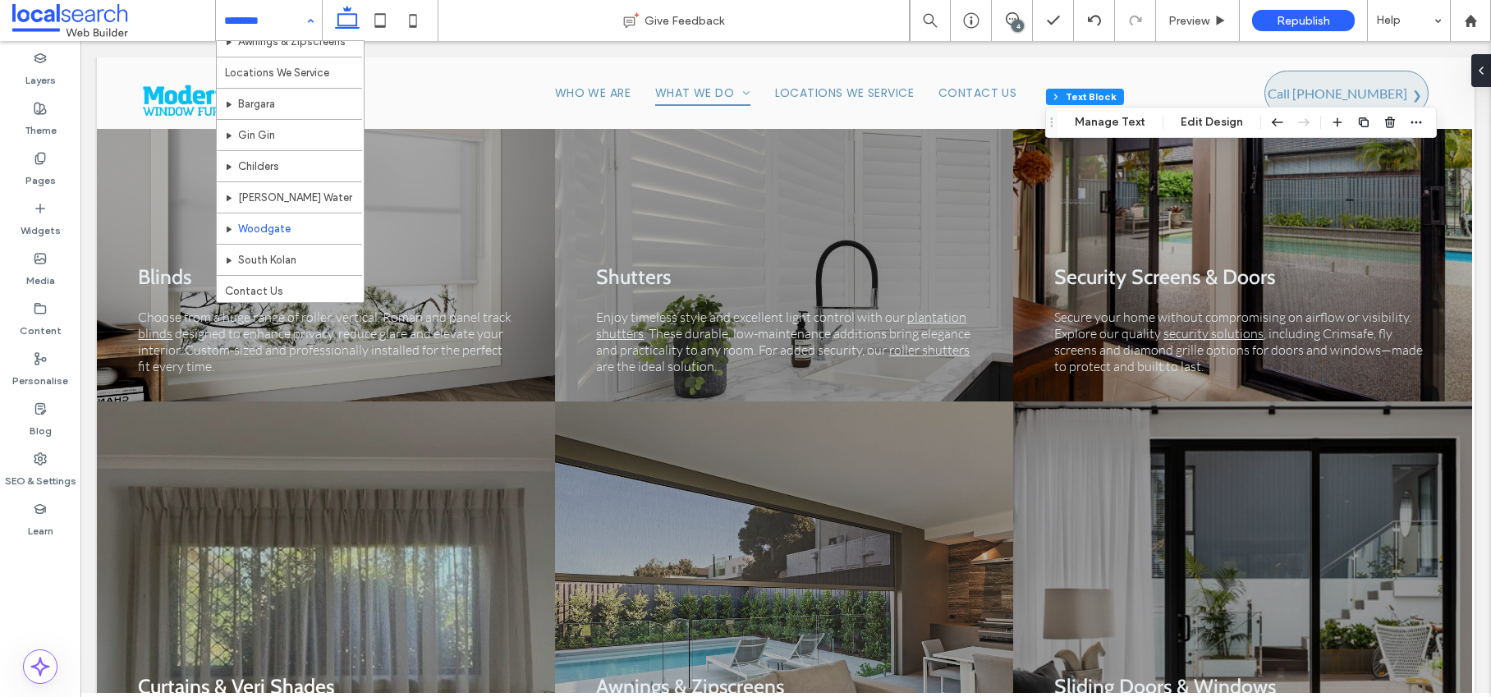
scroll to position [236, 0]
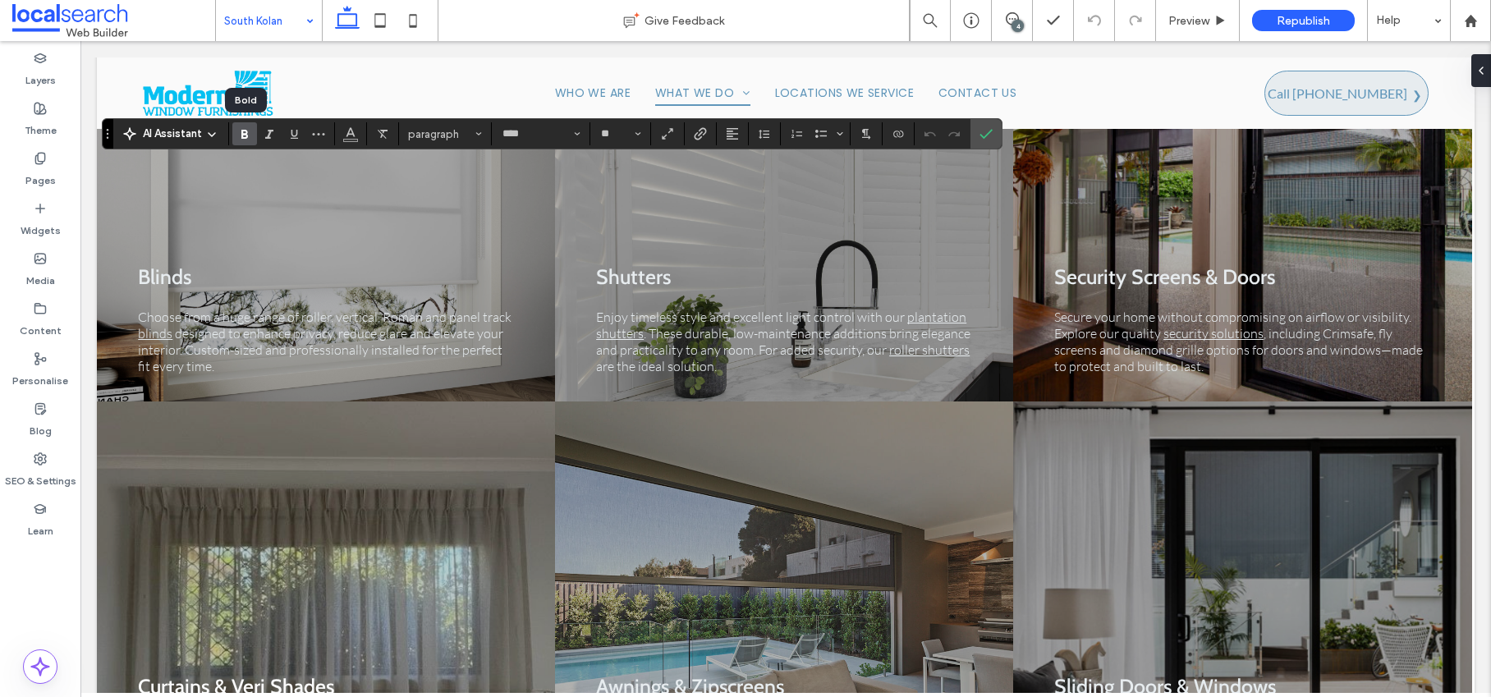
click at [245, 138] on use "Bold" at bounding box center [244, 134] width 7 height 9
click at [387, 138] on icon "Clear format" at bounding box center [382, 133] width 13 height 13
click at [981, 136] on use "Confirm" at bounding box center [985, 135] width 13 height 10
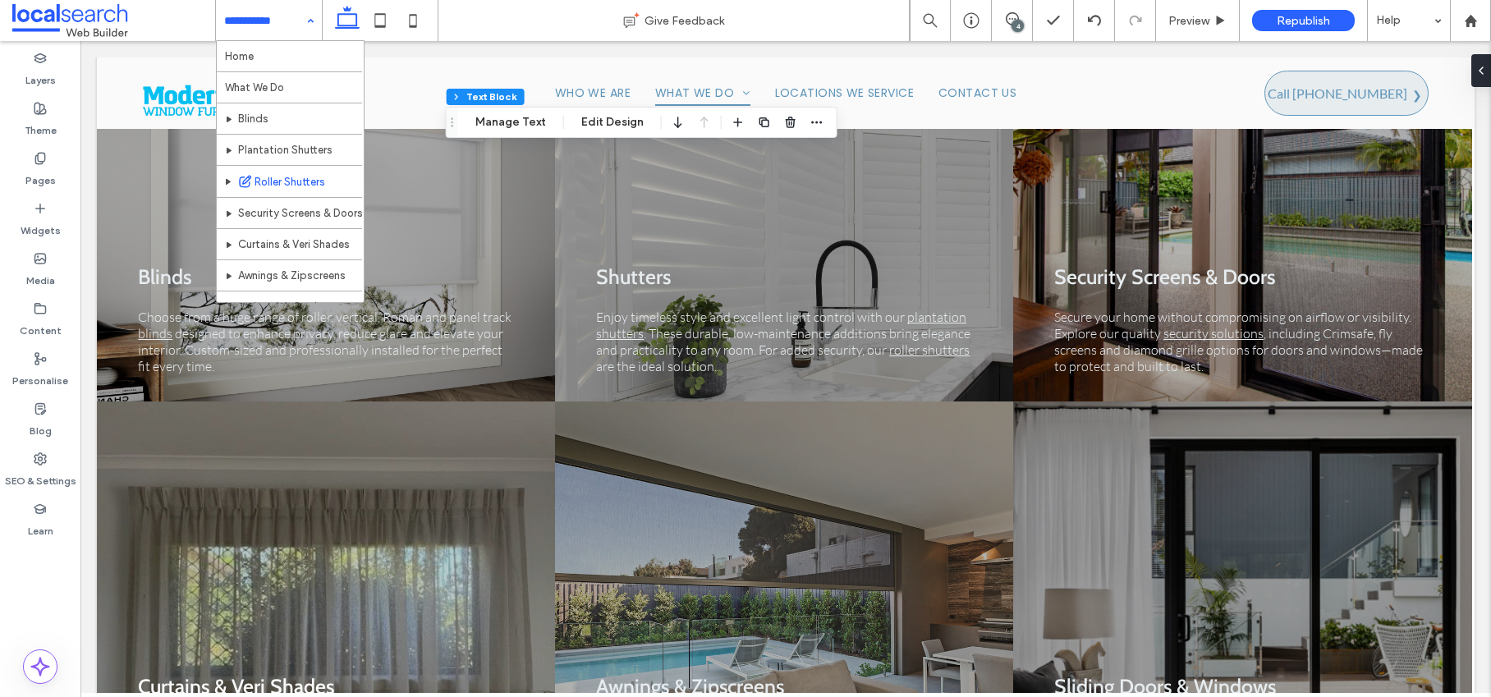
scroll to position [236, 0]
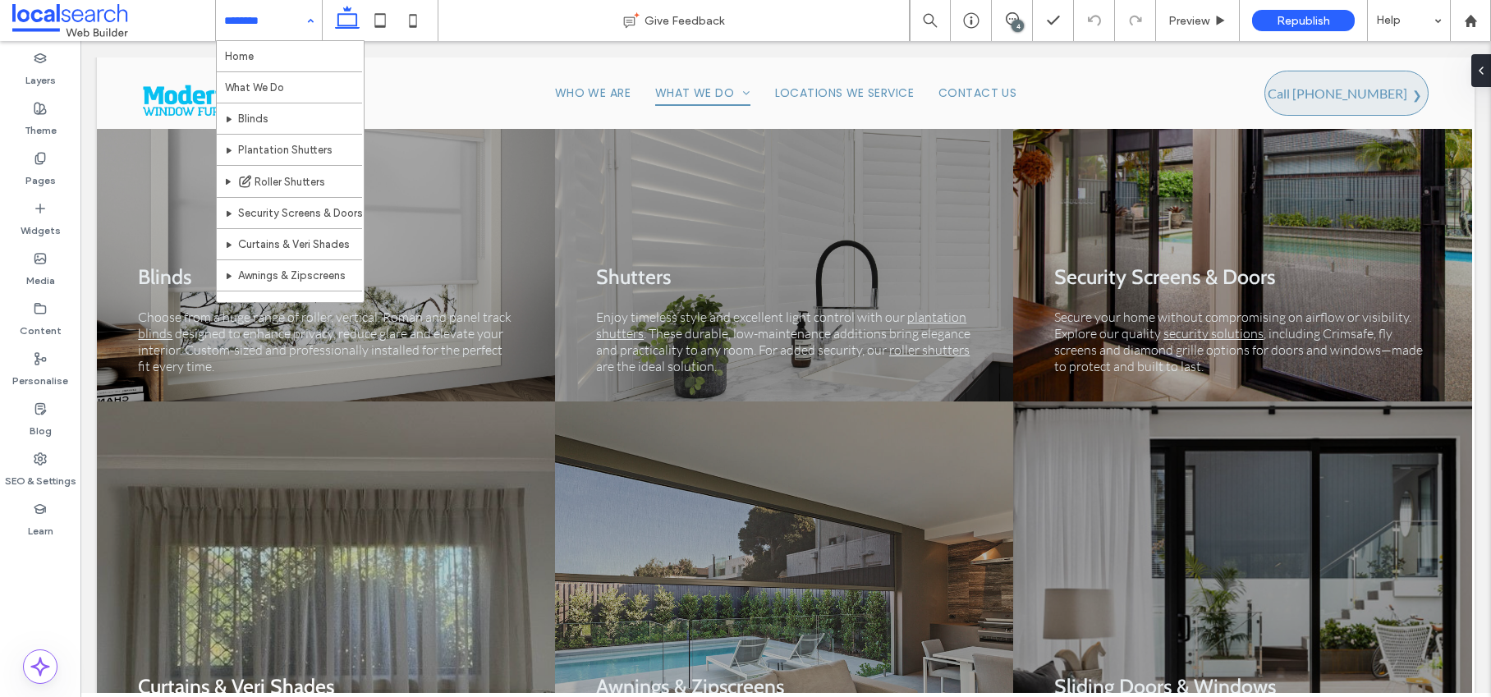
click at [289, 19] on input at bounding box center [264, 20] width 81 height 41
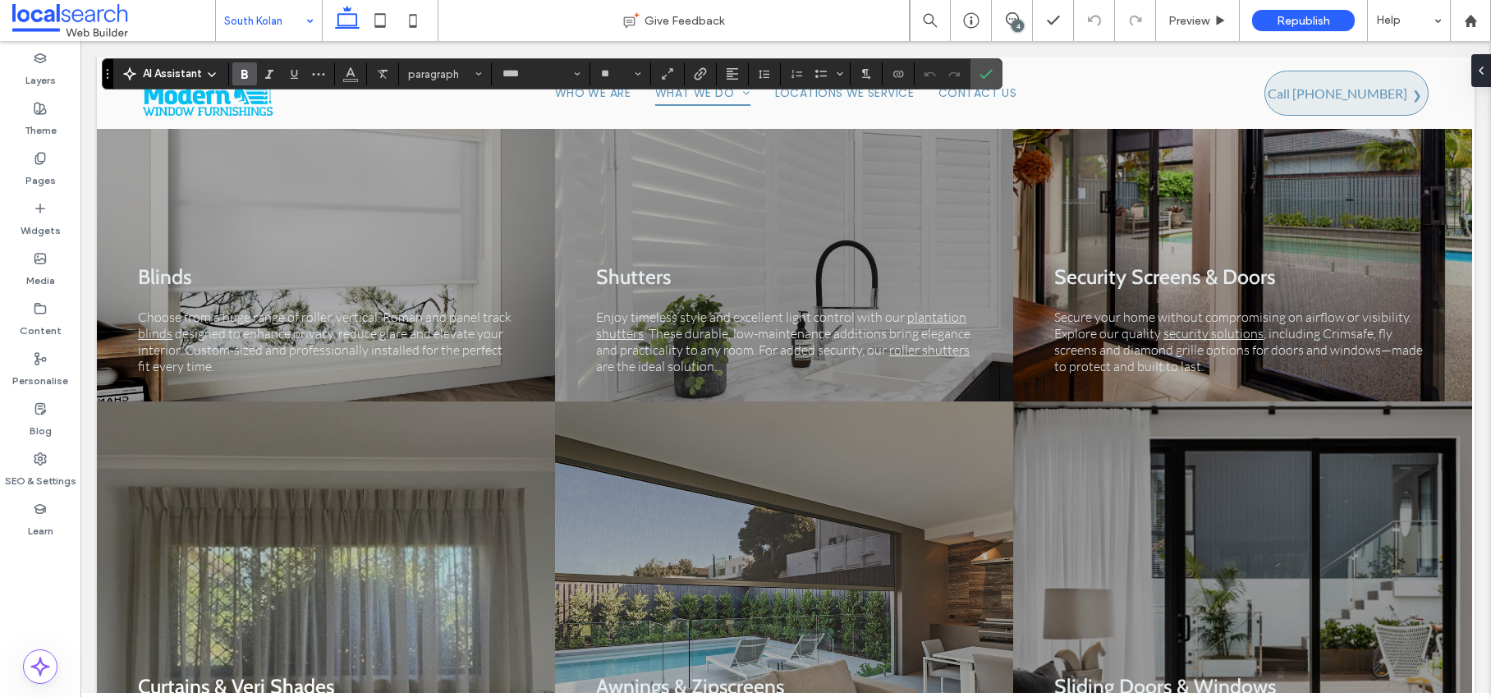
click at [239, 76] on icon "Bold" at bounding box center [244, 73] width 13 height 13
click at [250, 73] on icon "Bold" at bounding box center [244, 73] width 13 height 13
click at [983, 72] on icon "Confirm" at bounding box center [985, 73] width 13 height 13
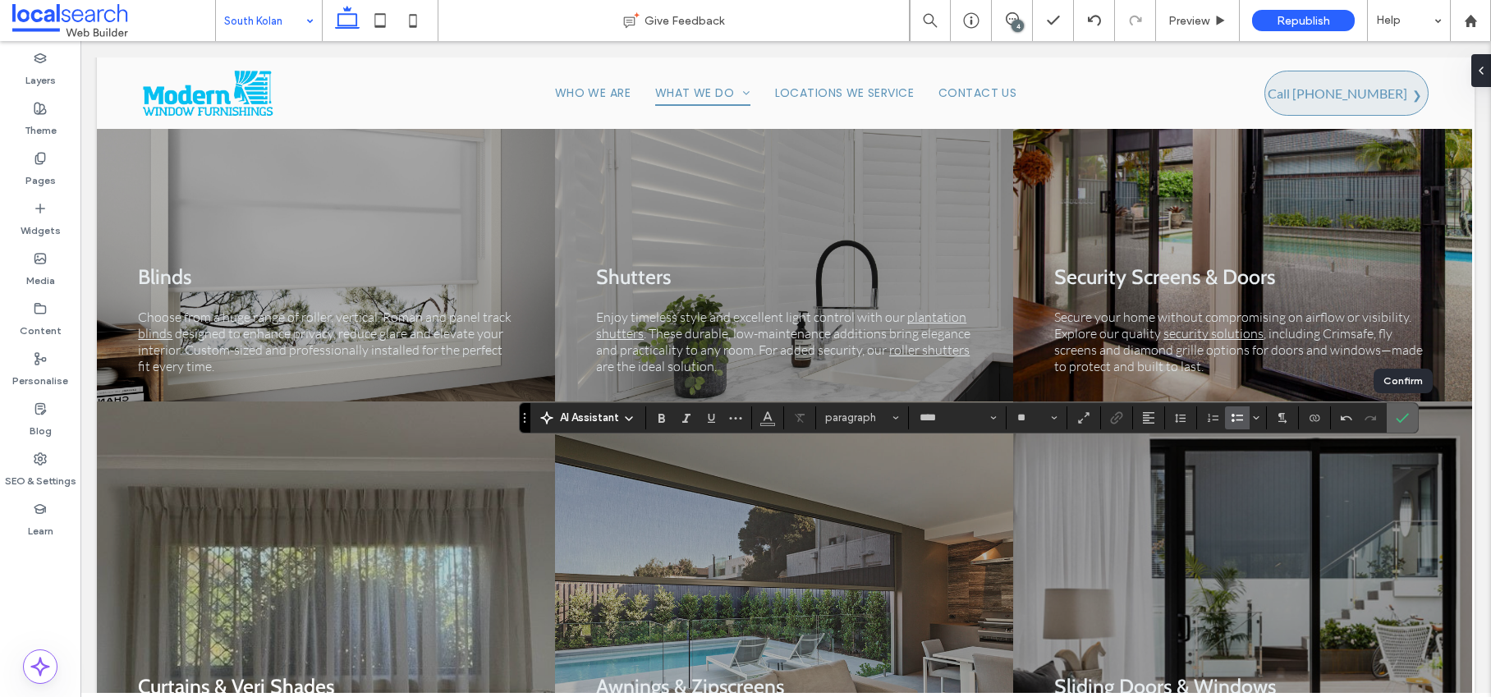
click at [1403, 415] on icon "Confirm" at bounding box center [1401, 417] width 13 height 13
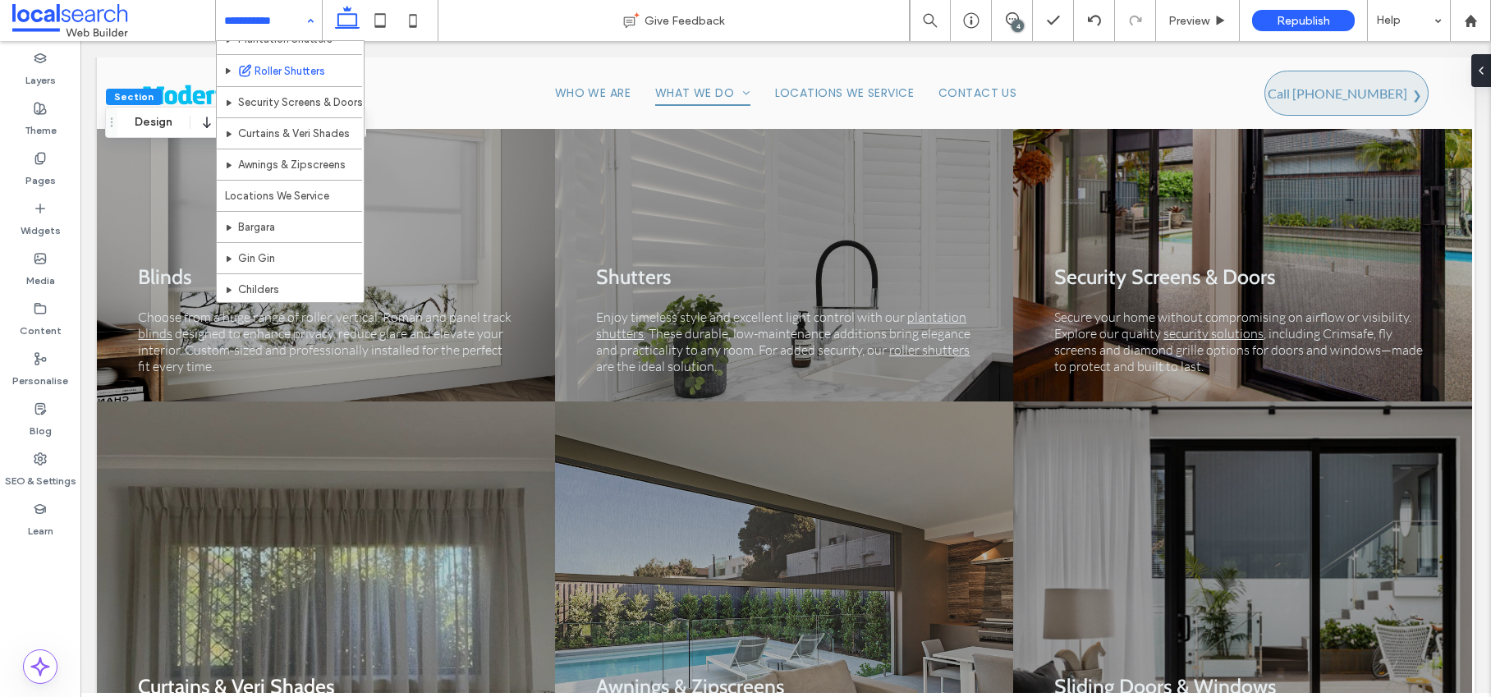
scroll to position [236, 0]
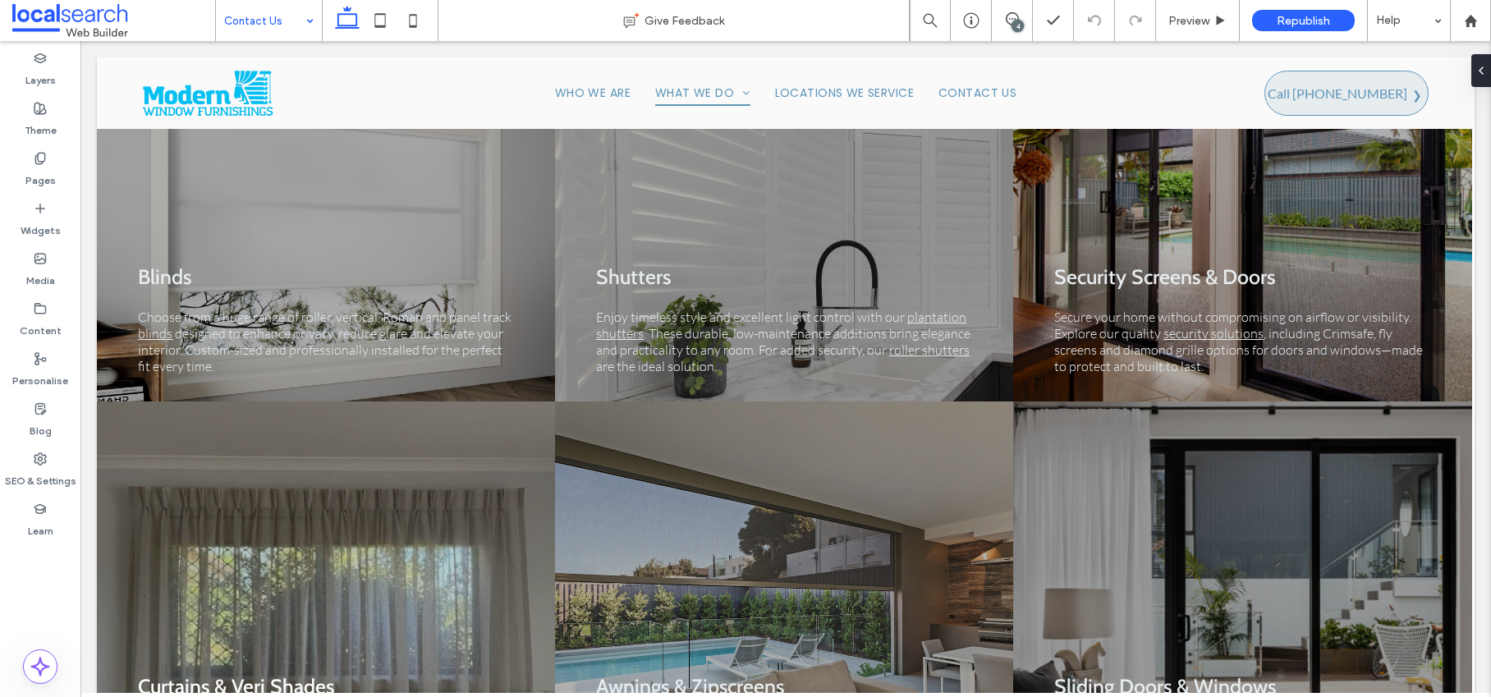
click at [280, 16] on input at bounding box center [264, 20] width 81 height 41
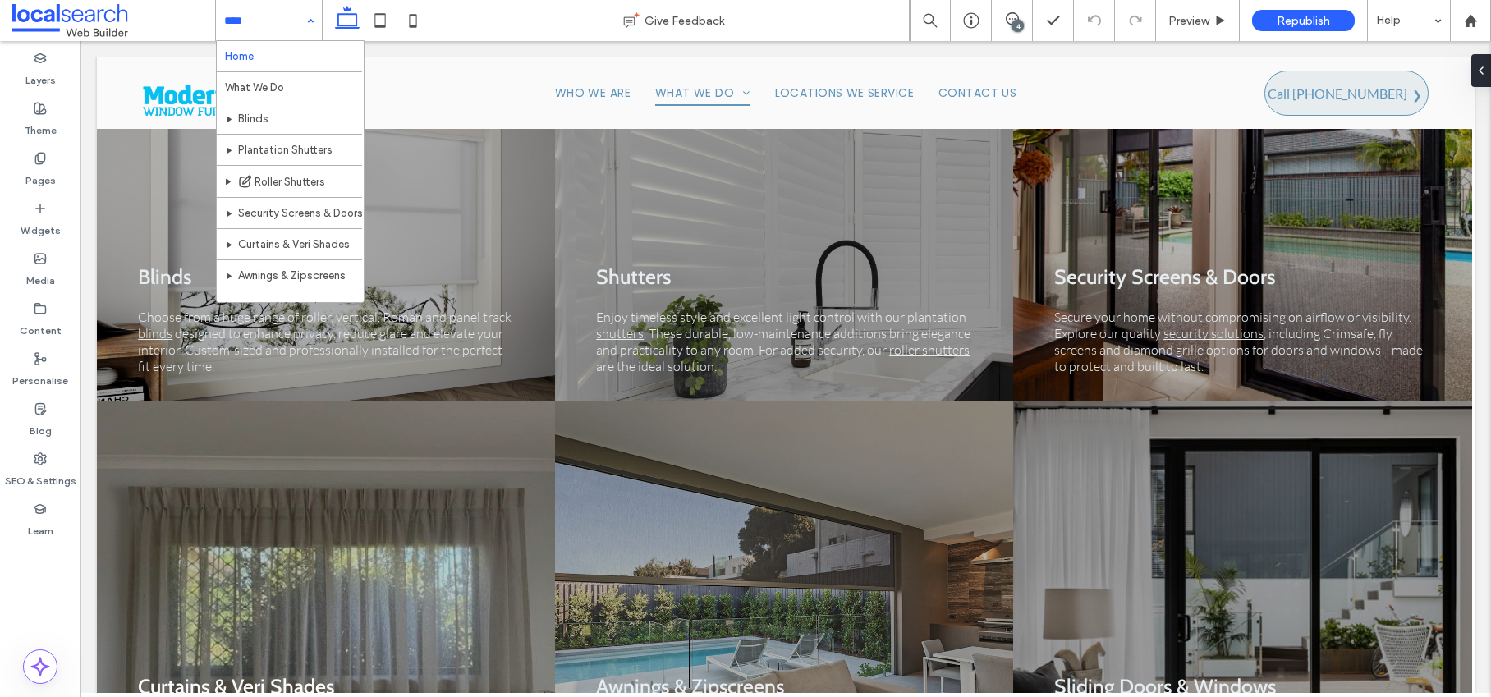
click at [300, 23] on div "Home What We Do Blinds Plantation Shutters Roller Shutters Security Screens & D…" at bounding box center [269, 20] width 106 height 41
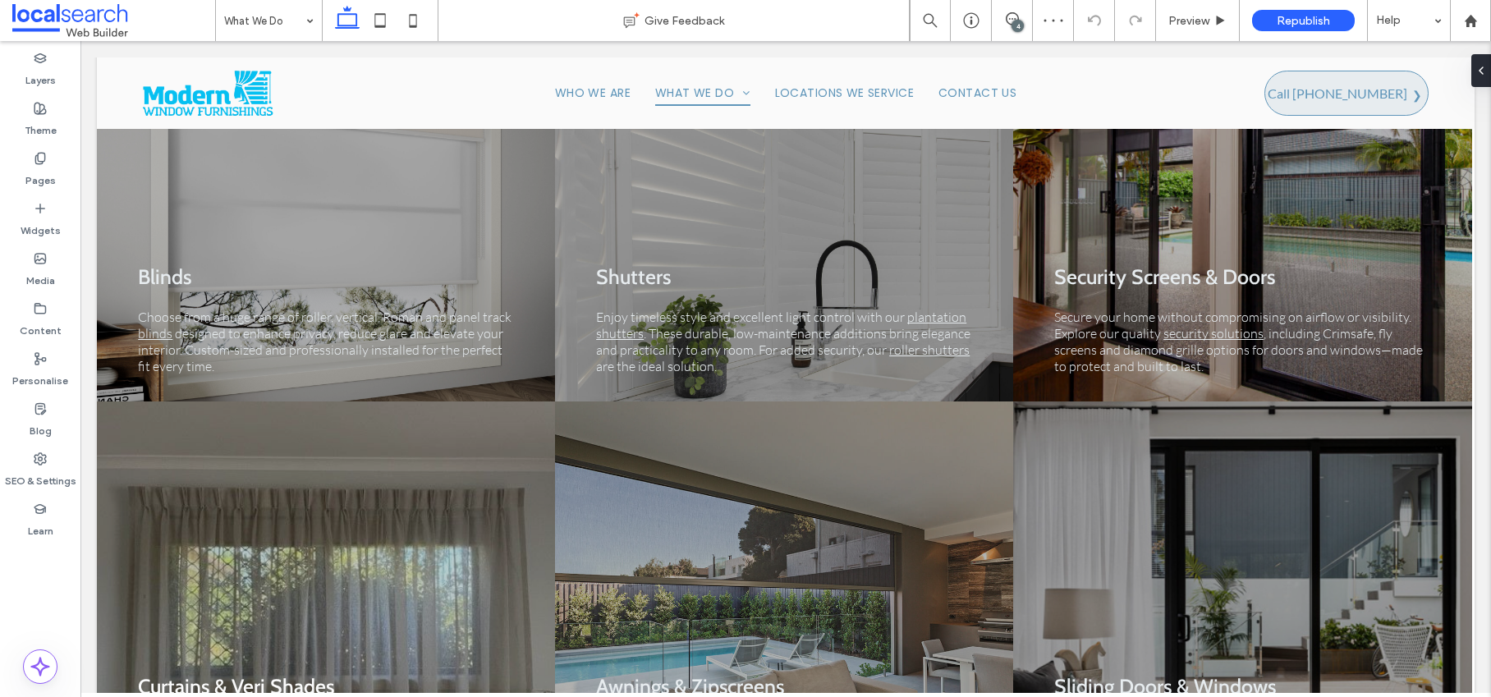
click at [294, 20] on input at bounding box center [264, 20] width 81 height 41
click at [261, 18] on input at bounding box center [264, 20] width 81 height 41
click at [284, 17] on input at bounding box center [264, 20] width 81 height 41
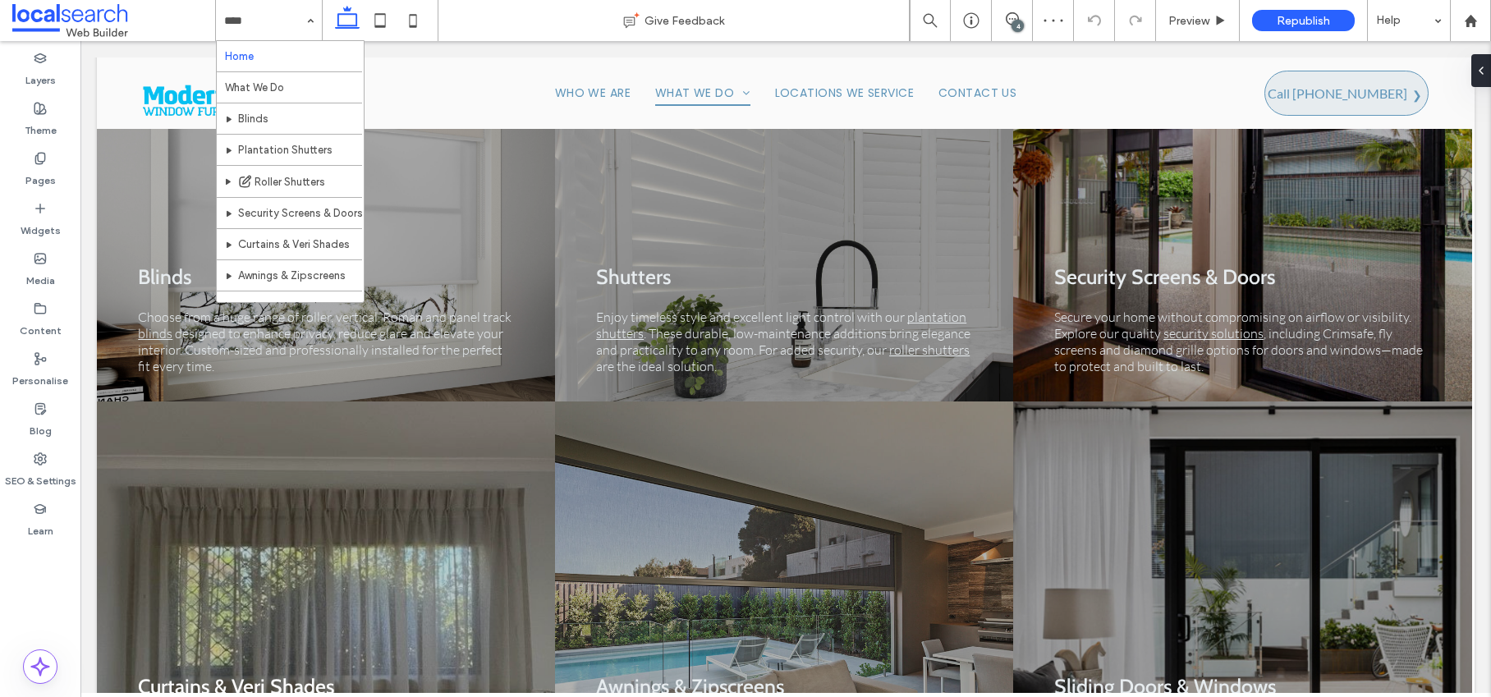
click at [284, 23] on input at bounding box center [264, 20] width 81 height 41
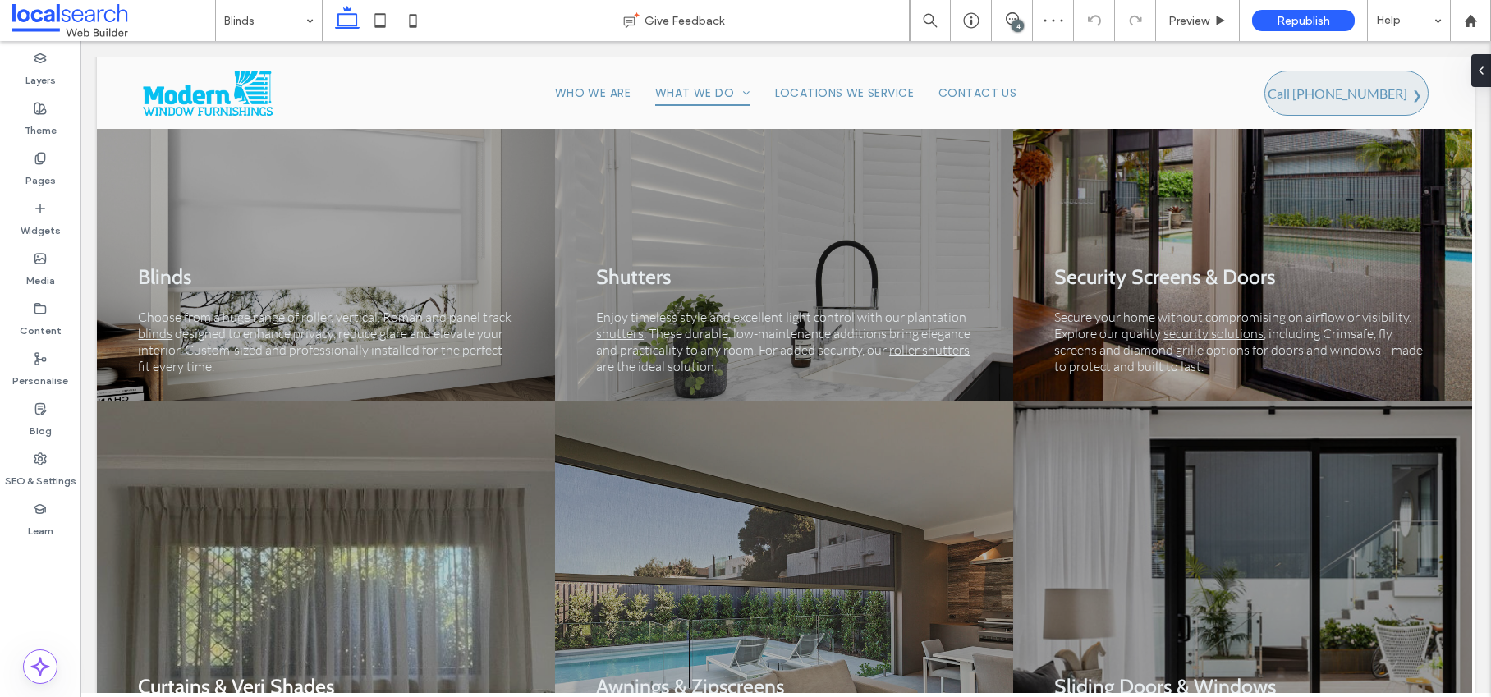
click at [273, 25] on input at bounding box center [264, 20] width 81 height 41
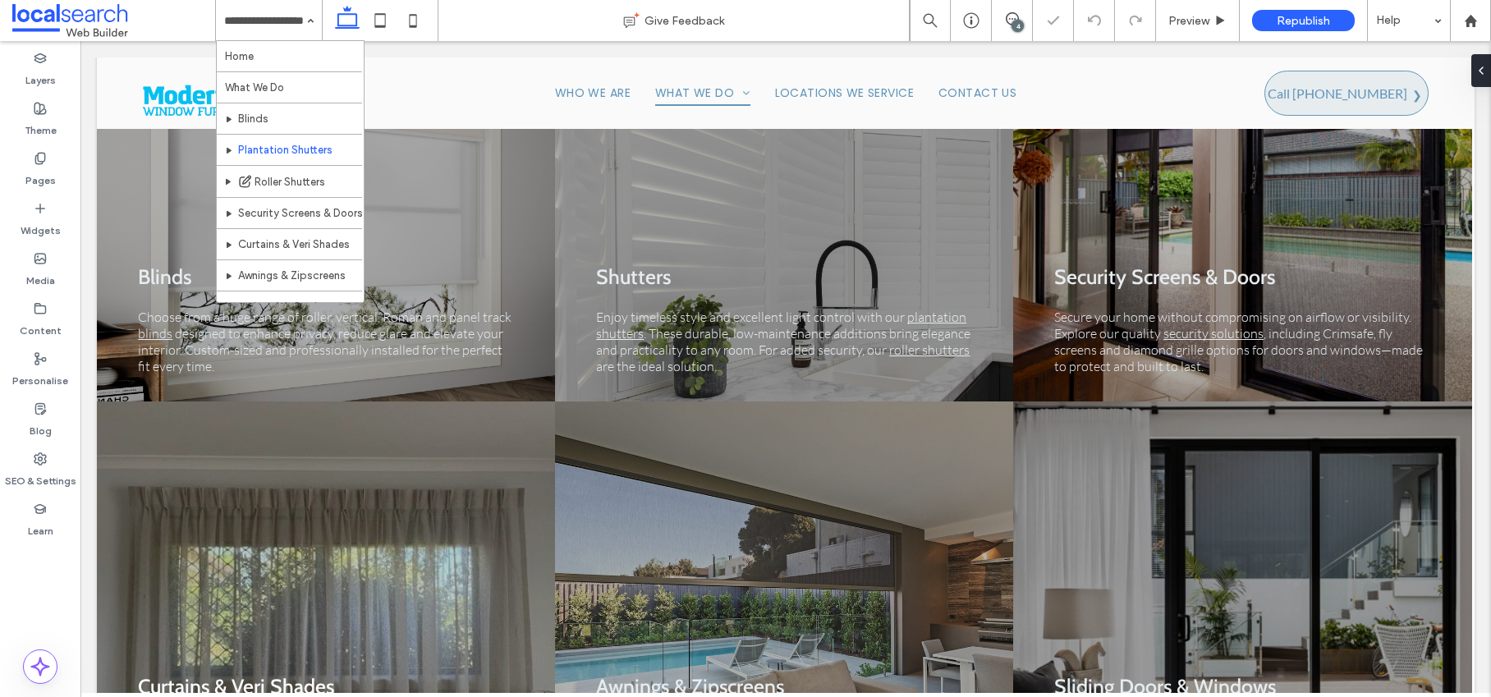
click at [273, 16] on input at bounding box center [264, 20] width 81 height 41
click at [284, 25] on input at bounding box center [264, 20] width 81 height 41
click at [279, 16] on input at bounding box center [264, 20] width 81 height 41
click at [290, 20] on input at bounding box center [264, 20] width 81 height 41
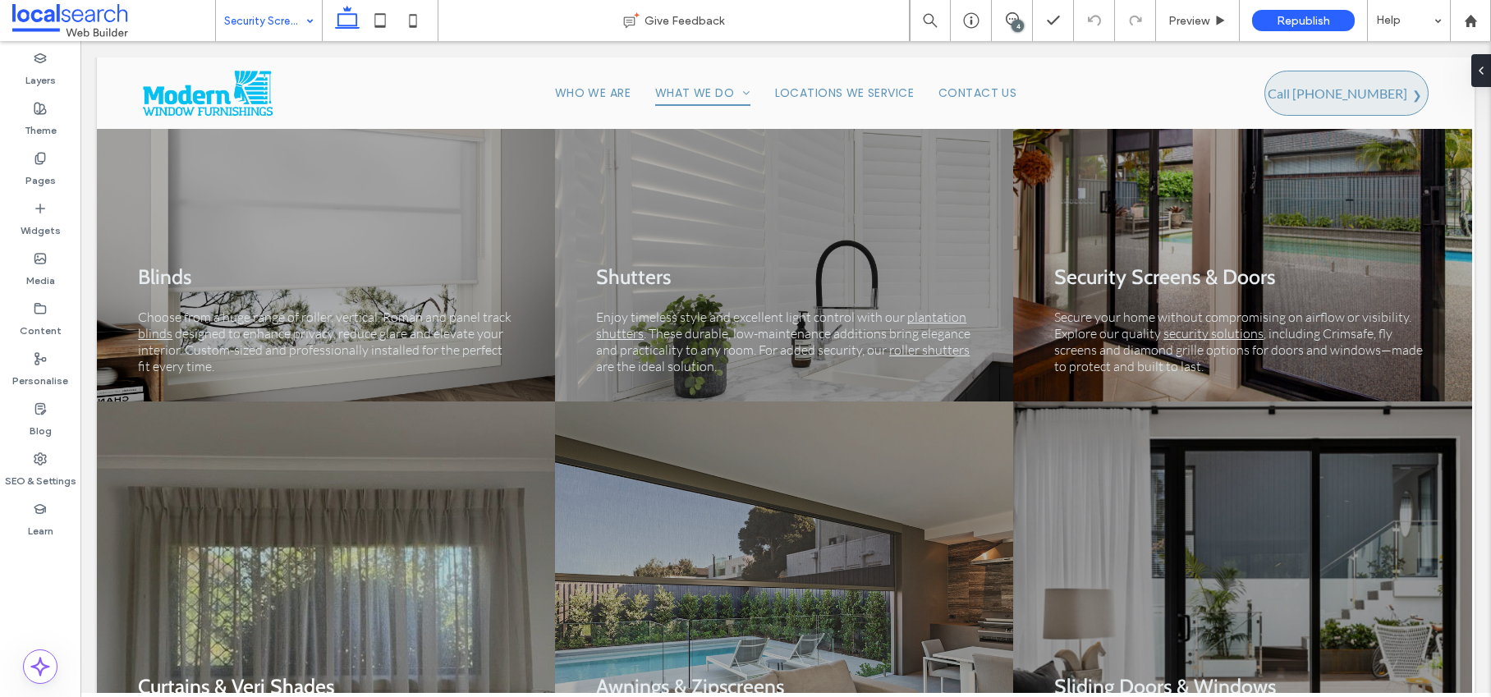
click at [293, 16] on input at bounding box center [264, 20] width 81 height 41
click at [254, 16] on input at bounding box center [264, 20] width 81 height 41
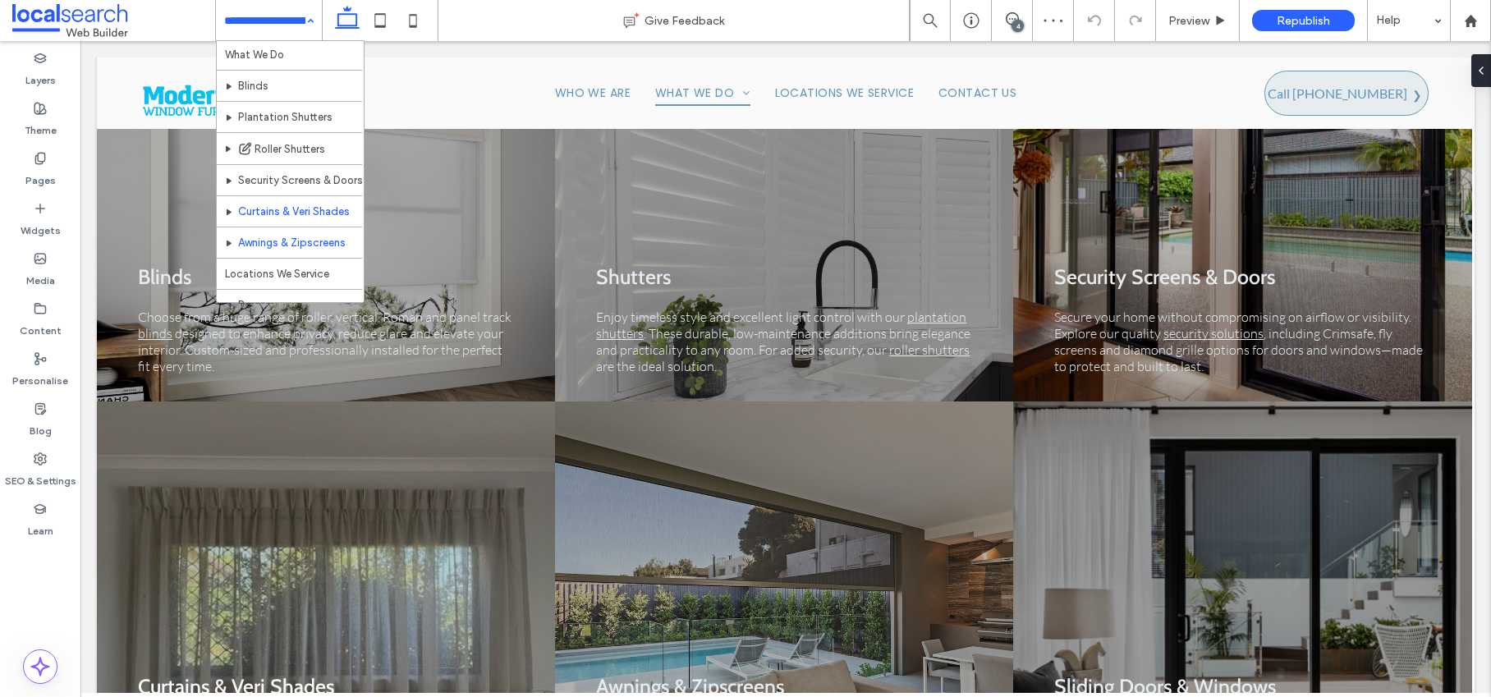
scroll to position [34, 0]
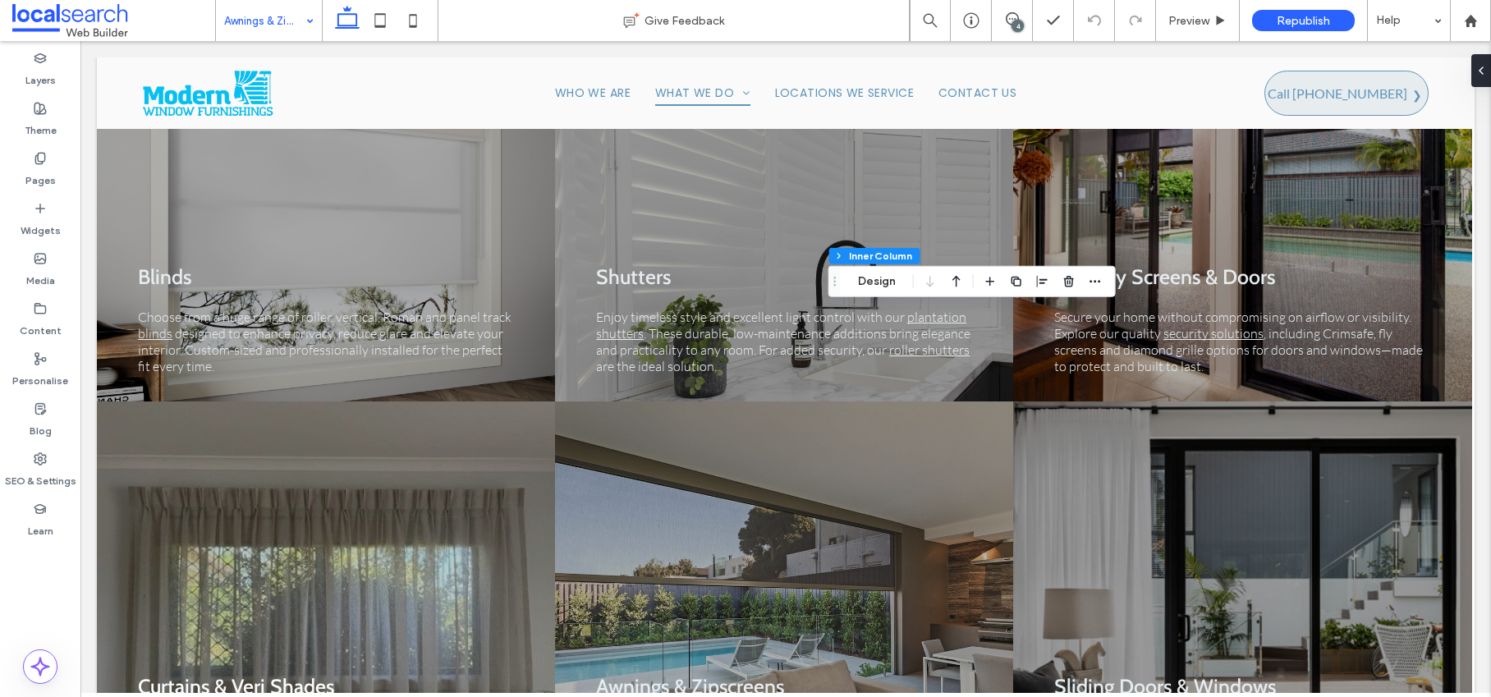
scroll to position [204, 0]
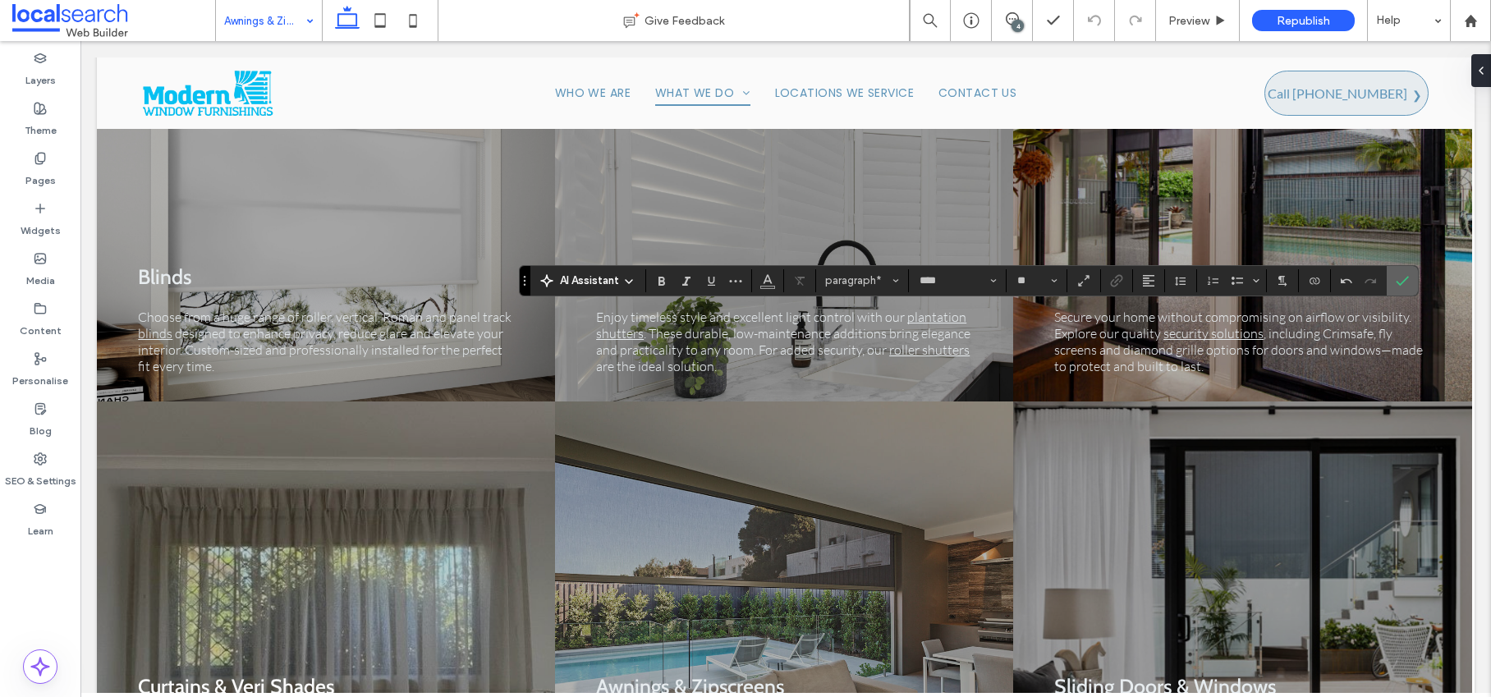
click at [1395, 282] on icon "Confirm" at bounding box center [1401, 280] width 13 height 13
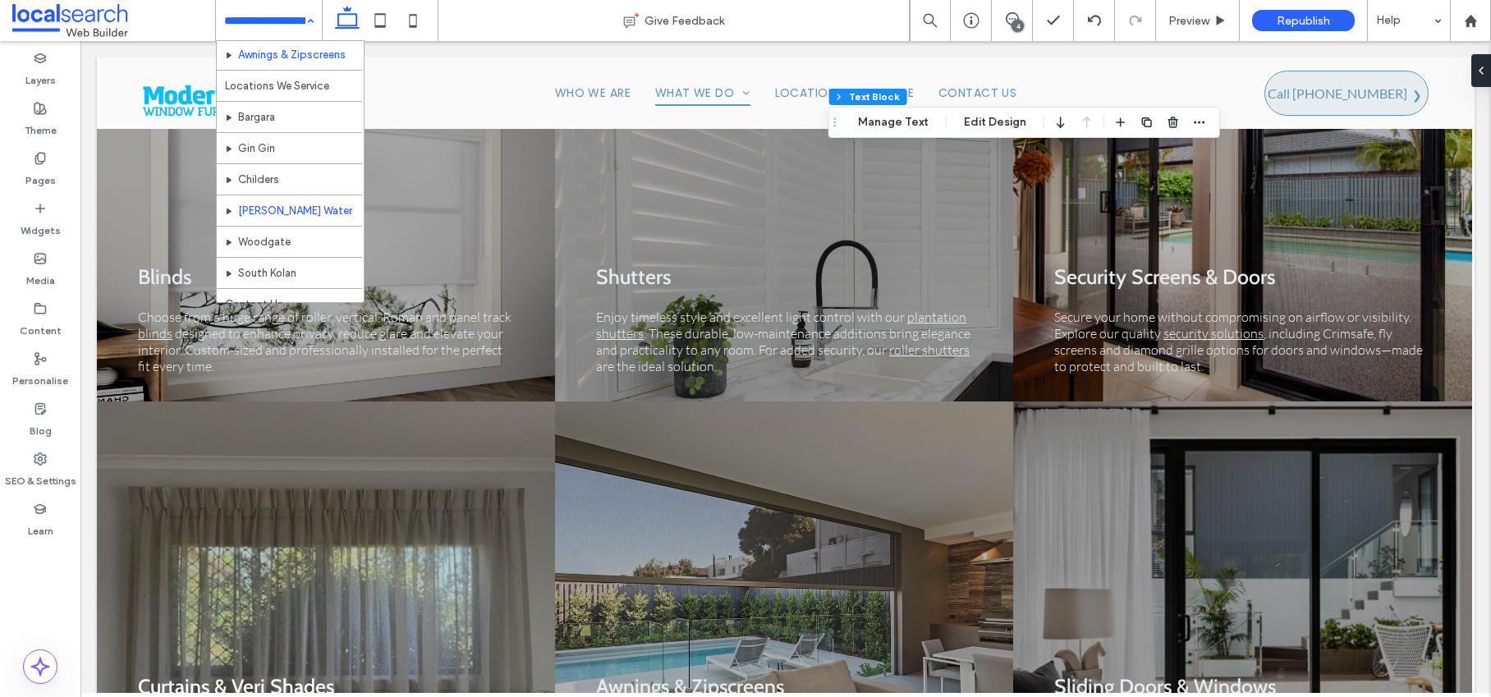
scroll to position [205, 0]
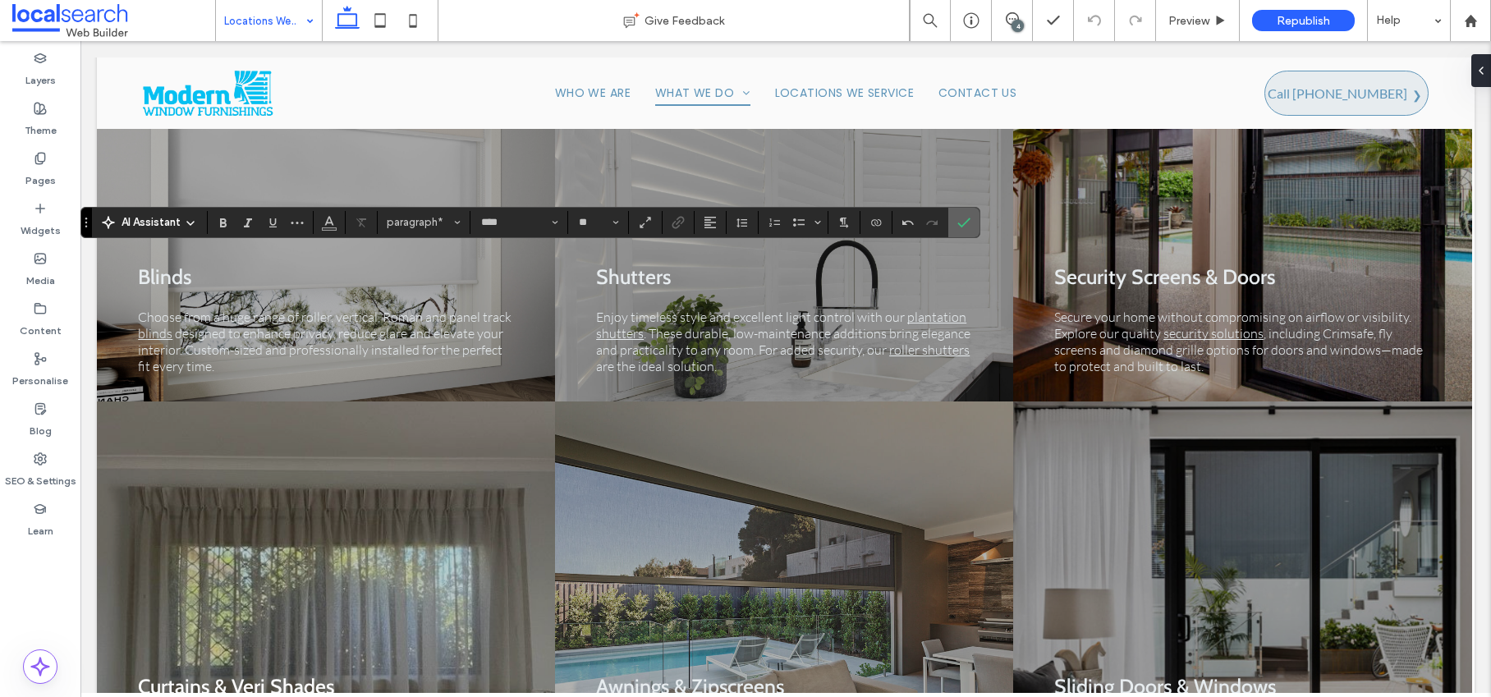
click at [967, 225] on icon "Confirm" at bounding box center [963, 222] width 13 height 13
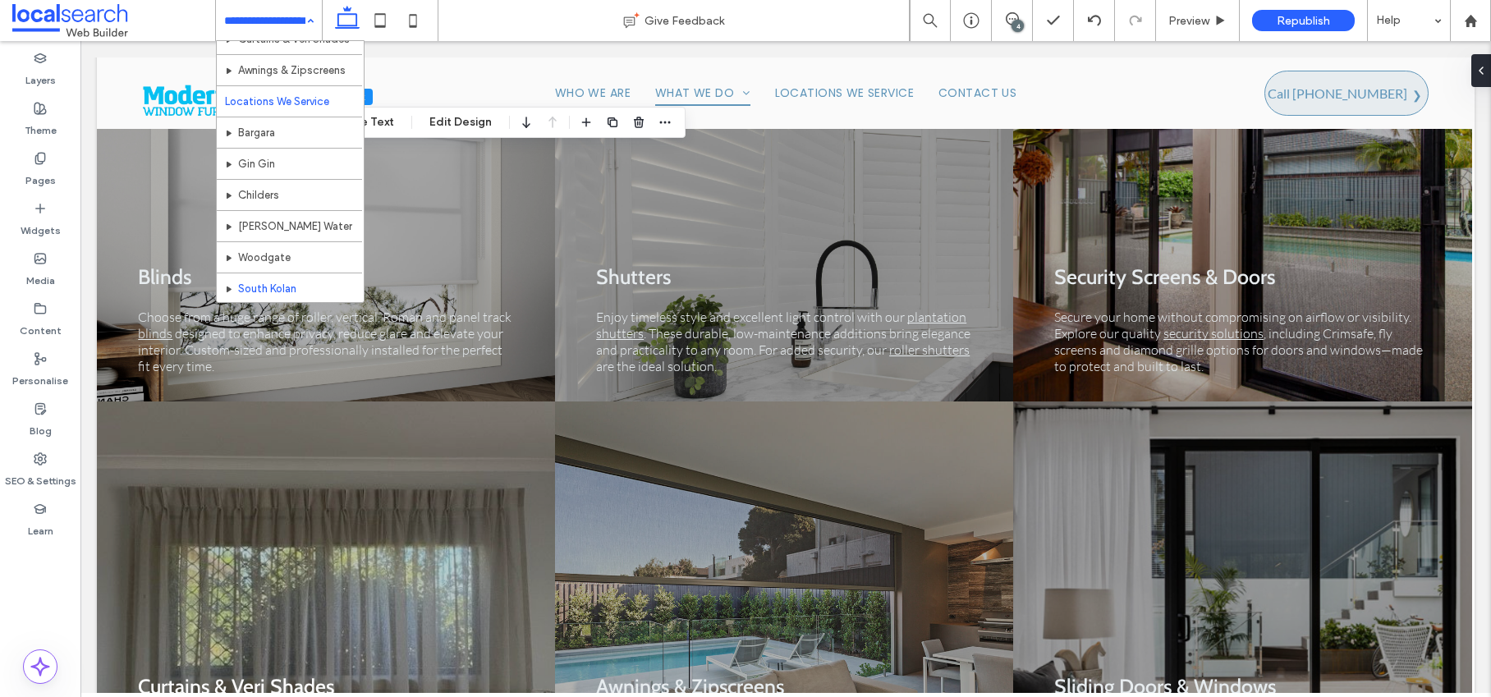
scroll to position [215, 0]
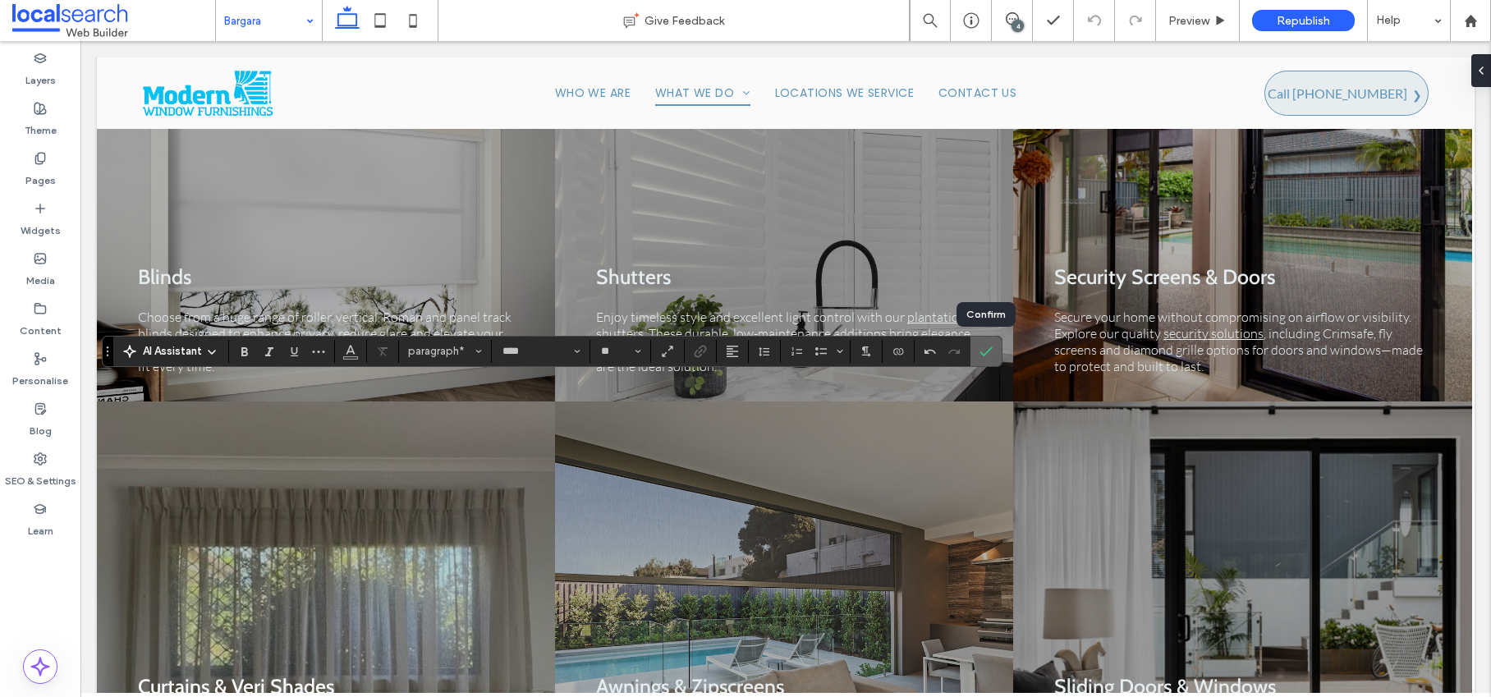
click at [983, 358] on span "Confirm" at bounding box center [982, 352] width 7 height 30
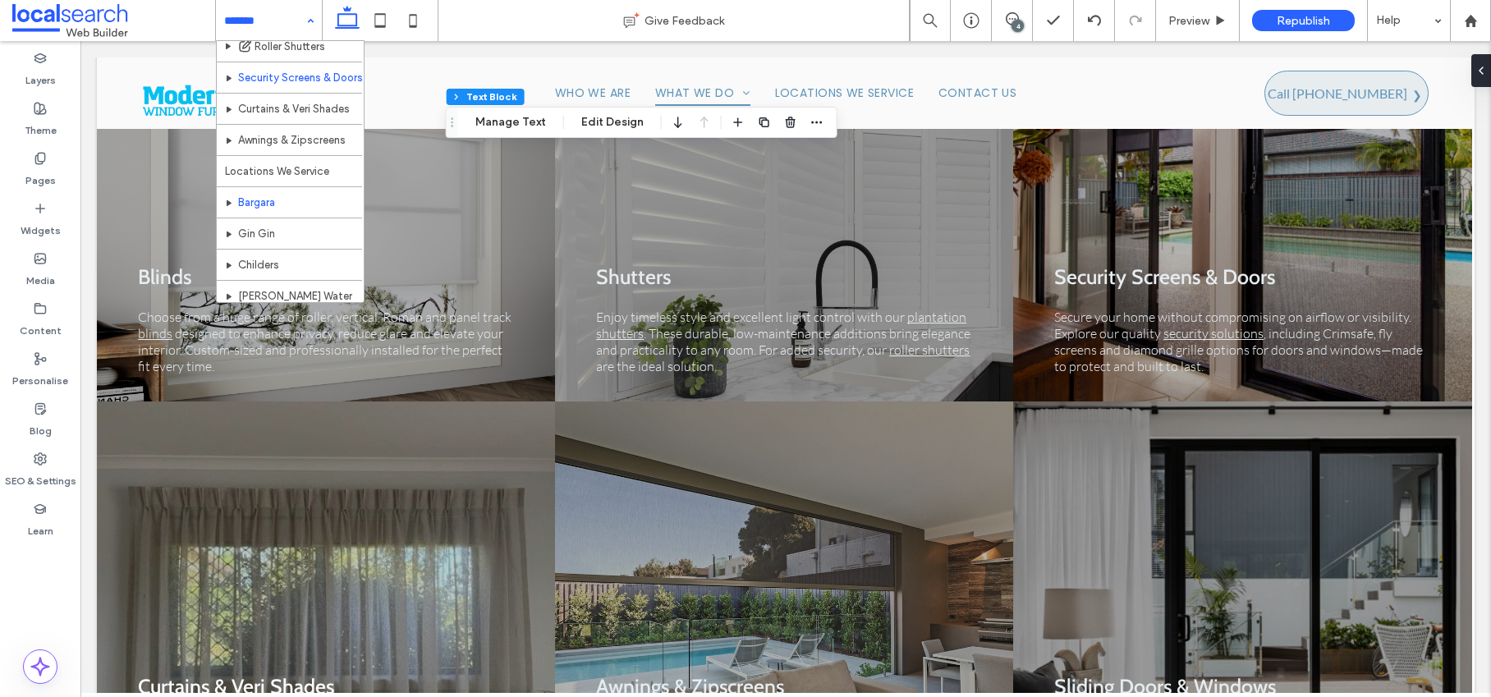
scroll to position [144, 0]
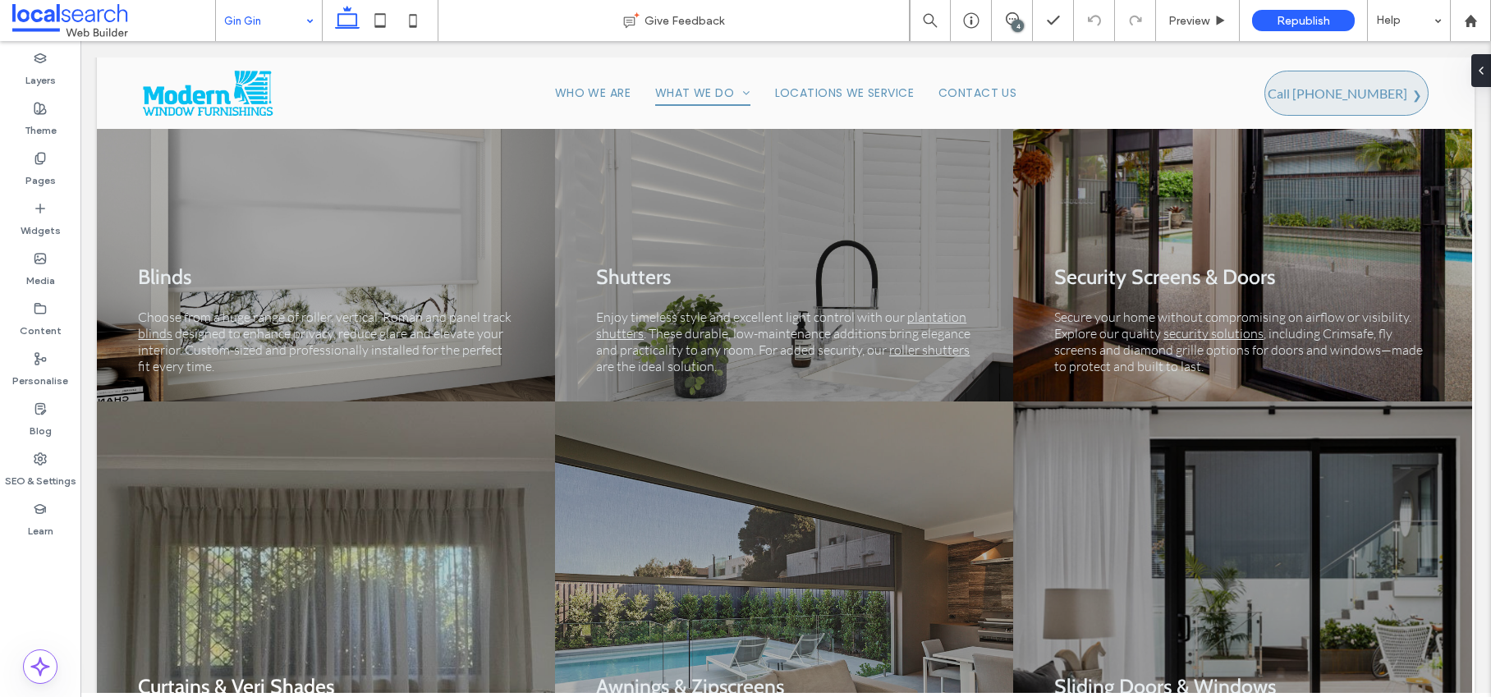
type input "****"
type input "**"
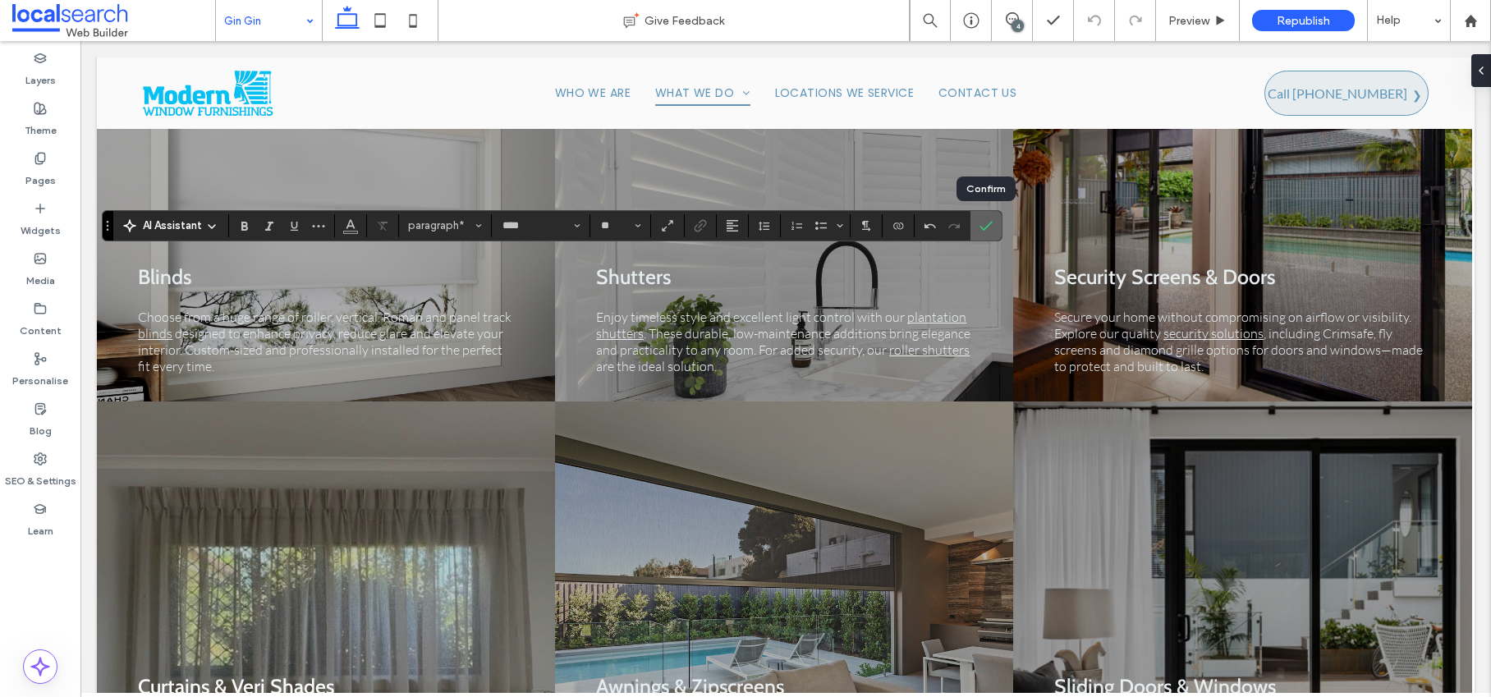
click at [982, 228] on use "Confirm" at bounding box center [985, 226] width 13 height 10
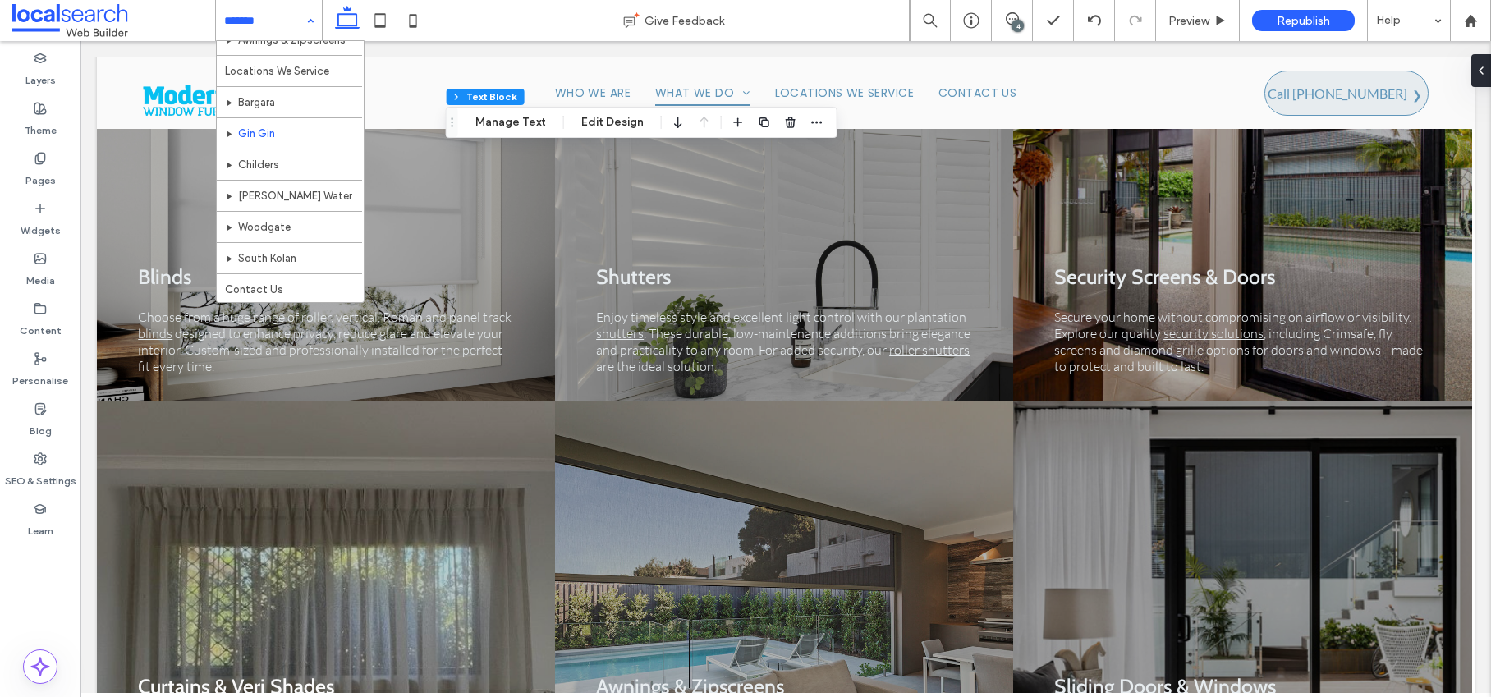
scroll to position [236, 0]
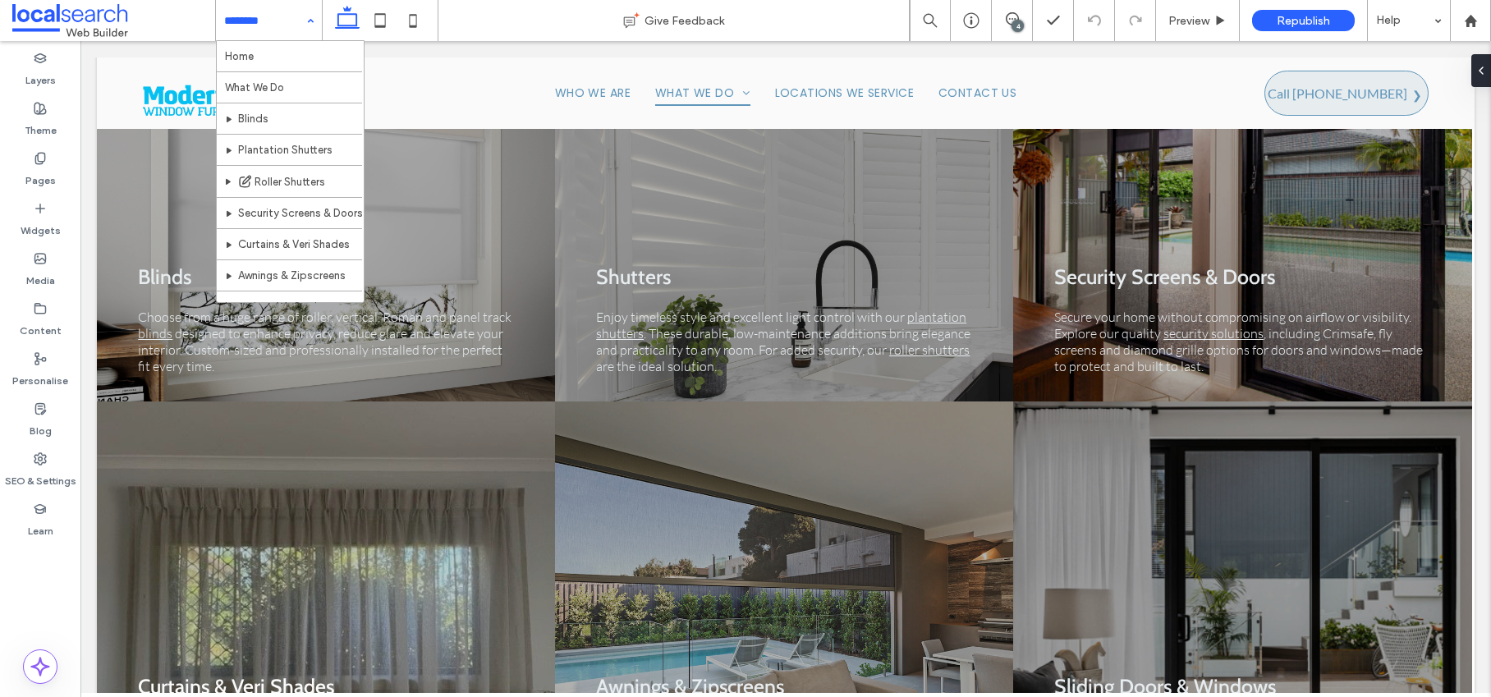
click at [255, 21] on input at bounding box center [264, 20] width 81 height 41
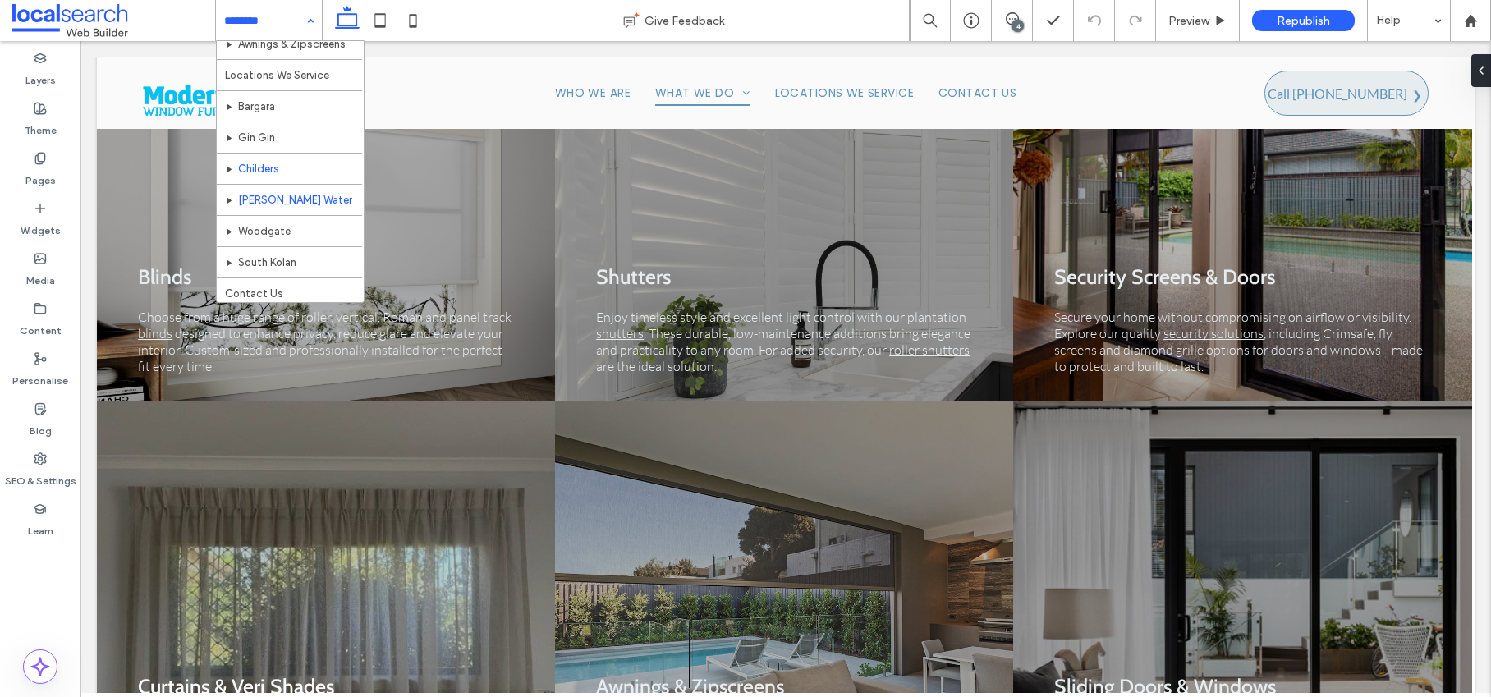
scroll to position [236, 0]
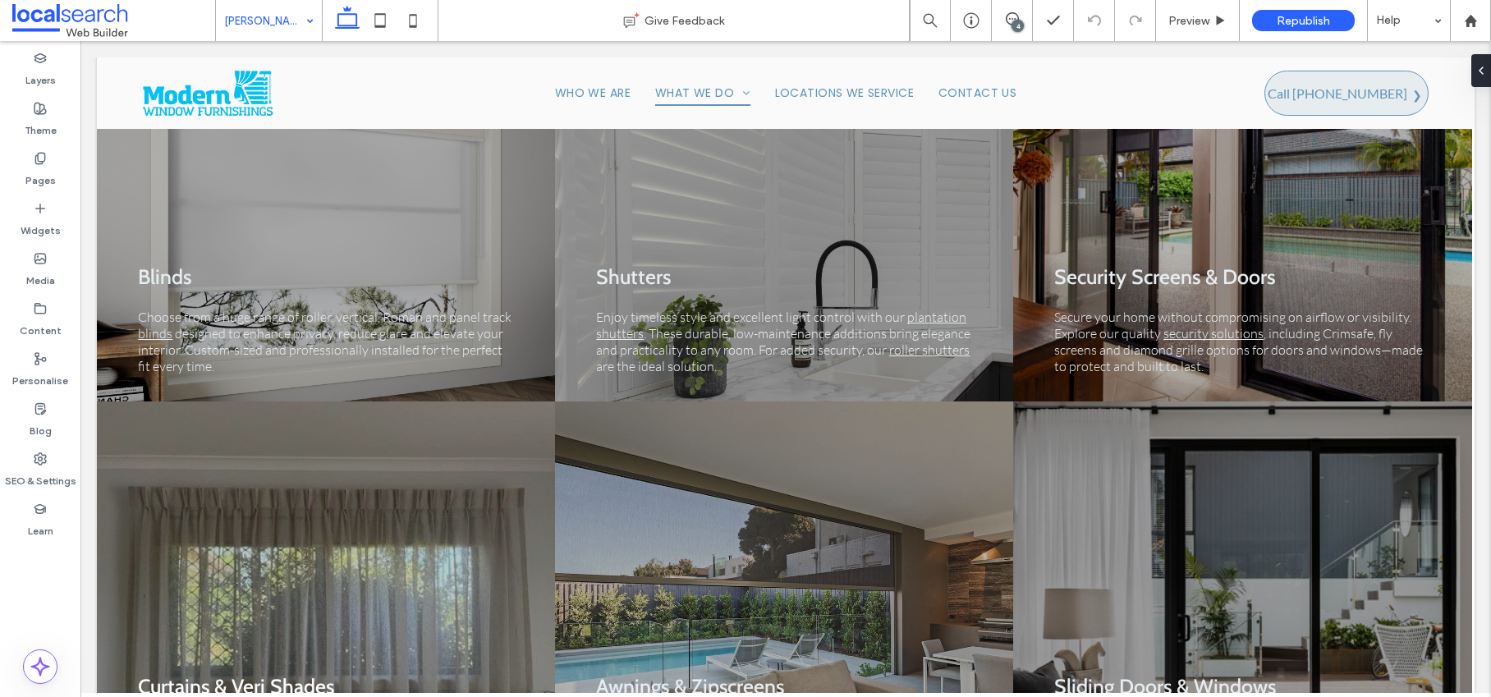
click at [289, 20] on input at bounding box center [264, 20] width 81 height 41
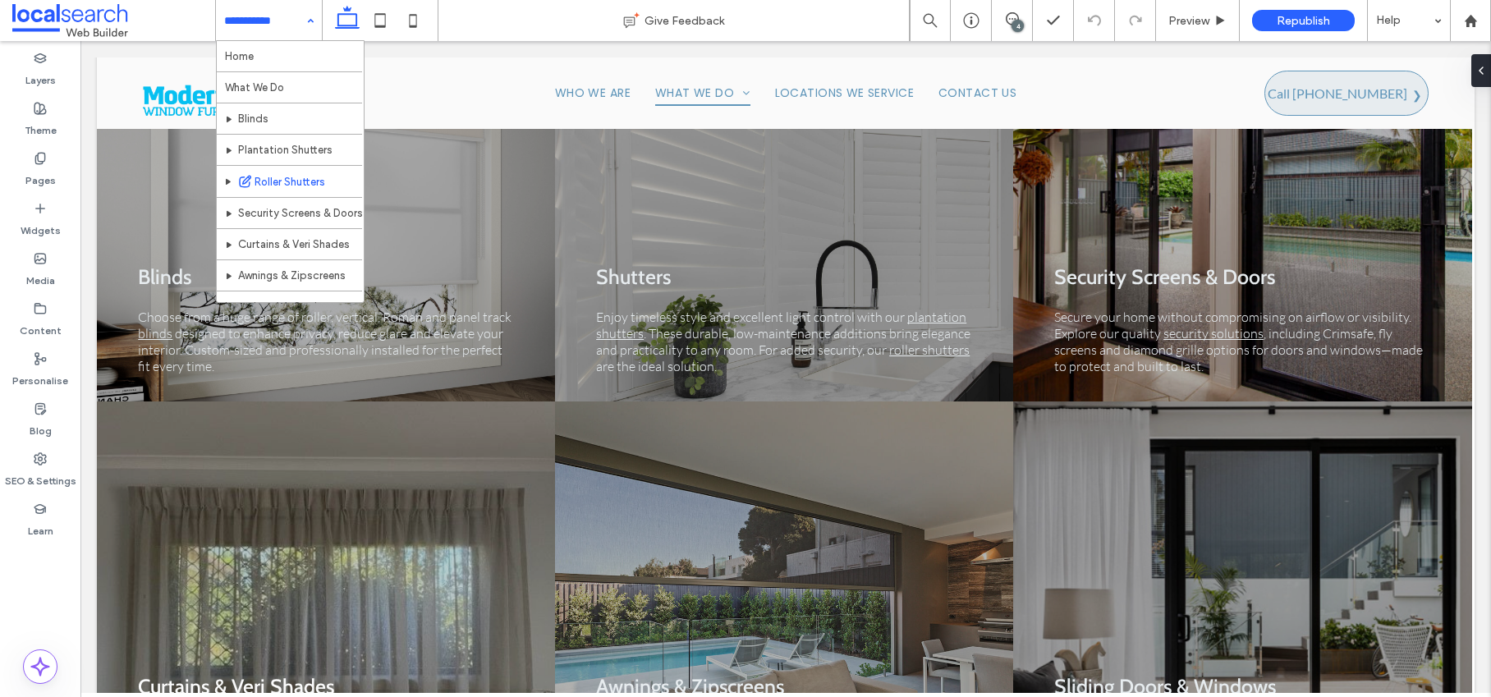
scroll to position [236, 0]
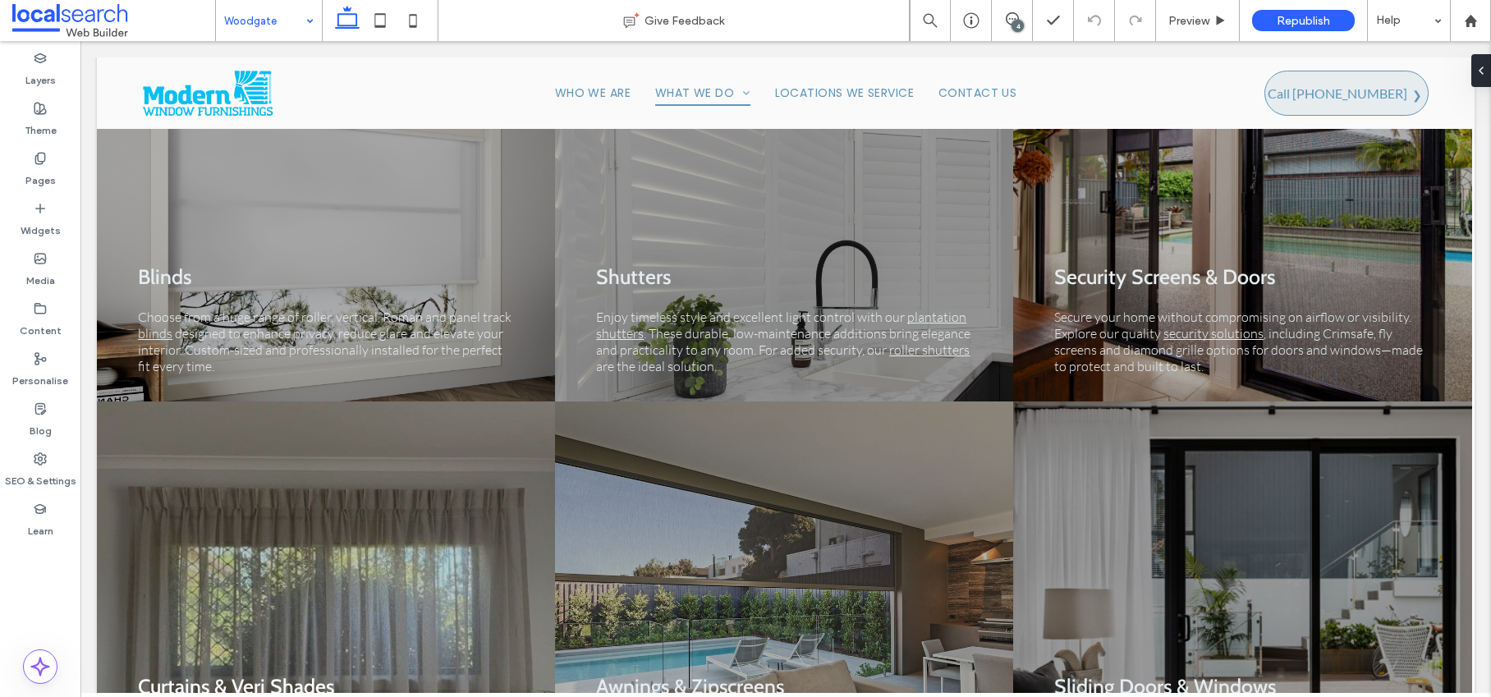
click at [284, 23] on input at bounding box center [264, 20] width 81 height 41
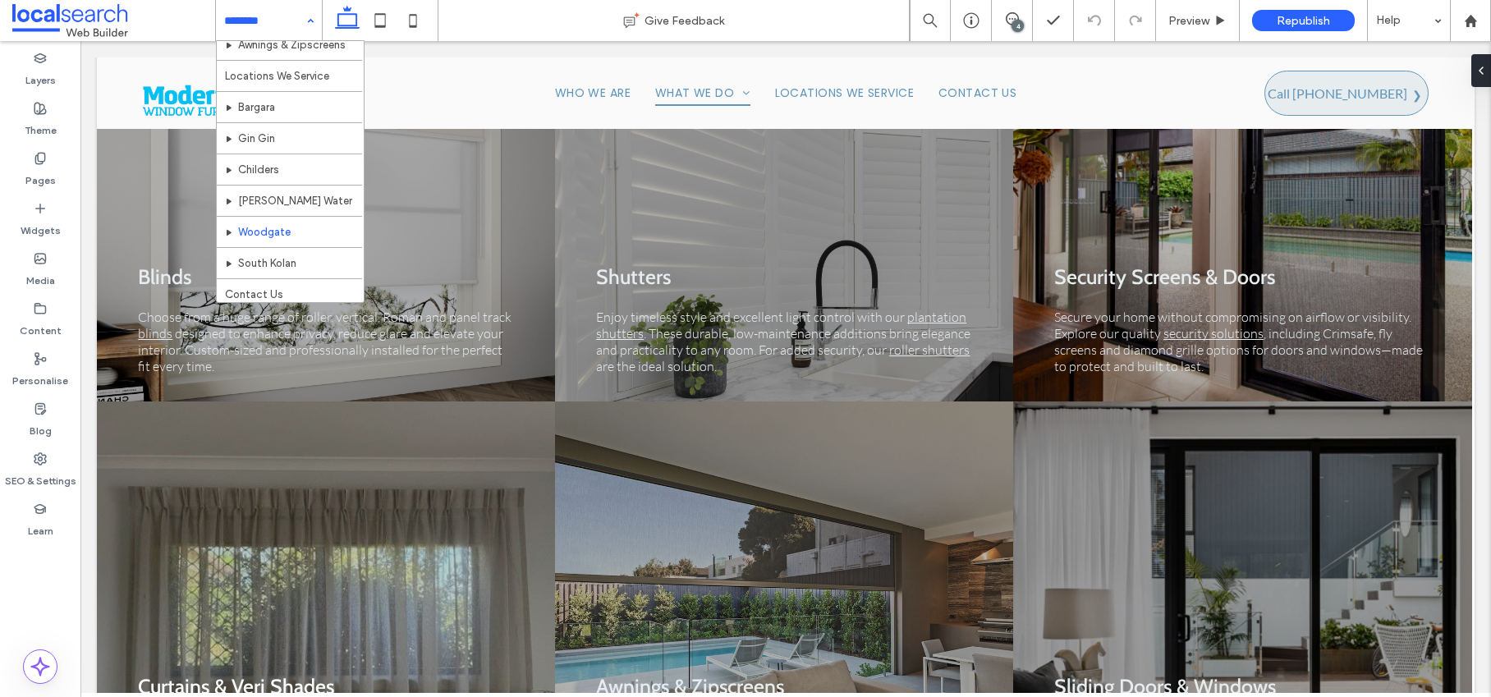
scroll to position [236, 0]
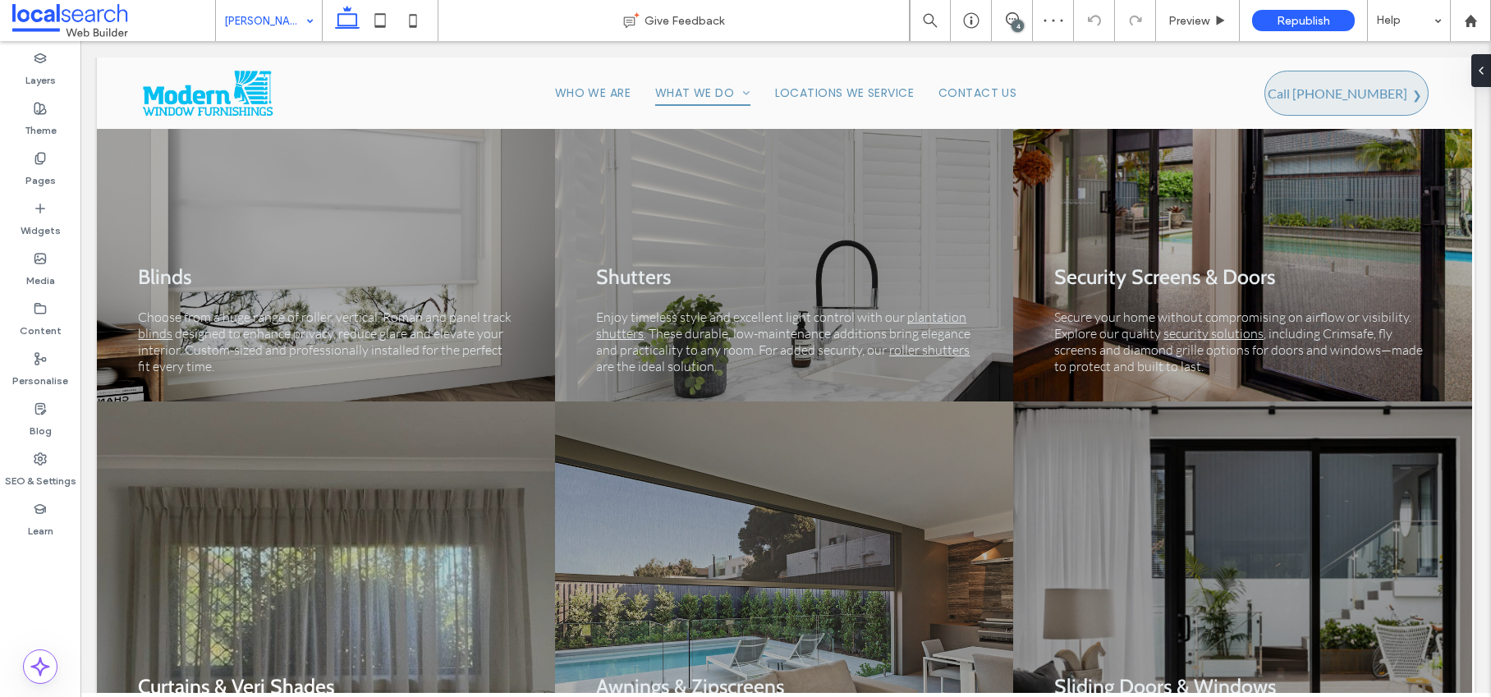
click at [263, 11] on input at bounding box center [264, 20] width 81 height 41
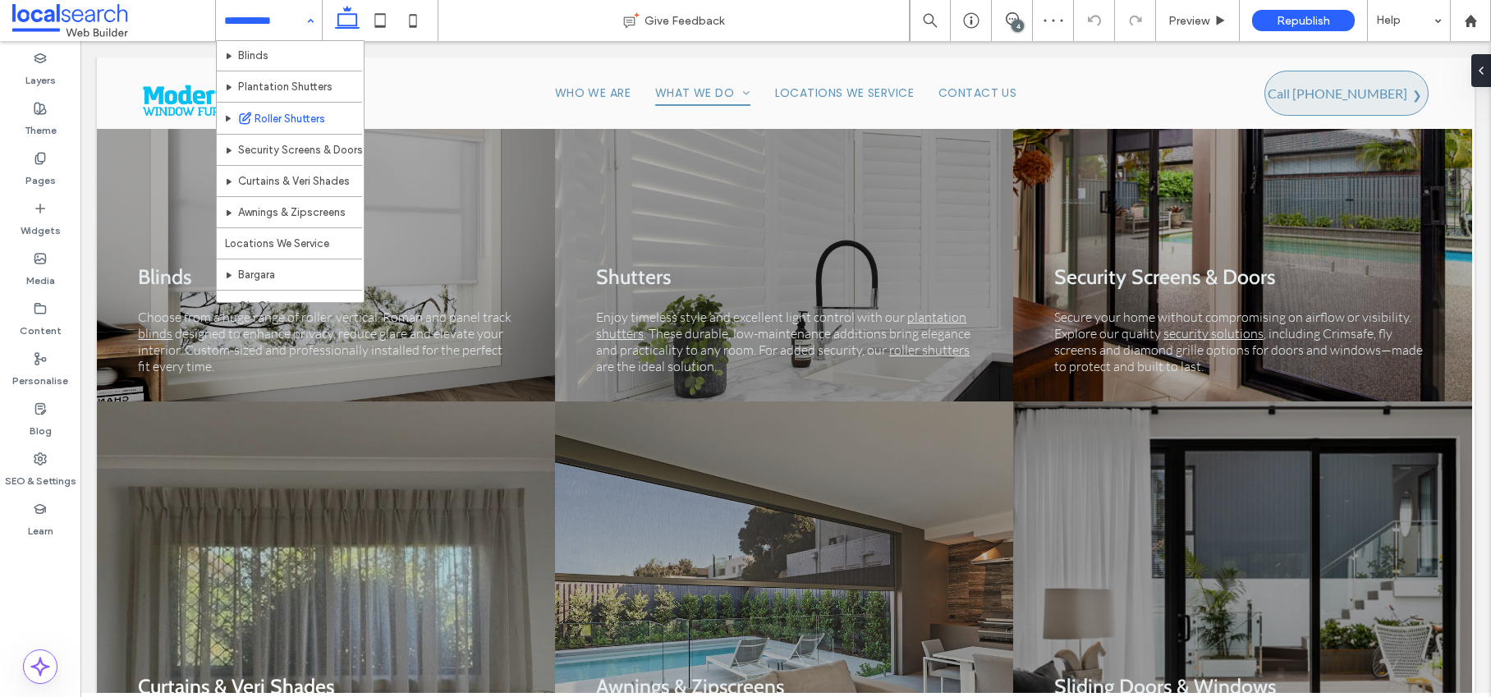
scroll to position [236, 0]
click at [265, 21] on input at bounding box center [264, 20] width 81 height 41
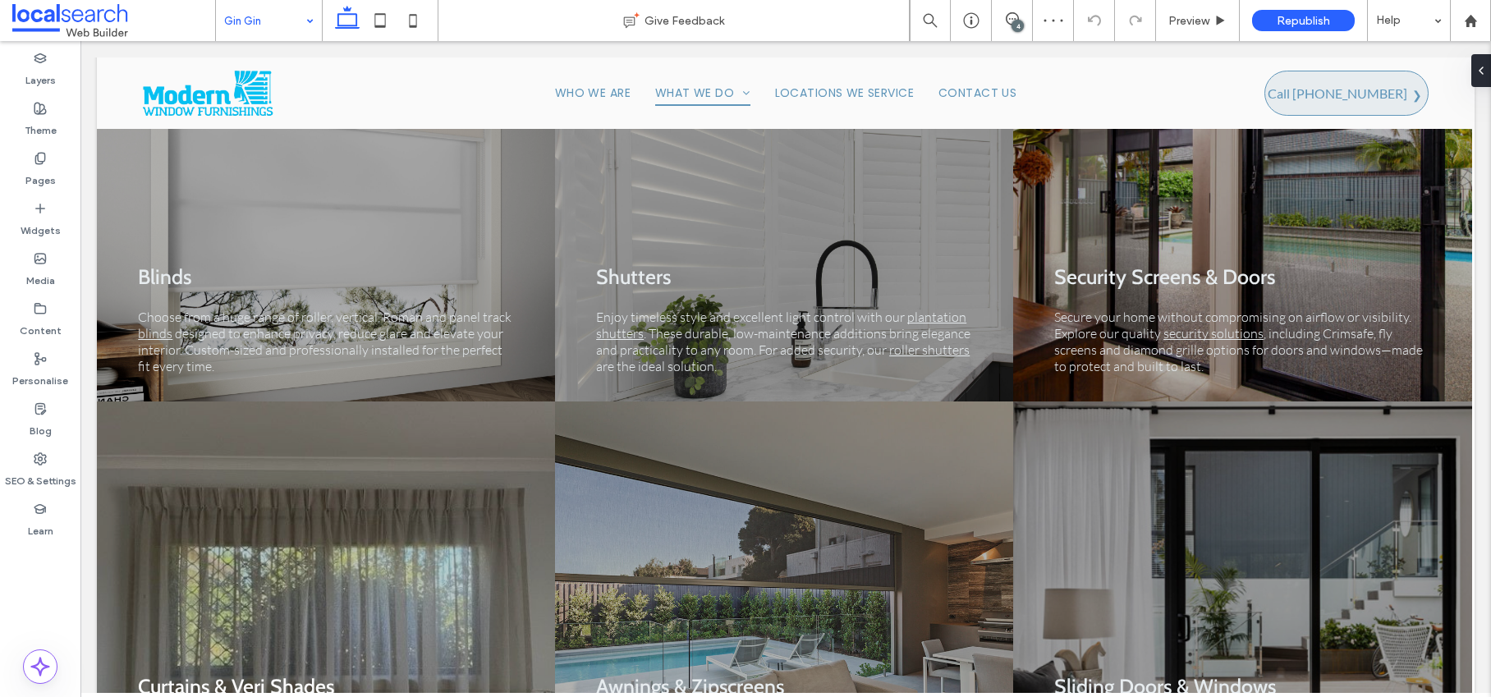
click at [281, 24] on input at bounding box center [264, 20] width 81 height 41
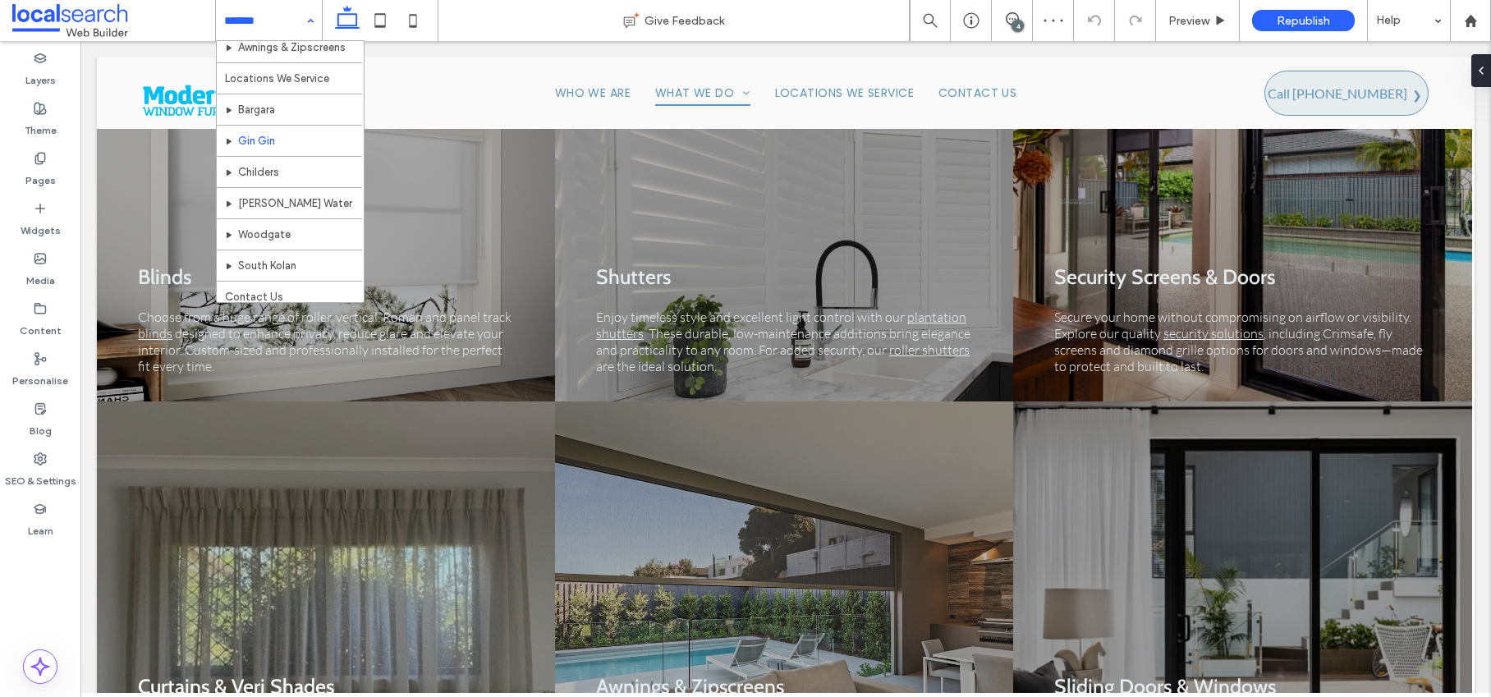
scroll to position [236, 0]
click at [273, 28] on input at bounding box center [264, 20] width 81 height 41
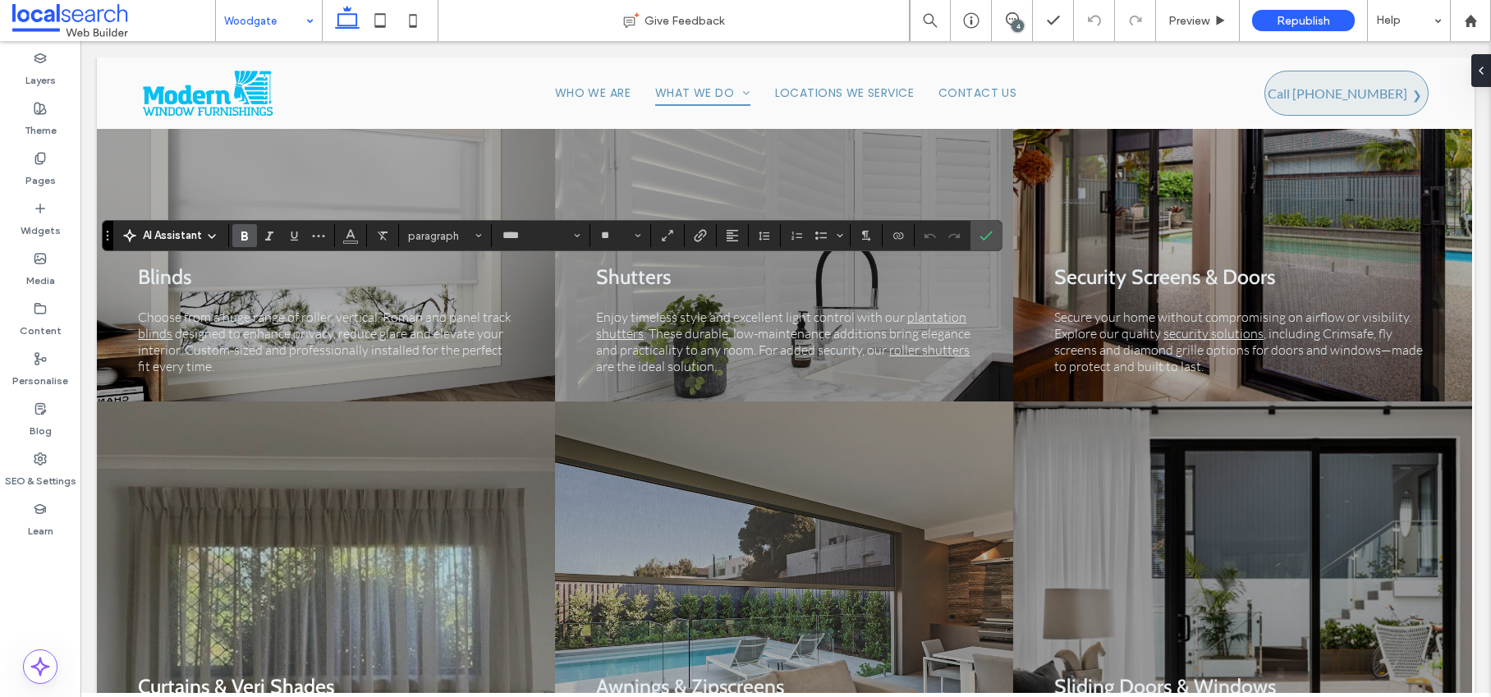
click at [252, 236] on label "Bold" at bounding box center [244, 235] width 25 height 23
click at [247, 236] on icon "Bold" at bounding box center [244, 235] width 13 height 13
click at [377, 232] on icon "Clear format" at bounding box center [382, 235] width 13 height 13
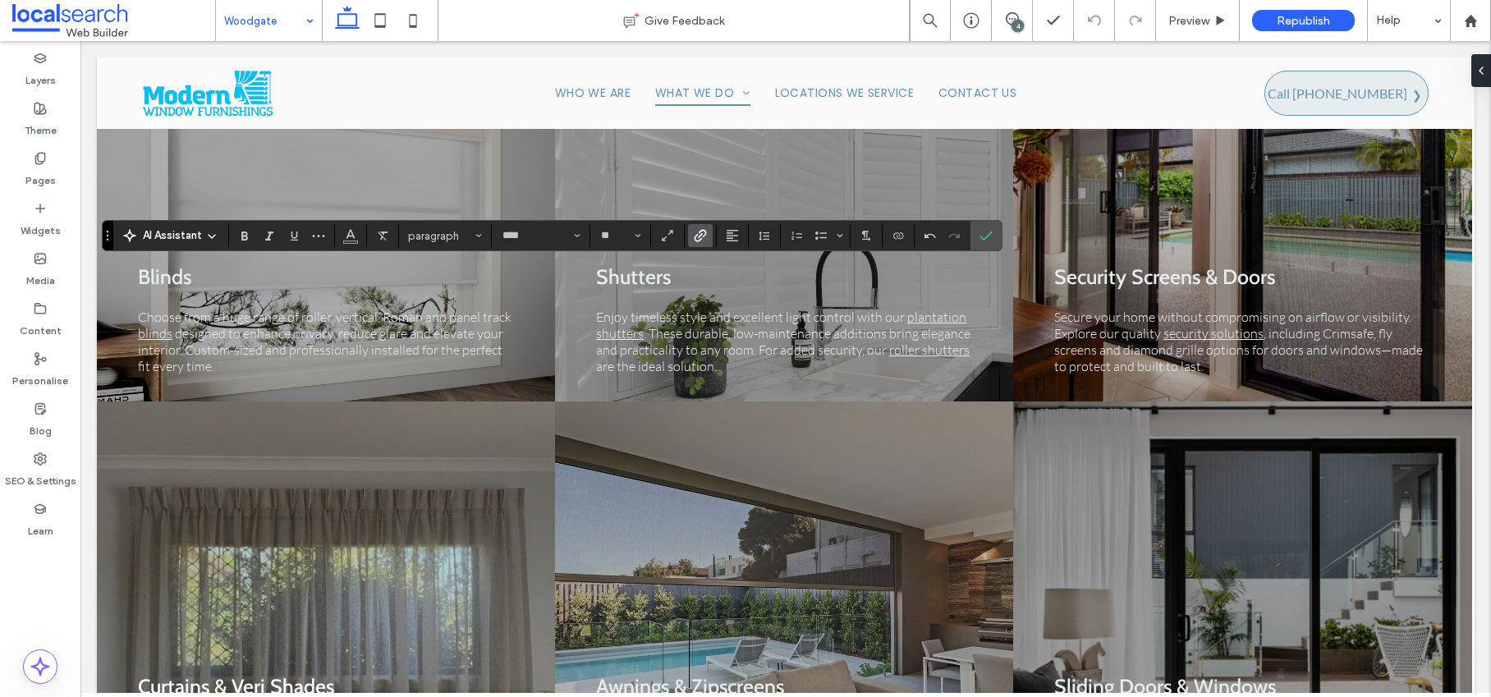
click at [698, 232] on use "Link" at bounding box center [700, 236] width 12 height 12
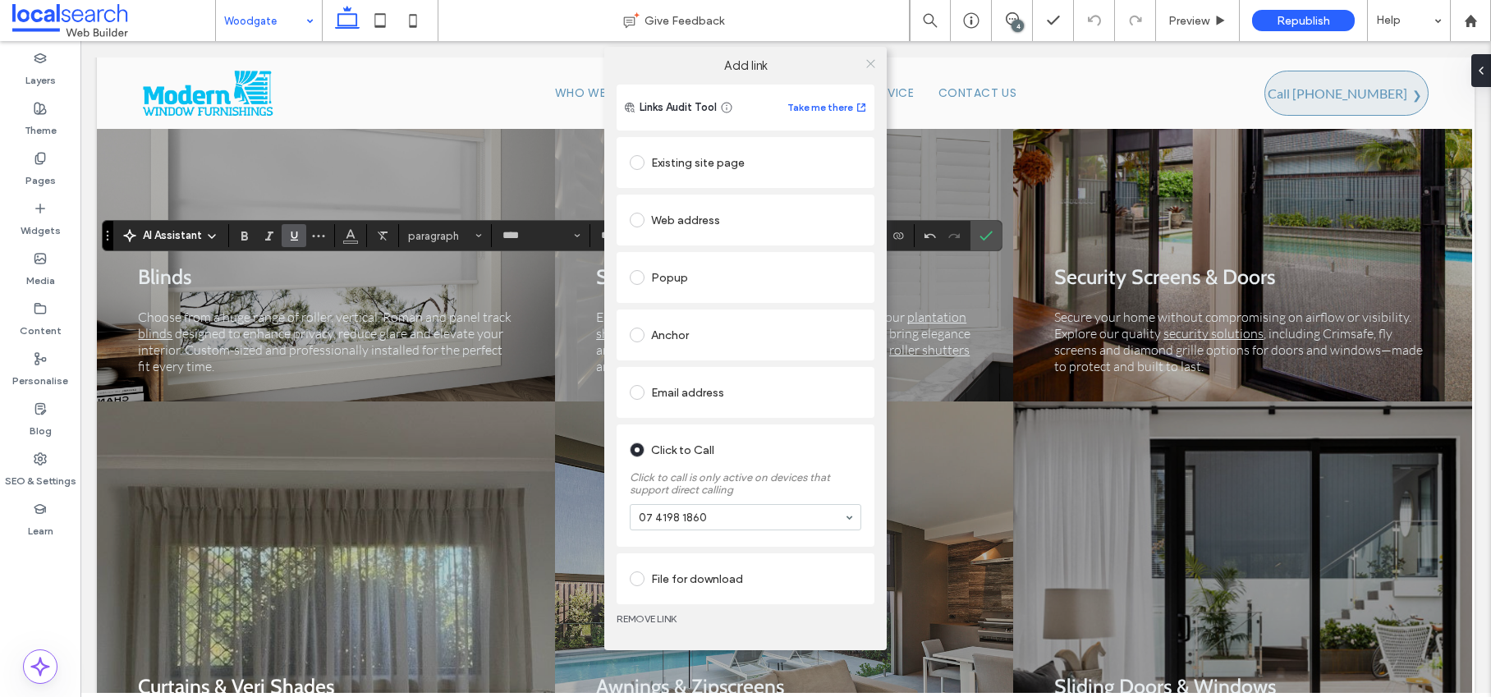
click at [869, 59] on icon at bounding box center [870, 63] width 12 height 12
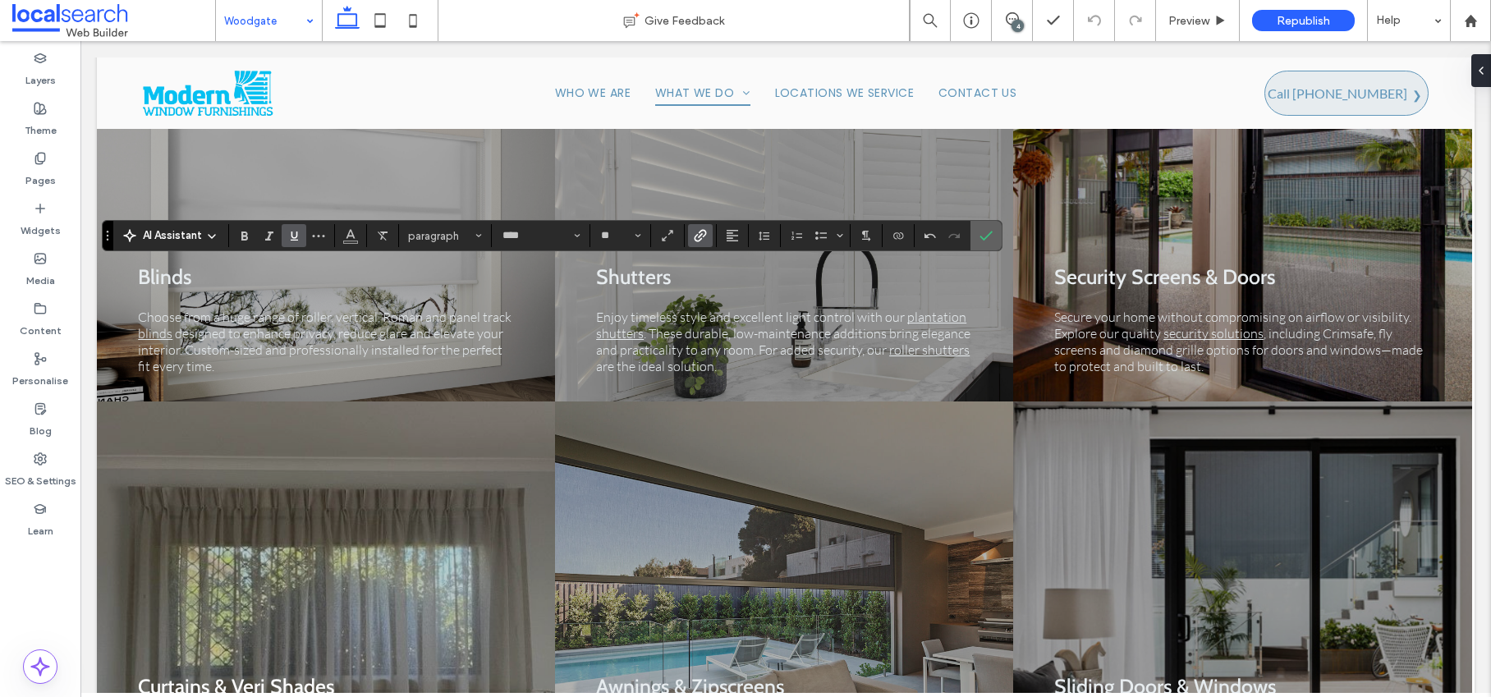
click at [986, 239] on icon "Confirm" at bounding box center [985, 235] width 13 height 13
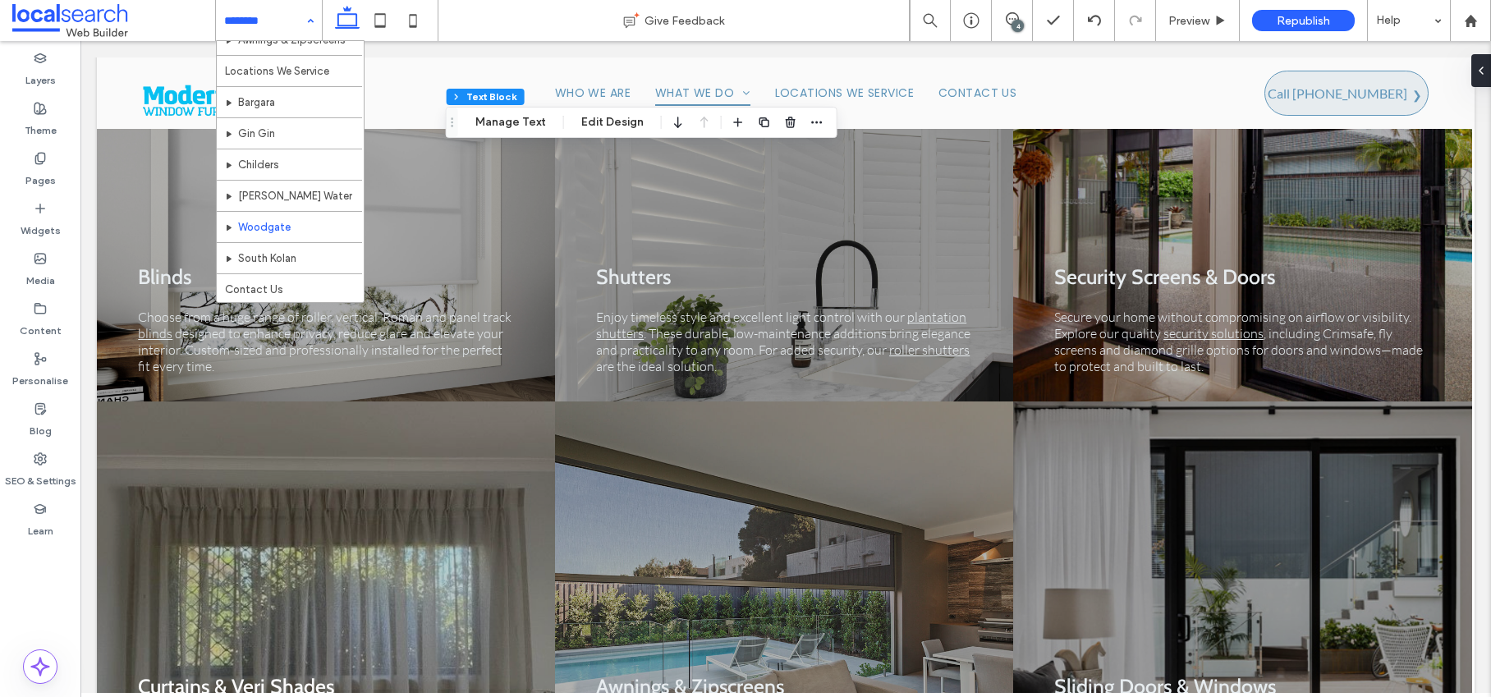
scroll to position [236, 0]
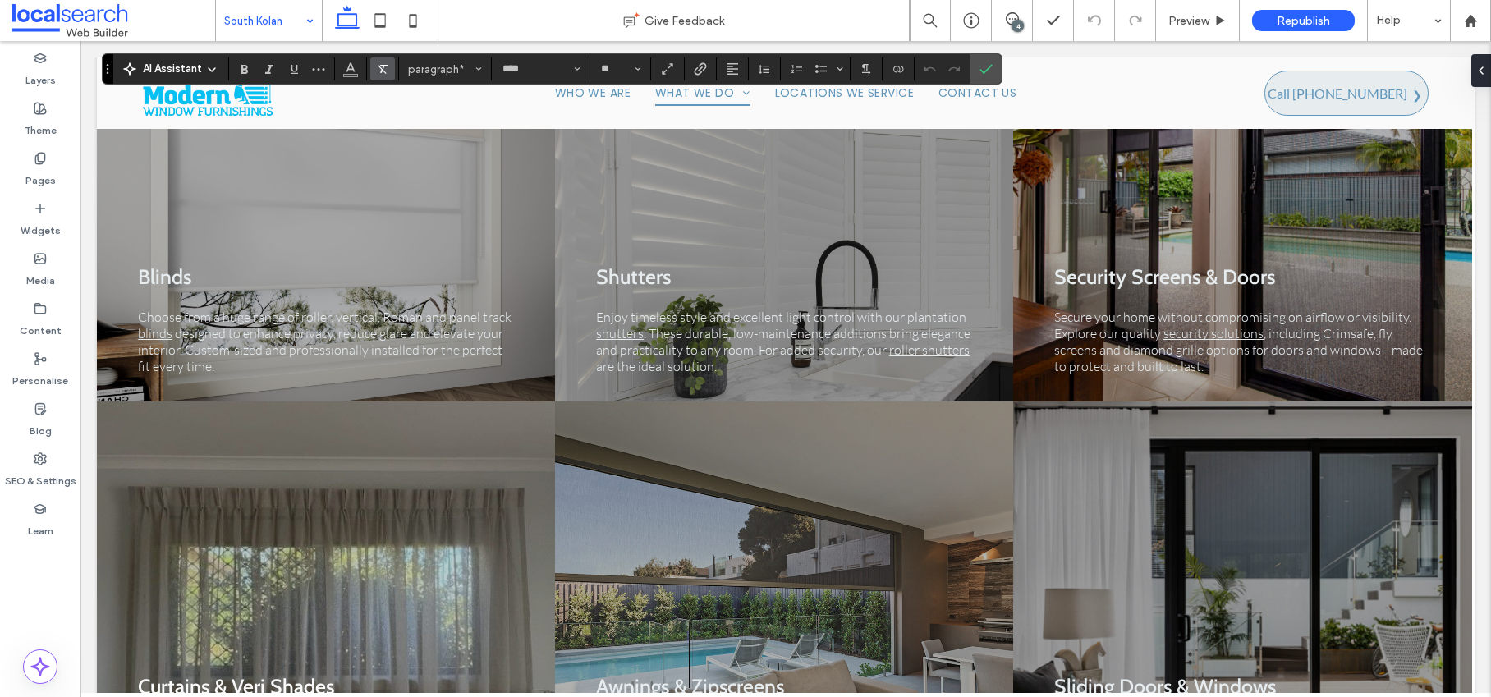
click at [382, 72] on icon "Clear format" at bounding box center [382, 68] width 13 height 13
click at [989, 71] on icon "Confirm" at bounding box center [985, 68] width 13 height 13
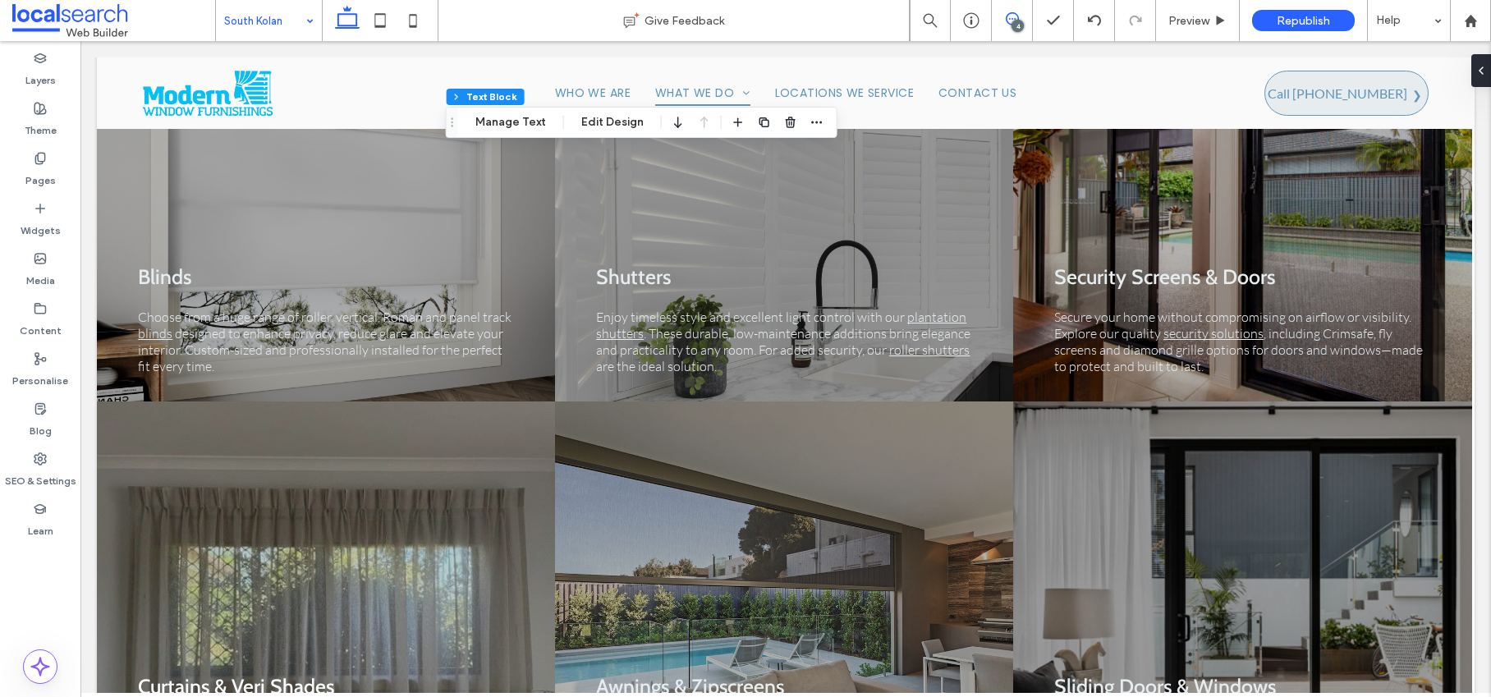
click at [1017, 17] on use at bounding box center [1011, 18] width 13 height 13
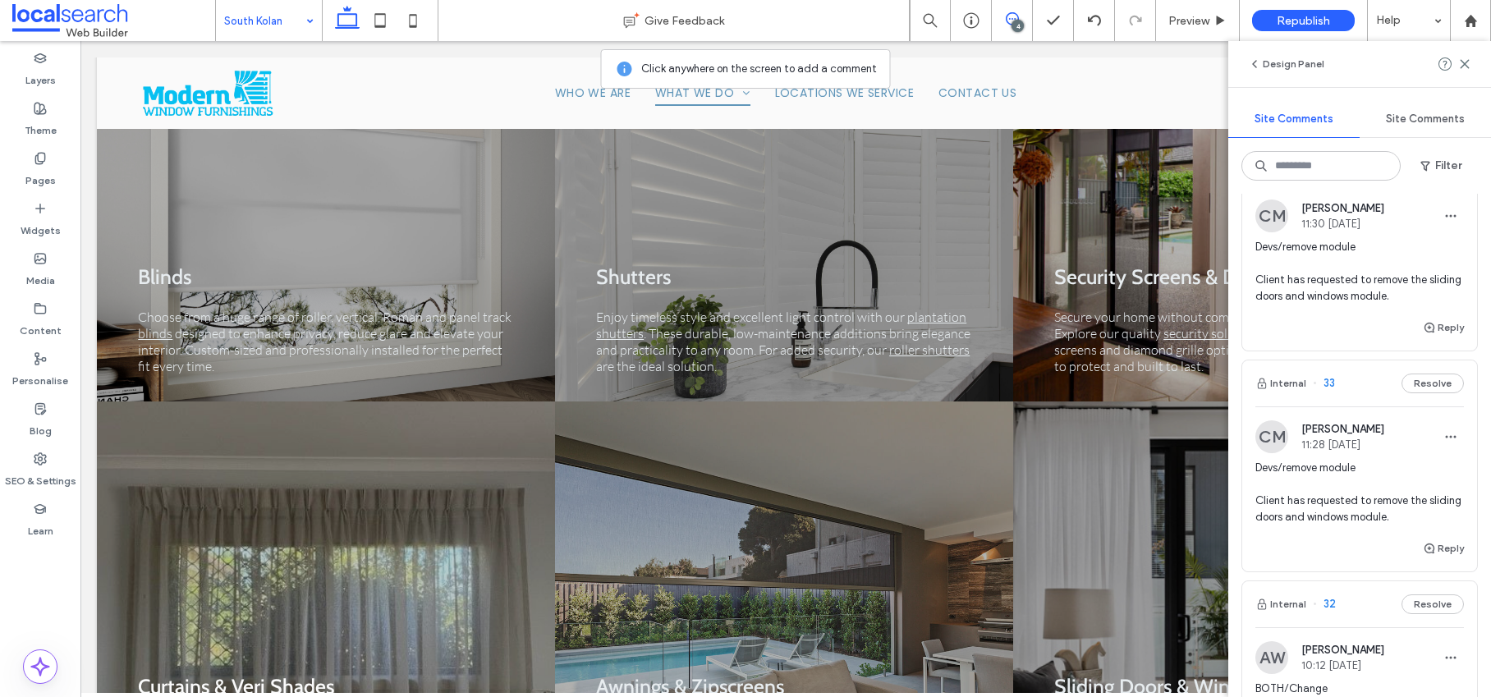
scroll to position [69, 0]
drag, startPoint x: 1254, startPoint y: 295, endPoint x: 1382, endPoint y: 293, distance: 128.1
click at [1382, 293] on span "Devs/remove module Client has requested to remove the sliding doors and windows…" at bounding box center [1359, 271] width 208 height 66
copy span "sliding doors and windows"
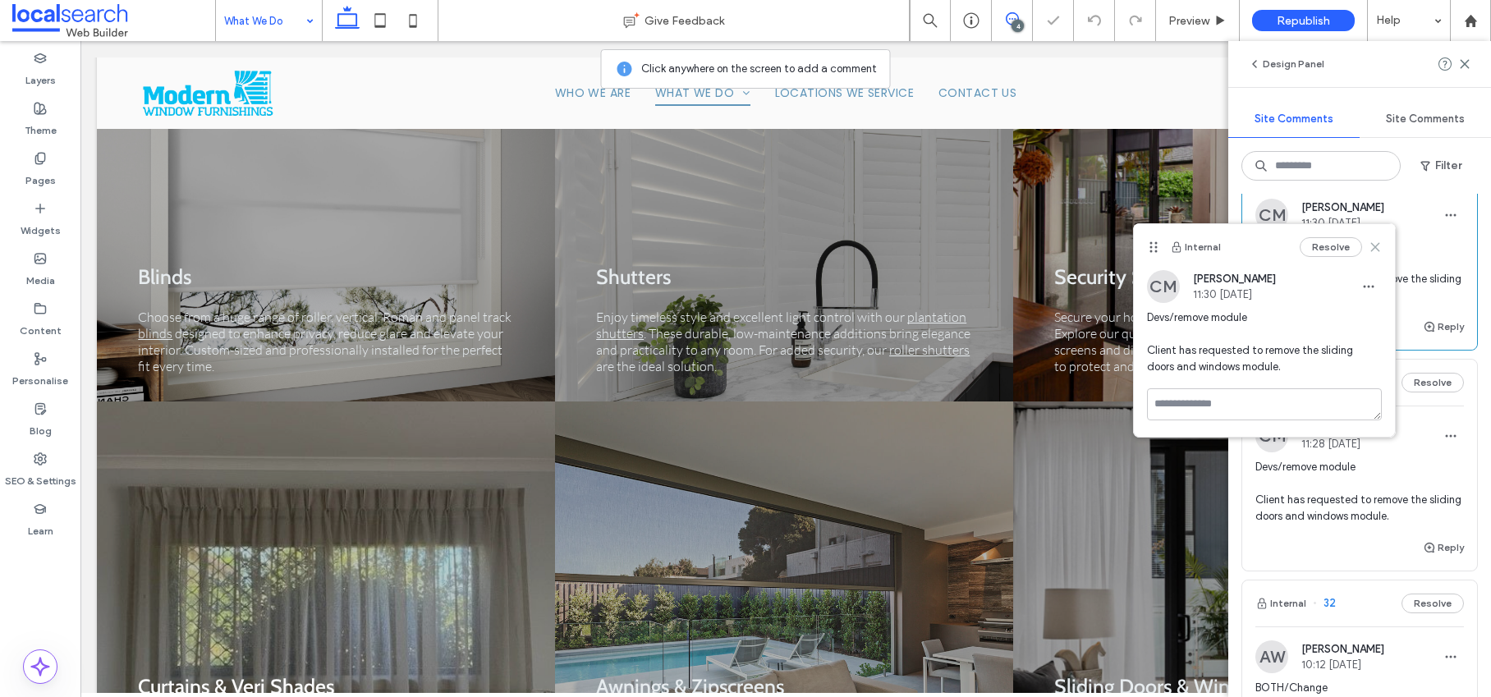
click at [1378, 253] on icon at bounding box center [1374, 246] width 13 height 13
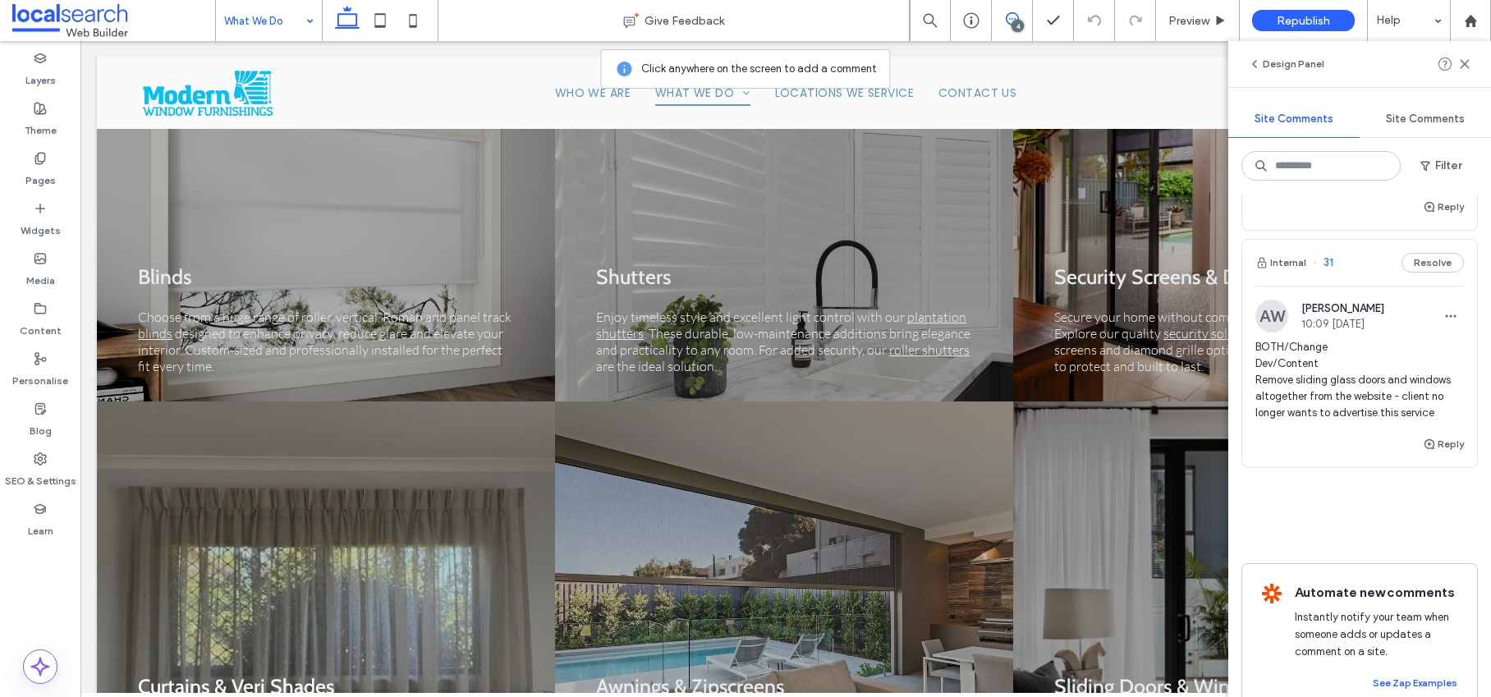
scroll to position [697, 0]
click at [1424, 448] on use "button" at bounding box center [1429, 443] width 10 height 10
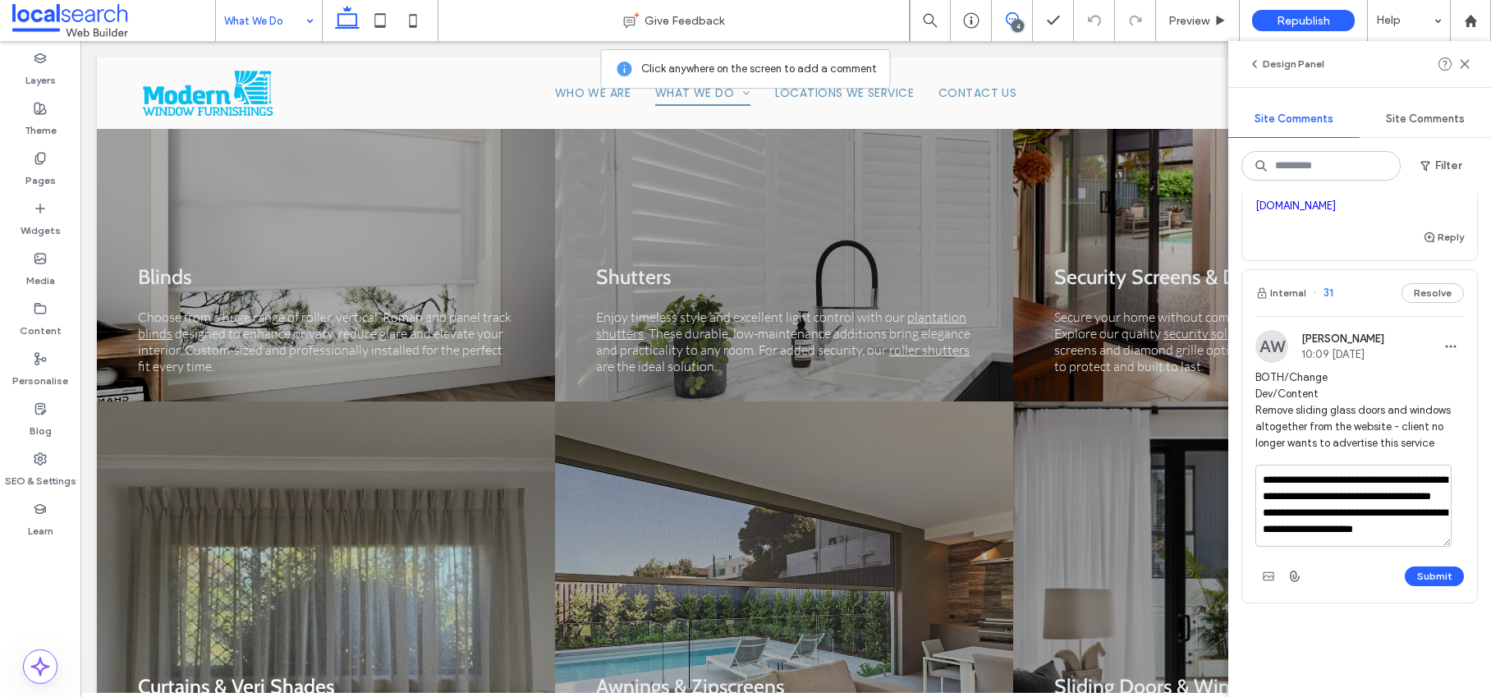
scroll to position [29, 0]
type textarea "**********"
click at [1412, 586] on button "Submit" at bounding box center [1433, 576] width 59 height 20
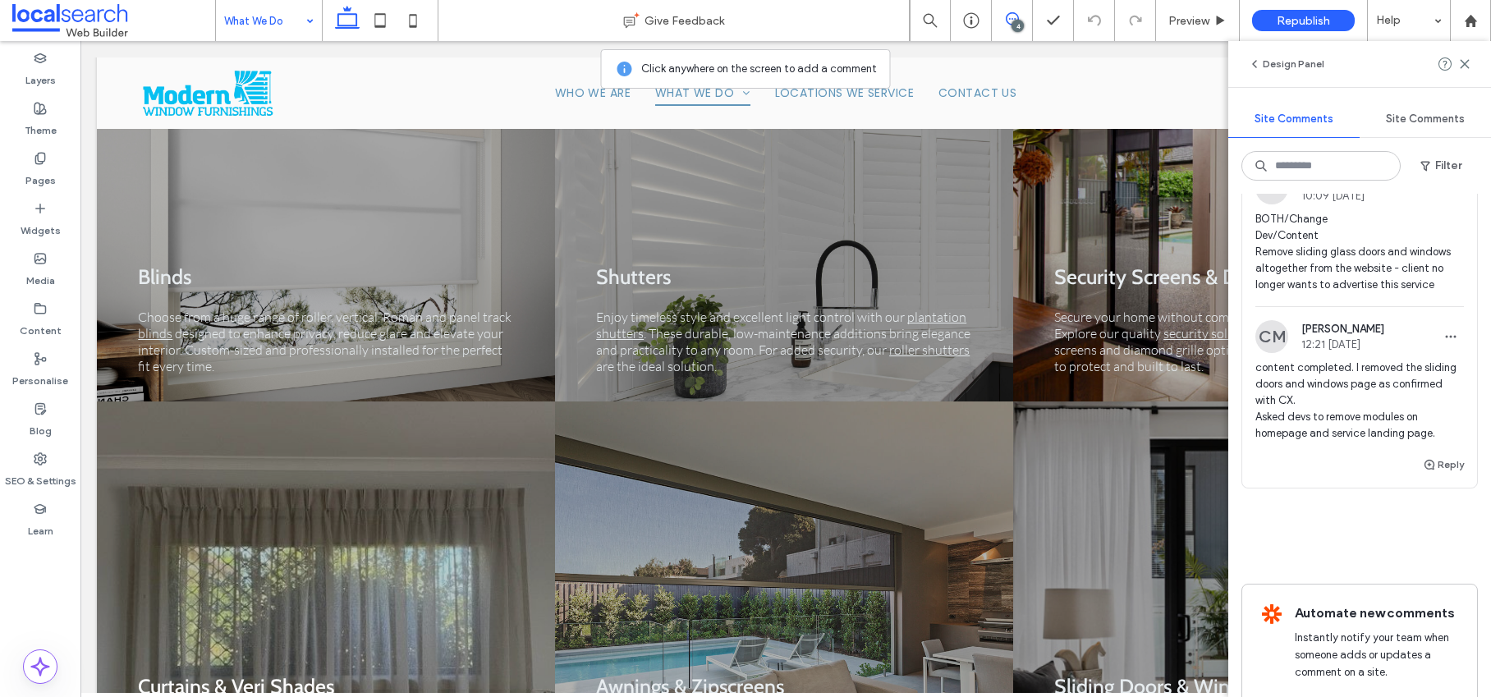
scroll to position [601, 0]
